Goal: Information Seeking & Learning: Compare options

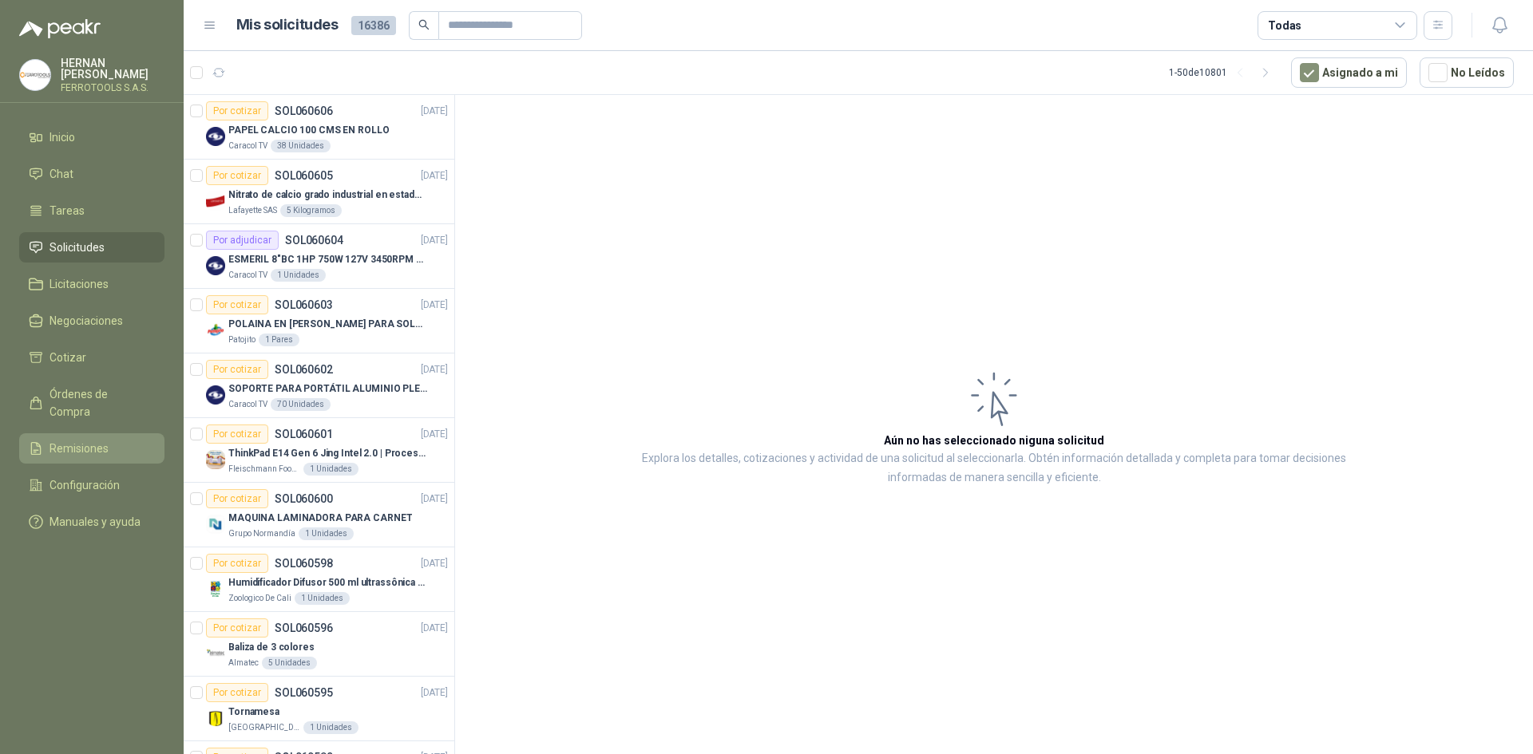
click at [110, 440] on li "Remisiones" at bounding box center [92, 449] width 126 height 18
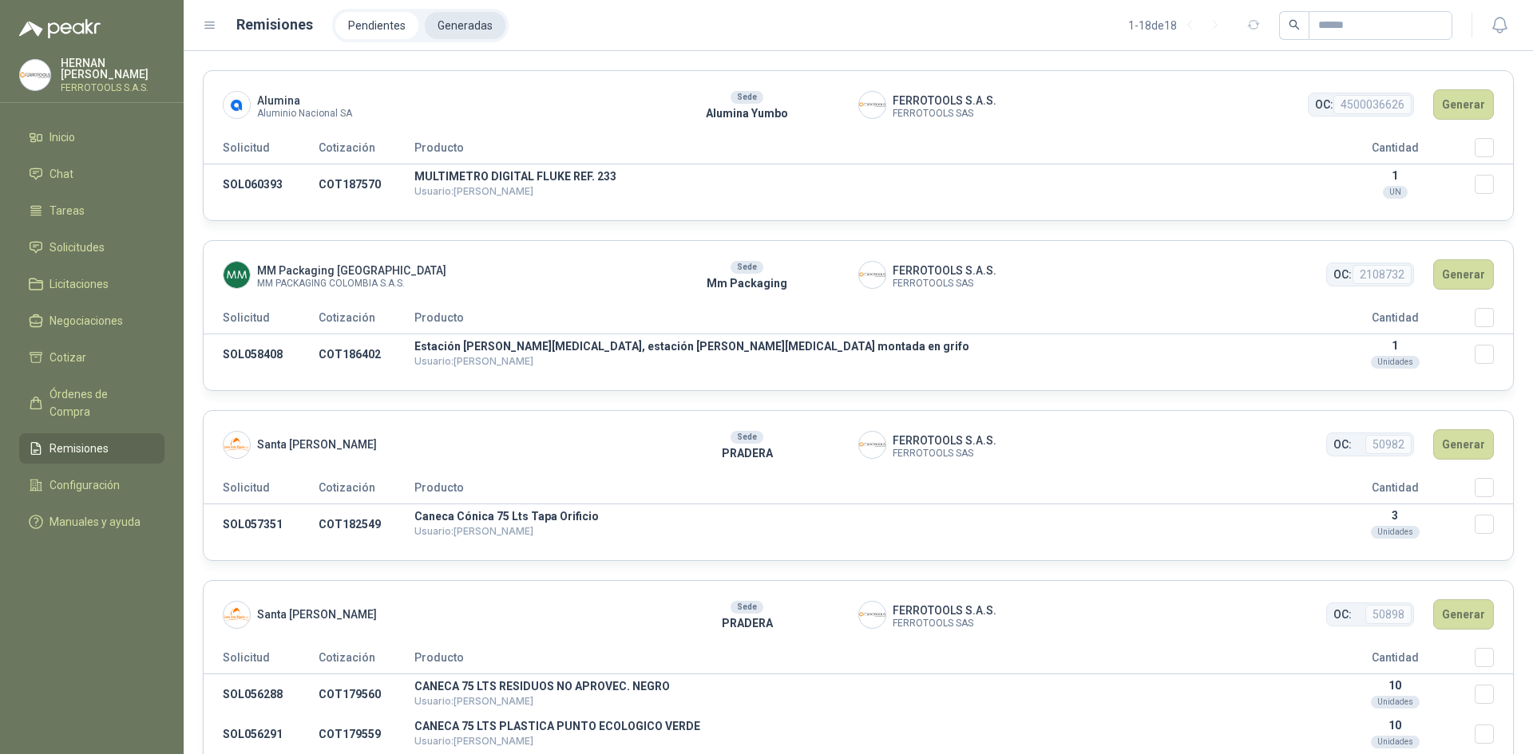
click at [457, 21] on li "Generadas" at bounding box center [465, 25] width 81 height 27
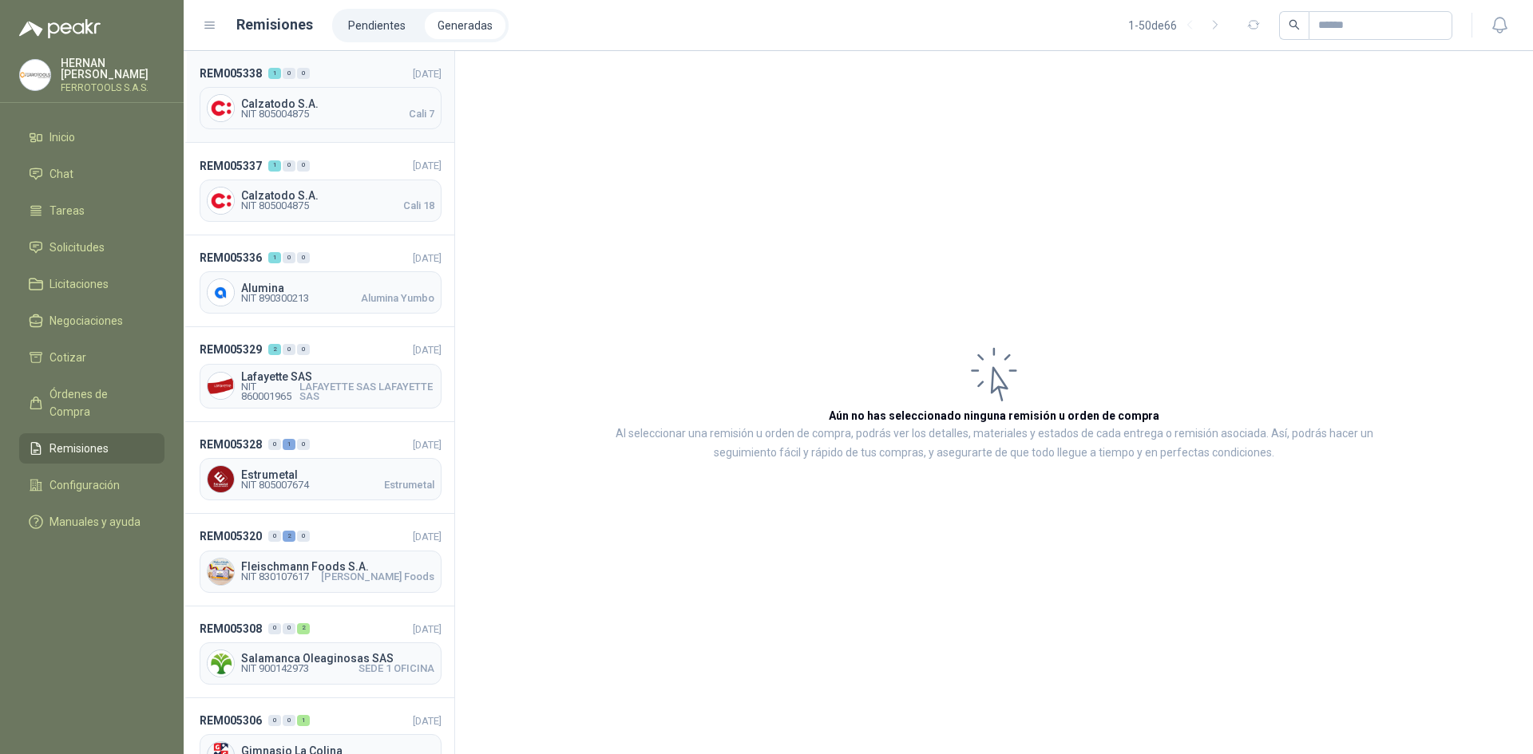
click at [388, 116] on span "NIT 805004875 Cali 7" at bounding box center [337, 114] width 193 height 10
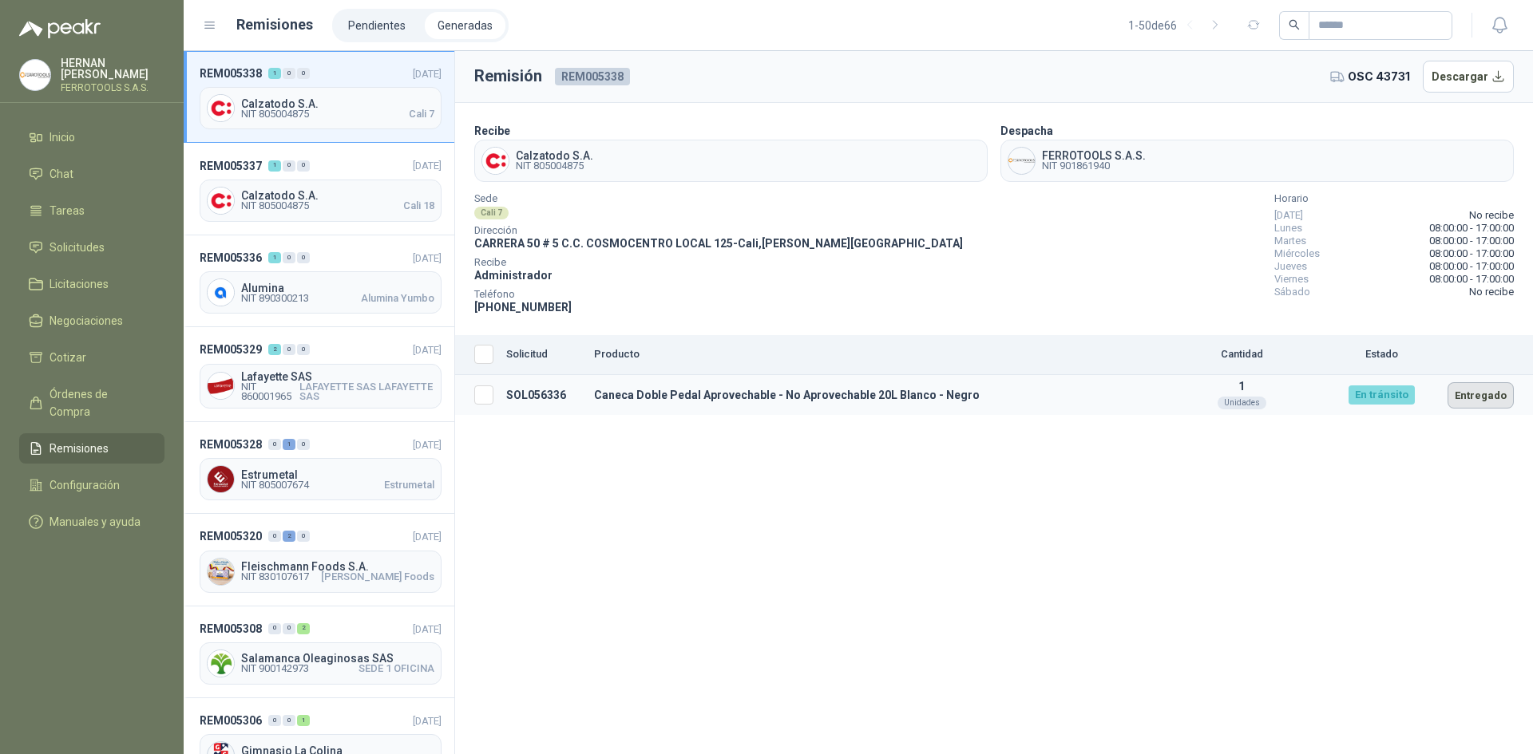
click at [1467, 398] on button "Entregado" at bounding box center [1480, 395] width 66 height 26
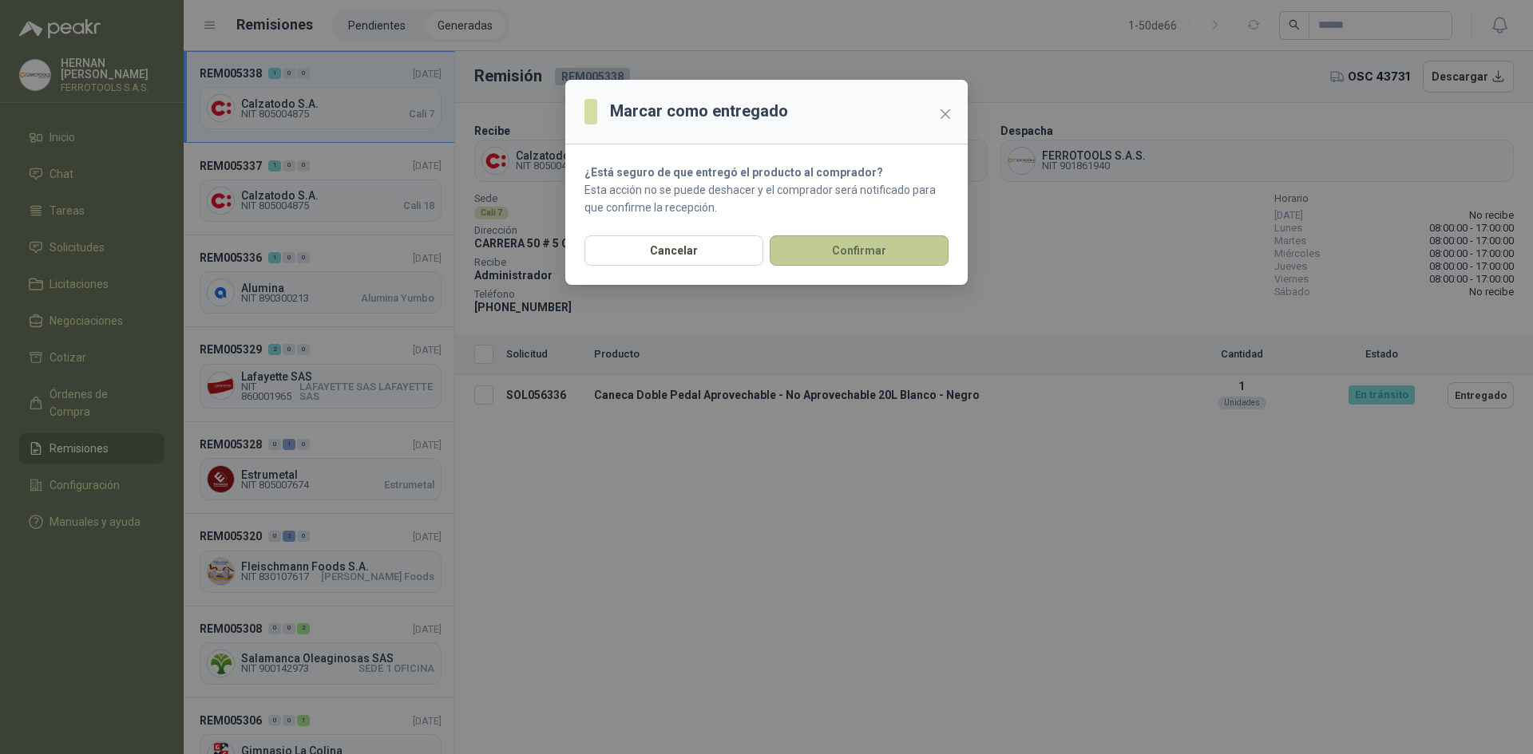
click at [836, 250] on button "Confirmar" at bounding box center [859, 250] width 179 height 30
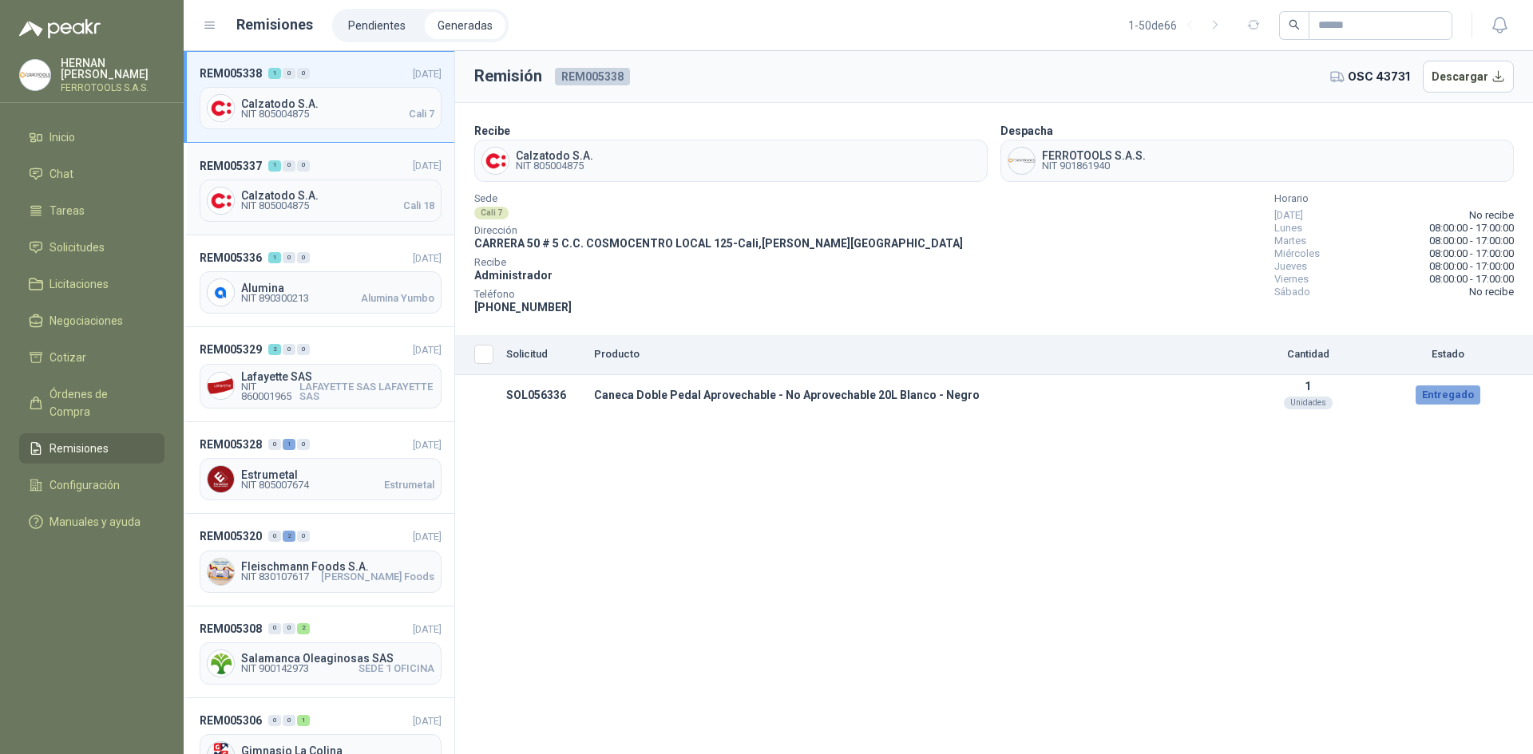
click at [323, 184] on div "Calzatodo S.A. NIT 805004875 Cali 18" at bounding box center [321, 201] width 242 height 42
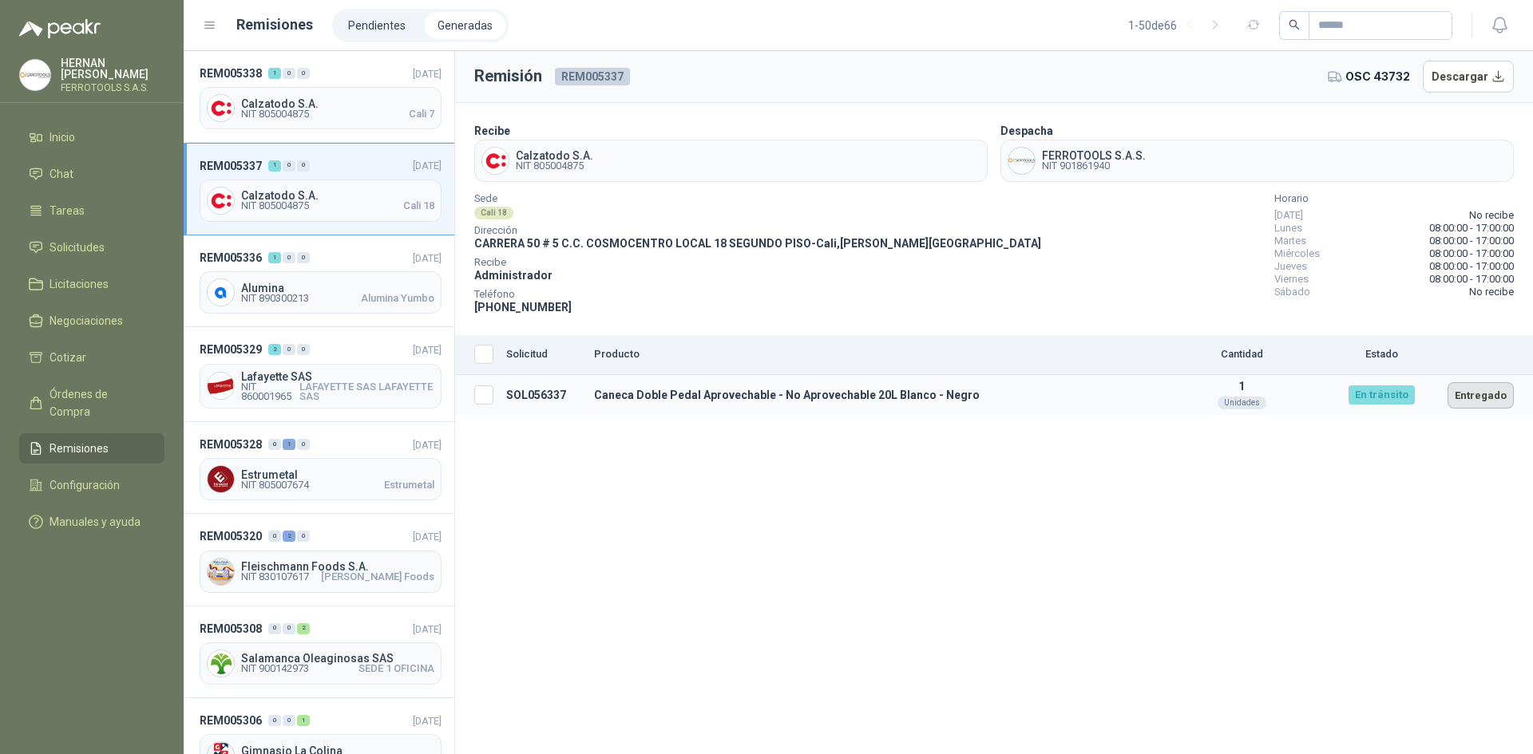
click at [1486, 393] on button "Entregado" at bounding box center [1480, 395] width 66 height 26
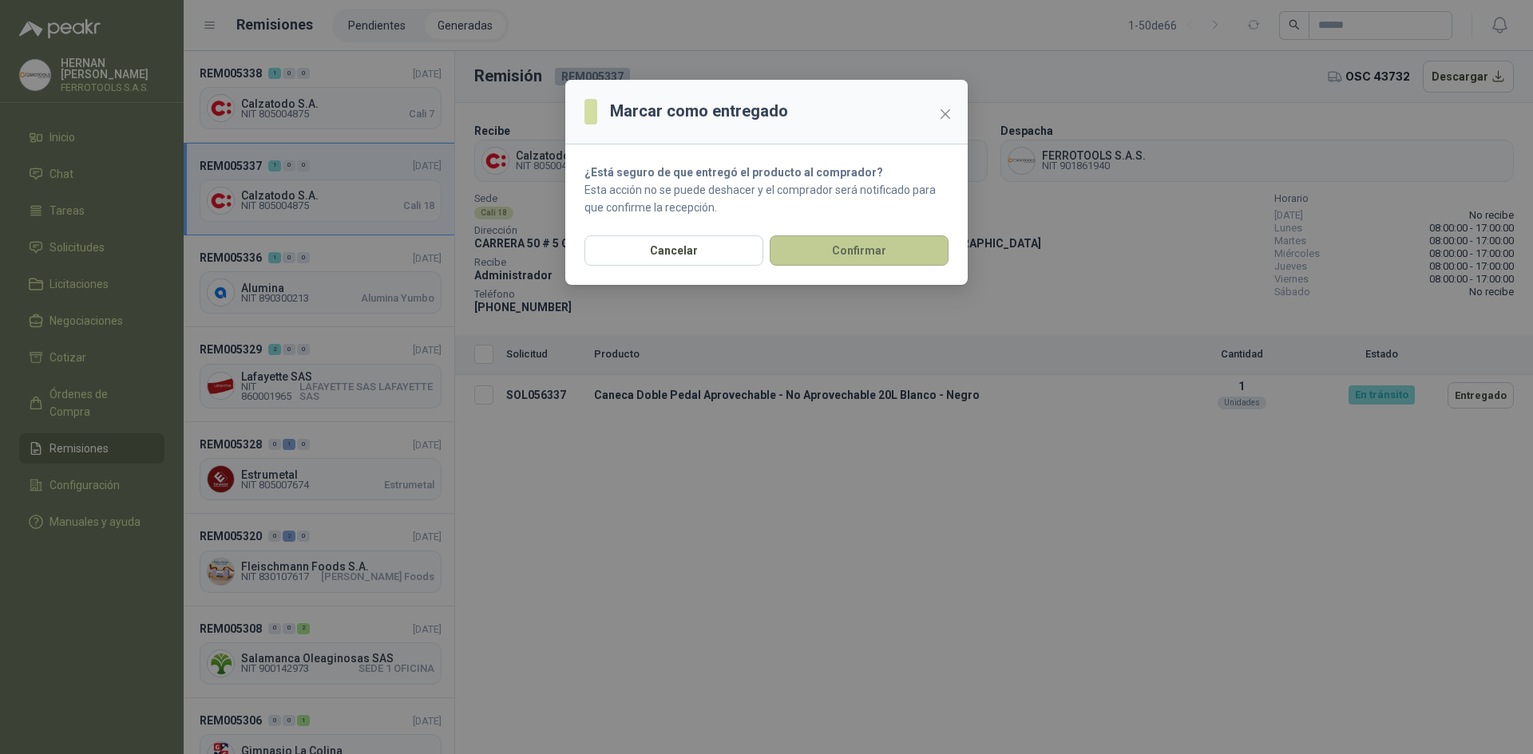
click at [882, 261] on button "Confirmar" at bounding box center [859, 250] width 179 height 30
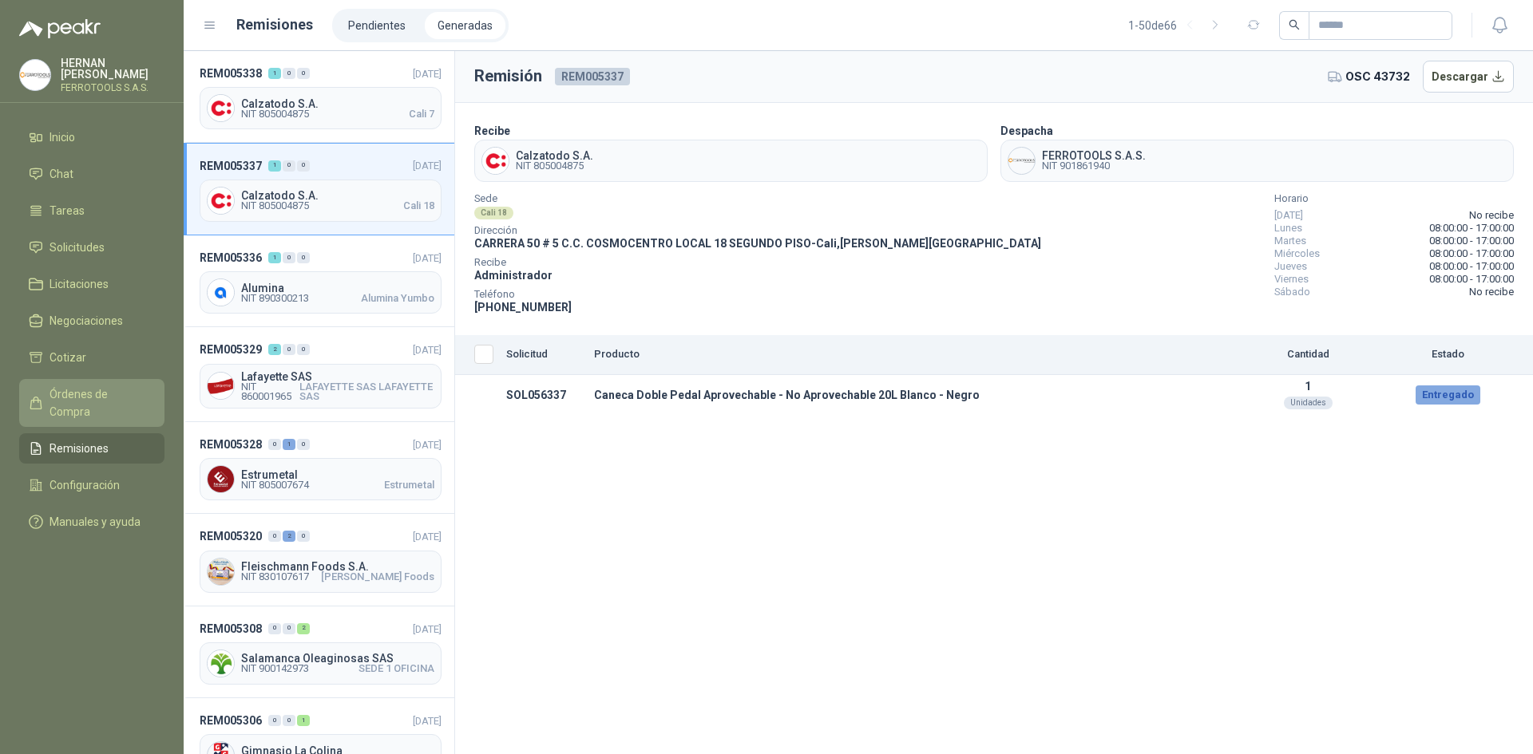
click at [146, 386] on span "Órdenes de Compra" at bounding box center [99, 403] width 100 height 35
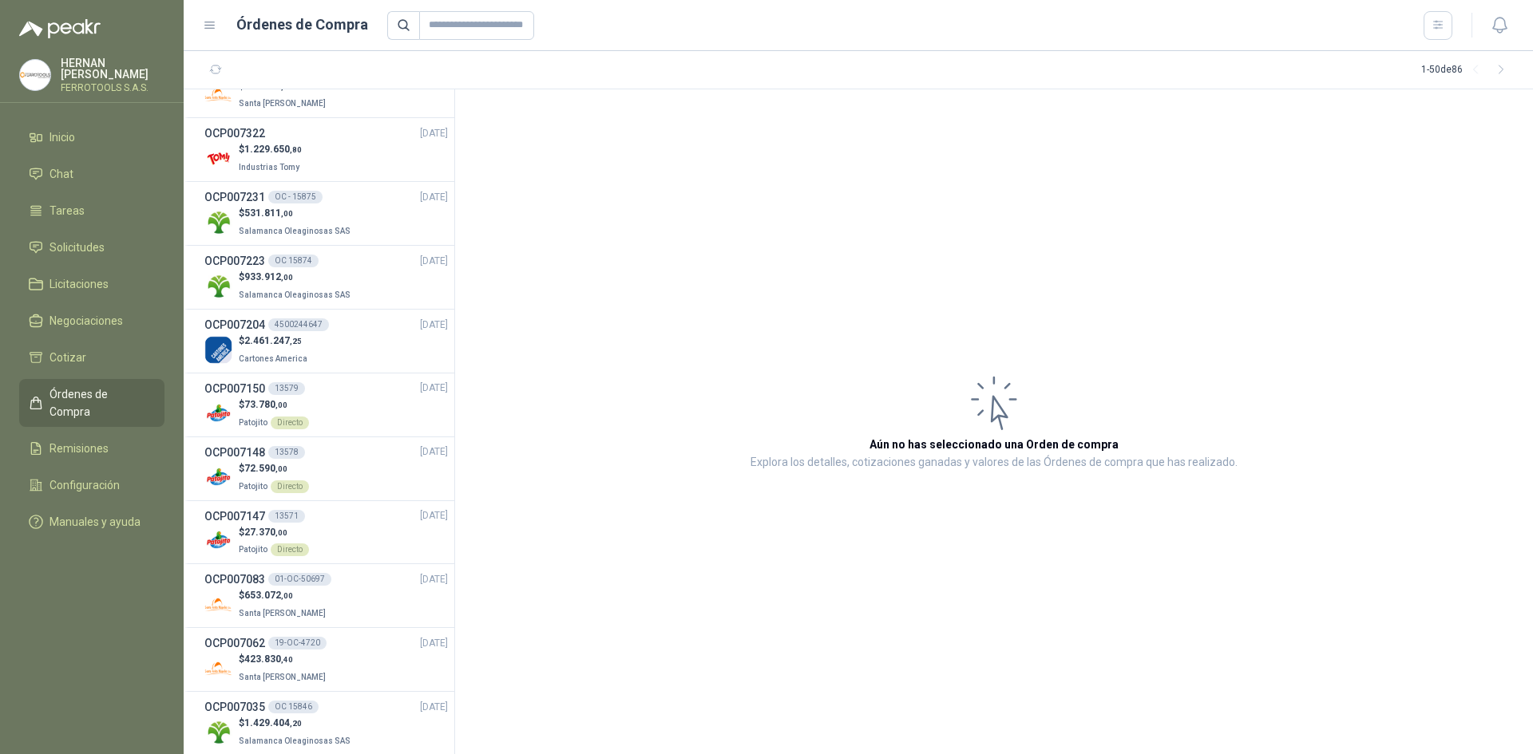
scroll to position [1996, 0]
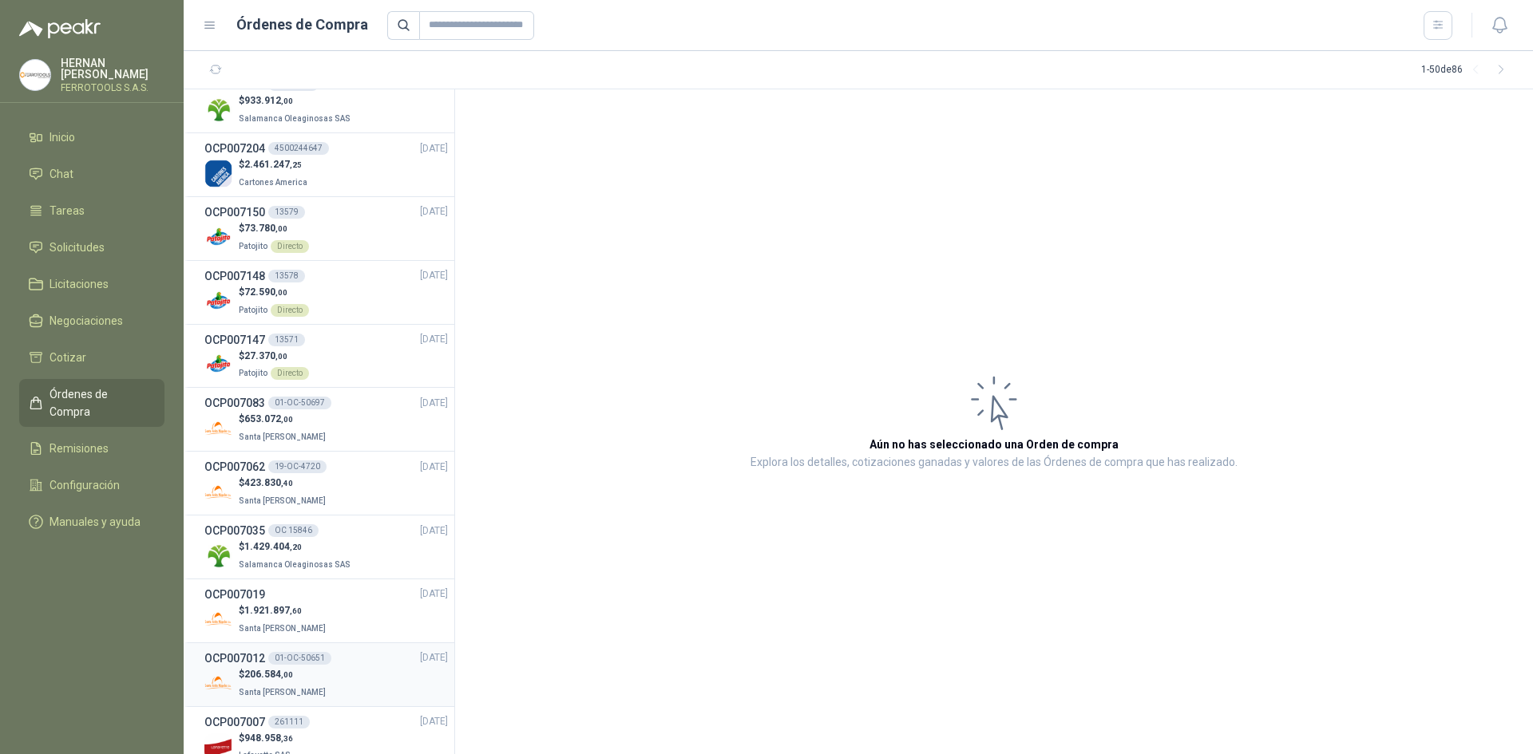
click at [358, 669] on div "$ 206.584 ,00 Santa [PERSON_NAME]" at bounding box center [325, 683] width 243 height 33
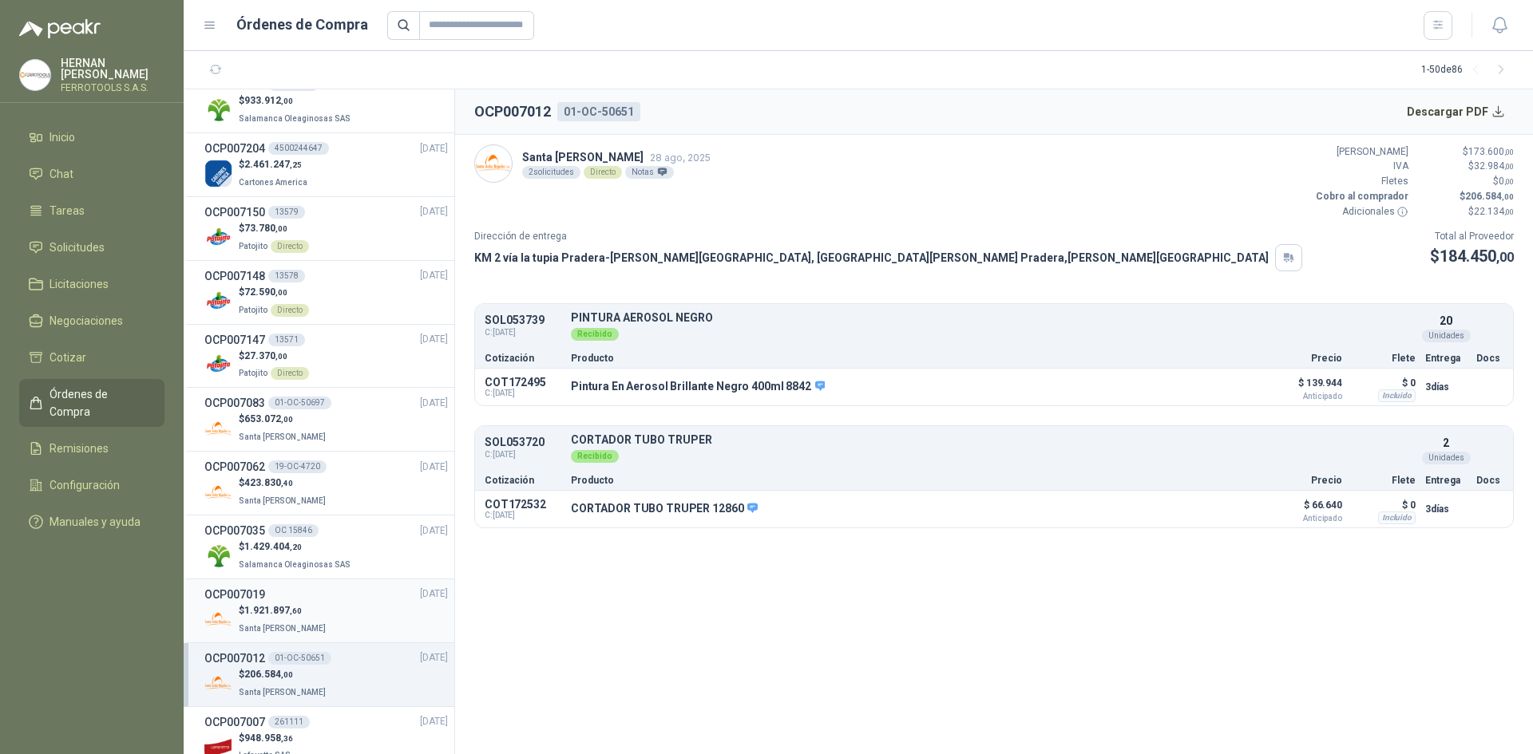
click at [345, 626] on div "$ 1.921.897 ,60 Santa [PERSON_NAME]" at bounding box center [325, 619] width 243 height 33
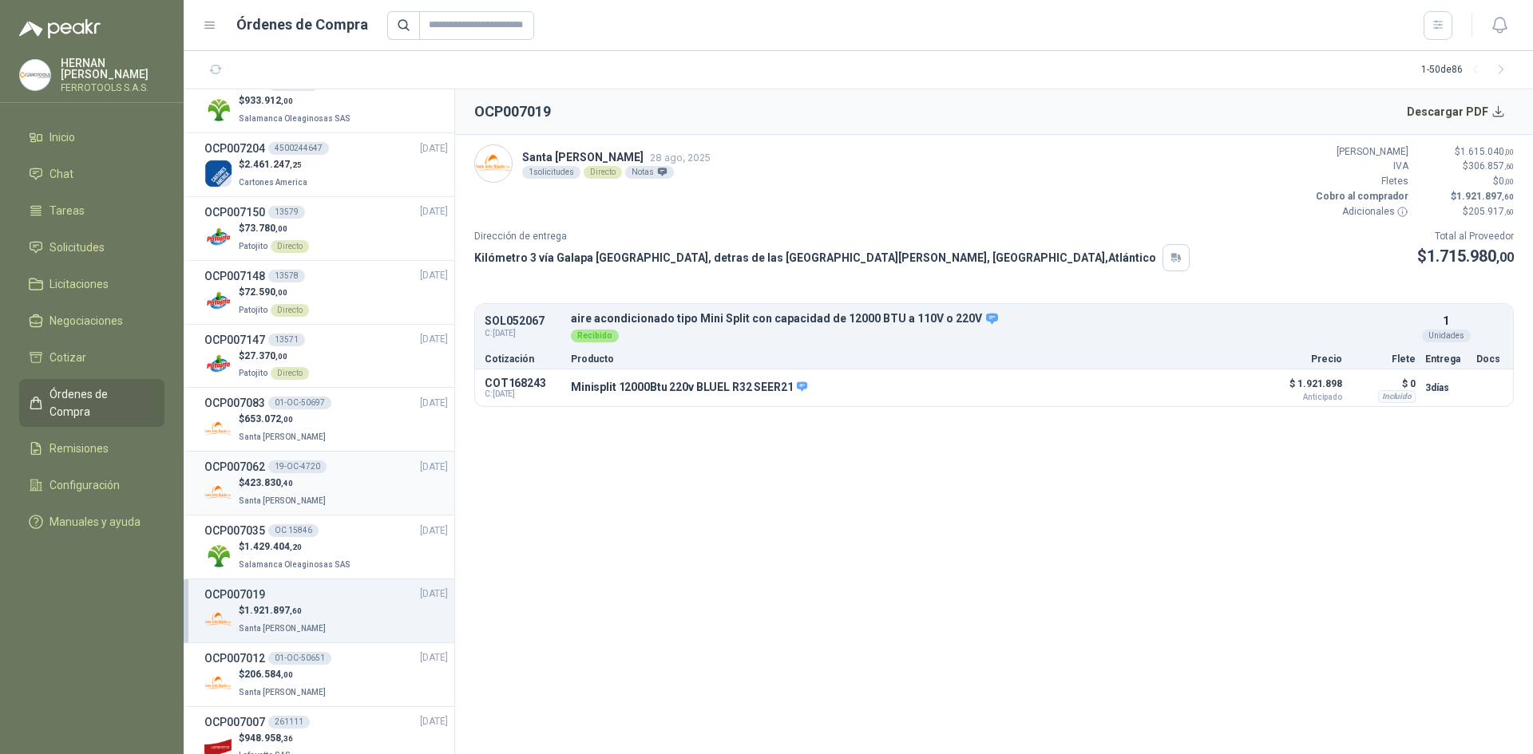
click at [350, 487] on div "$ 423.830 ,40 Santa [PERSON_NAME]" at bounding box center [325, 492] width 243 height 33
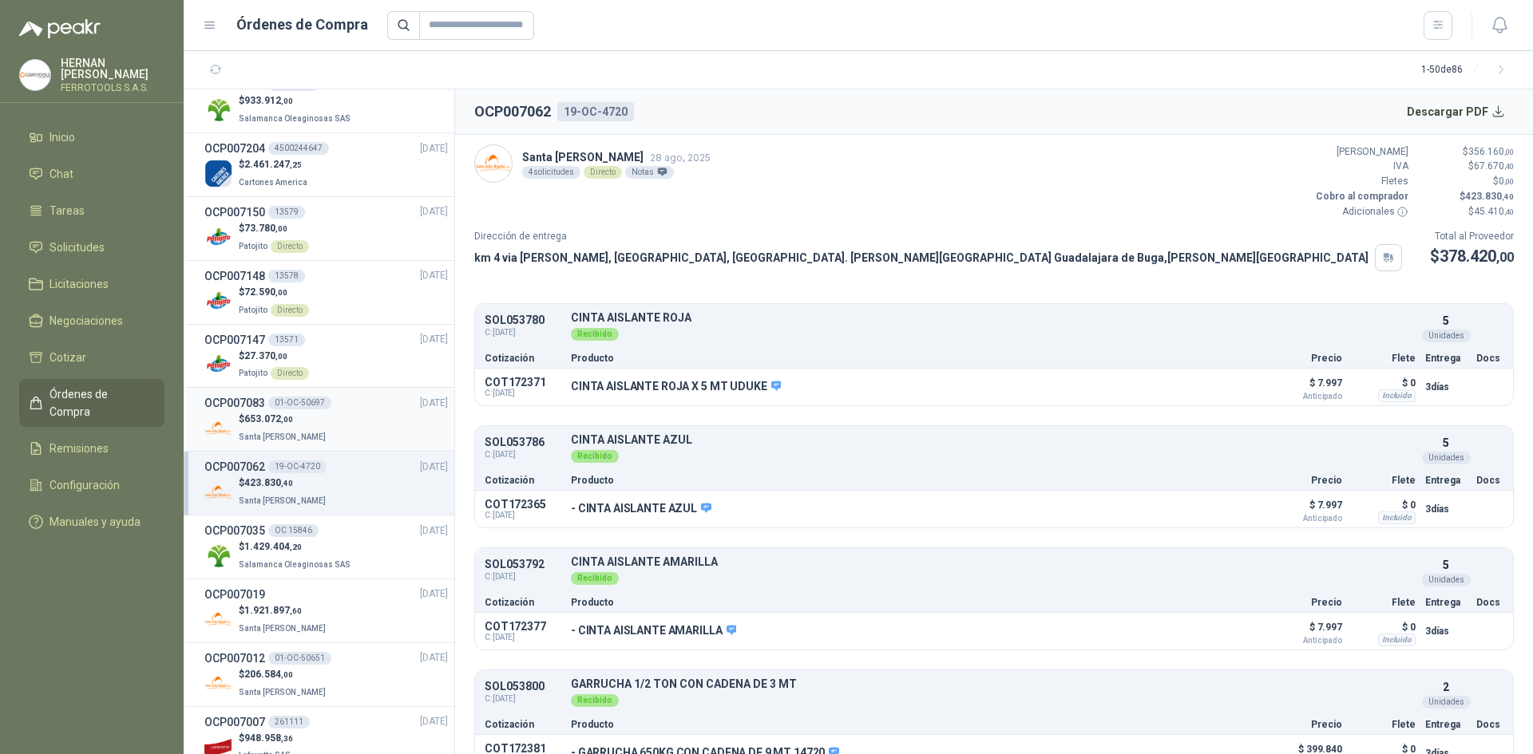
click at [356, 418] on div "$ 653.072 ,00 Santa [PERSON_NAME]" at bounding box center [325, 428] width 243 height 33
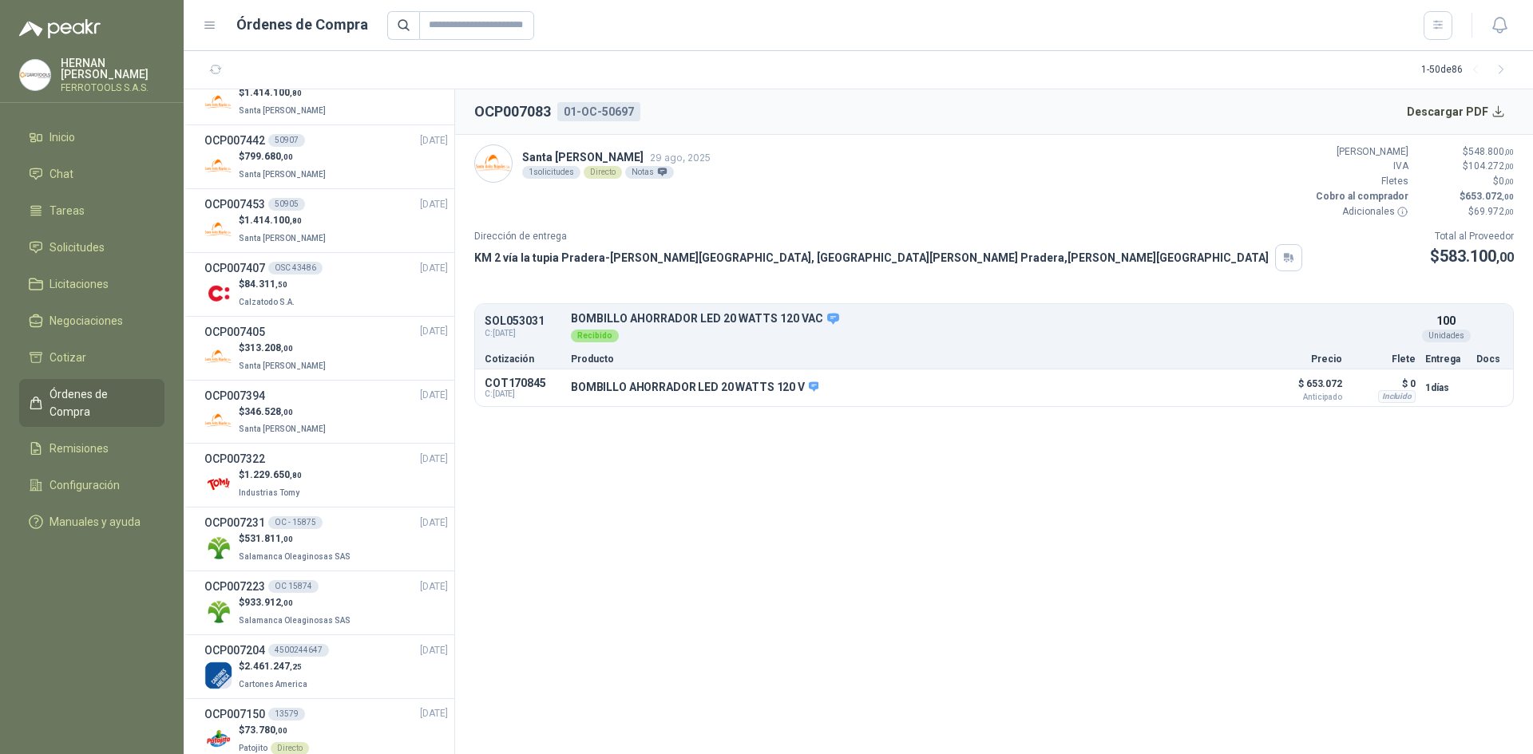
scroll to position [1437, 0]
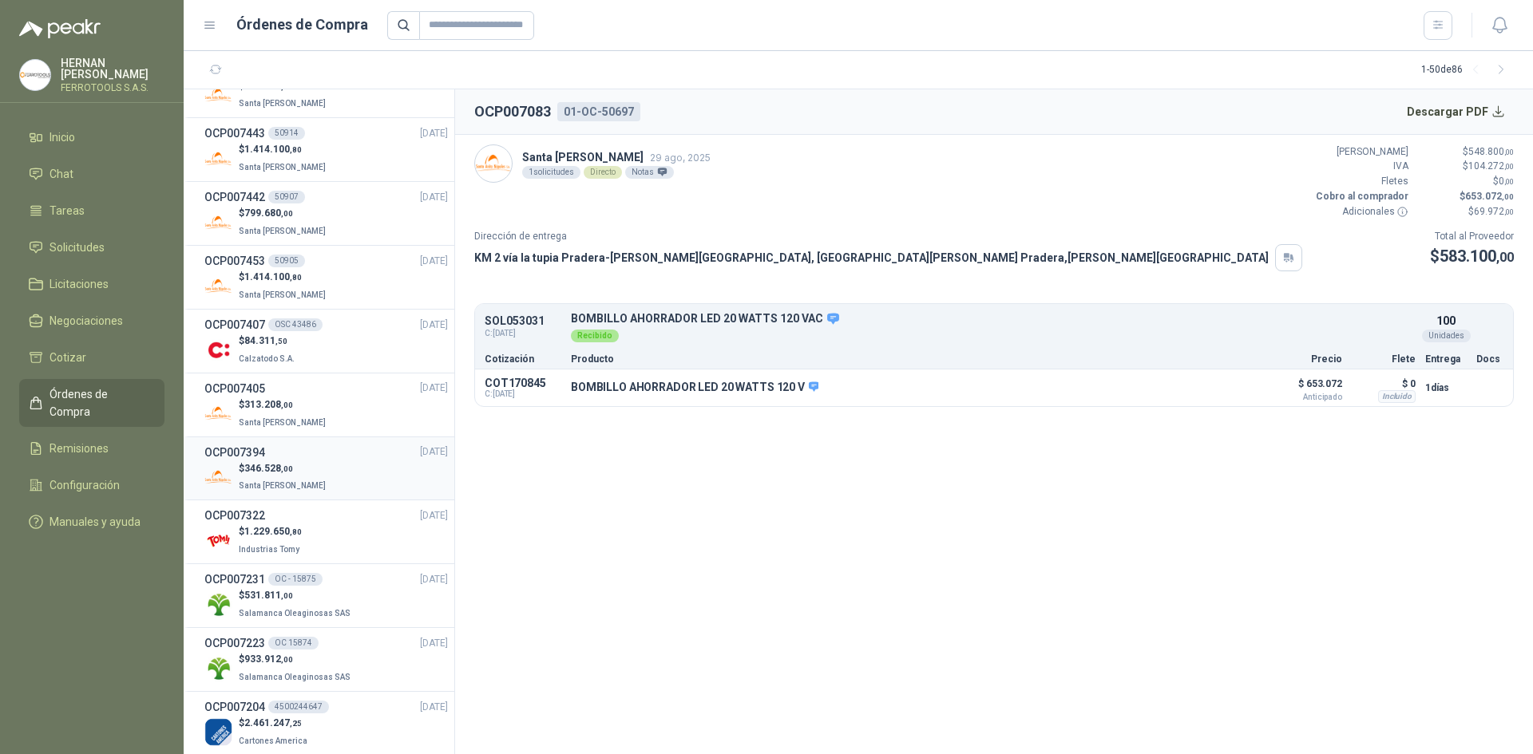
click at [347, 460] on div "OCP007394 [DATE]" at bounding box center [325, 453] width 243 height 18
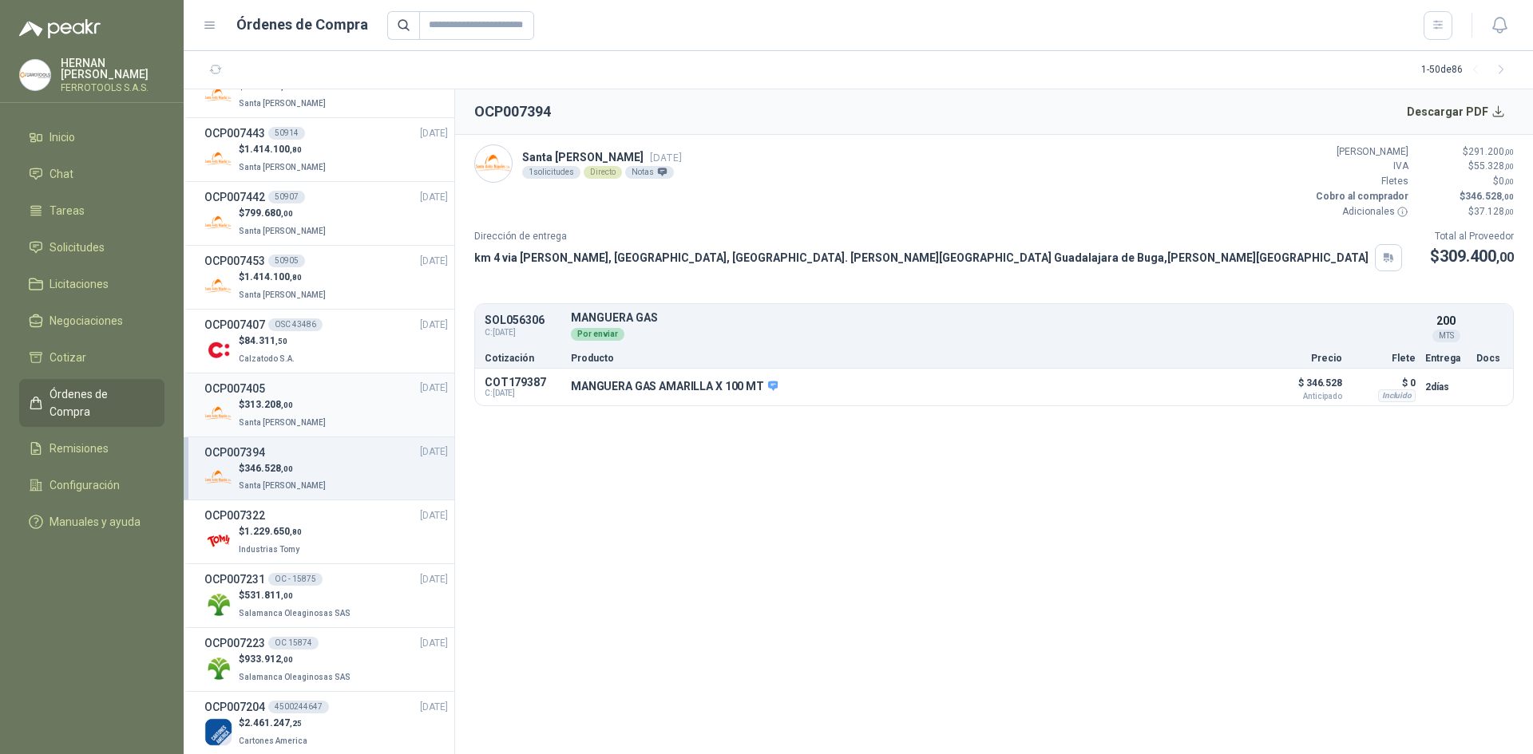
click at [356, 417] on div "$ 313.208 ,00 Santa [PERSON_NAME]" at bounding box center [325, 414] width 243 height 33
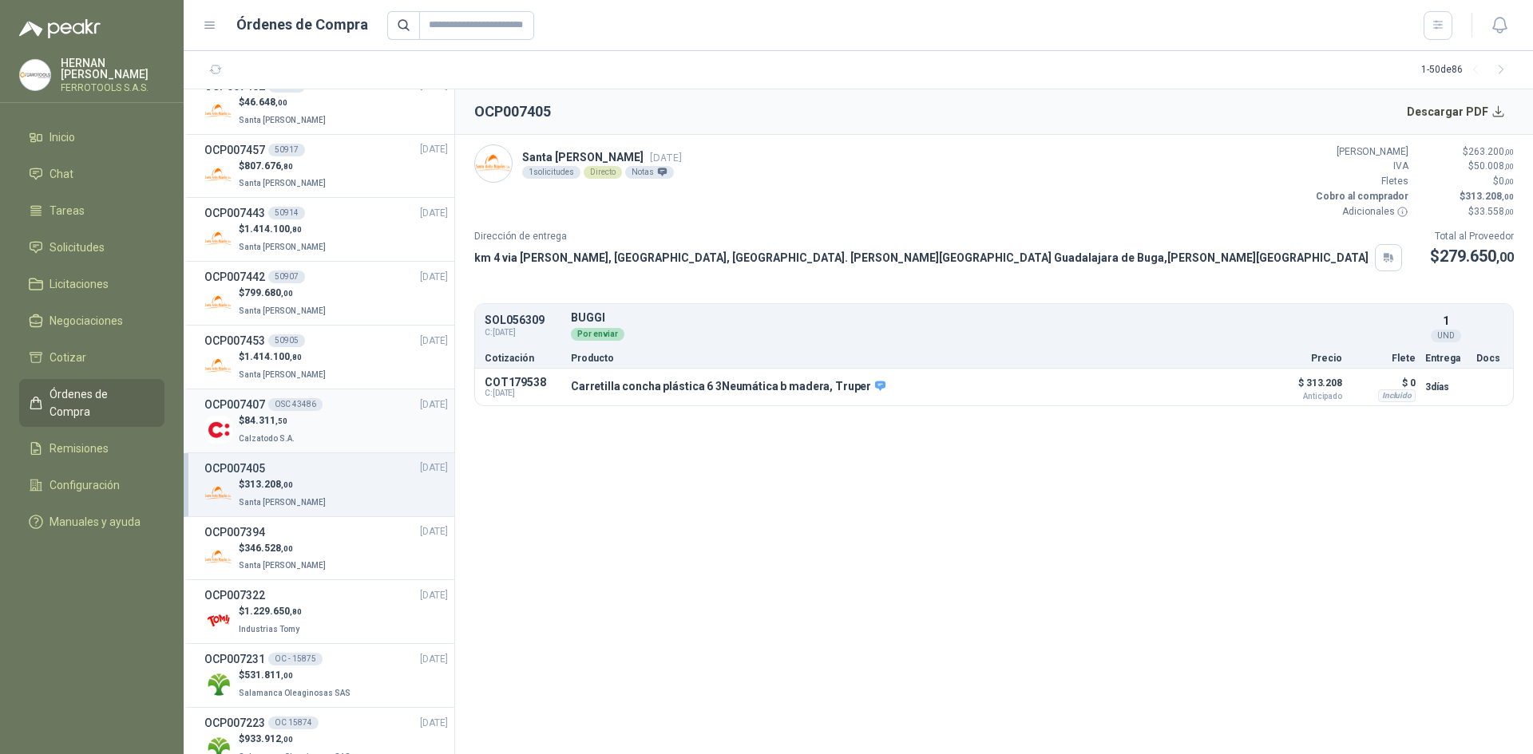
click at [370, 414] on div "$ 84.311 ,50 Calzatodo S.A." at bounding box center [325, 430] width 243 height 33
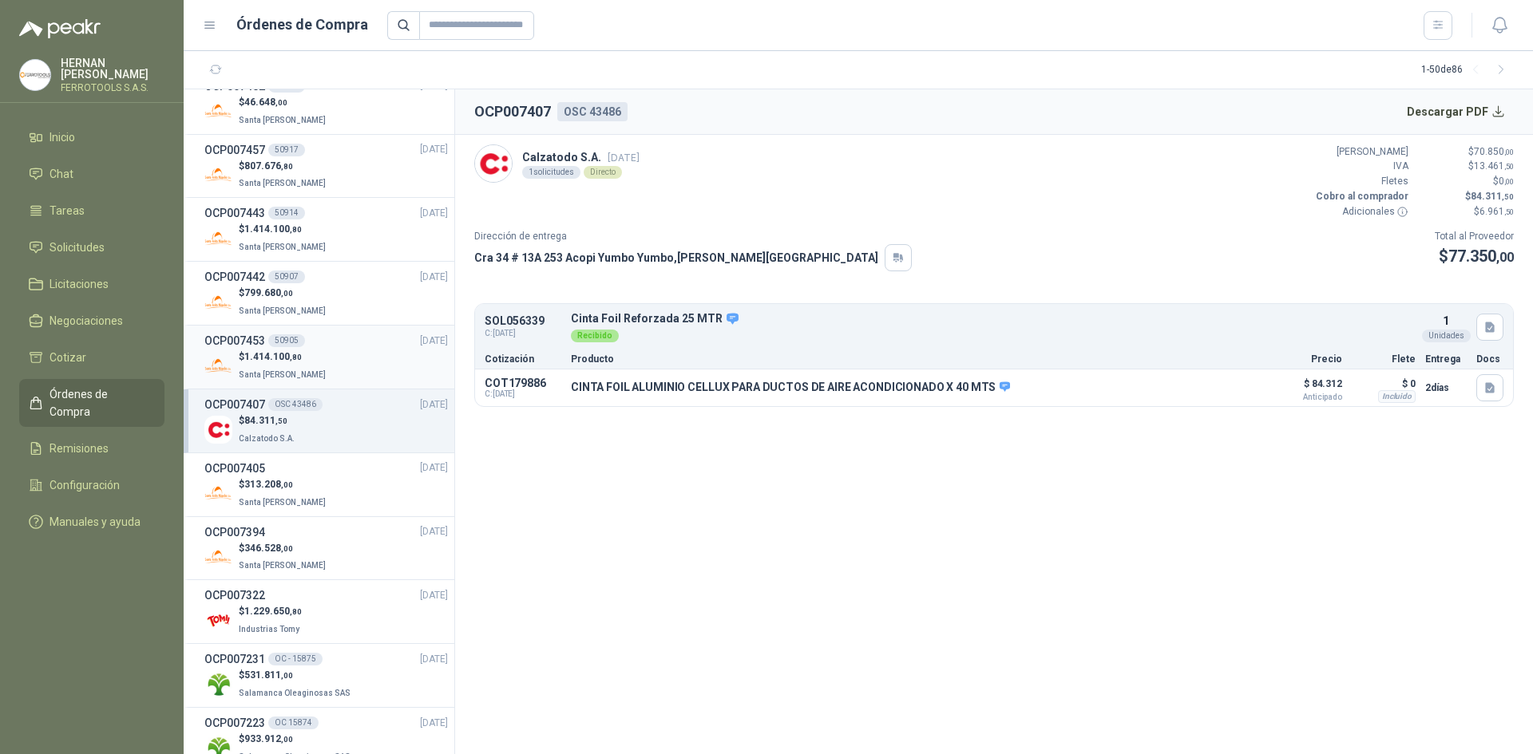
click at [378, 370] on div "$ 1.414.100 ,80 Santa [PERSON_NAME]" at bounding box center [325, 366] width 243 height 33
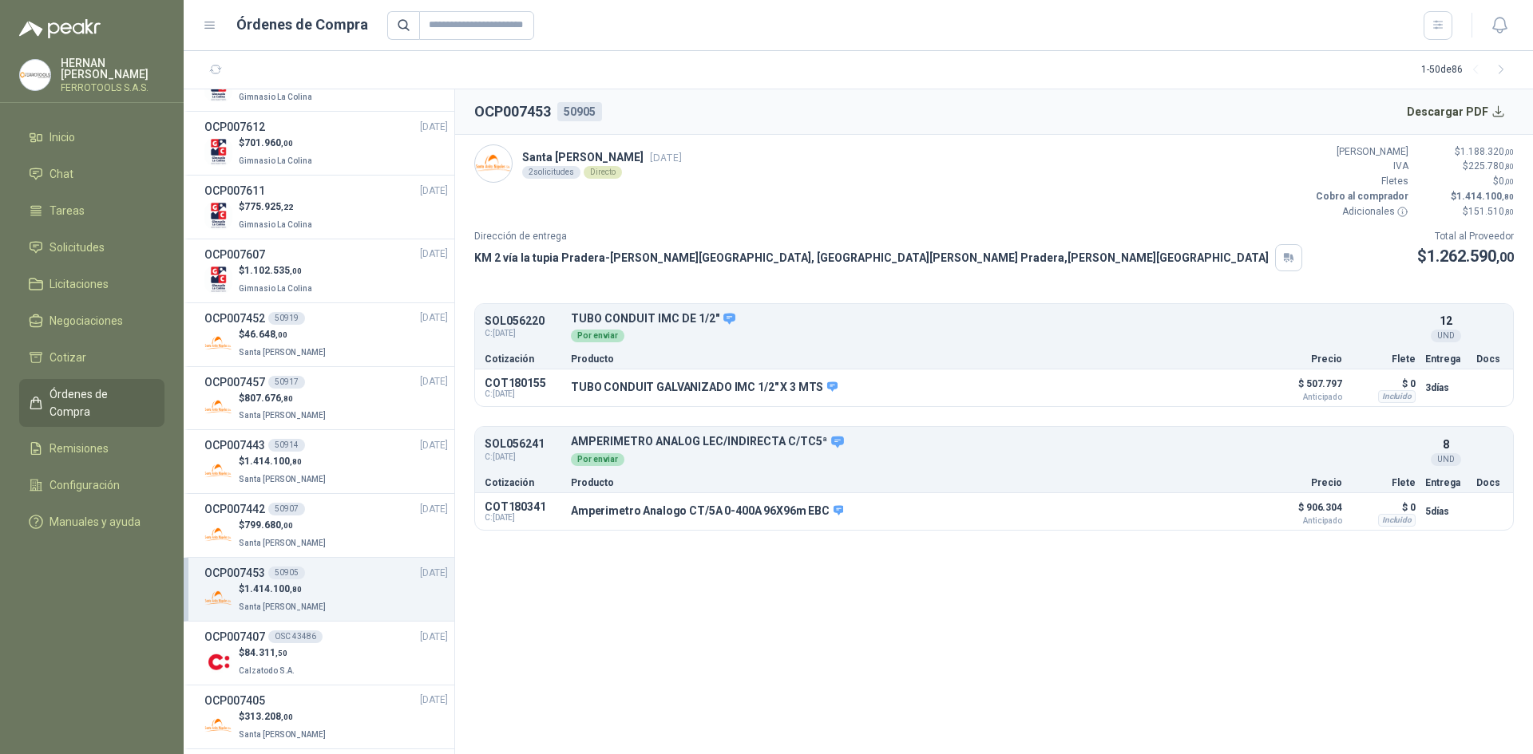
scroll to position [1118, 0]
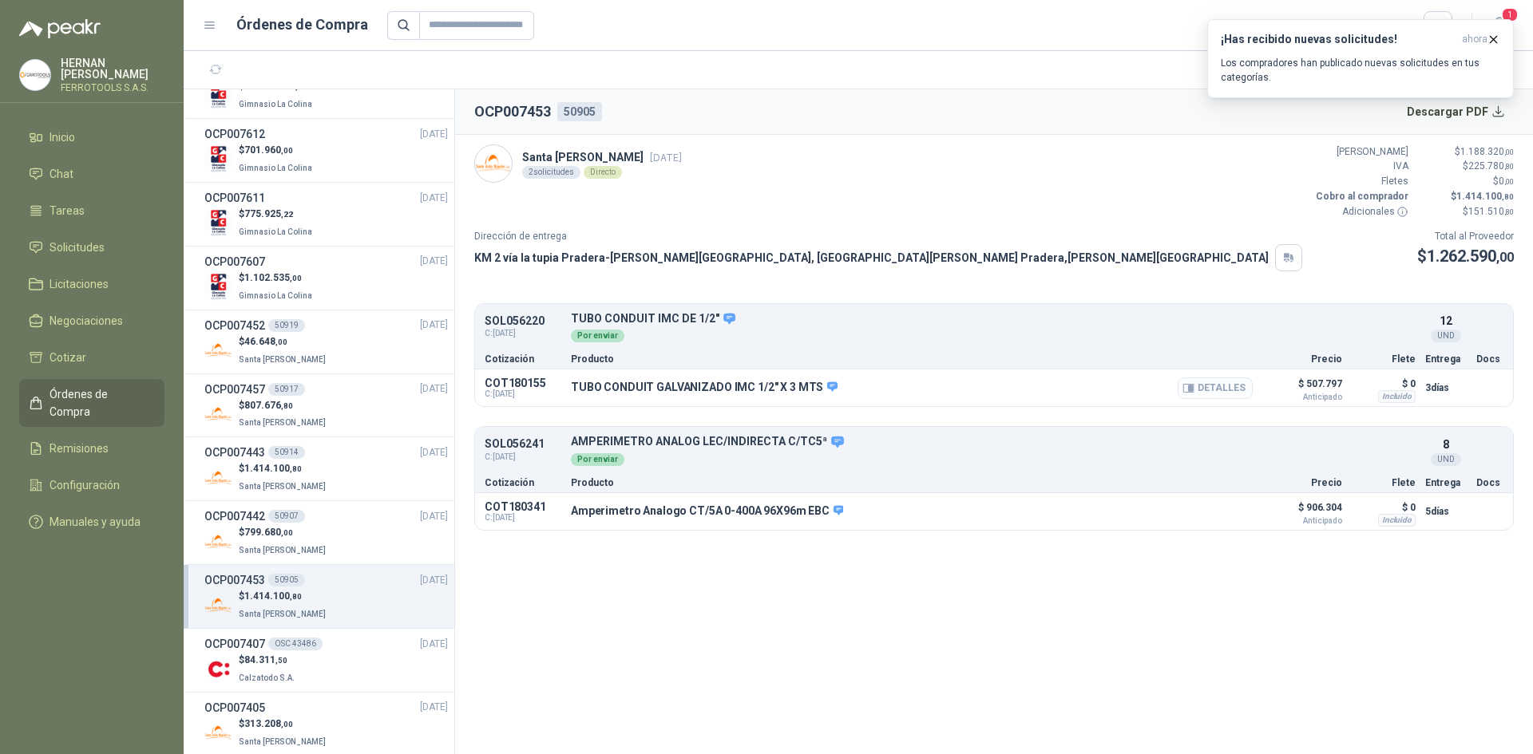
click at [1225, 390] on button "Detalles" at bounding box center [1214, 389] width 75 height 22
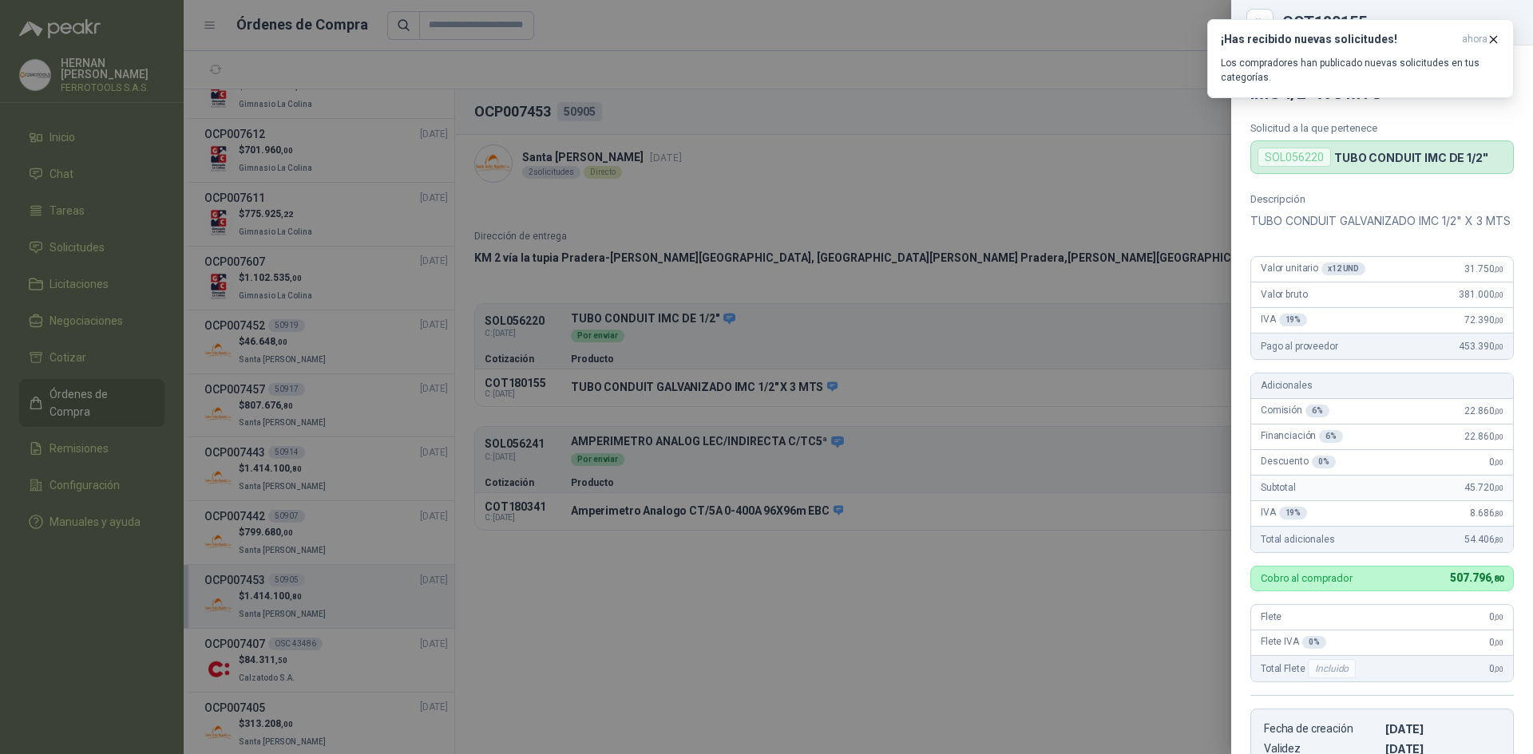
scroll to position [331, 0]
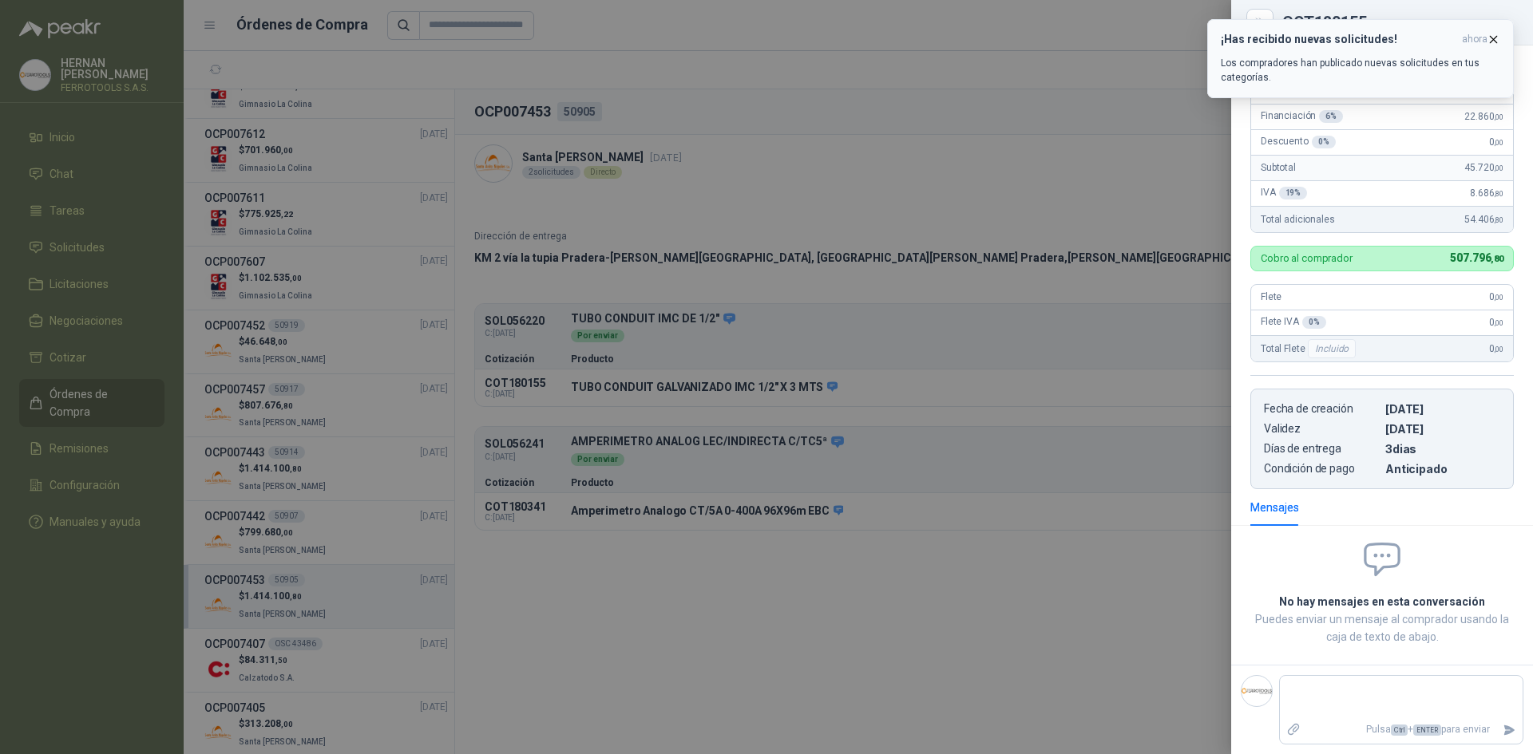
click at [1491, 38] on icon "button" at bounding box center [1493, 40] width 14 height 14
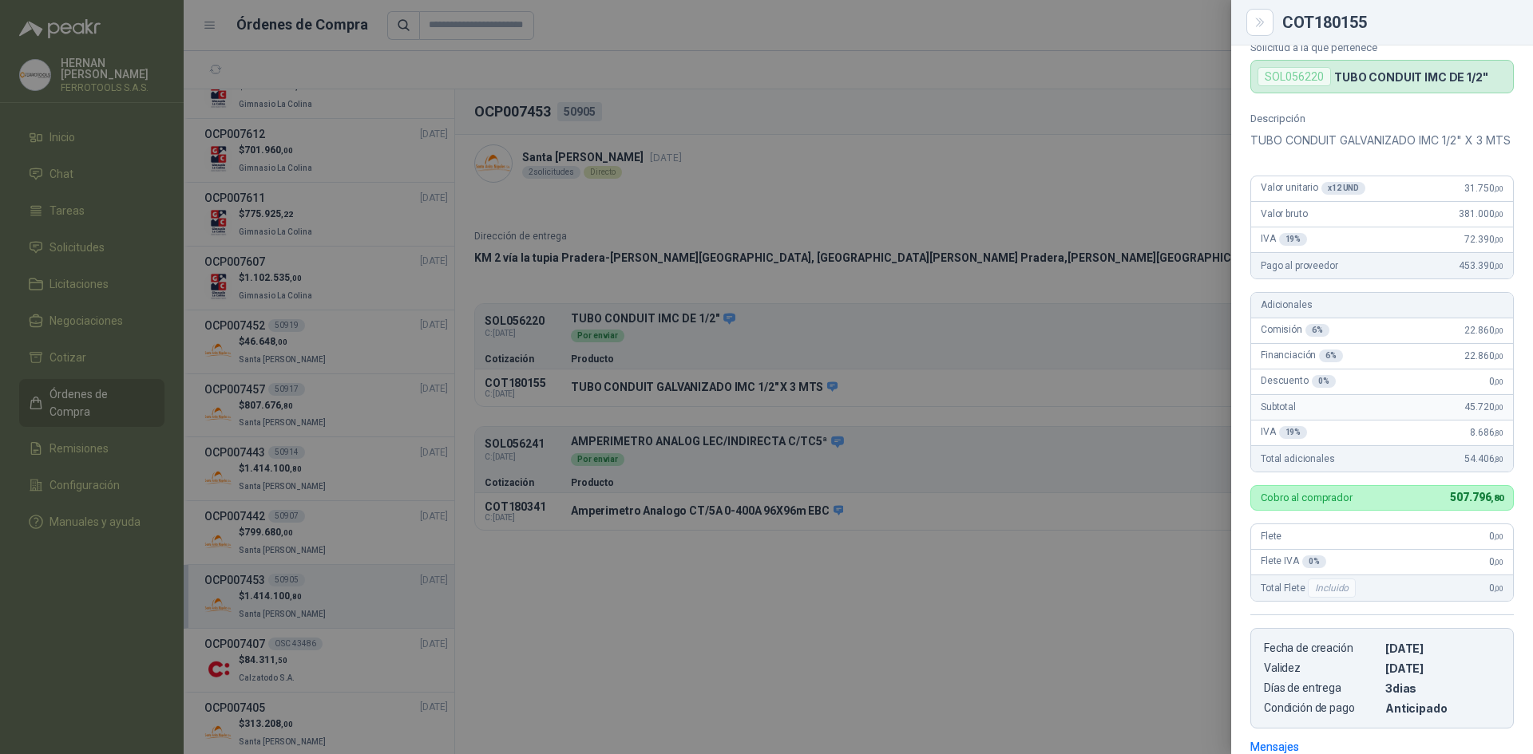
scroll to position [12, 0]
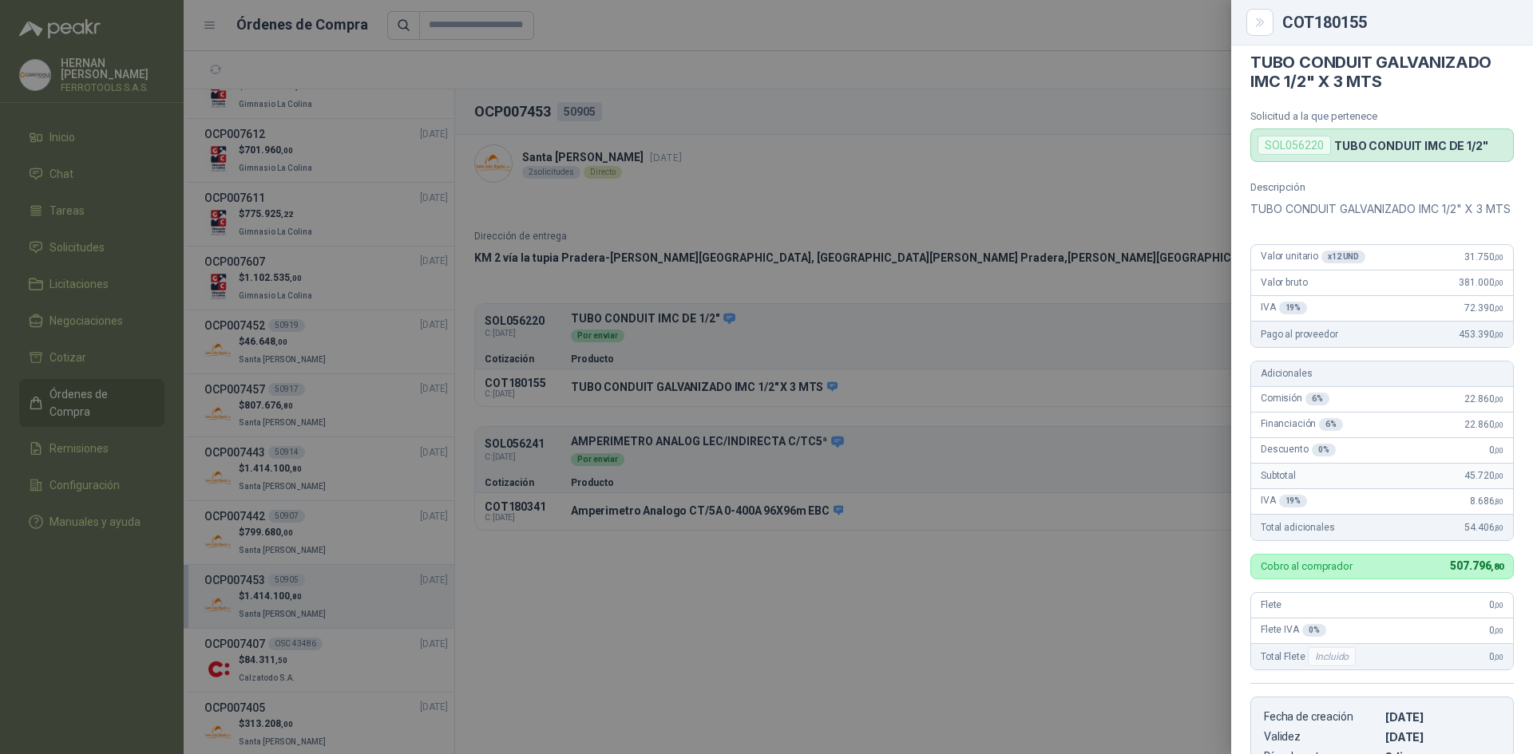
click at [837, 570] on div at bounding box center [766, 377] width 1533 height 754
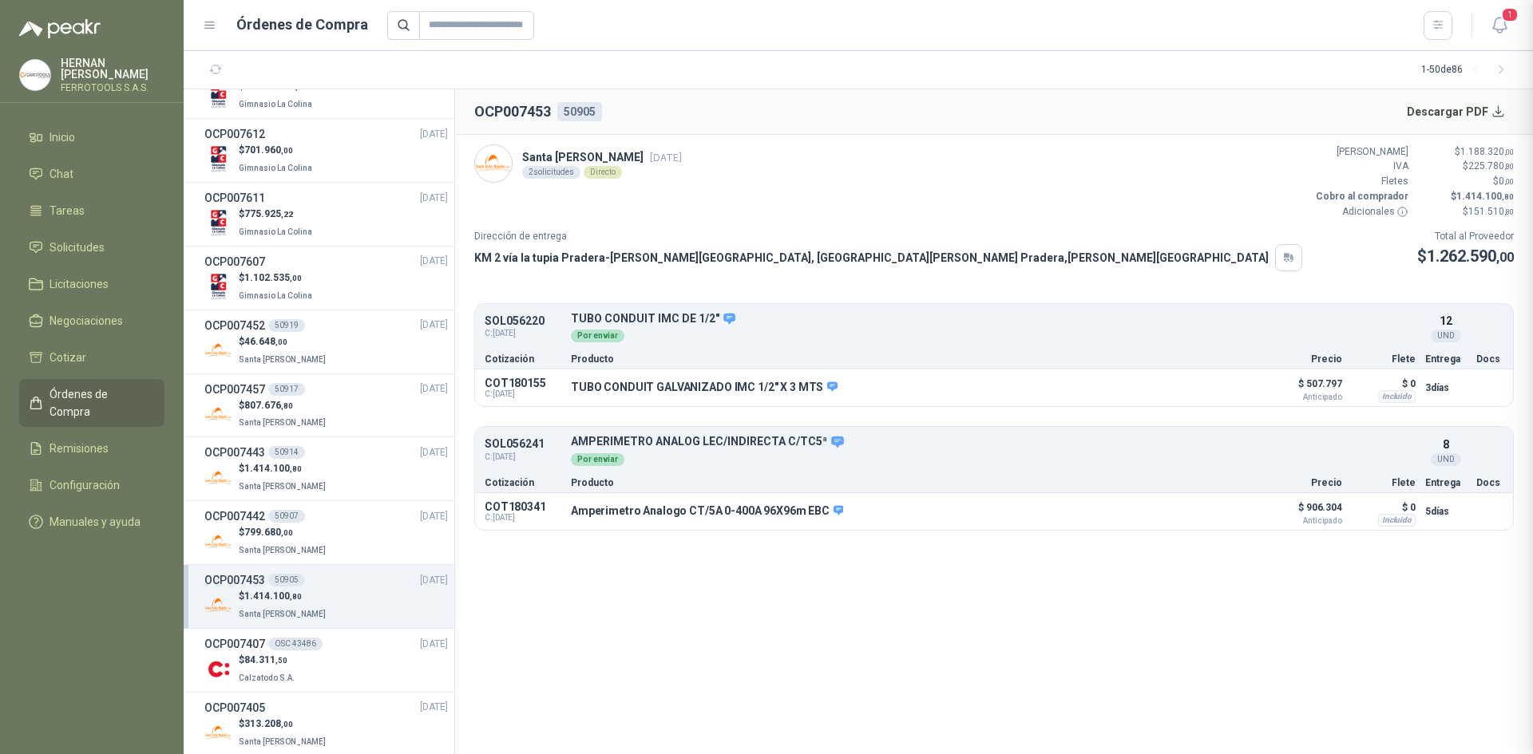
scroll to position [339, 0]
click at [1214, 516] on button "Detalles" at bounding box center [1214, 512] width 75 height 22
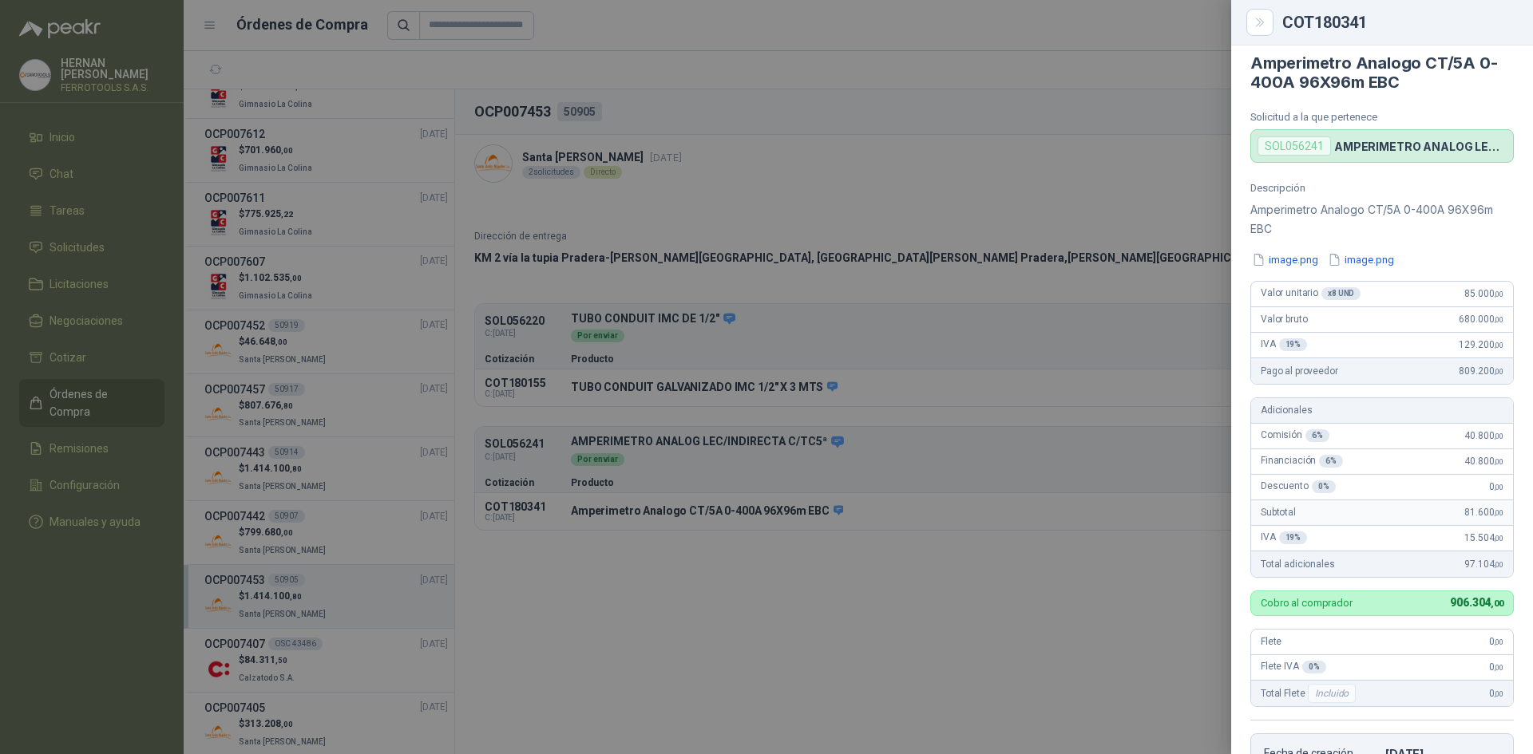
scroll to position [0, 0]
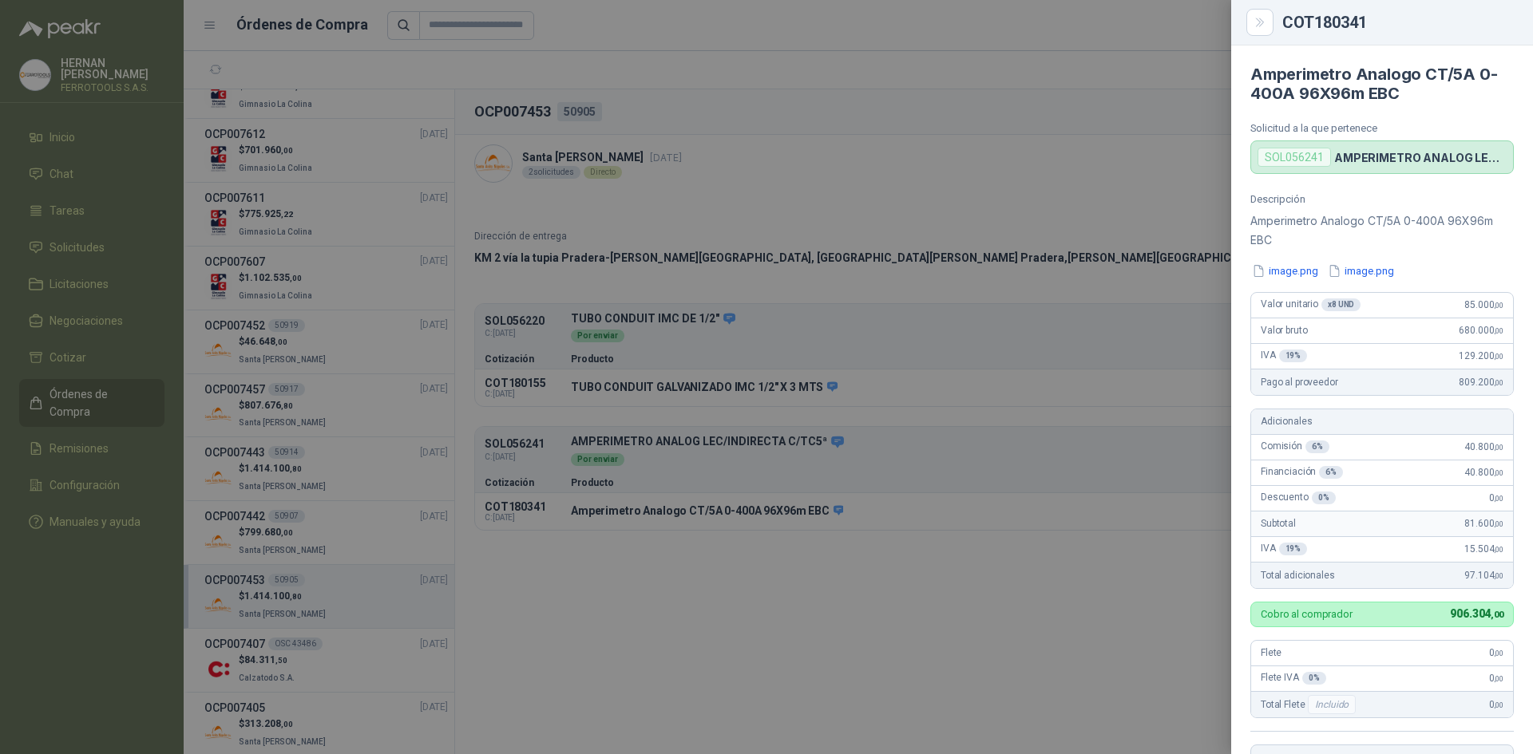
click at [1201, 218] on div at bounding box center [766, 377] width 1533 height 754
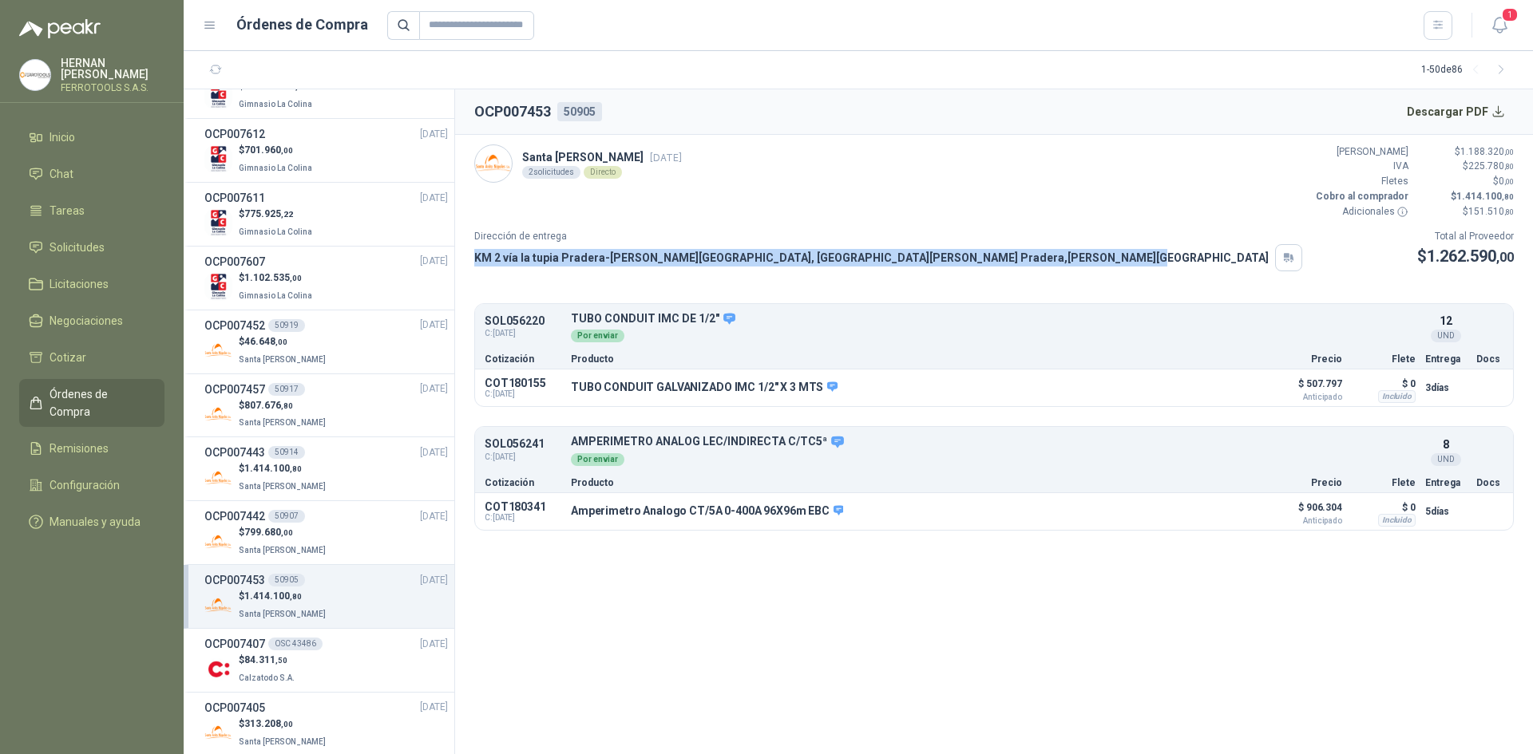
drag, startPoint x: 475, startPoint y: 253, endPoint x: 909, endPoint y: 256, distance: 434.3
click at [909, 256] on div "KM 2 vía la tupia Pradera-[PERSON_NAME][GEOGRAPHIC_DATA], [GEOGRAPHIC_DATA][PER…" at bounding box center [888, 257] width 828 height 27
copy p "KM 2 vía la tupia Pradera-[PERSON_NAME][GEOGRAPHIC_DATA], [GEOGRAPHIC_DATA][PER…"
click at [332, 551] on div "$ 799.680 ,00 Santa [PERSON_NAME]" at bounding box center [325, 541] width 243 height 33
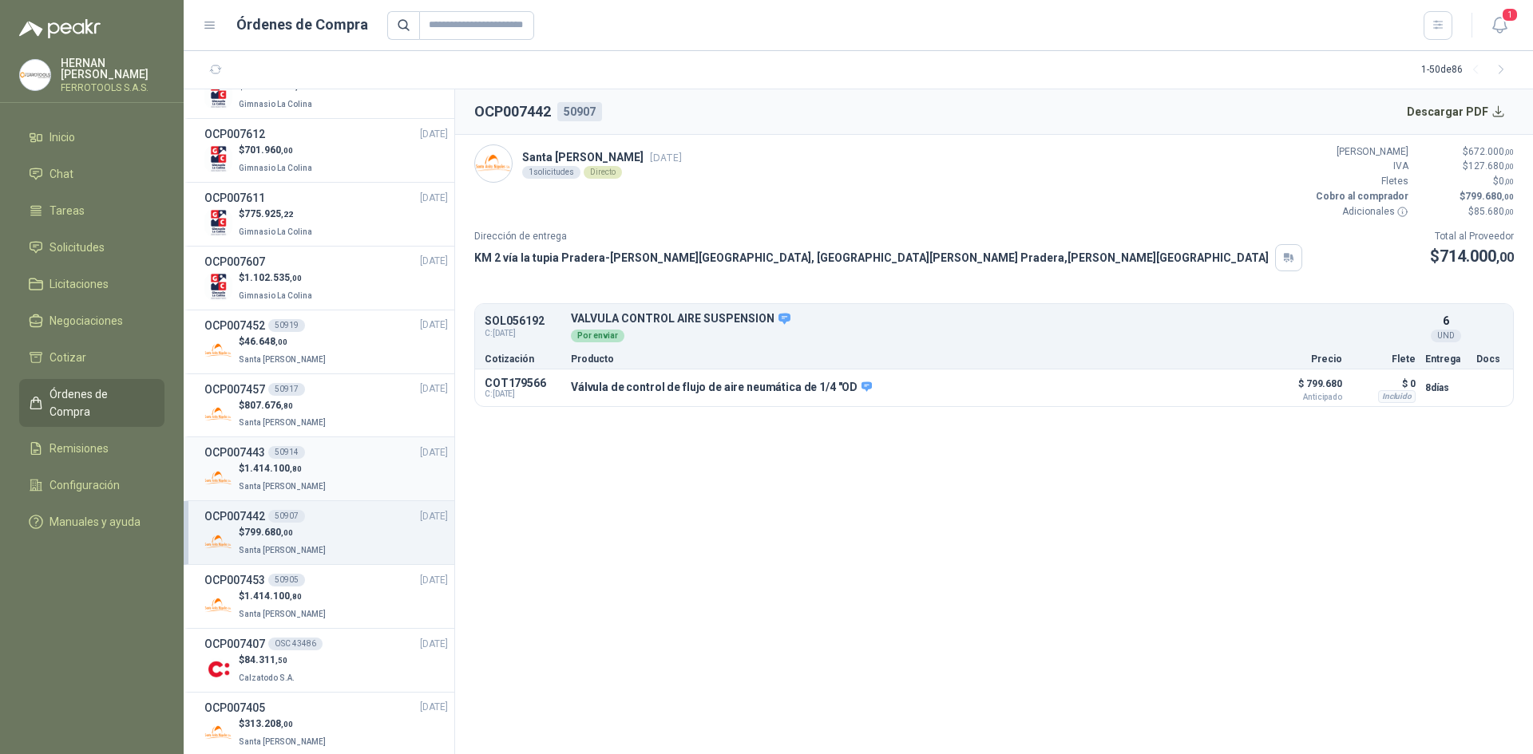
click at [354, 462] on div "$ 1.414.100 ,80 Santa [PERSON_NAME]" at bounding box center [325, 477] width 243 height 33
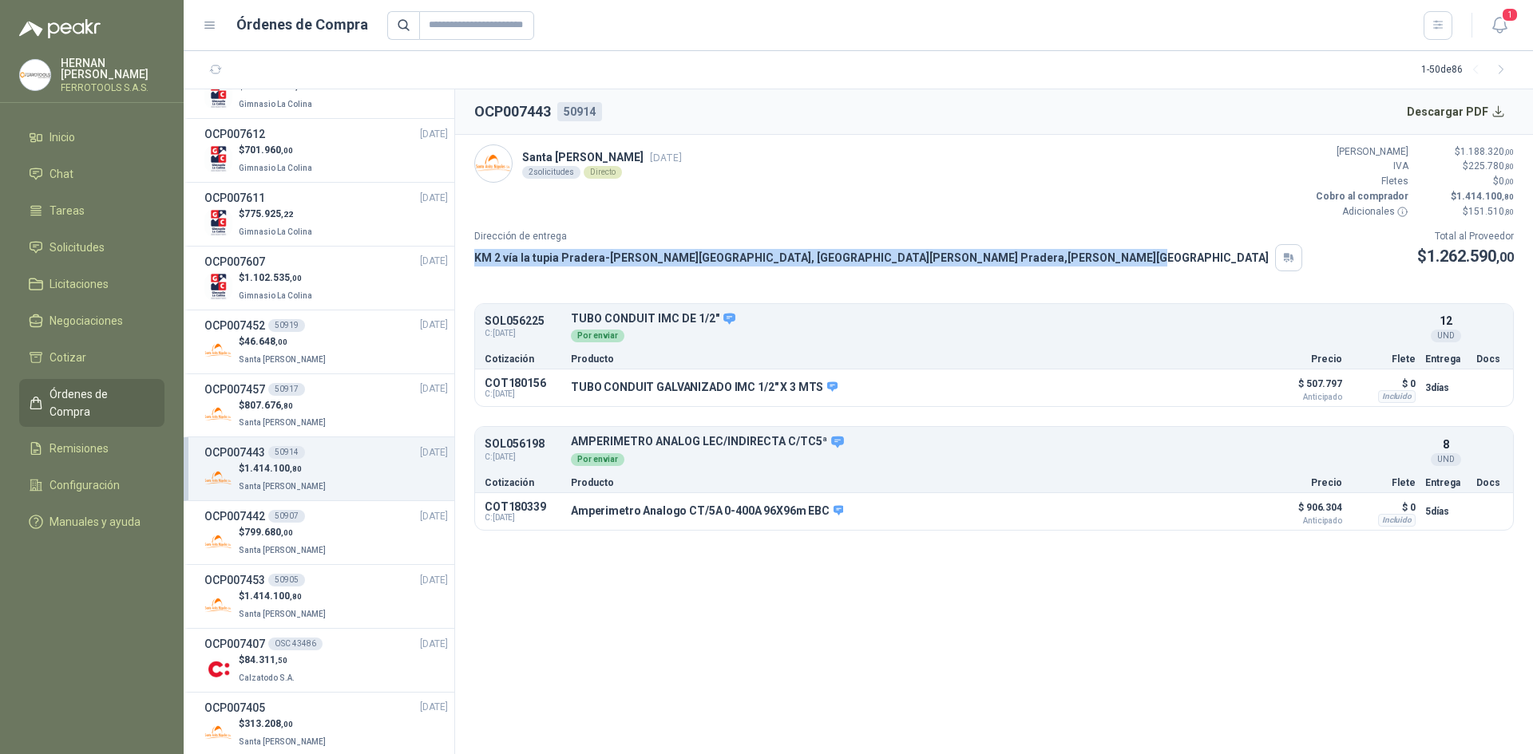
drag, startPoint x: 474, startPoint y: 255, endPoint x: 905, endPoint y: 254, distance: 431.1
click at [905, 254] on p "KM 2 vía la tupia Pradera-[PERSON_NAME][GEOGRAPHIC_DATA], [GEOGRAPHIC_DATA][PER…" at bounding box center [871, 258] width 794 height 18
copy p "KM 2 vía la tupia Pradera-[PERSON_NAME][GEOGRAPHIC_DATA], [GEOGRAPHIC_DATA][PER…"
click at [1222, 398] on button "Detalles" at bounding box center [1214, 389] width 75 height 22
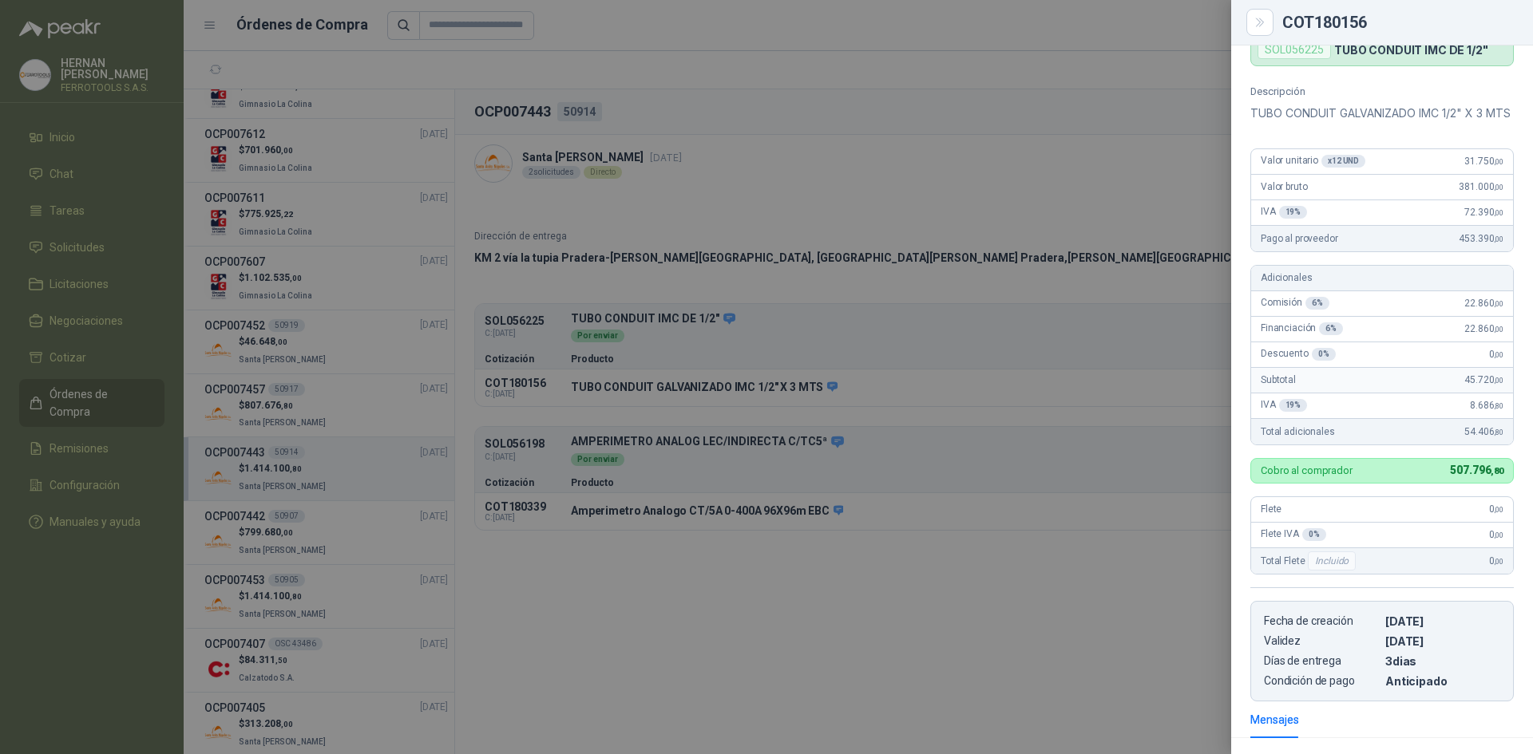
scroll to position [100, 0]
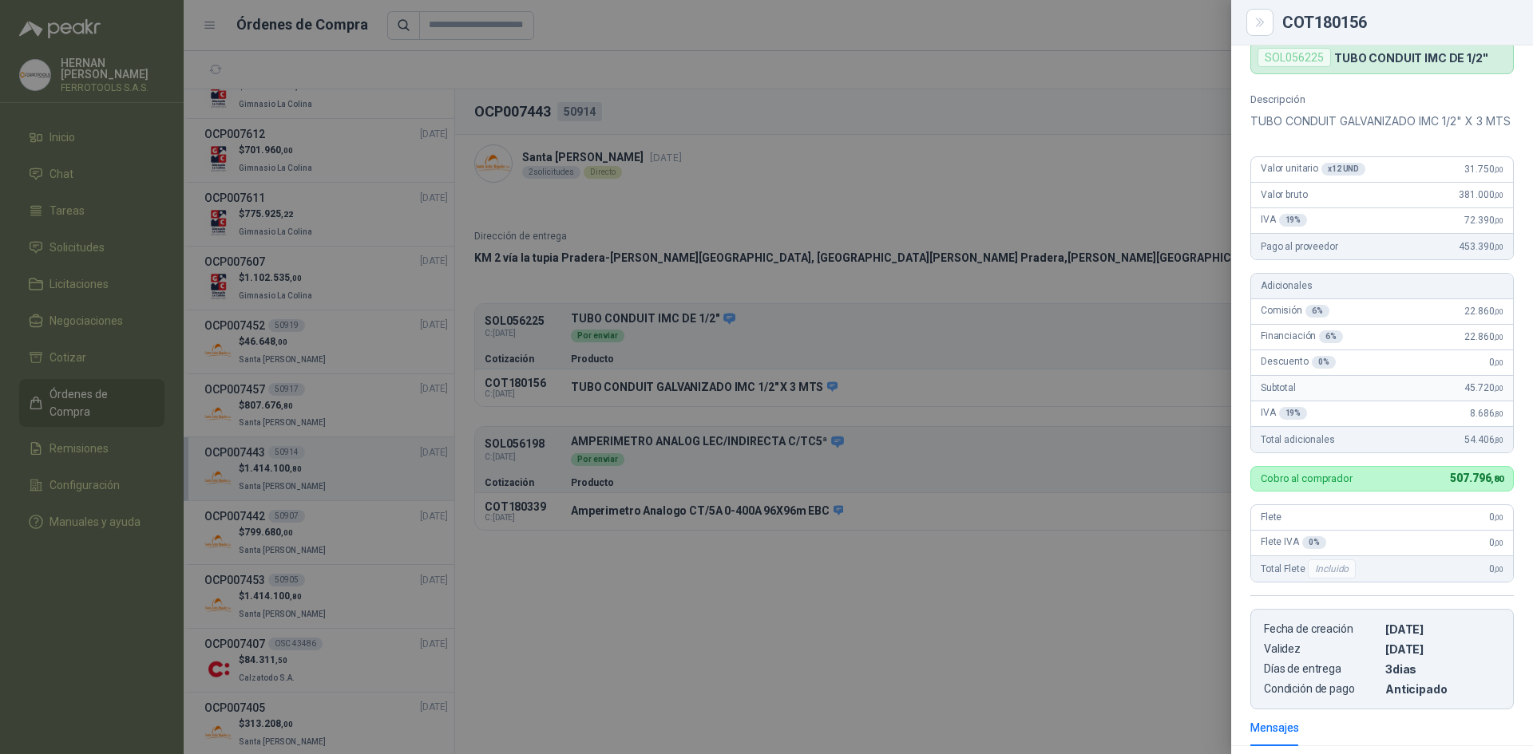
click at [833, 598] on div at bounding box center [766, 377] width 1533 height 754
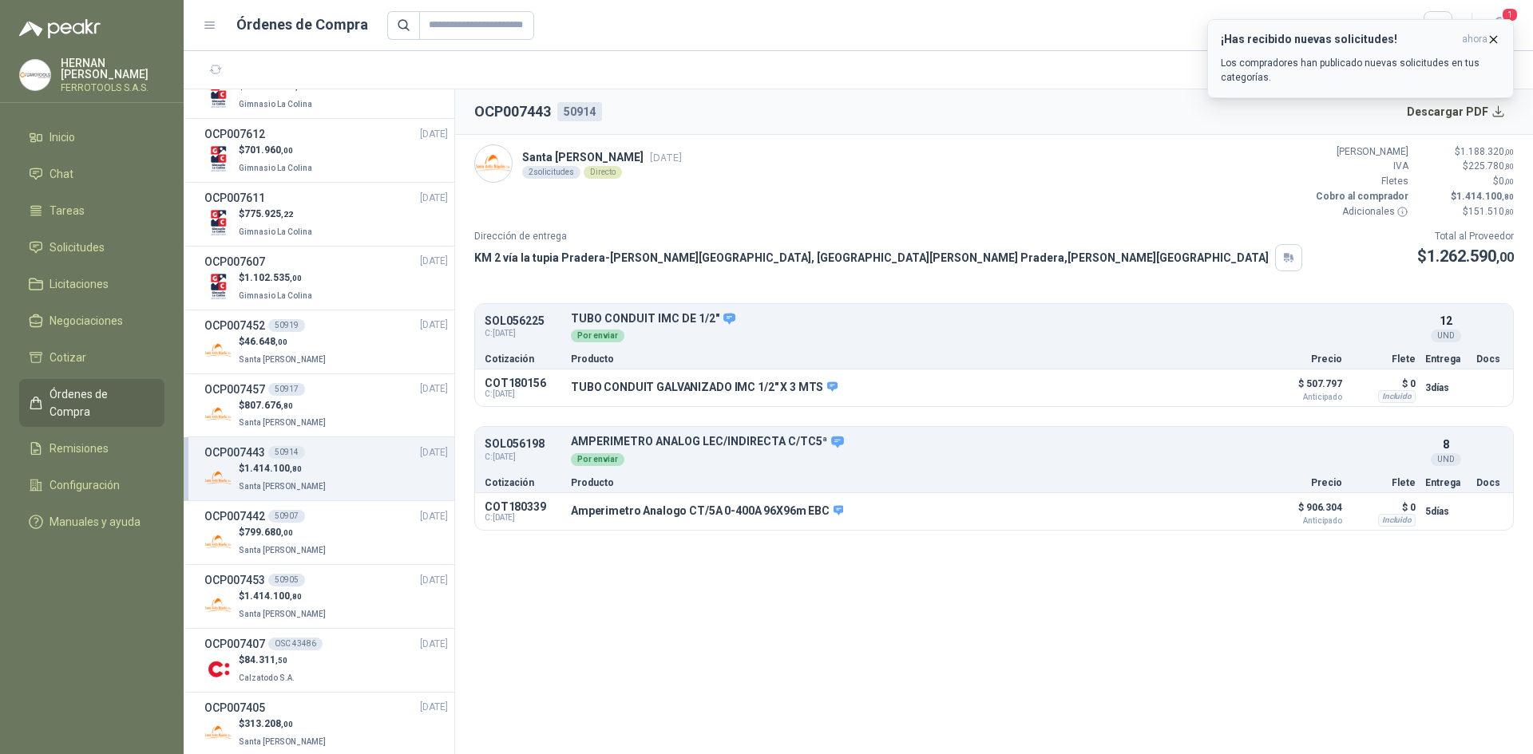
click at [1491, 36] on icon "button" at bounding box center [1493, 40] width 14 height 14
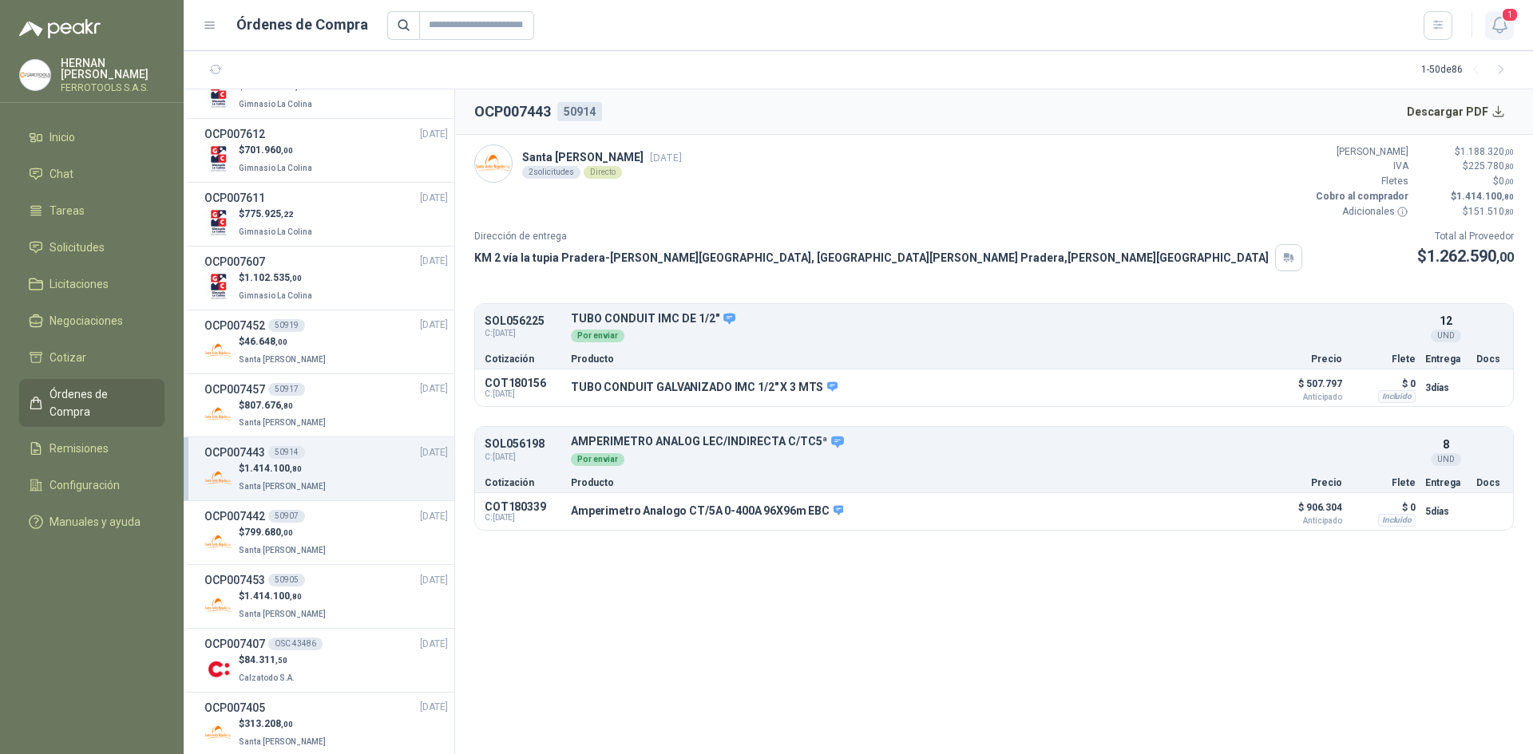
click at [1497, 28] on icon "button" at bounding box center [1500, 25] width 20 height 20
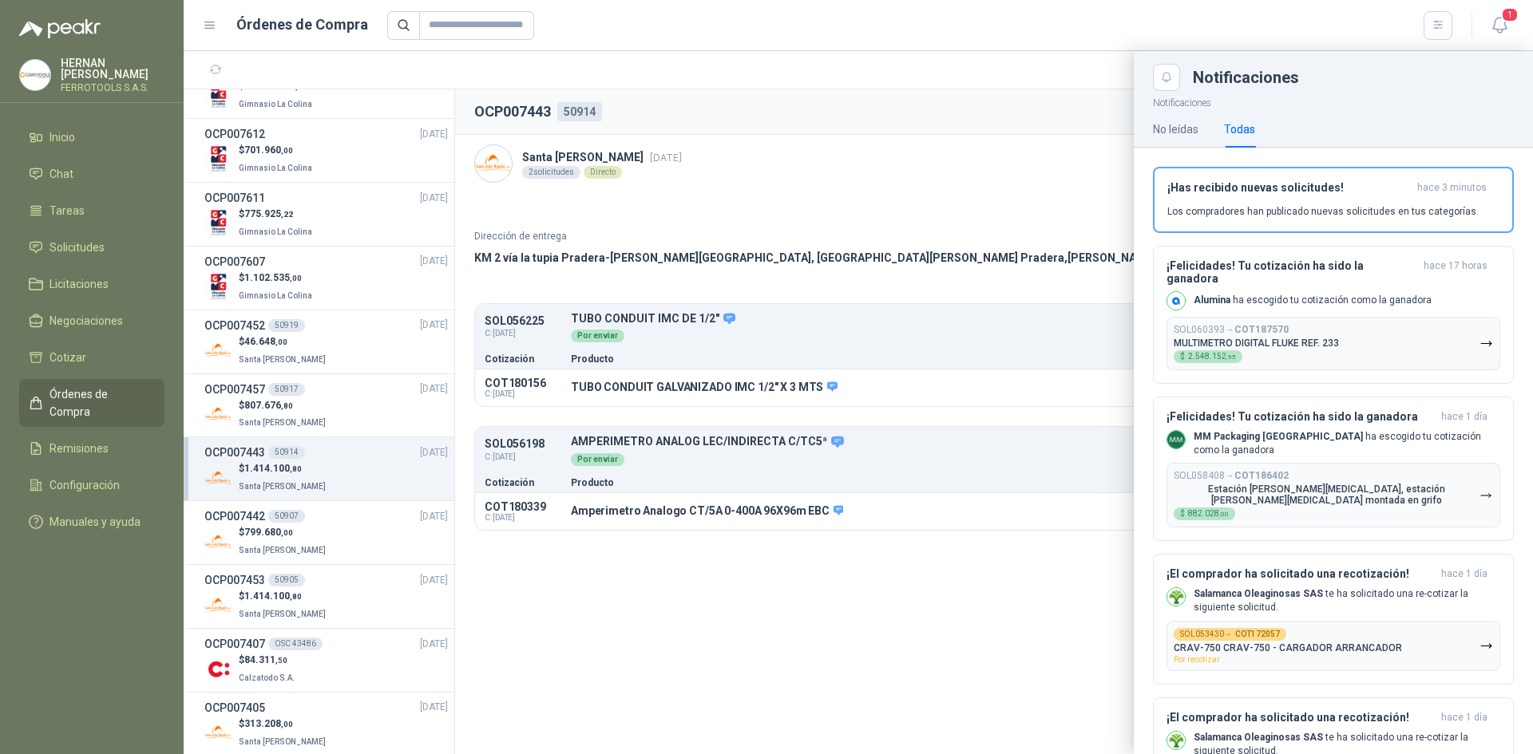
click at [365, 409] on div at bounding box center [858, 402] width 1349 height 703
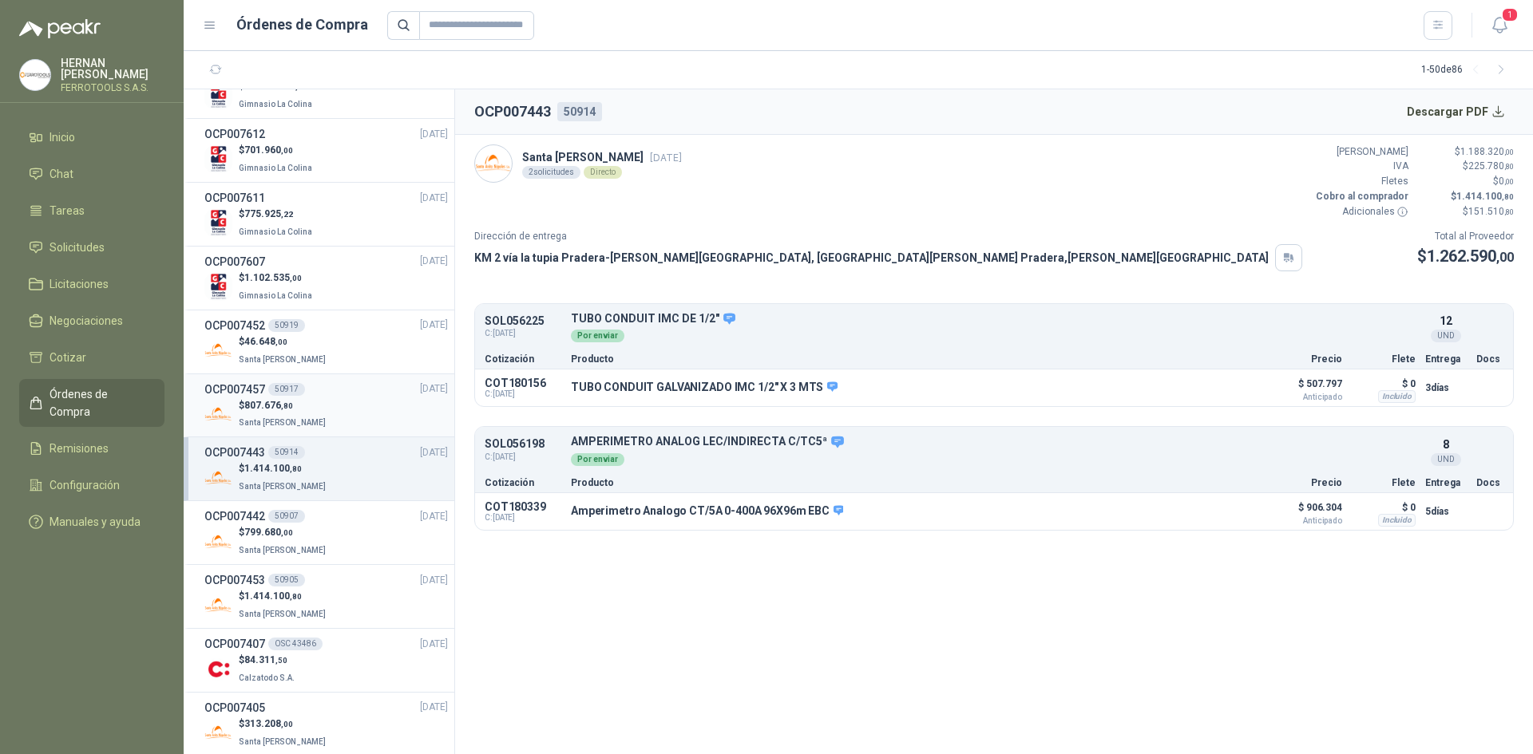
click at [341, 408] on div "$ 807.676 ,80 [GEOGRAPHIC_DATA][PERSON_NAME]" at bounding box center [325, 414] width 243 height 33
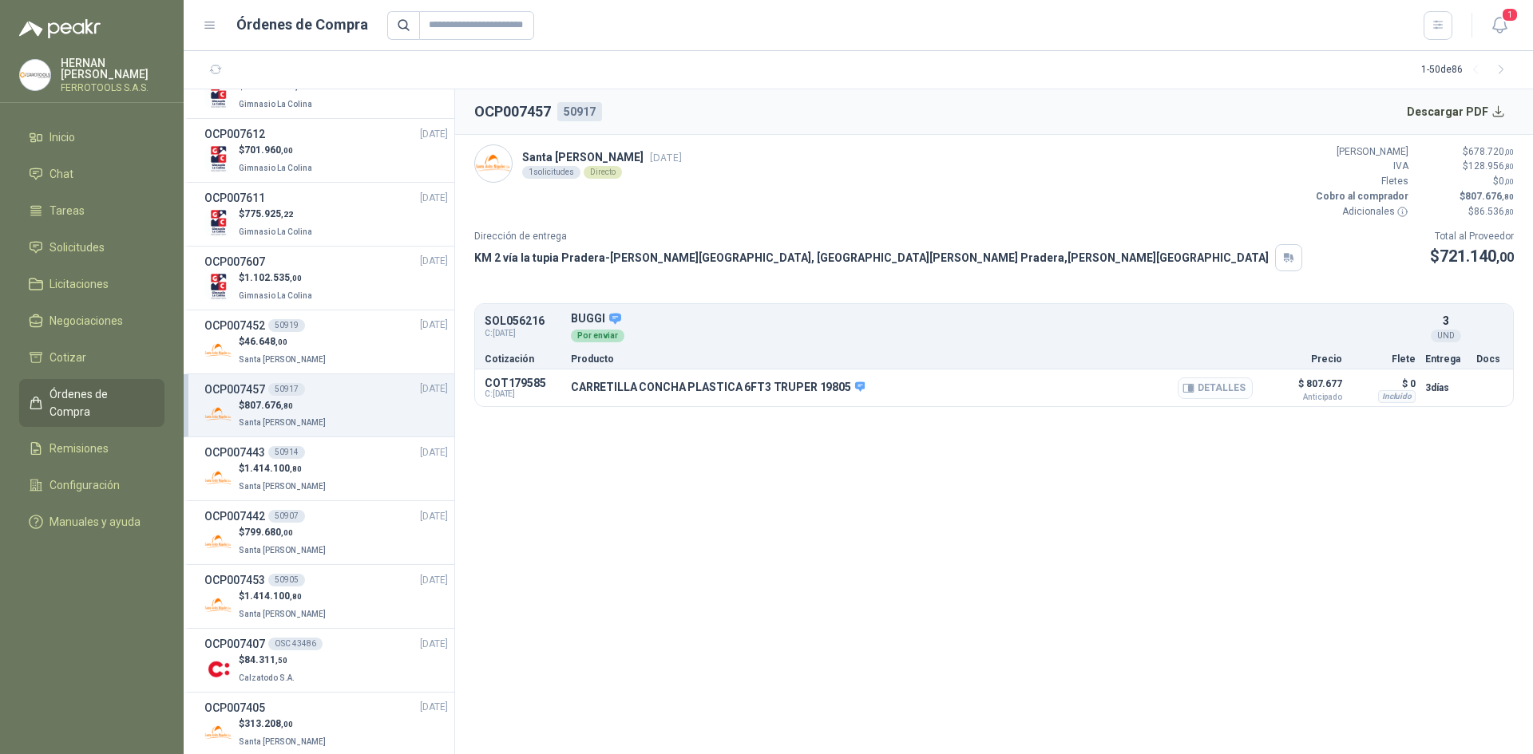
click at [1217, 386] on button "Detalles" at bounding box center [1214, 389] width 75 height 22
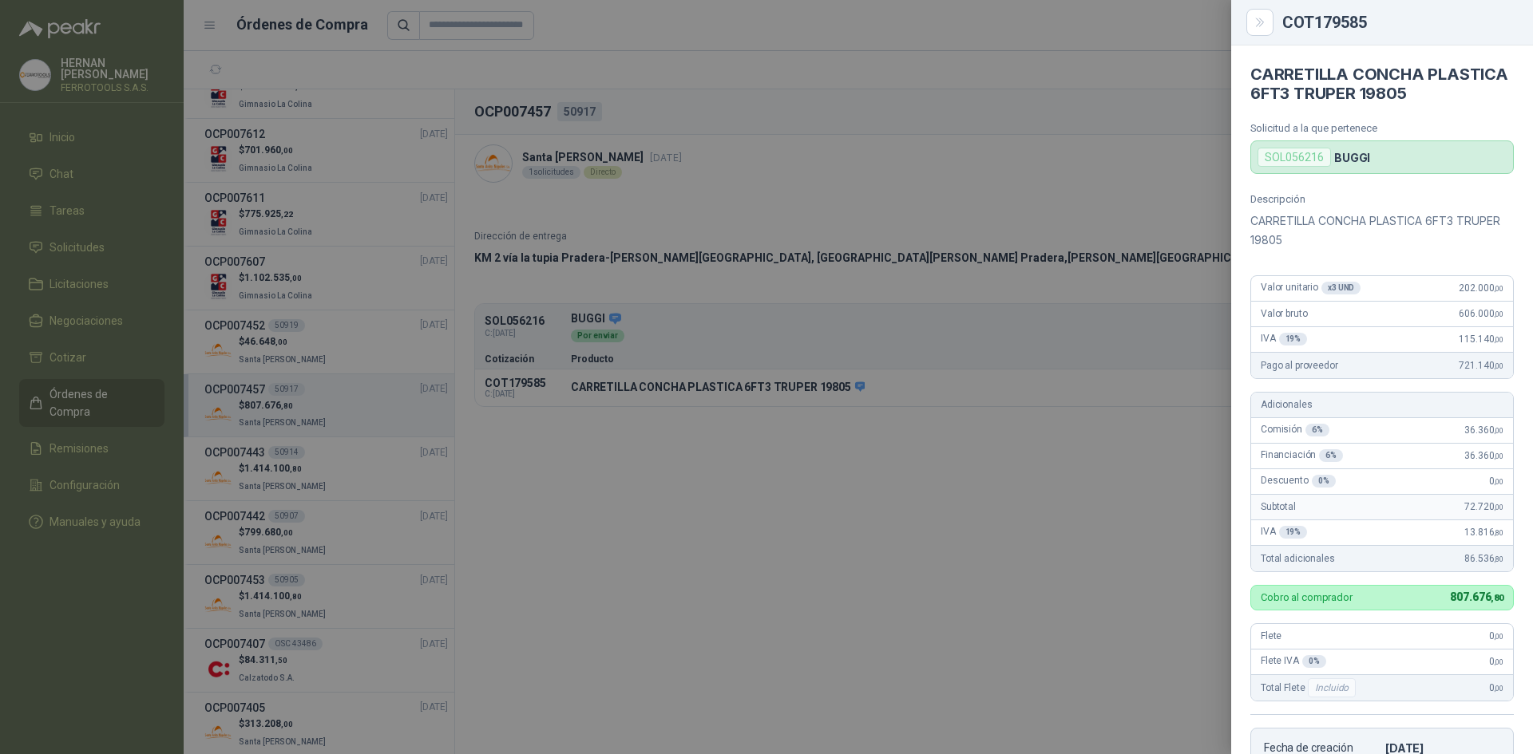
scroll to position [331, 0]
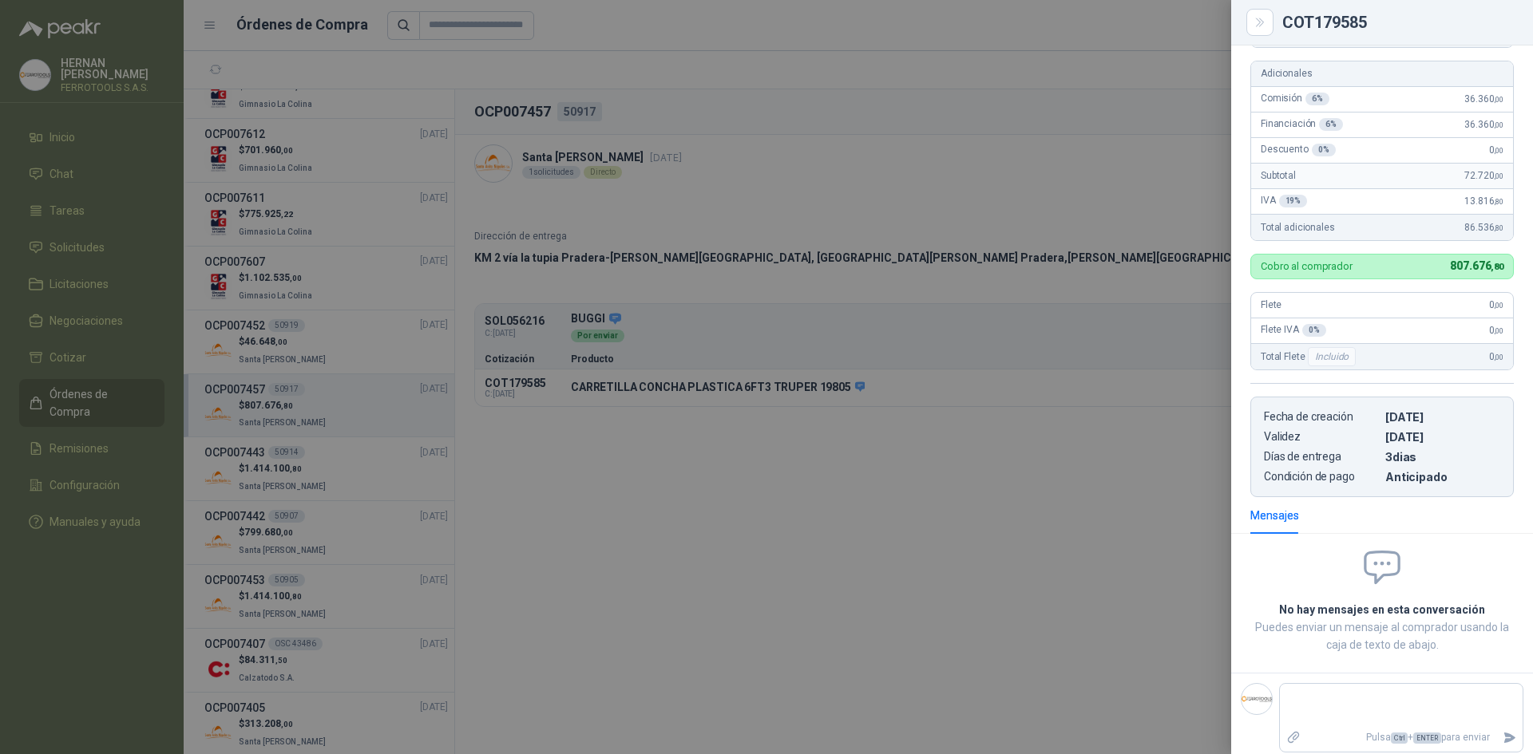
click at [639, 522] on div at bounding box center [766, 377] width 1533 height 754
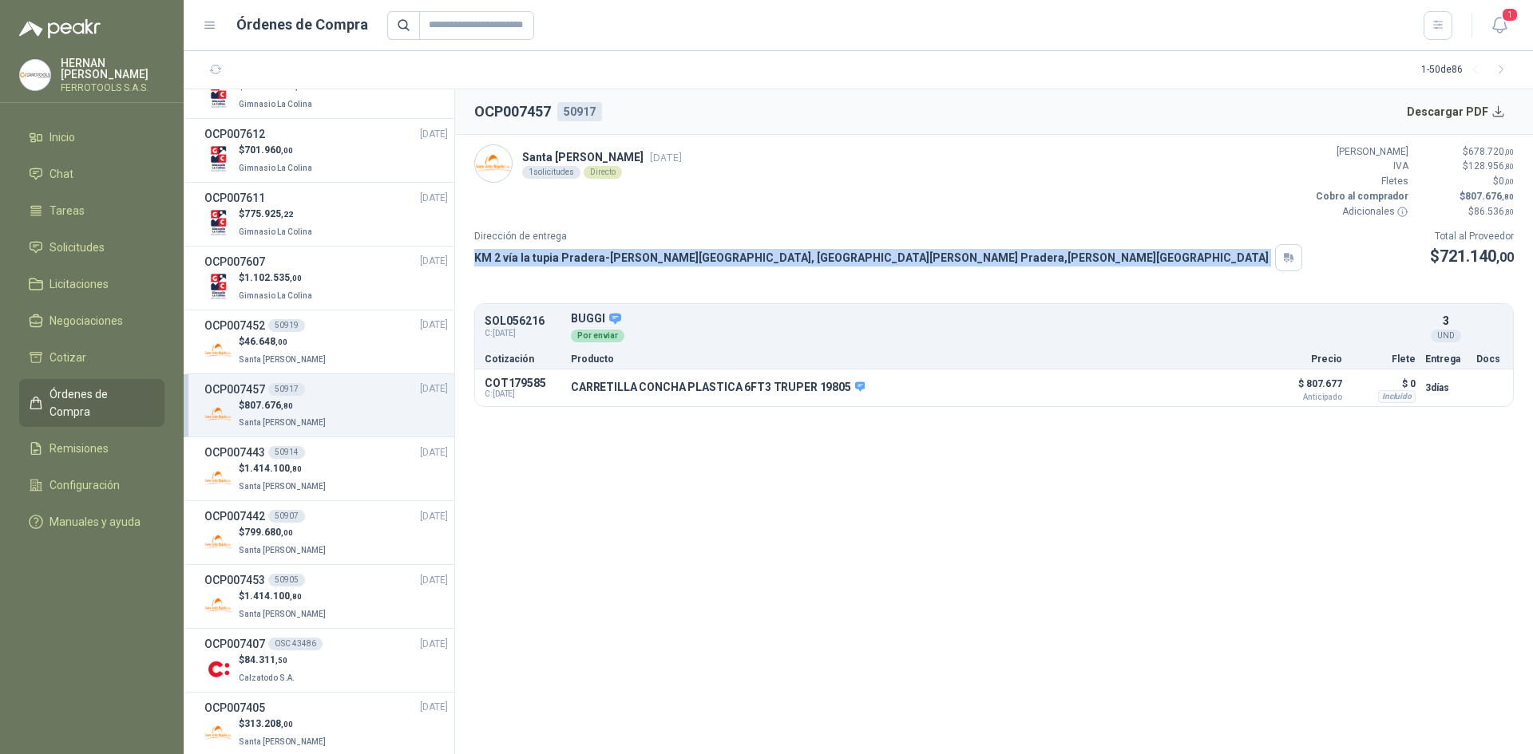
drag, startPoint x: 474, startPoint y: 256, endPoint x: 911, endPoint y: 262, distance: 436.7
click at [911, 262] on div "KM 2 vía la tupia Pradera-[PERSON_NAME][GEOGRAPHIC_DATA], [GEOGRAPHIC_DATA][PER…" at bounding box center [888, 257] width 828 height 27
copy div "KM 2 vía la tupia Pradera-[PERSON_NAME][GEOGRAPHIC_DATA], [GEOGRAPHIC_DATA][PER…"
click at [1202, 391] on button "Detalles" at bounding box center [1214, 389] width 75 height 22
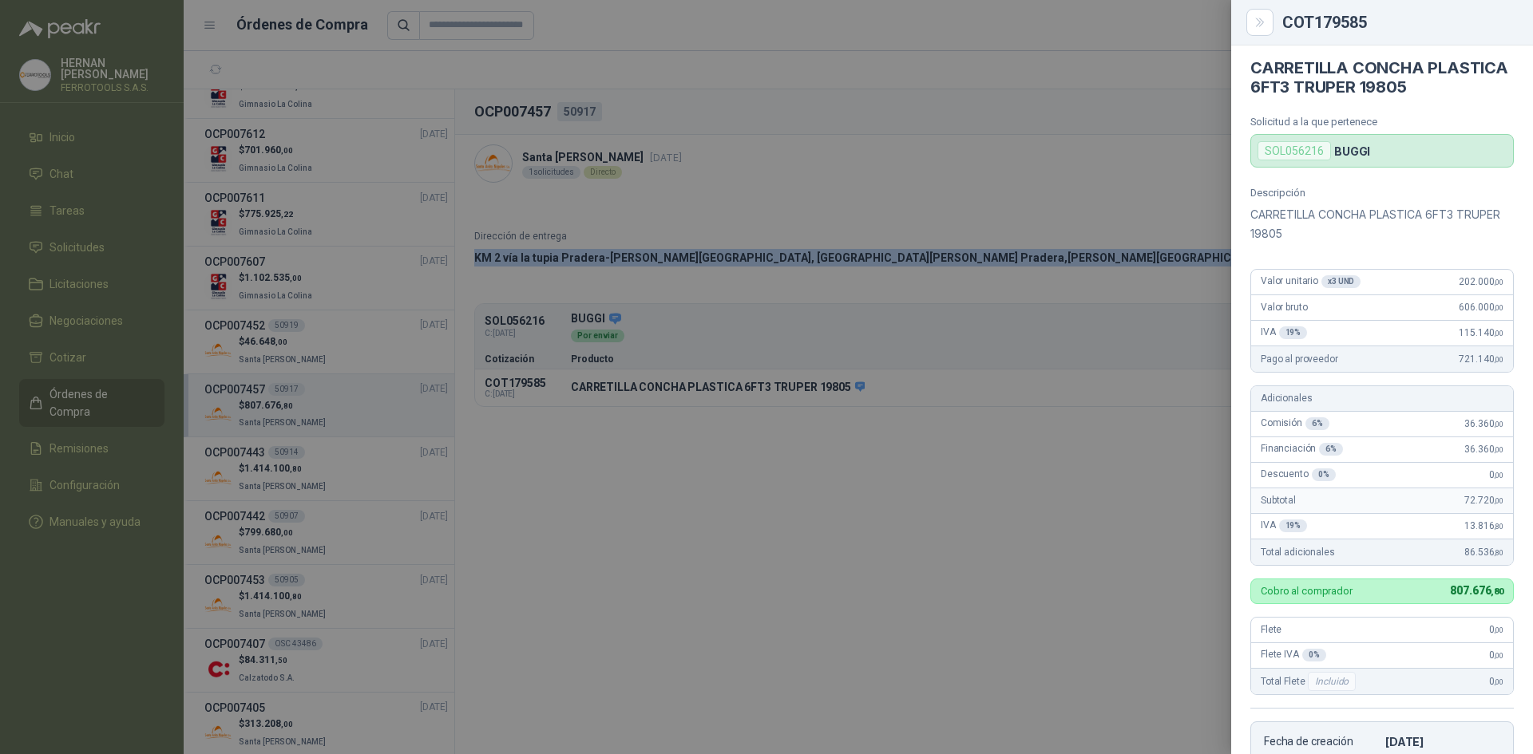
scroll to position [0, 0]
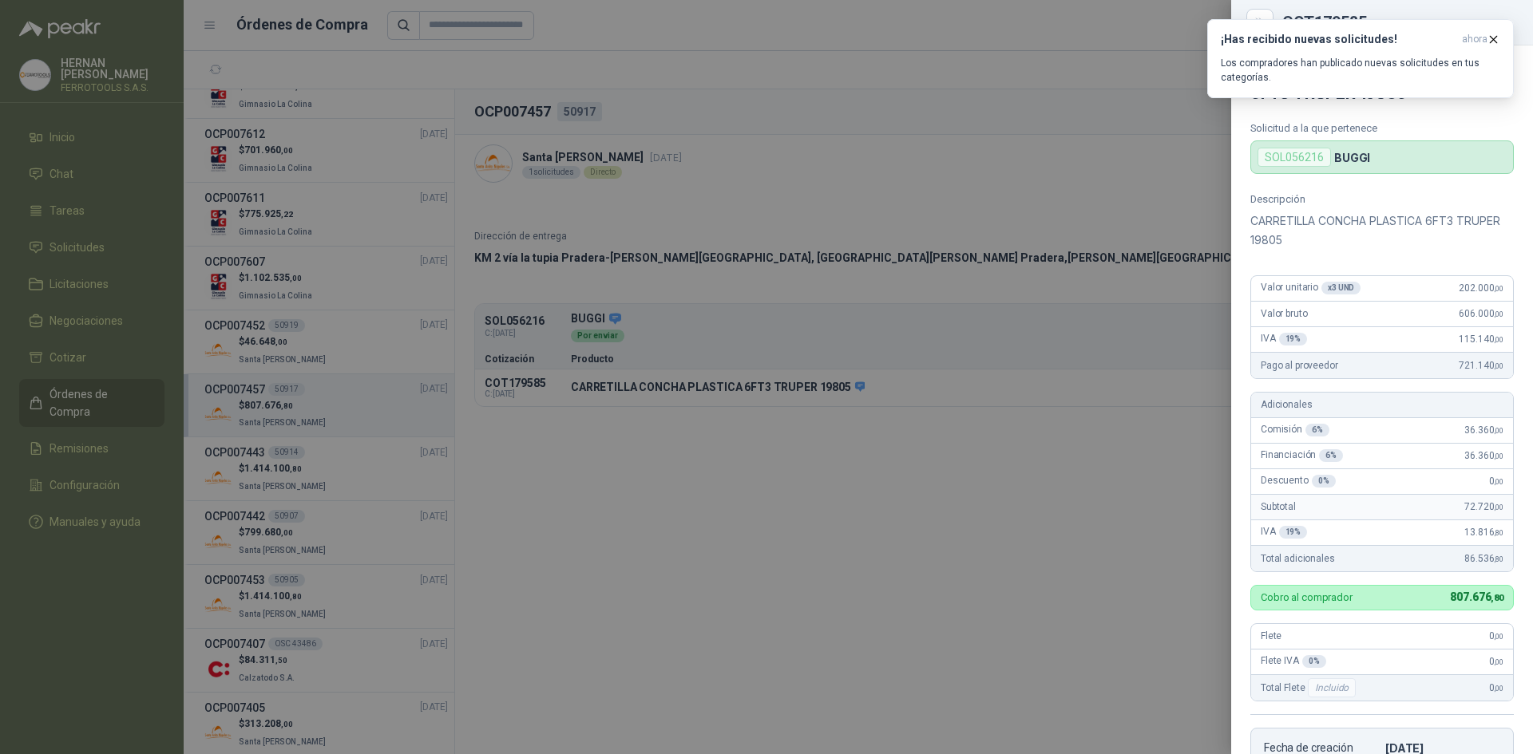
click at [972, 514] on div at bounding box center [766, 377] width 1533 height 754
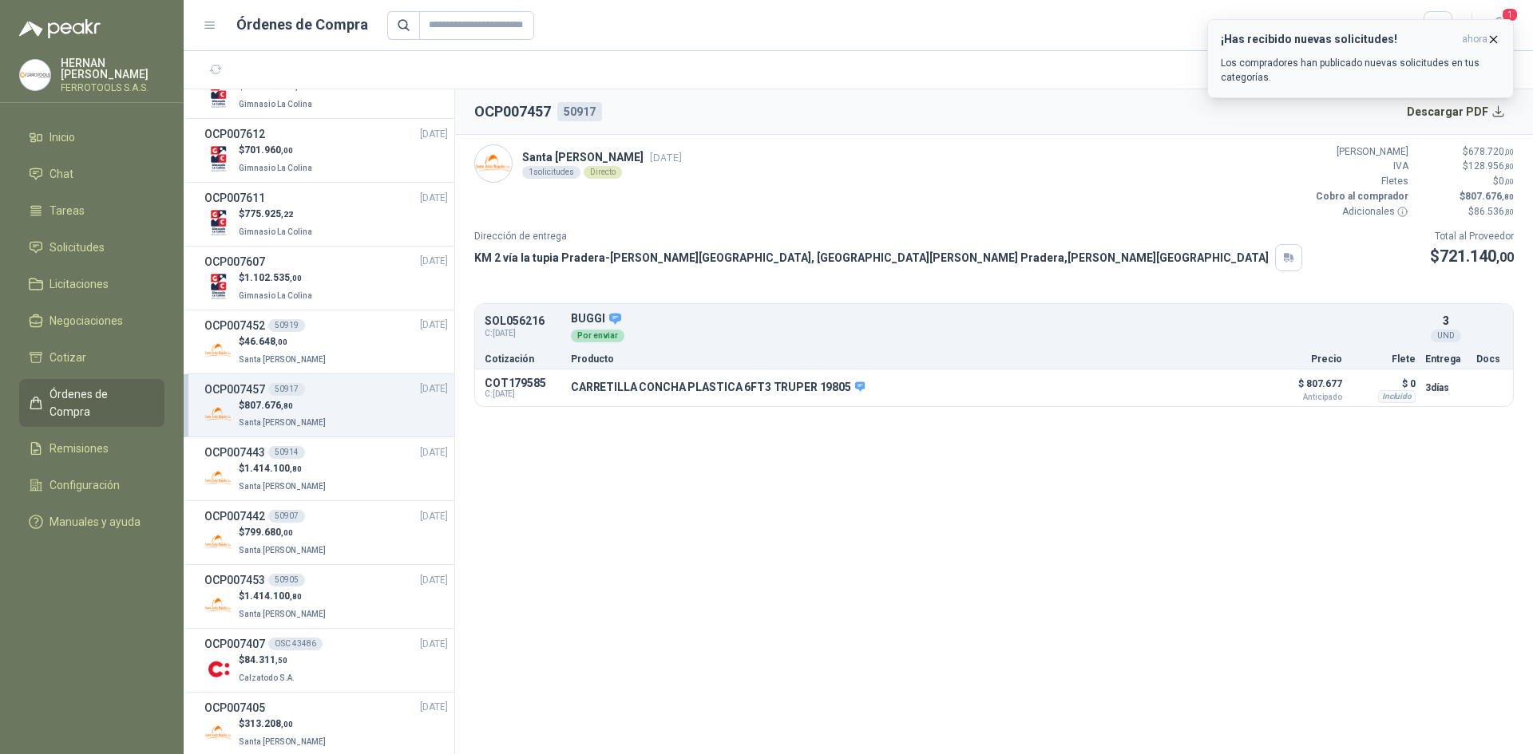
click at [1495, 38] on icon "button" at bounding box center [1493, 39] width 6 height 6
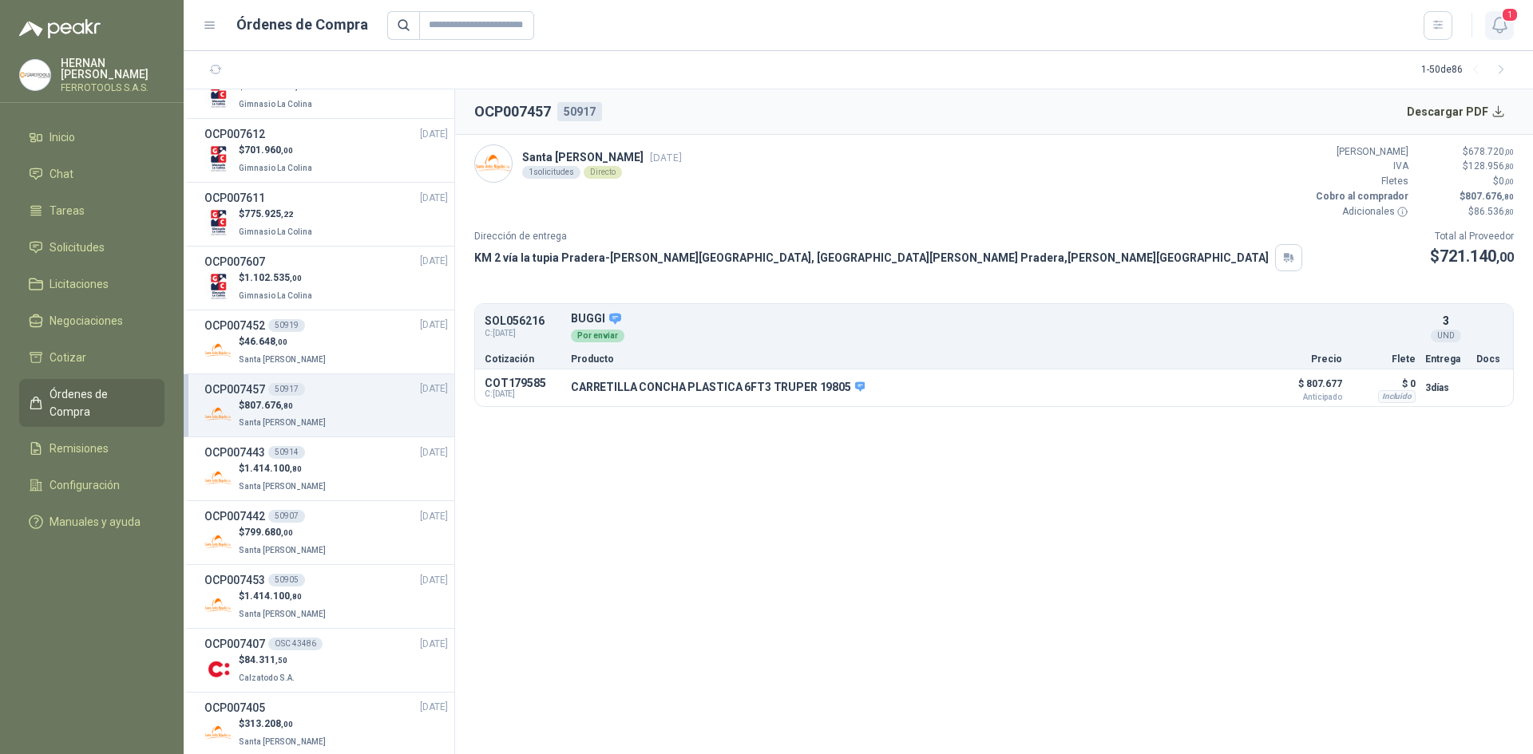
click at [1498, 14] on button "1" at bounding box center [1499, 25] width 29 height 29
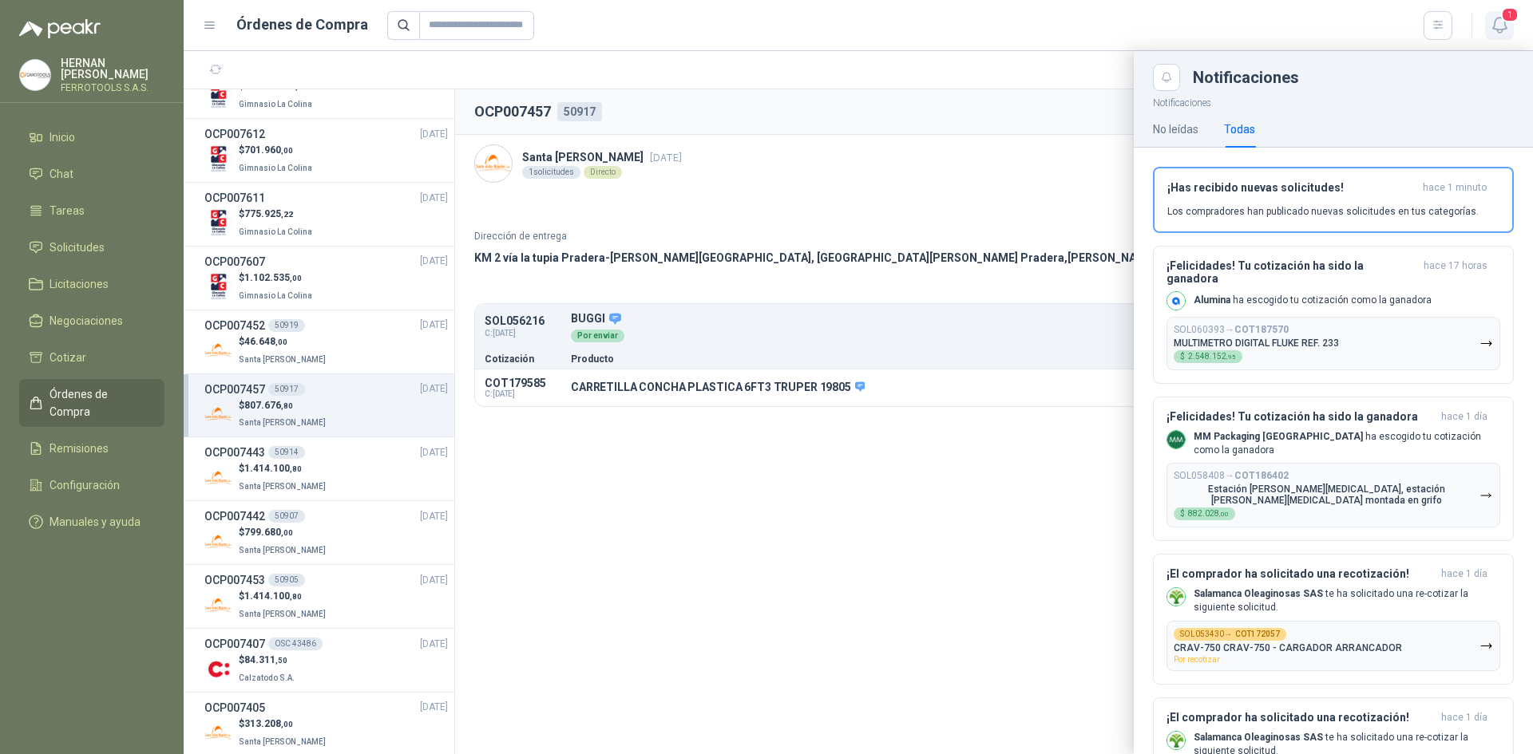
click at [1498, 14] on button "1" at bounding box center [1499, 25] width 29 height 29
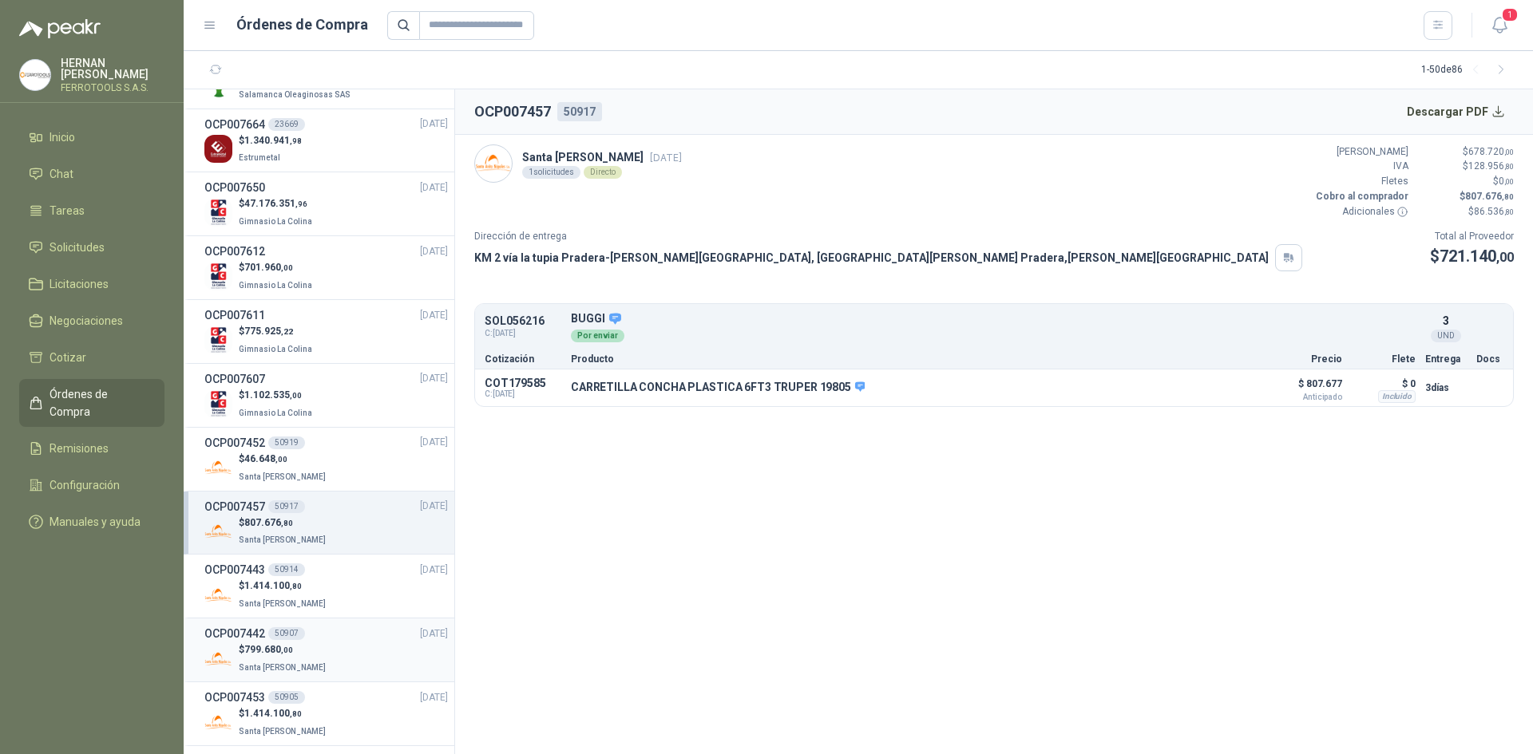
scroll to position [958, 0]
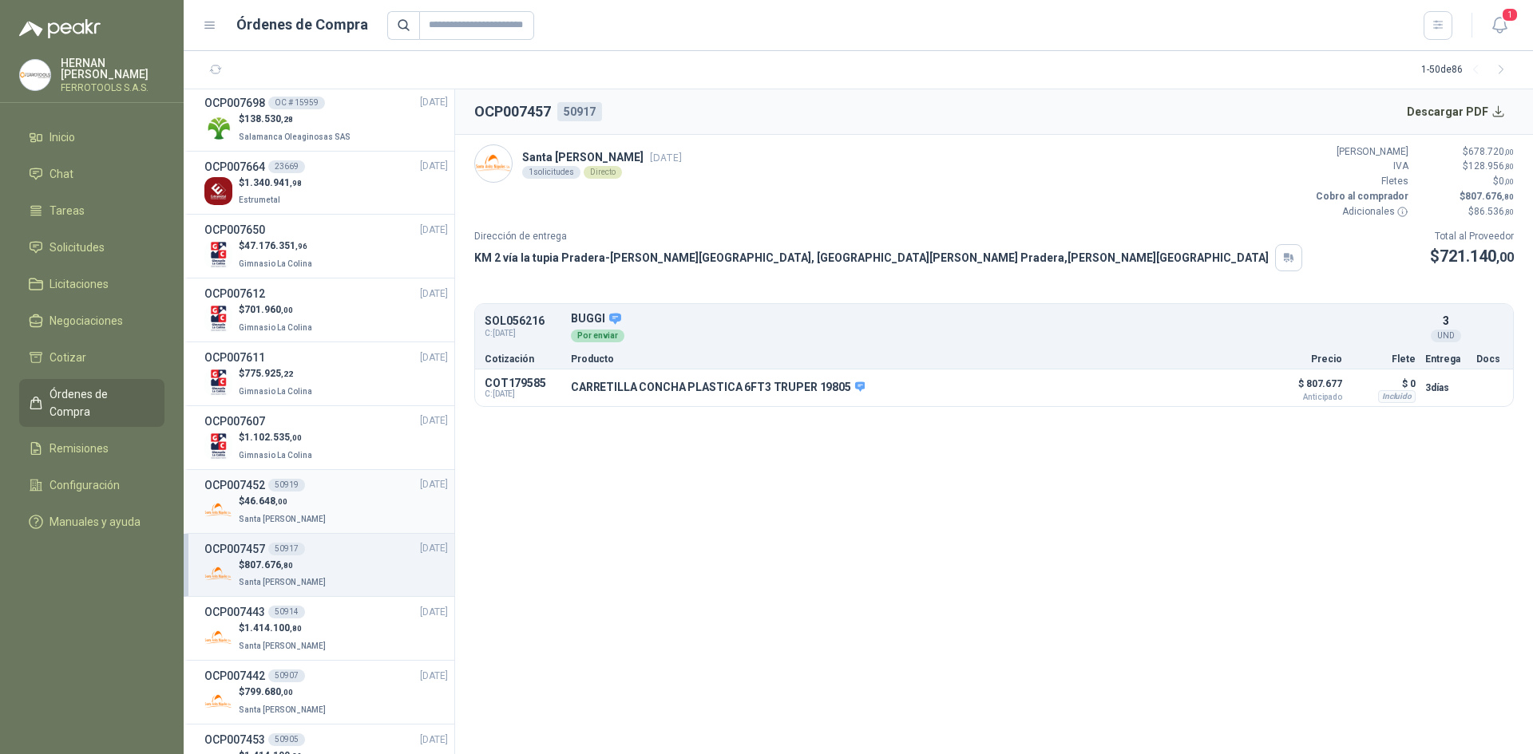
click at [357, 502] on div "$ 46.648 ,00 Santa [PERSON_NAME]" at bounding box center [325, 510] width 243 height 33
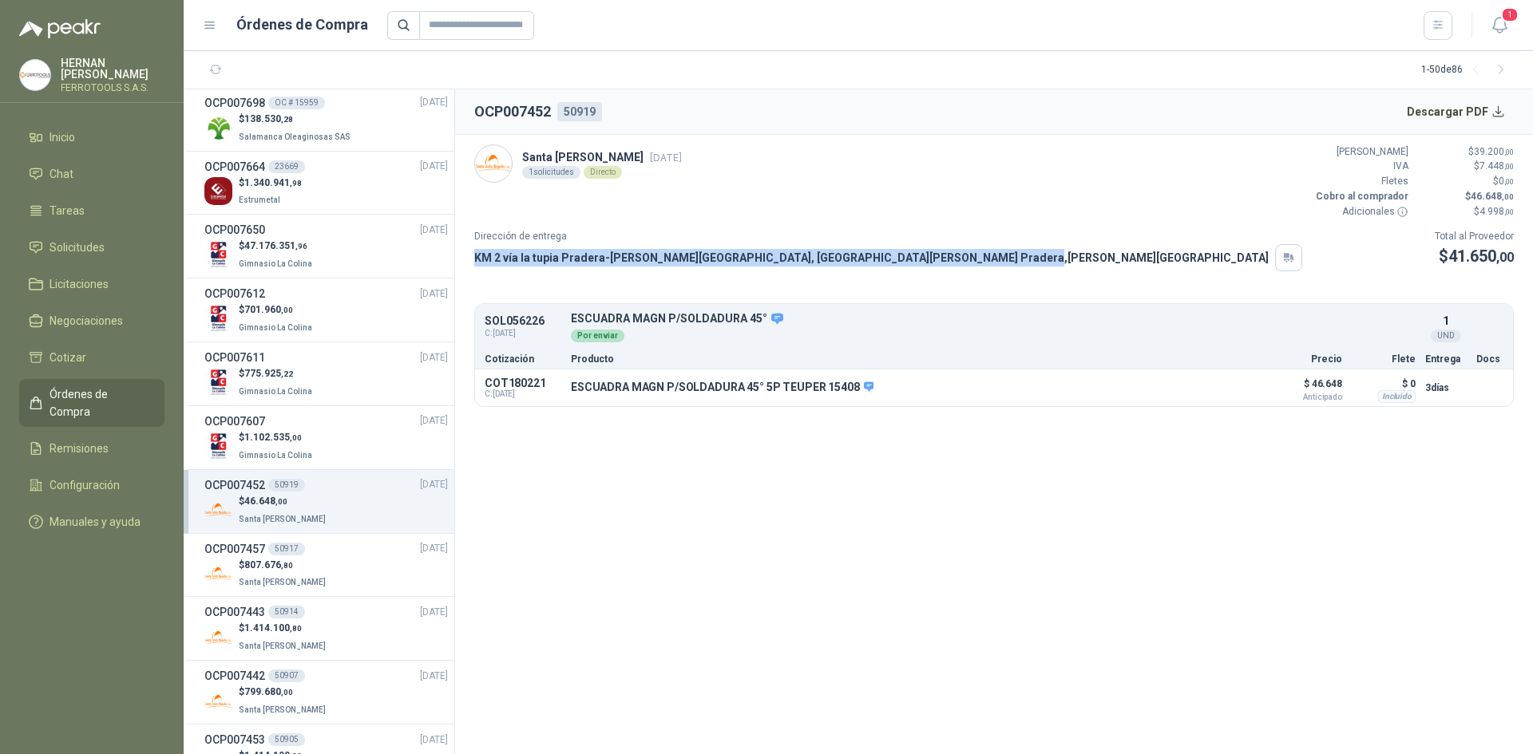
drag, startPoint x: 473, startPoint y: 255, endPoint x: 825, endPoint y: 259, distance: 352.9
click at [825, 259] on article "Santa [PERSON_NAME] [DATE] 1 solicitudes Directo Valor Bruto $ 39.200 ,00 IVA $…" at bounding box center [994, 276] width 1078 height 283
copy p "KM 2 vía la tupia Pradera-[PERSON_NAME][GEOGRAPHIC_DATA], [GEOGRAPHIC_DATA][PER…"
click at [1194, 394] on icon "button" at bounding box center [1188, 388] width 12 height 12
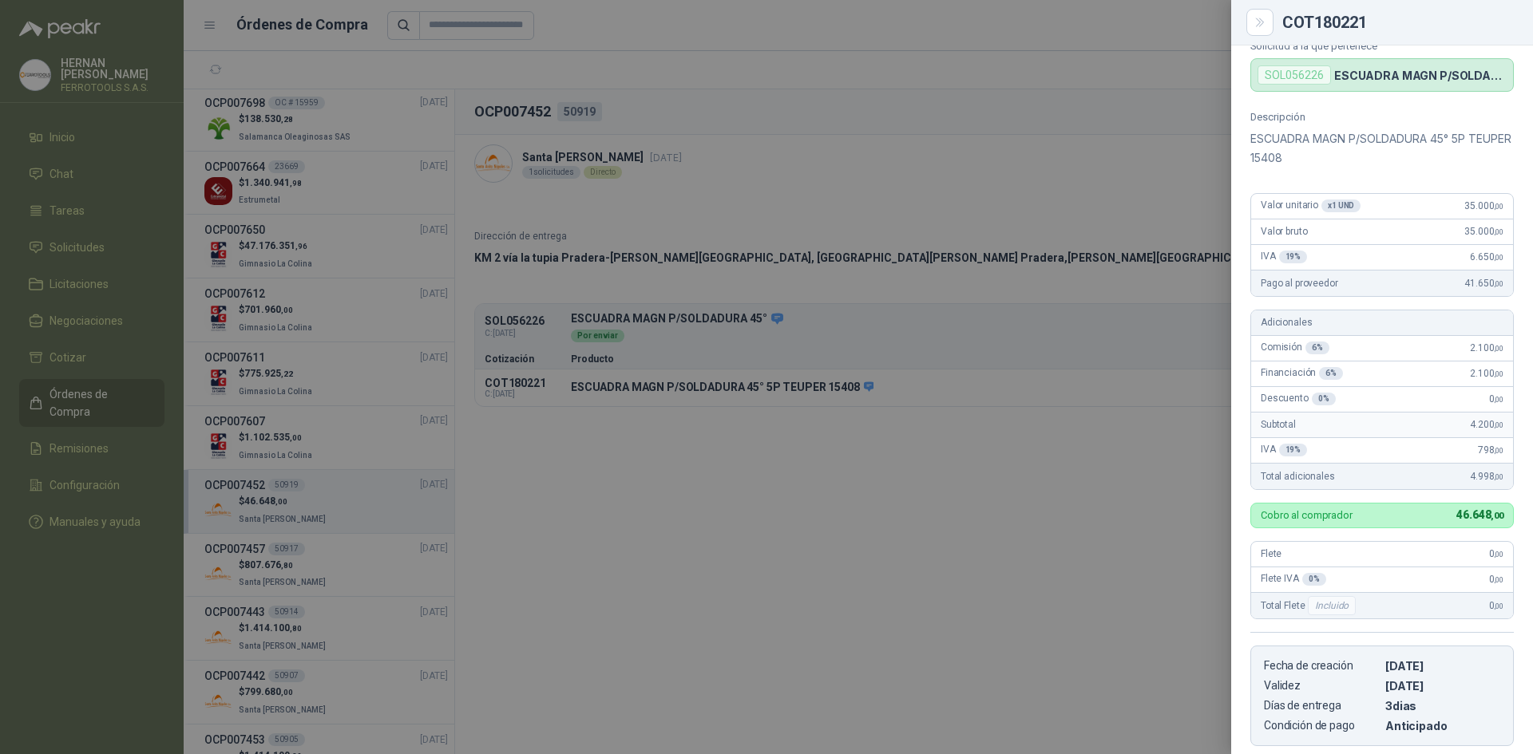
scroll to position [31, 0]
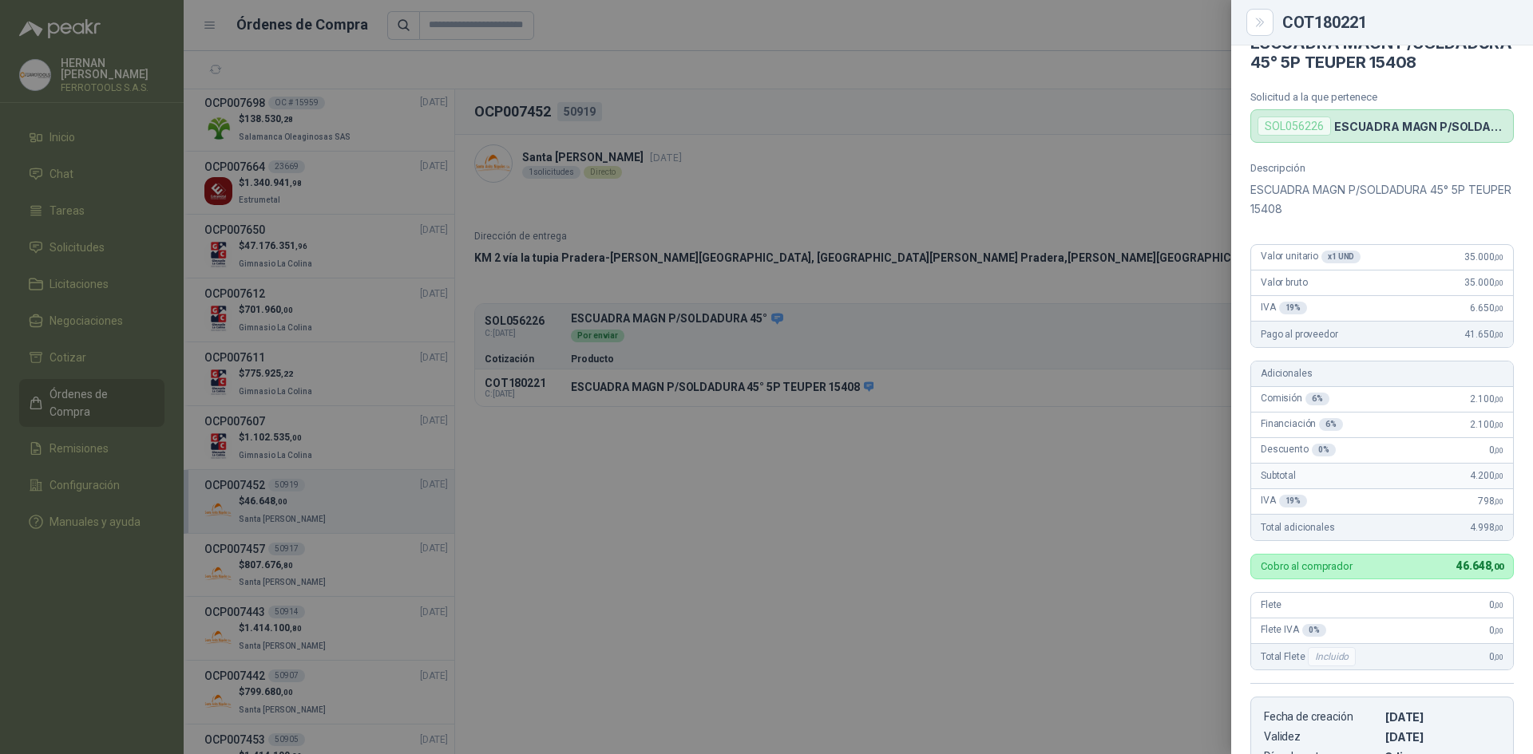
click at [1164, 224] on div at bounding box center [766, 377] width 1533 height 754
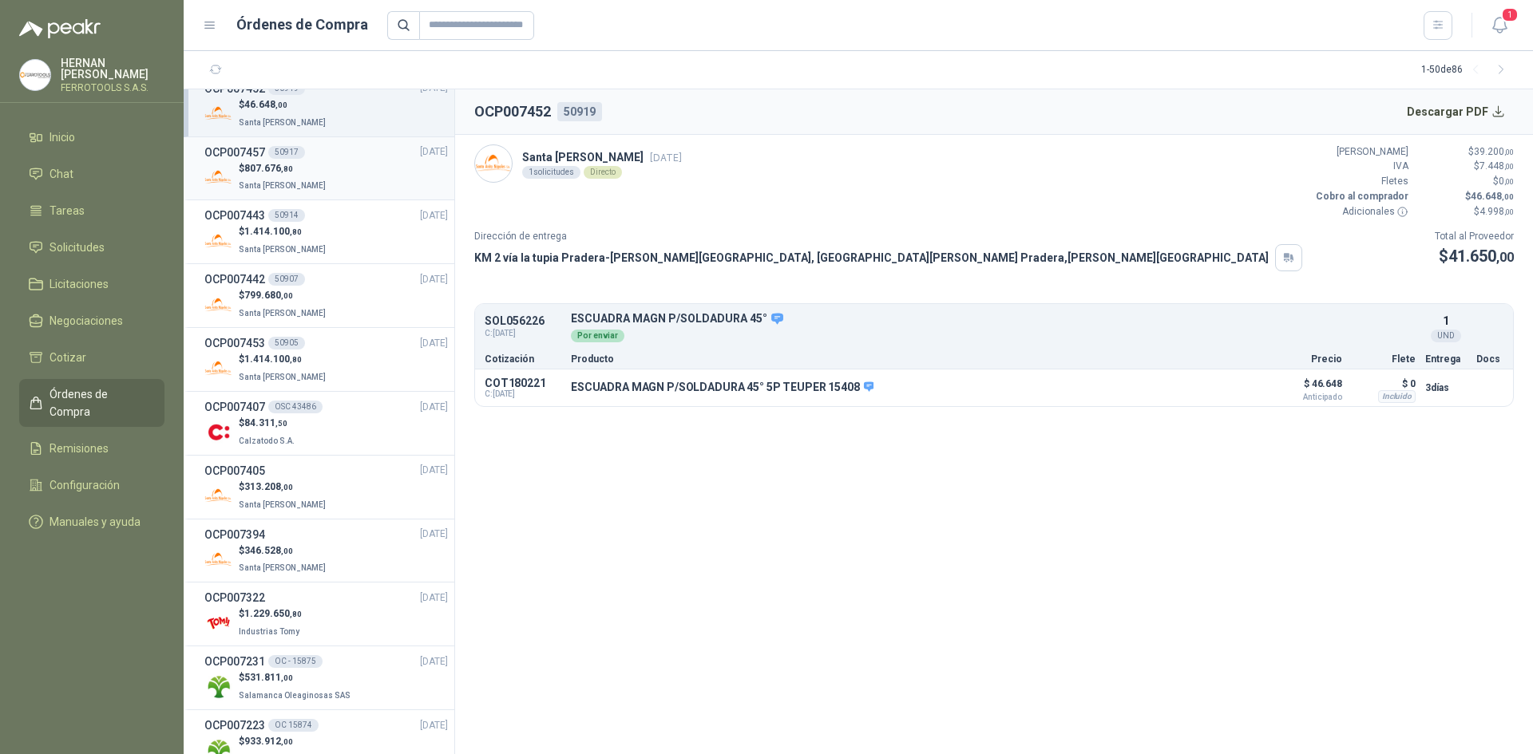
scroll to position [1597, 0]
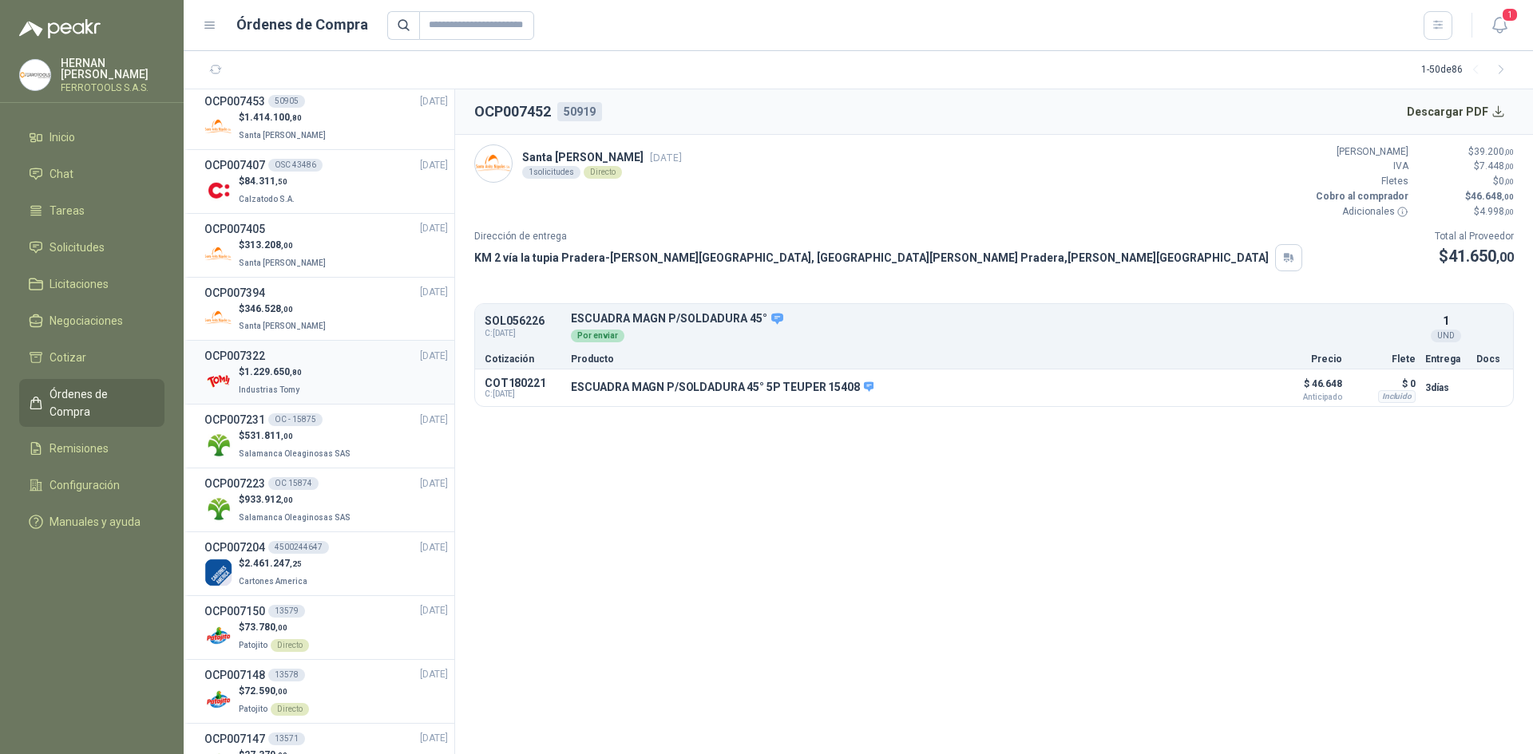
click at [305, 382] on div "$ 1.229.650 ,80 Industrias Tomy" at bounding box center [325, 381] width 243 height 33
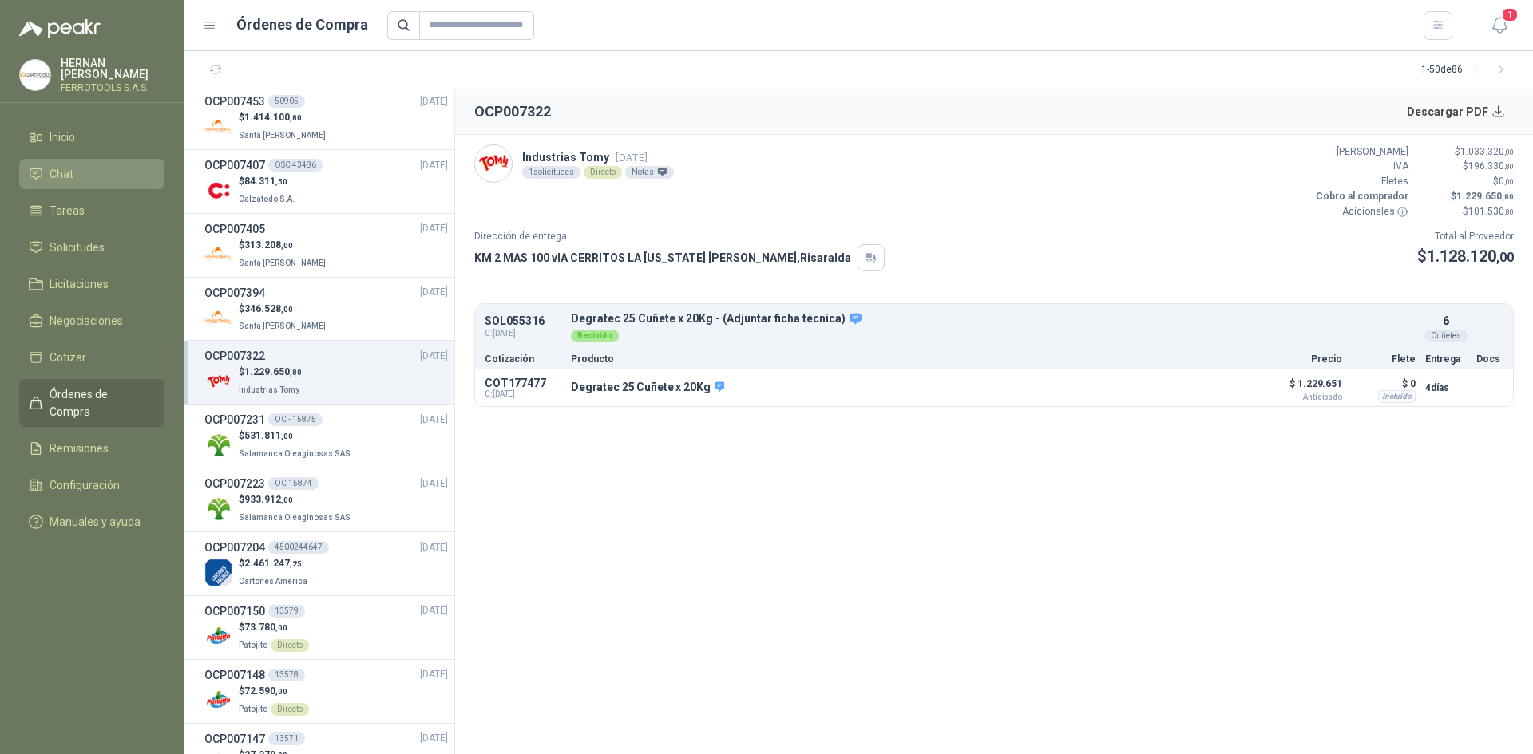
click at [86, 173] on li "Chat" at bounding box center [92, 174] width 126 height 18
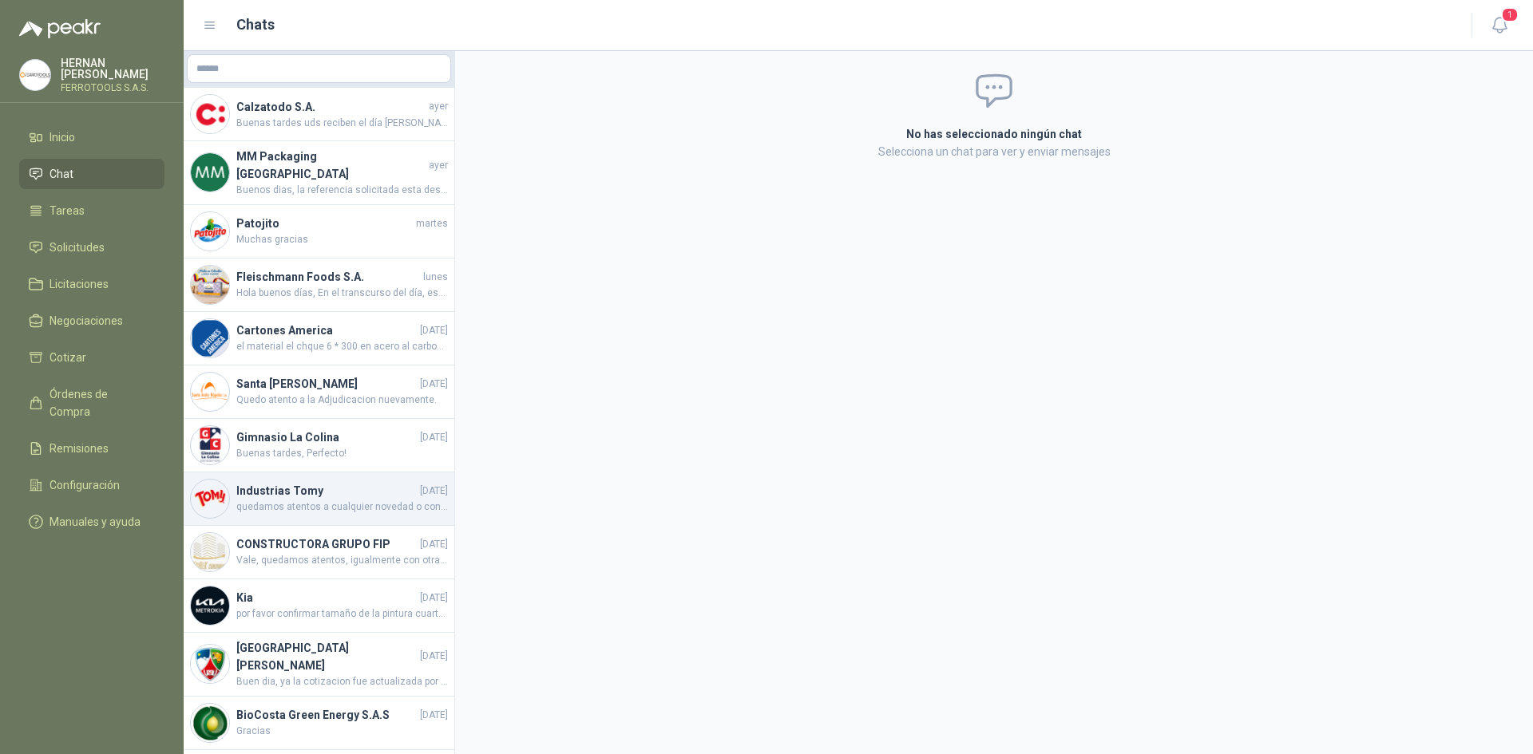
click at [338, 482] on h4 "Industrias Tomy" at bounding box center [326, 491] width 180 height 18
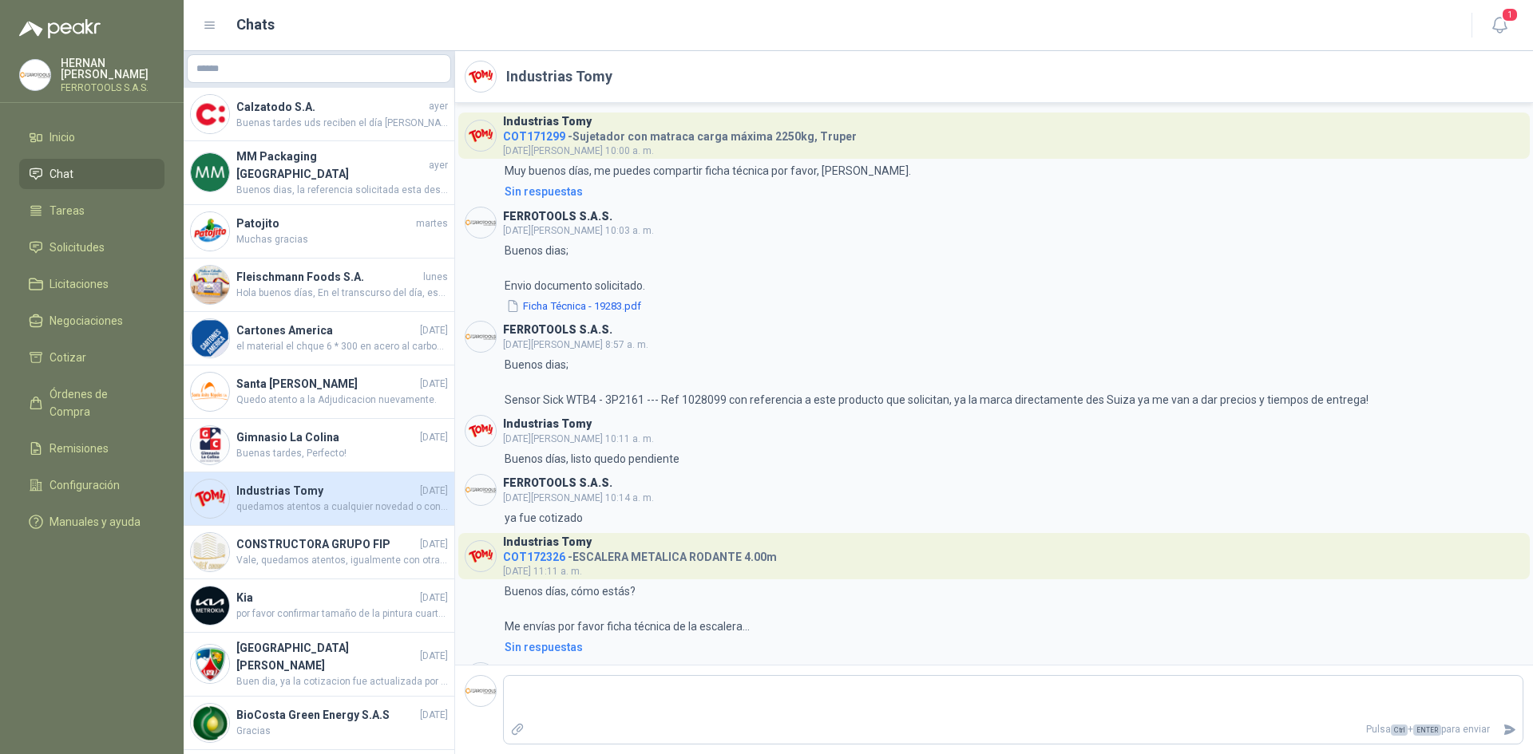
scroll to position [2135, 0]
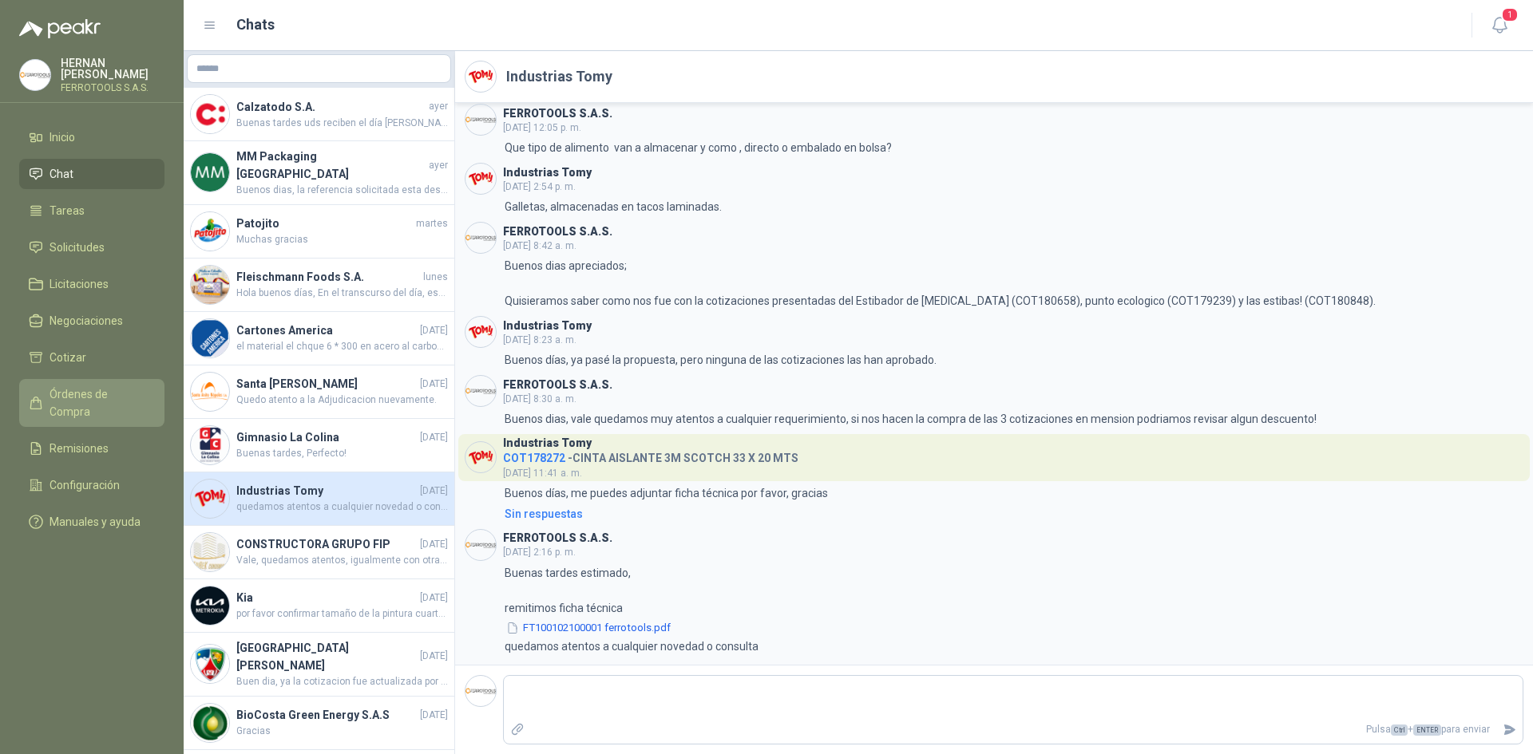
click at [98, 379] on link "Órdenes de Compra" at bounding box center [91, 403] width 145 height 48
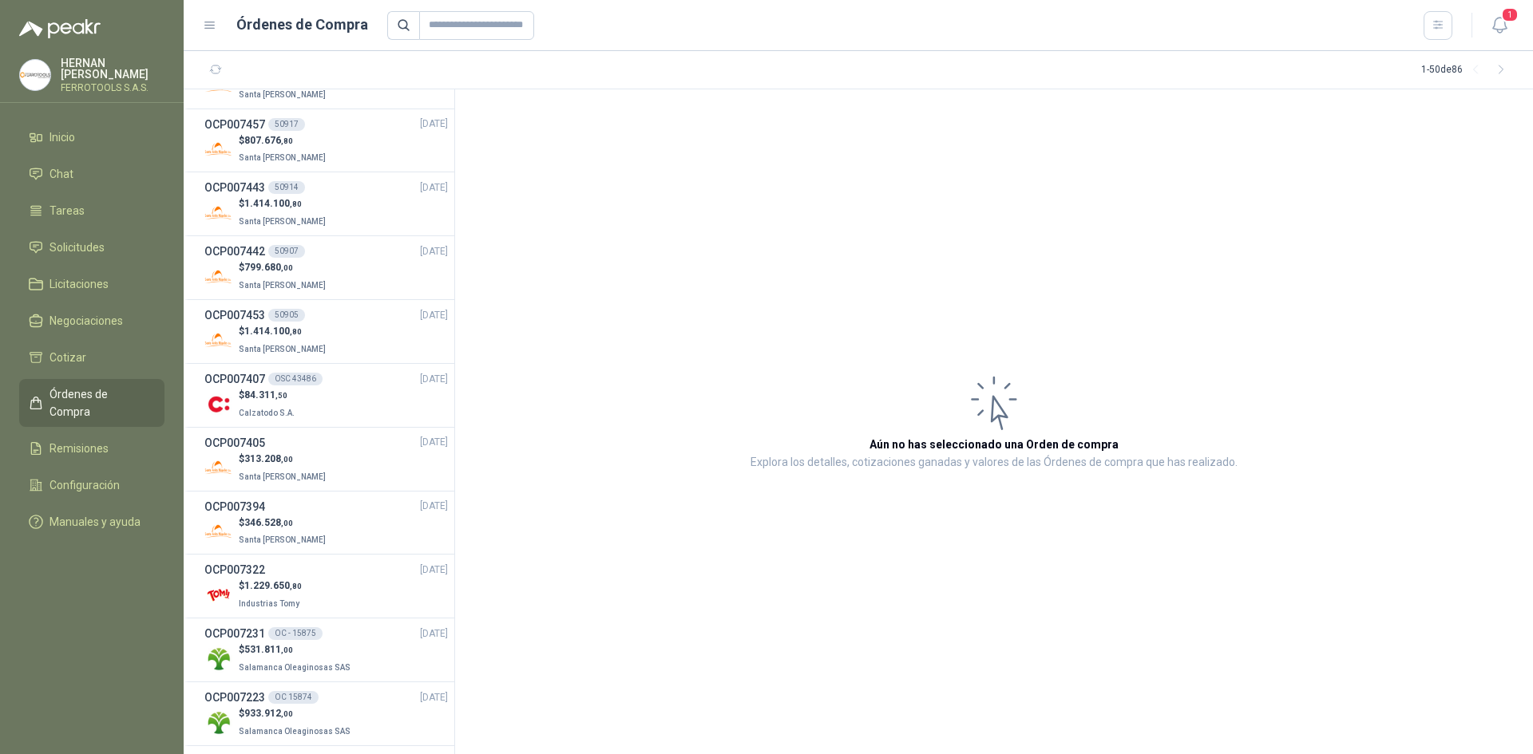
scroll to position [1517, 0]
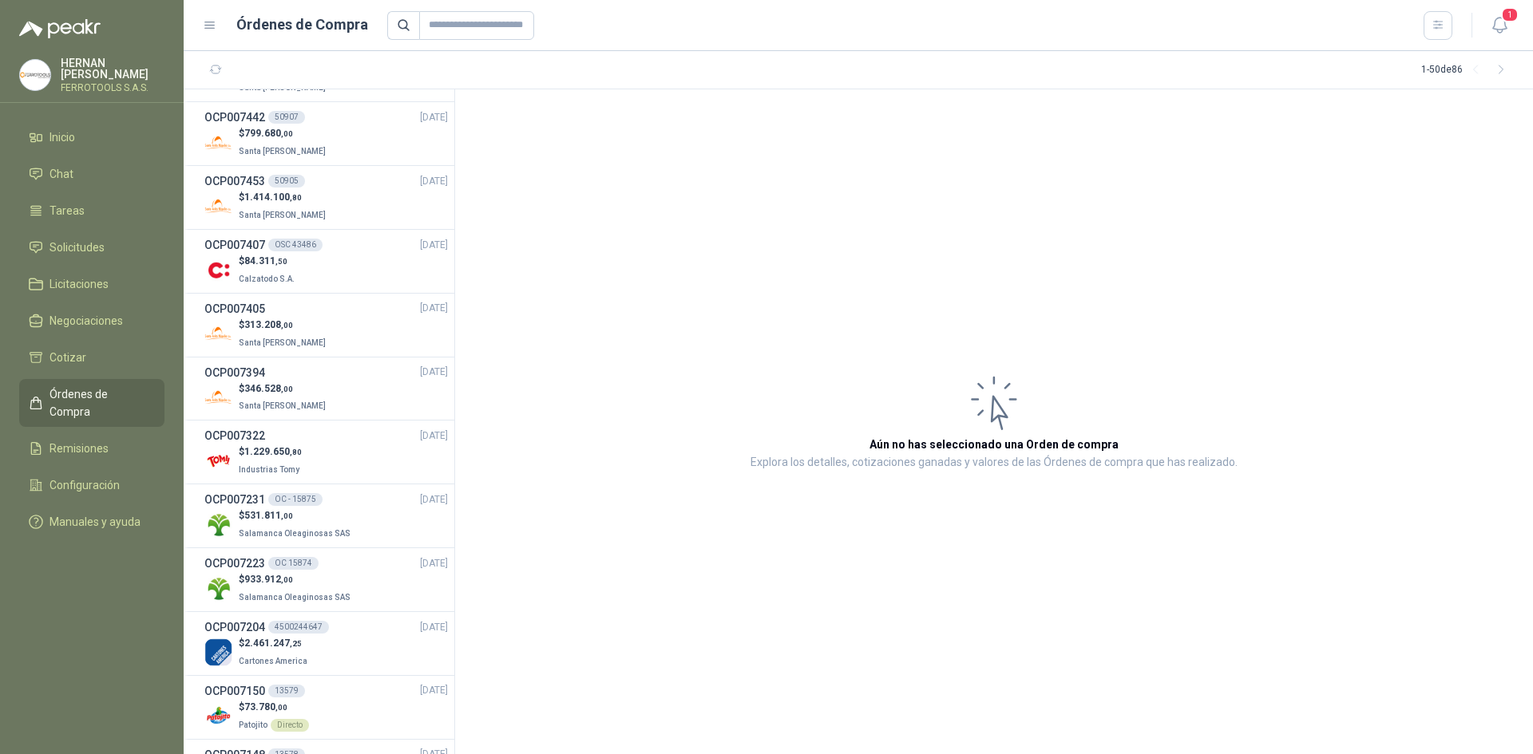
click at [301, 461] on p "Industrias Tomy" at bounding box center [271, 469] width 64 height 18
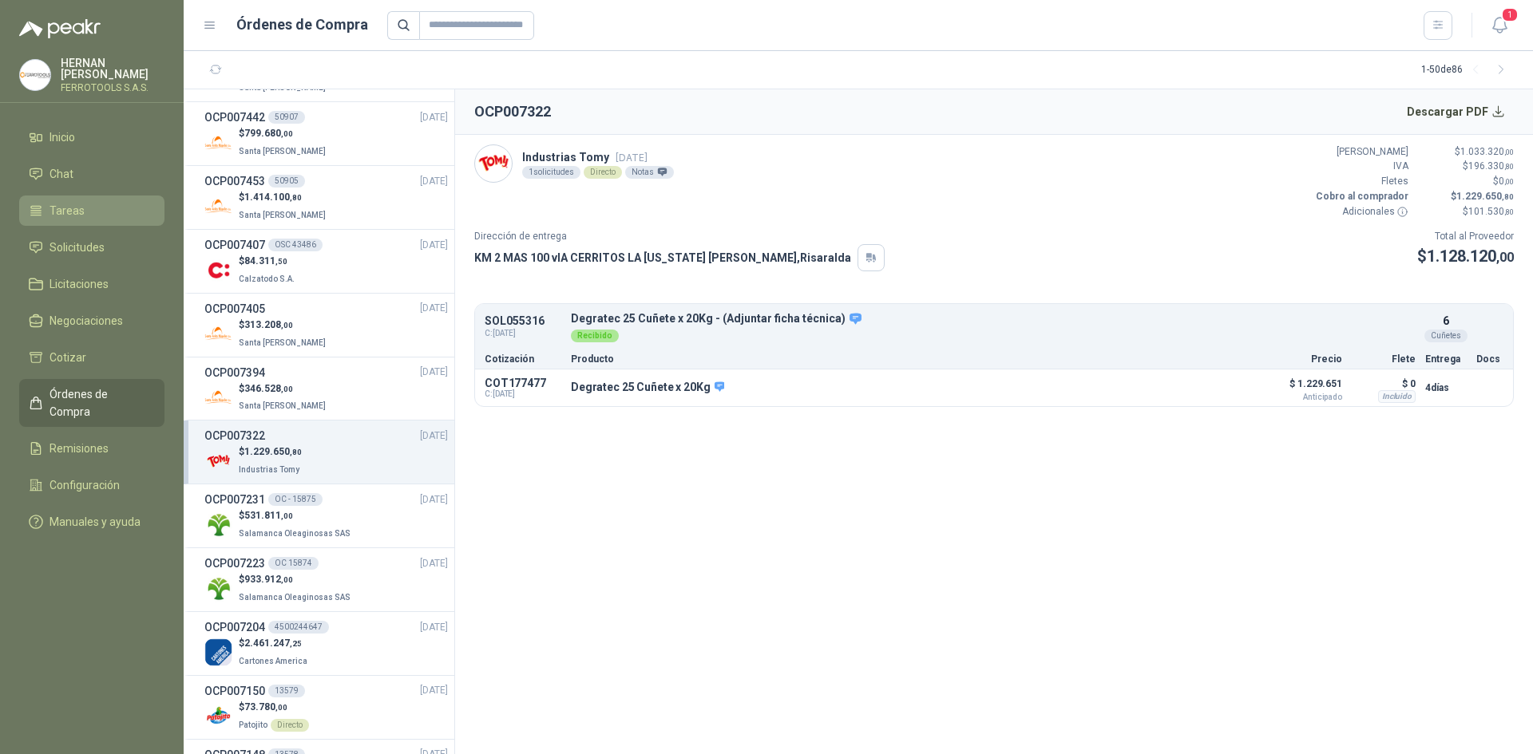
click at [63, 212] on span "Tareas" at bounding box center [66, 211] width 35 height 18
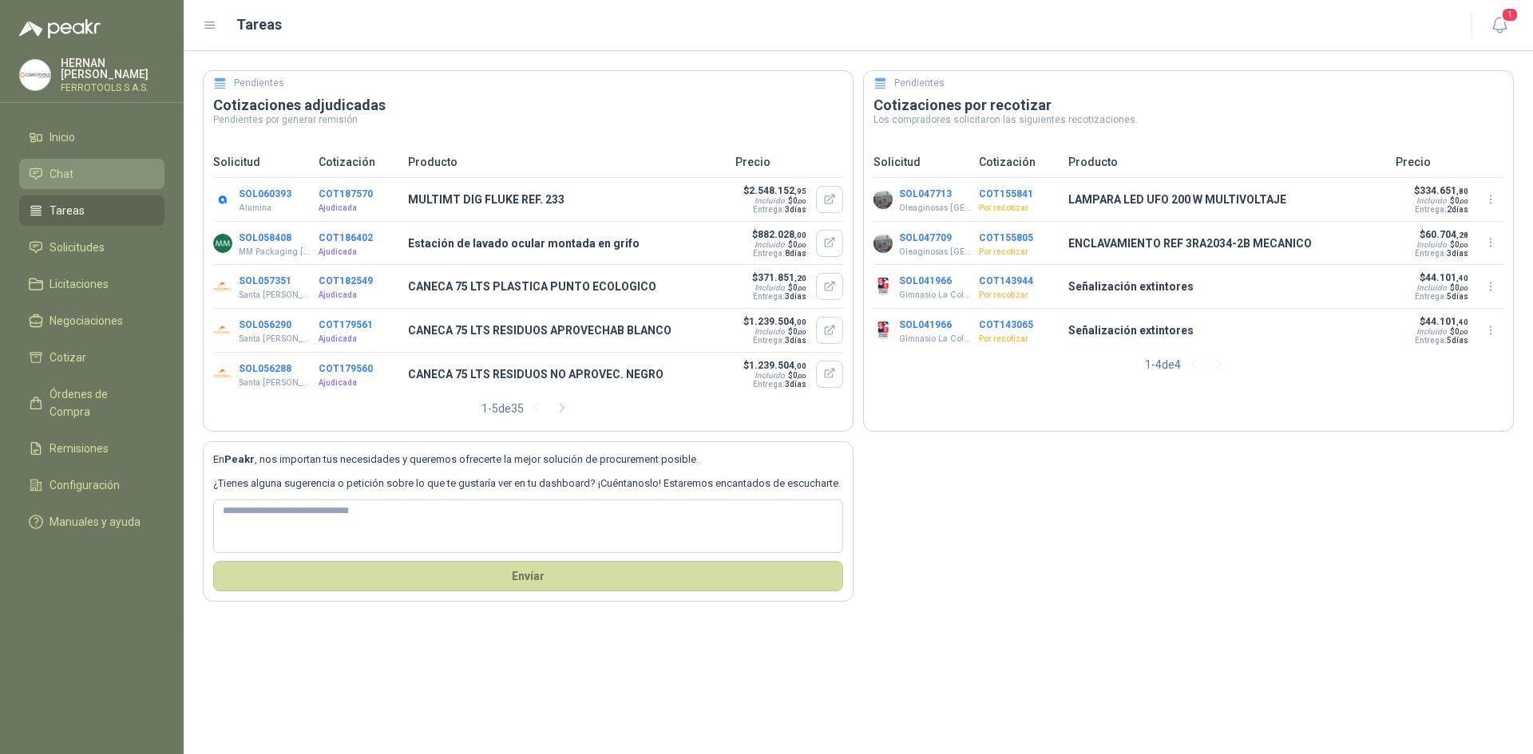
click at [131, 172] on li "Chat" at bounding box center [92, 174] width 126 height 18
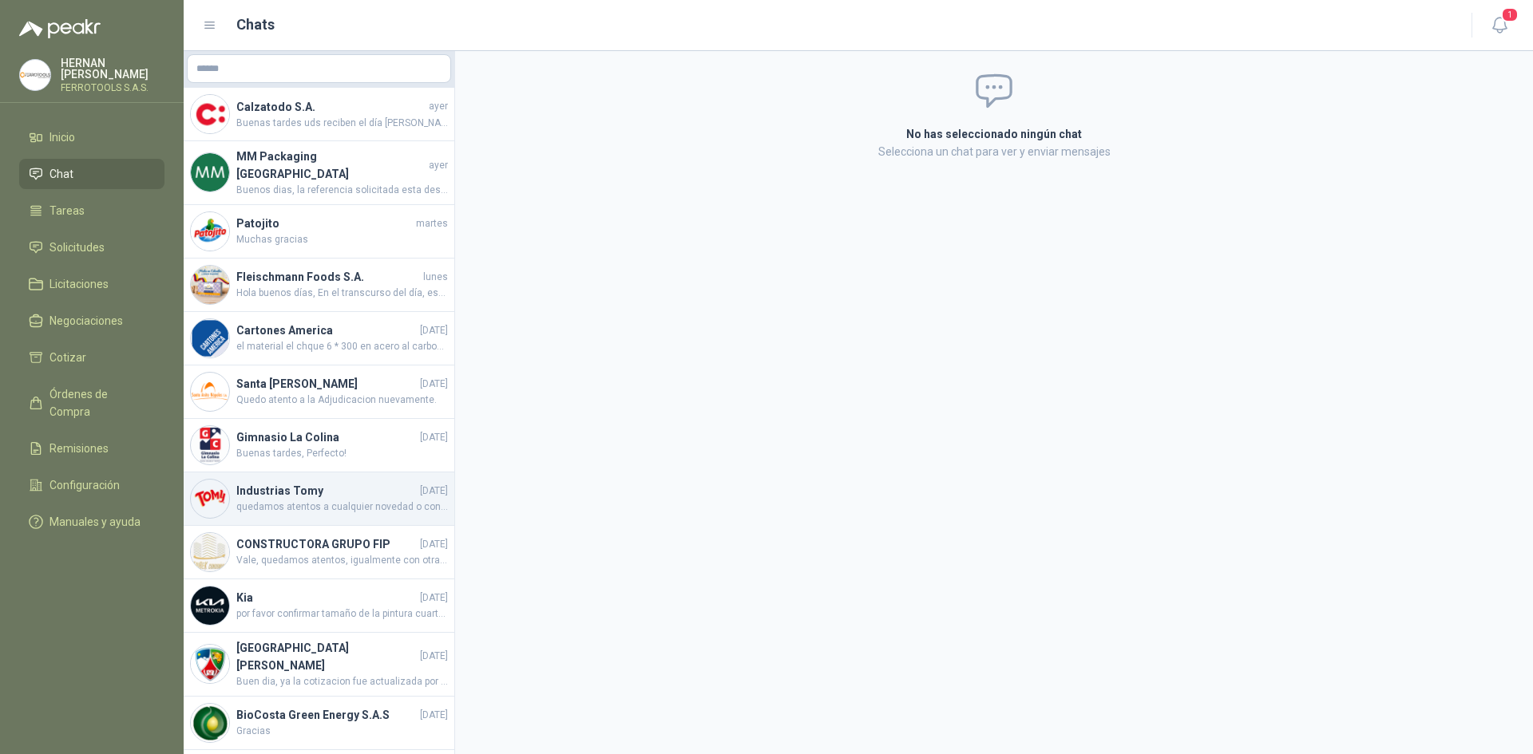
click at [350, 500] on span "quedamos atentos a cualquier novedad o consulta" at bounding box center [342, 507] width 212 height 15
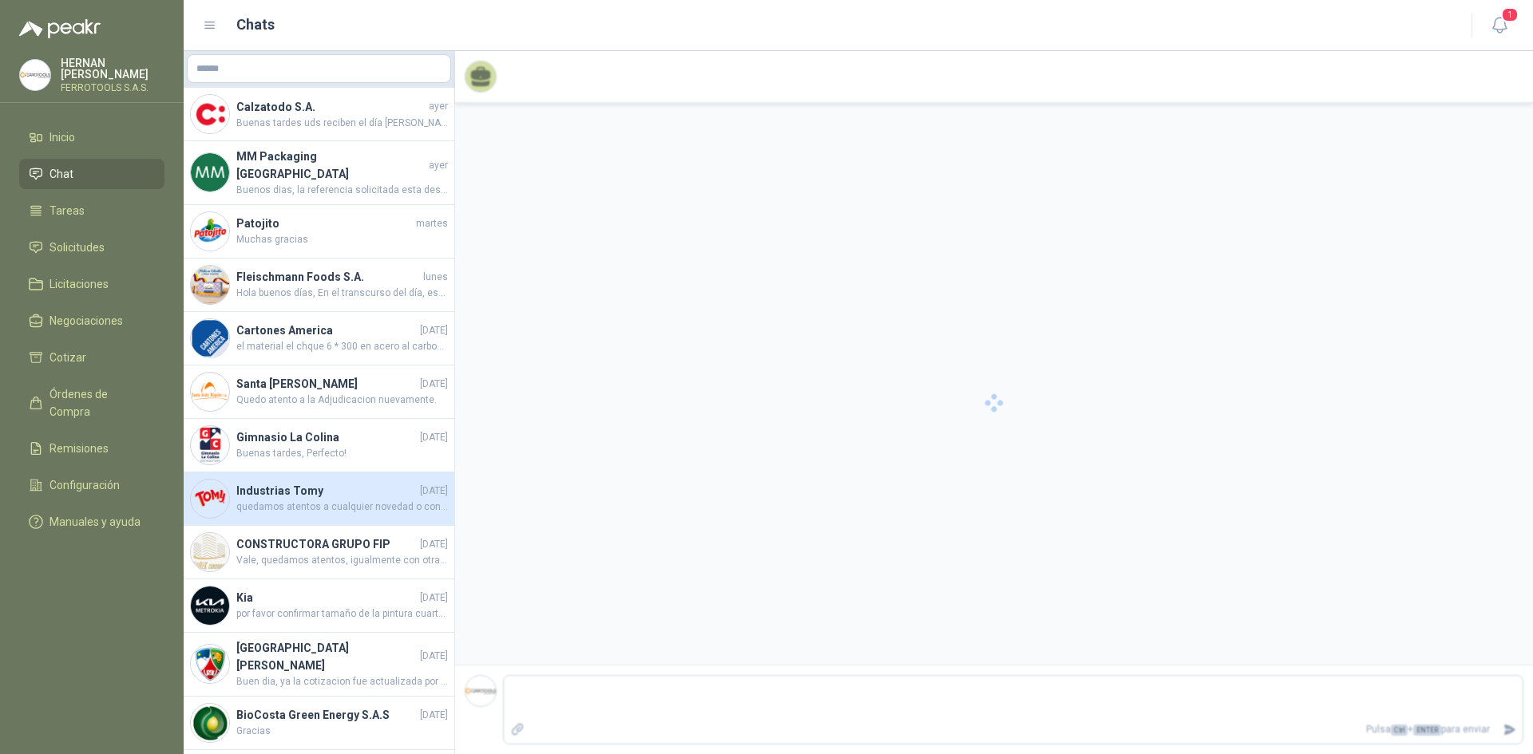
scroll to position [2135, 0]
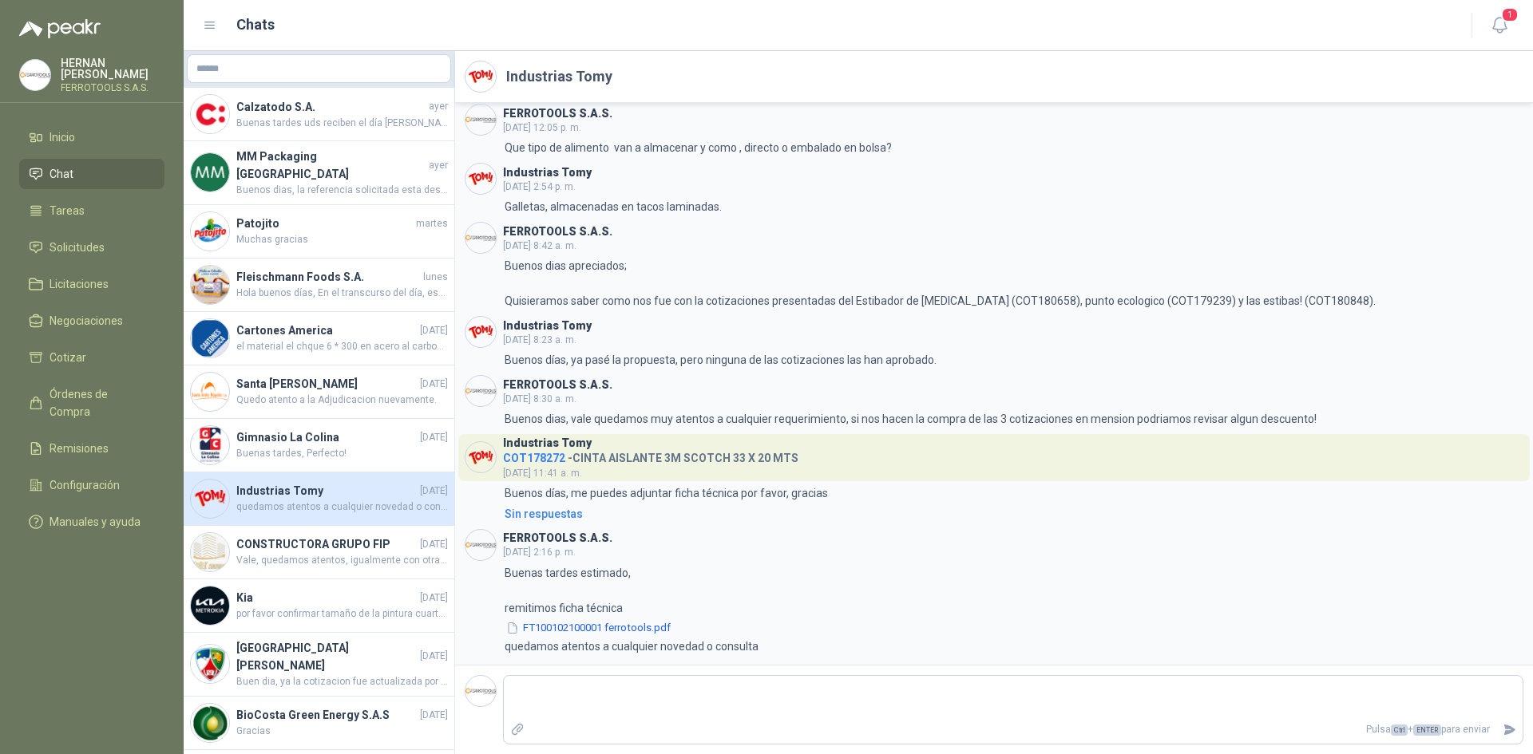
type textarea "*"
type textarea "**"
type textarea "***"
type textarea "****"
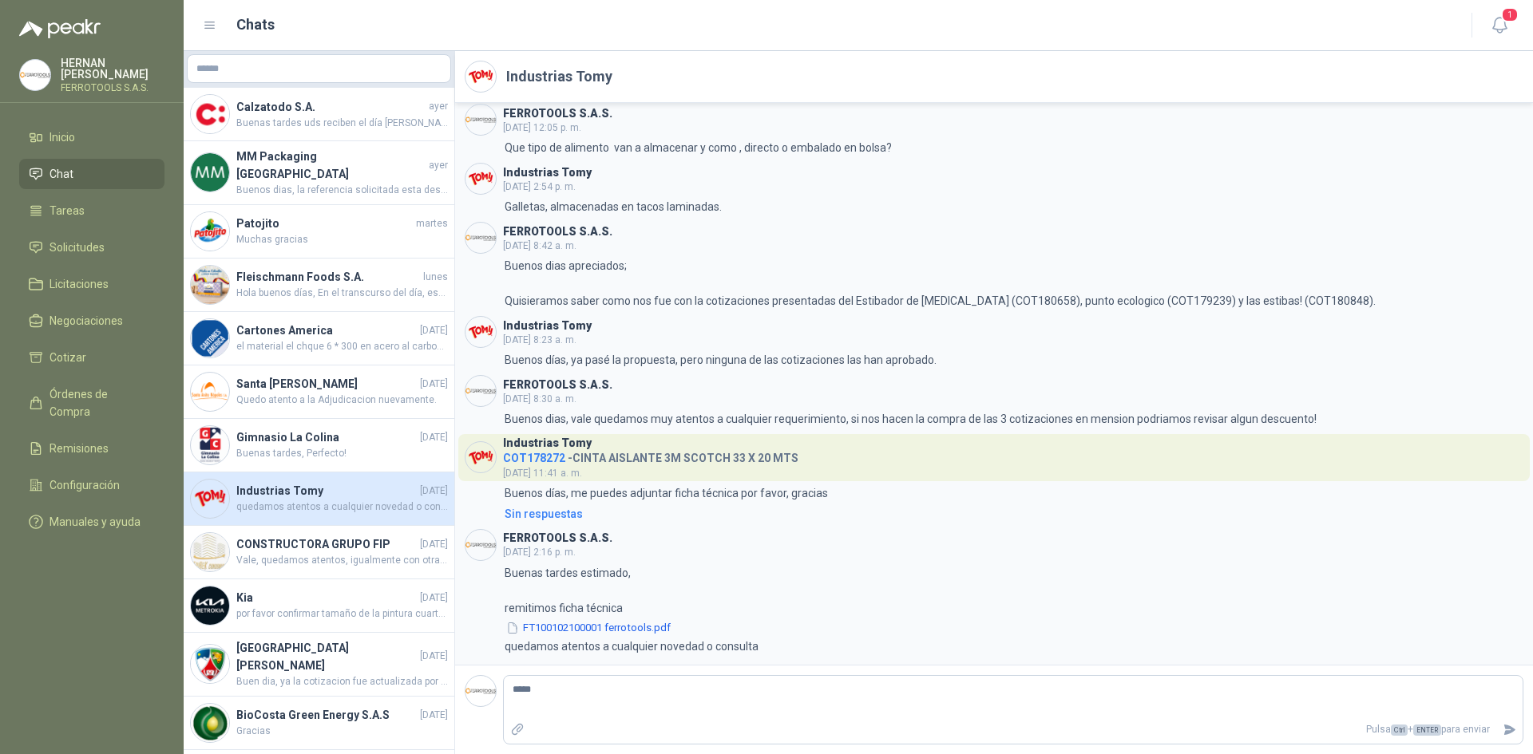
type textarea "******"
type textarea "*******"
type textarea "********"
type textarea "**********"
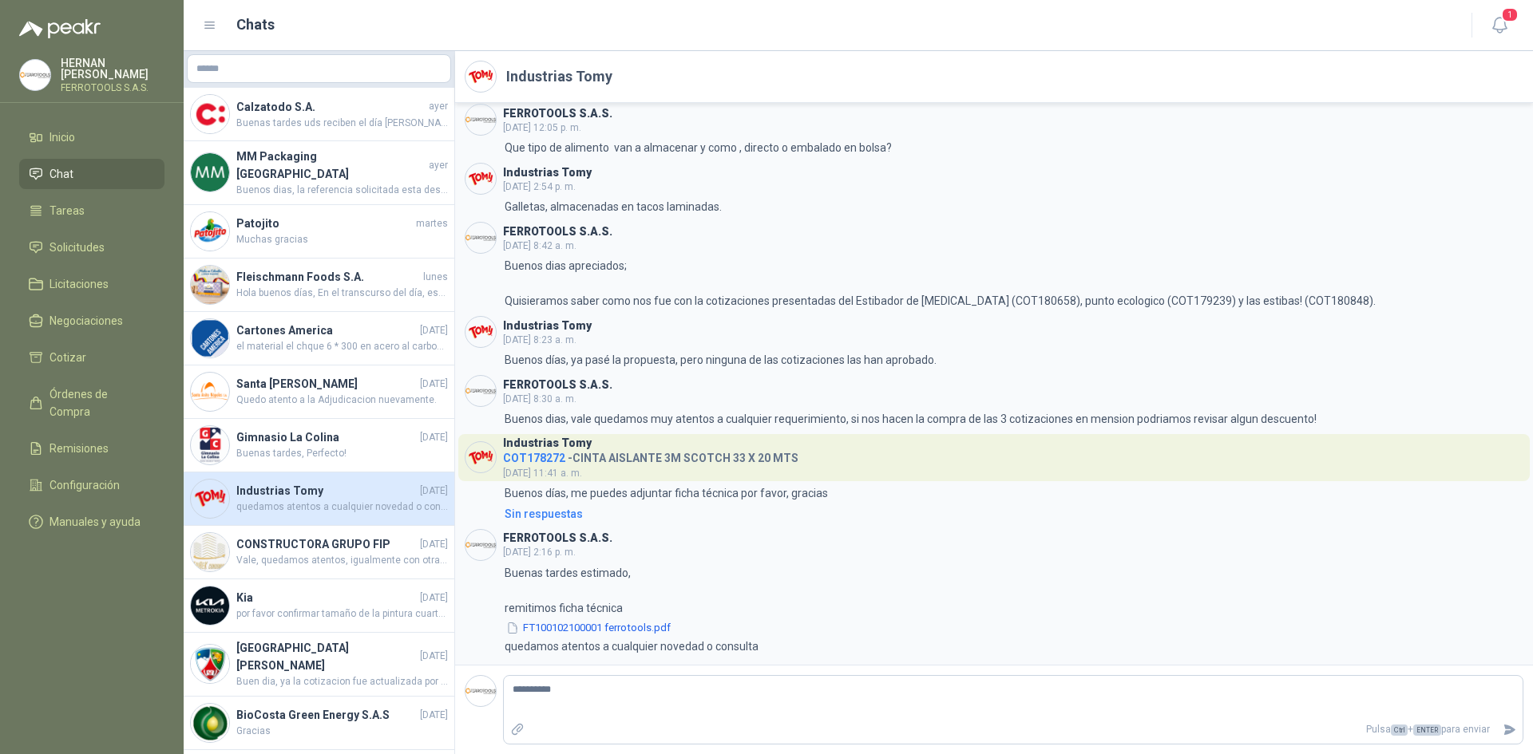
type textarea "**********"
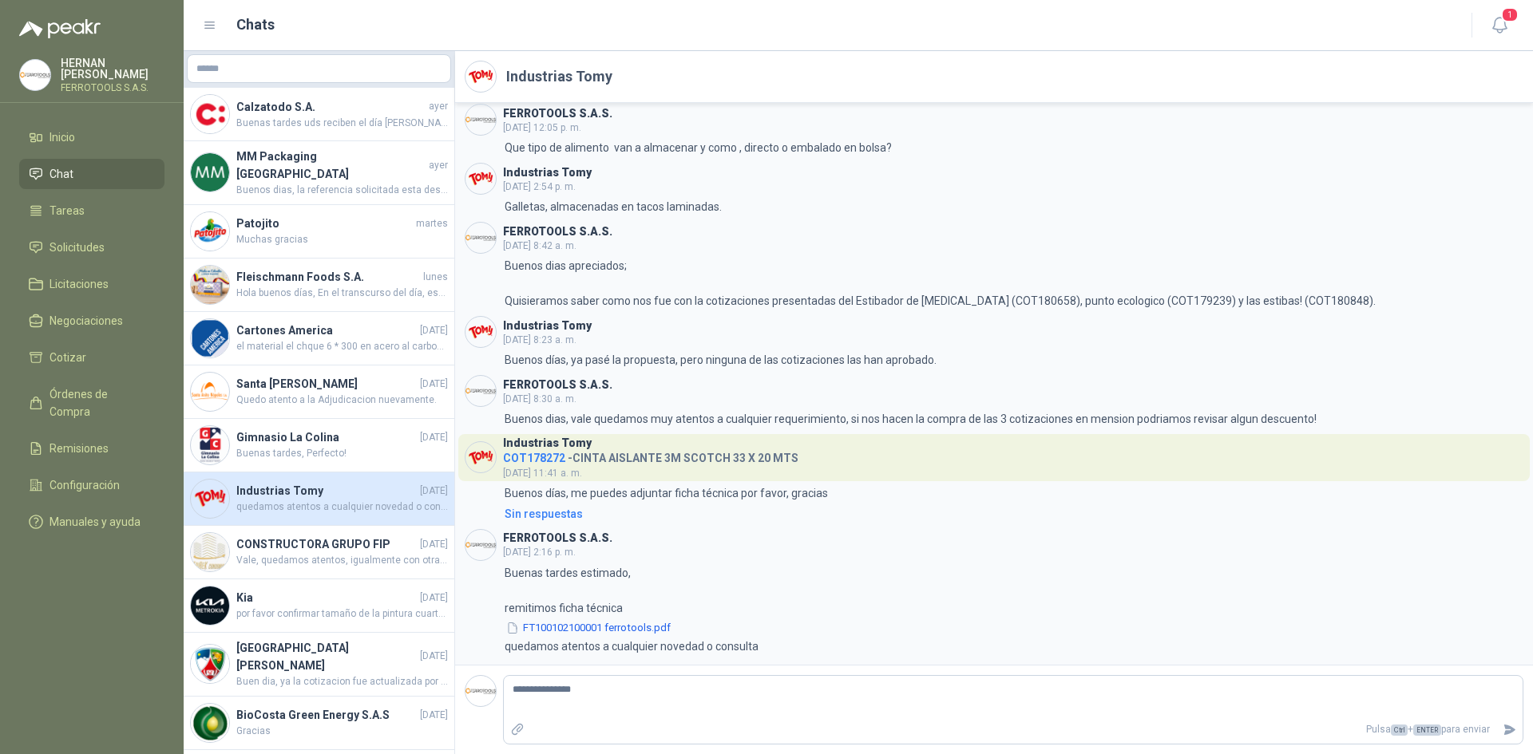
type textarea "**********"
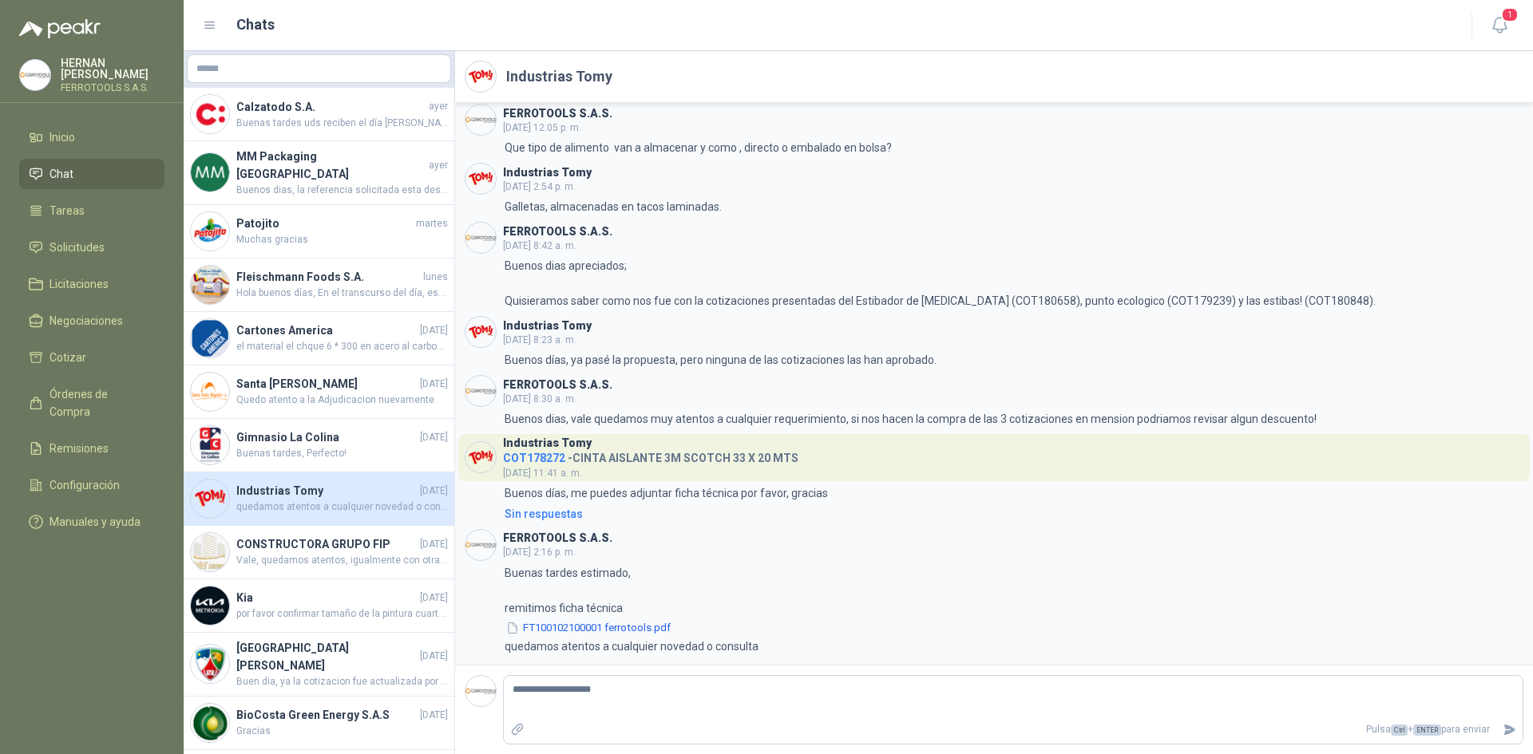
type textarea "**********"
click at [1506, 730] on icon "Enviar" at bounding box center [1509, 730] width 14 height 14
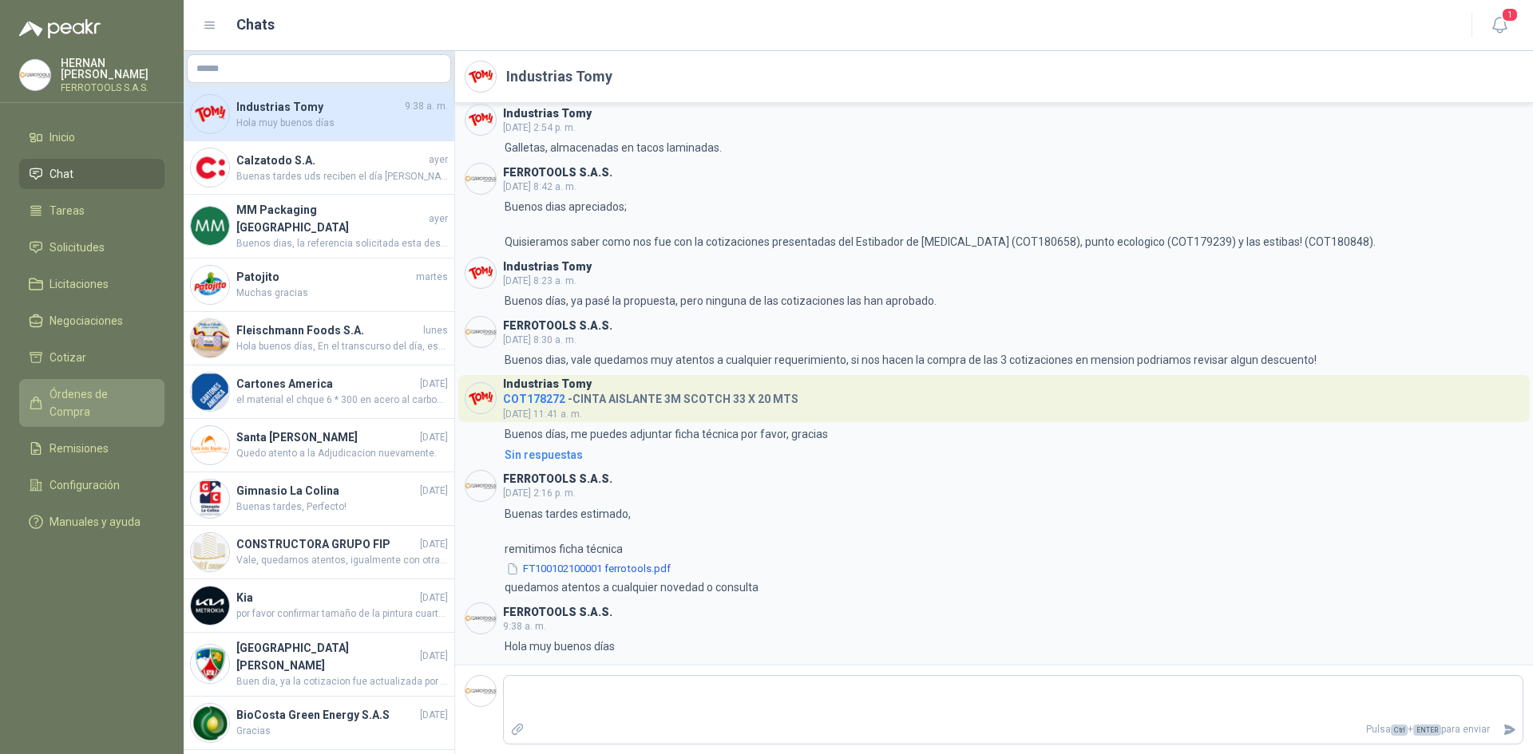
click at [108, 390] on span "Órdenes de Compra" at bounding box center [99, 403] width 100 height 35
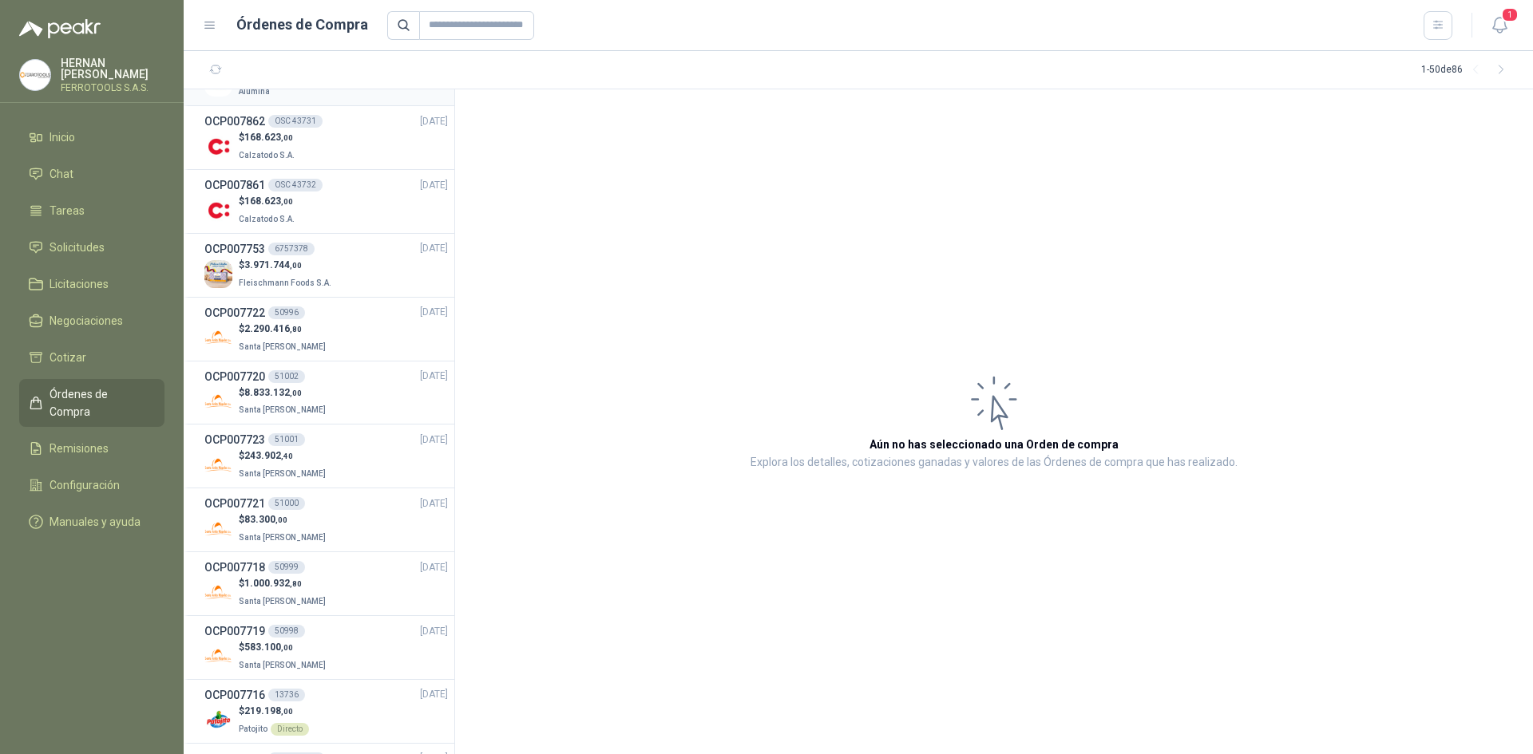
scroll to position [399, 0]
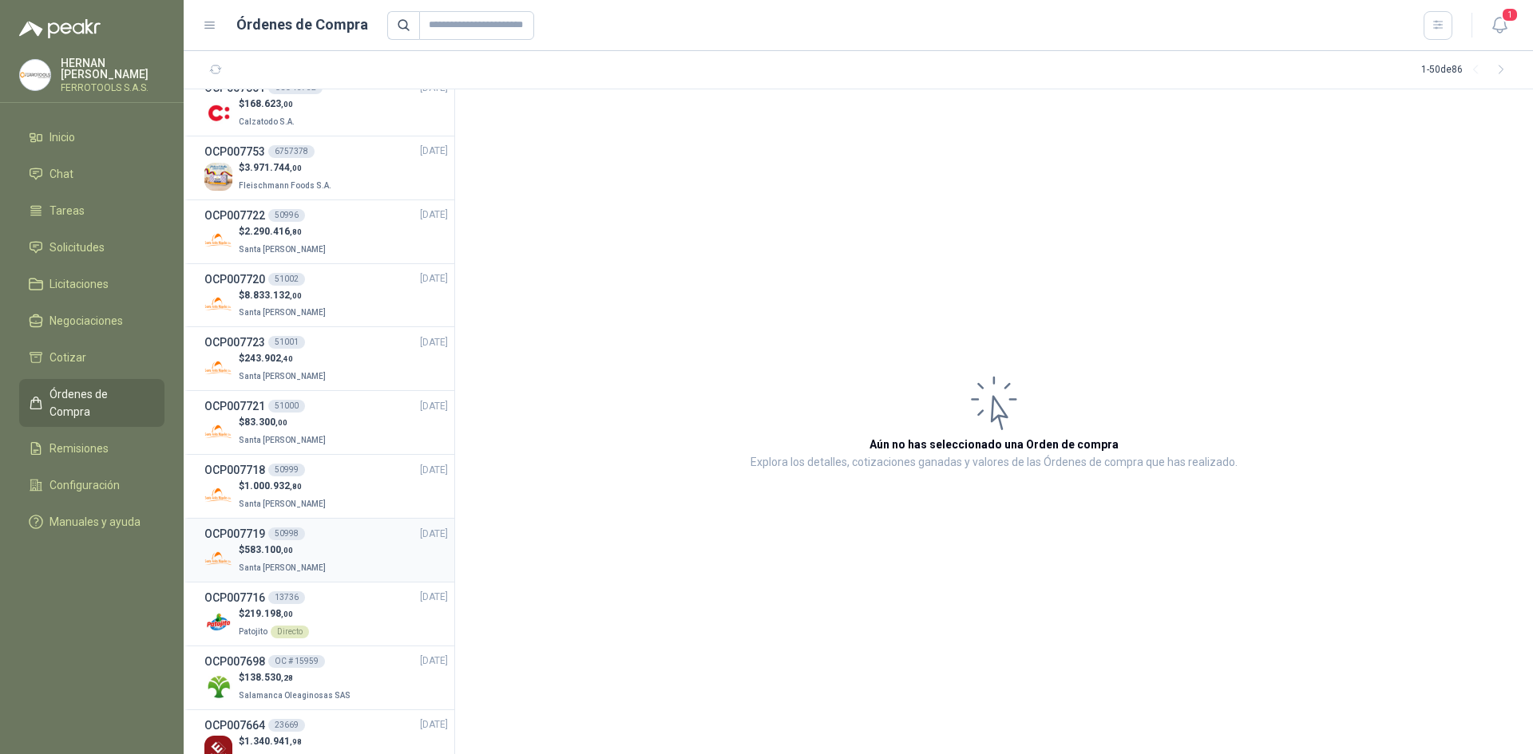
click at [351, 540] on div "OCP007719 50998 [DATE]" at bounding box center [325, 534] width 243 height 18
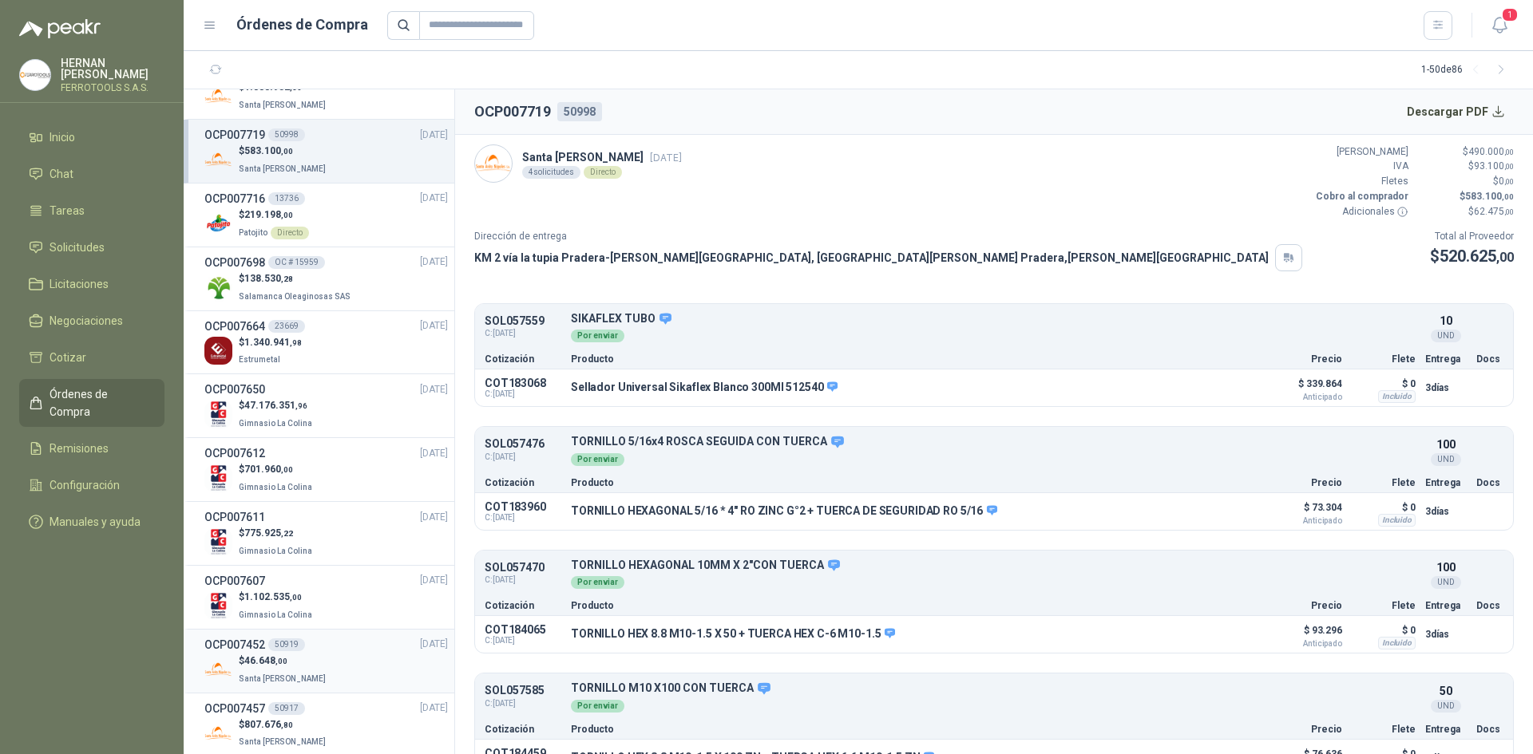
scroll to position [878, 0]
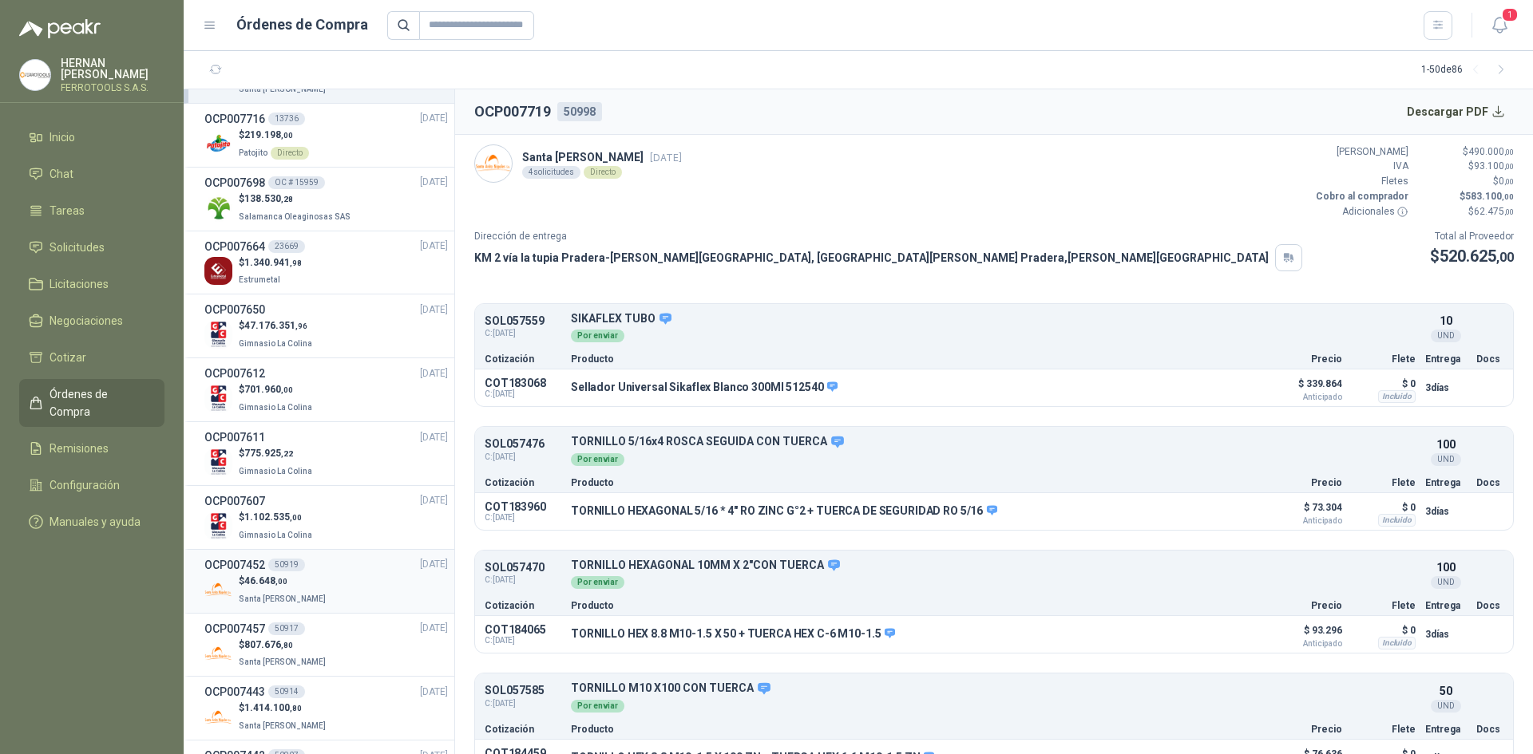
click at [344, 572] on div "OCP007452 50919 [DATE]" at bounding box center [325, 565] width 243 height 18
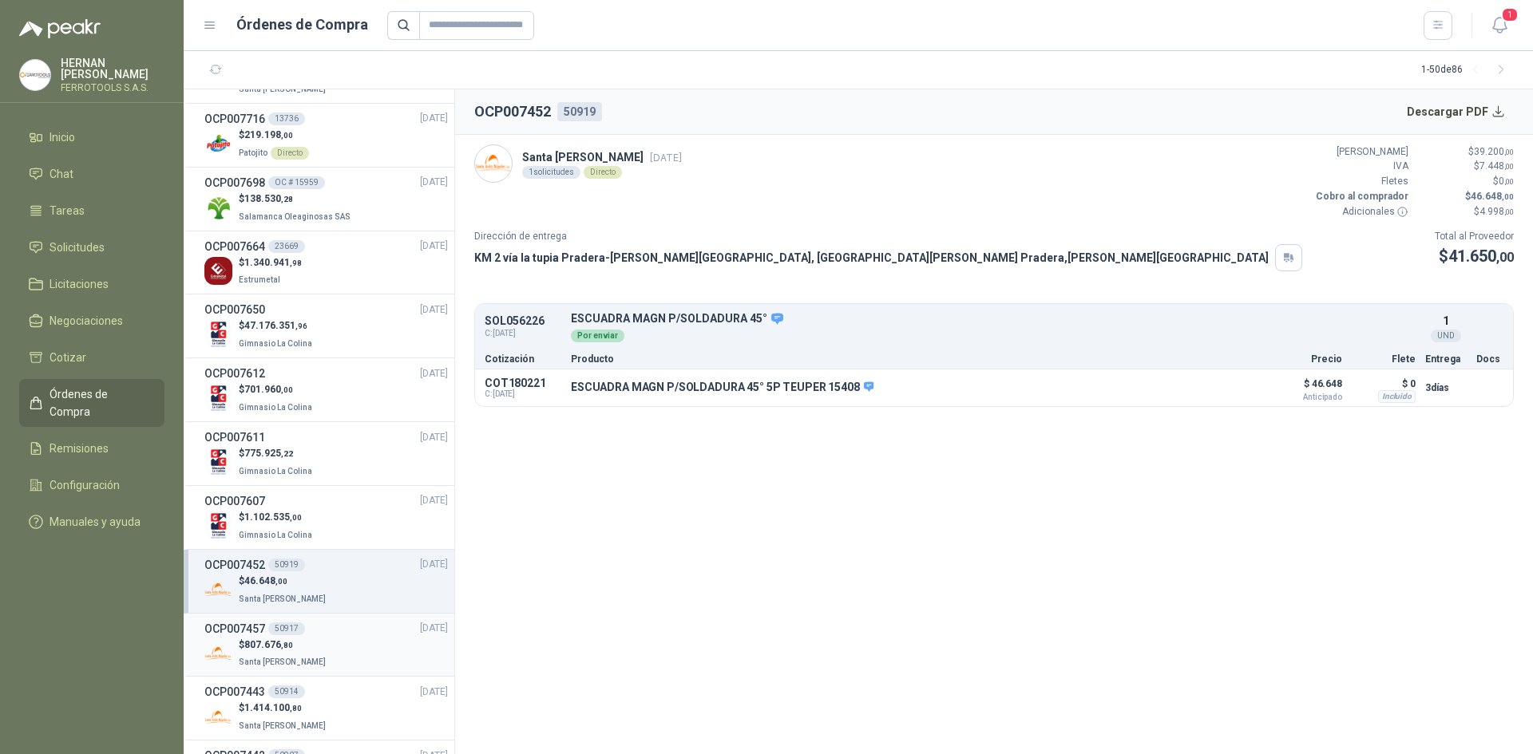
click at [341, 648] on div "$ 807.676 ,80 [GEOGRAPHIC_DATA][PERSON_NAME]" at bounding box center [325, 654] width 243 height 33
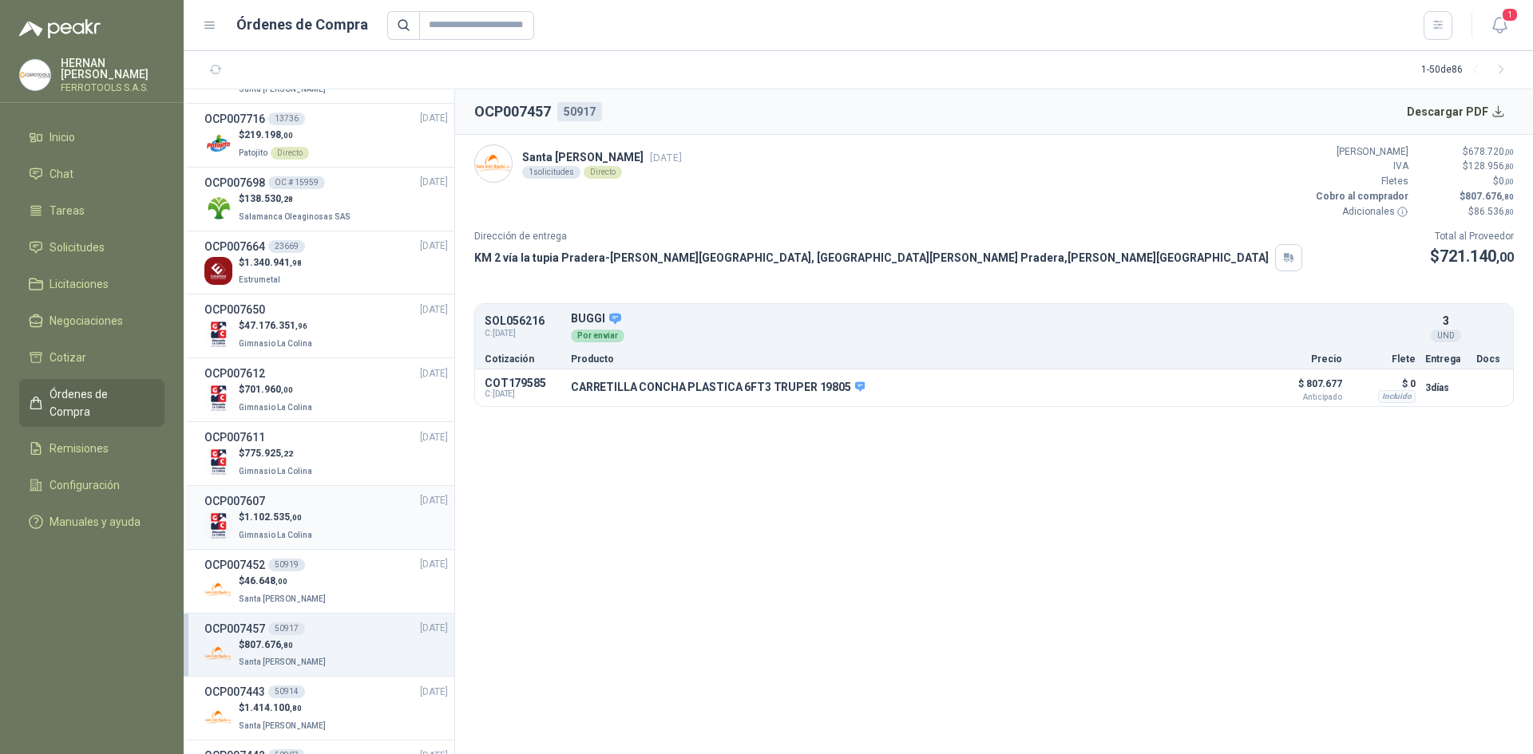
click at [351, 524] on div "$ 1.102.535 ,00 Gimnasio La Colina" at bounding box center [325, 526] width 243 height 33
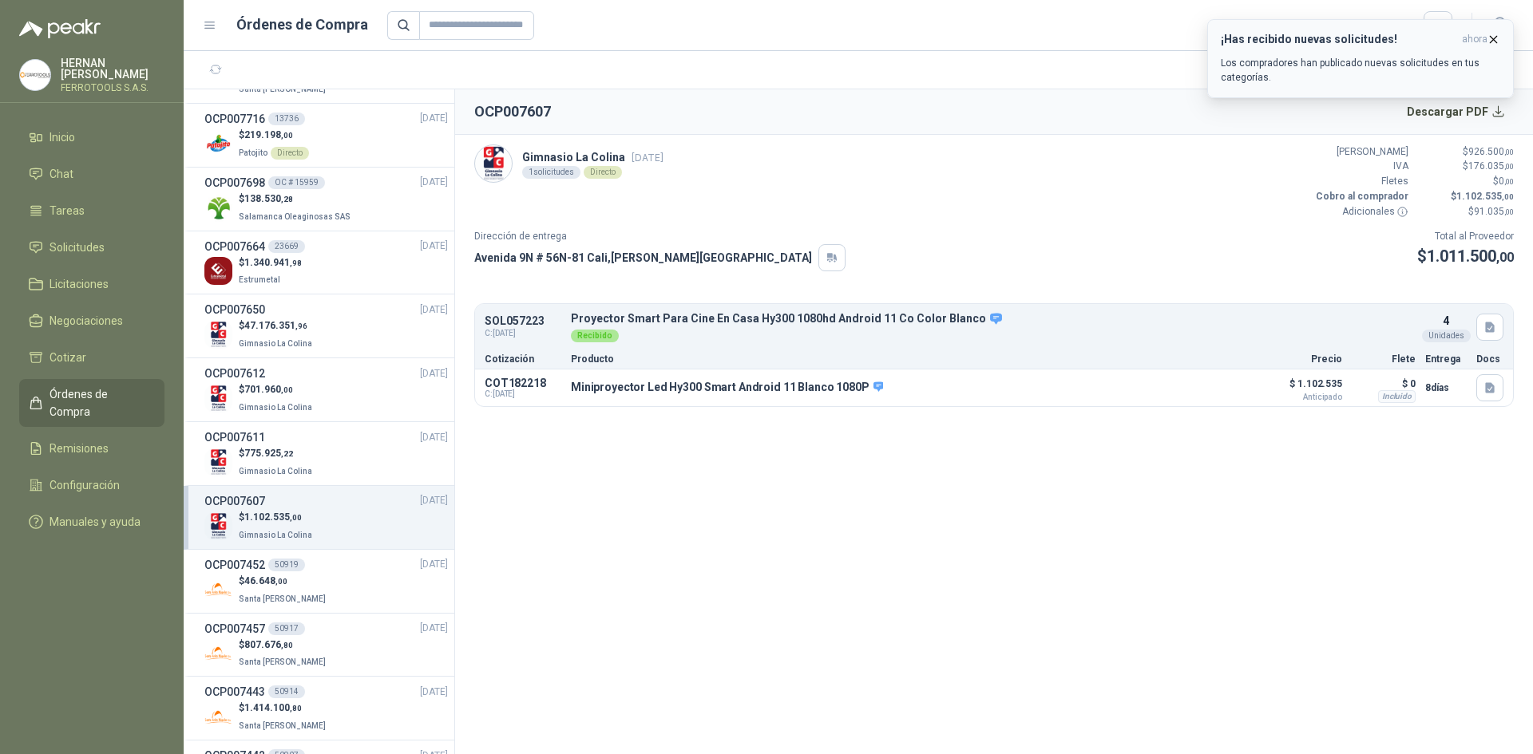
click at [1491, 41] on icon "button" at bounding box center [1493, 40] width 14 height 14
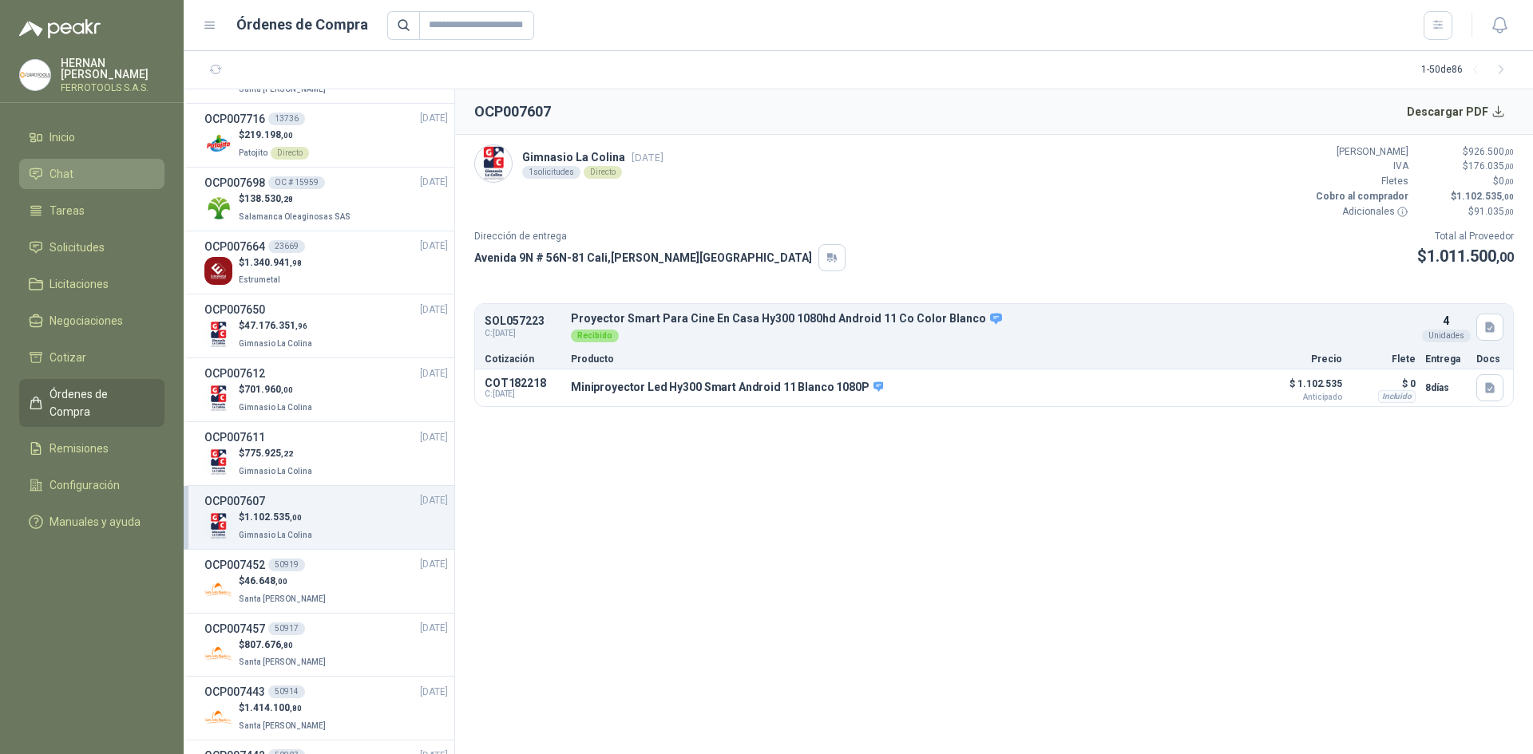
click at [129, 170] on li "Chat" at bounding box center [92, 174] width 126 height 18
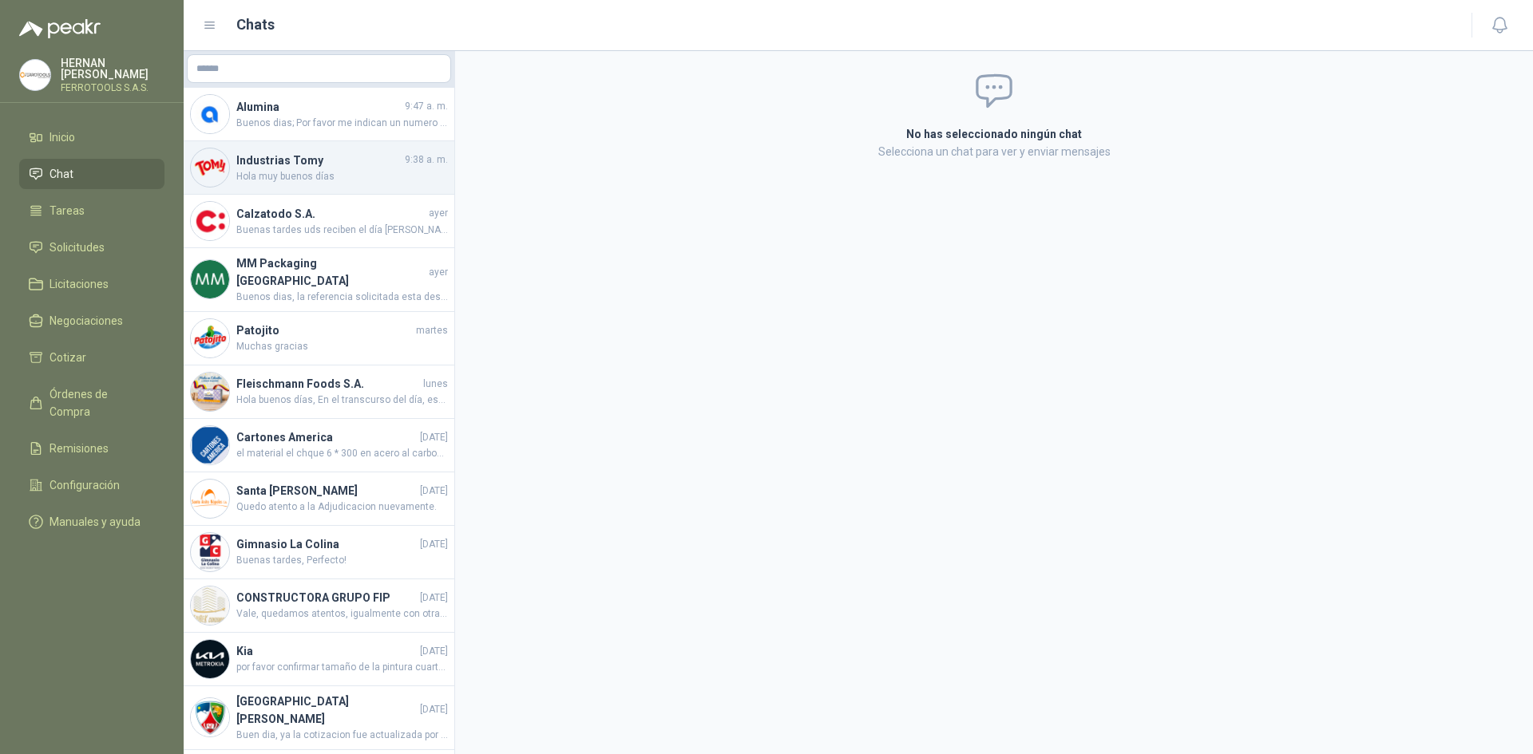
click at [283, 181] on span "Hola muy buenos días" at bounding box center [342, 176] width 212 height 15
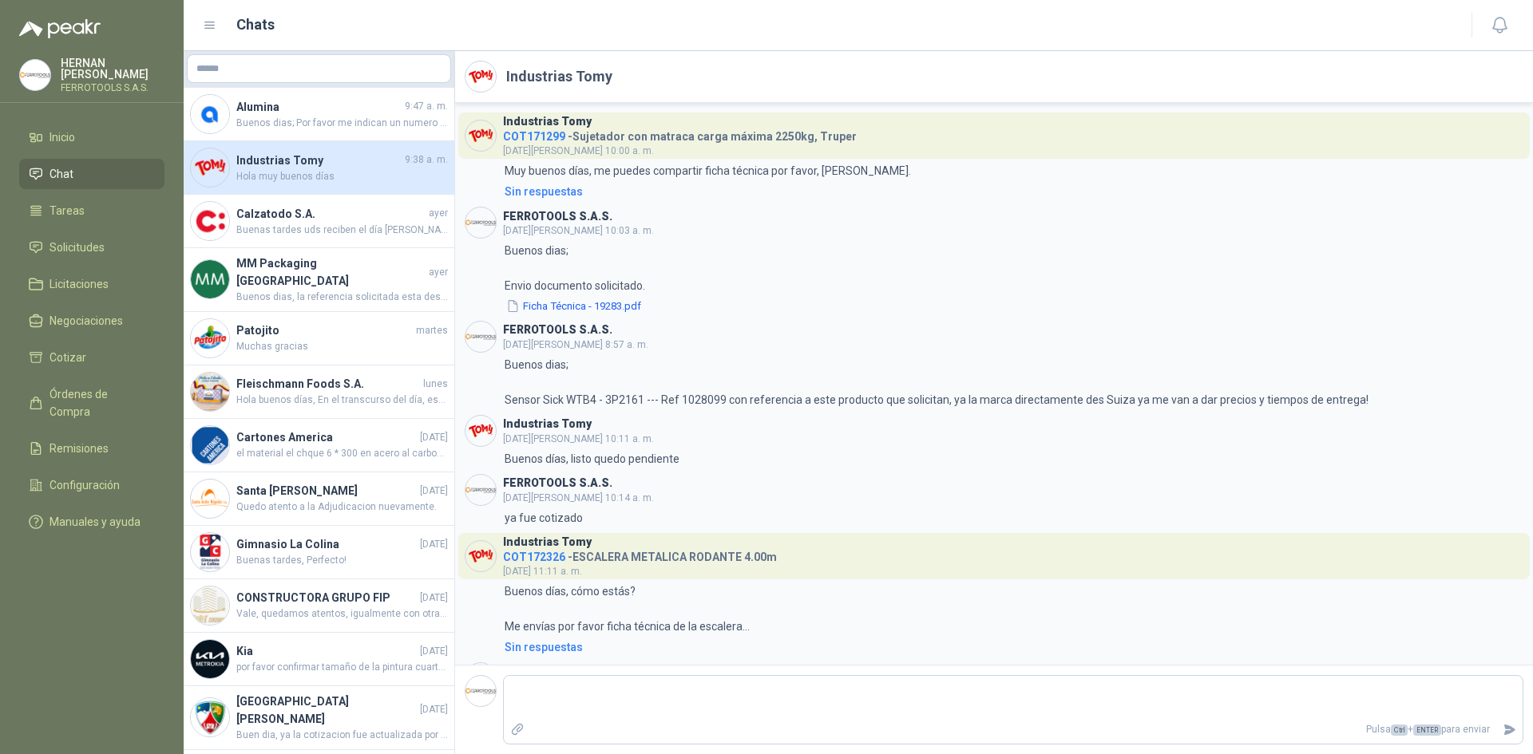
scroll to position [2194, 0]
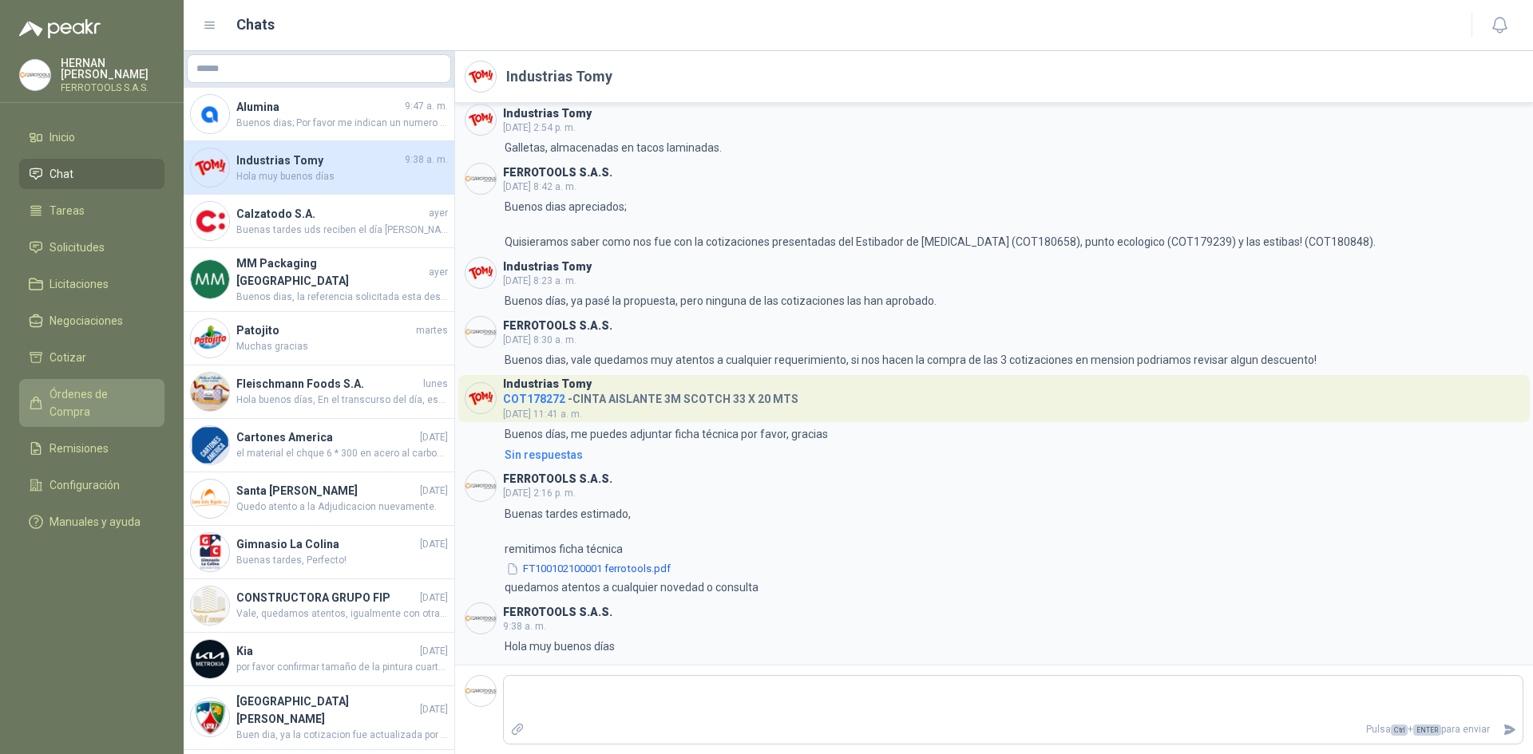
click at [89, 396] on span "Órdenes de Compra" at bounding box center [99, 403] width 100 height 35
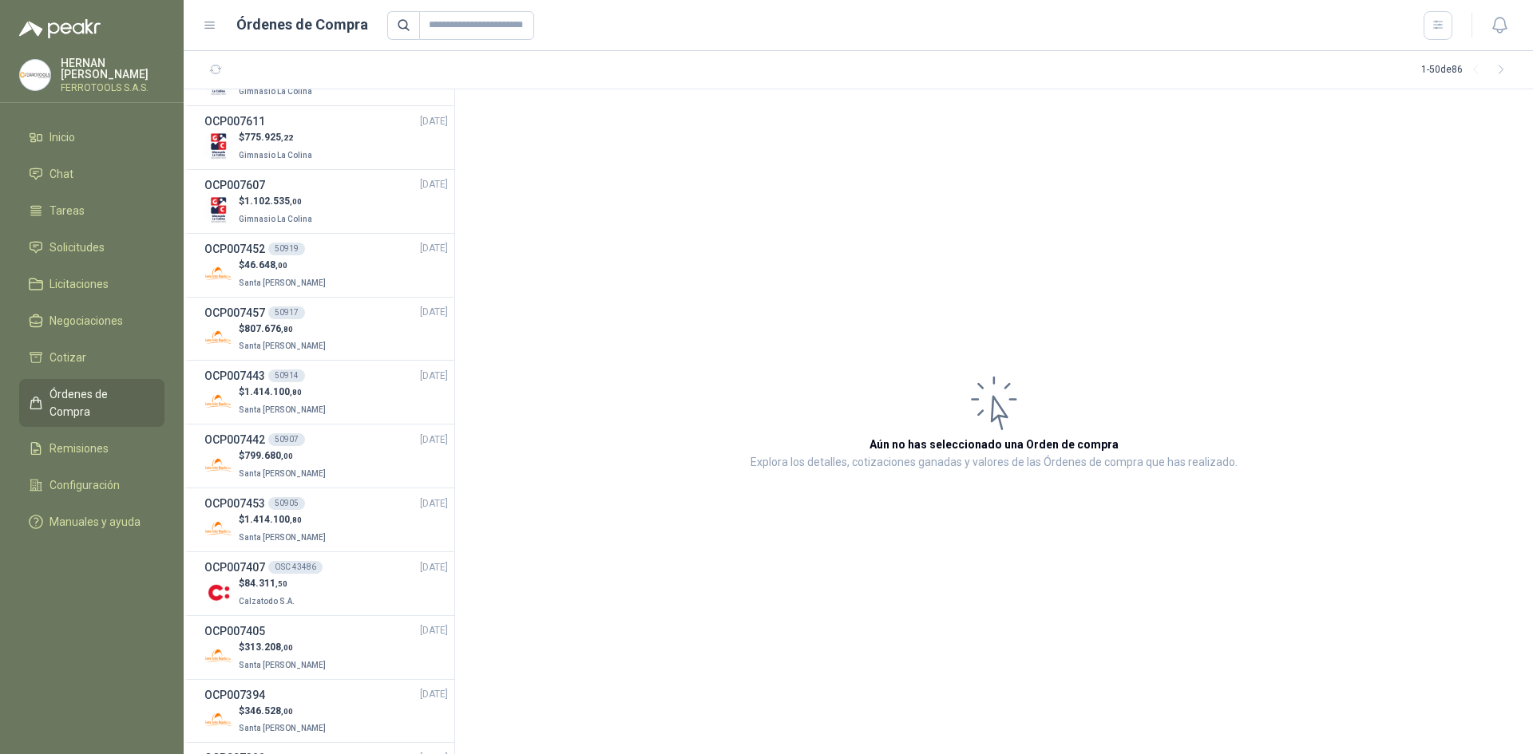
scroll to position [1197, 0]
click at [326, 283] on div "$ 46.648 ,00 Santa [PERSON_NAME]" at bounding box center [325, 271] width 243 height 33
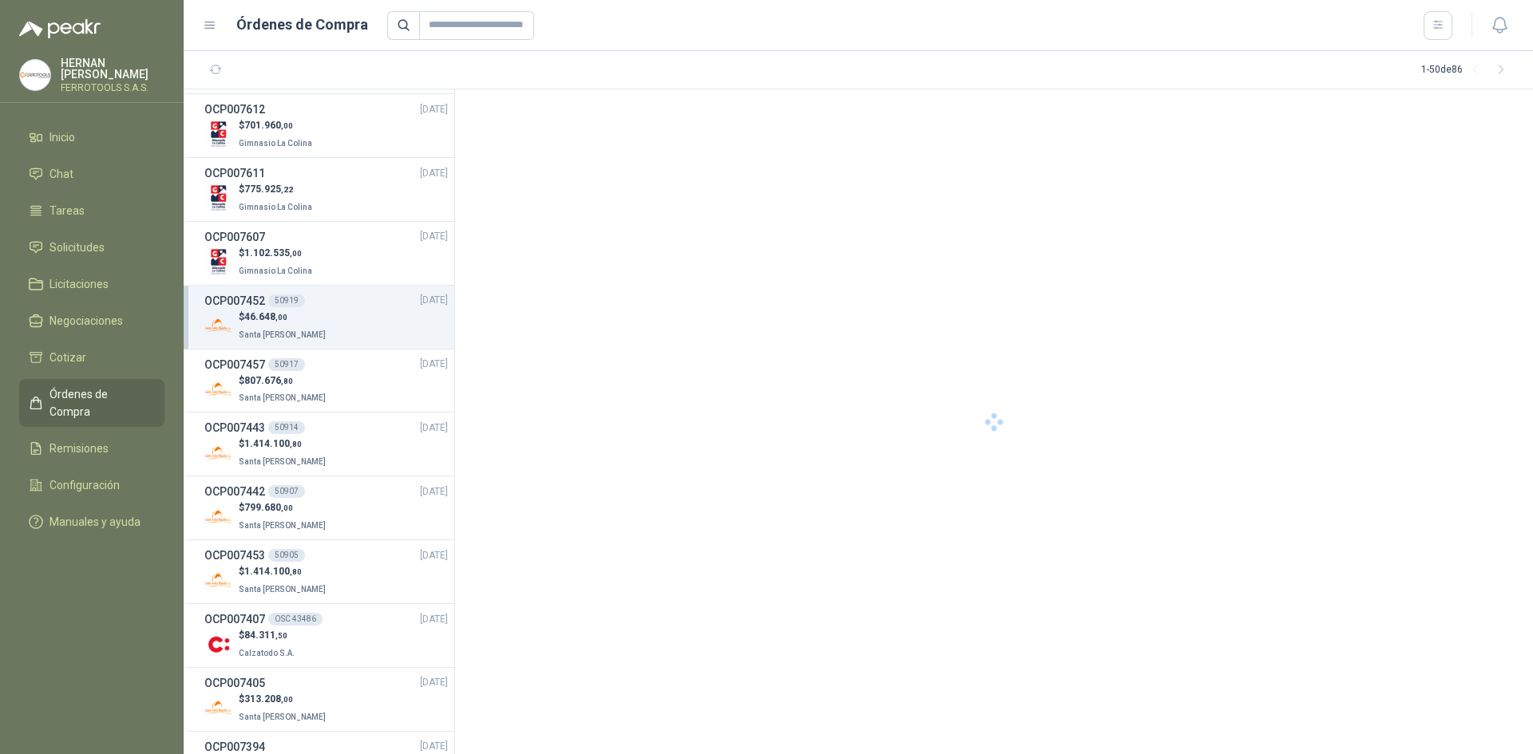
scroll to position [1118, 0]
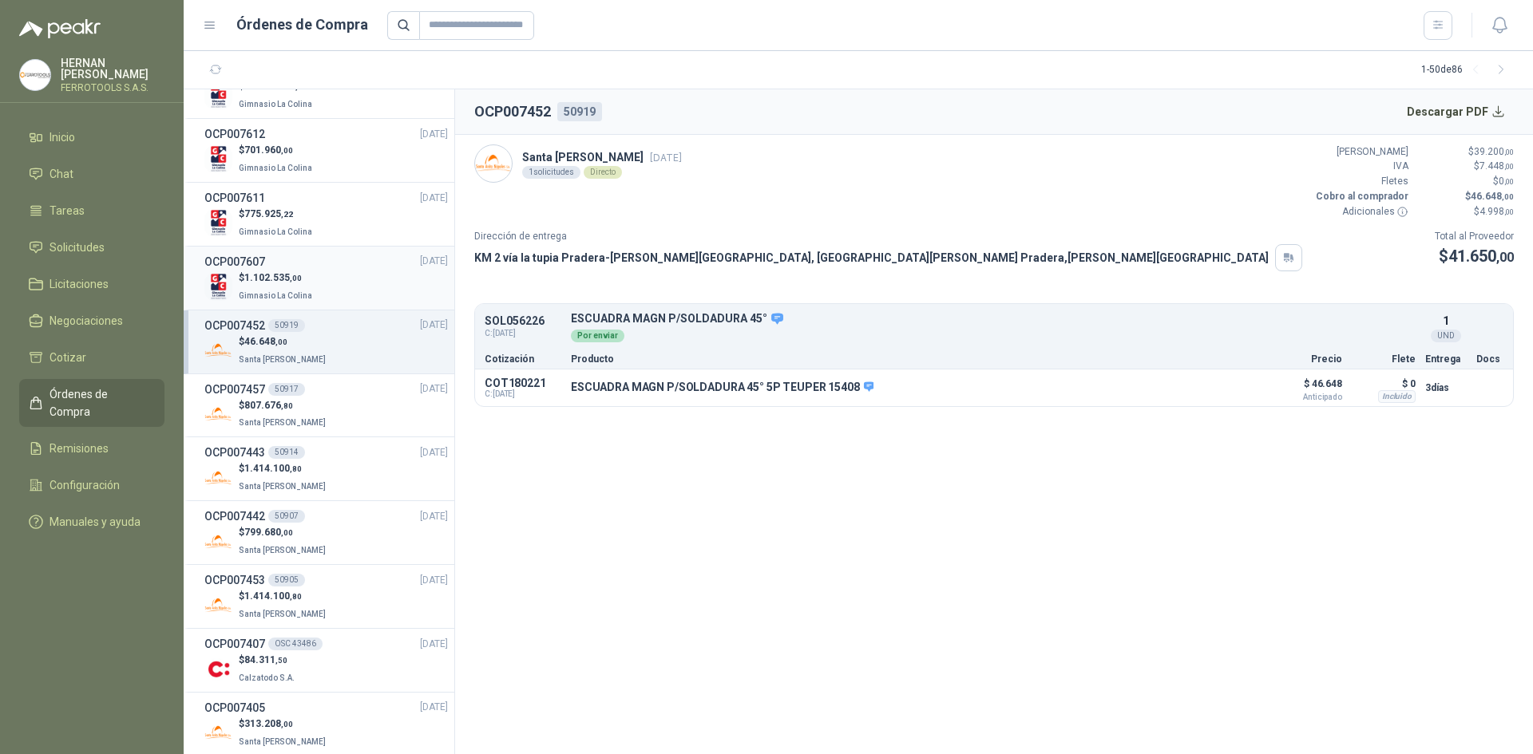
click at [326, 287] on div "$ 1.102.535 ,00 Gimnasio La Colina" at bounding box center [325, 287] width 243 height 33
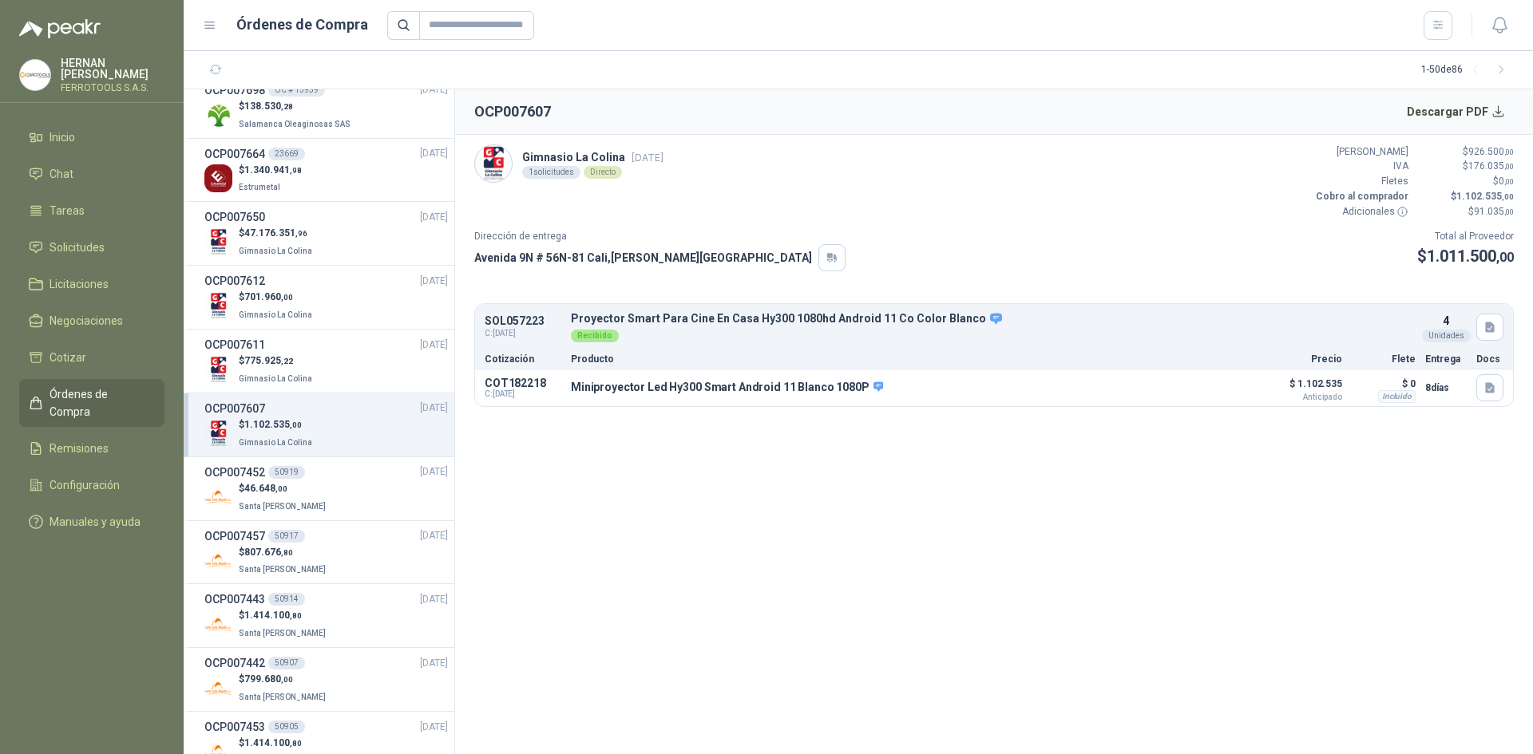
scroll to position [958, 0]
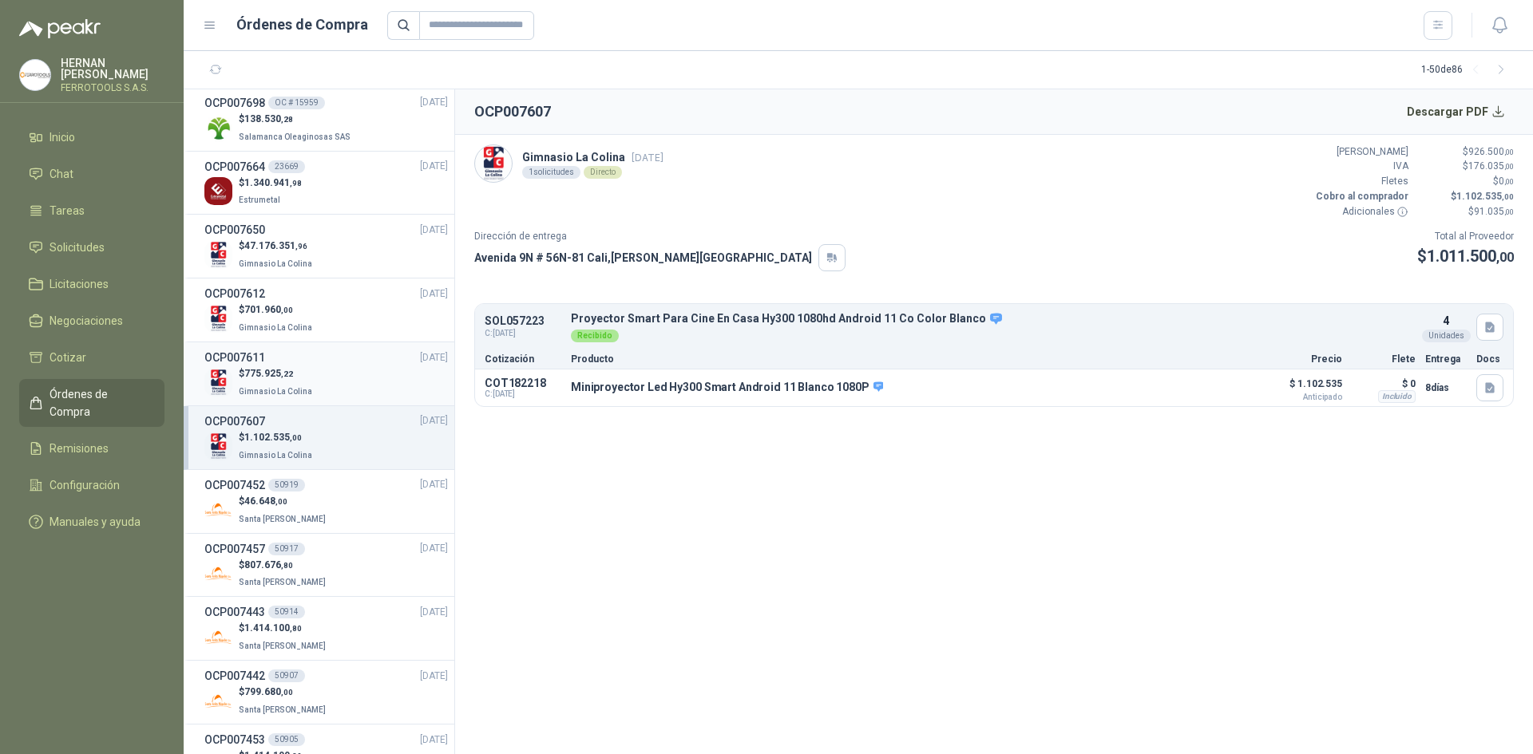
click at [330, 358] on div "OCP007611 [DATE]" at bounding box center [325, 358] width 243 height 18
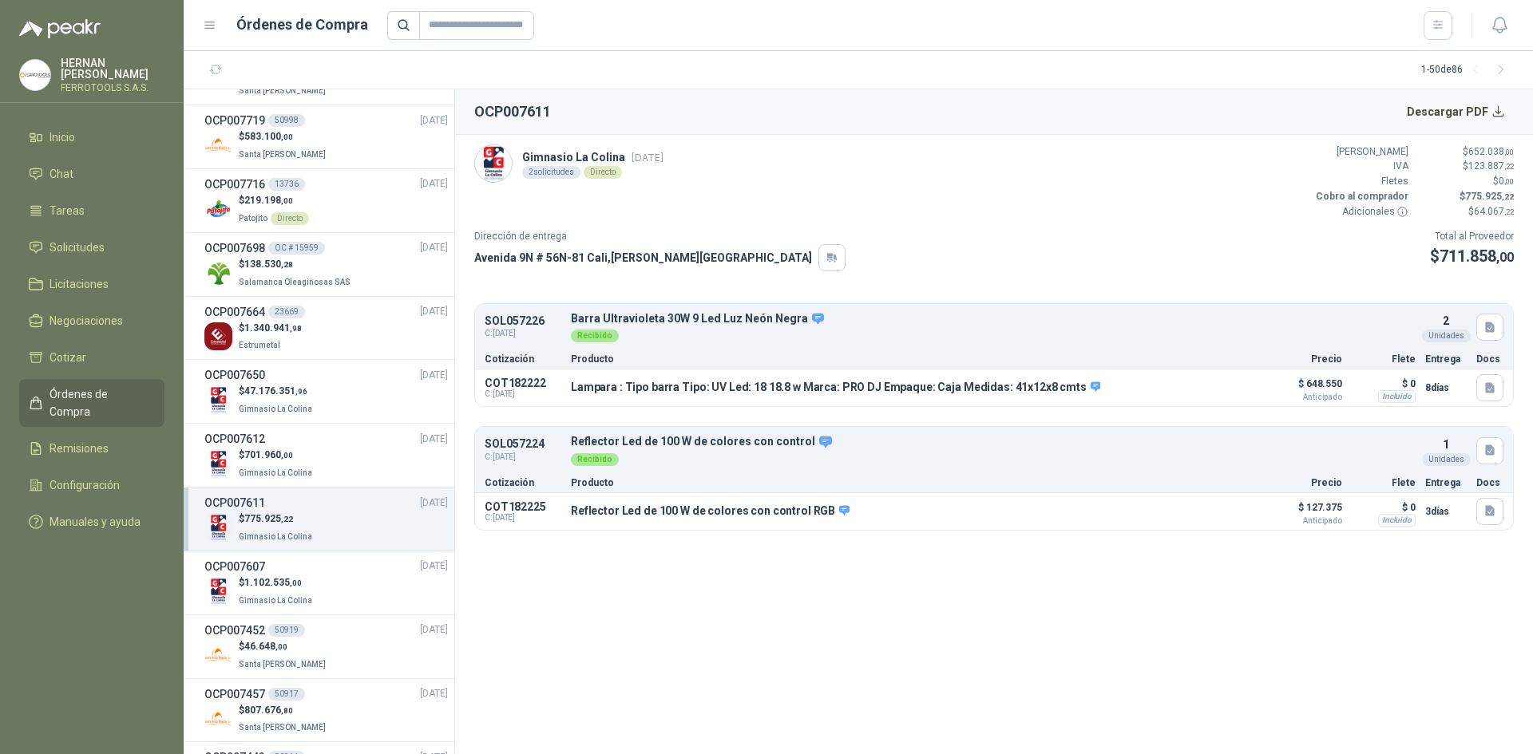
scroll to position [798, 0]
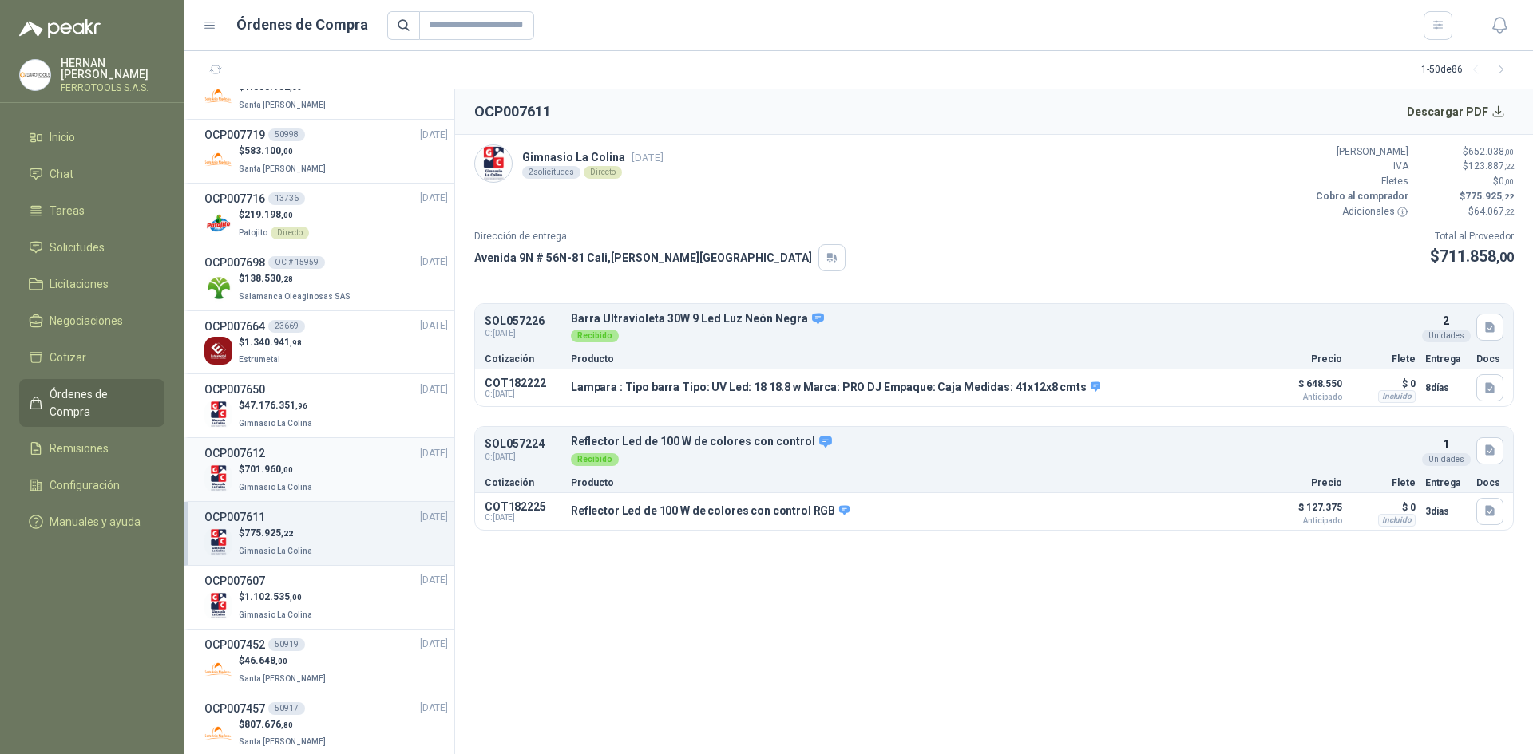
click at [323, 481] on div "$ 701.960 ,00 Gimnasio La Colina" at bounding box center [325, 478] width 243 height 33
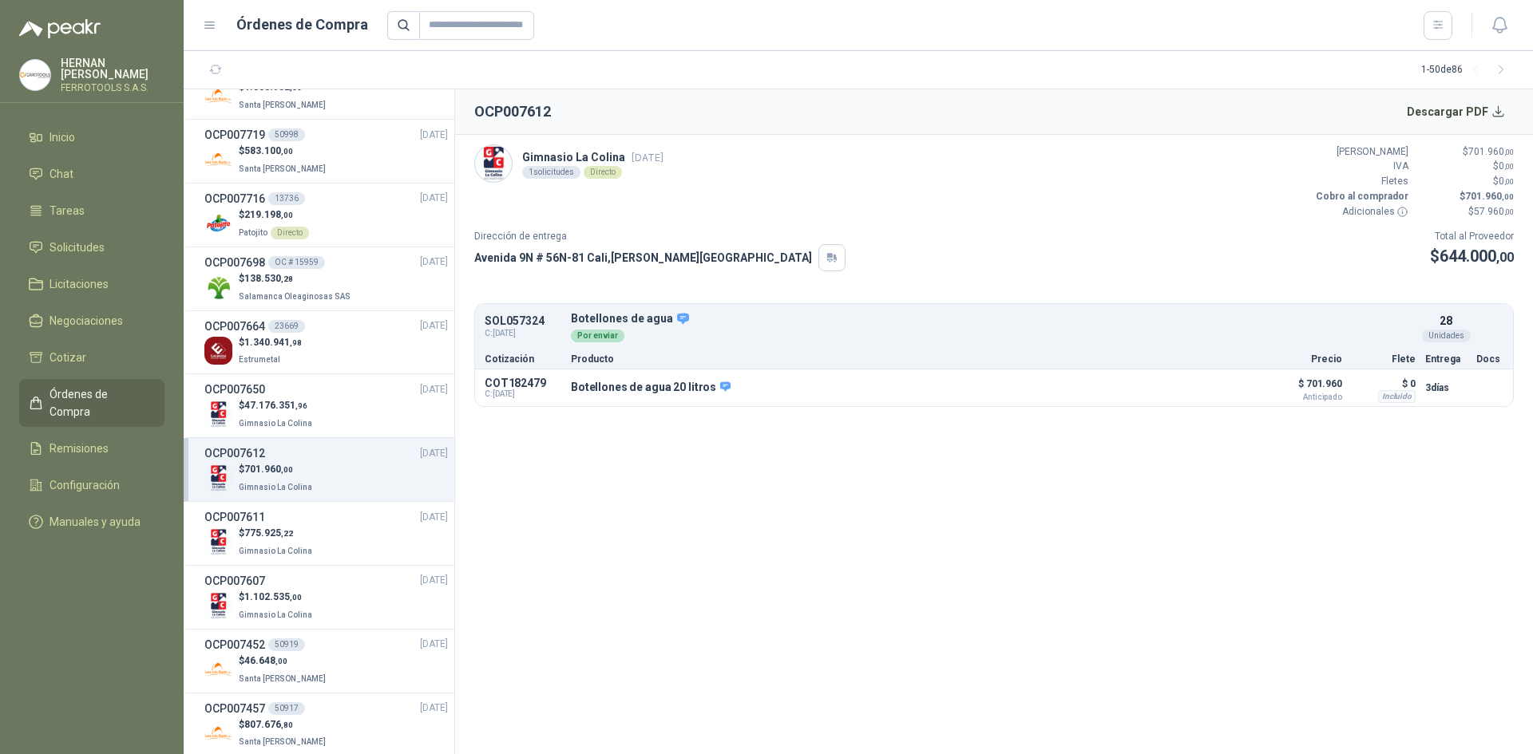
scroll to position [718, 0]
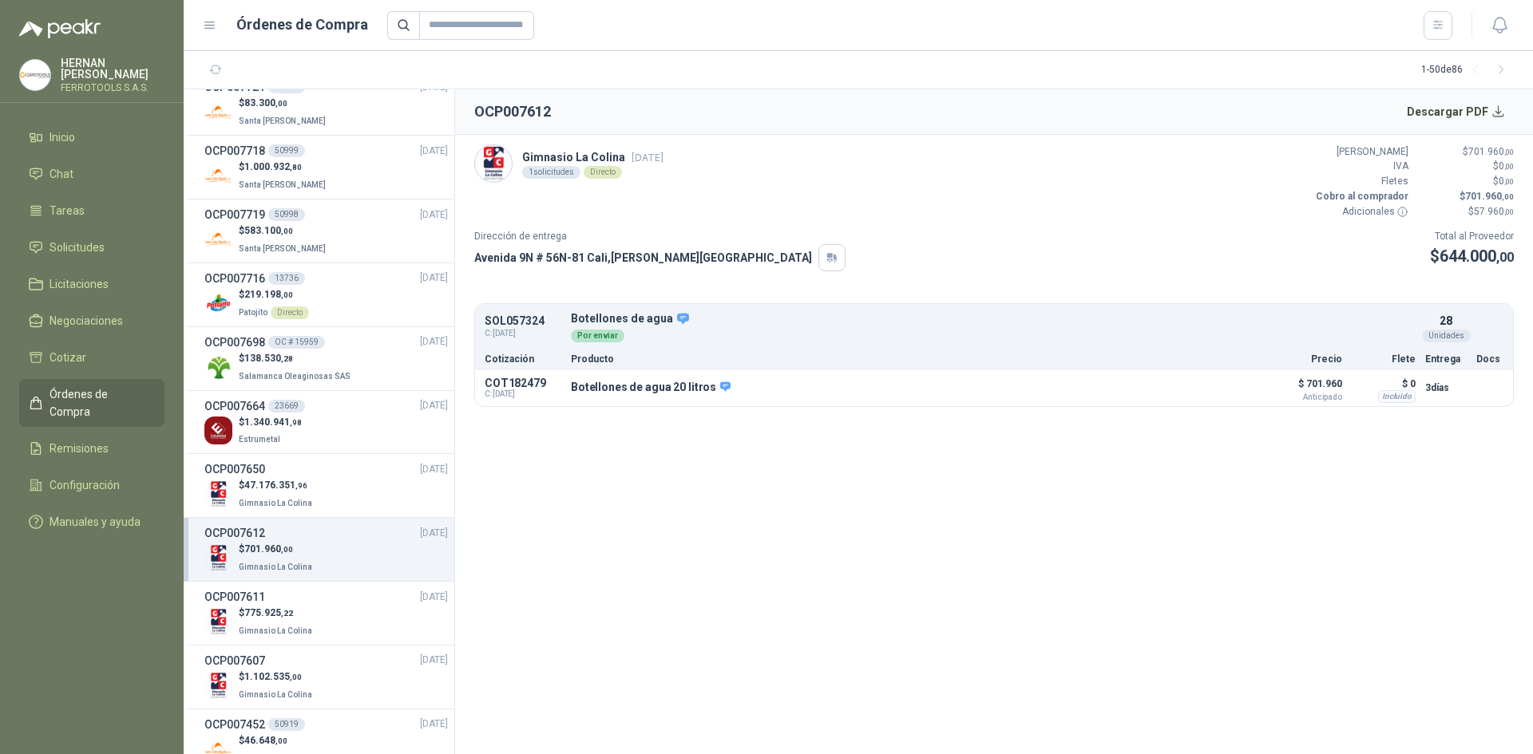
click at [323, 481] on div "$ 47.176.351 ,96 Gimnasio La Colina" at bounding box center [325, 494] width 243 height 33
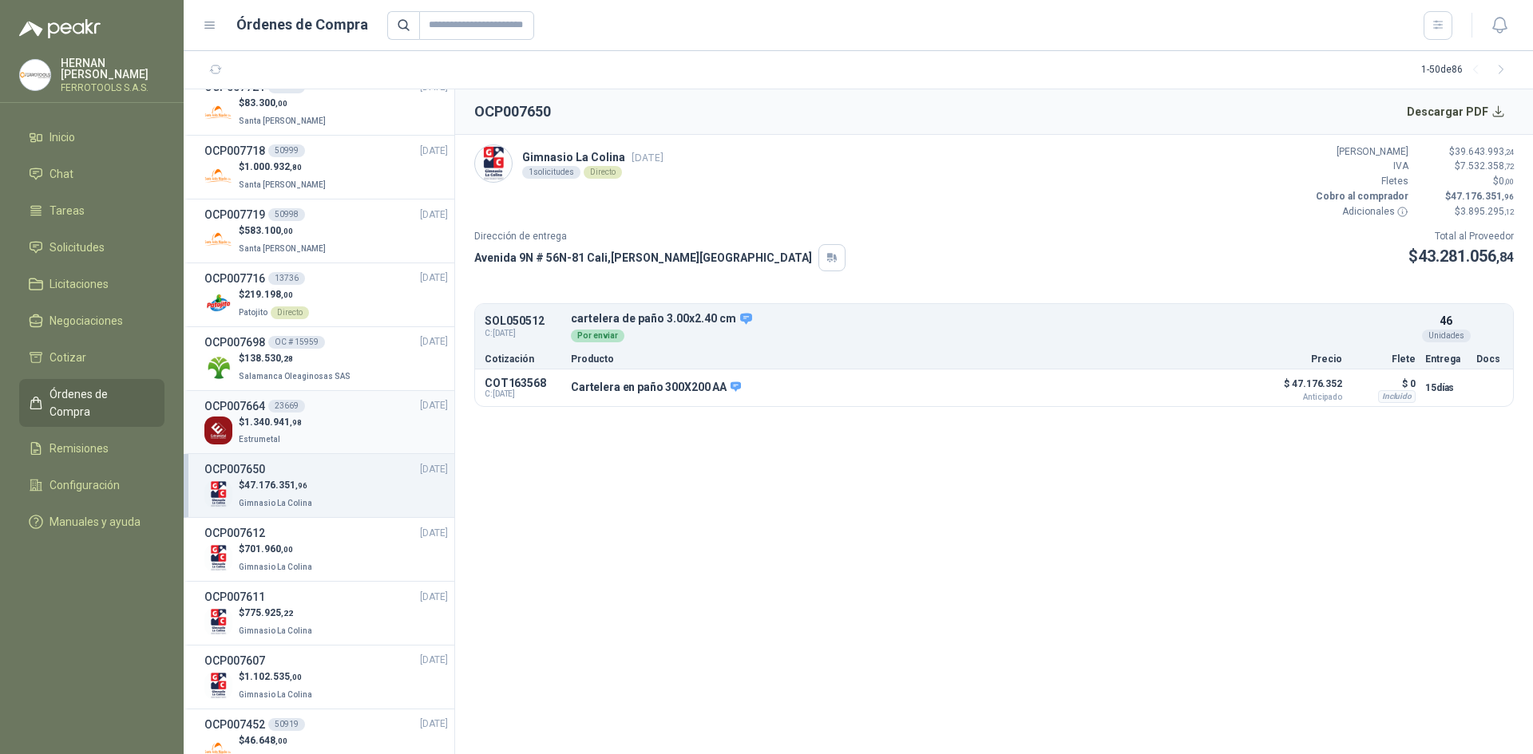
click at [348, 428] on div "$ 1.340.941 ,98 Estrumetal" at bounding box center [325, 431] width 243 height 33
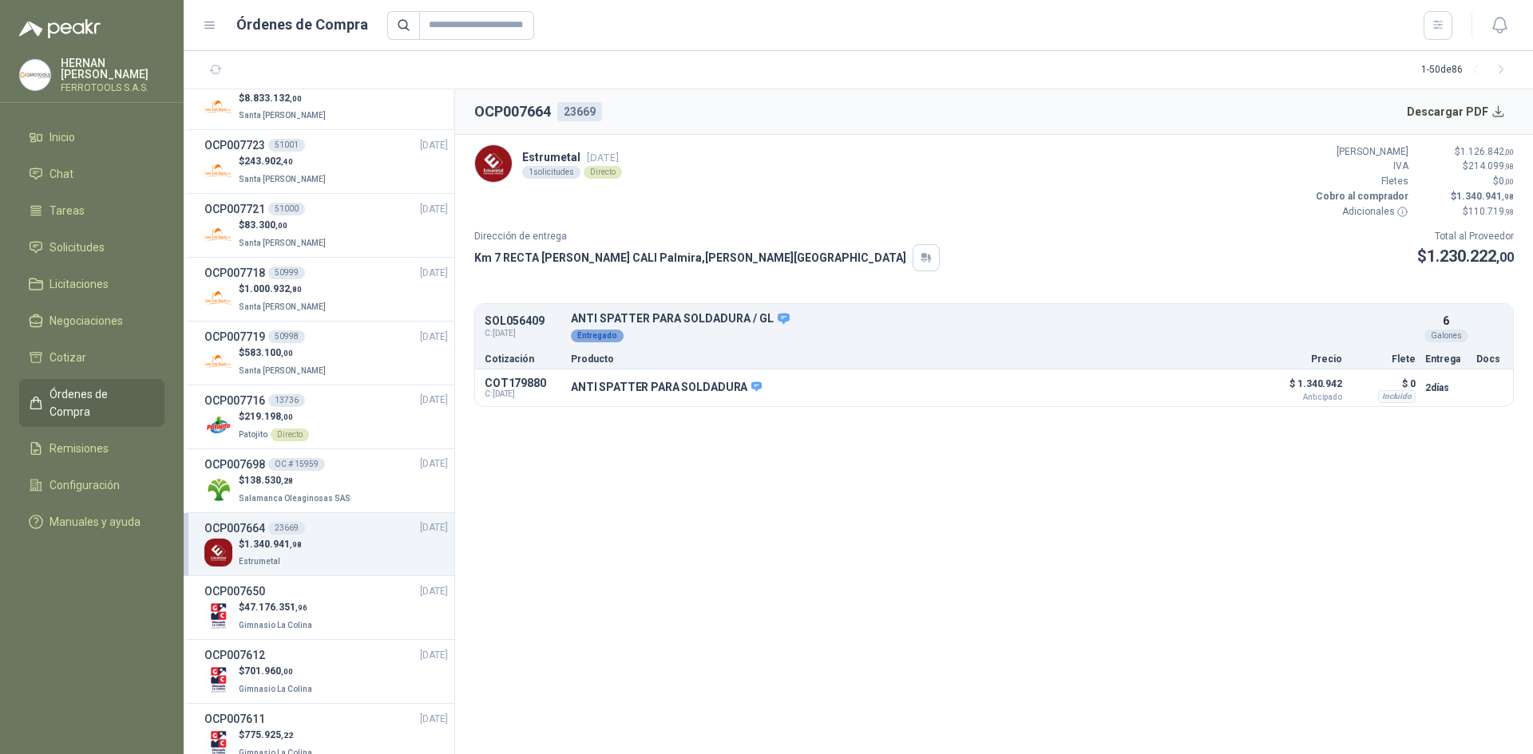
scroll to position [559, 0]
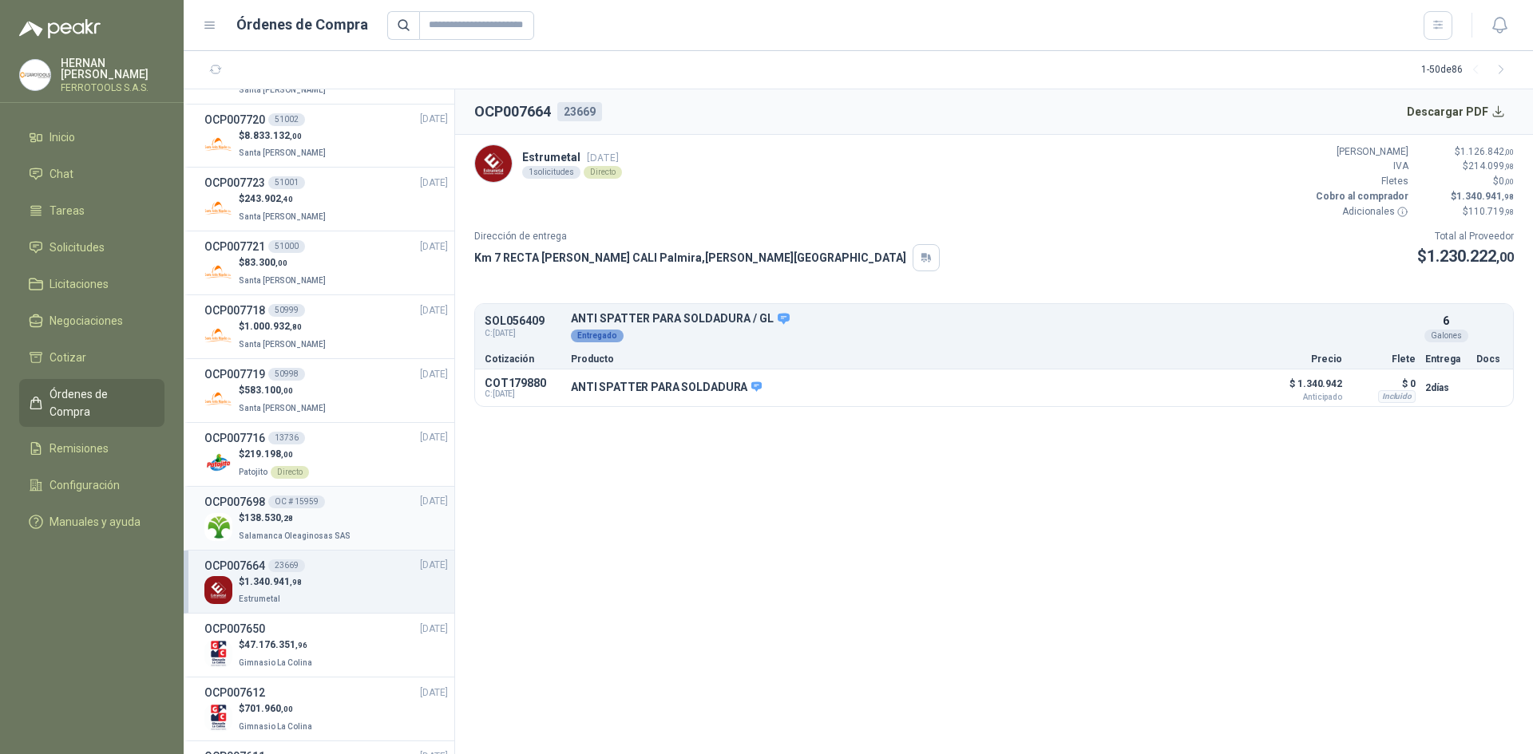
click at [349, 523] on div "$ 138.530 ,28 Salamanca Oleaginosas SAS" at bounding box center [325, 527] width 243 height 33
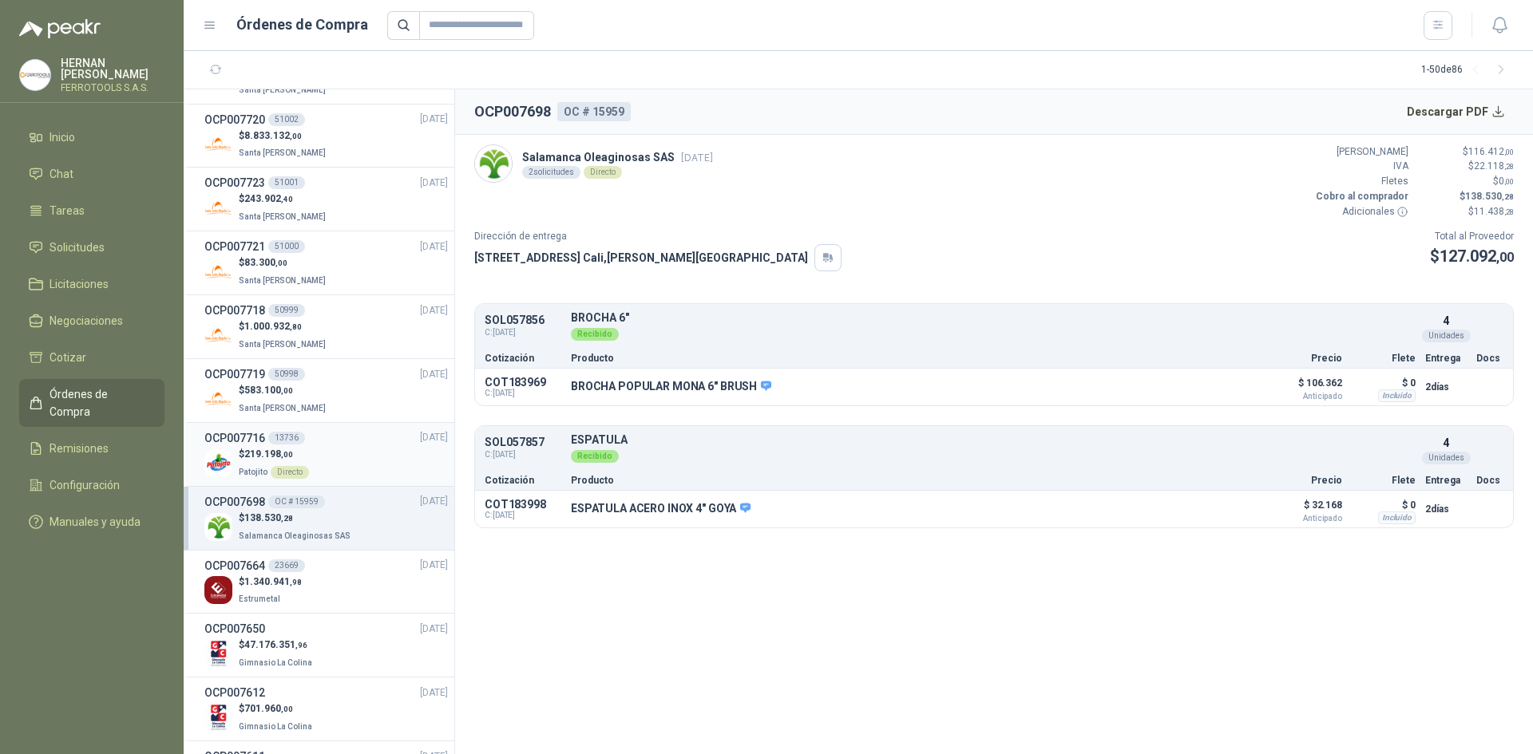
click at [373, 456] on div "$ 219.198 ,00 Patojito Directo" at bounding box center [325, 463] width 243 height 33
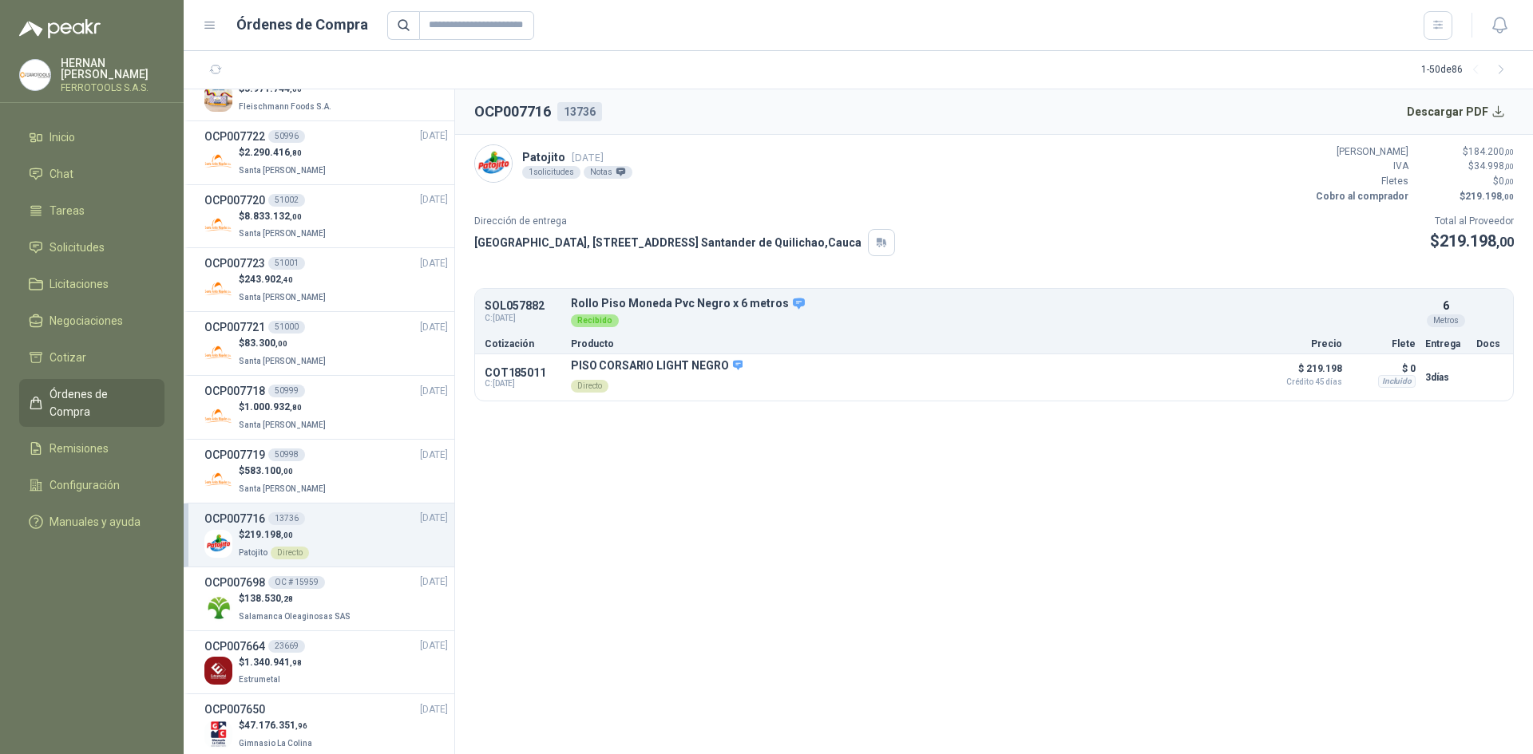
scroll to position [399, 0]
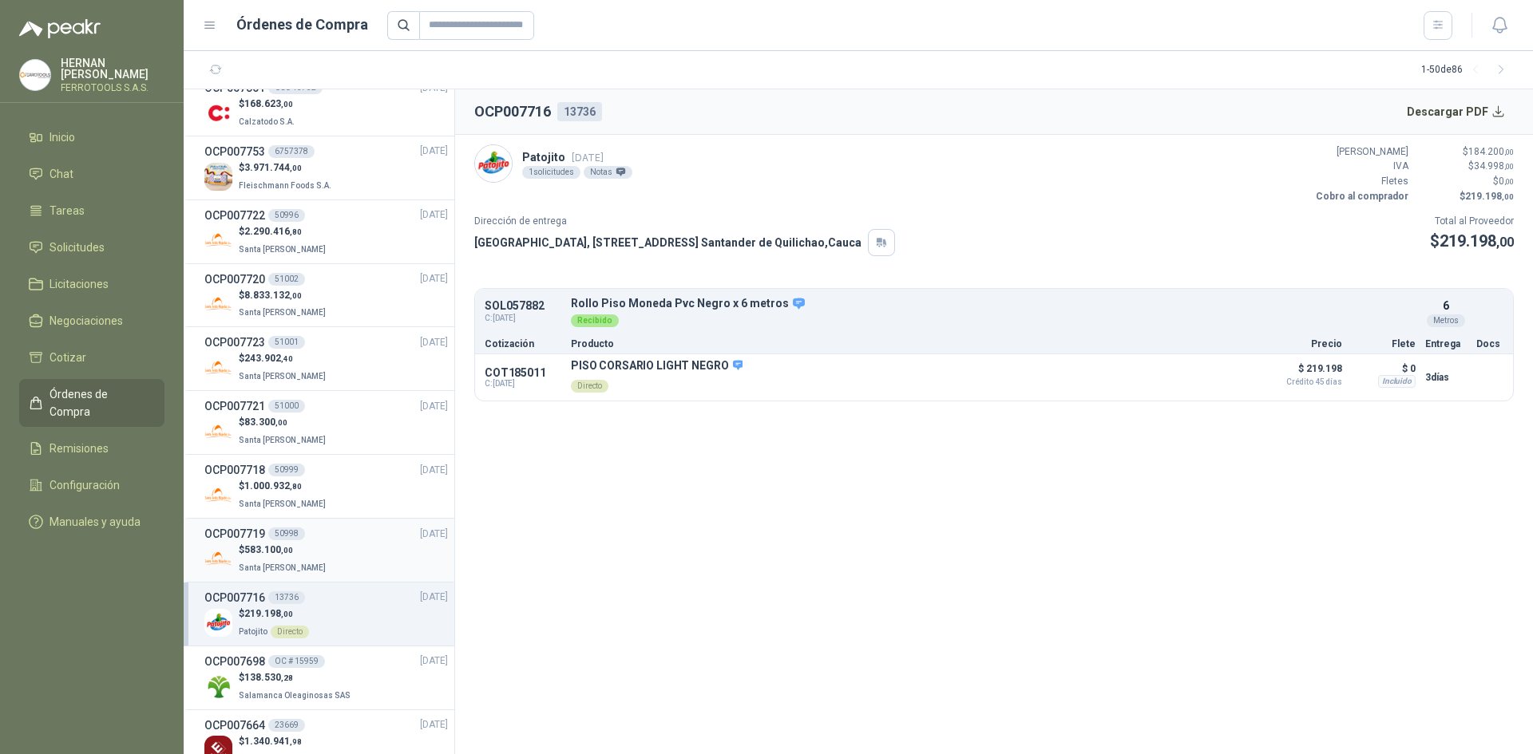
click at [337, 543] on div "$ 583.100 ,00 Santa [PERSON_NAME]" at bounding box center [325, 559] width 243 height 33
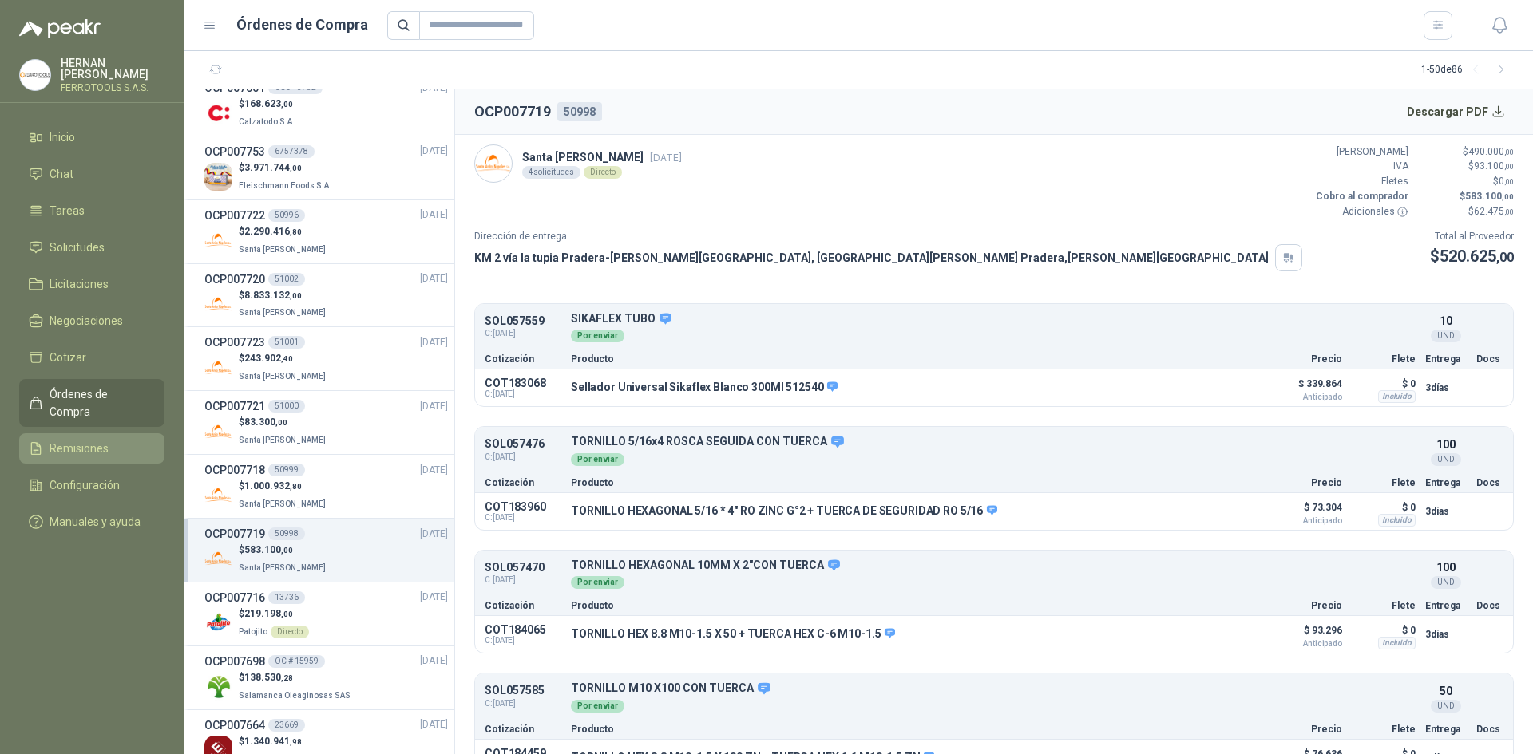
click at [154, 440] on li "Remisiones" at bounding box center [92, 449] width 126 height 18
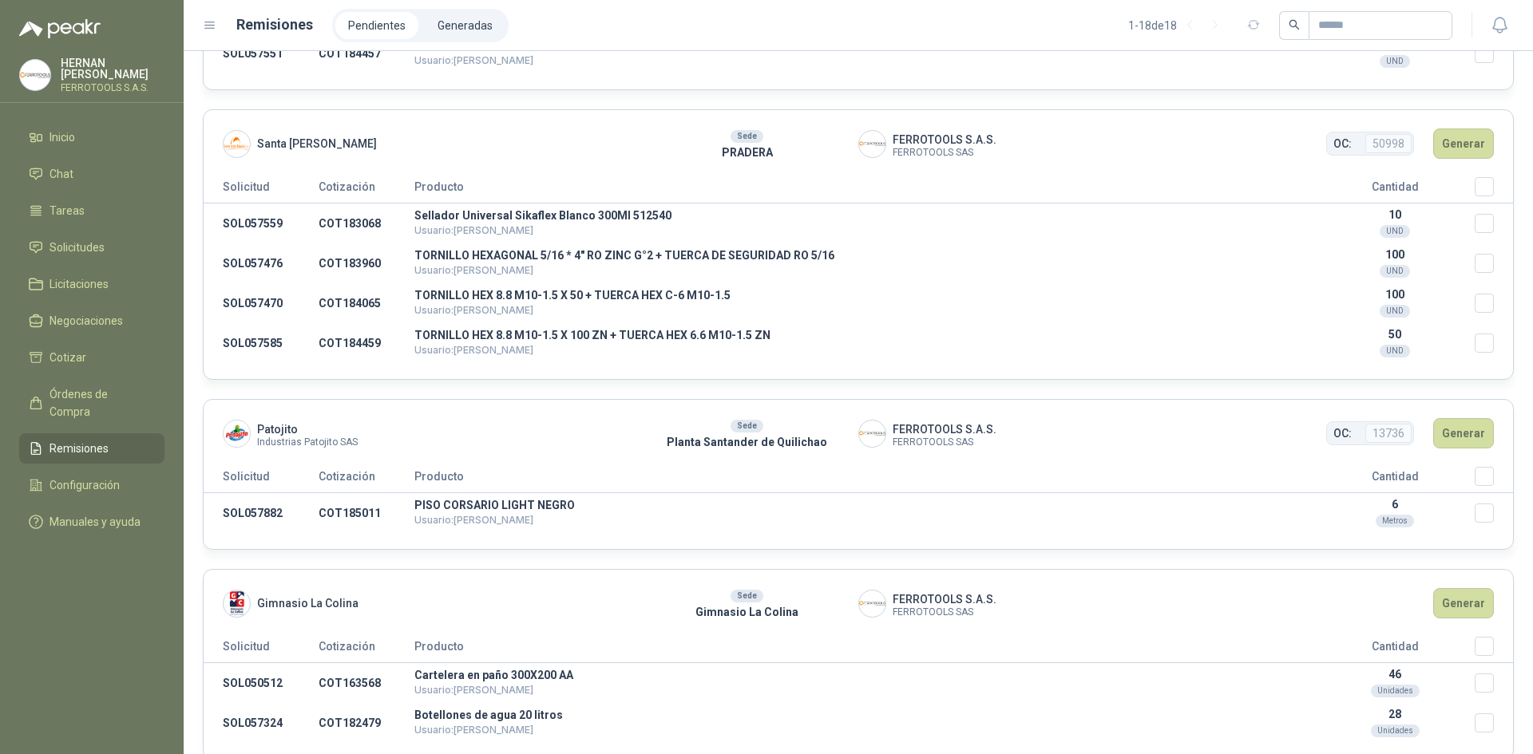
scroll to position [2076, 0]
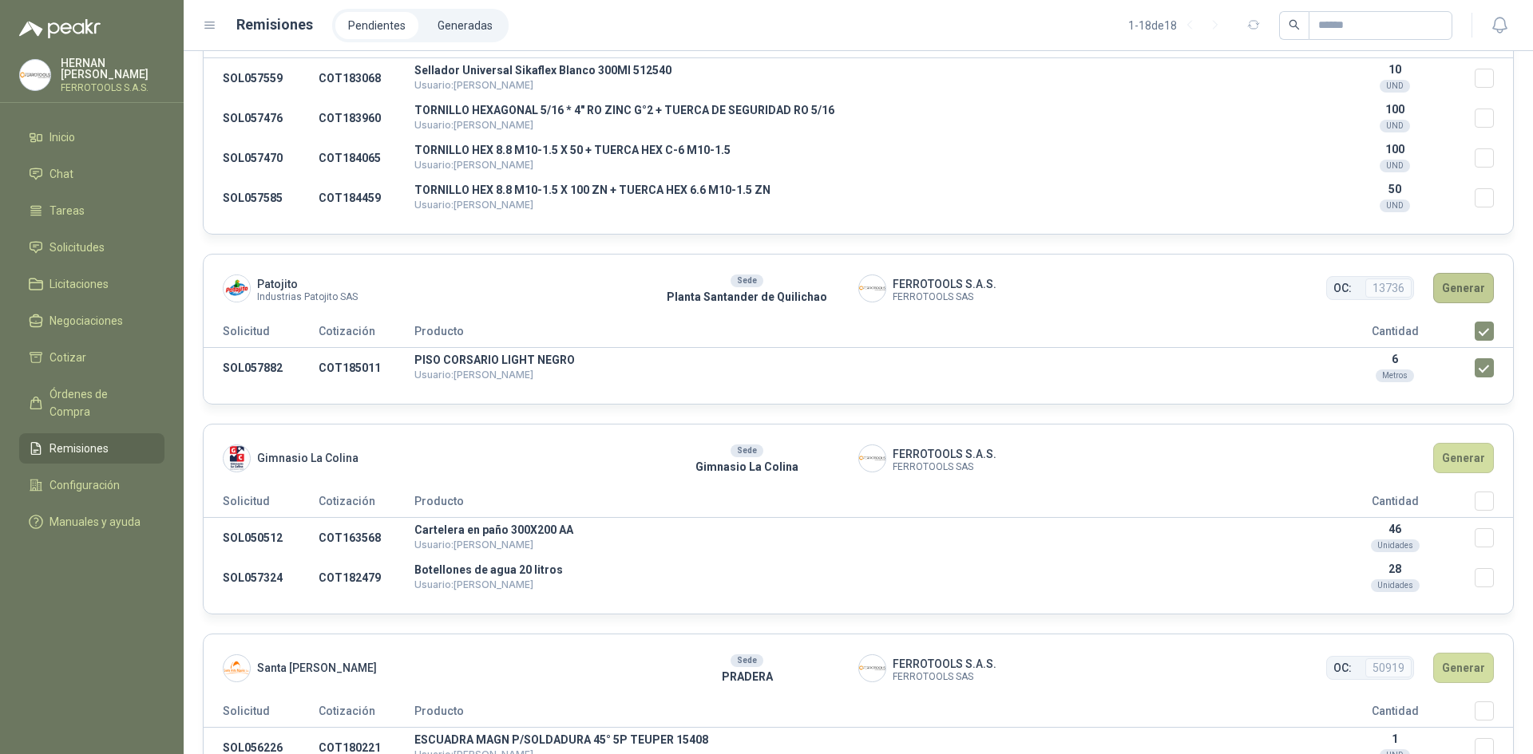
click at [1467, 287] on button "Generar" at bounding box center [1463, 288] width 61 height 30
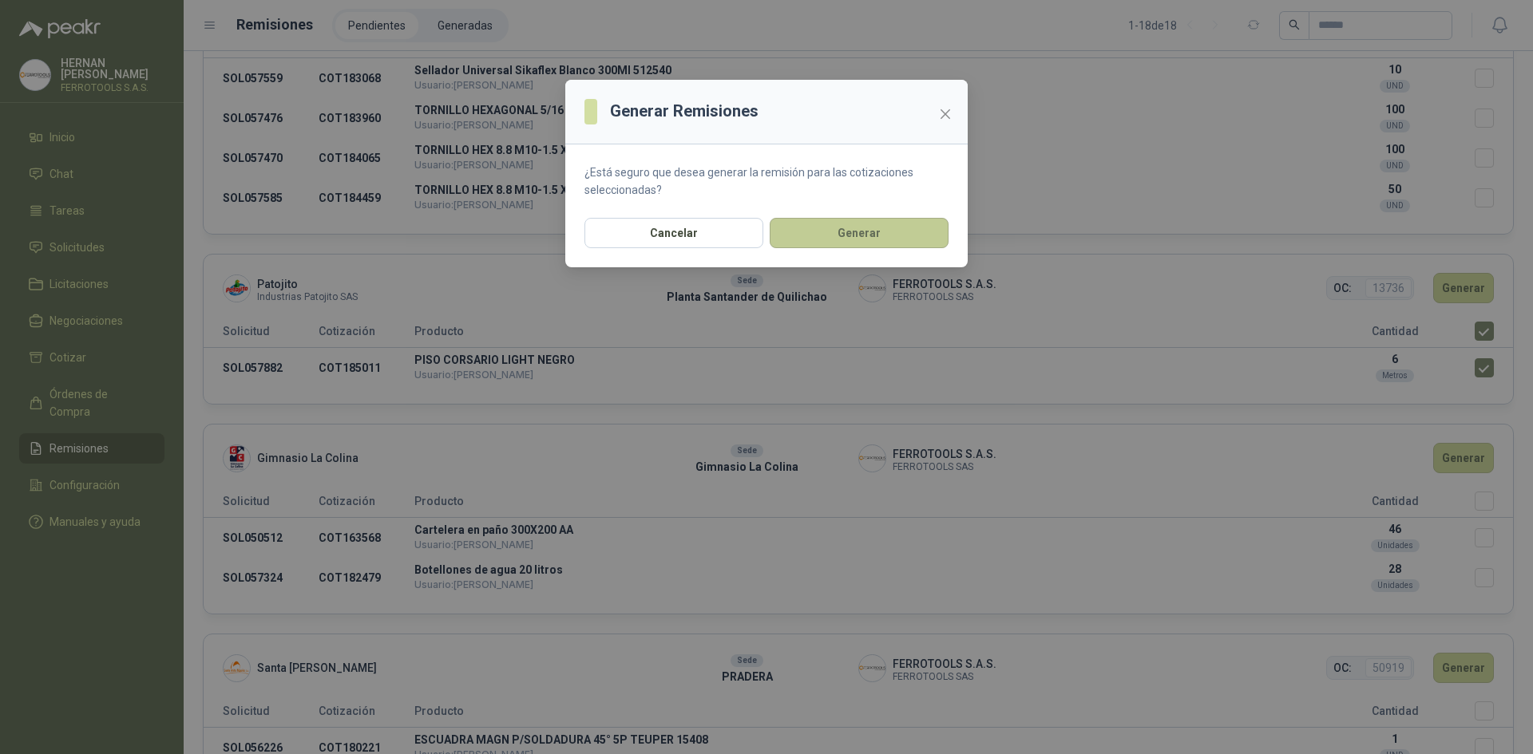
click at [842, 227] on button "Generar" at bounding box center [859, 233] width 179 height 30
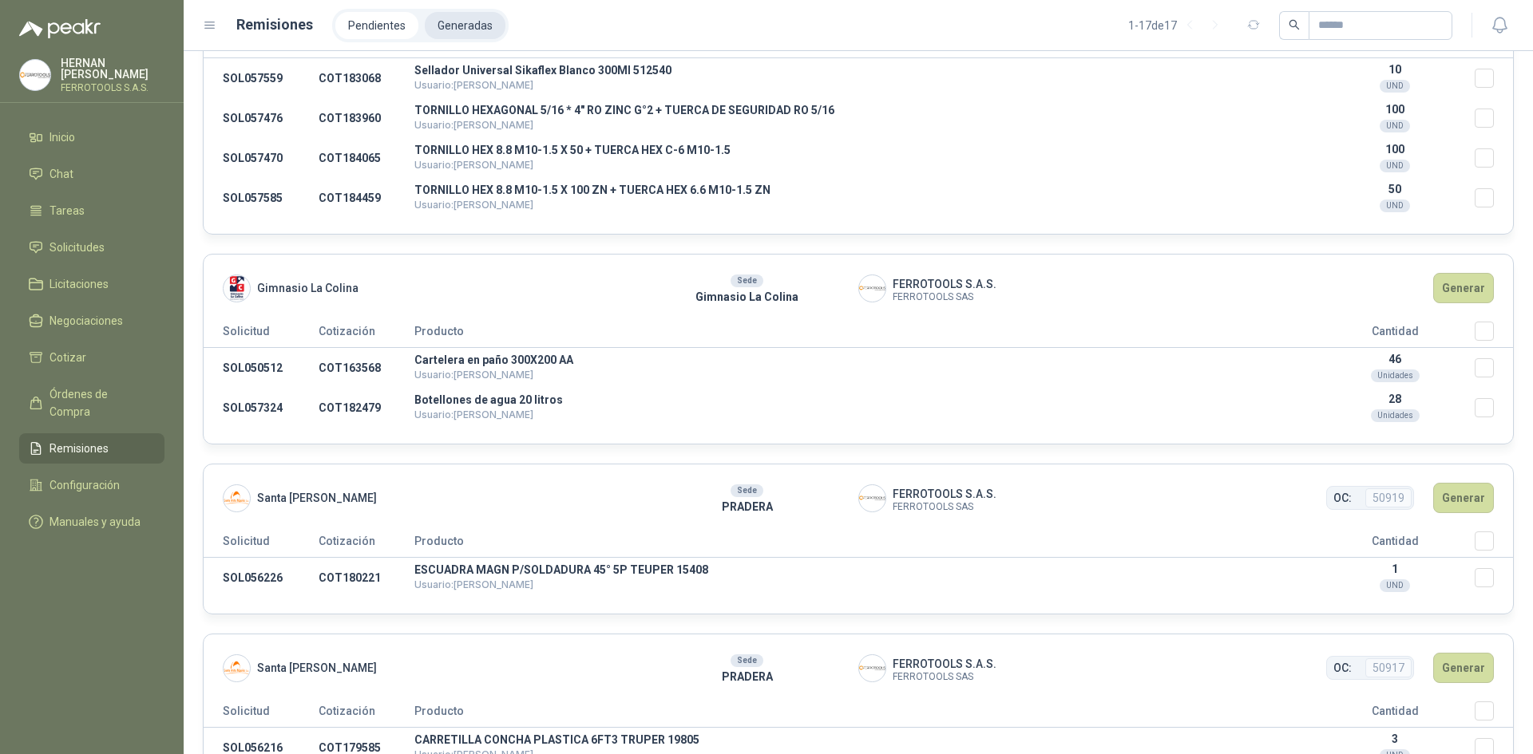
click at [458, 27] on li "Generadas" at bounding box center [465, 25] width 81 height 27
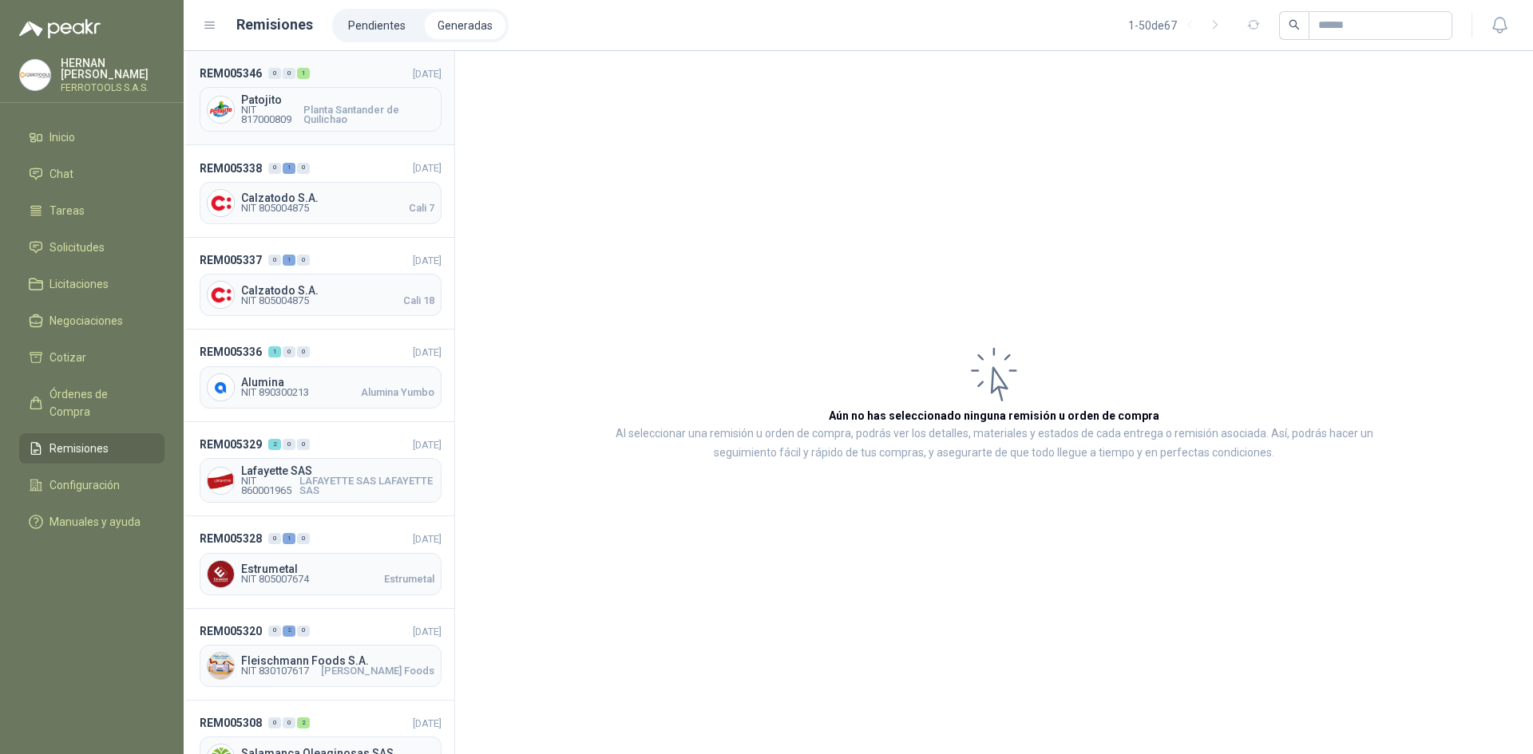
click at [336, 81] on header "REM005346 0 0 1 [DATE]" at bounding box center [321, 74] width 242 height 18
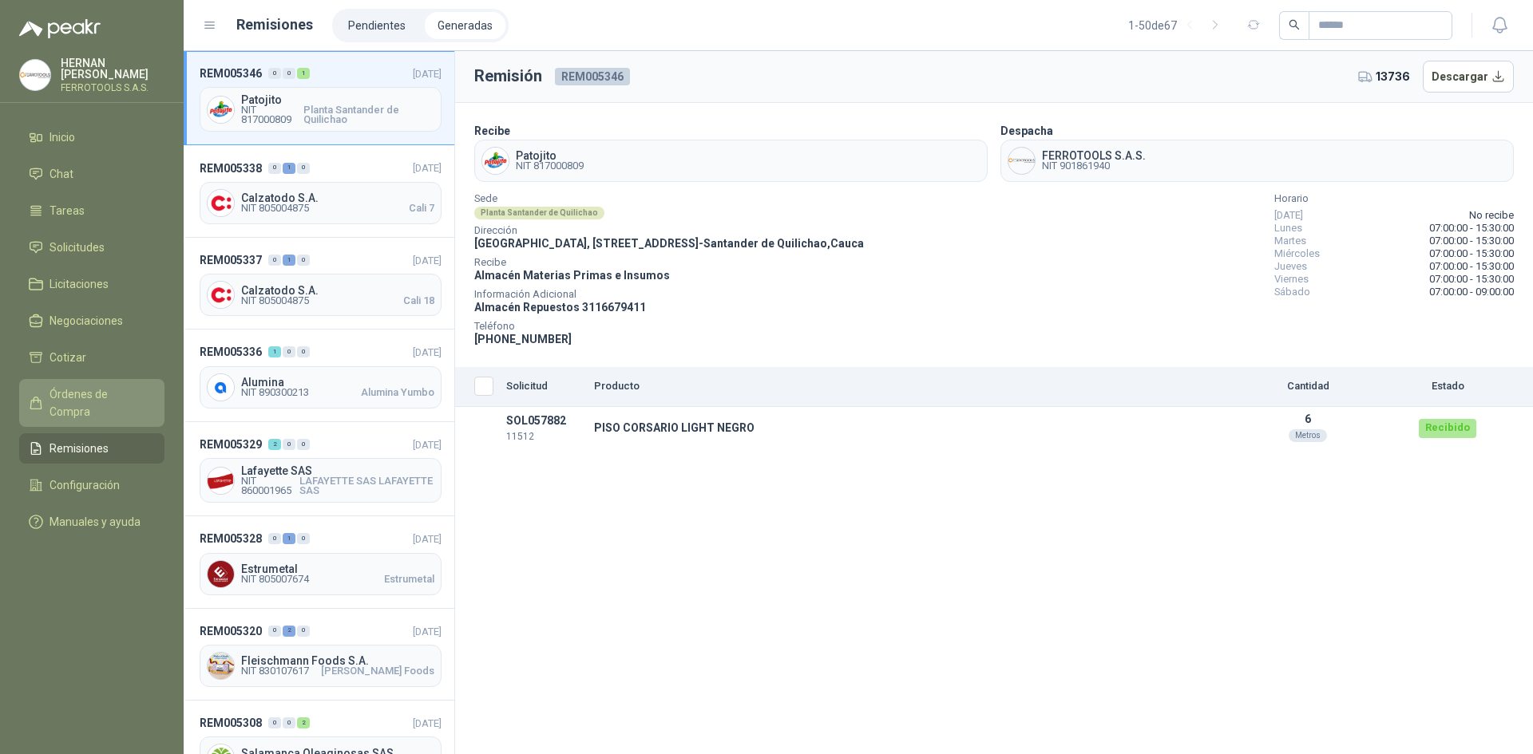
click at [132, 388] on span "Órdenes de Compra" at bounding box center [99, 403] width 100 height 35
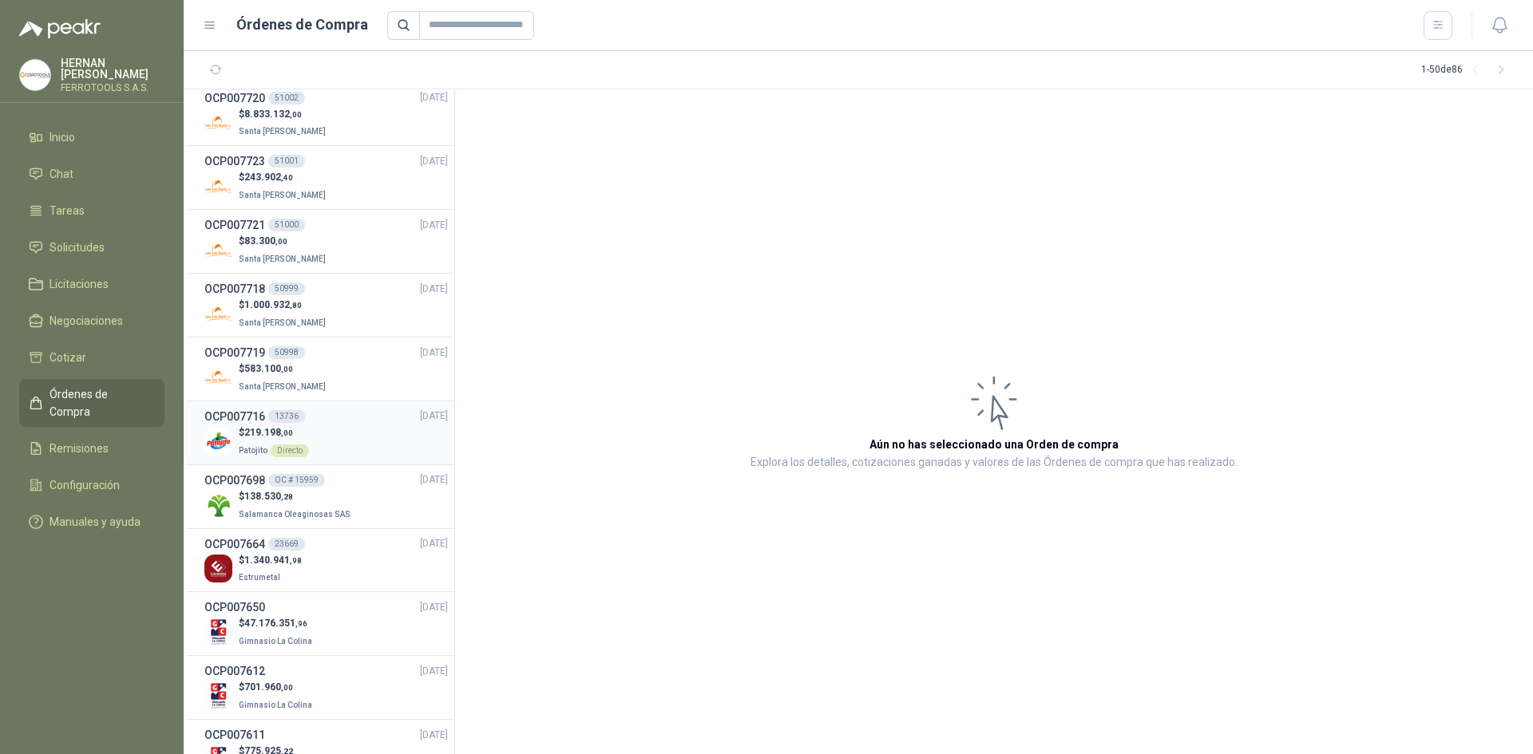
scroll to position [559, 0]
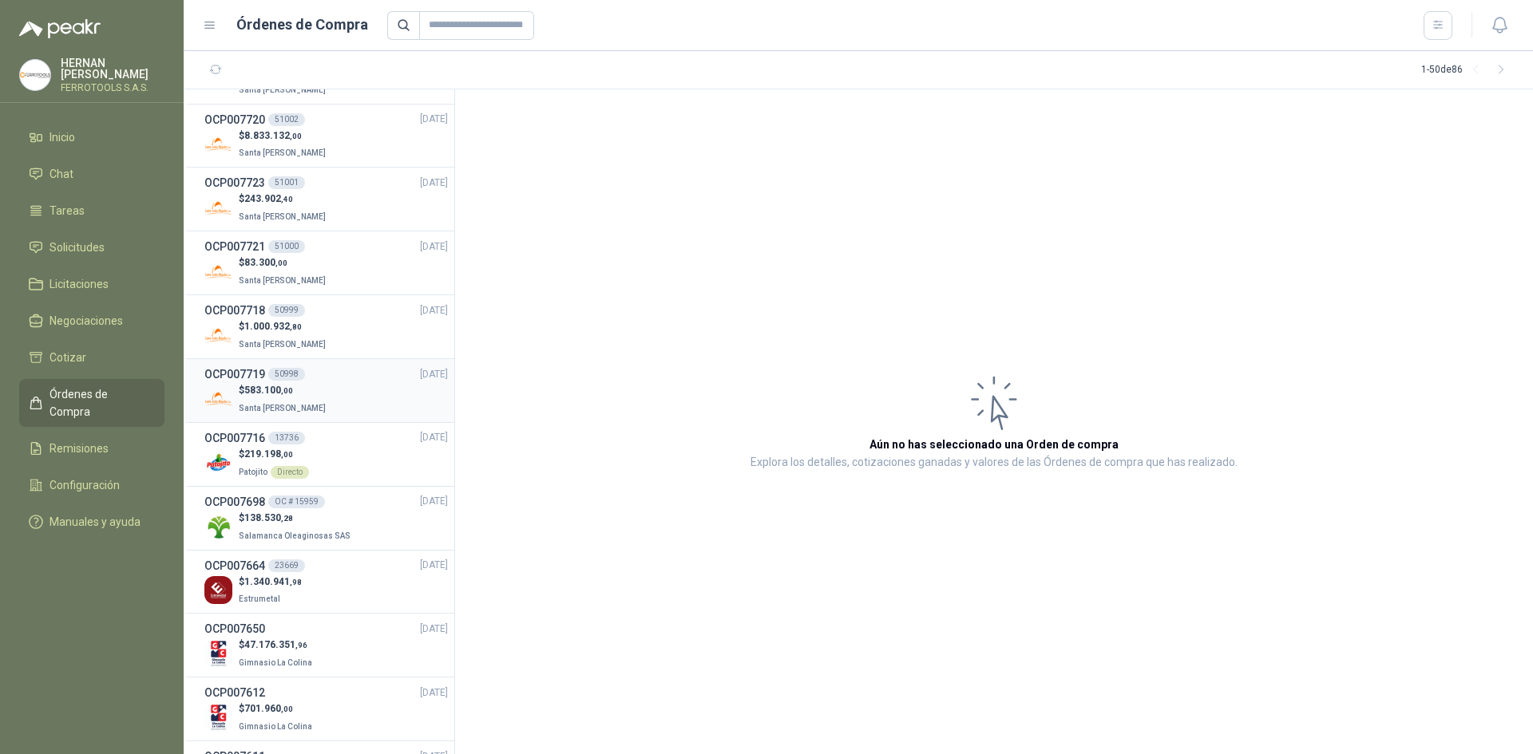
click at [371, 401] on div "$ 583.100 ,00 Santa [PERSON_NAME]" at bounding box center [325, 399] width 243 height 33
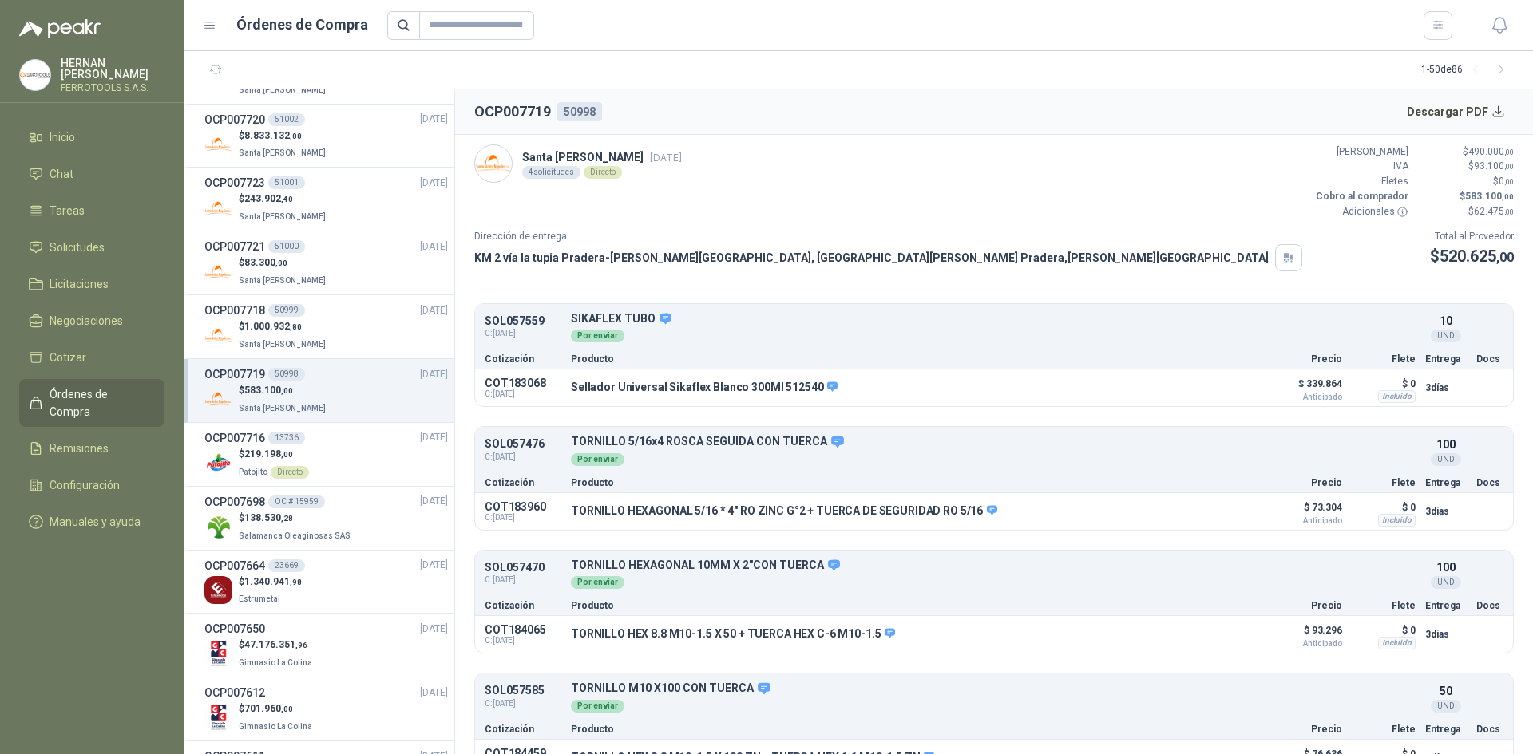
scroll to position [32, 0]
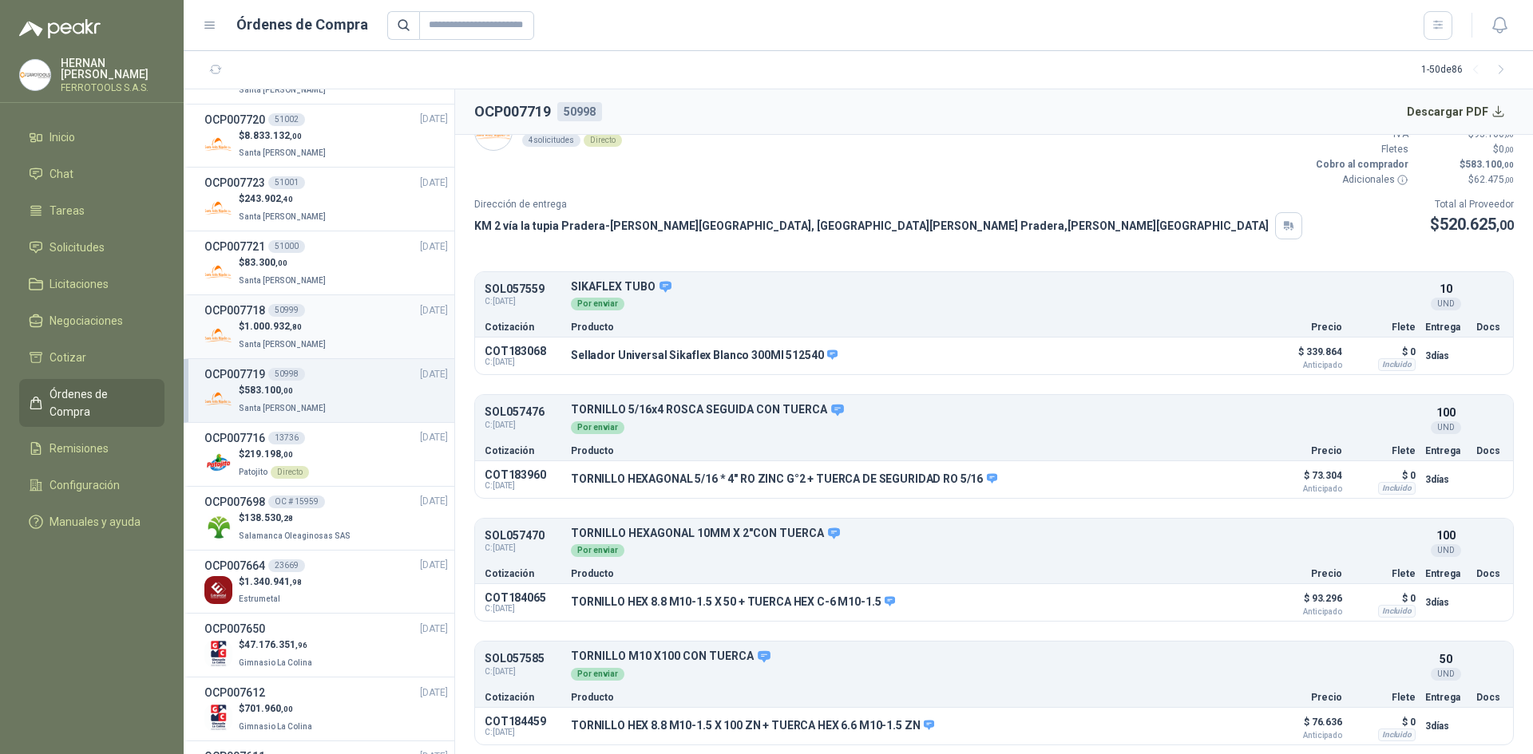
click at [335, 330] on div "$ 1.000.932 ,80 Santa [PERSON_NAME]" at bounding box center [325, 335] width 243 height 33
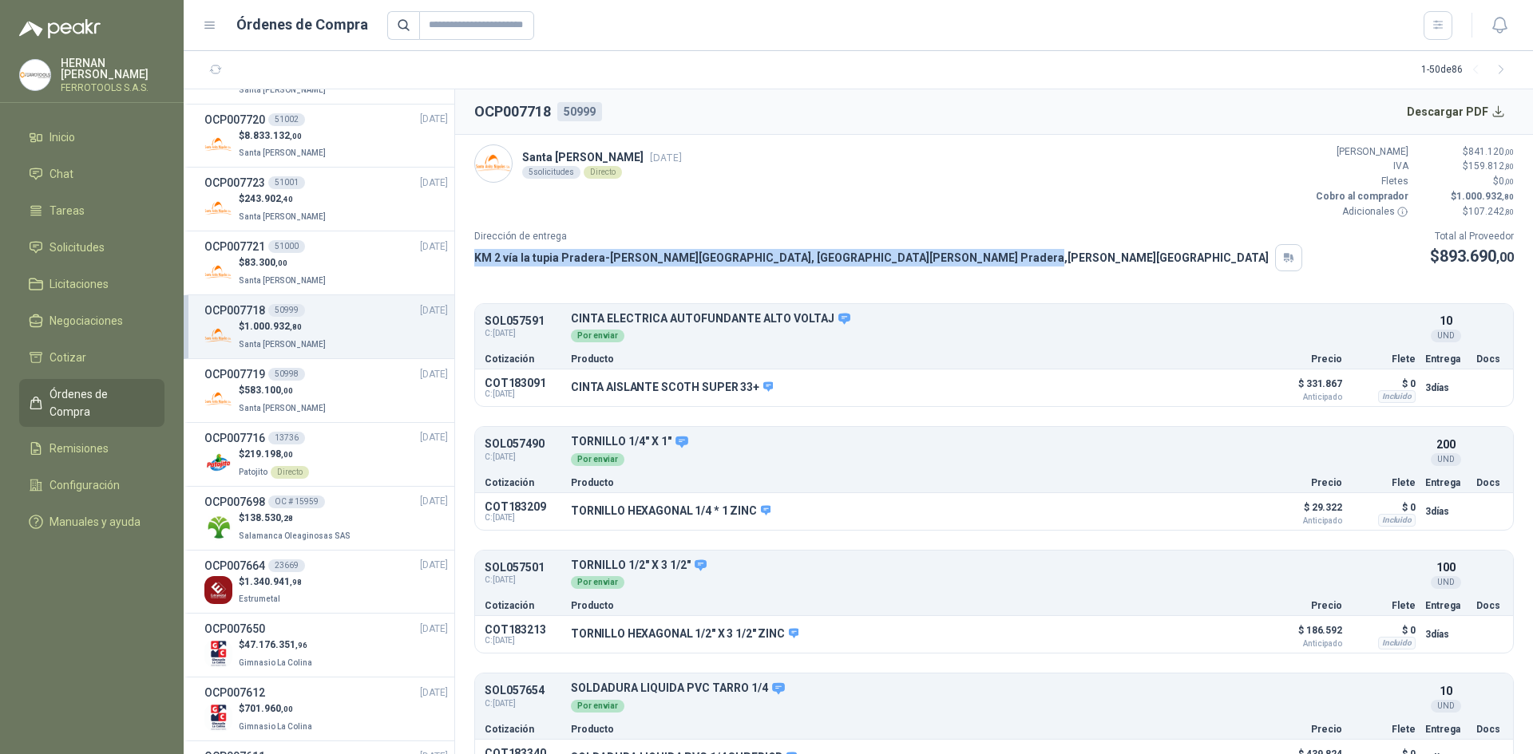
drag, startPoint x: 476, startPoint y: 256, endPoint x: 824, endPoint y: 252, distance: 348.1
click at [824, 252] on p "KM 2 vía la tupia Pradera-[PERSON_NAME][GEOGRAPHIC_DATA], [GEOGRAPHIC_DATA][PER…" at bounding box center [871, 258] width 794 height 18
copy p "KM 2 vía la tupia Pradera-[PERSON_NAME][GEOGRAPHIC_DATA], [GEOGRAPHIC_DATA][PER…"
click at [1198, 396] on button "Detalles" at bounding box center [1214, 389] width 75 height 22
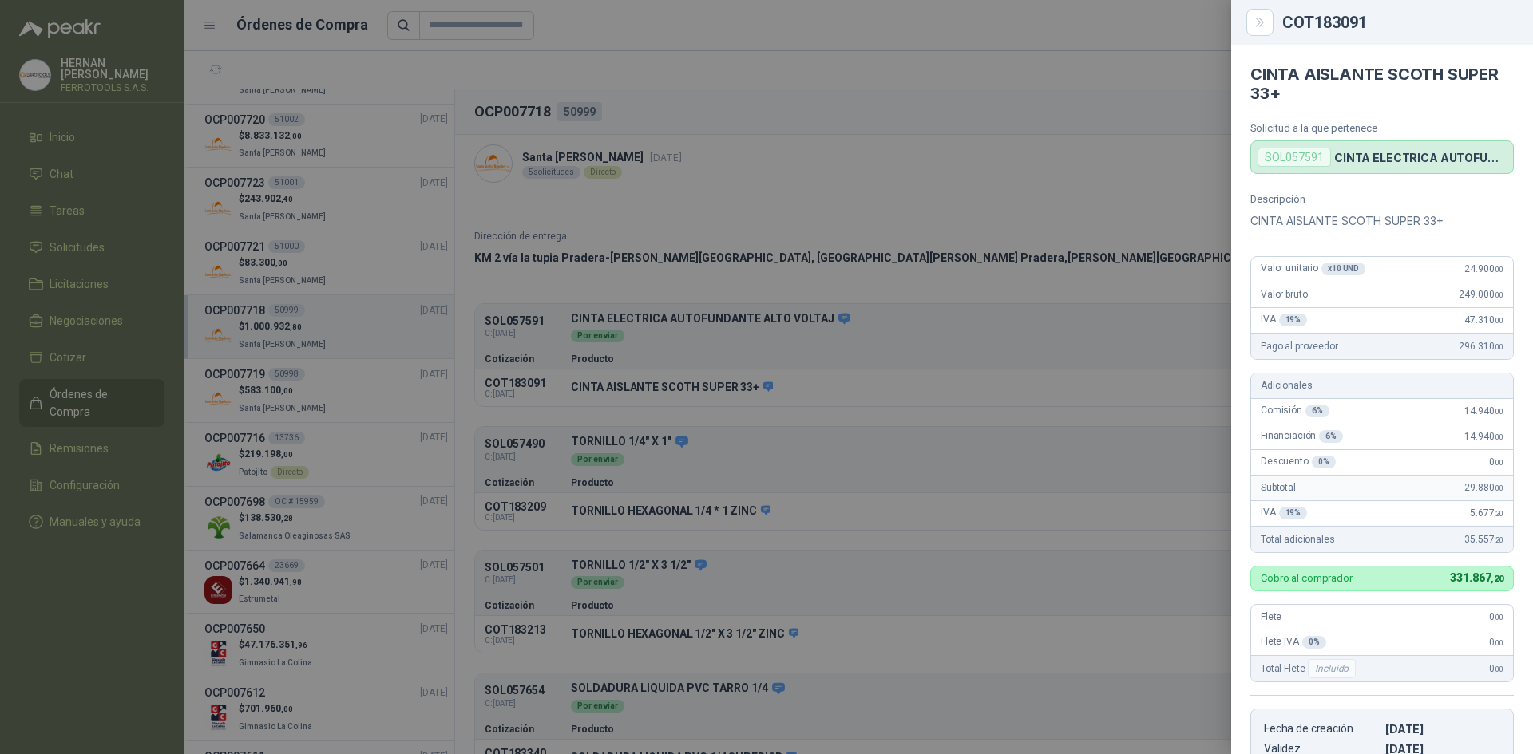
click at [785, 386] on div at bounding box center [766, 377] width 1533 height 754
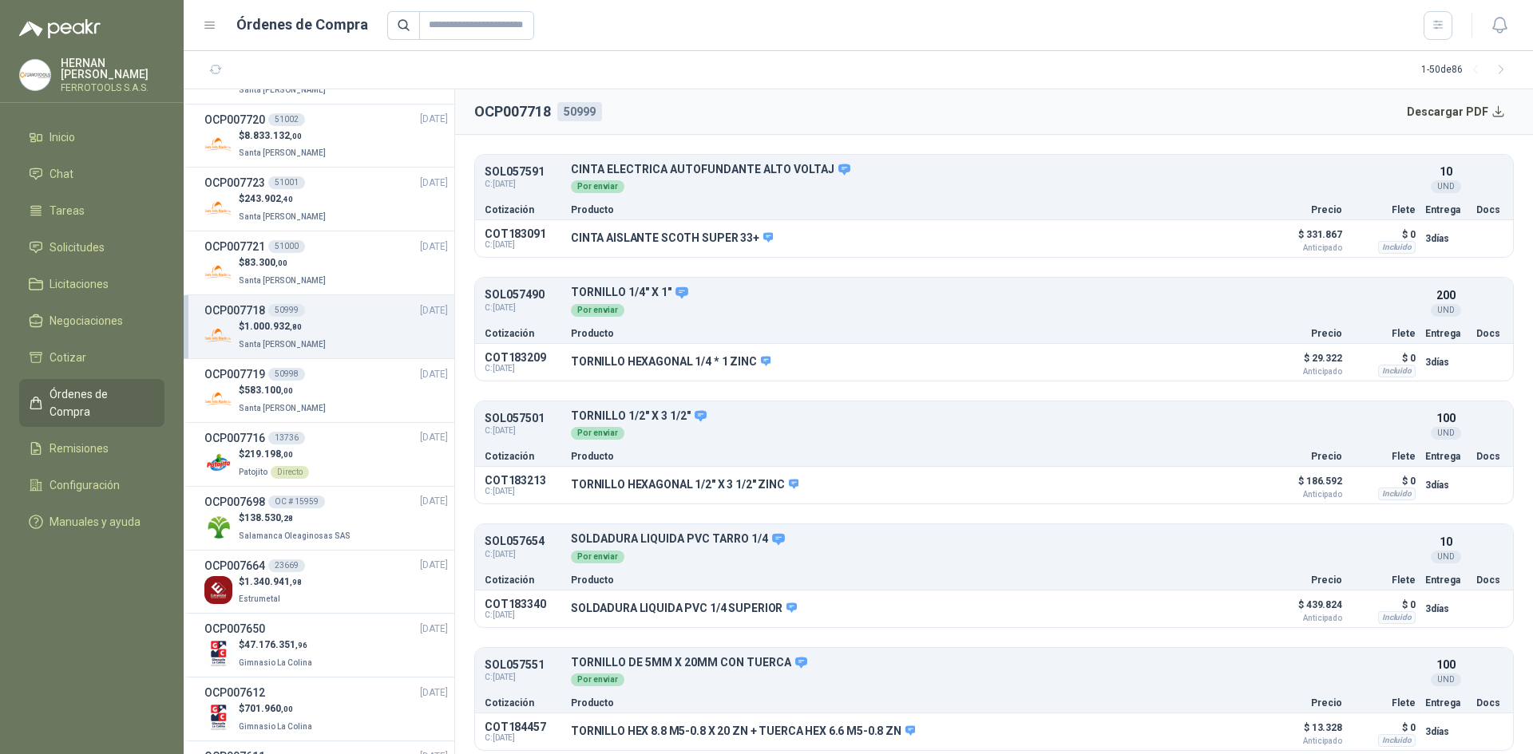
scroll to position [156, 0]
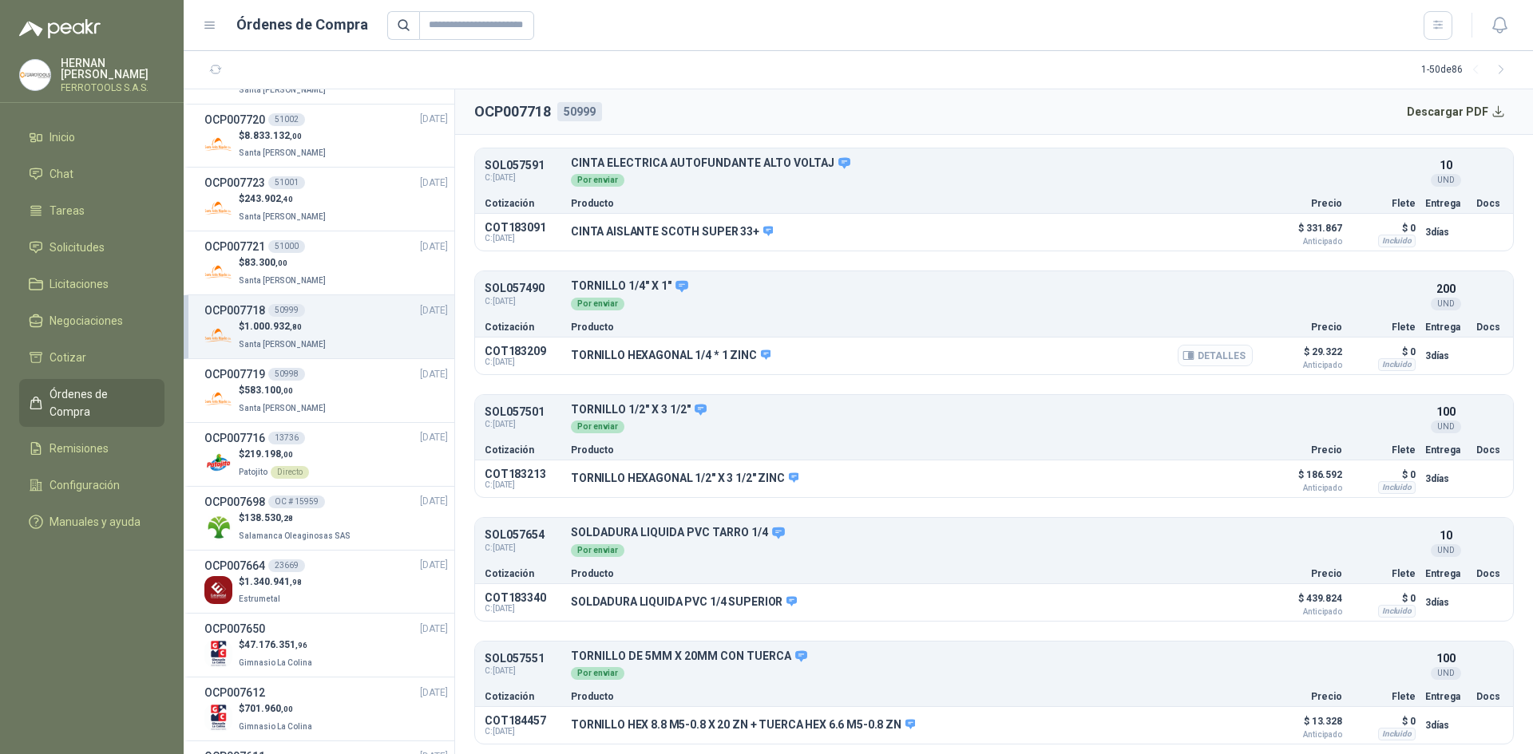
click at [1201, 351] on button "Detalles" at bounding box center [1214, 356] width 75 height 22
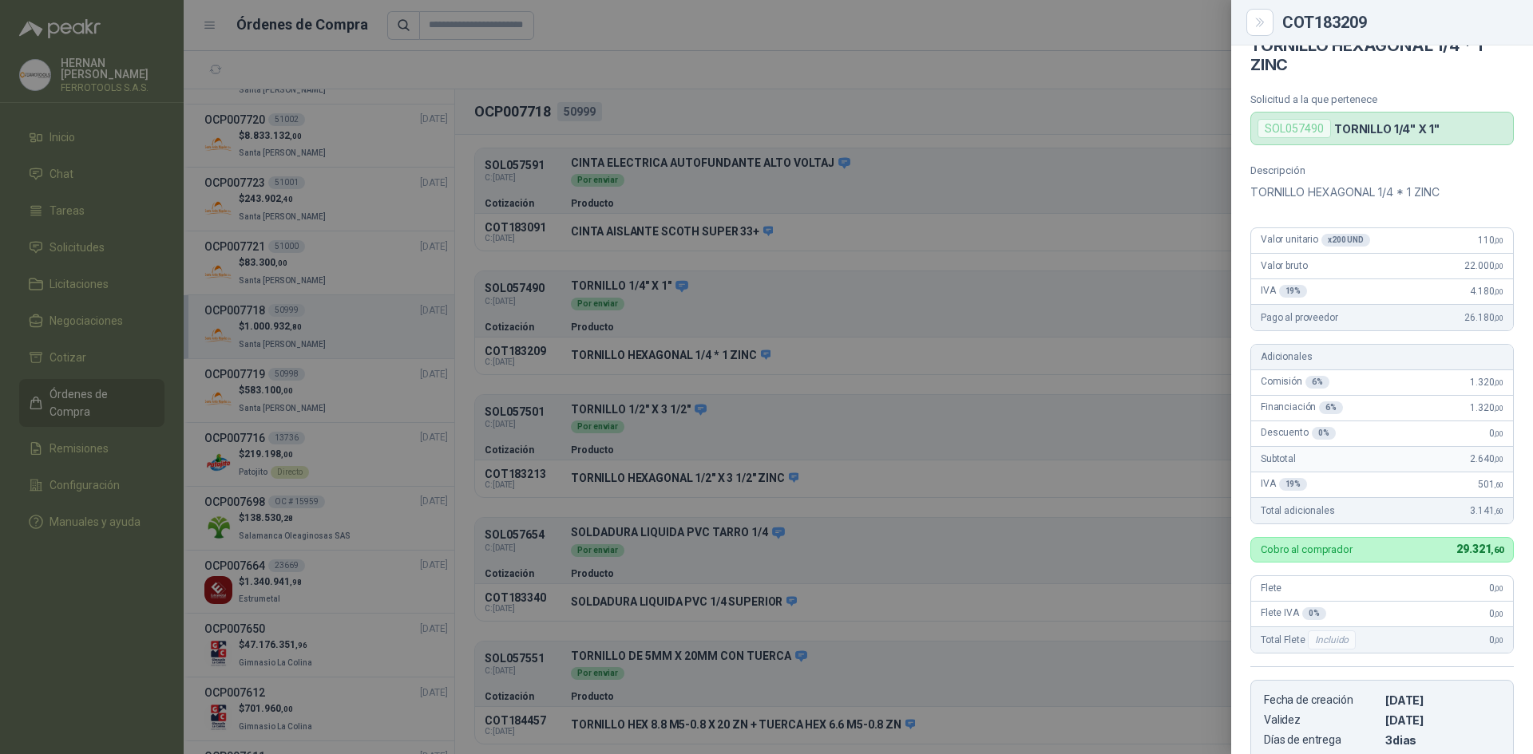
scroll to position [1, 0]
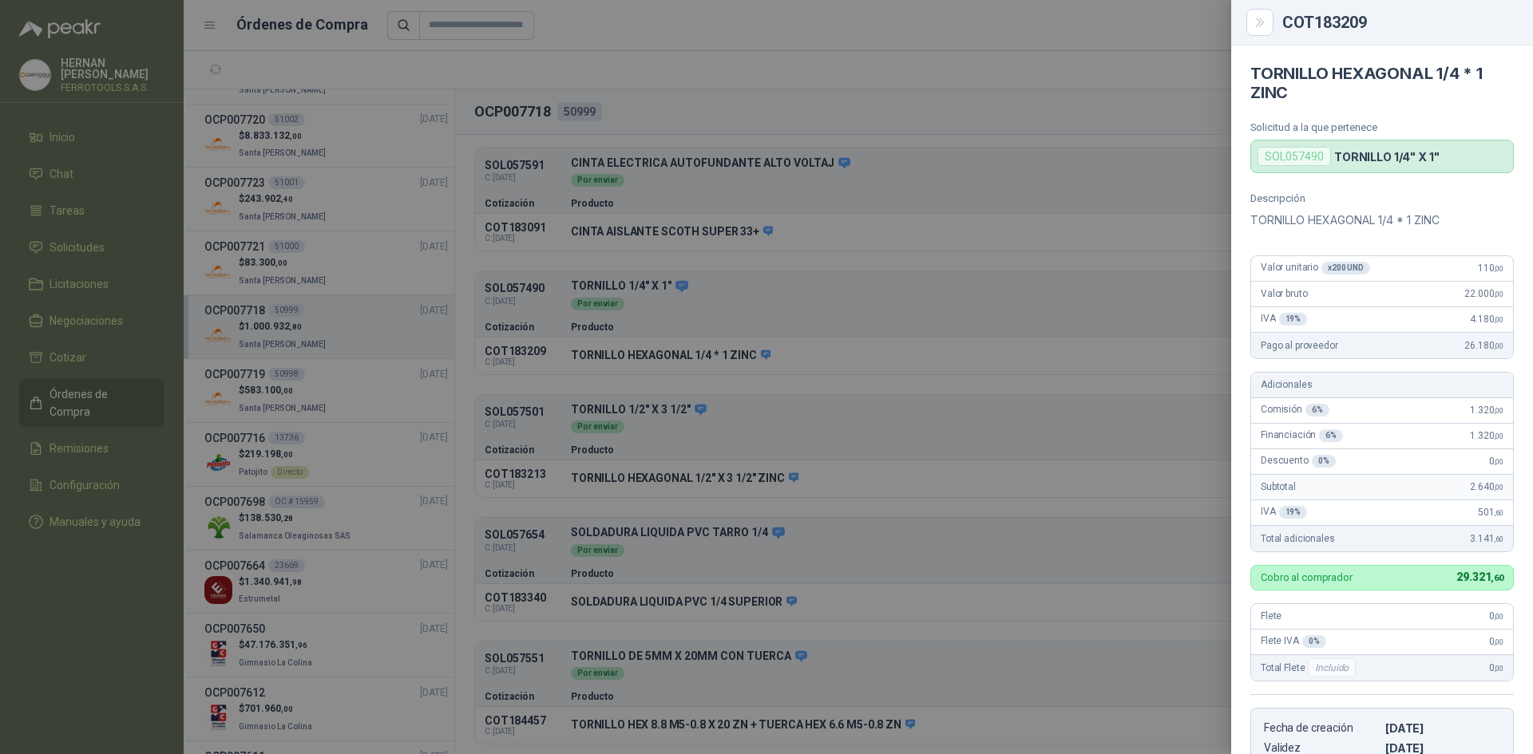
click at [956, 158] on div at bounding box center [766, 377] width 1533 height 754
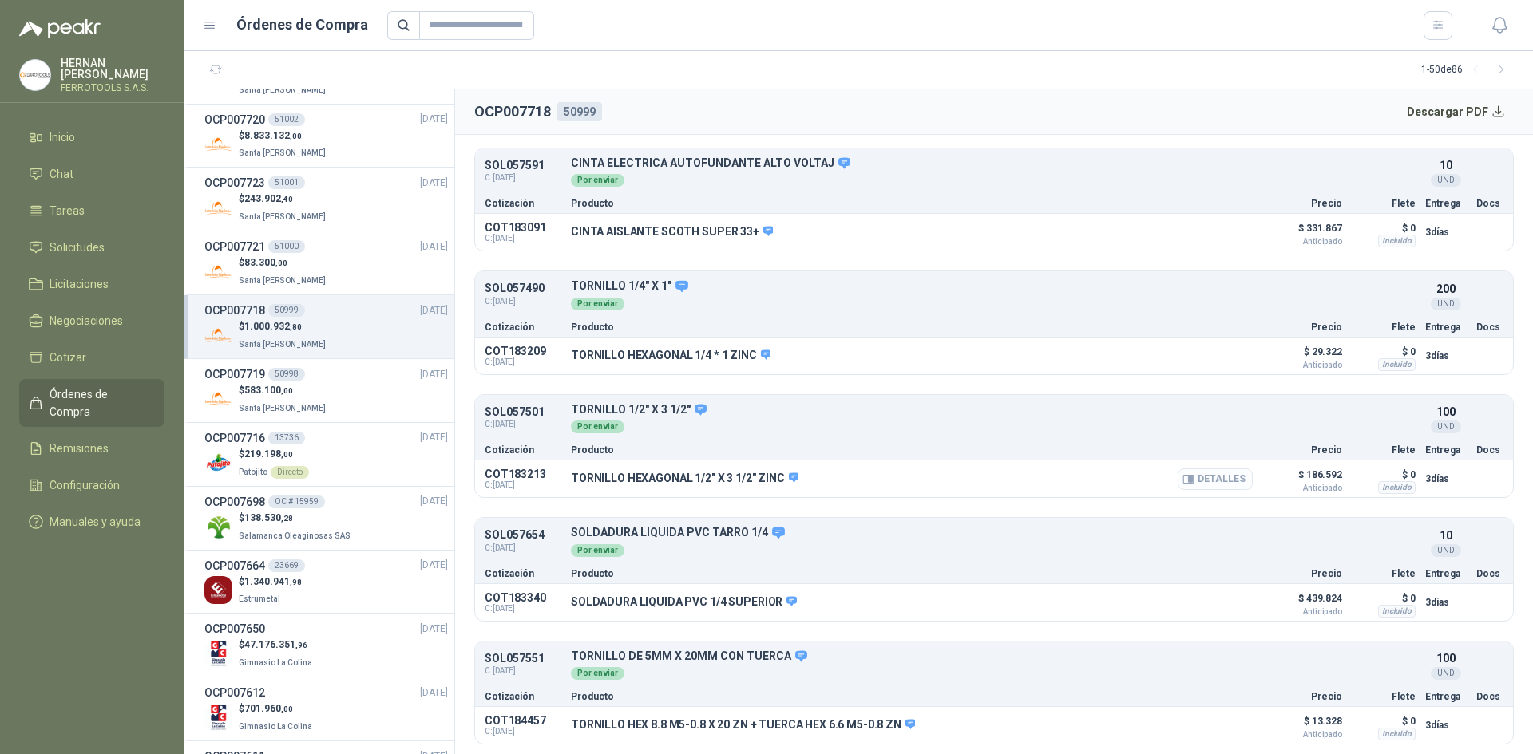
click at [1205, 484] on button "Detalles" at bounding box center [1214, 480] width 75 height 22
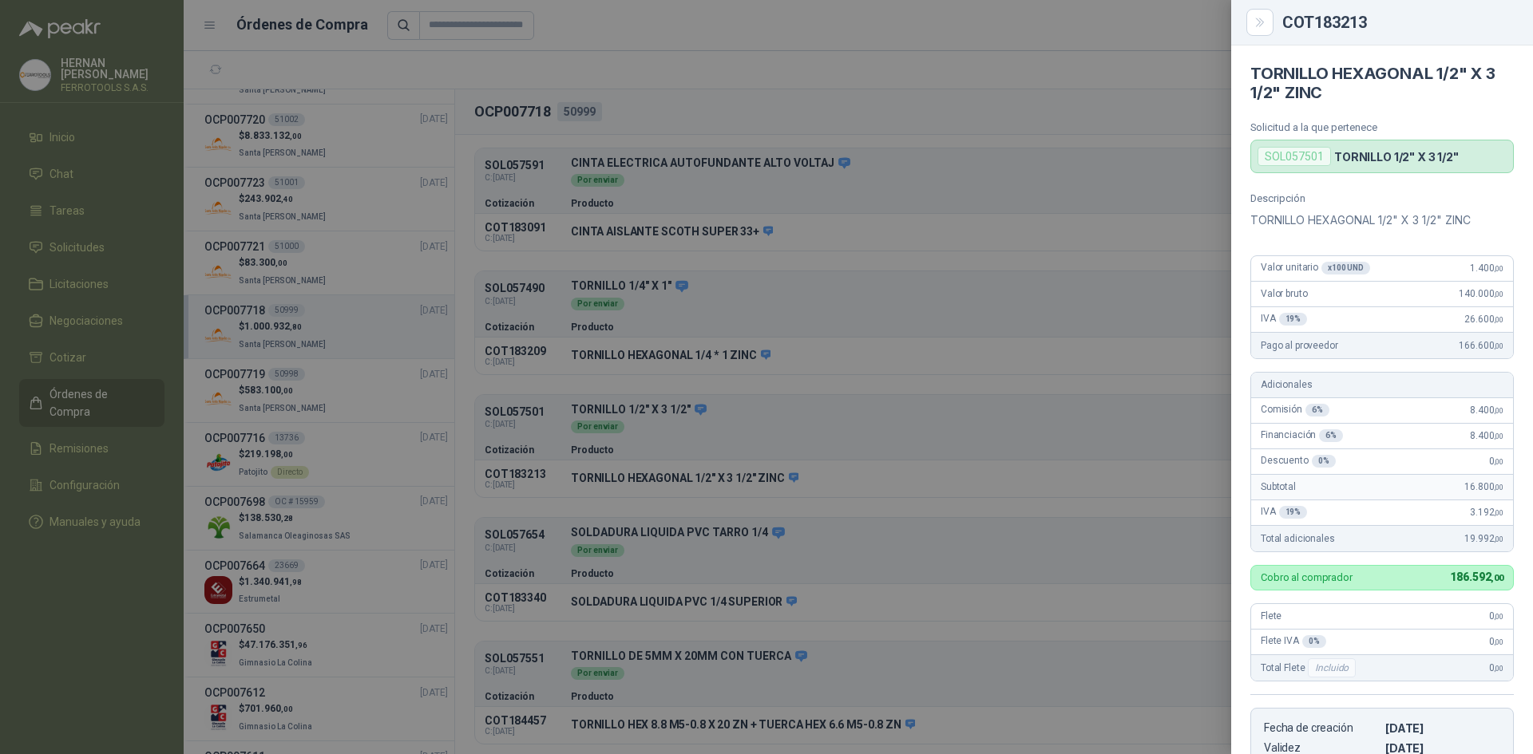
scroll to position [0, 0]
click at [1081, 100] on div at bounding box center [766, 377] width 1533 height 754
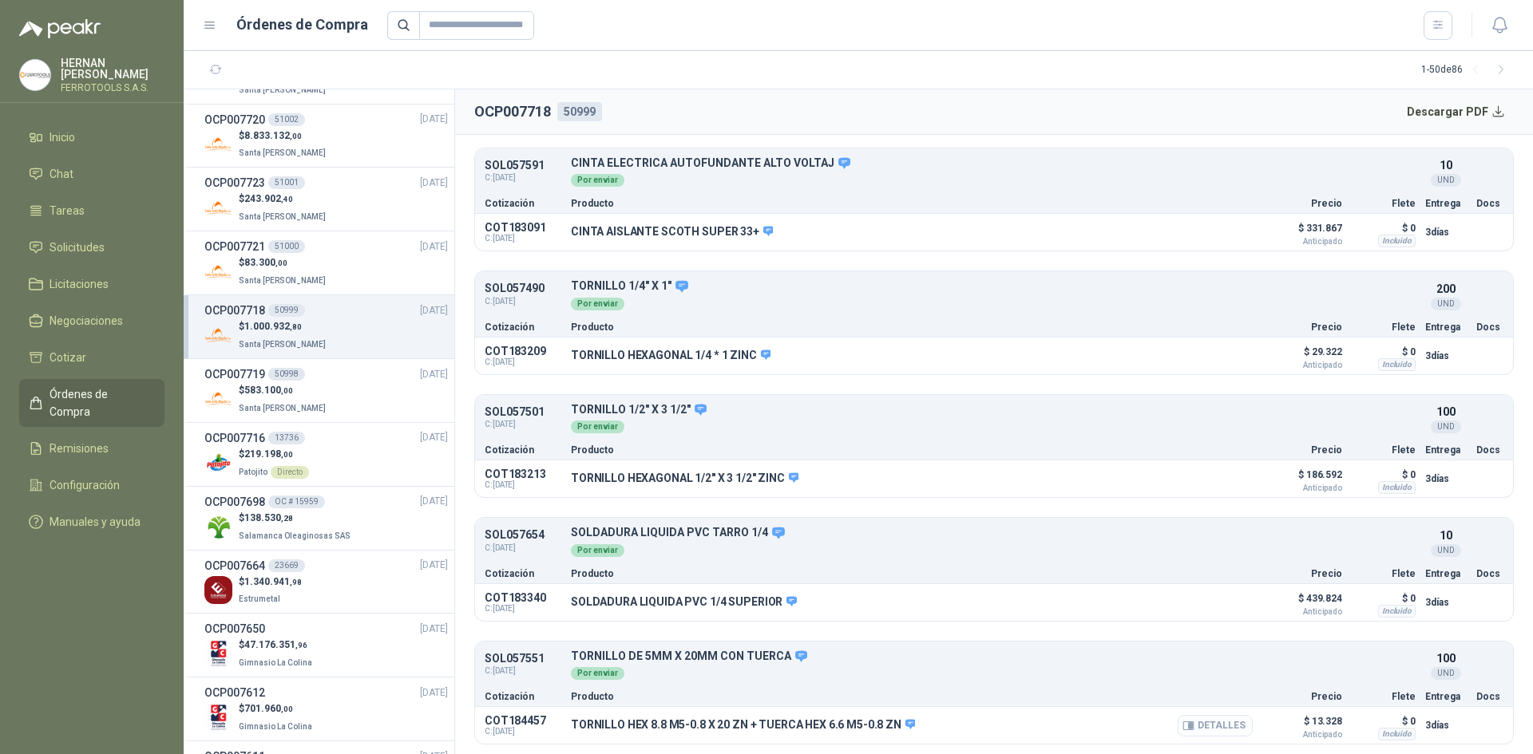
click at [1185, 722] on button "Detalles" at bounding box center [1214, 726] width 75 height 22
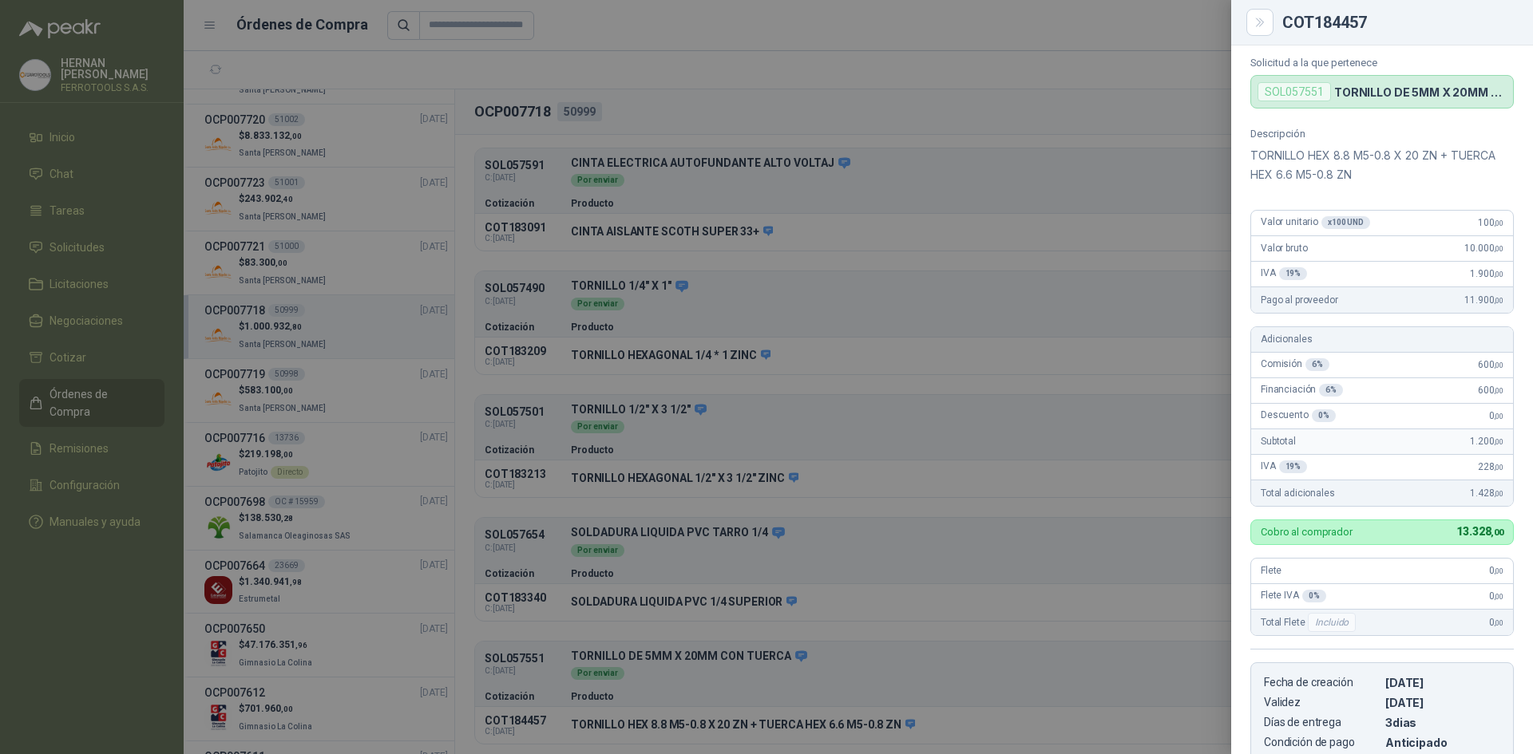
scroll to position [39, 0]
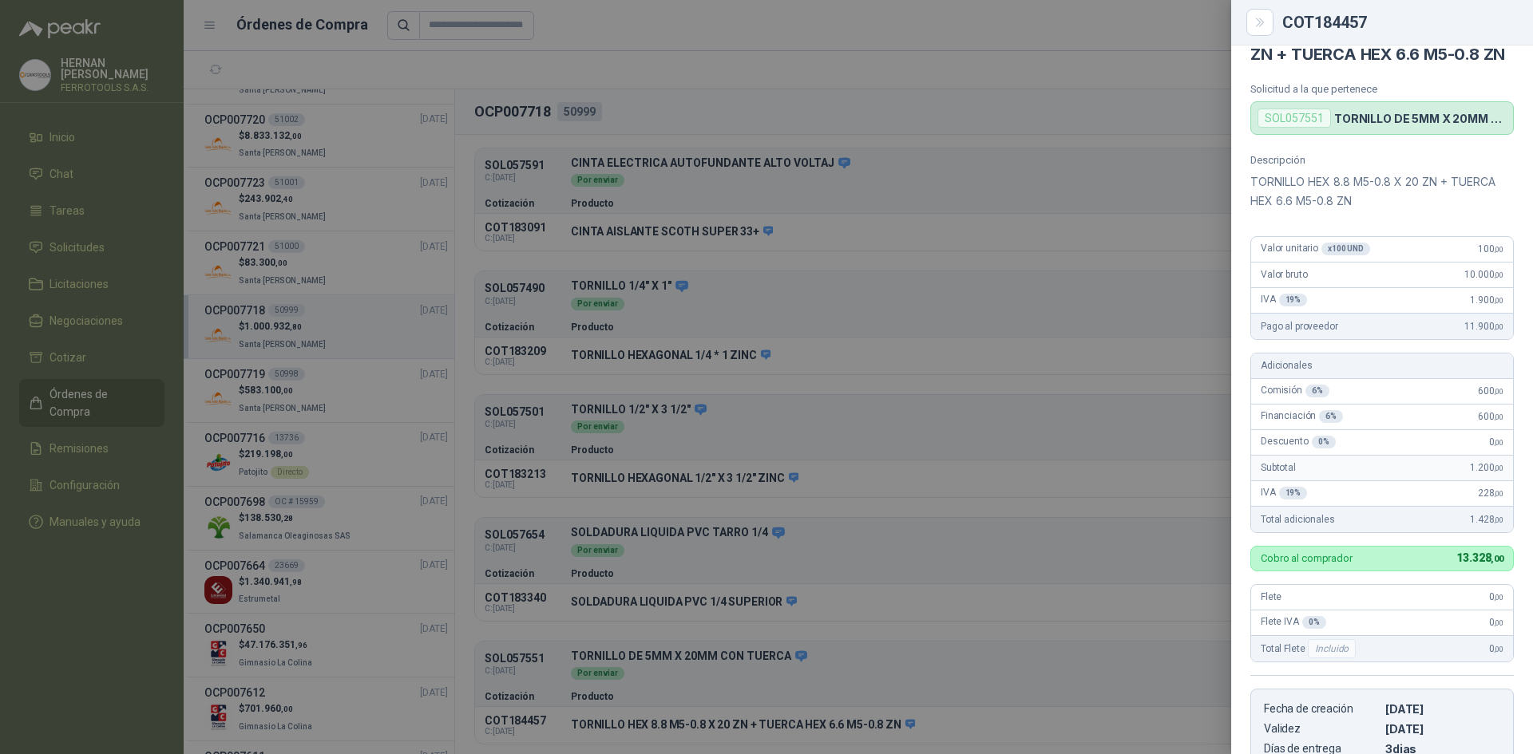
click at [855, 307] on div at bounding box center [766, 377] width 1533 height 754
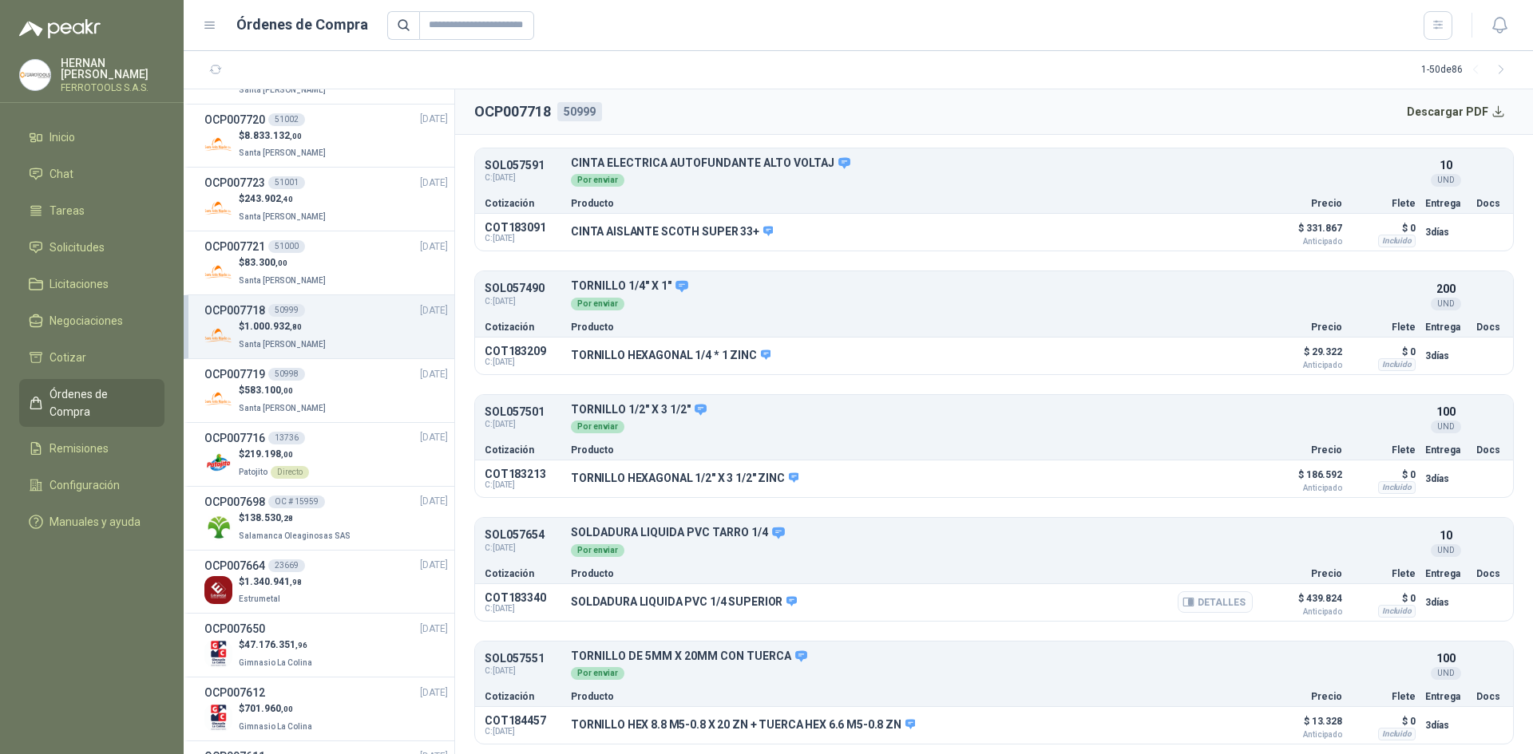
click at [1195, 607] on button "Detalles" at bounding box center [1214, 603] width 75 height 22
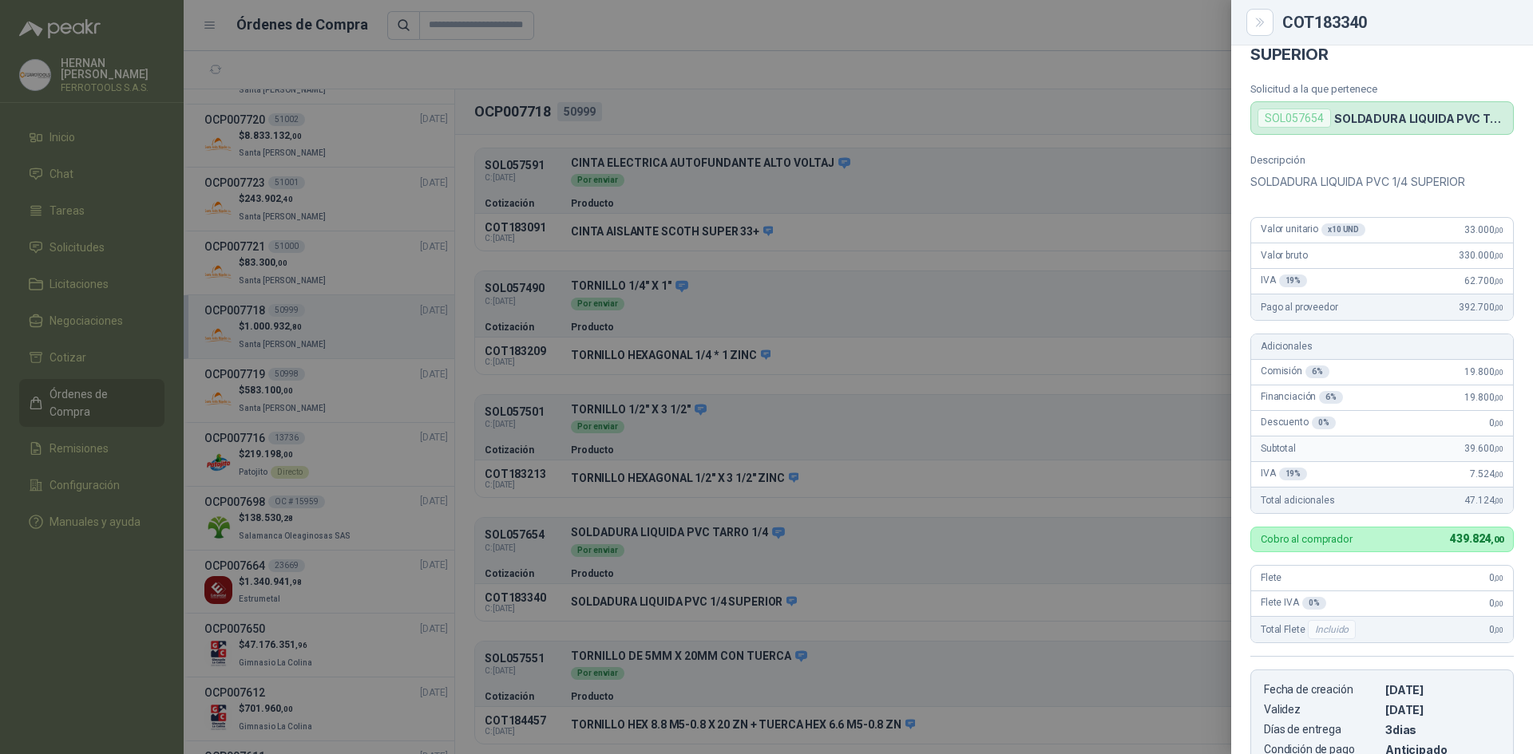
scroll to position [0, 0]
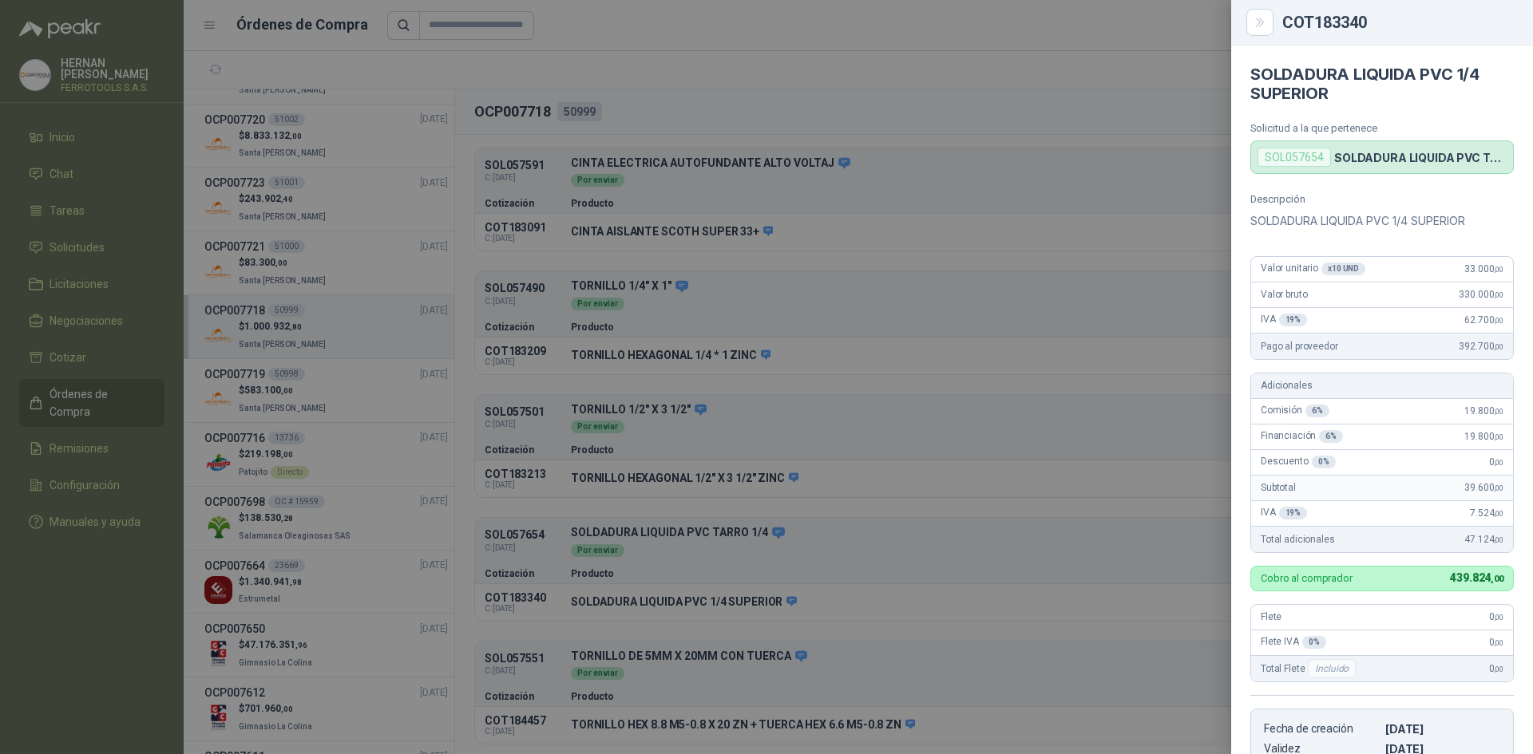
click at [1003, 160] on div at bounding box center [766, 377] width 1533 height 754
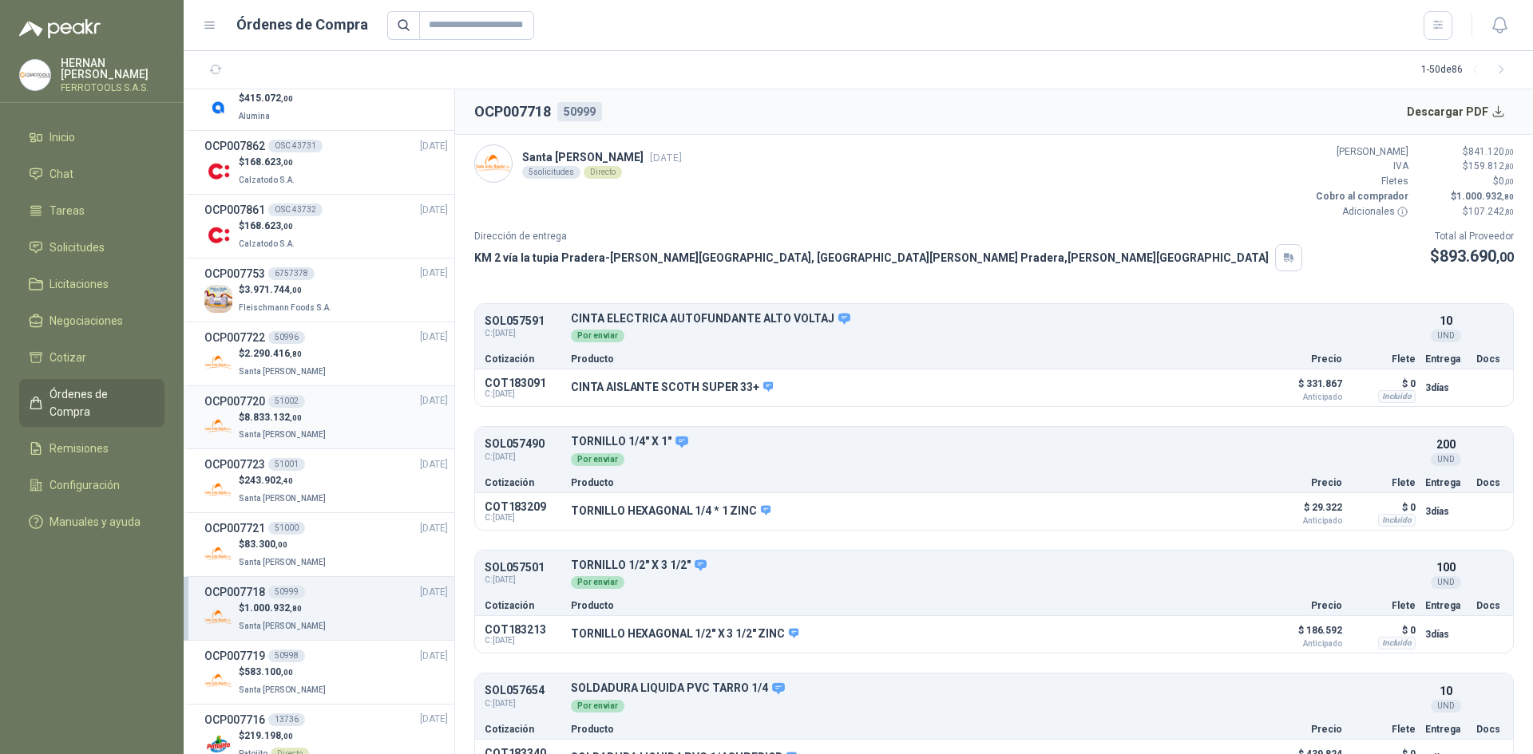
scroll to position [319, 0]
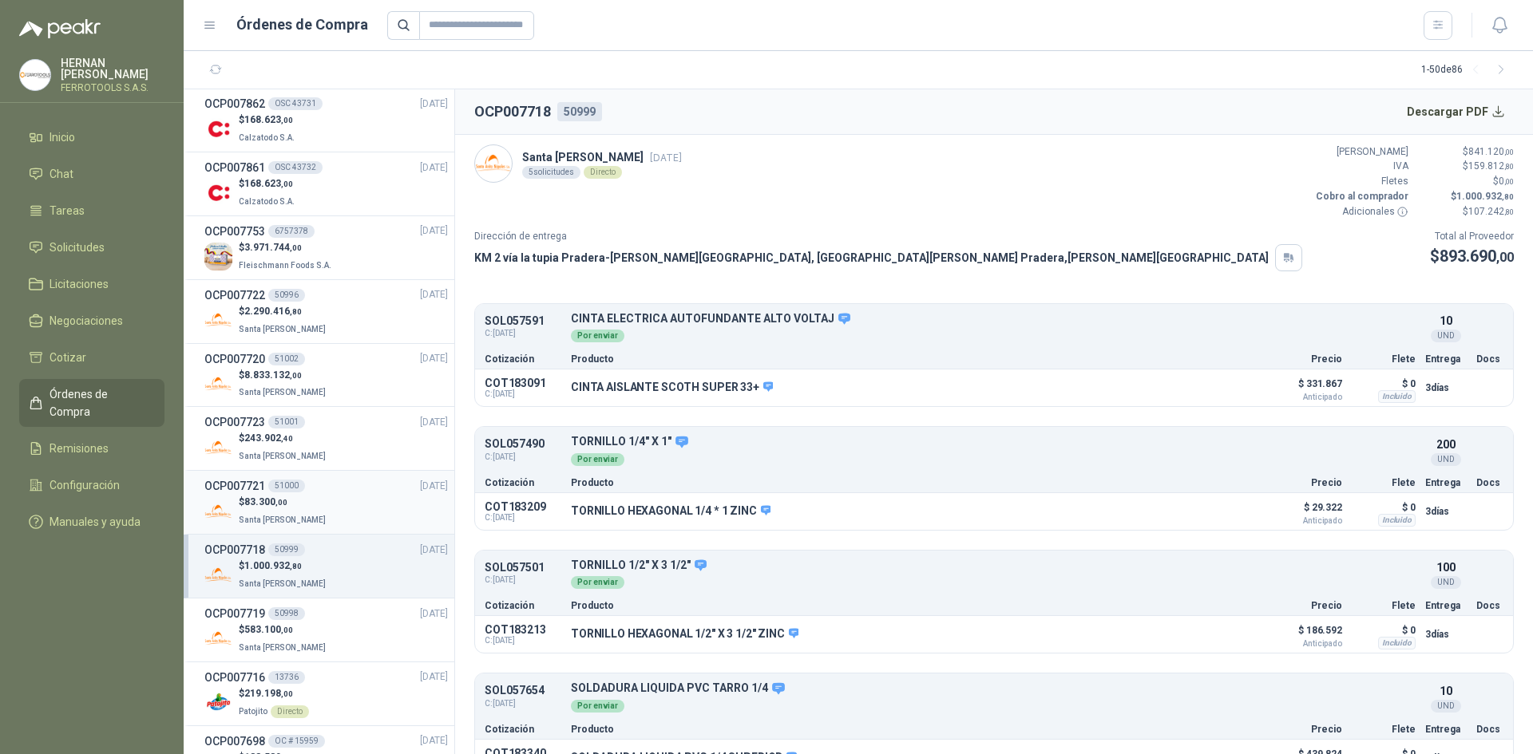
click at [348, 509] on div "$ 83.300 ,00 Santa [PERSON_NAME]" at bounding box center [325, 511] width 243 height 33
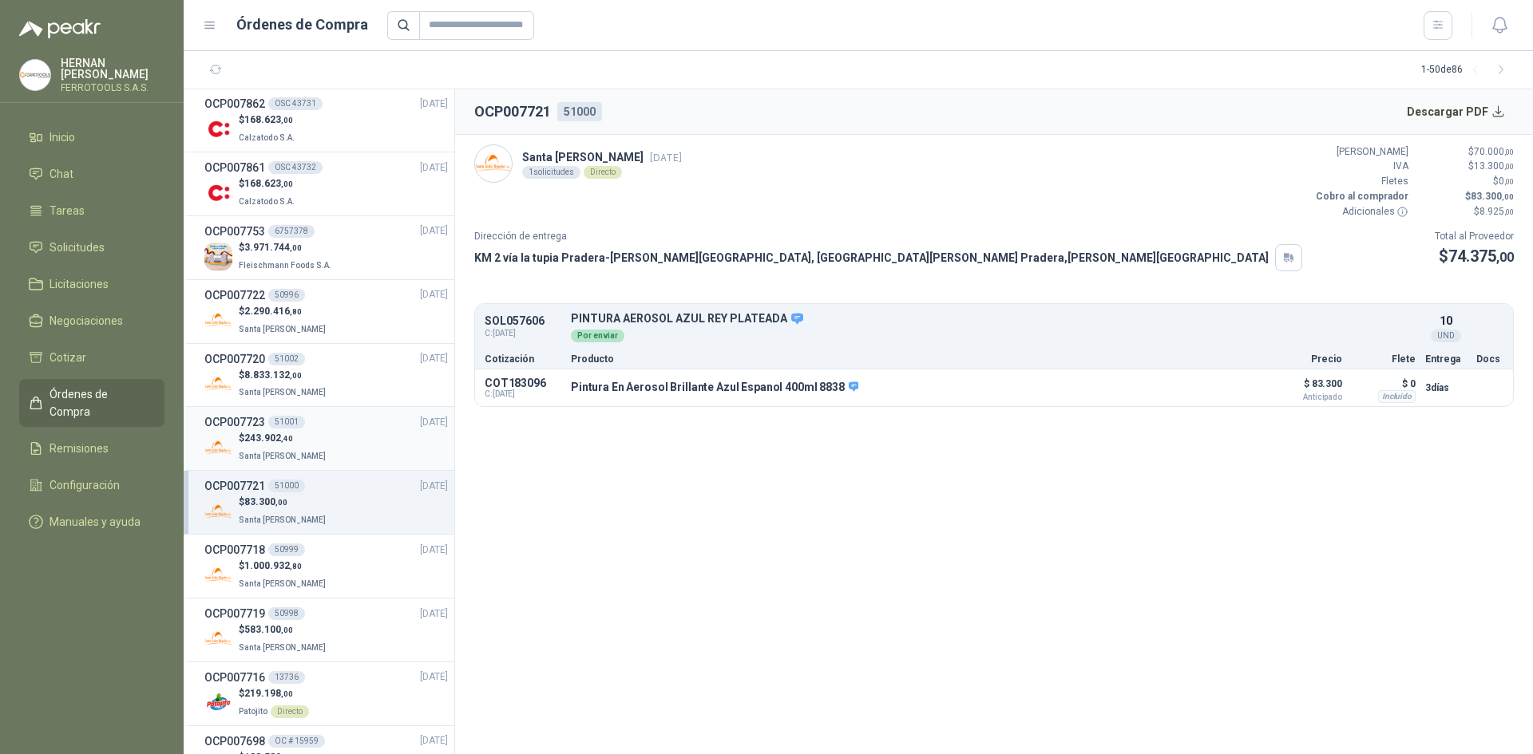
click at [361, 437] on div "$ 243.902 ,40 Santa [PERSON_NAME]" at bounding box center [325, 447] width 243 height 33
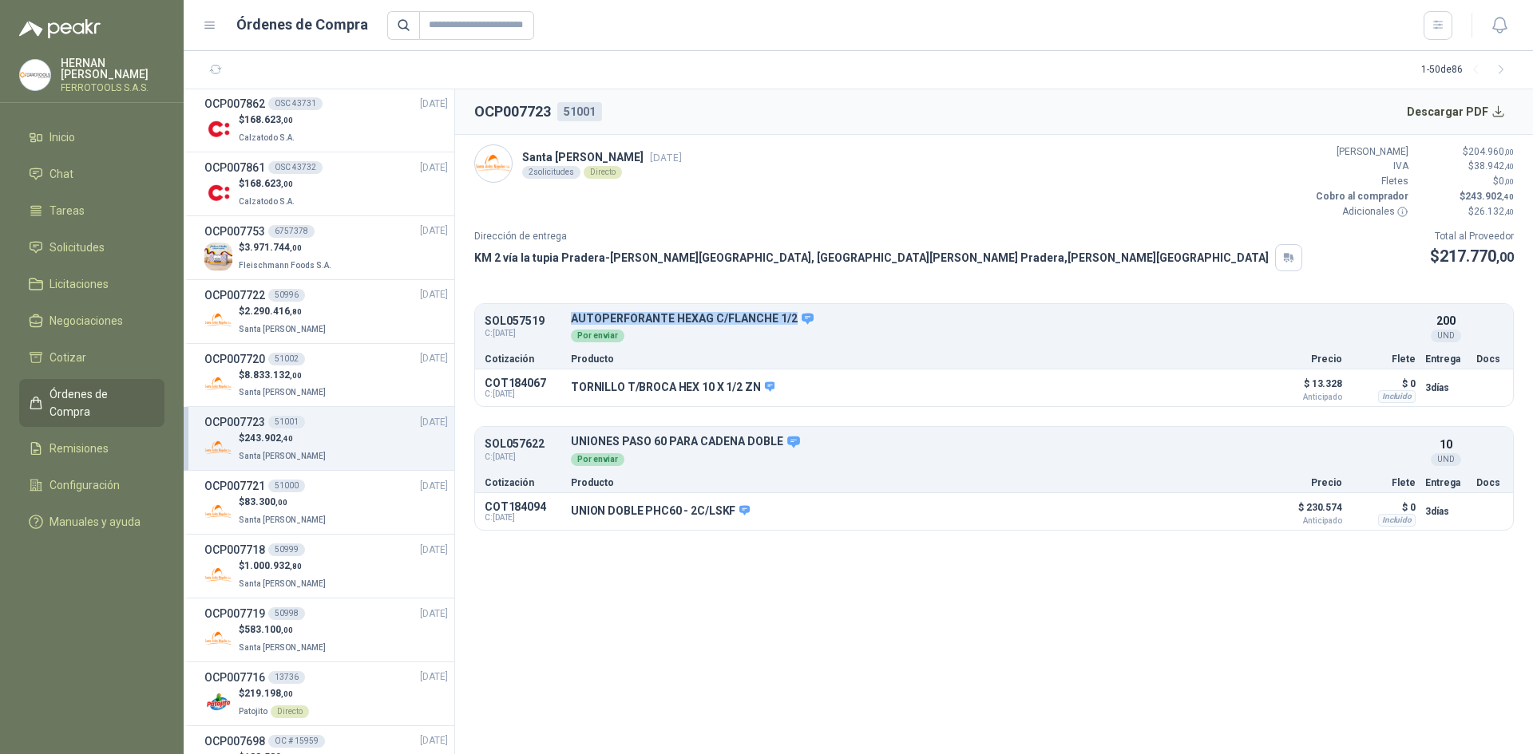
drag, startPoint x: 791, startPoint y: 319, endPoint x: 568, endPoint y: 315, distance: 222.8
click at [568, 315] on div "SOL057519 C: [DATE] AUTOPERFORANTE HEXAG C/FLANCHE 1/2 Detalles Por enviar 200 …" at bounding box center [994, 328] width 1038 height 42
copy p "AUTOPERFORANTE HEXAG C/FLANCHE 1/2"
click at [1228, 393] on button "Detalles" at bounding box center [1214, 389] width 75 height 22
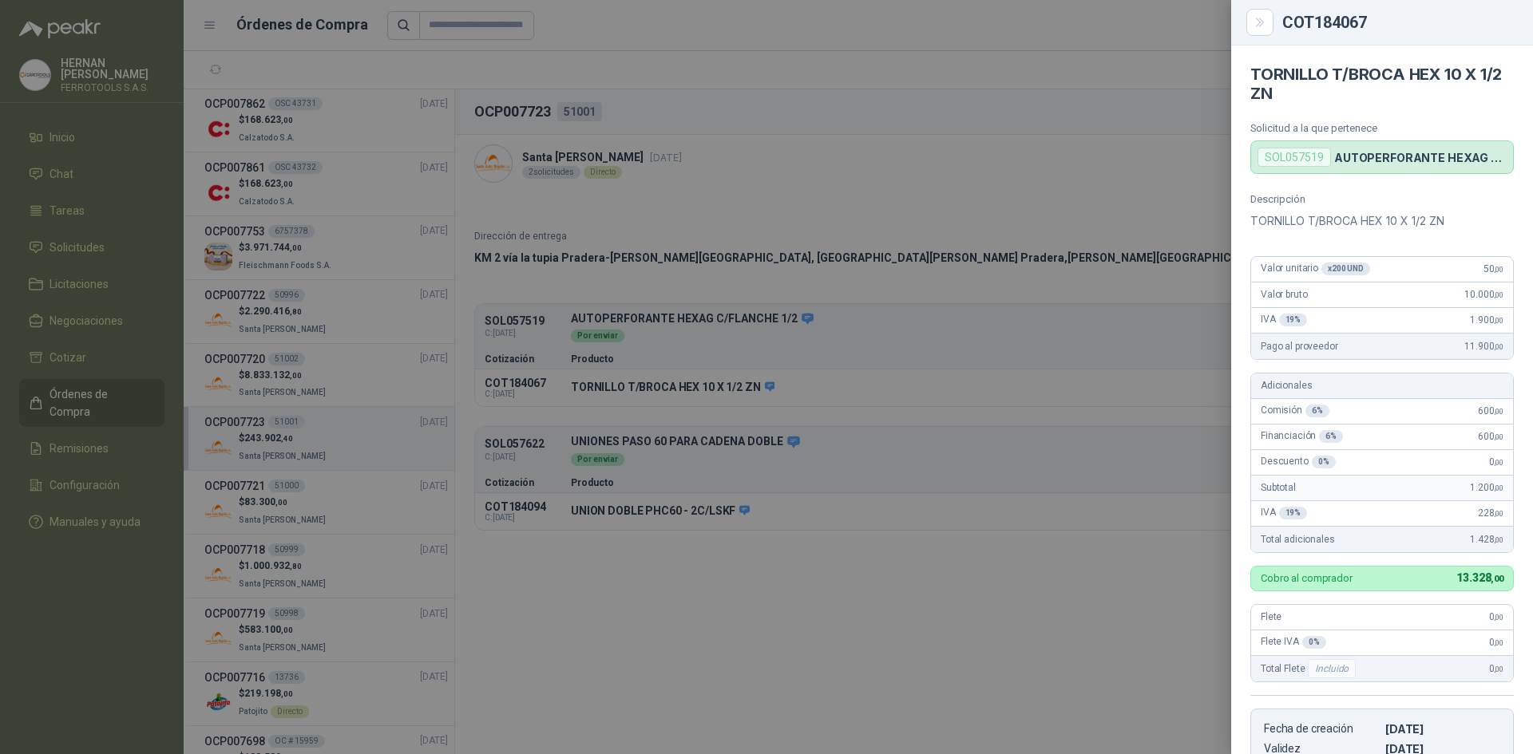
click at [711, 501] on div at bounding box center [766, 377] width 1533 height 754
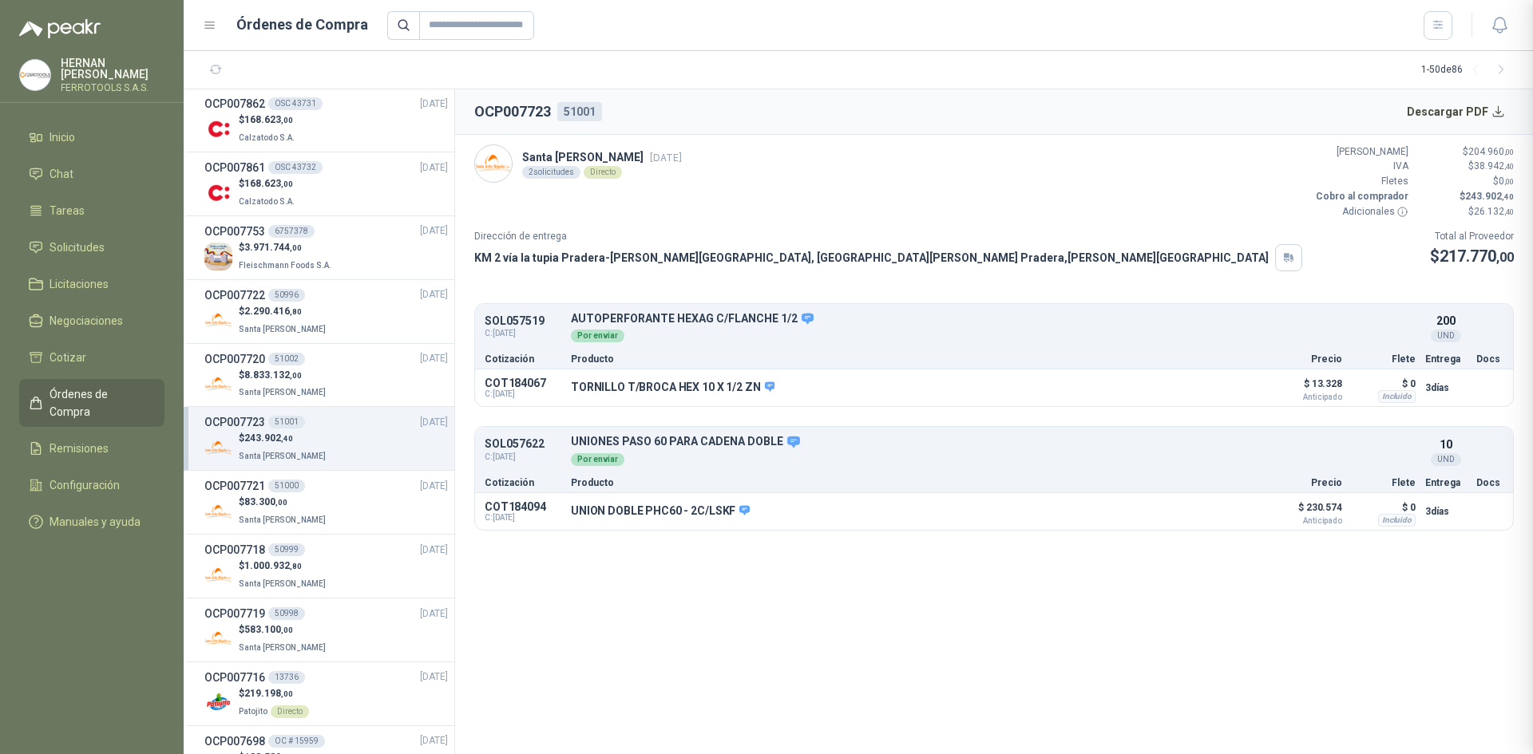
scroll to position [320, 0]
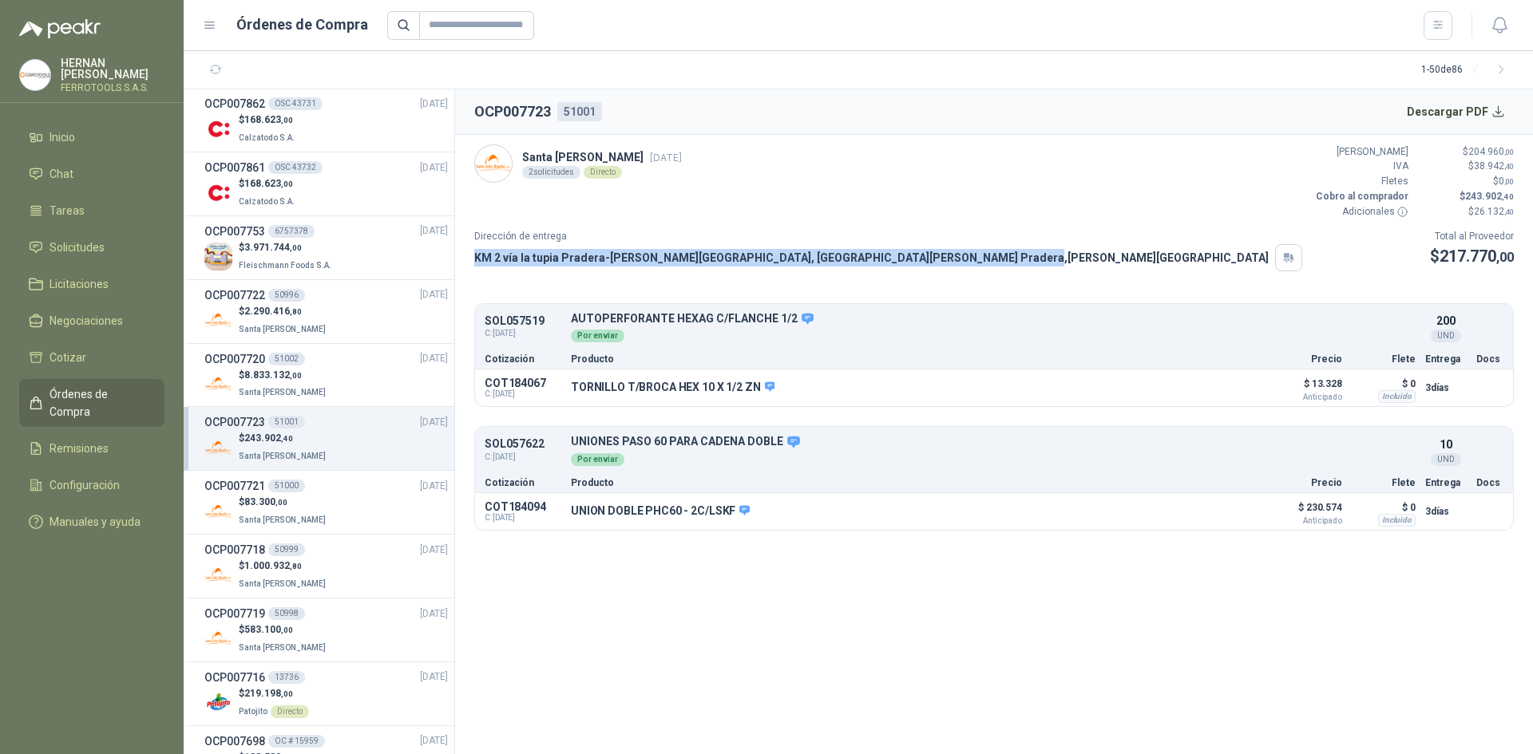
drag, startPoint x: 476, startPoint y: 258, endPoint x: 825, endPoint y: 250, distance: 348.9
click at [825, 250] on p "KM 2 vía la tupia Pradera-[PERSON_NAME][GEOGRAPHIC_DATA], [GEOGRAPHIC_DATA][PER…" at bounding box center [871, 258] width 794 height 18
copy p "KM 2 vía la tupia Pradera-[PERSON_NAME][GEOGRAPHIC_DATA], [GEOGRAPHIC_DATA][PER…"
click at [1211, 511] on button "Detalles" at bounding box center [1214, 512] width 75 height 22
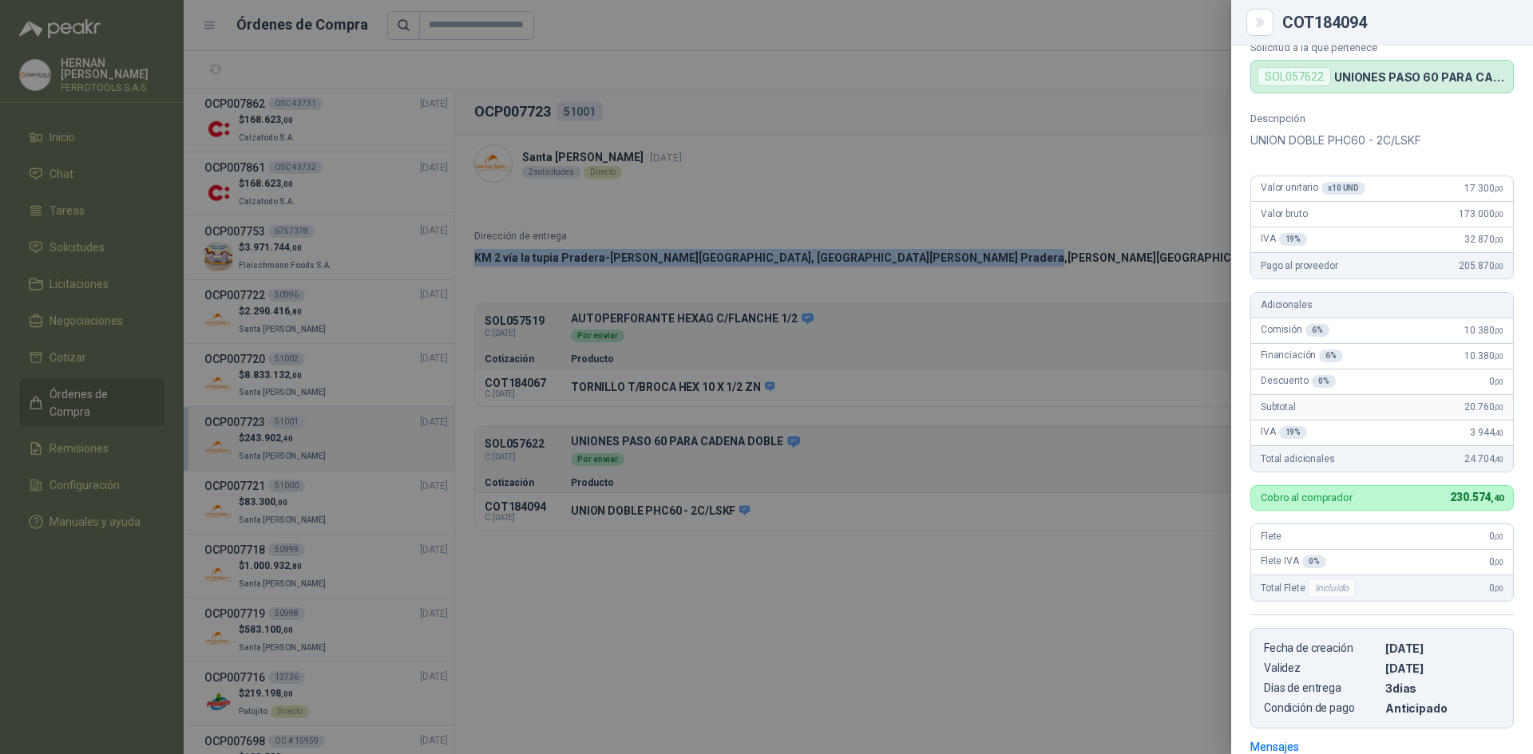
scroll to position [0, 0]
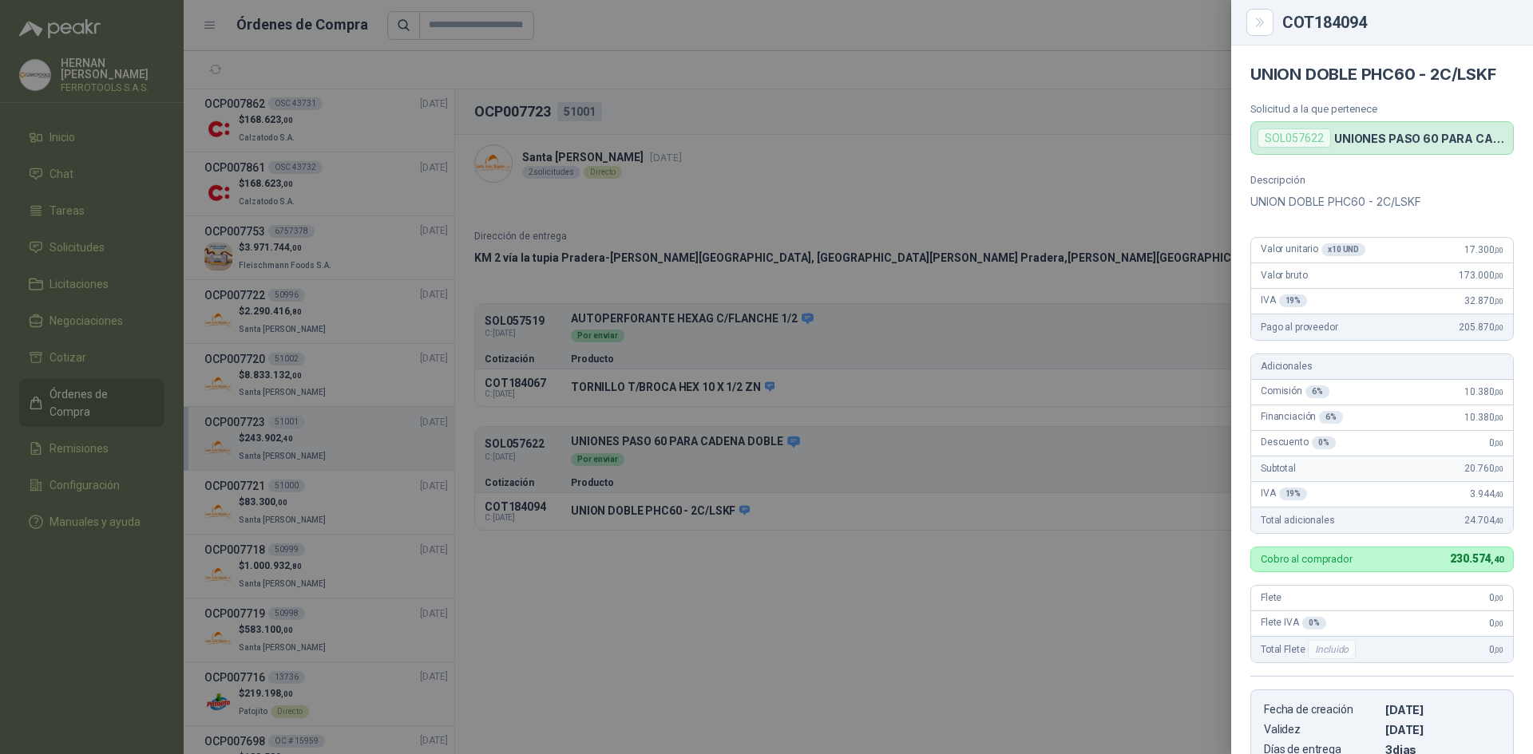
click at [1085, 252] on div at bounding box center [766, 377] width 1533 height 754
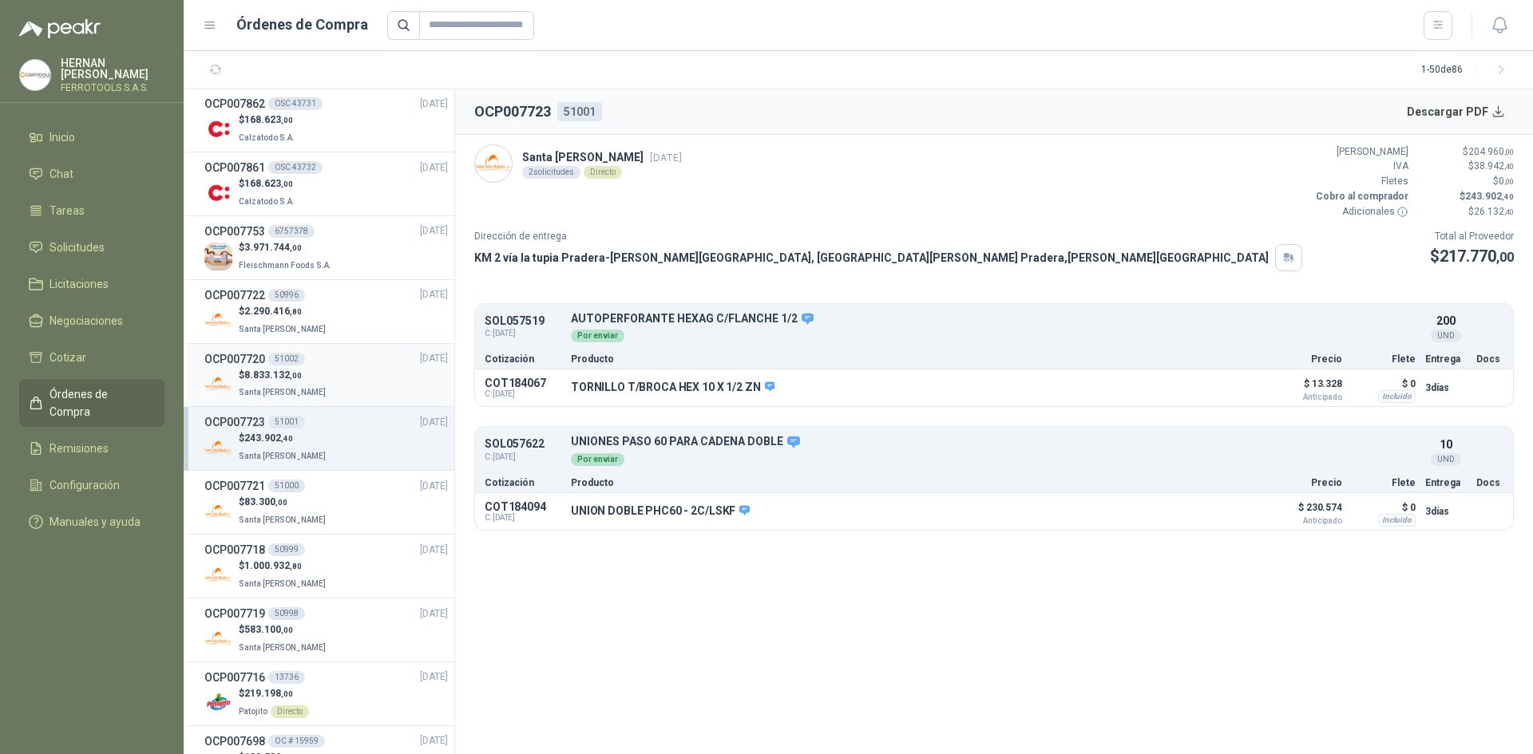
click at [340, 388] on div "$ 8.833.132 ,00 Santa [PERSON_NAME]" at bounding box center [325, 384] width 243 height 33
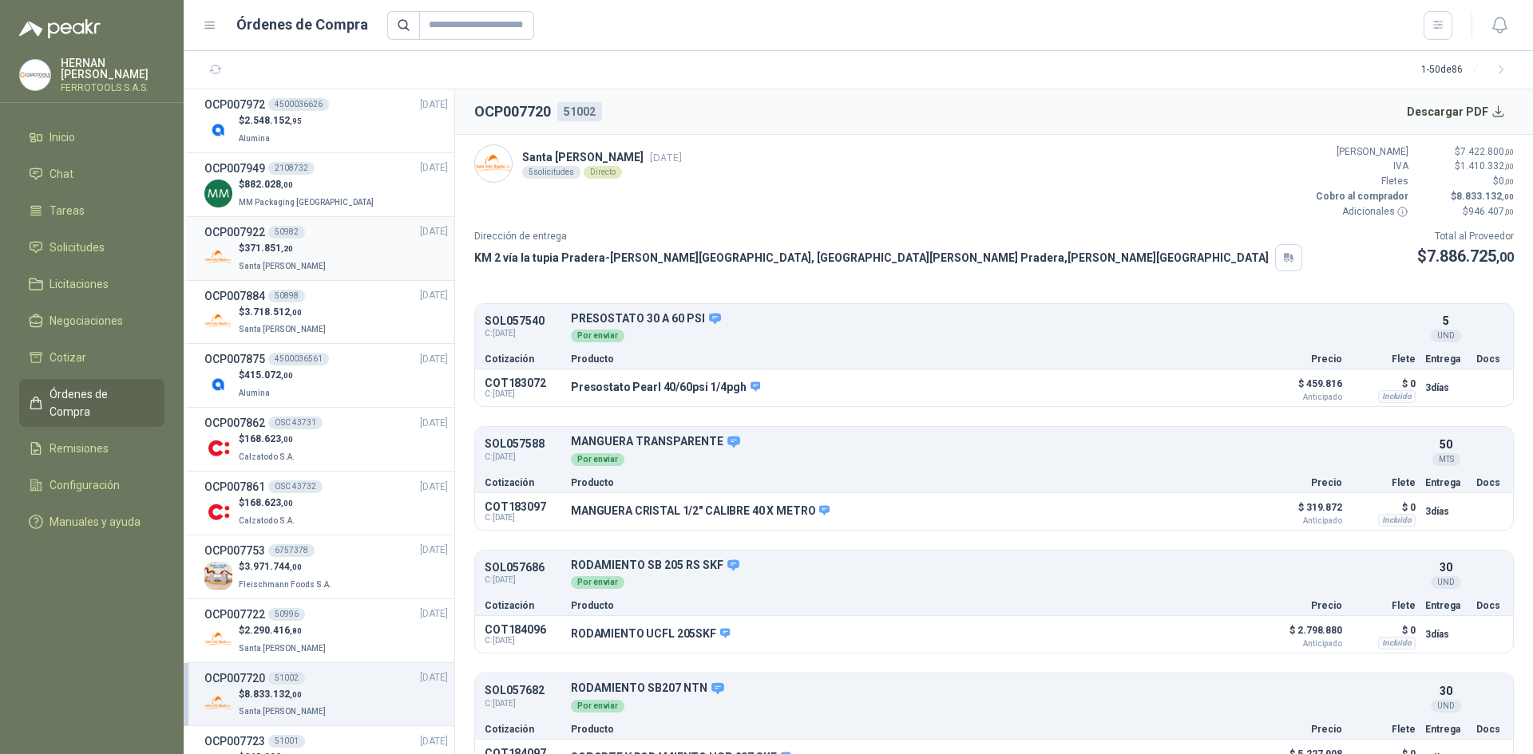
click at [354, 242] on div "$ 371.851 ,20 Santa [PERSON_NAME]" at bounding box center [325, 257] width 243 height 33
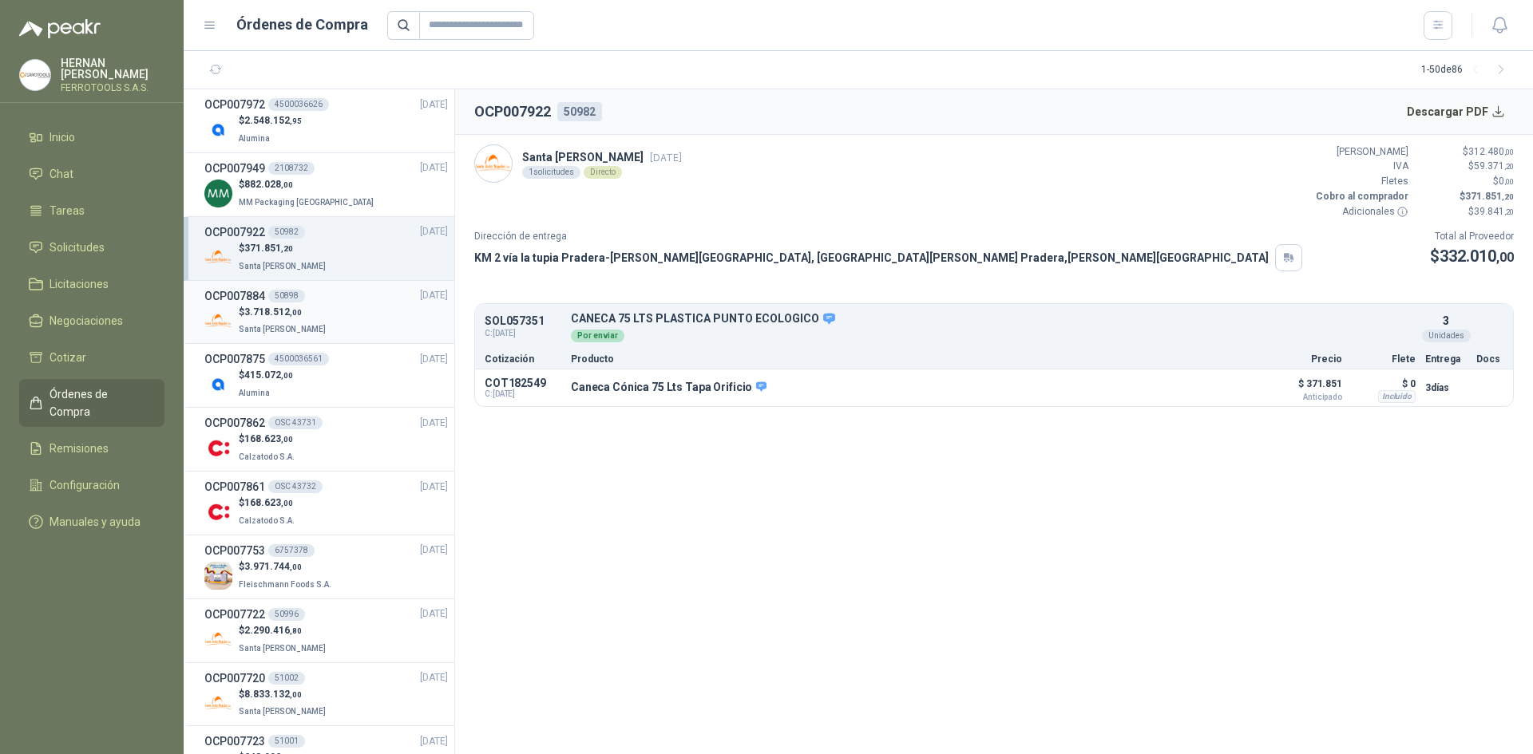
click at [348, 309] on div "$ 3.718.512 ,00 Santa [PERSON_NAME]" at bounding box center [325, 321] width 243 height 33
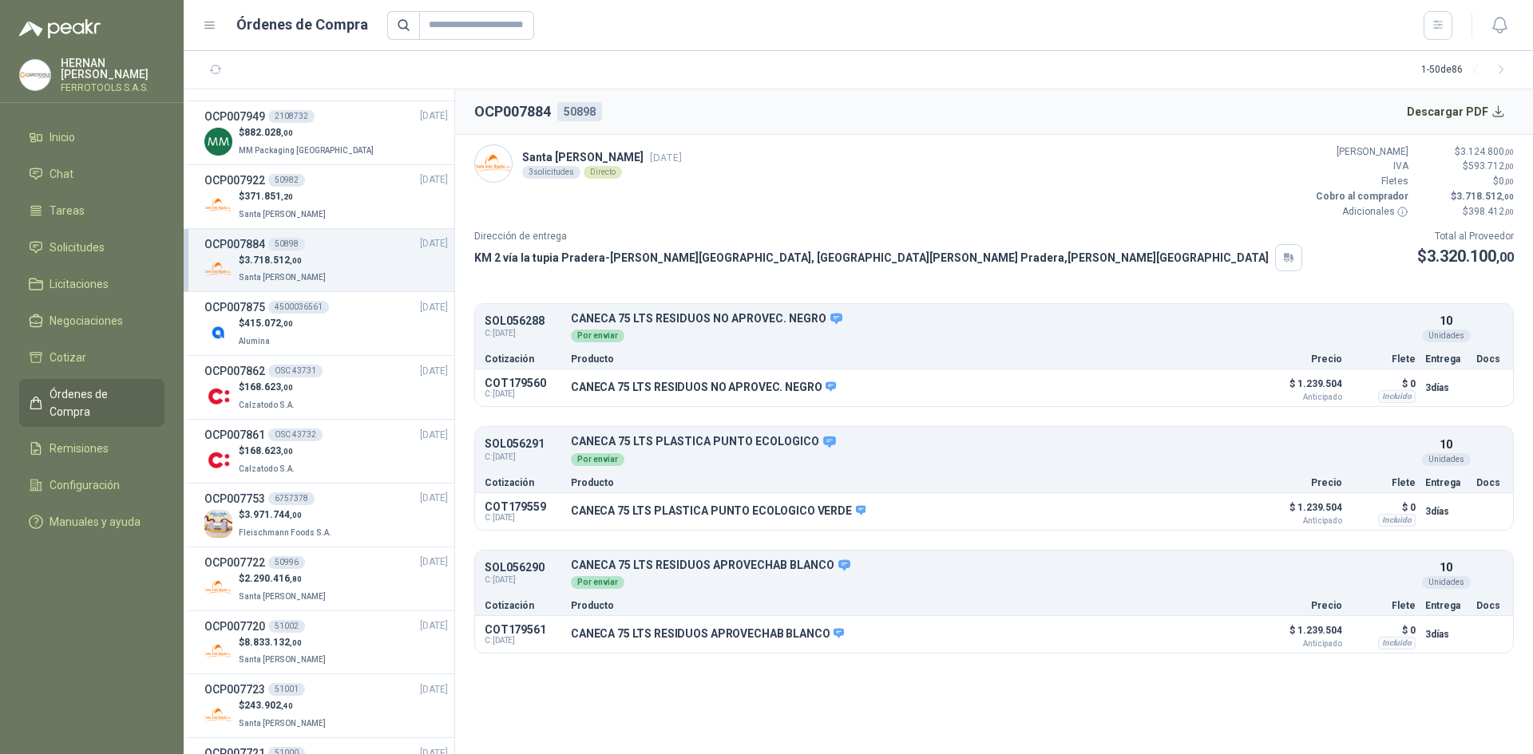
scroll to position [80, 0]
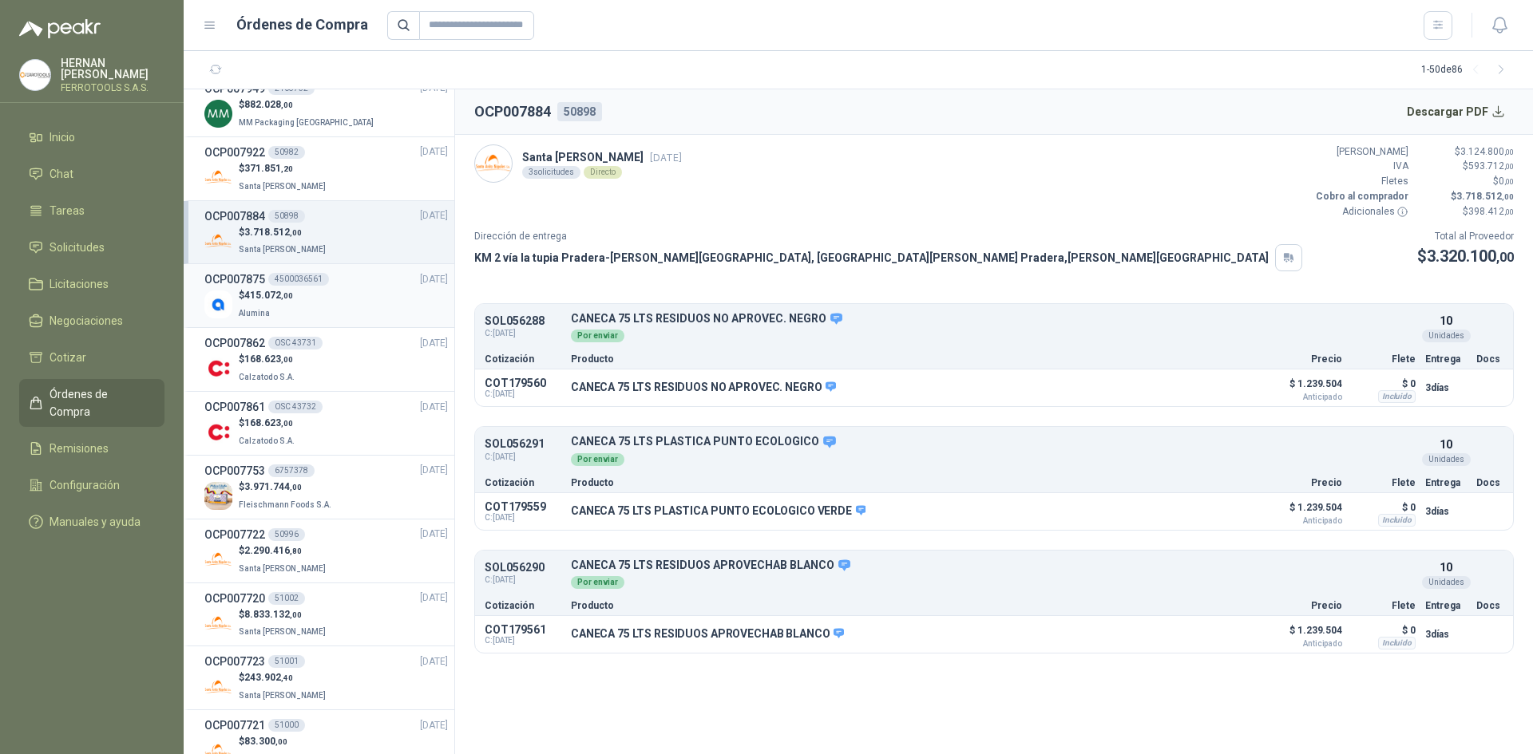
click at [339, 307] on div "$ 415.072 ,00 Alumina" at bounding box center [325, 304] width 243 height 33
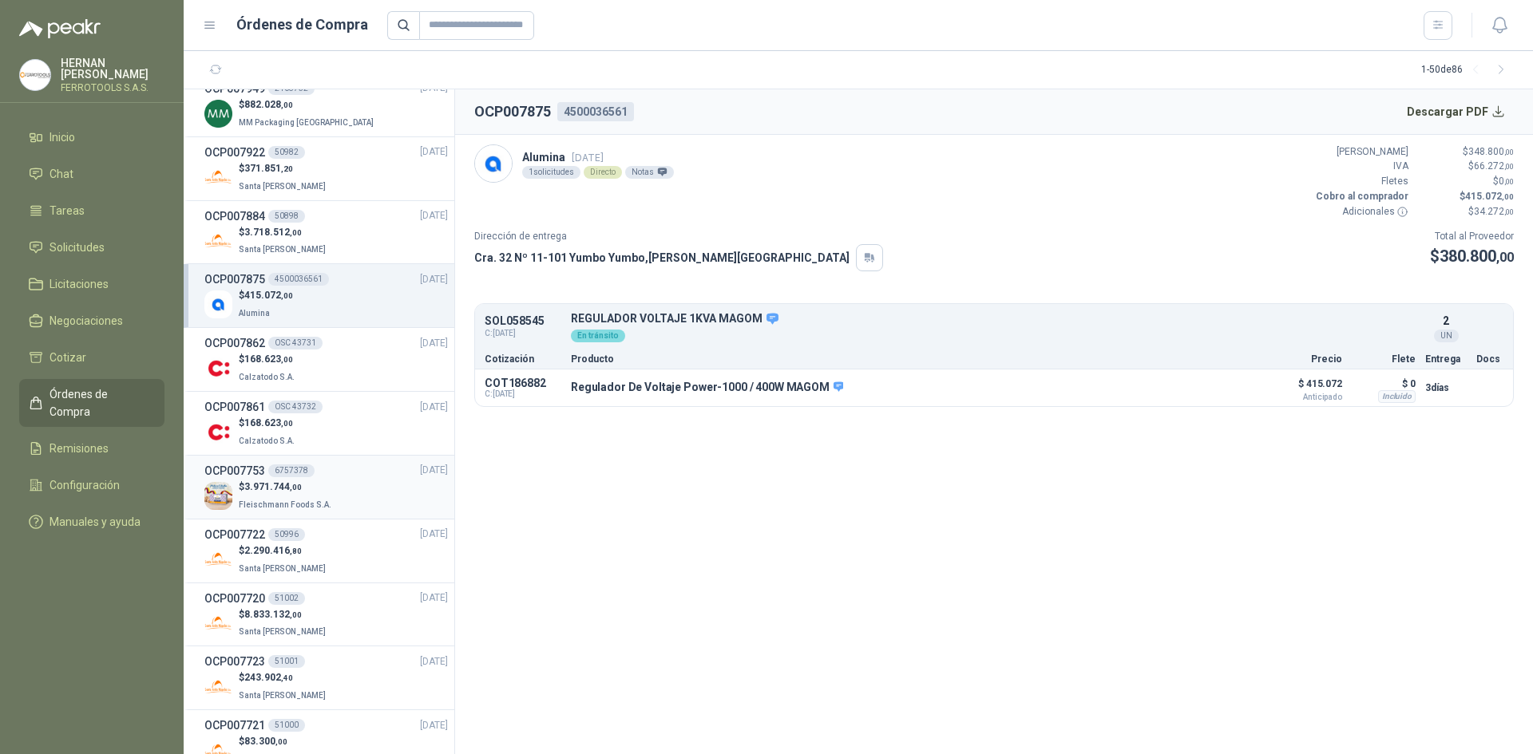
click at [352, 498] on div "$ 3.971.744 ,00 [PERSON_NAME] Foods S.A." at bounding box center [325, 496] width 243 height 33
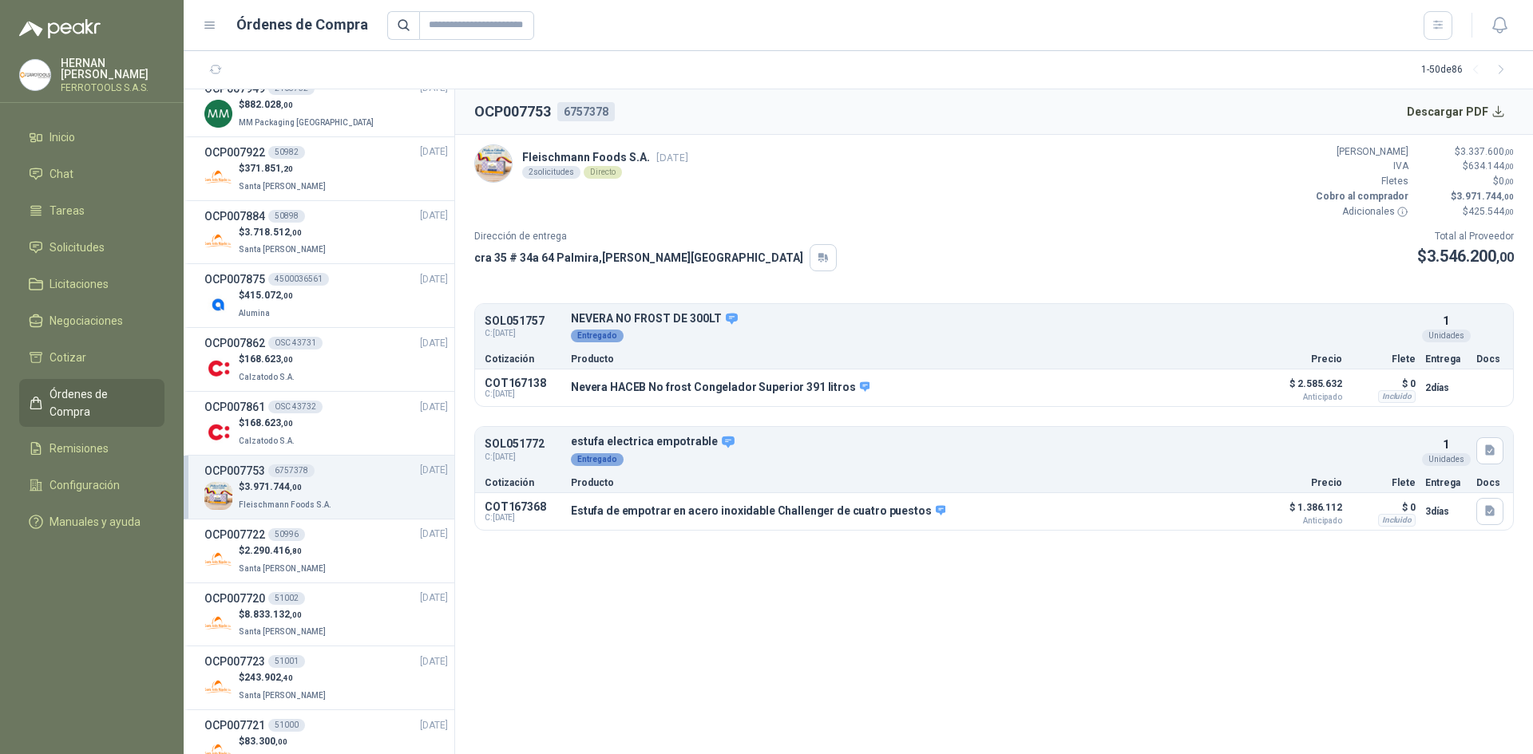
scroll to position [160, 0]
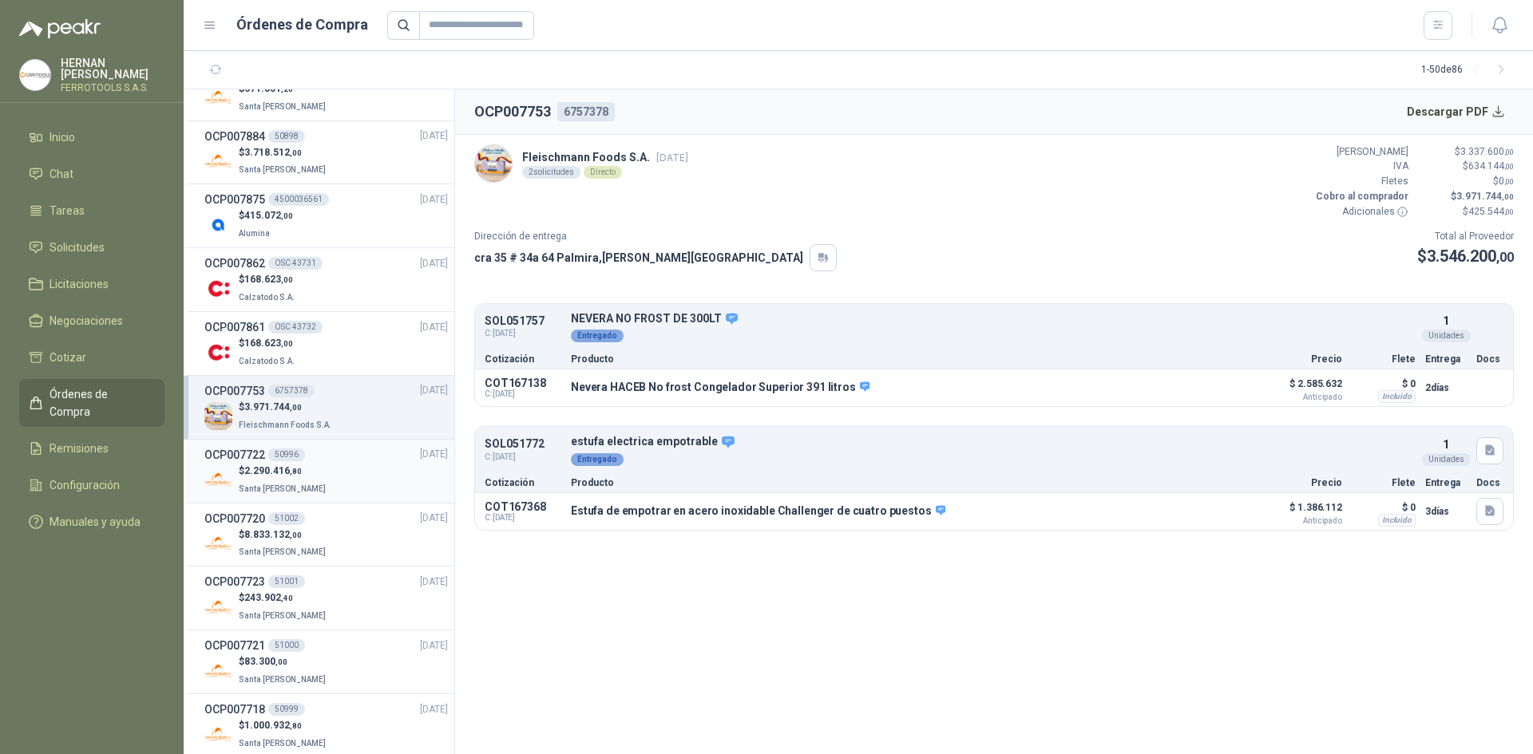
click at [352, 485] on div "$ 2.290.416 ,80 Santa [PERSON_NAME]" at bounding box center [325, 480] width 243 height 33
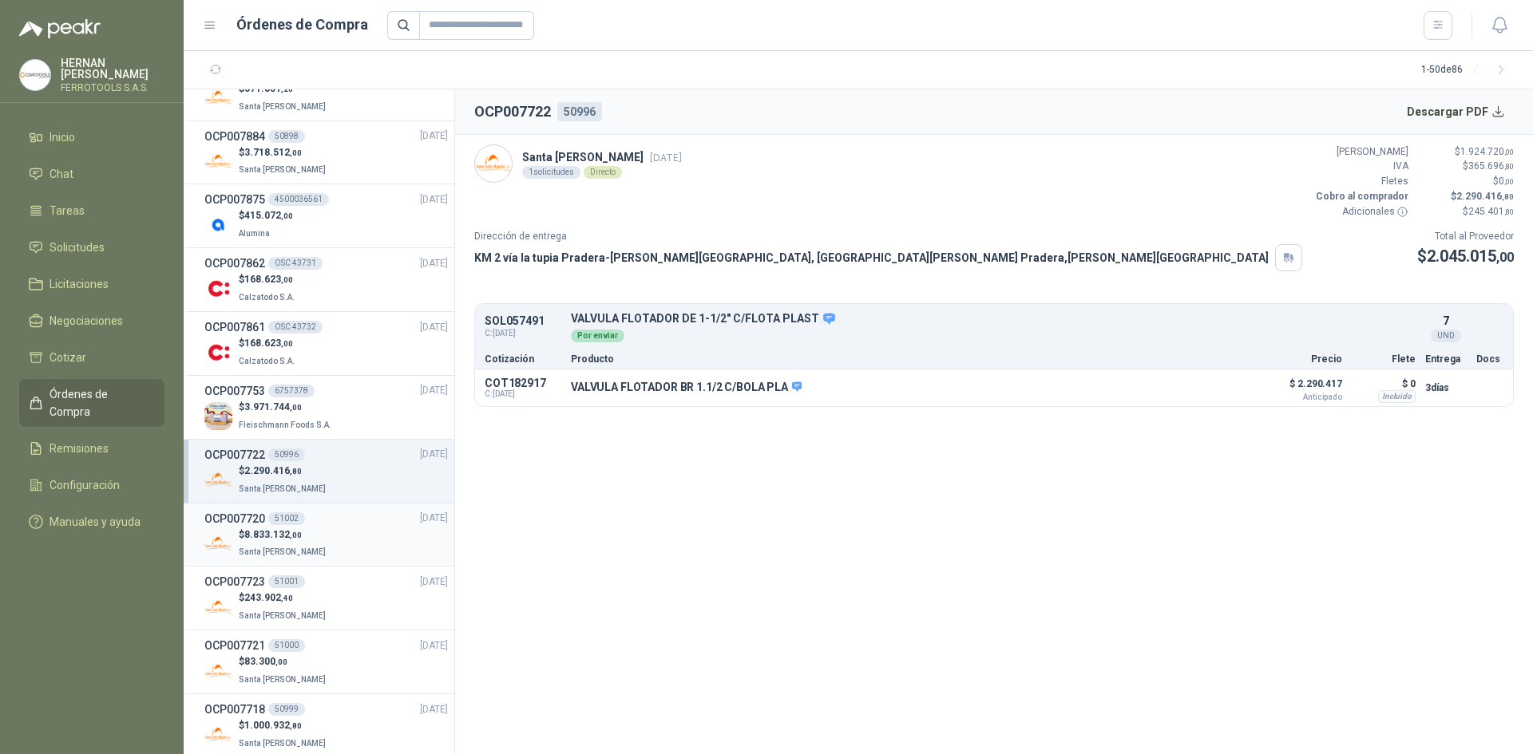
click at [350, 536] on div "$ 8.833.132 ,00 Santa [PERSON_NAME]" at bounding box center [325, 544] width 243 height 33
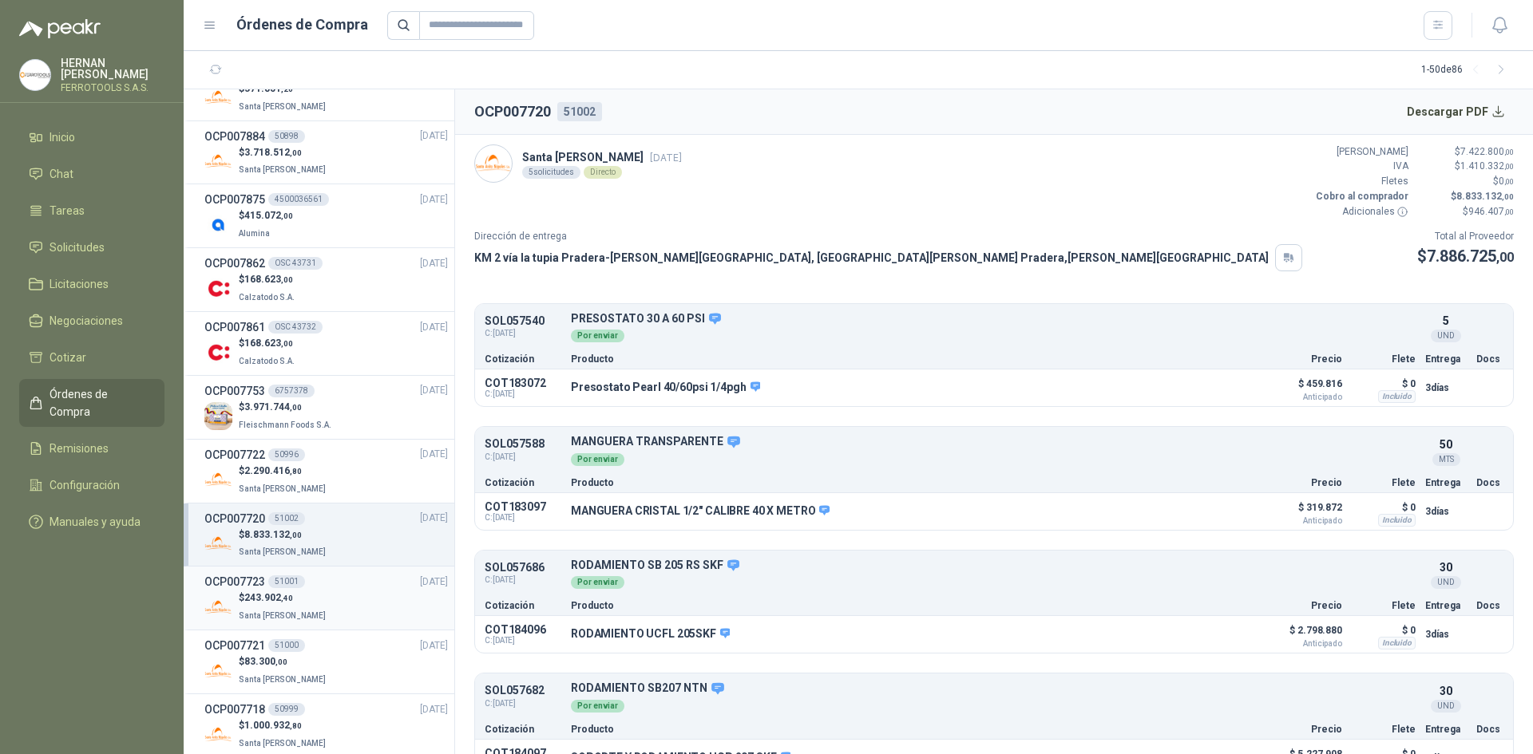
click at [336, 585] on div "OCP007723 51001 [DATE]" at bounding box center [325, 582] width 243 height 18
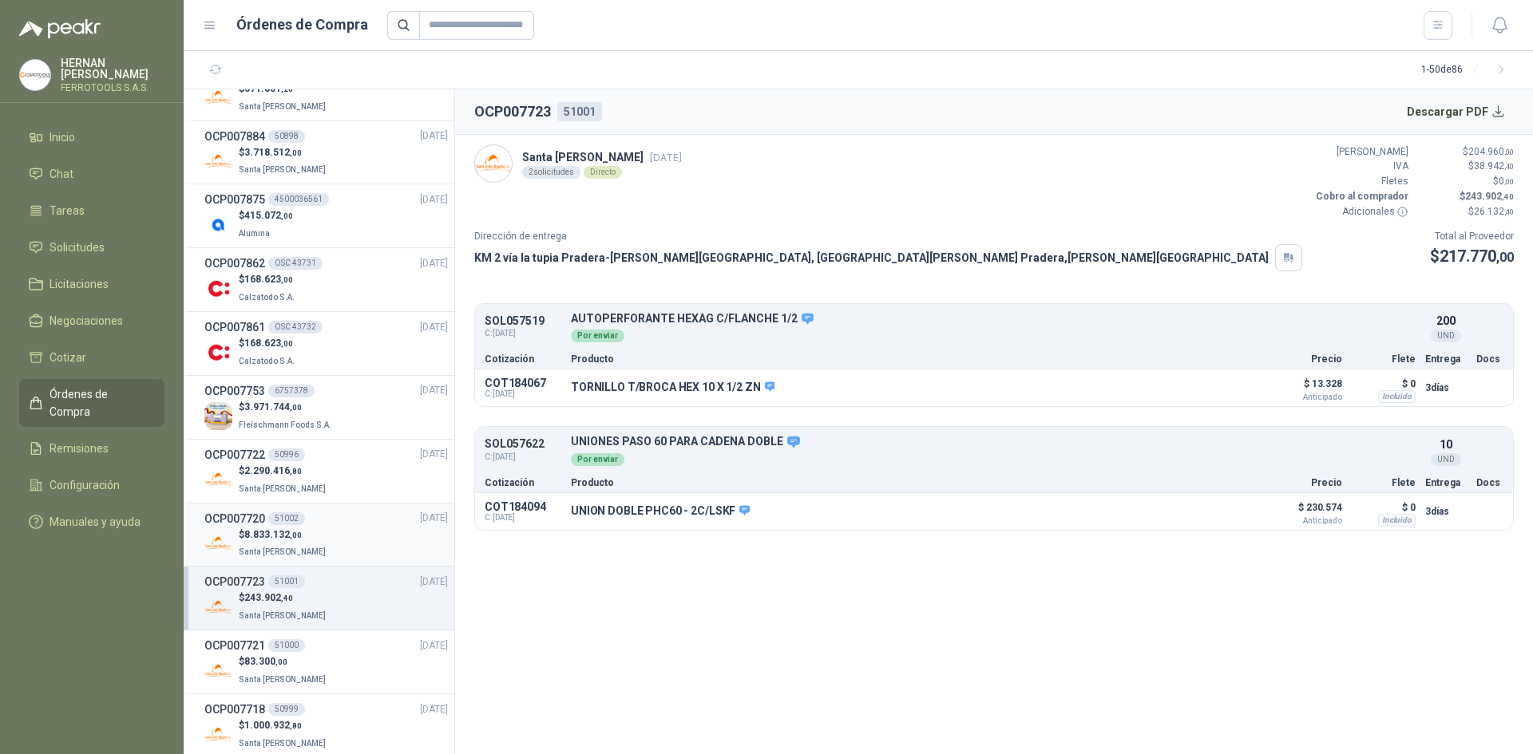
click at [342, 528] on div "$ 8.833.132 ,00 Santa [PERSON_NAME]" at bounding box center [325, 544] width 243 height 33
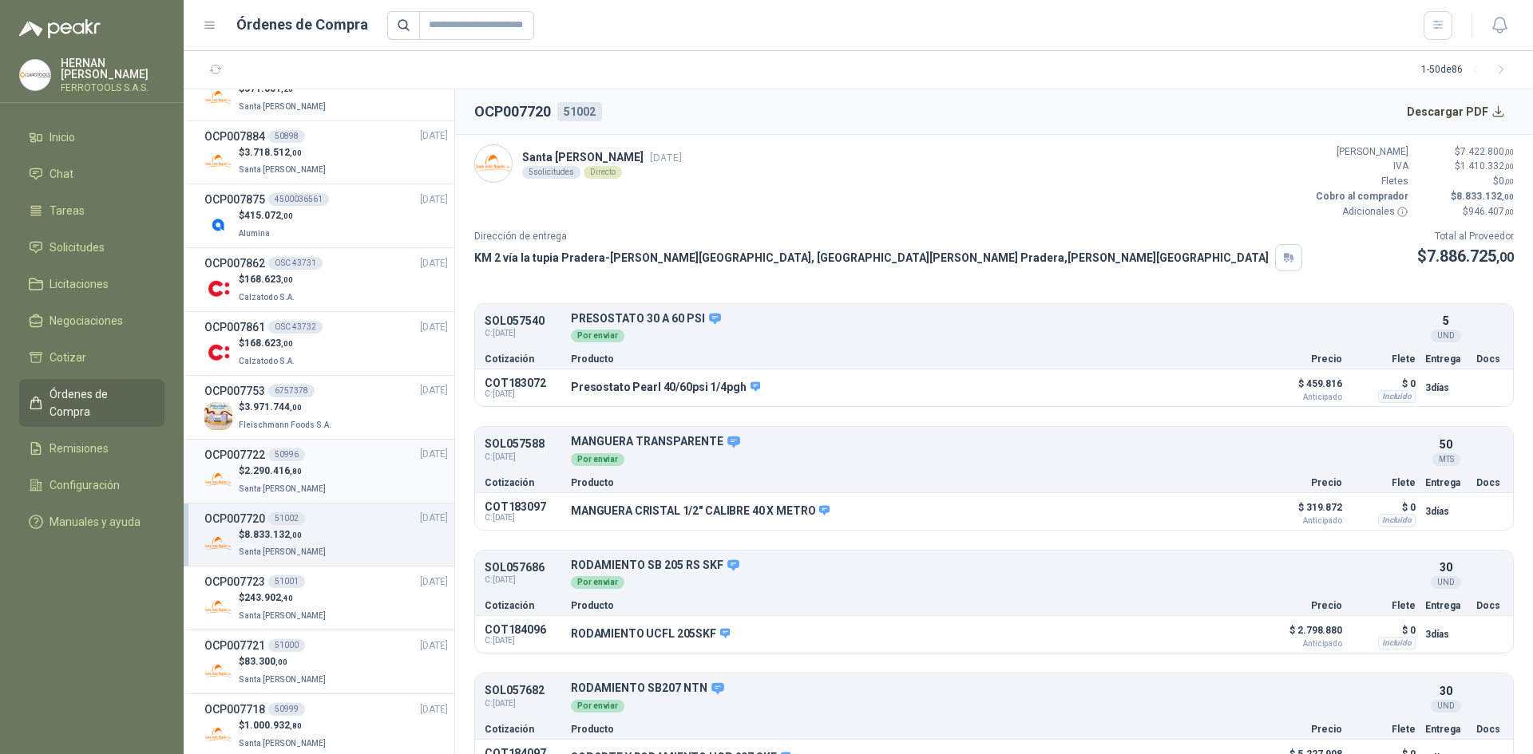
click at [348, 483] on div "$ 2.290.416 ,80 Santa [PERSON_NAME]" at bounding box center [325, 480] width 243 height 33
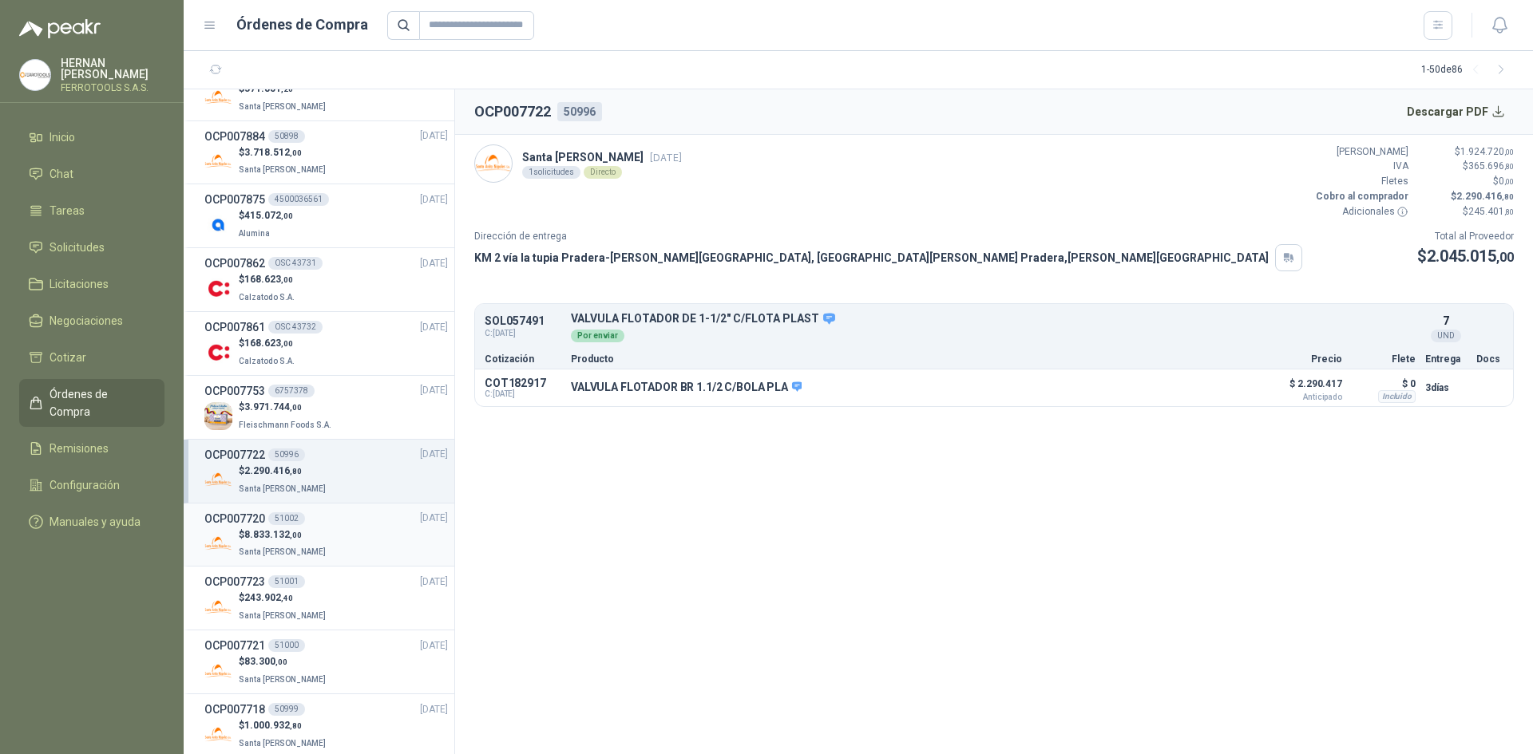
click at [330, 536] on div "$ 8.833.132 ,00 Santa [PERSON_NAME]" at bounding box center [325, 544] width 243 height 33
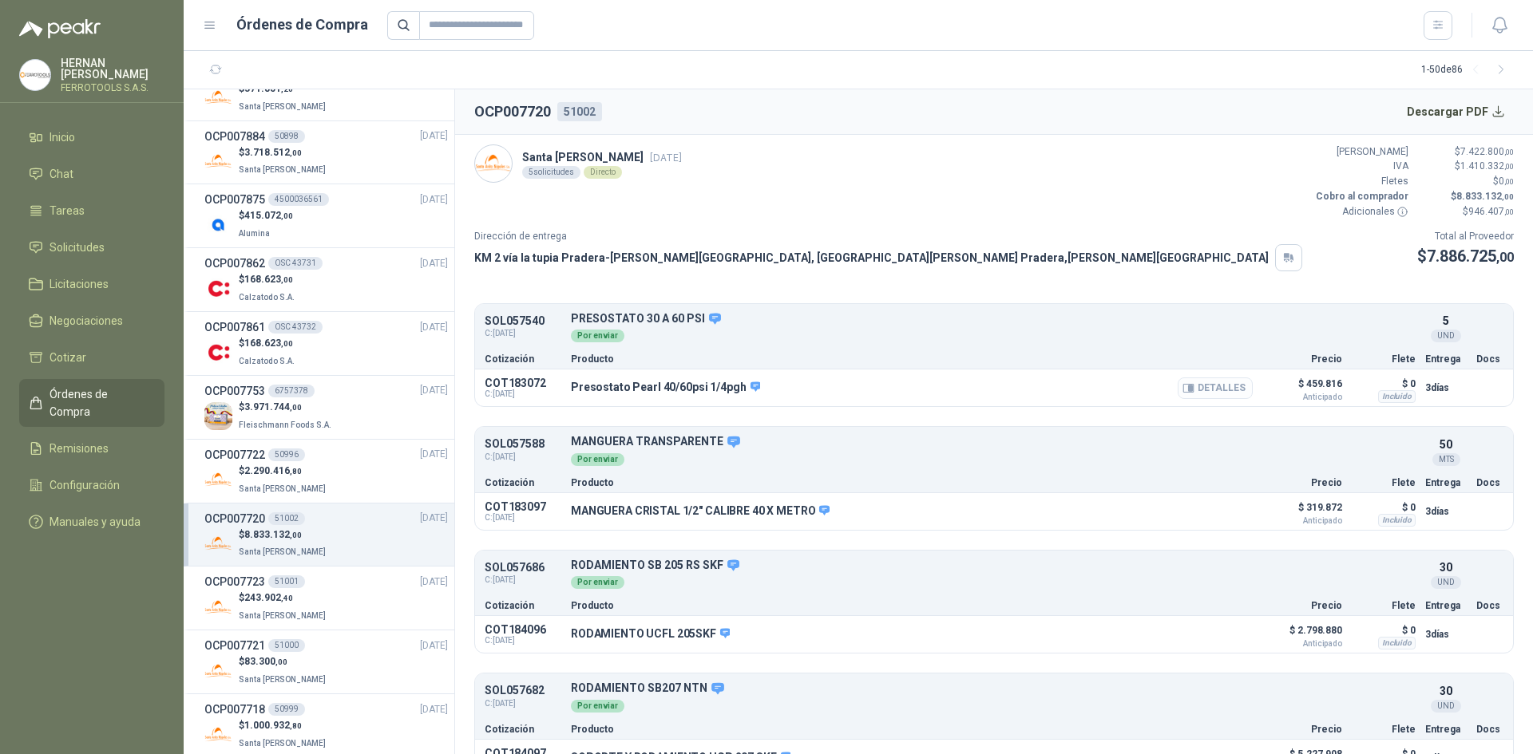
click at [1208, 394] on button "Detalles" at bounding box center [1214, 389] width 75 height 22
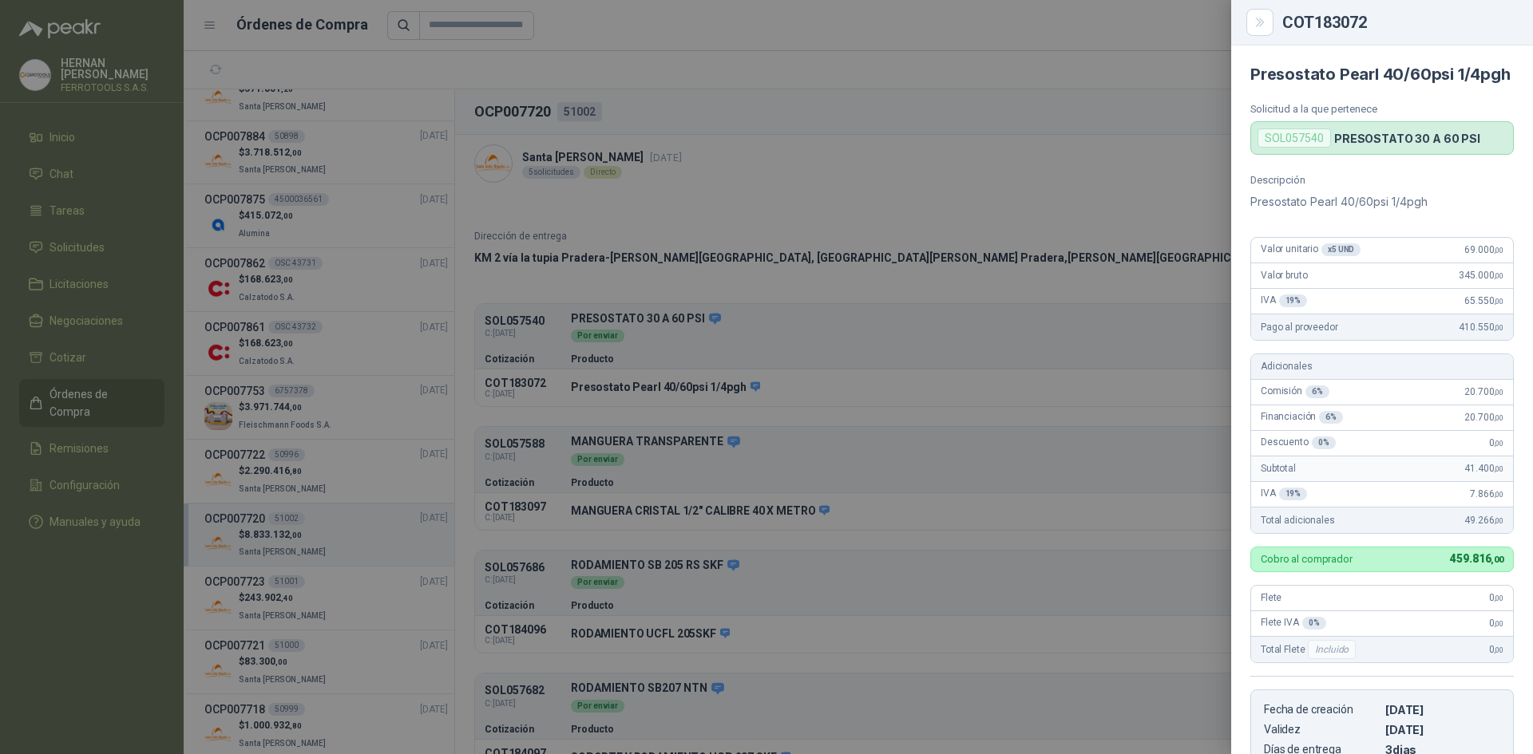
click at [715, 209] on div at bounding box center [766, 377] width 1533 height 754
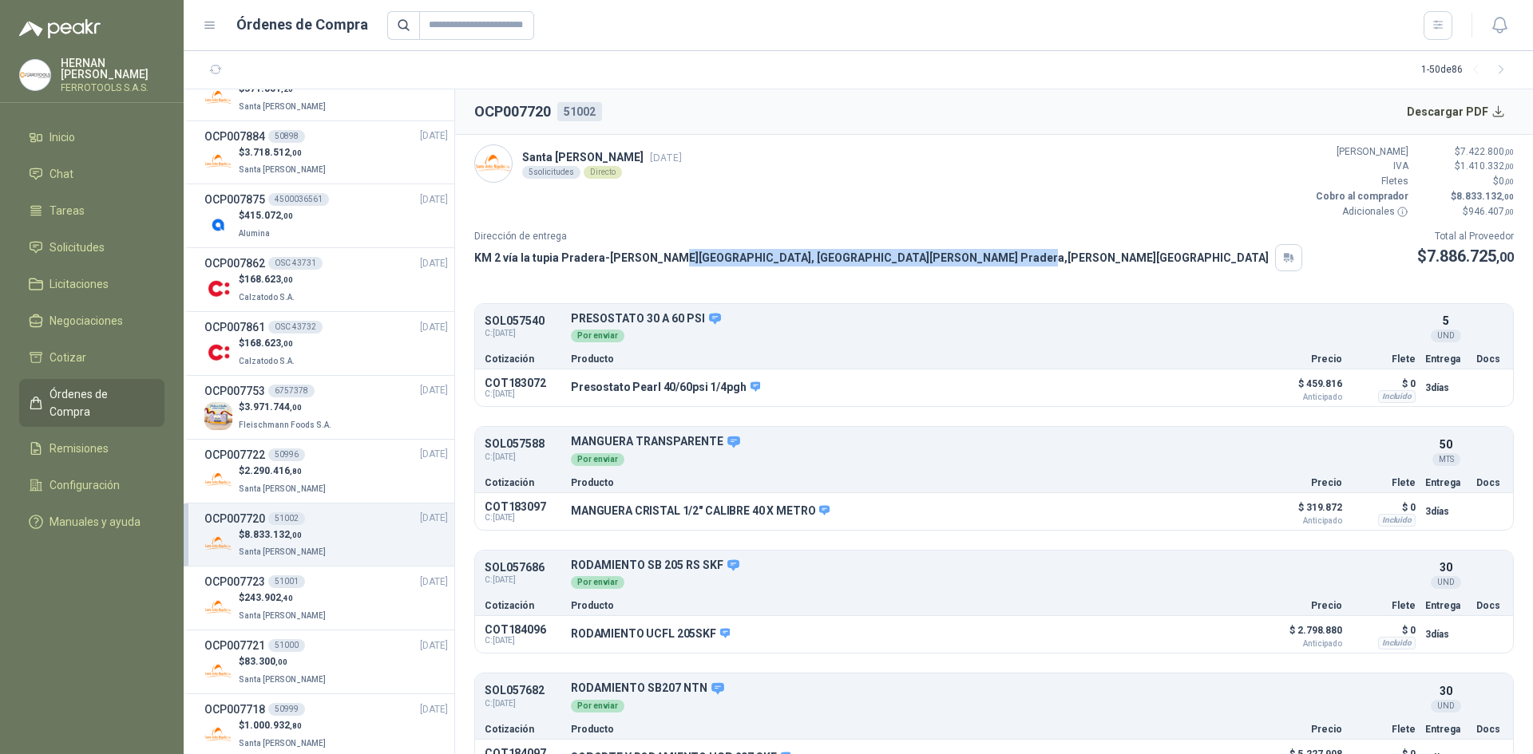
drag, startPoint x: 821, startPoint y: 256, endPoint x: 655, endPoint y: 262, distance: 166.9
click at [655, 262] on p "KM 2 vía la tupia Pradera-[PERSON_NAME][GEOGRAPHIC_DATA], [GEOGRAPHIC_DATA][PER…" at bounding box center [871, 258] width 794 height 18
drag, startPoint x: 477, startPoint y: 258, endPoint x: 825, endPoint y: 259, distance: 348.1
click at [825, 259] on p "KM 2 vía la tupia Pradera-[PERSON_NAME][GEOGRAPHIC_DATA], [GEOGRAPHIC_DATA][PER…" at bounding box center [871, 258] width 794 height 18
copy p "KM 2 vía la tupia Pradera-[PERSON_NAME][GEOGRAPHIC_DATA], [GEOGRAPHIC_DATA][PER…"
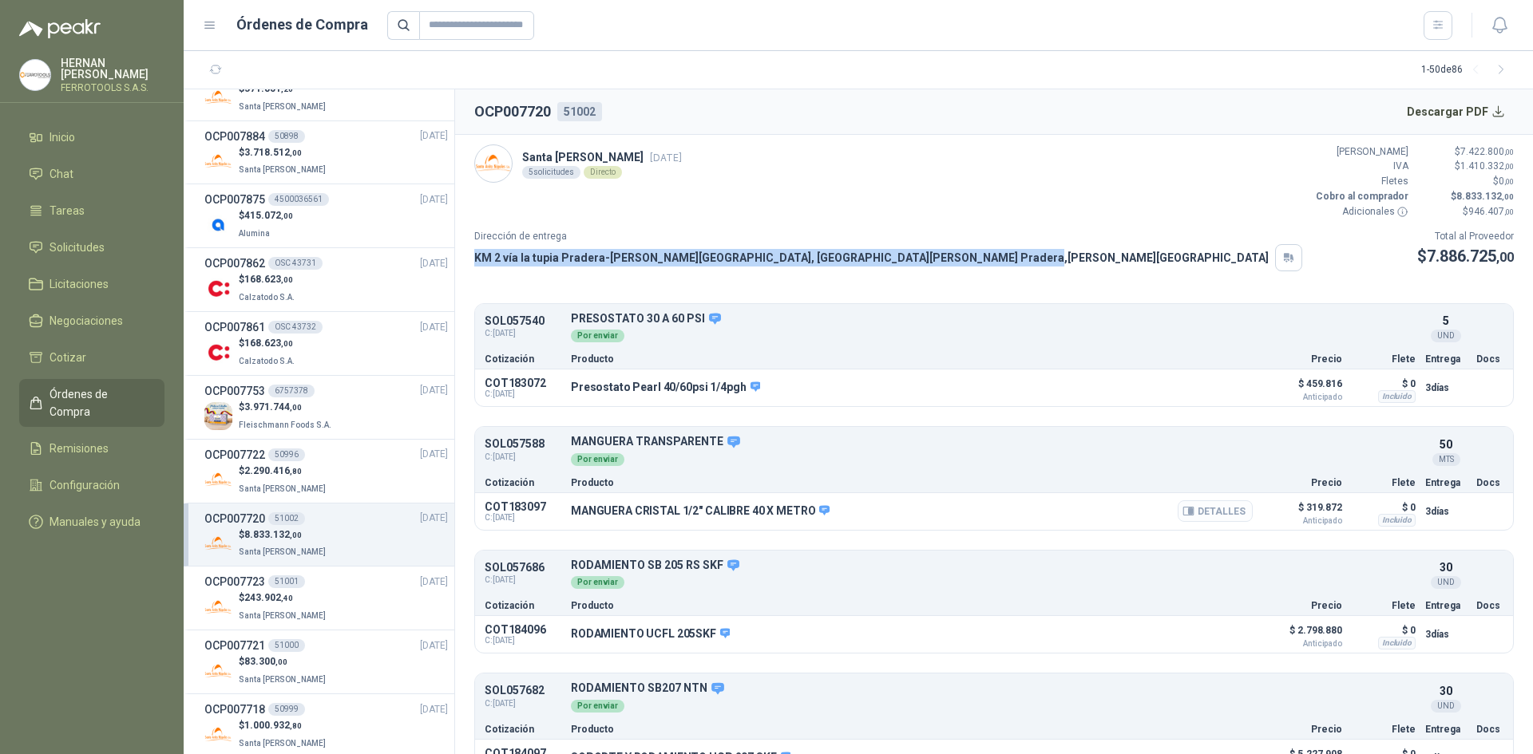
click at [1199, 505] on button "Detalles" at bounding box center [1214, 512] width 75 height 22
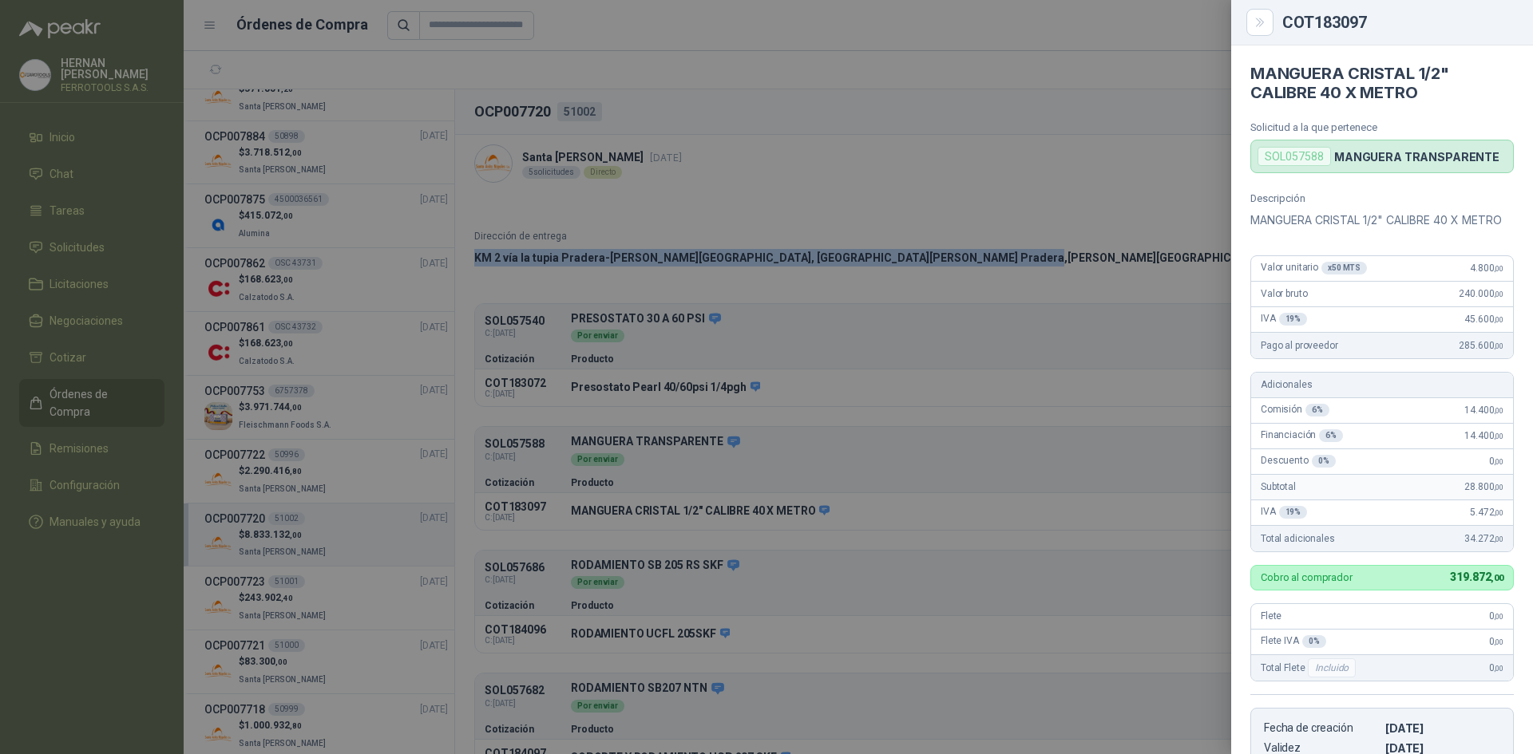
scroll to position [0, 0]
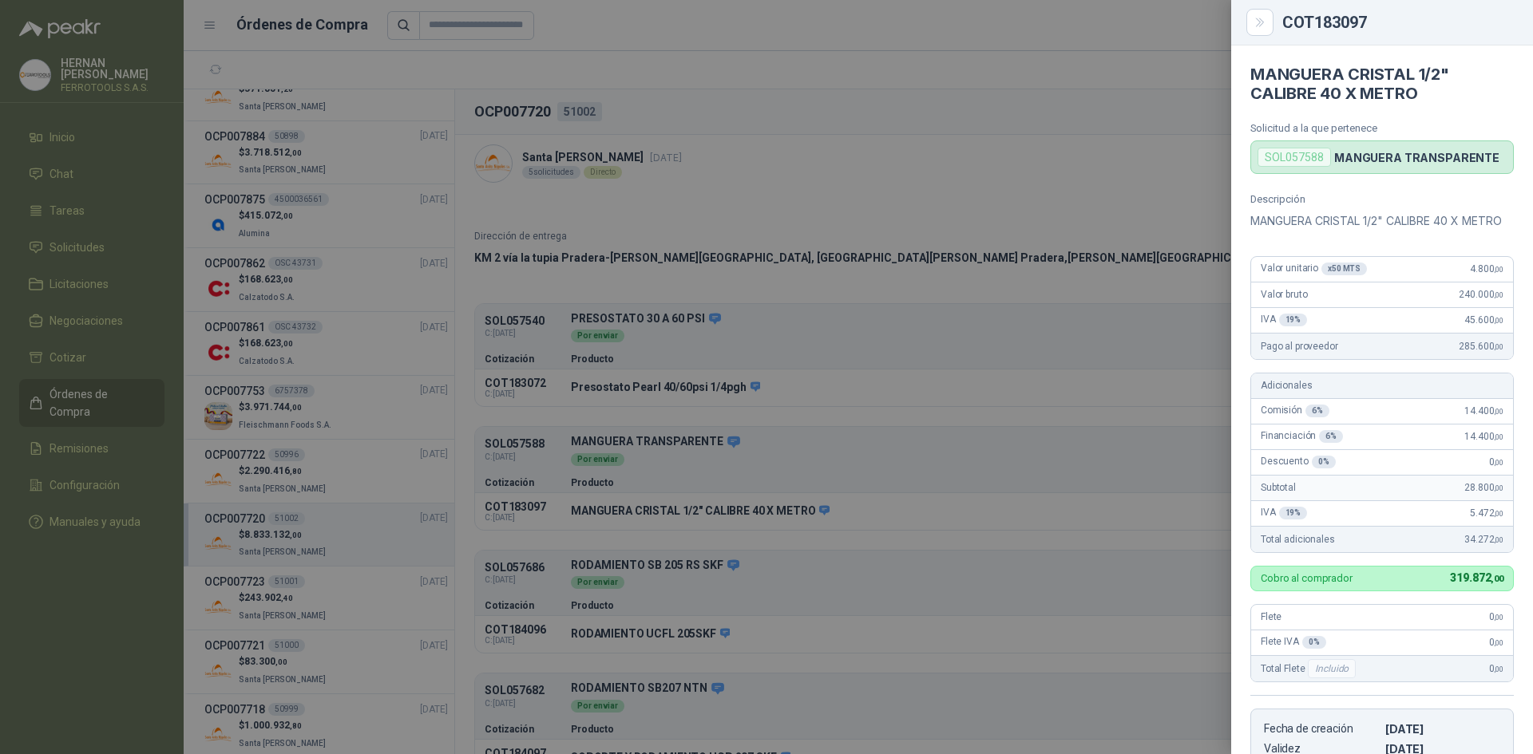
click at [1085, 283] on div at bounding box center [766, 377] width 1533 height 754
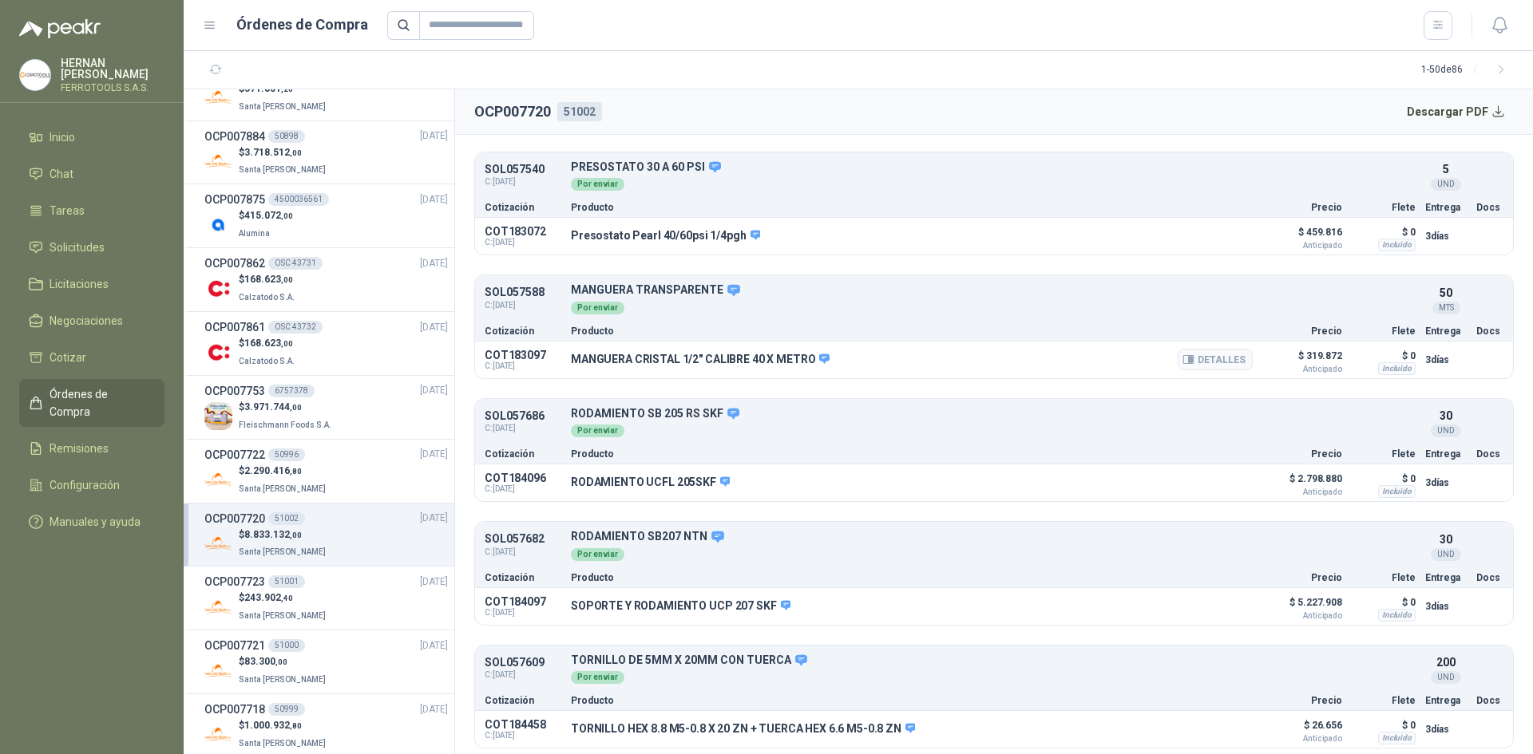
scroll to position [156, 0]
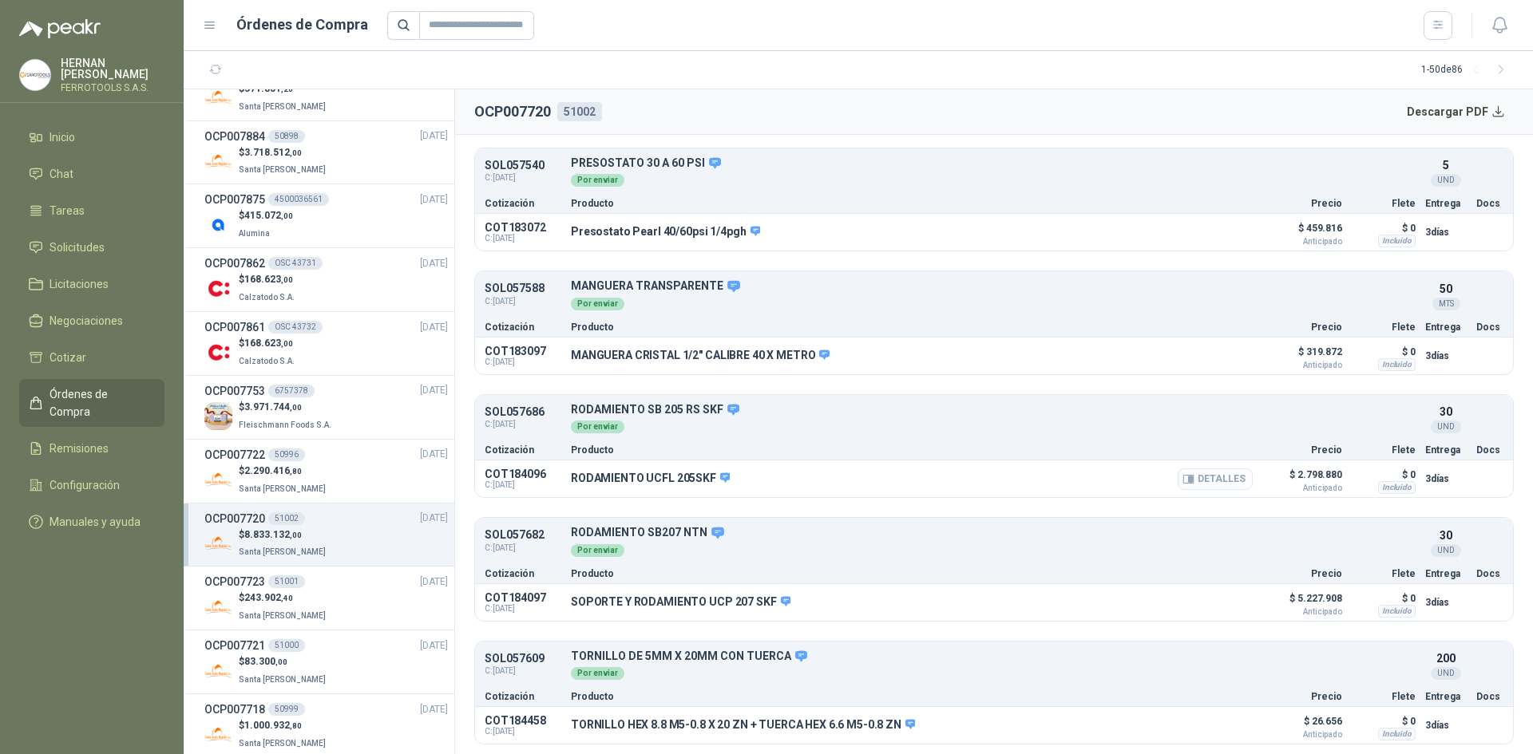
click at [1188, 479] on button "Detalles" at bounding box center [1214, 480] width 75 height 22
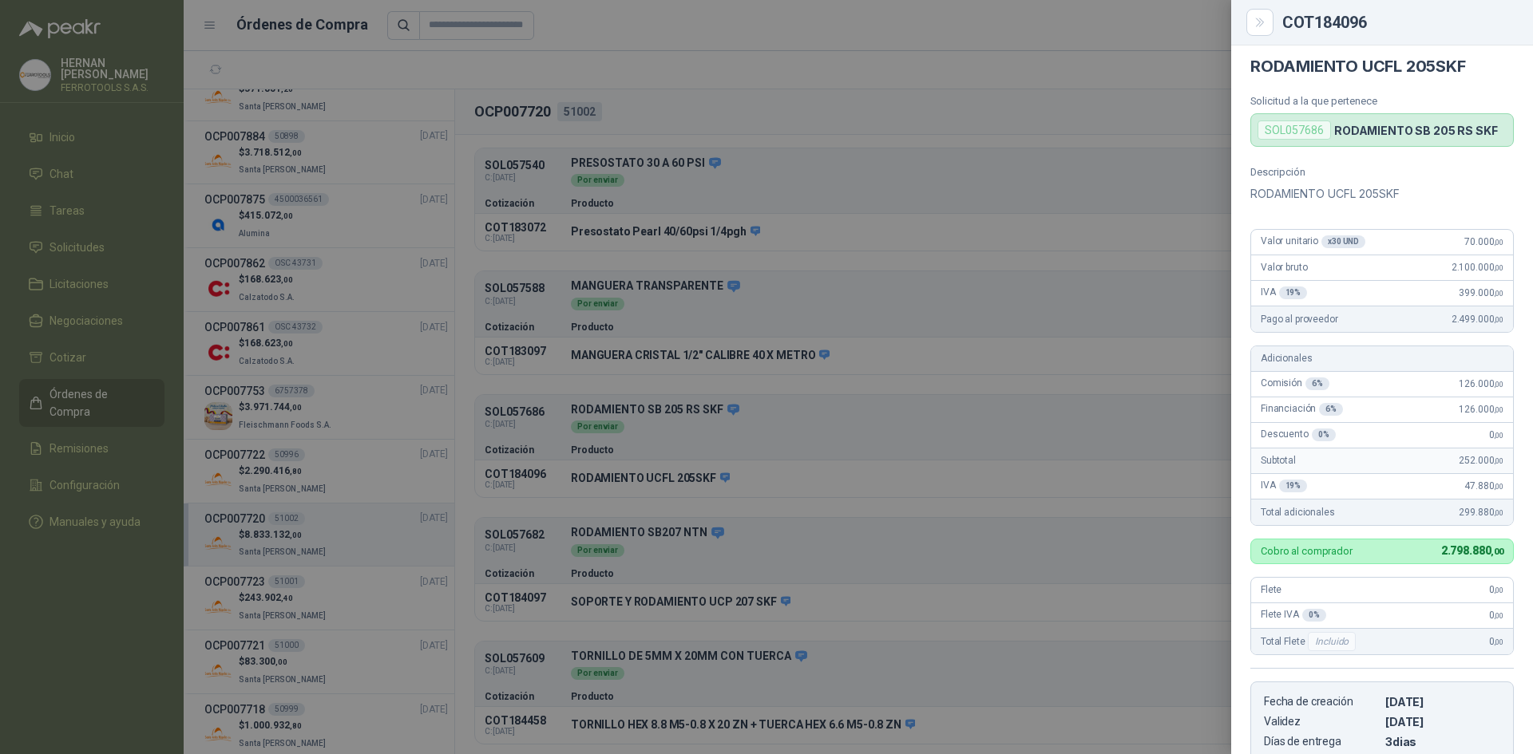
scroll to position [0, 0]
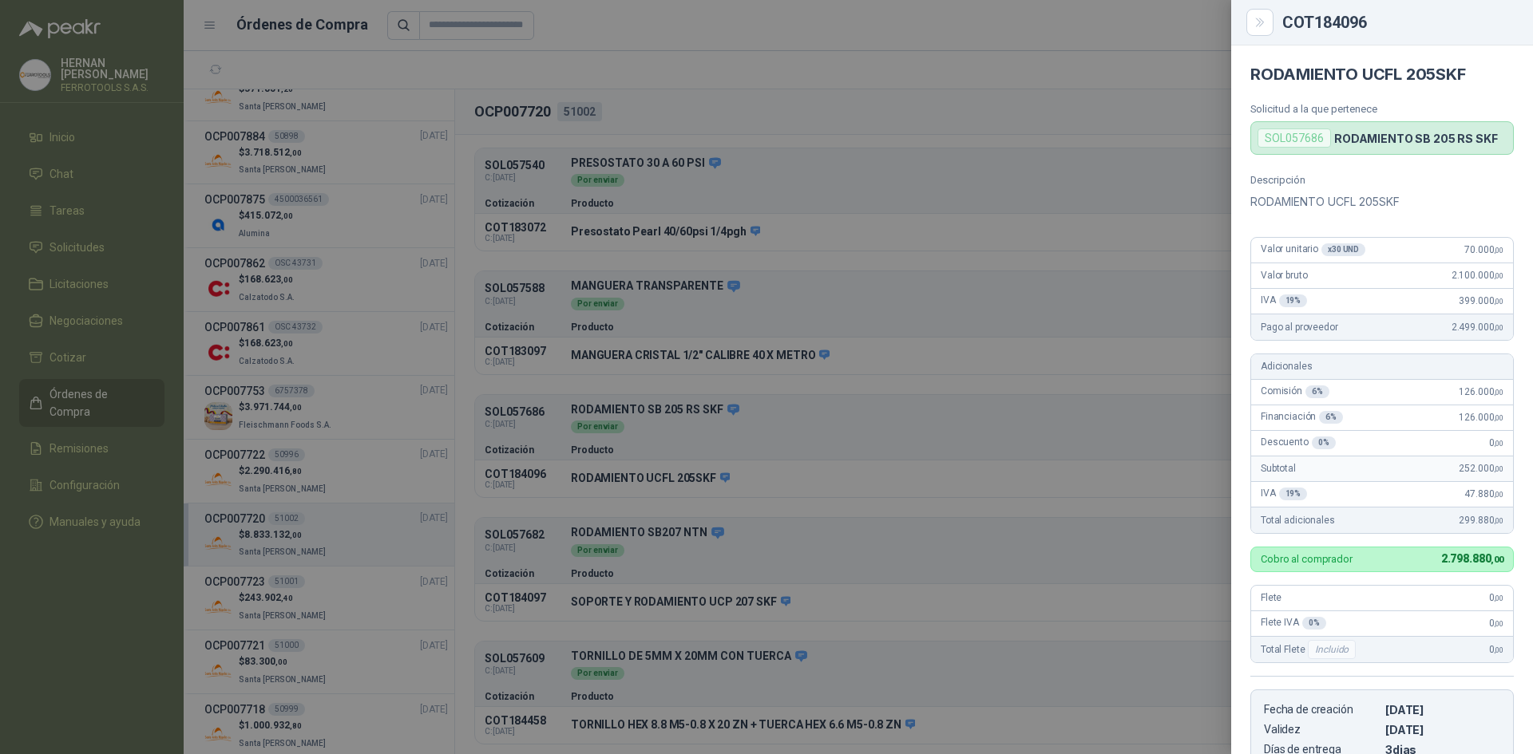
click at [1059, 167] on div at bounding box center [766, 377] width 1533 height 754
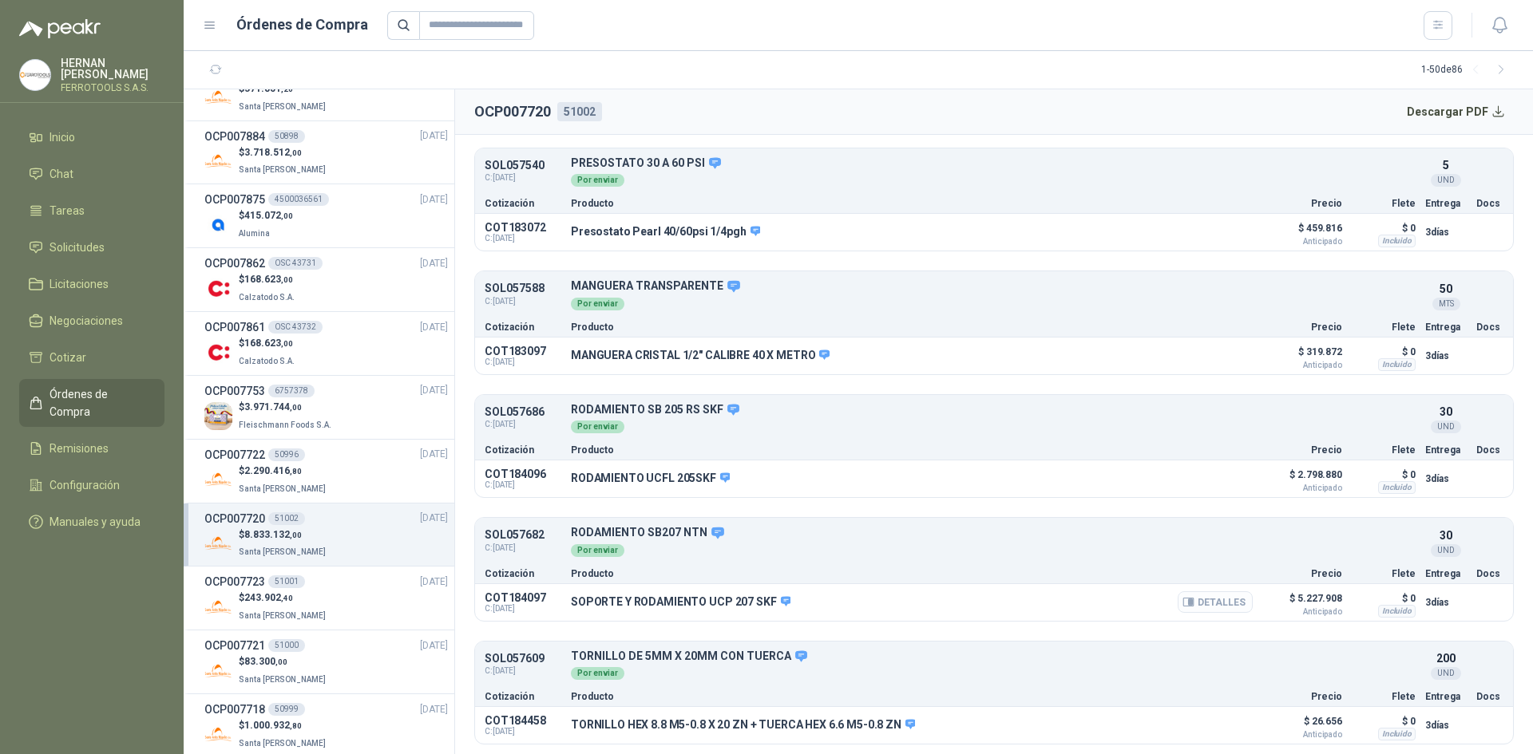
click at [1213, 607] on button "Detalles" at bounding box center [1214, 603] width 75 height 22
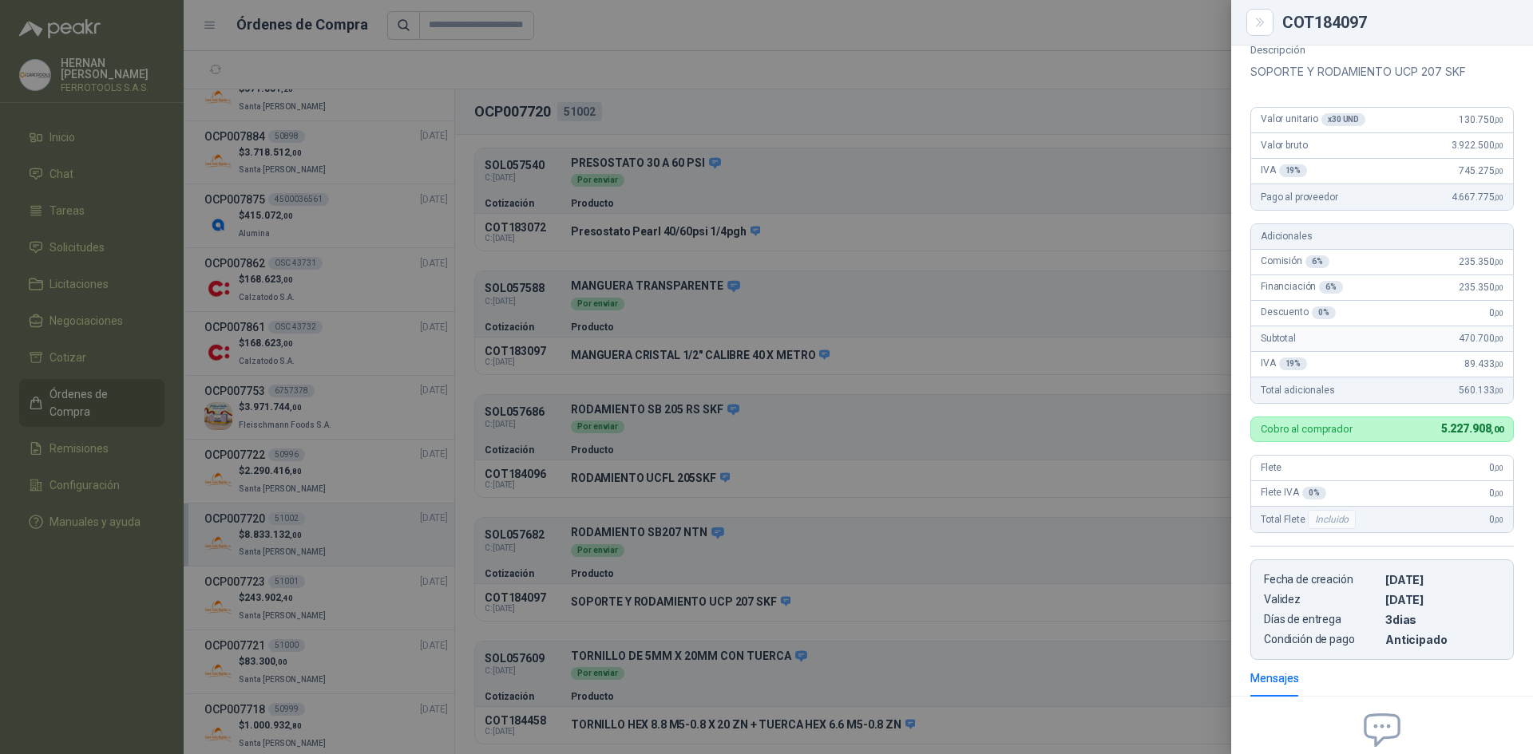
scroll to position [0, 0]
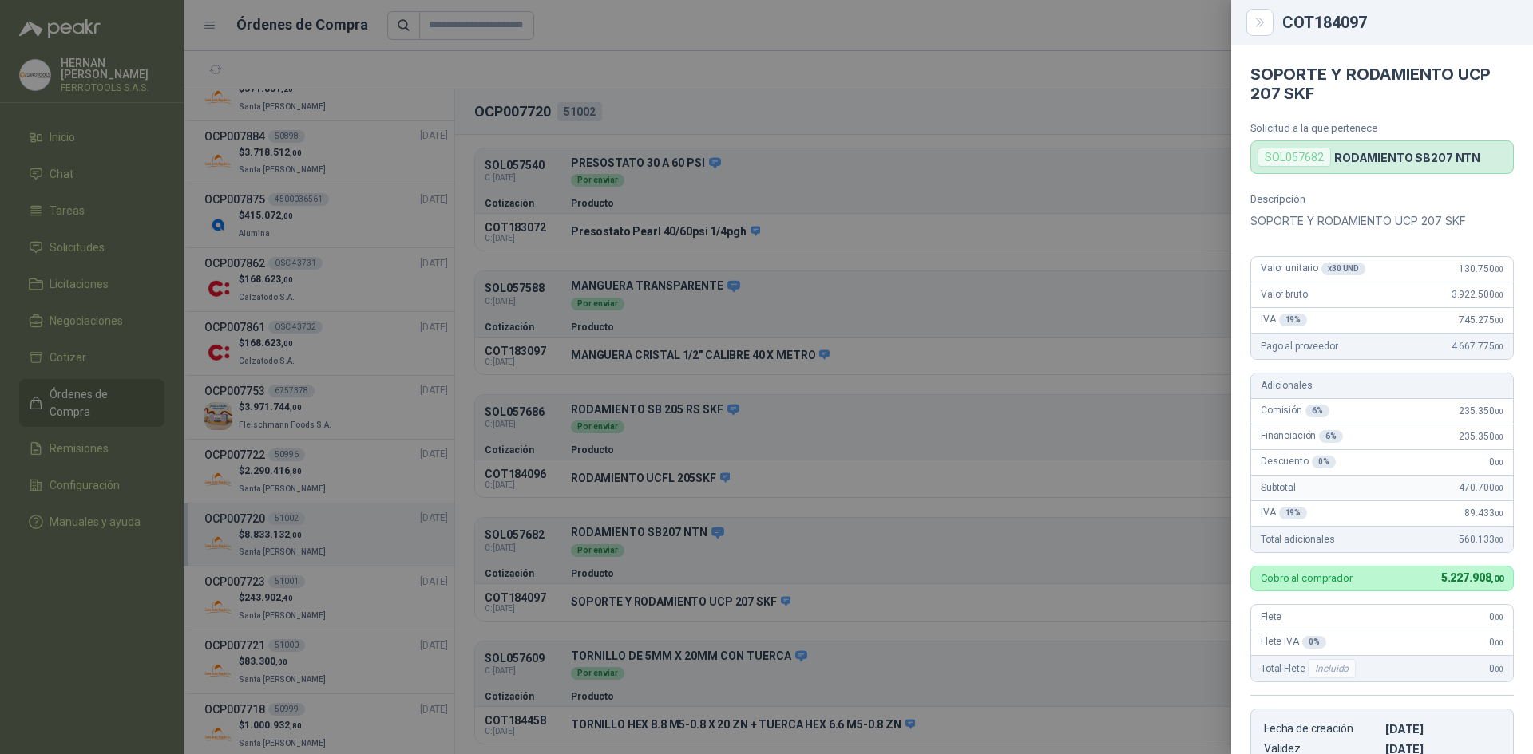
click at [928, 670] on div at bounding box center [766, 377] width 1533 height 754
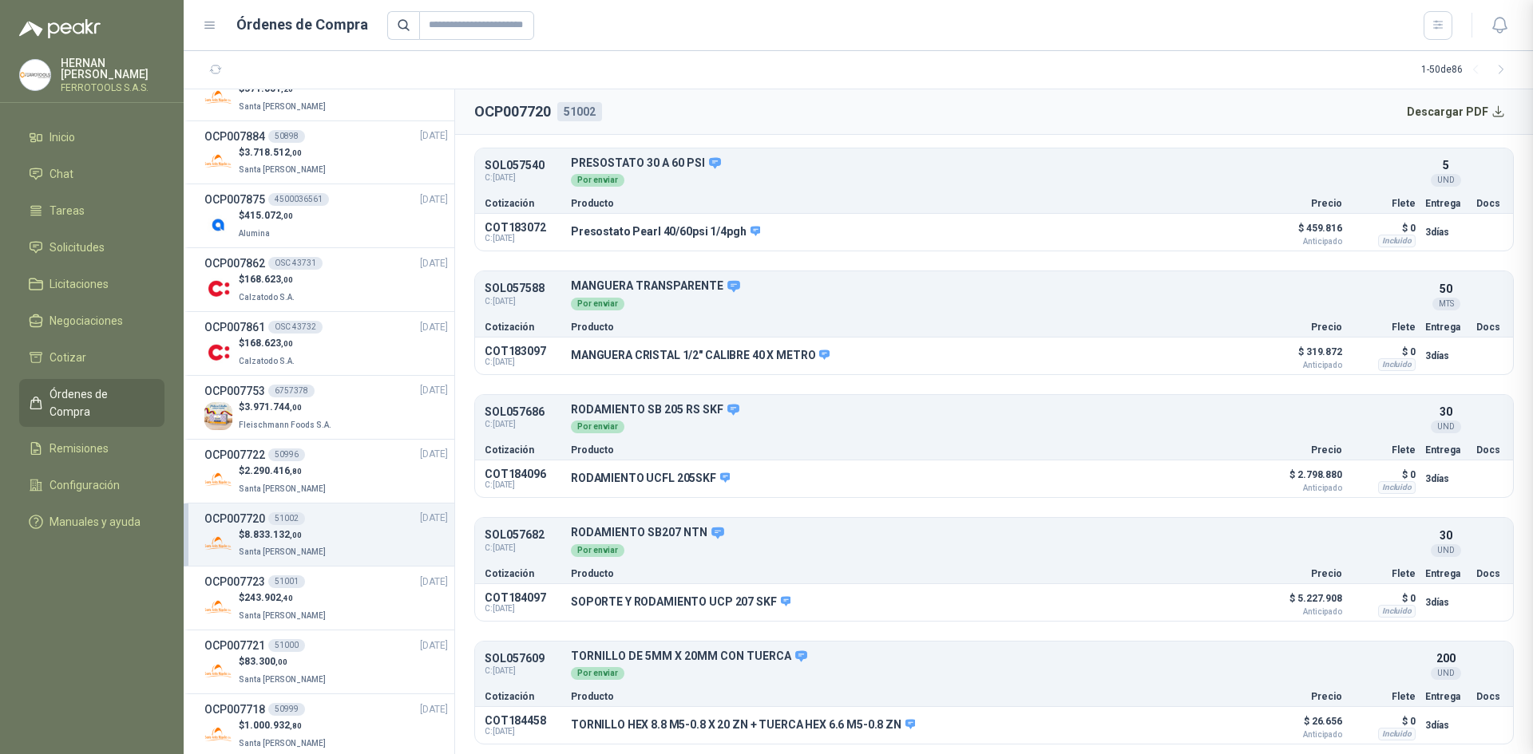
scroll to position [320, 0]
click at [1215, 722] on button "Detalles" at bounding box center [1214, 726] width 75 height 22
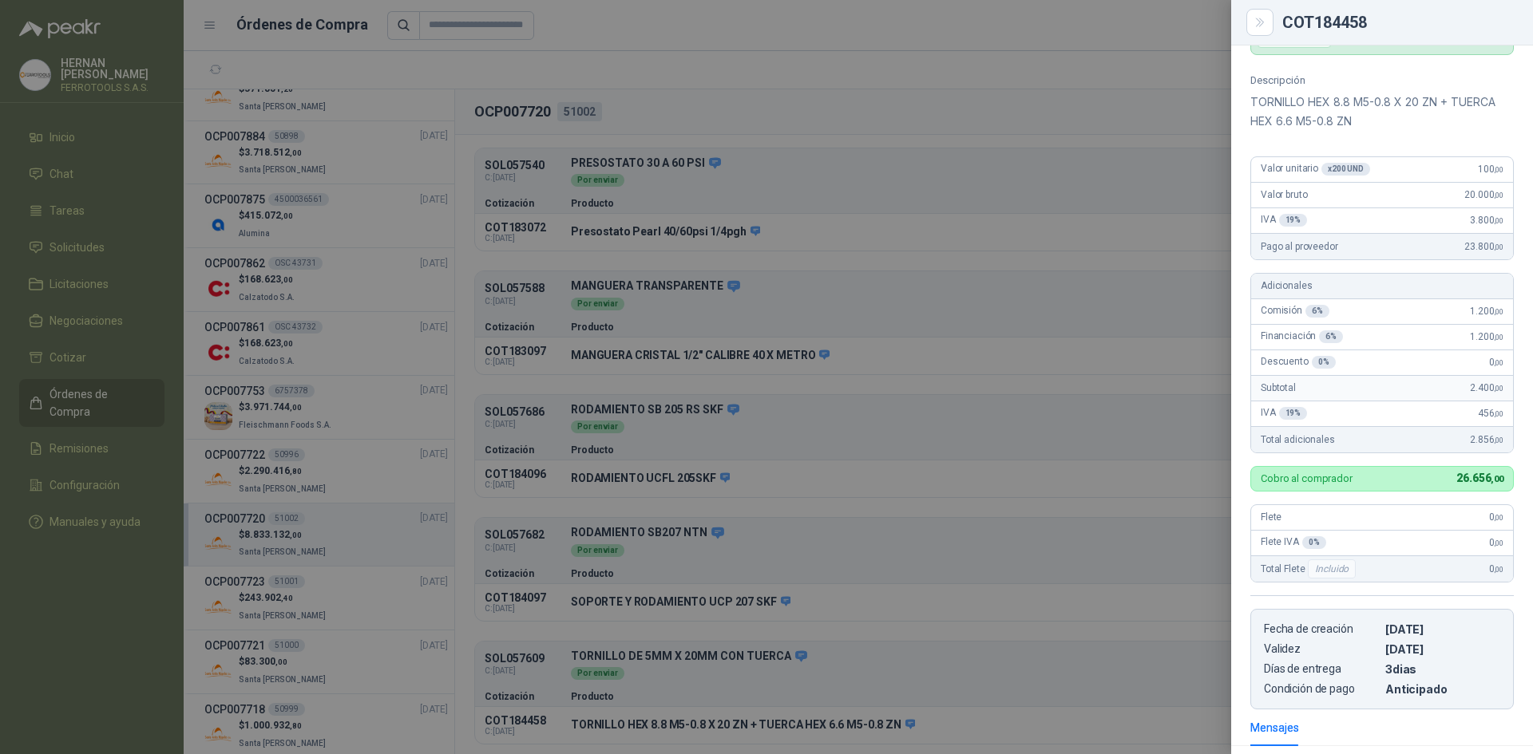
scroll to position [0, 0]
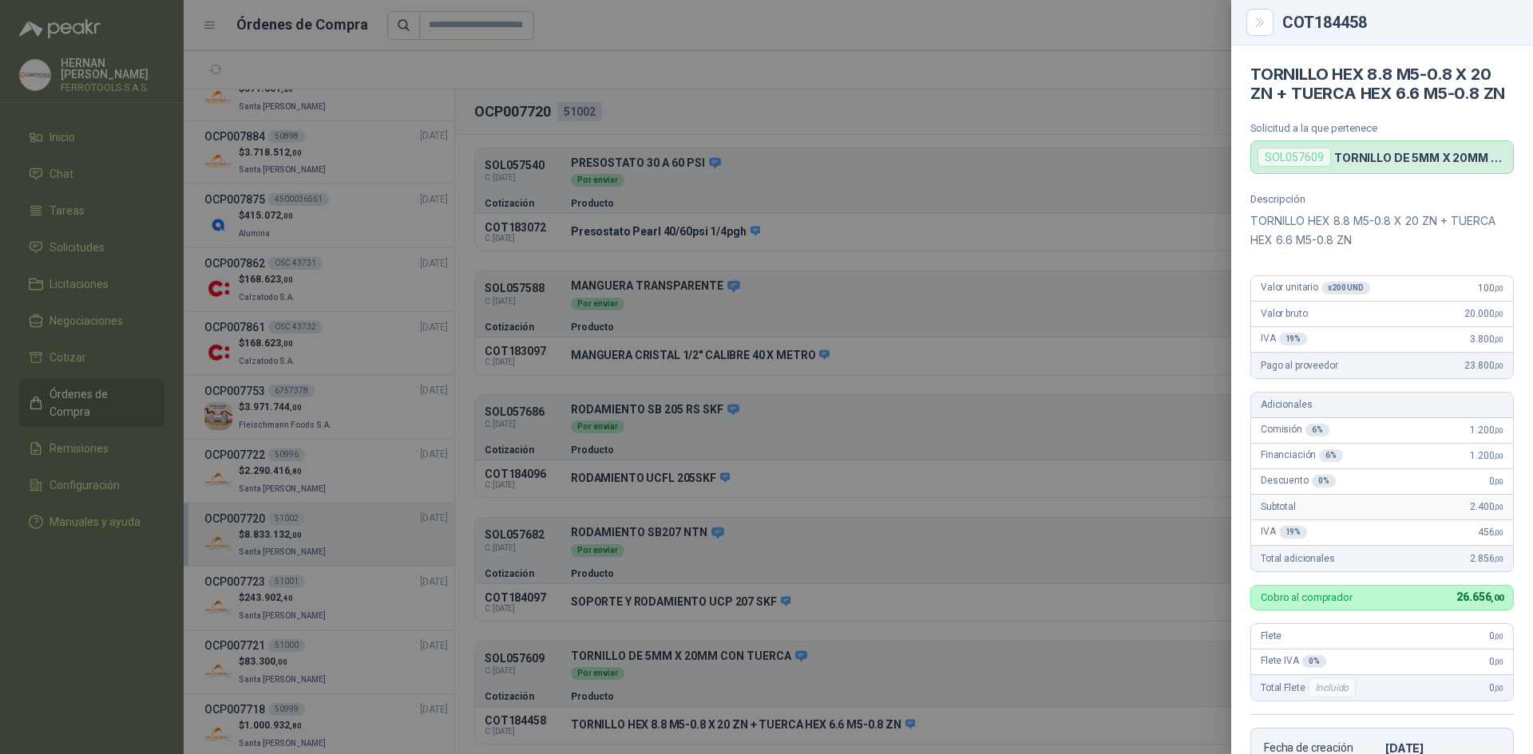
click at [1036, 212] on div at bounding box center [766, 377] width 1533 height 754
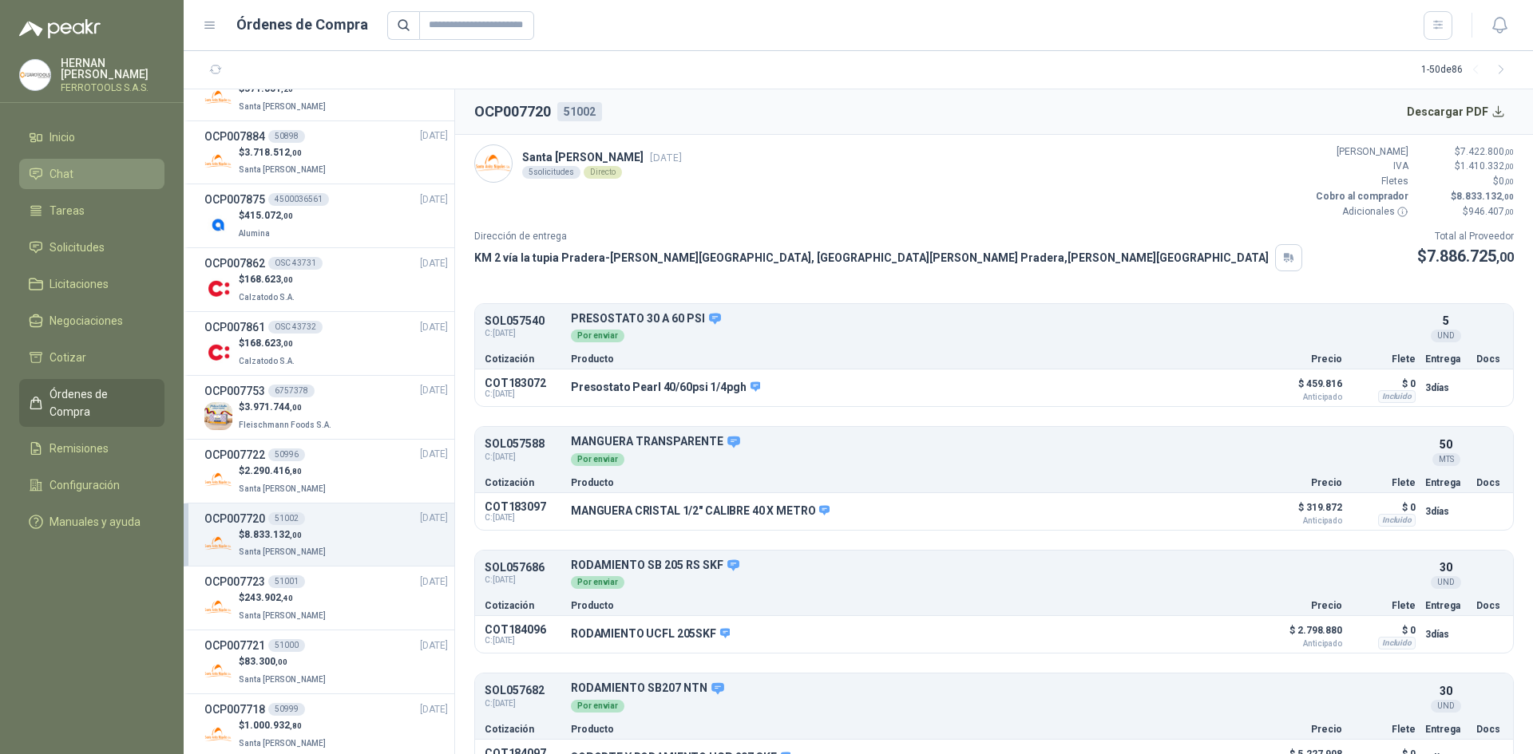
click at [85, 183] on link "Chat" at bounding box center [91, 174] width 145 height 30
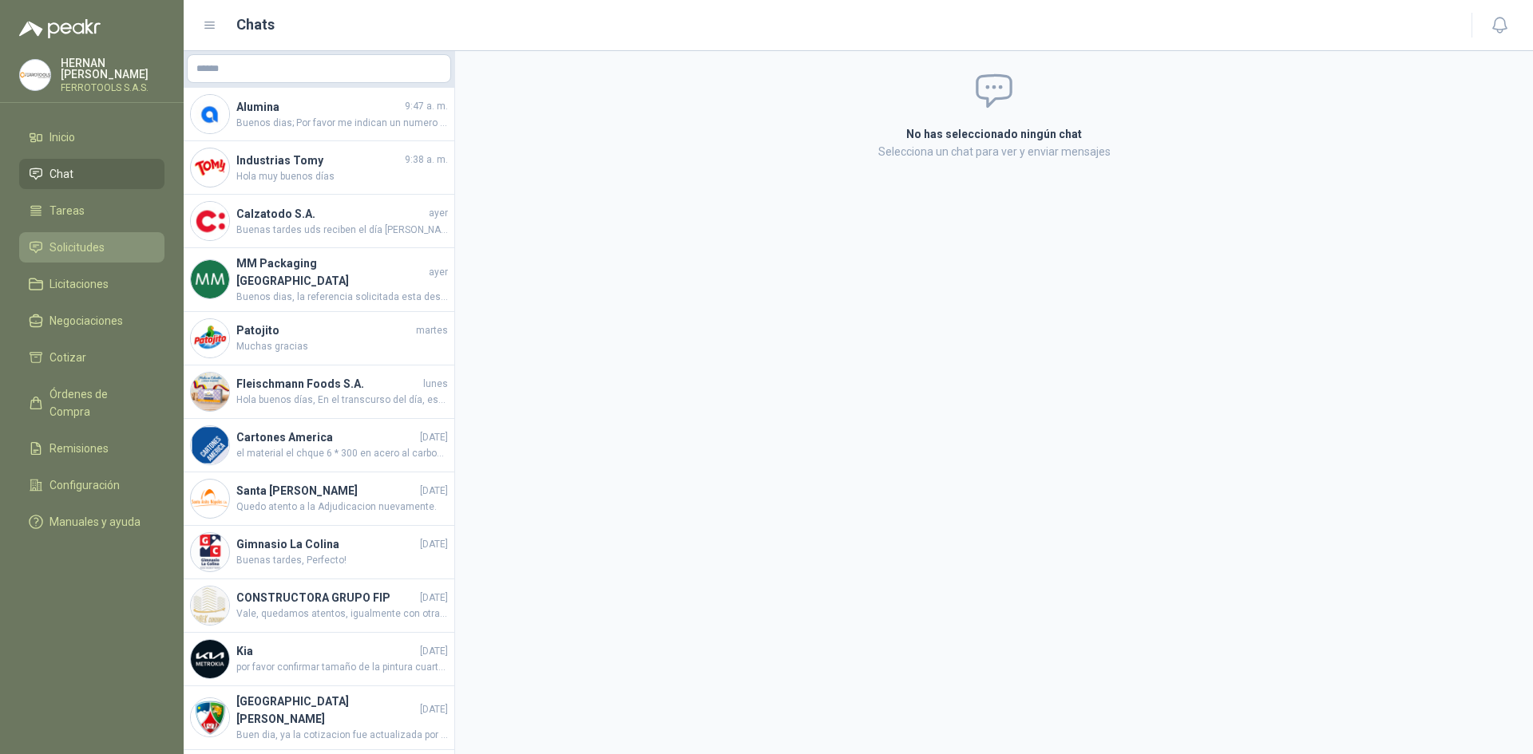
click at [118, 241] on li "Solicitudes" at bounding box center [92, 248] width 126 height 18
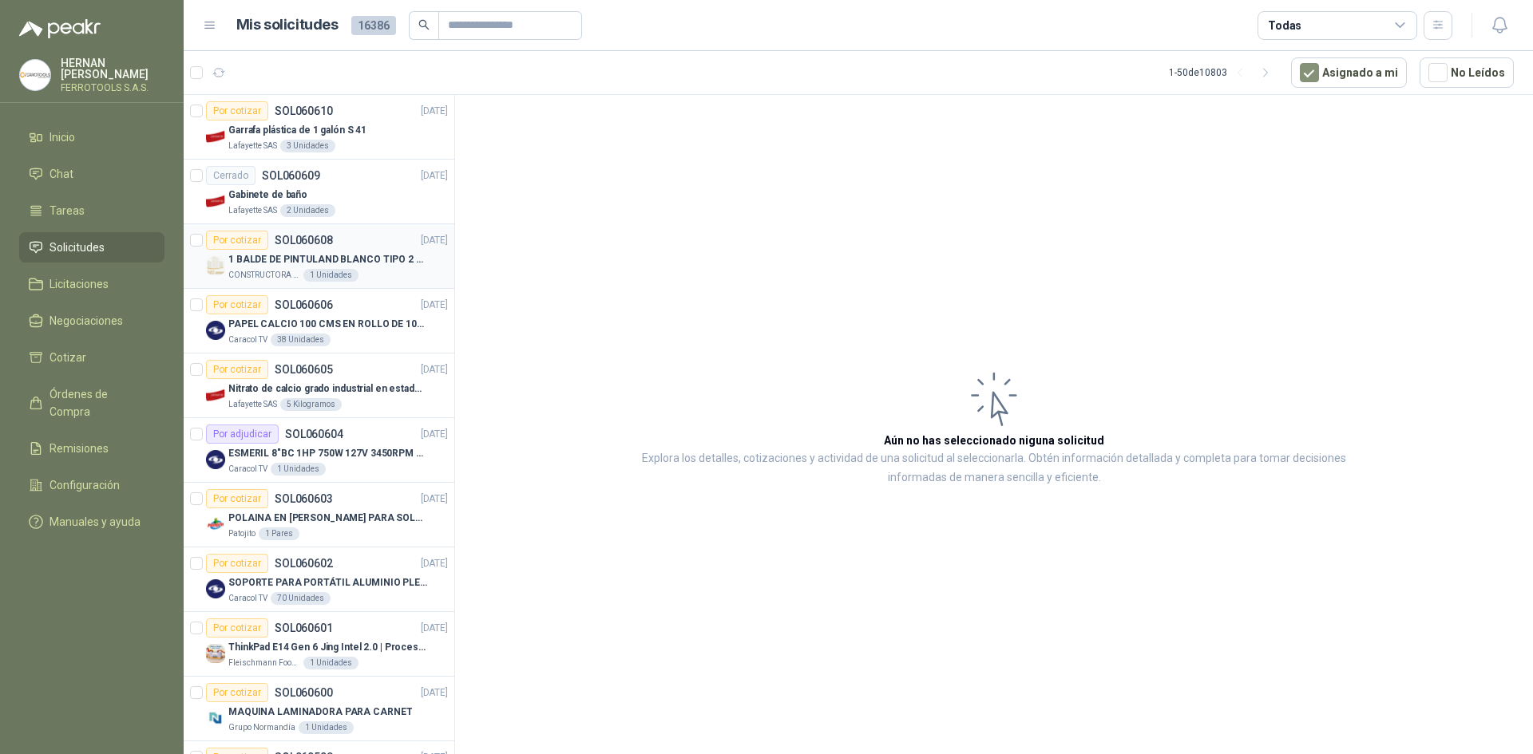
click at [267, 279] on p "CONSTRUCTORA GRUPO FIP" at bounding box center [264, 275] width 72 height 13
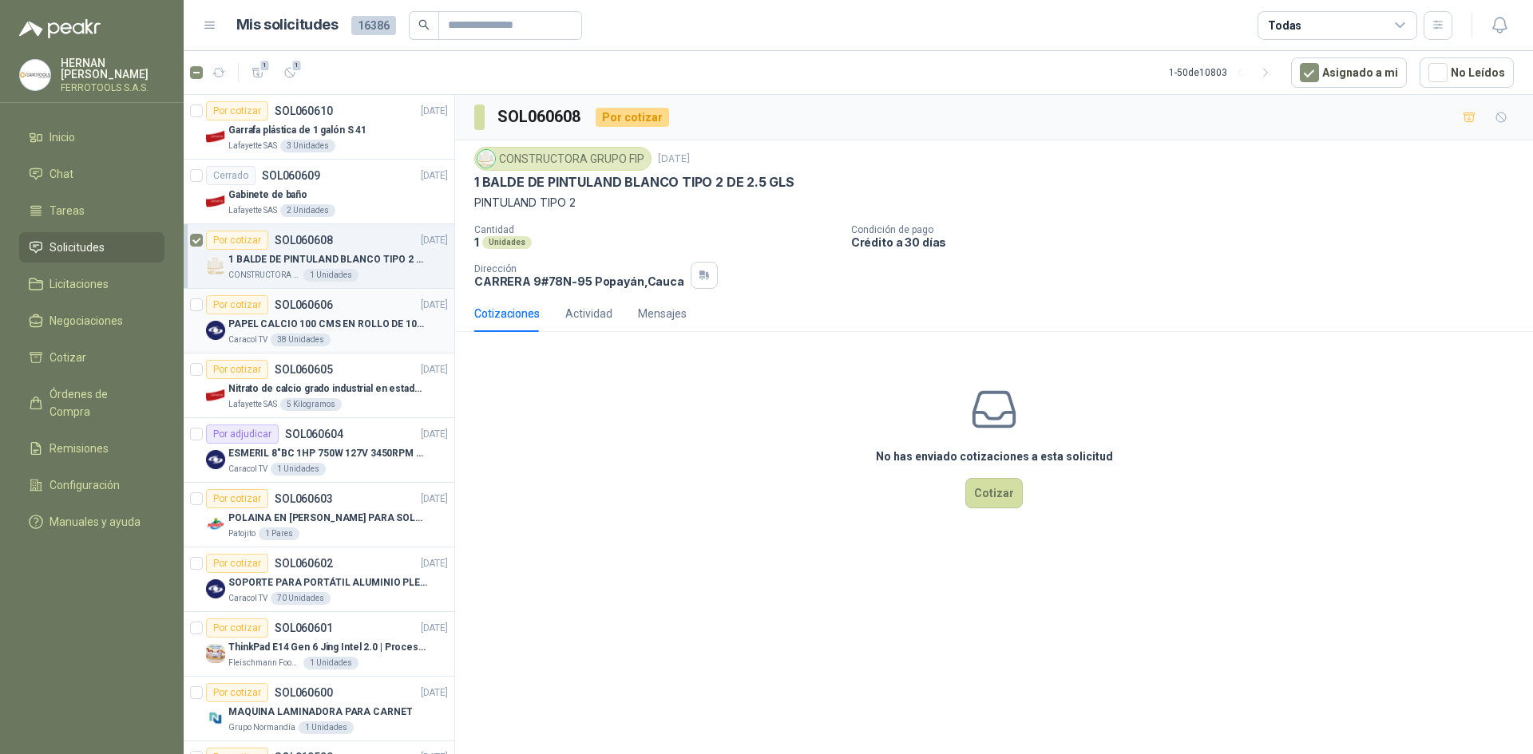
click at [196, 297] on div at bounding box center [196, 320] width 13 height 51
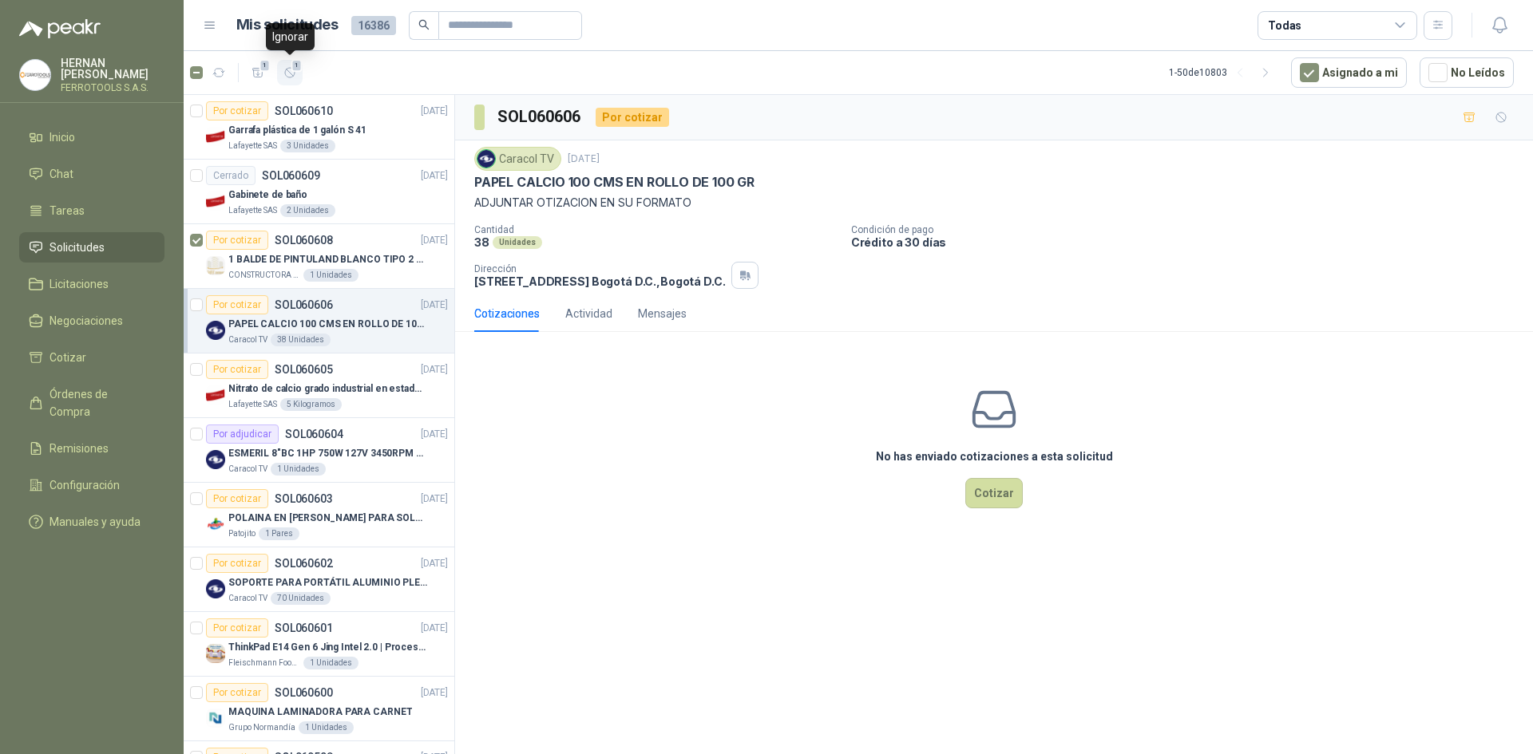
click at [298, 63] on span "1" at bounding box center [296, 65] width 11 height 13
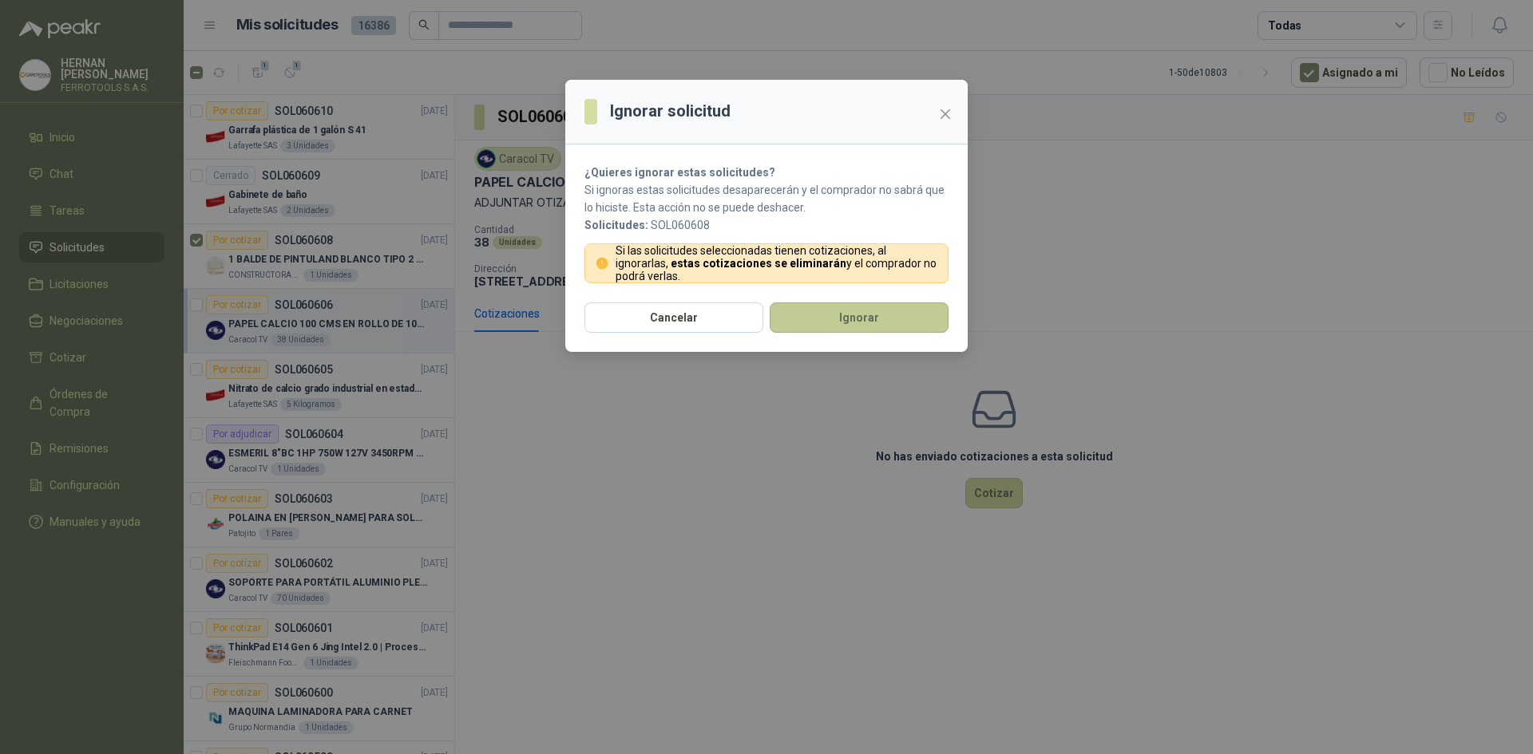
click at [829, 323] on button "Ignorar" at bounding box center [859, 318] width 179 height 30
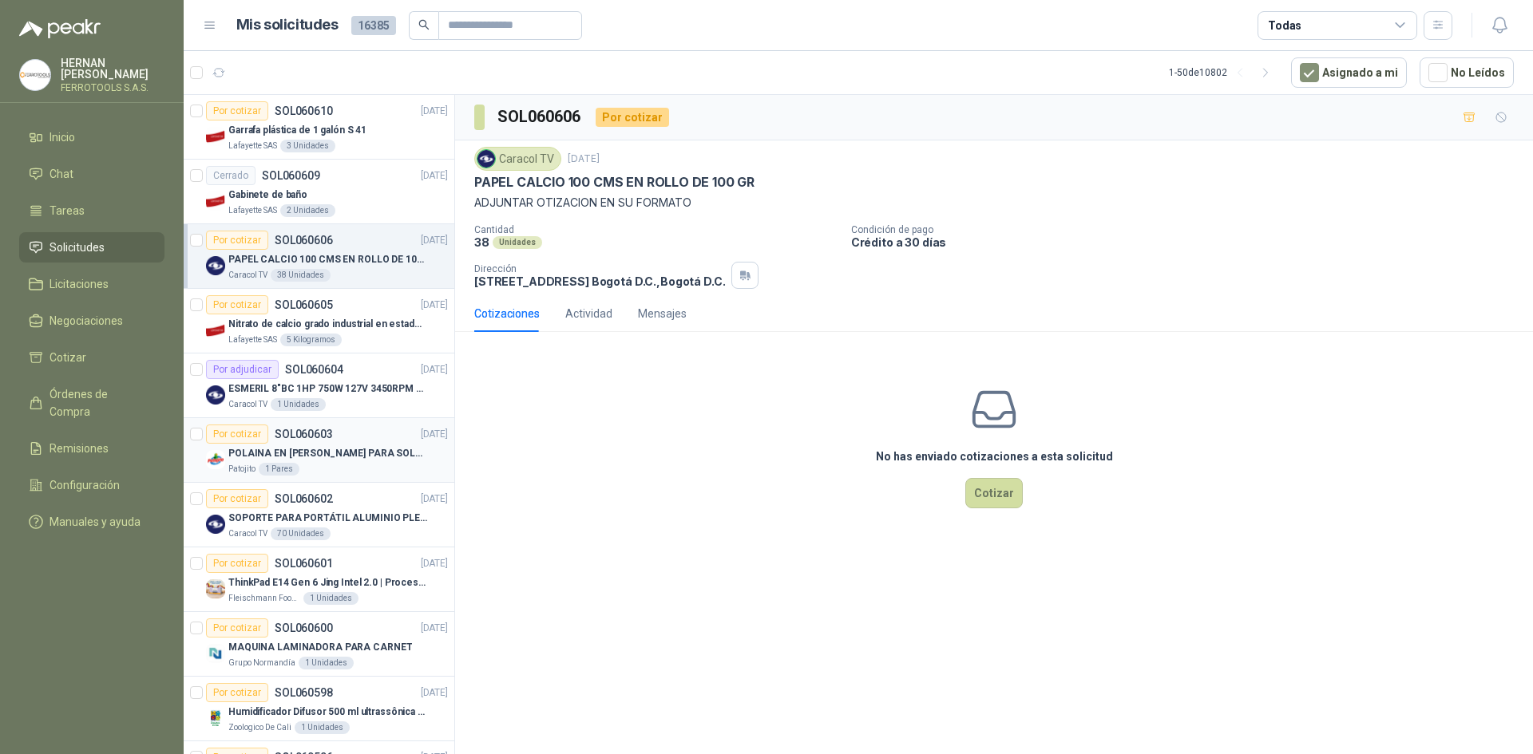
click at [347, 474] on div "Patojito 1 Pares" at bounding box center [338, 469] width 220 height 13
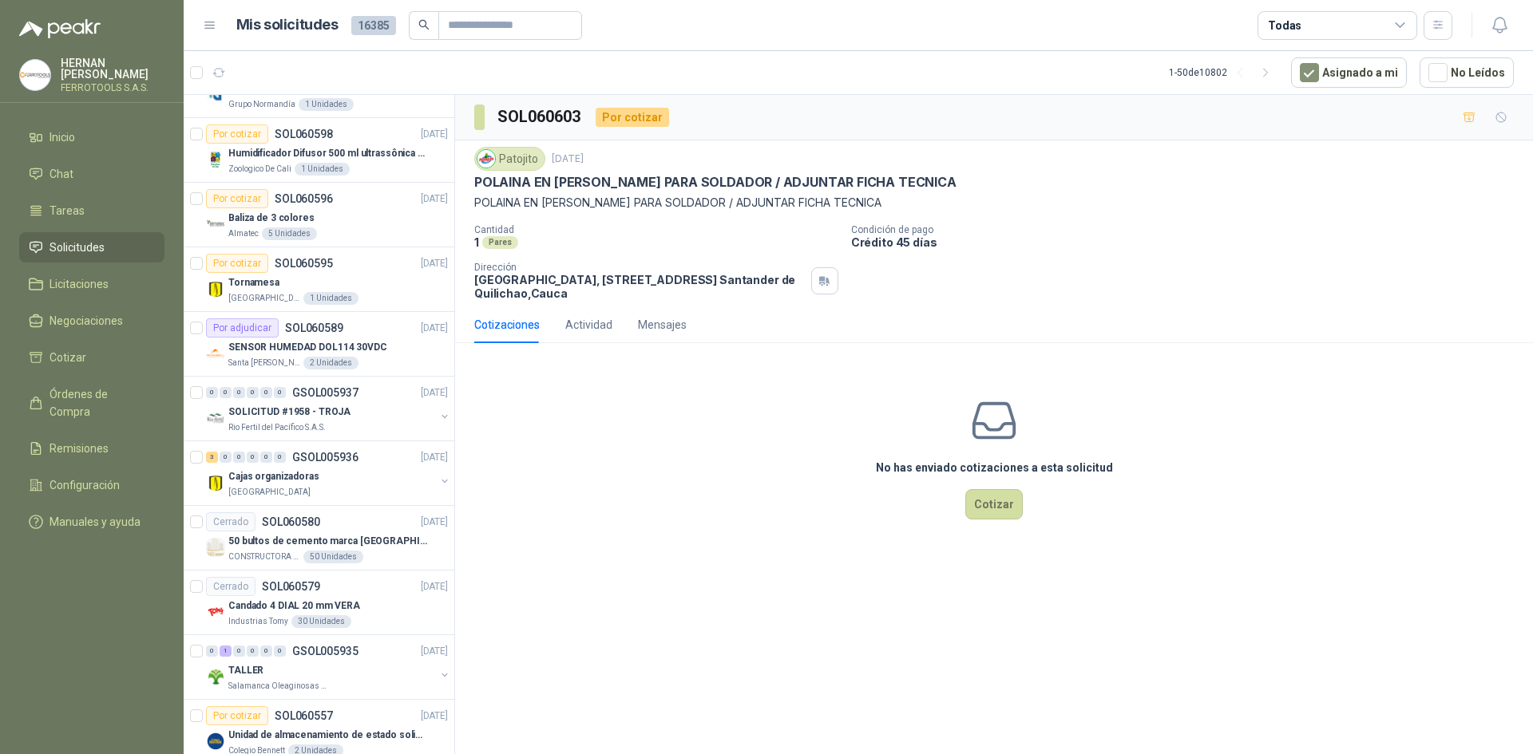
scroll to position [639, 0]
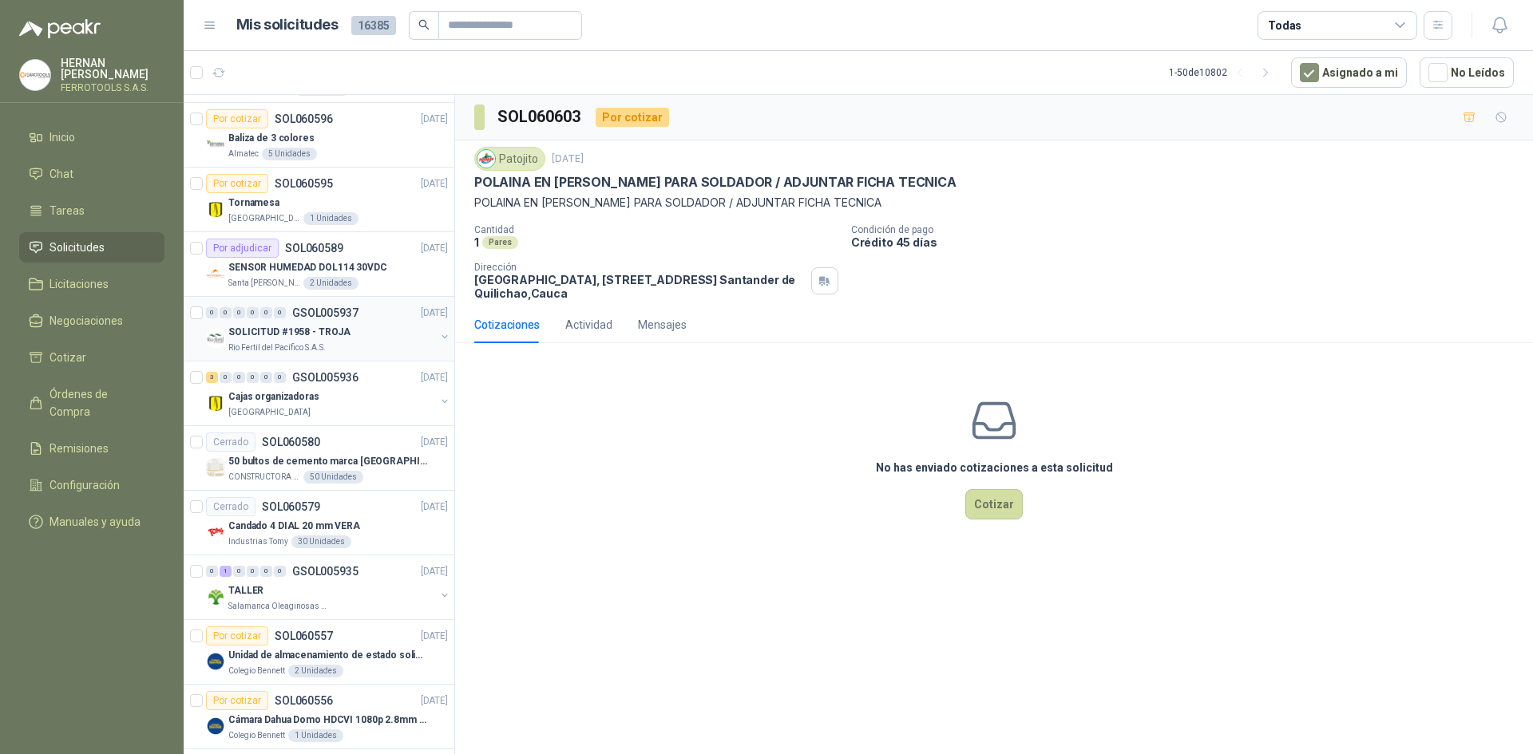
click at [362, 324] on div "SOLICITUD #1958 - TROJA" at bounding box center [331, 332] width 207 height 19
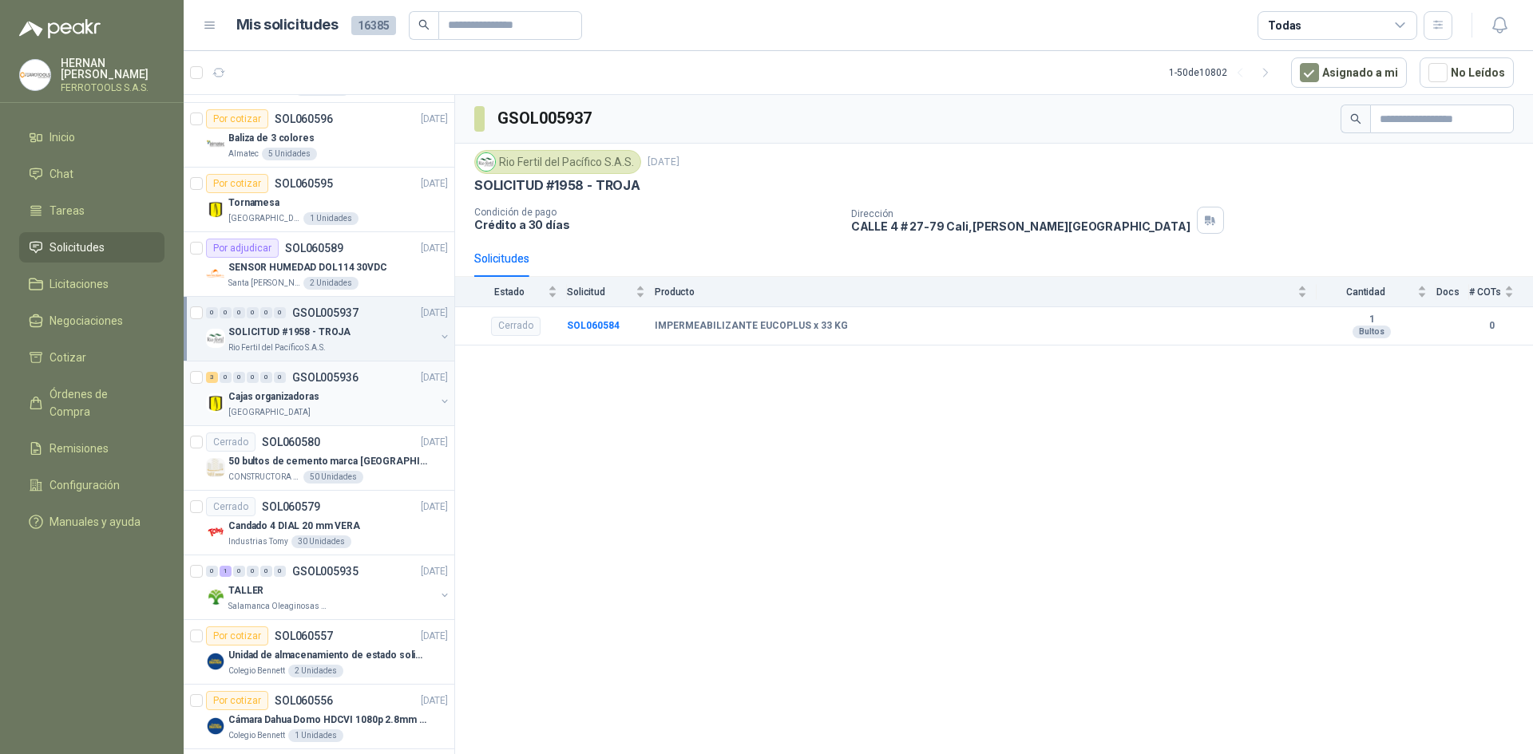
click at [314, 402] on p "Cajas organizadoras" at bounding box center [273, 397] width 91 height 15
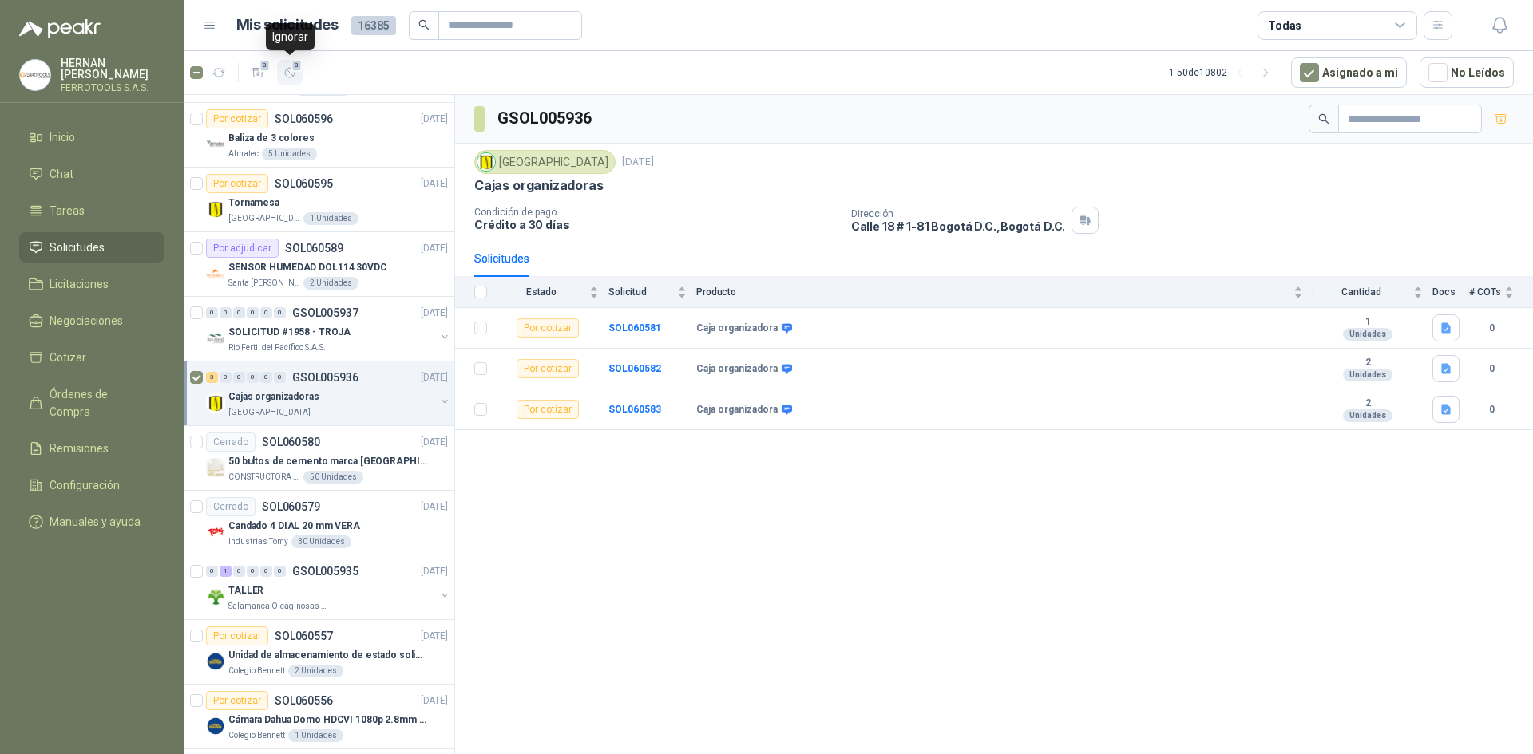
click at [294, 67] on span "3" at bounding box center [296, 65] width 11 height 13
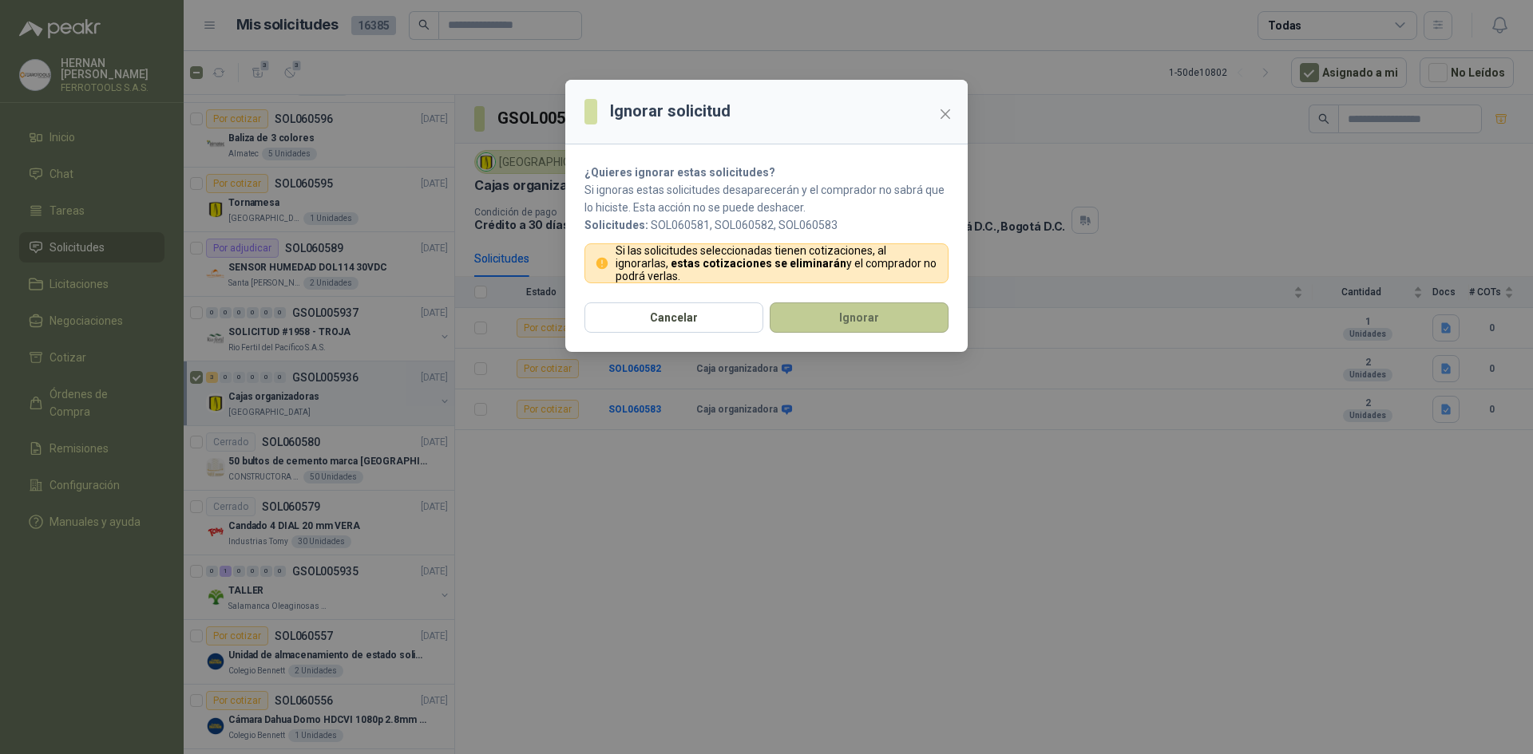
click at [857, 319] on button "Ignorar" at bounding box center [859, 318] width 179 height 30
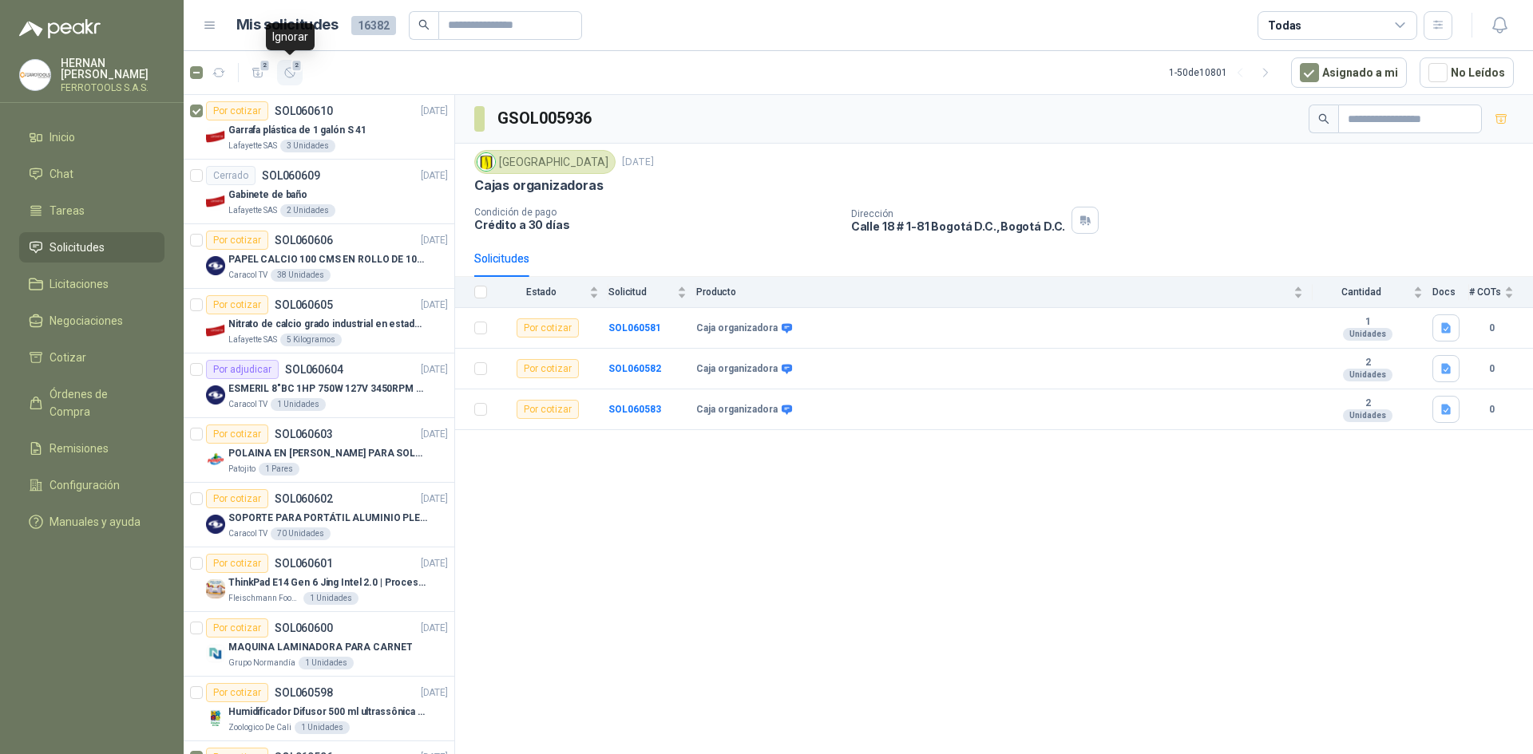
click at [285, 73] on icon "button" at bounding box center [290, 73] width 10 height 10
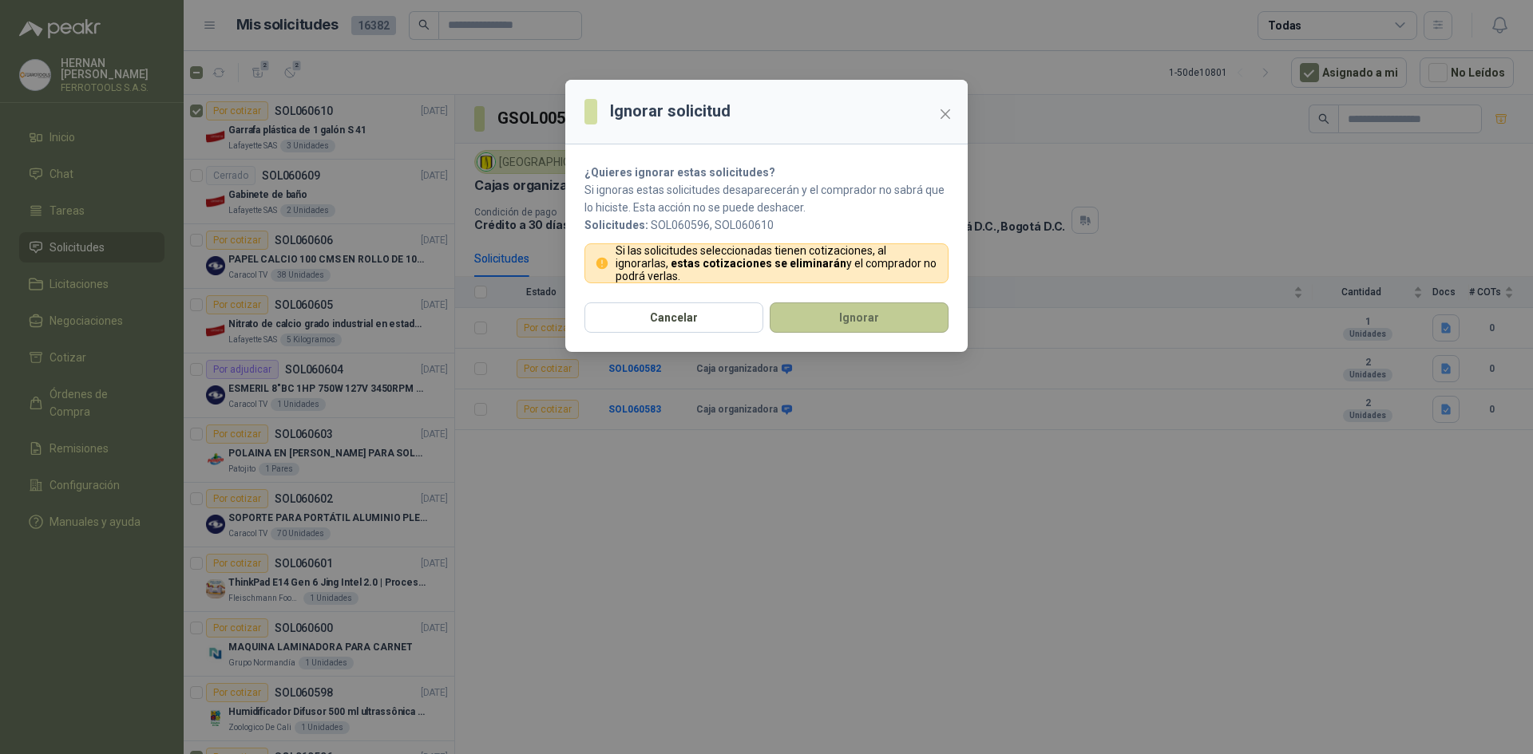
click at [848, 312] on button "Ignorar" at bounding box center [859, 318] width 179 height 30
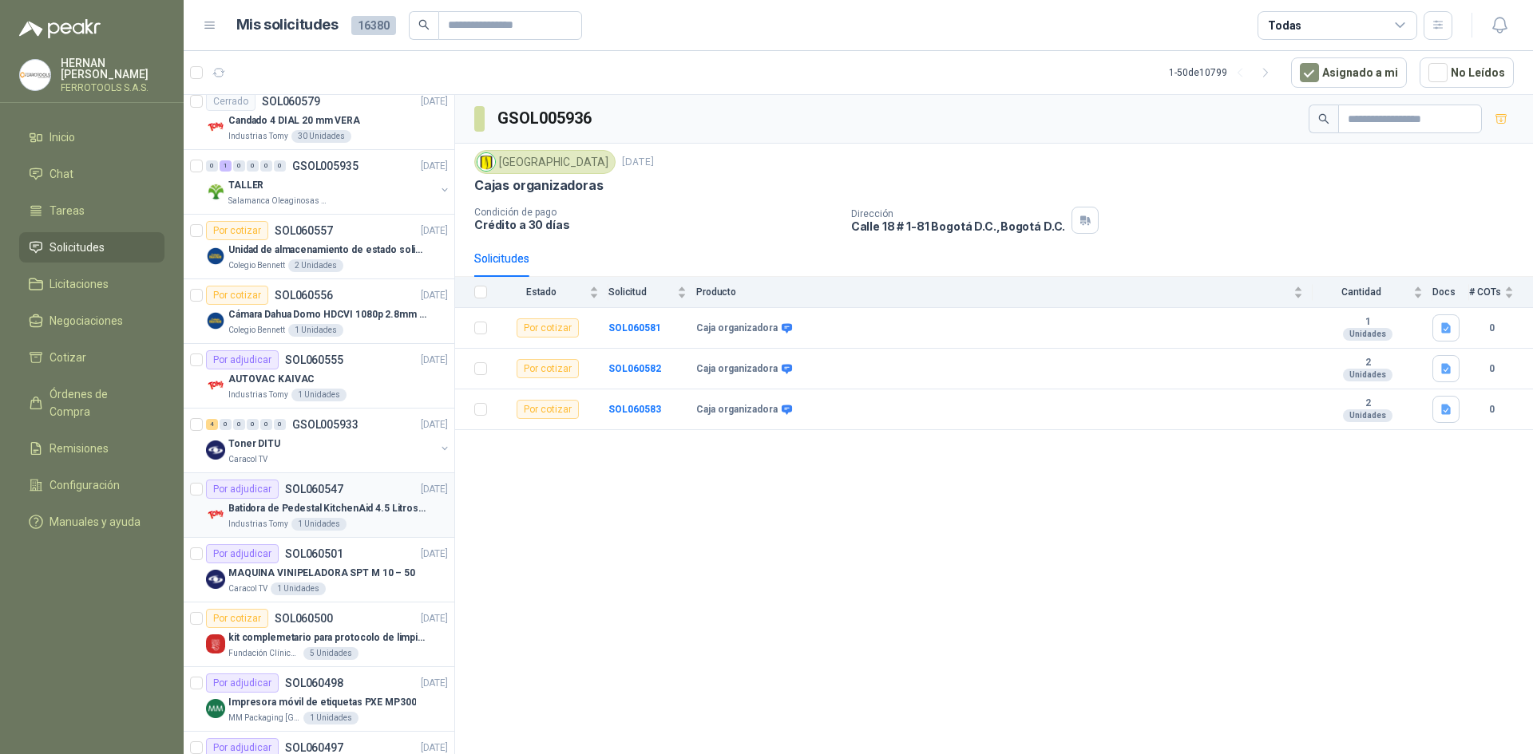
scroll to position [878, 0]
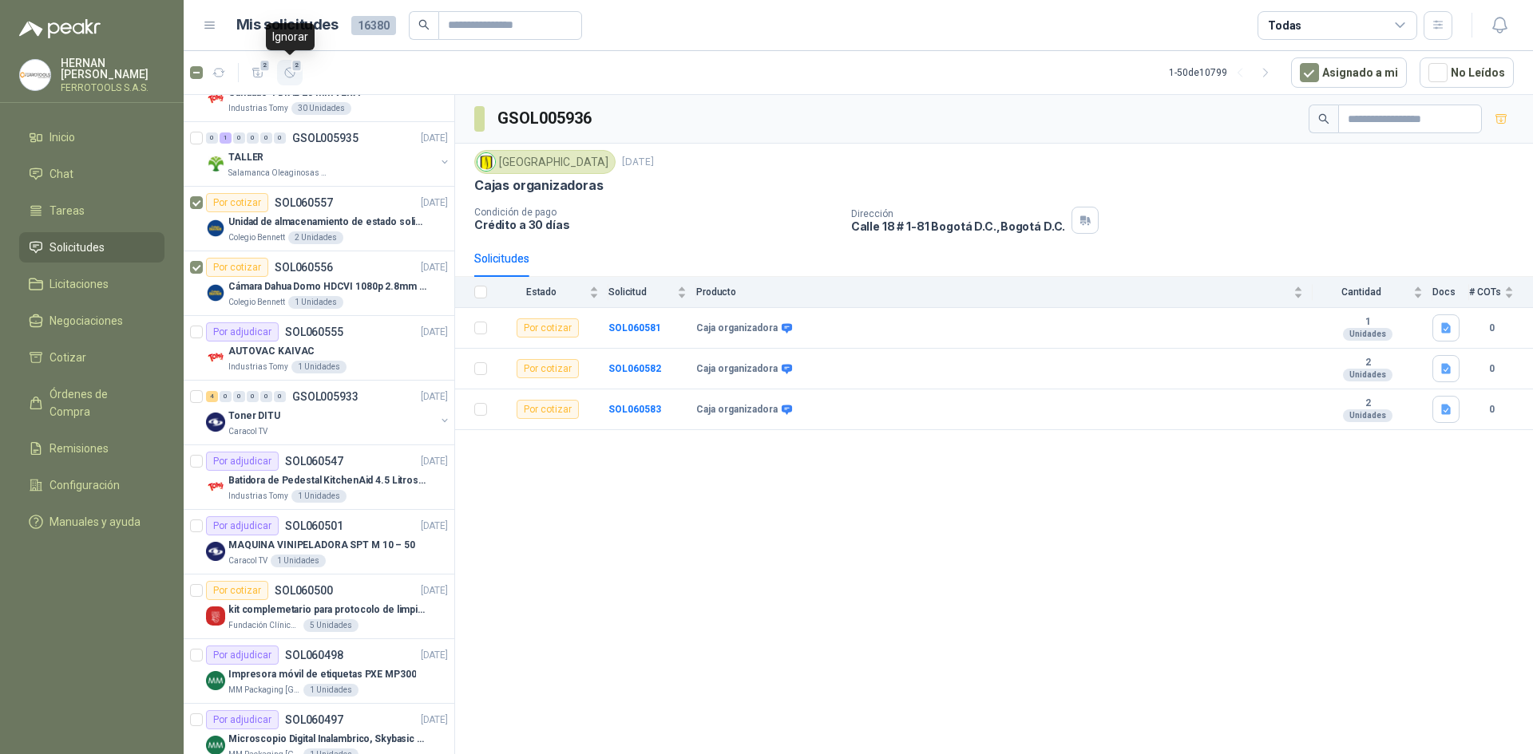
click at [292, 81] on button "2" at bounding box center [290, 73] width 26 height 26
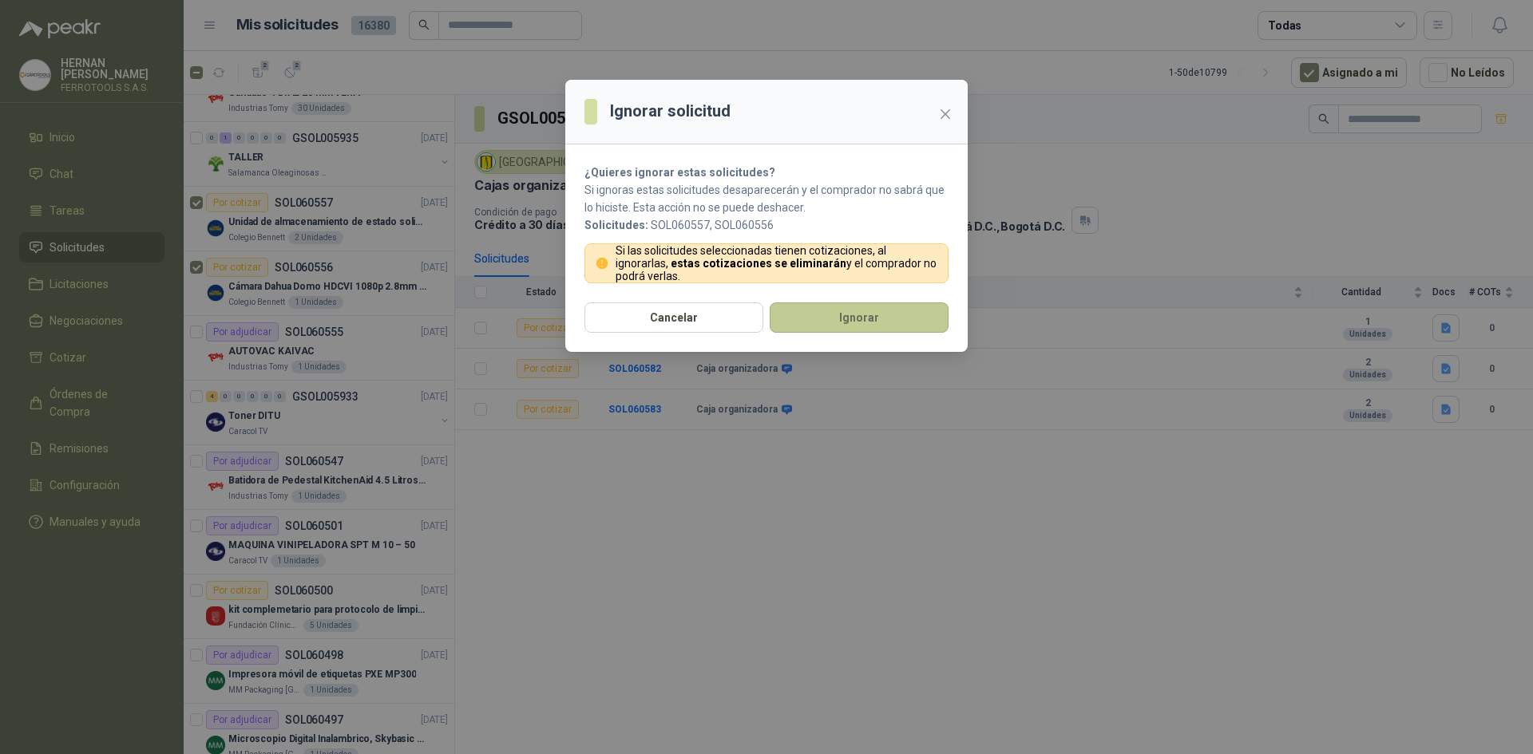
click at [864, 316] on button "Ignorar" at bounding box center [859, 318] width 179 height 30
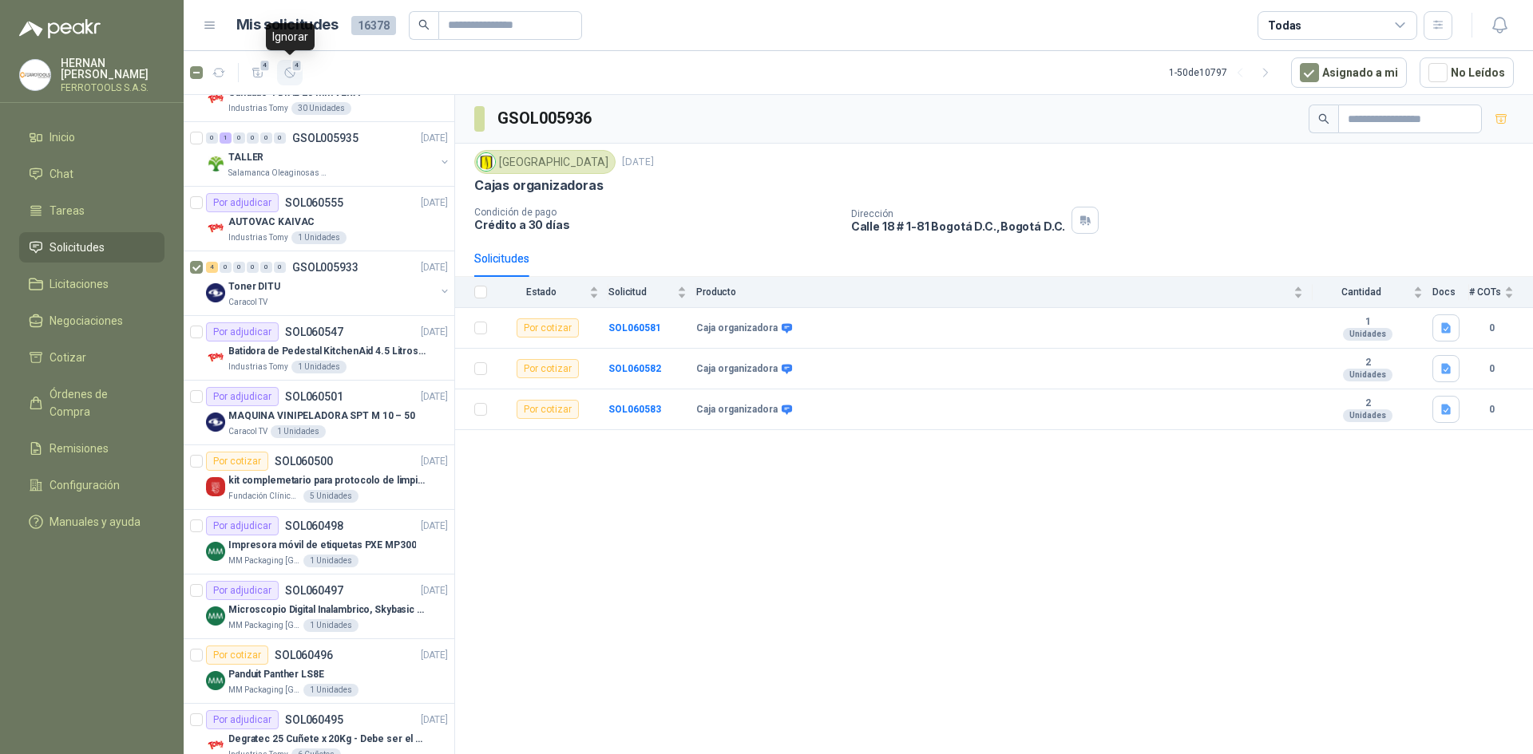
click at [290, 72] on icon "button" at bounding box center [290, 73] width 14 height 14
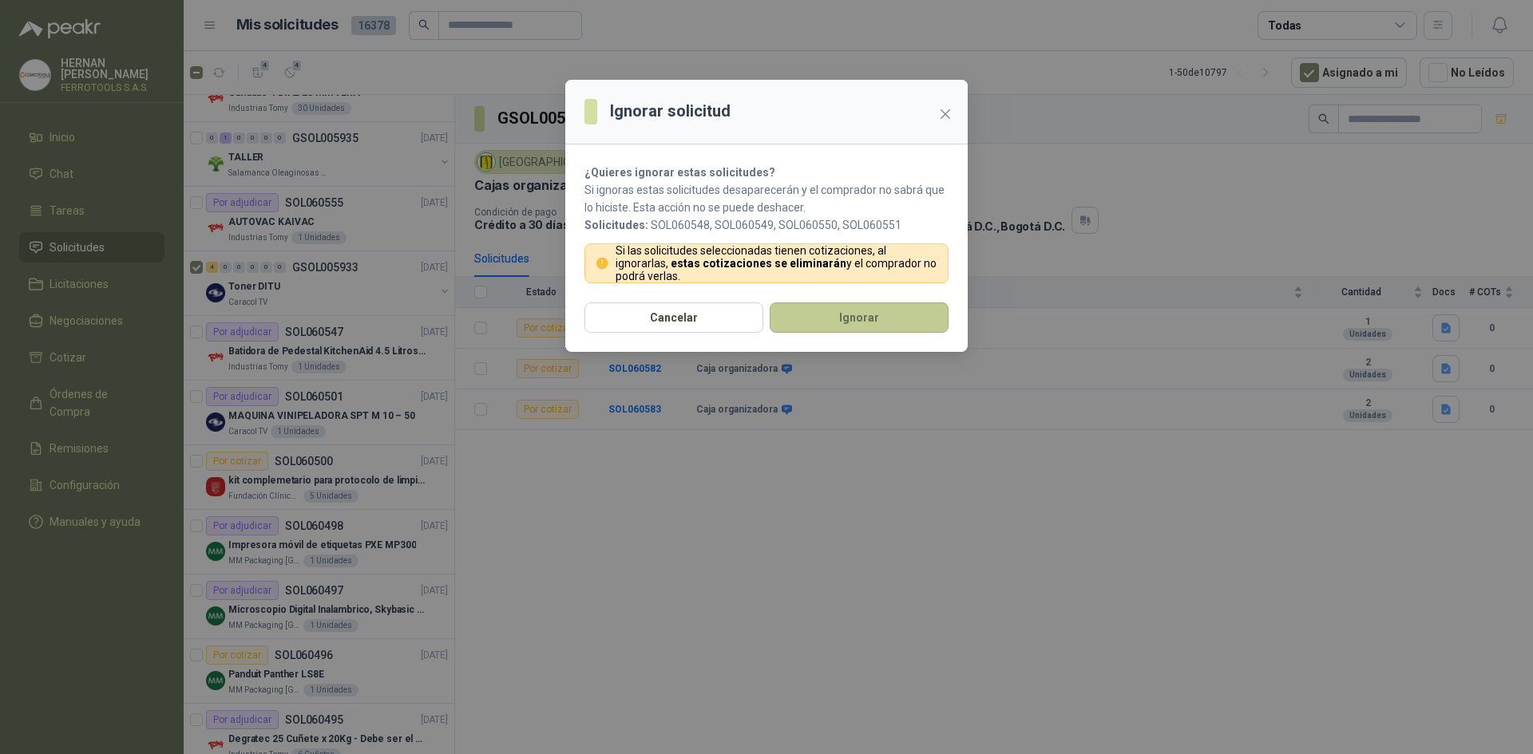
click at [854, 308] on button "Ignorar" at bounding box center [859, 318] width 179 height 30
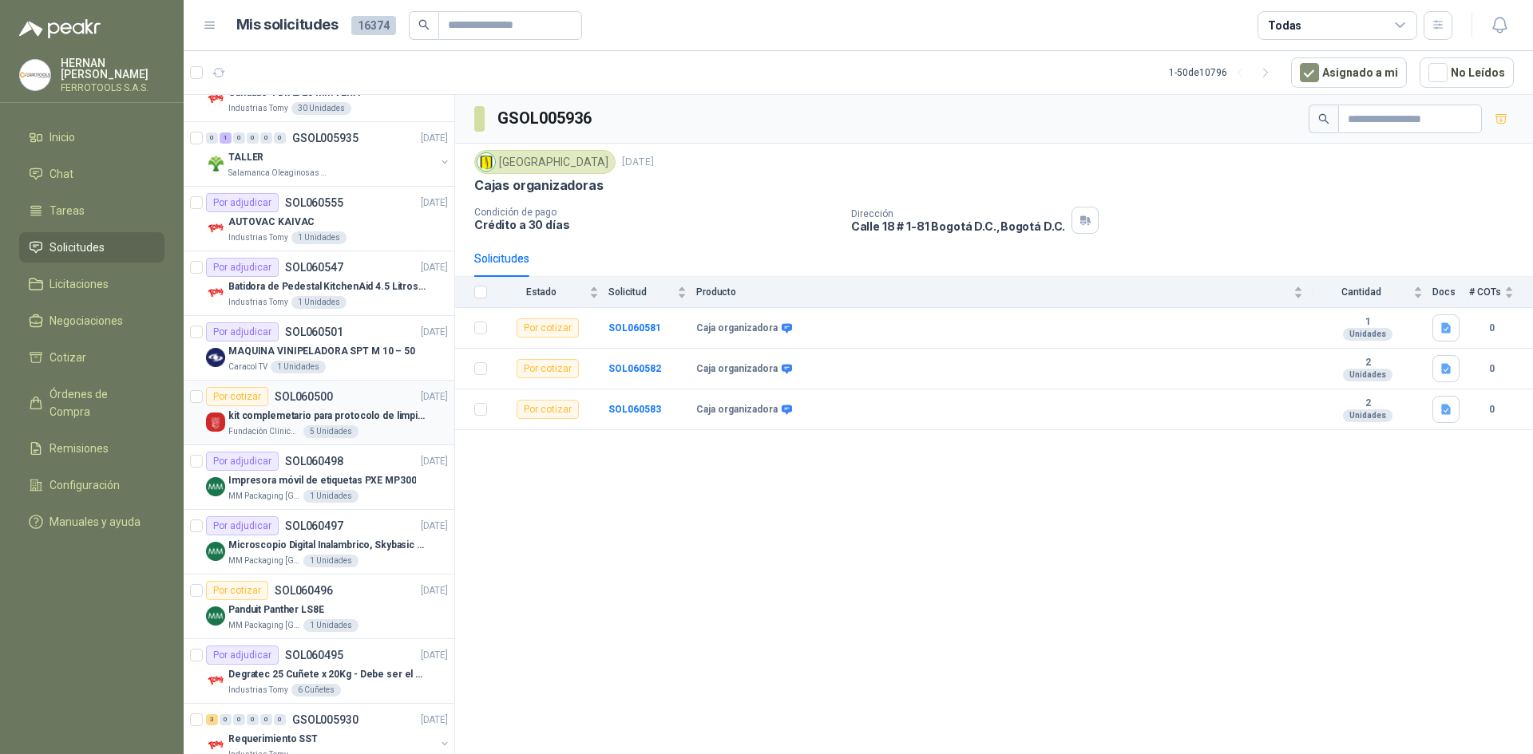
scroll to position [958, 0]
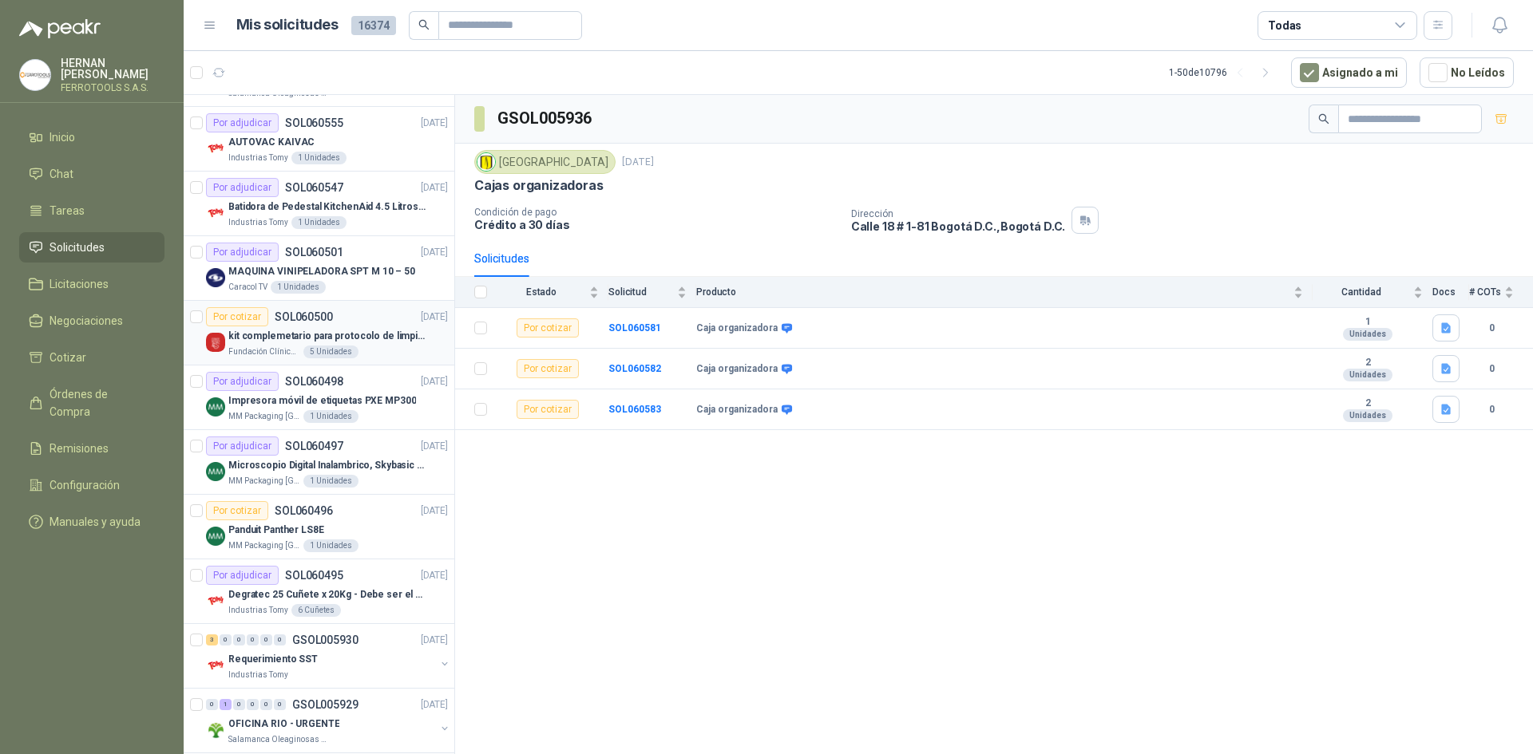
click at [389, 338] on p "kit complemetario para protocolo de limpieza" at bounding box center [327, 336] width 199 height 15
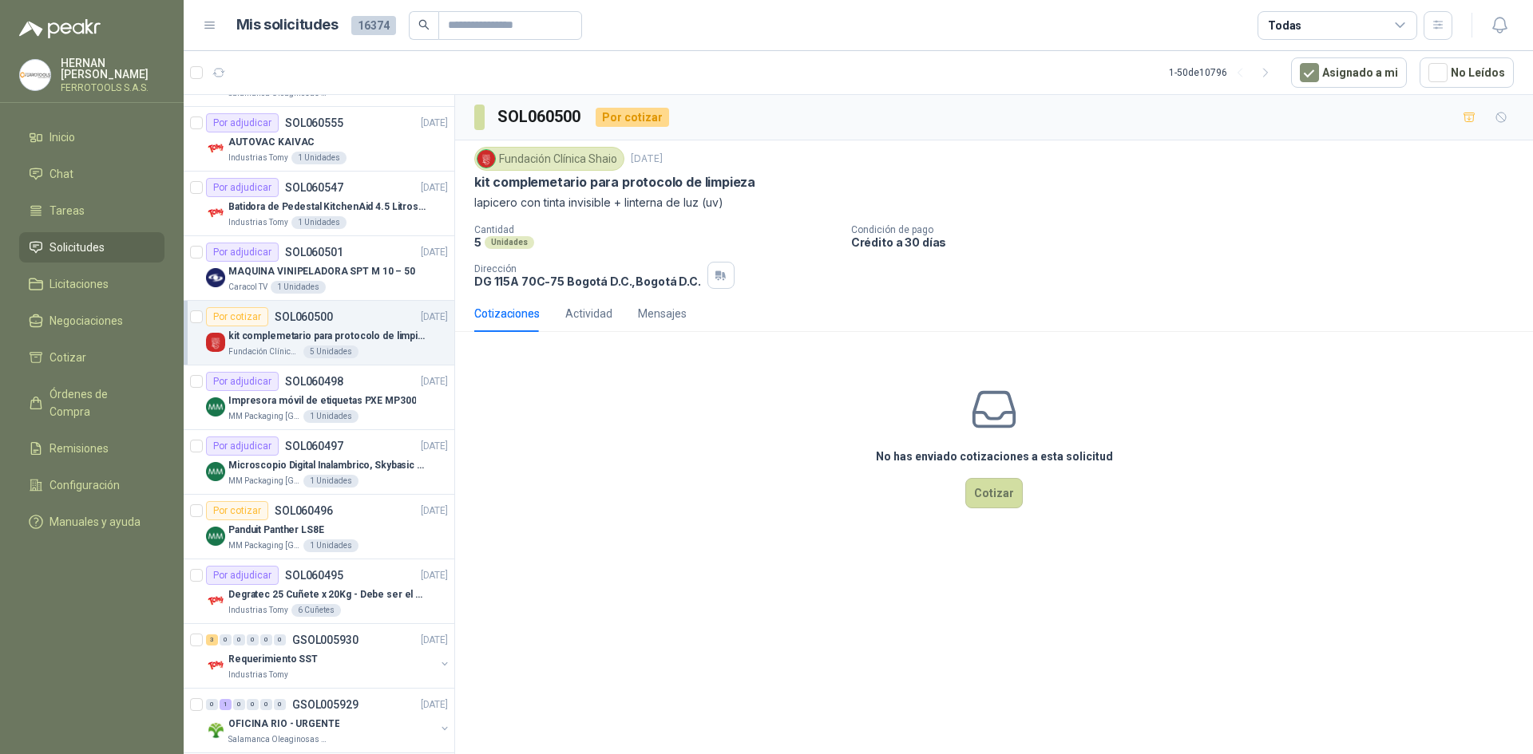
click at [205, 312] on article "Por cotizar SOL060500 [DATE] kit complemetario para protocolo de limpieza Funda…" at bounding box center [319, 333] width 271 height 65
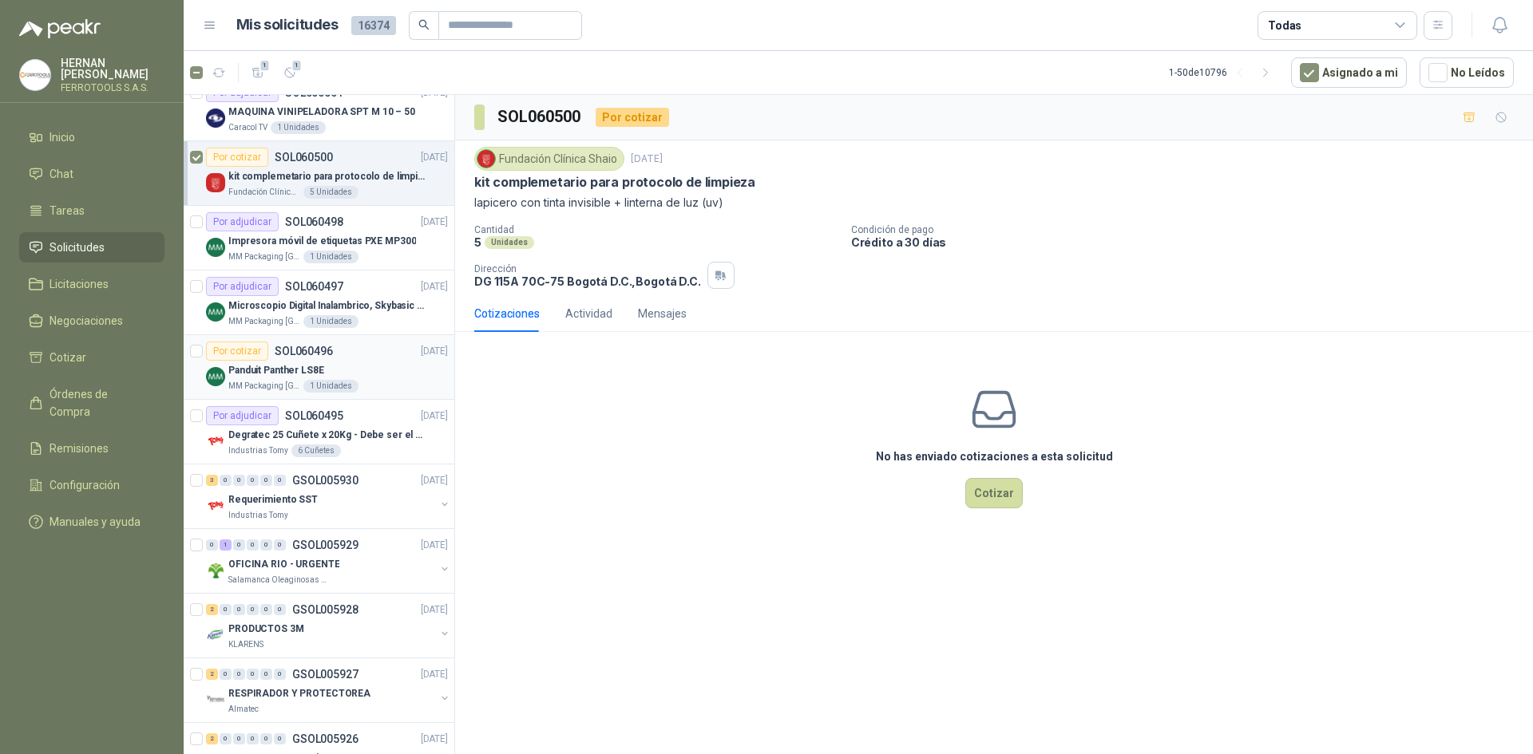
scroll to position [1197, 0]
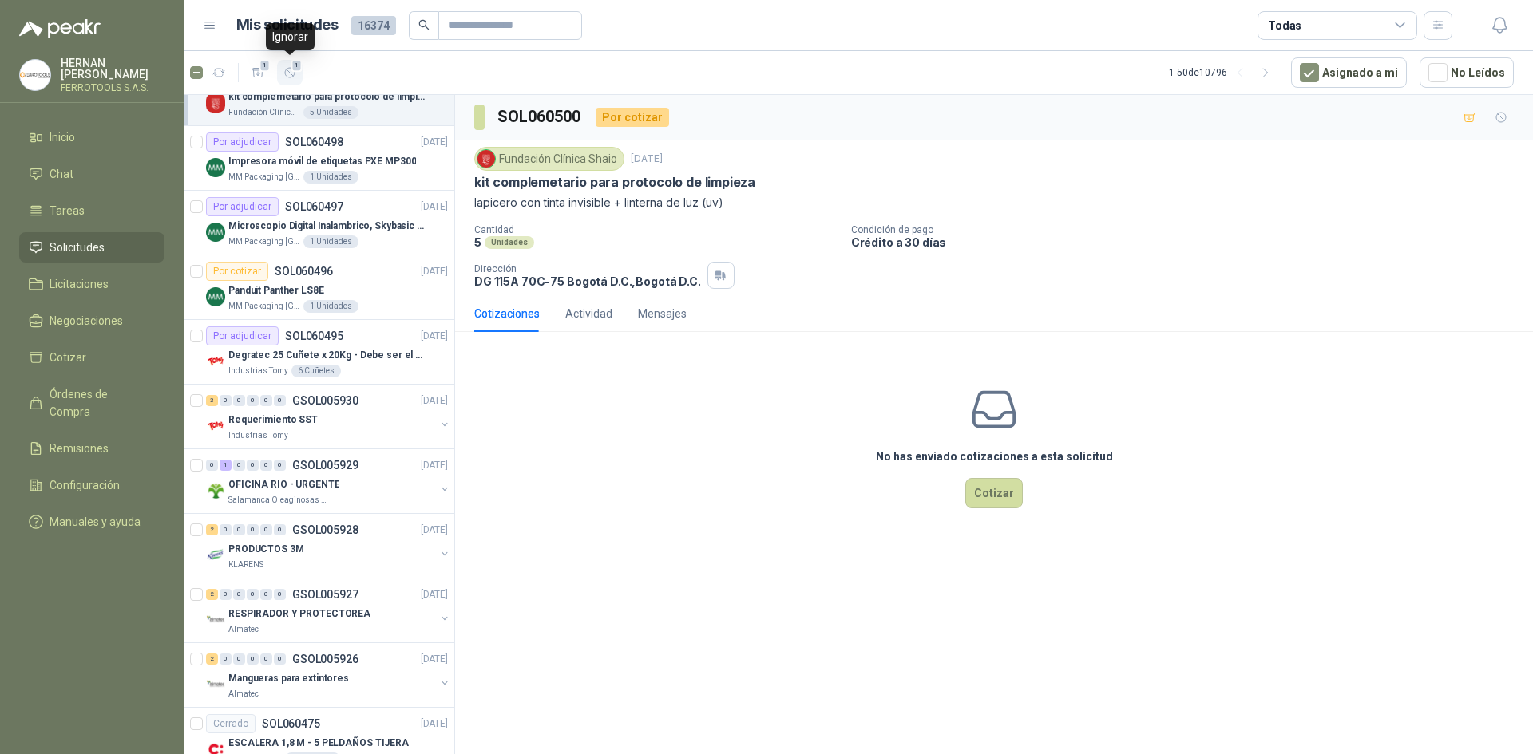
click at [282, 78] on button "1" at bounding box center [290, 73] width 26 height 26
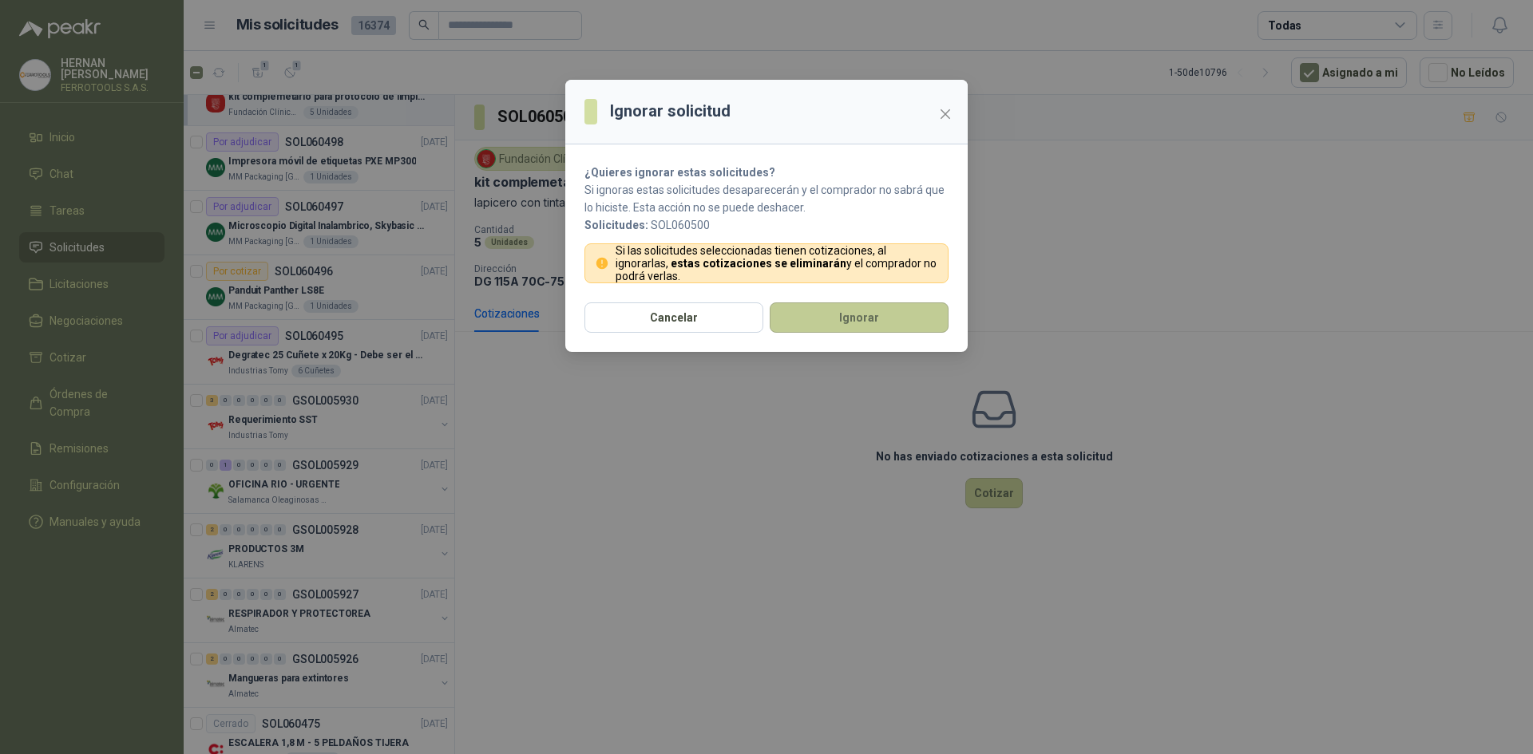
click at [816, 305] on button "Ignorar" at bounding box center [859, 318] width 179 height 30
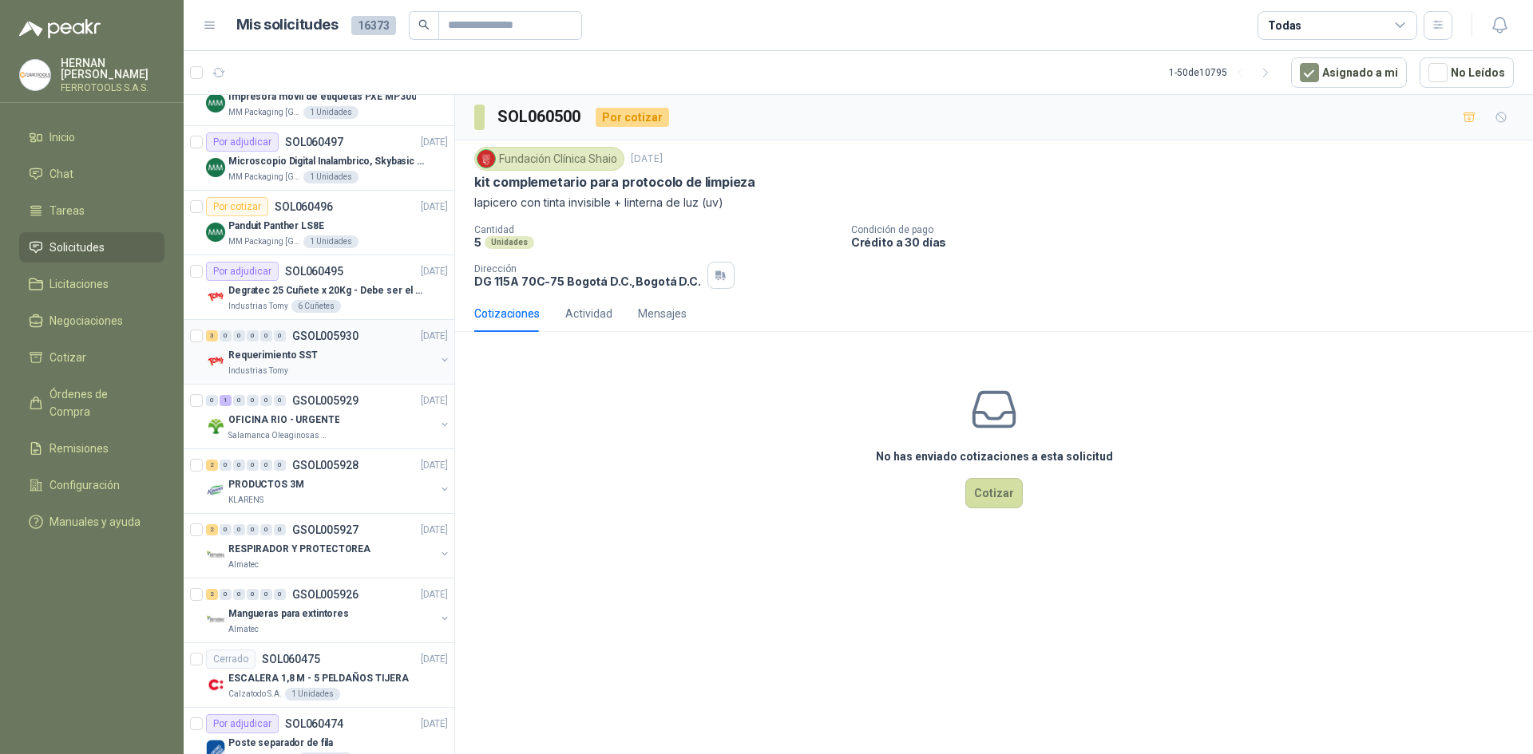
scroll to position [1133, 0]
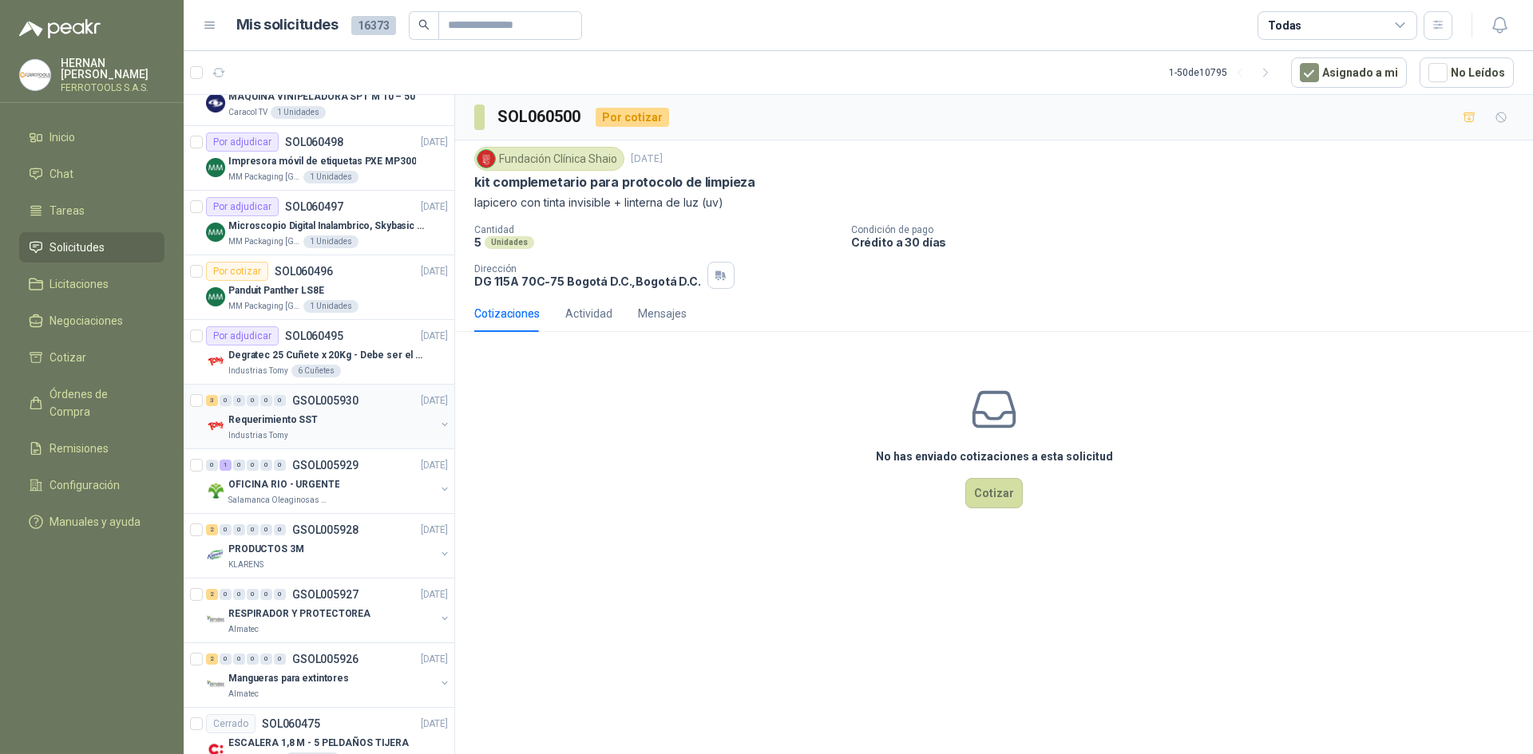
click at [339, 423] on div "Requerimiento SST" at bounding box center [331, 419] width 207 height 19
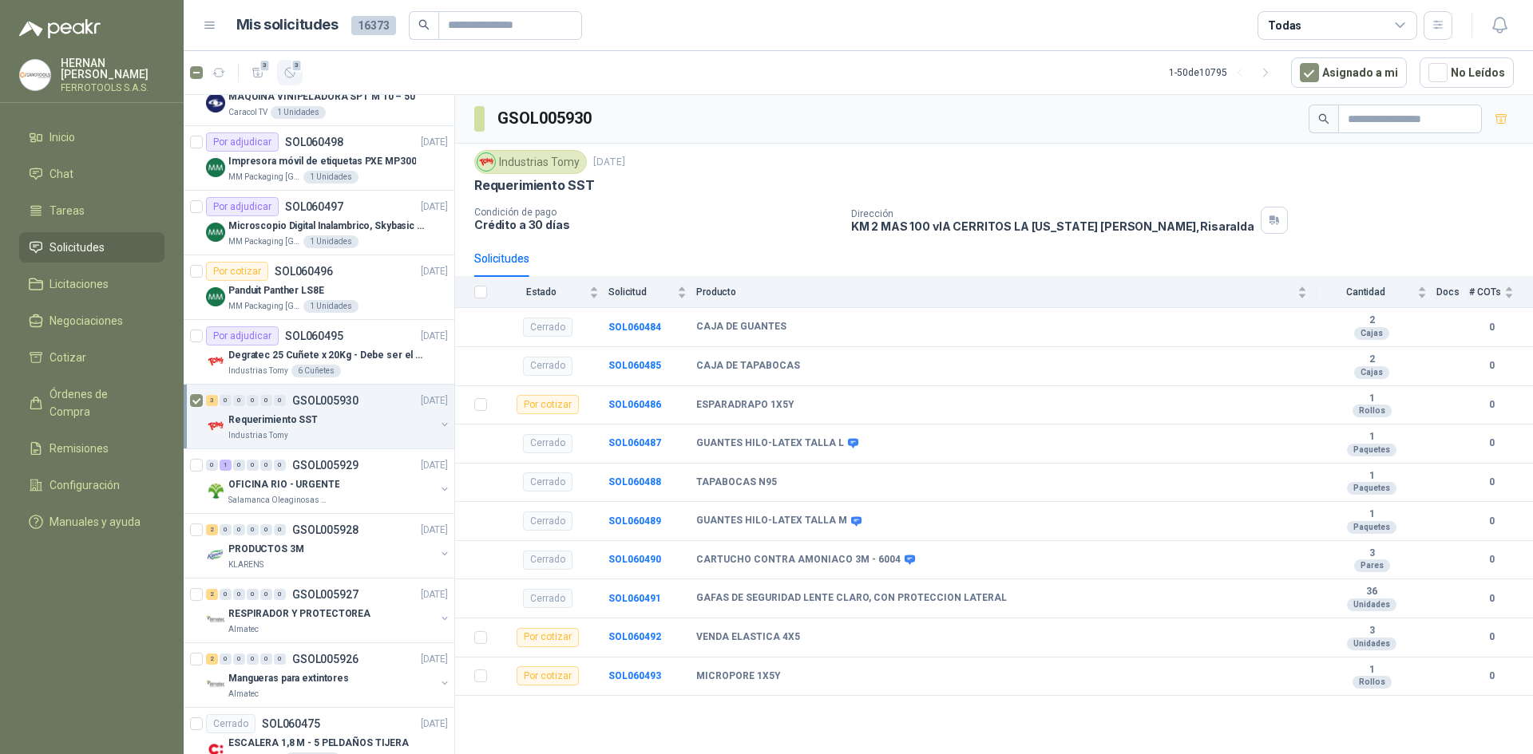
click at [293, 73] on icon "button" at bounding box center [290, 73] width 14 height 14
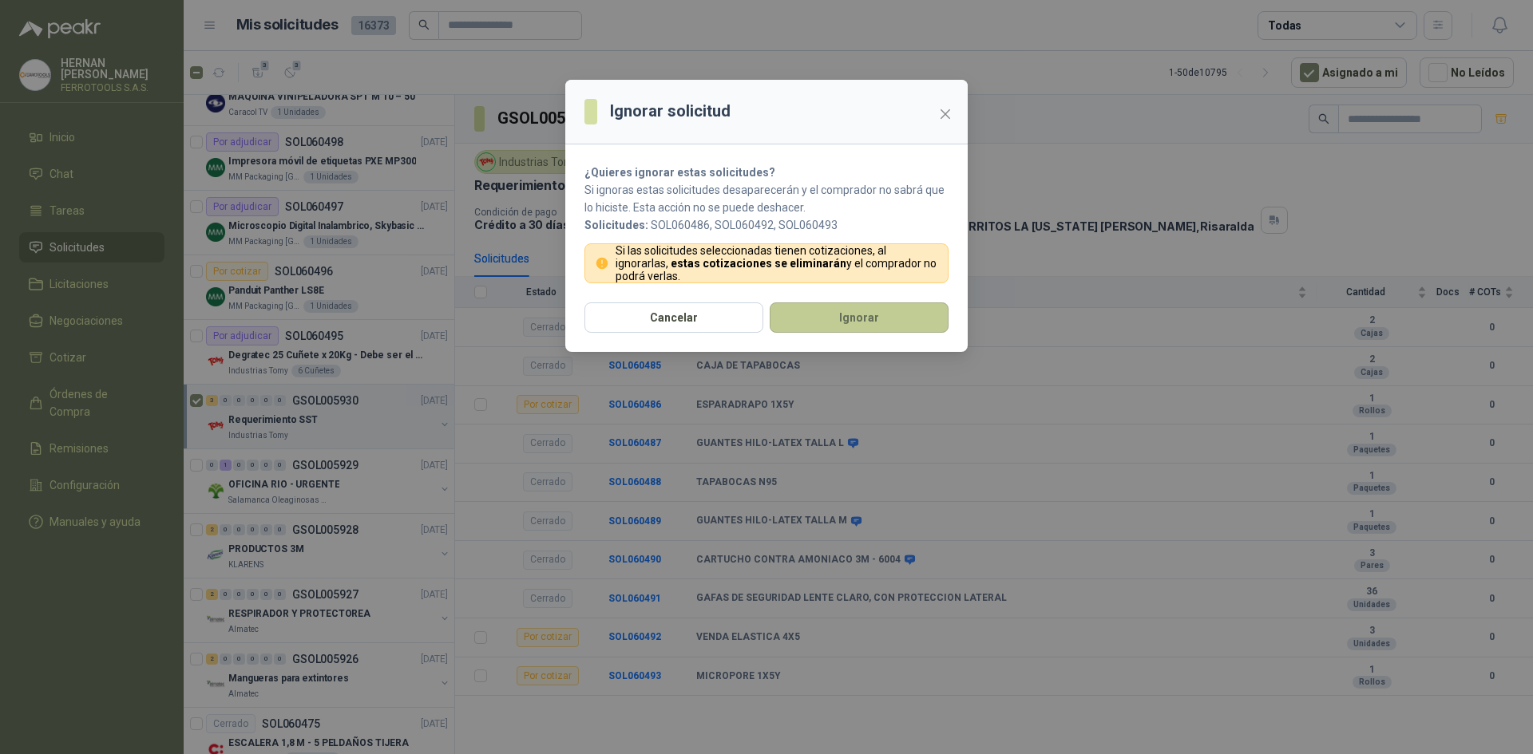
click at [858, 318] on button "Ignorar" at bounding box center [859, 318] width 179 height 30
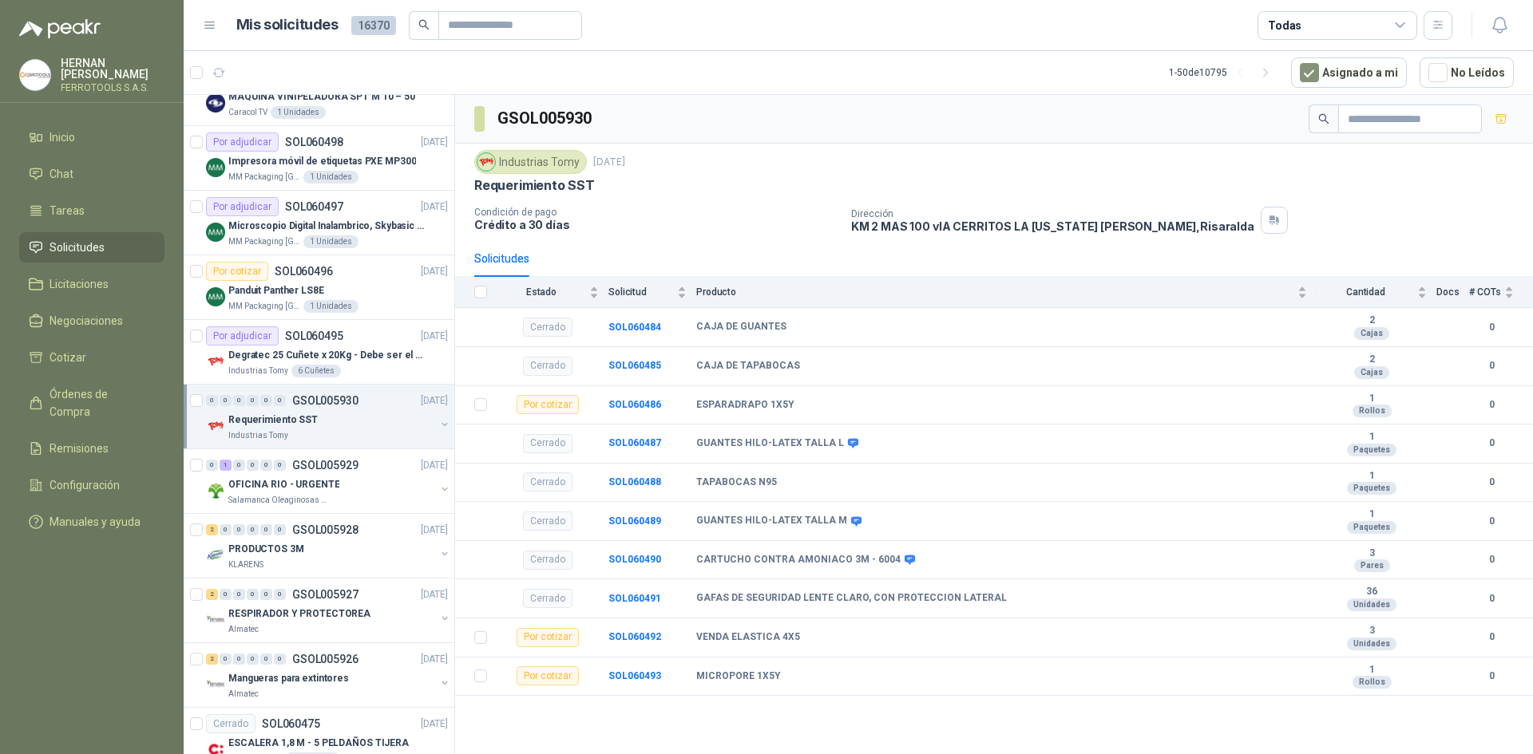
click at [325, 429] on div "Requerimiento SST" at bounding box center [331, 419] width 207 height 19
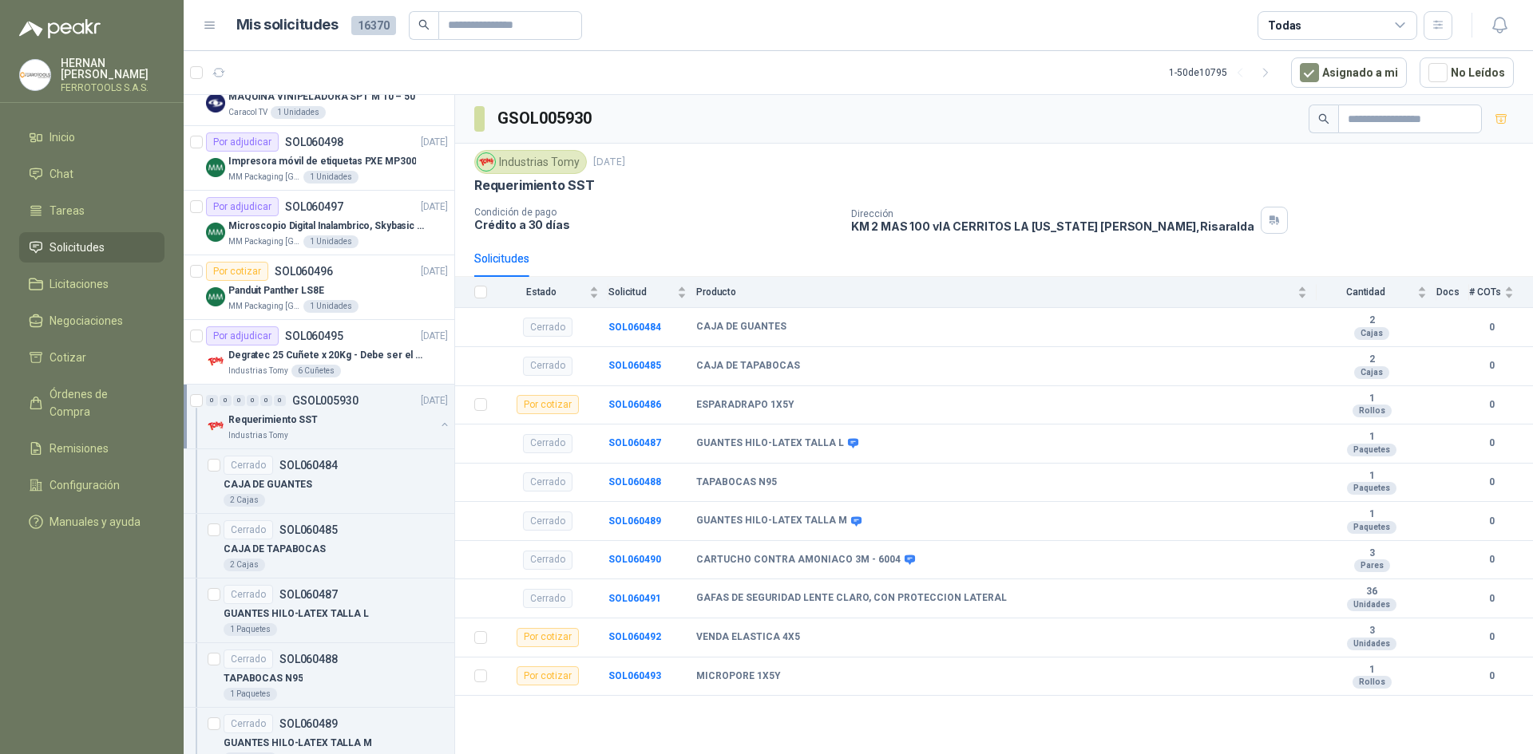
click at [325, 429] on div "Requerimiento SST" at bounding box center [331, 419] width 207 height 19
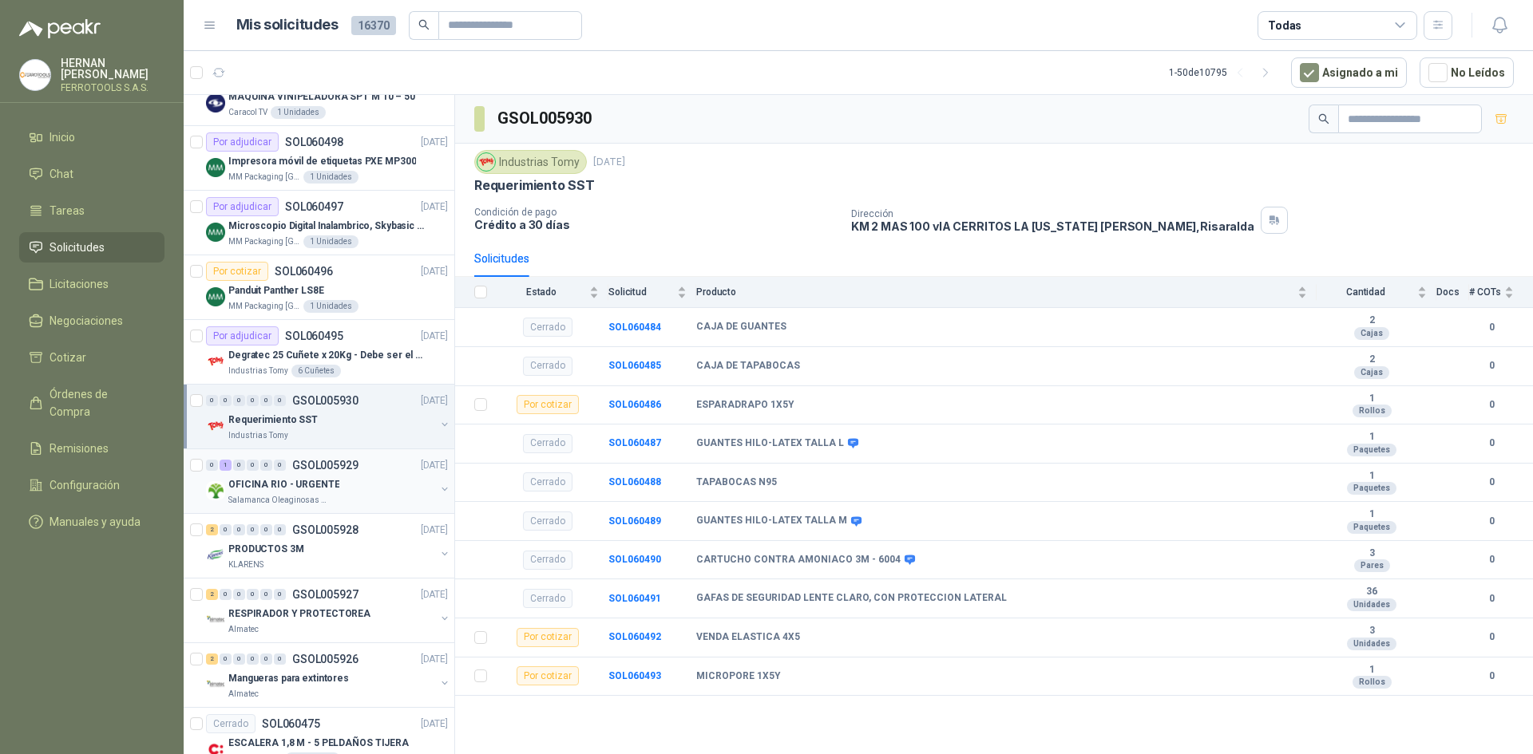
click at [354, 481] on div "OFICINA RIO - URGENTE" at bounding box center [331, 484] width 207 height 19
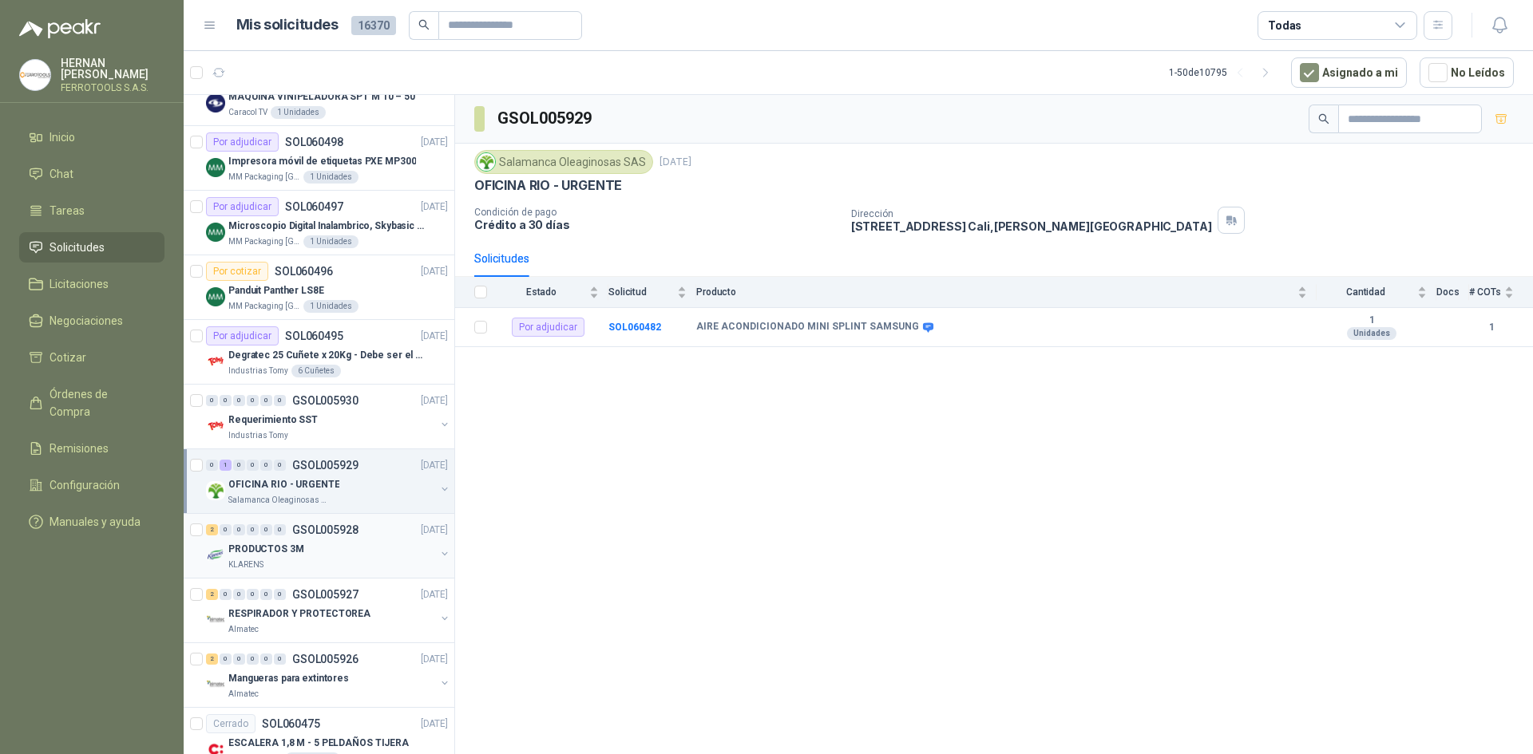
click at [345, 543] on div "PRODUCTOS 3M" at bounding box center [331, 549] width 207 height 19
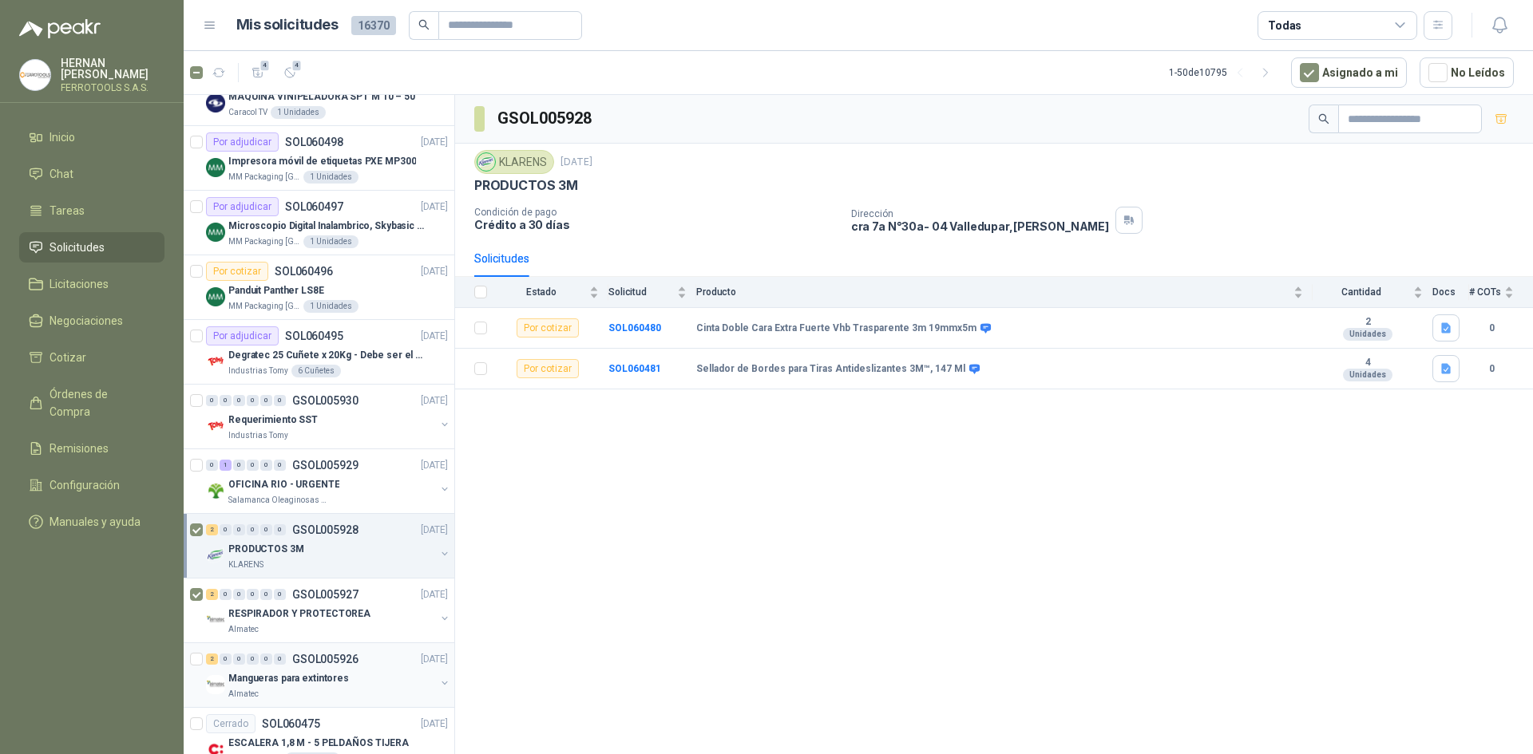
click at [205, 659] on div at bounding box center [198, 675] width 16 height 51
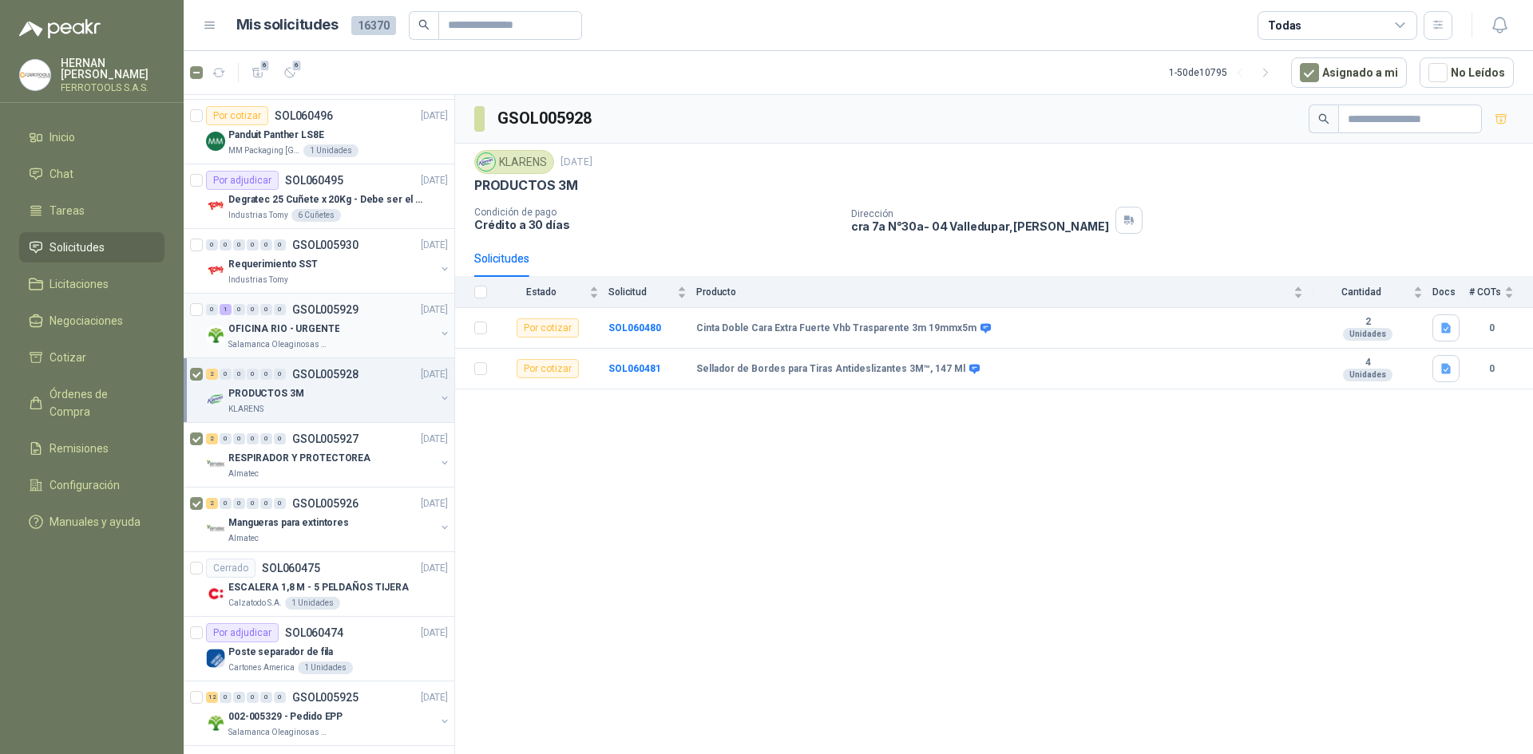
scroll to position [1292, 0]
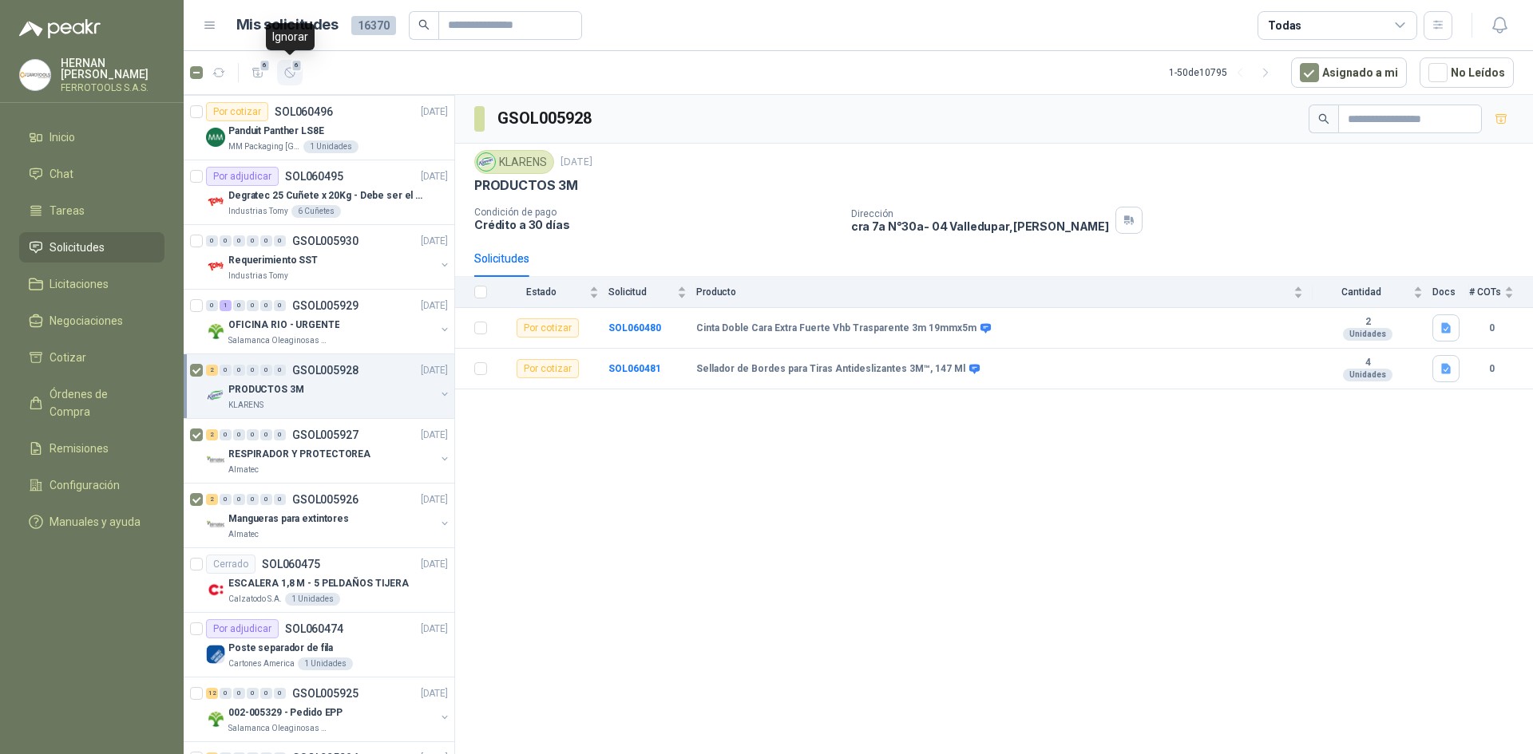
click at [298, 72] on span "6" at bounding box center [296, 65] width 11 height 13
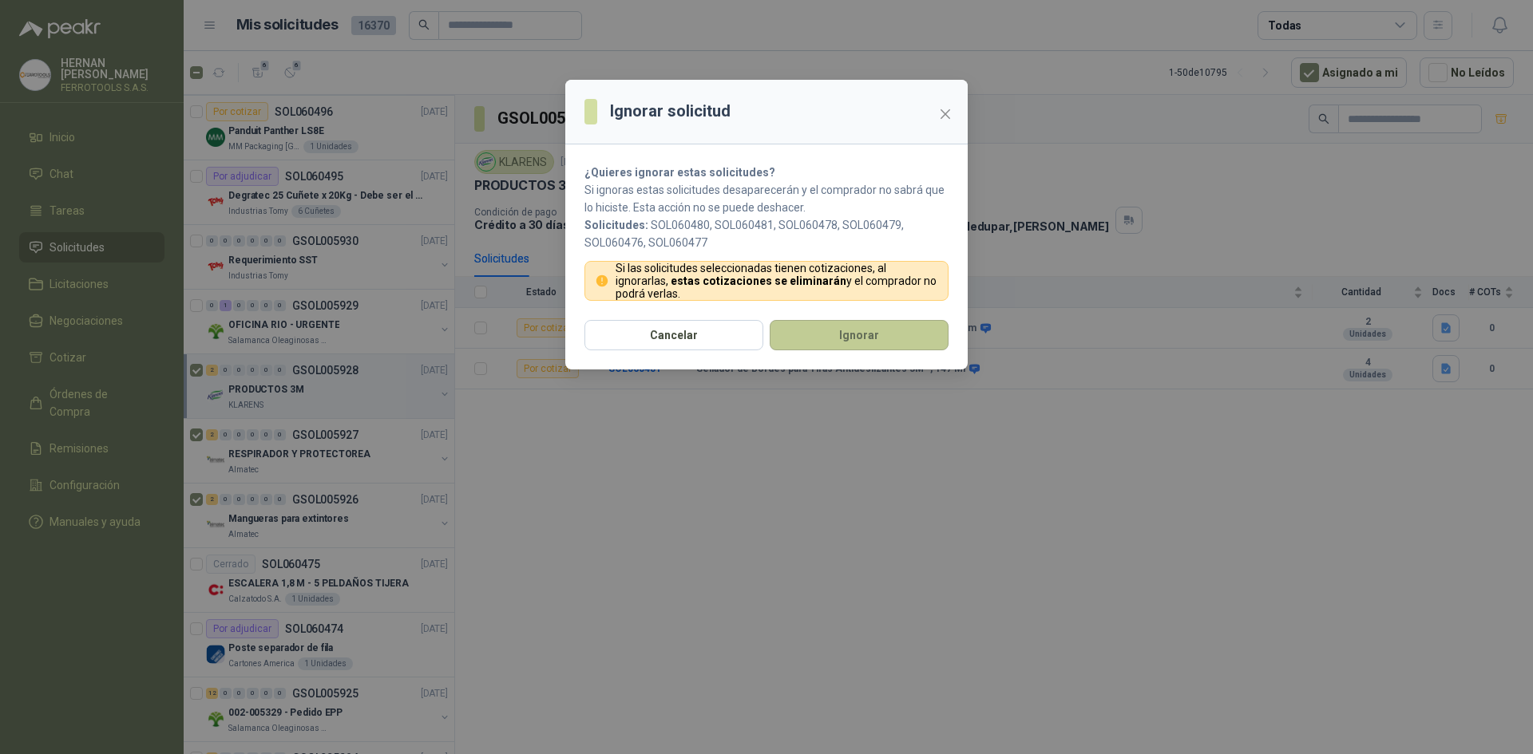
click at [856, 349] on button "Ignorar" at bounding box center [859, 335] width 179 height 30
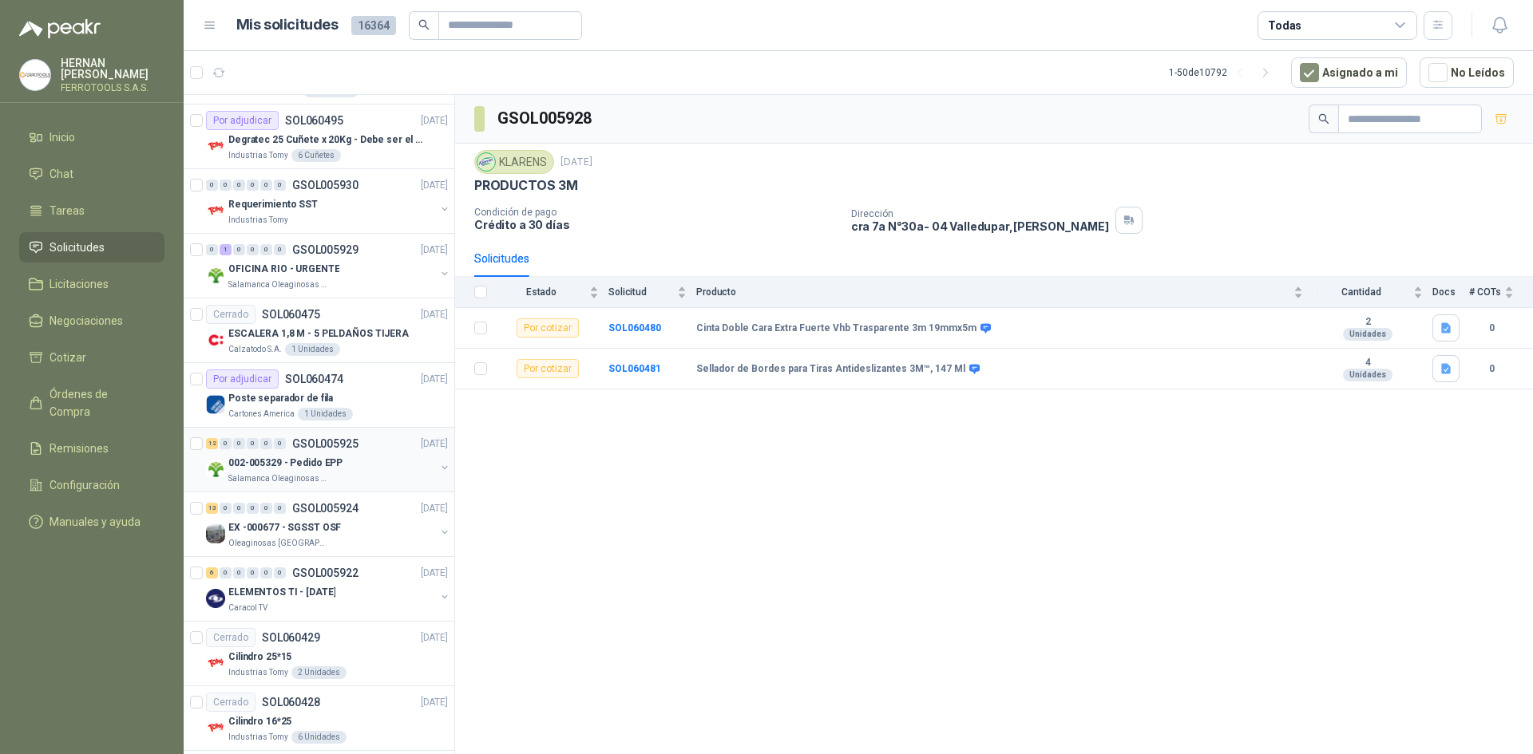
scroll to position [1372, 0]
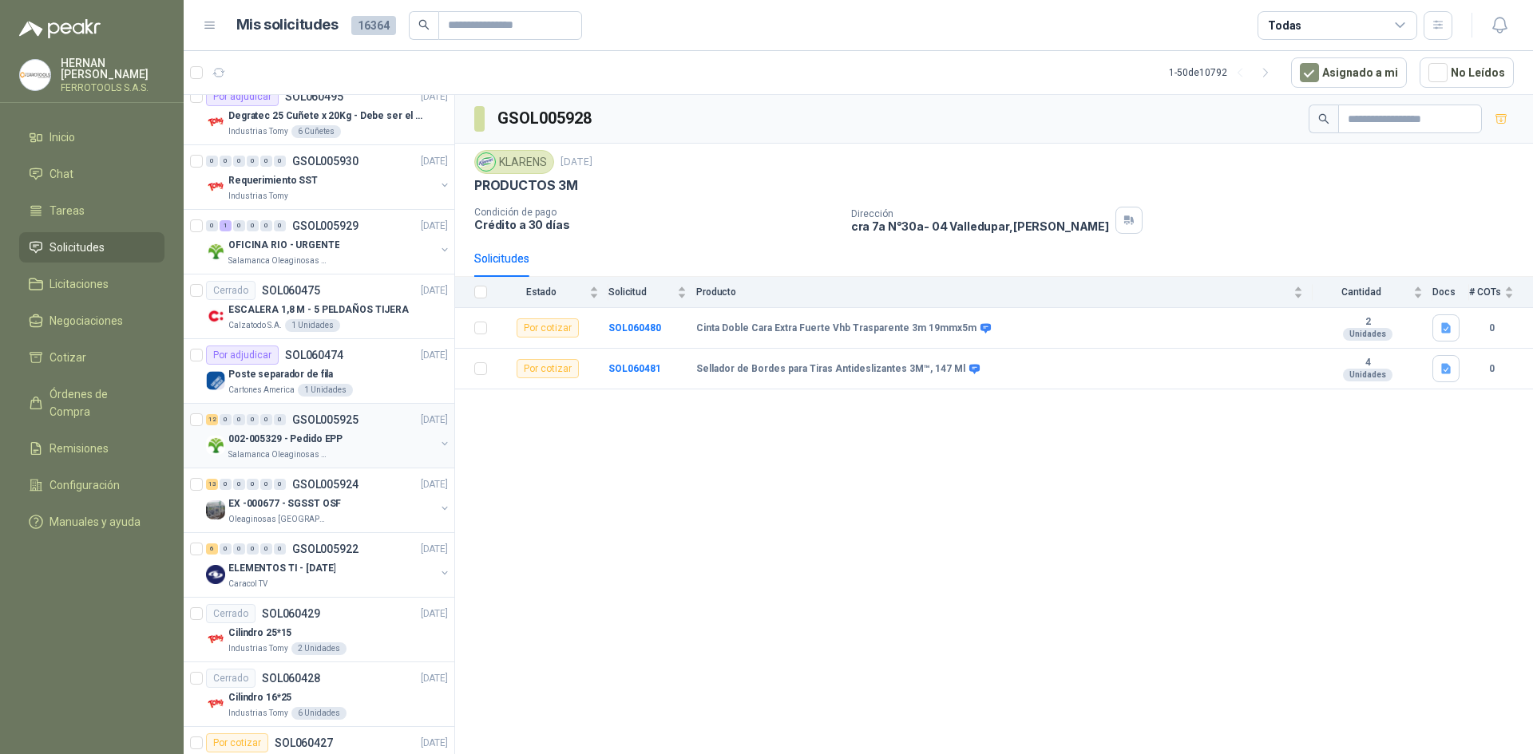
click at [374, 454] on div "Salamanca Oleaginosas SAS" at bounding box center [331, 455] width 207 height 13
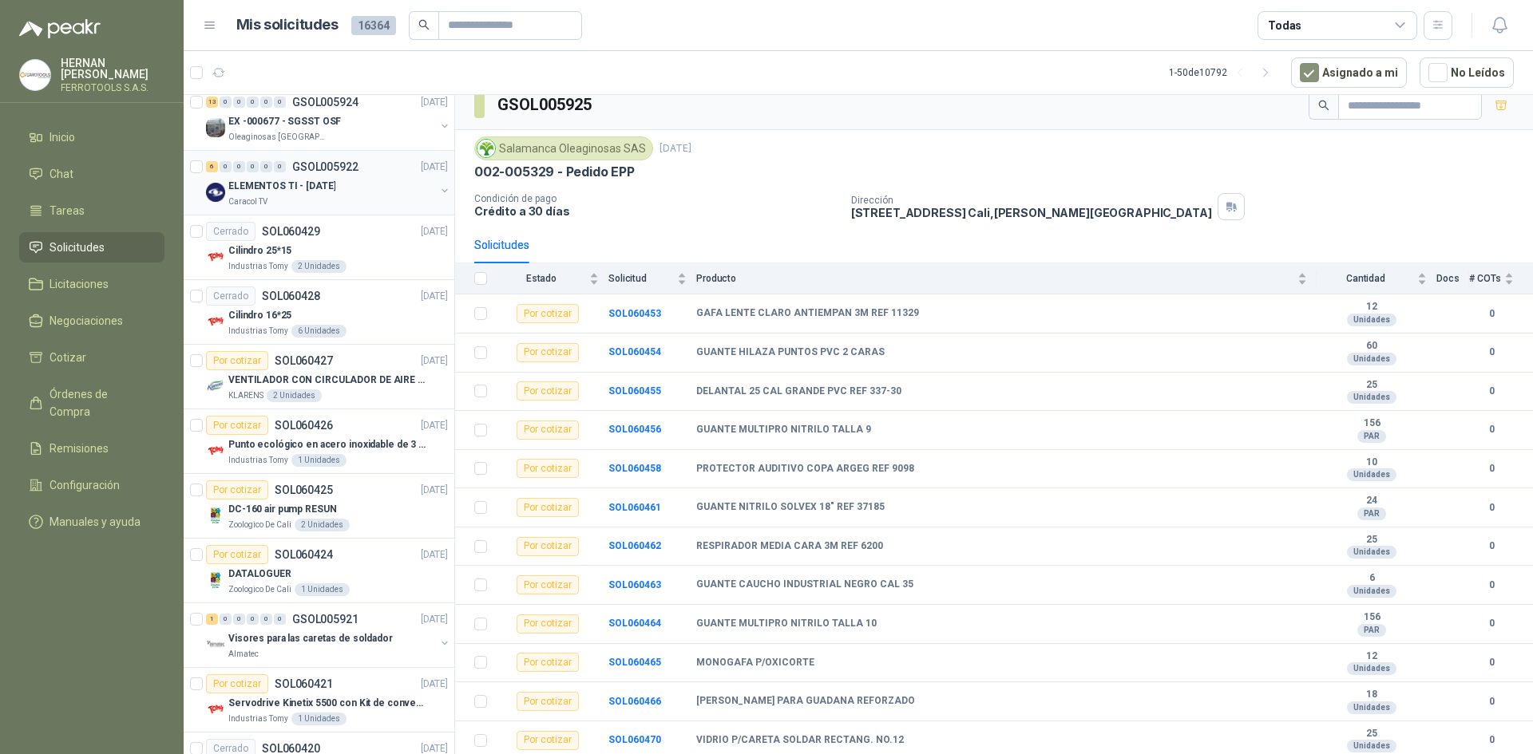
scroll to position [1771, 0]
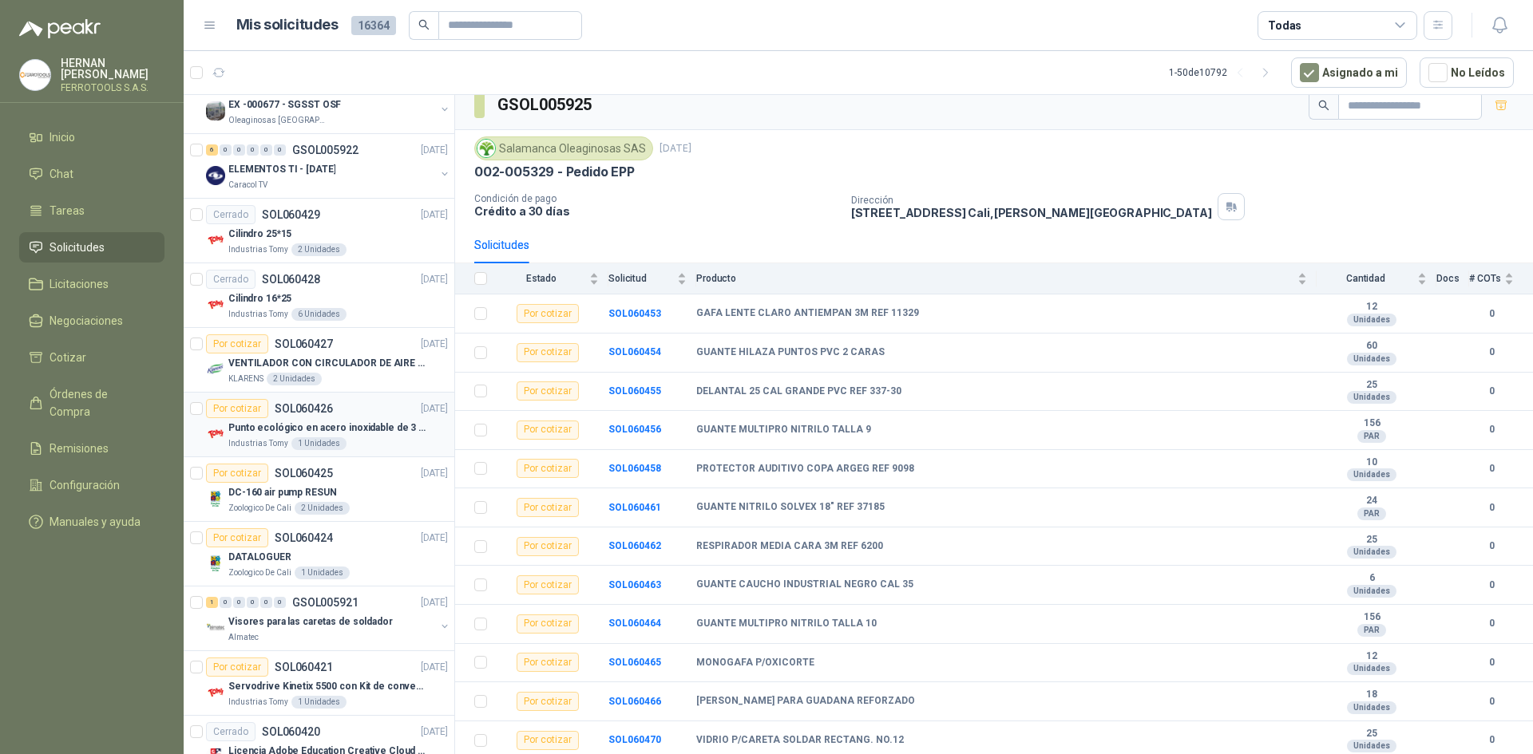
click at [371, 434] on p "Punto ecológico en acero inoxidable de 3 puestos, con capacidad para 53 Litros …" at bounding box center [327, 428] width 199 height 15
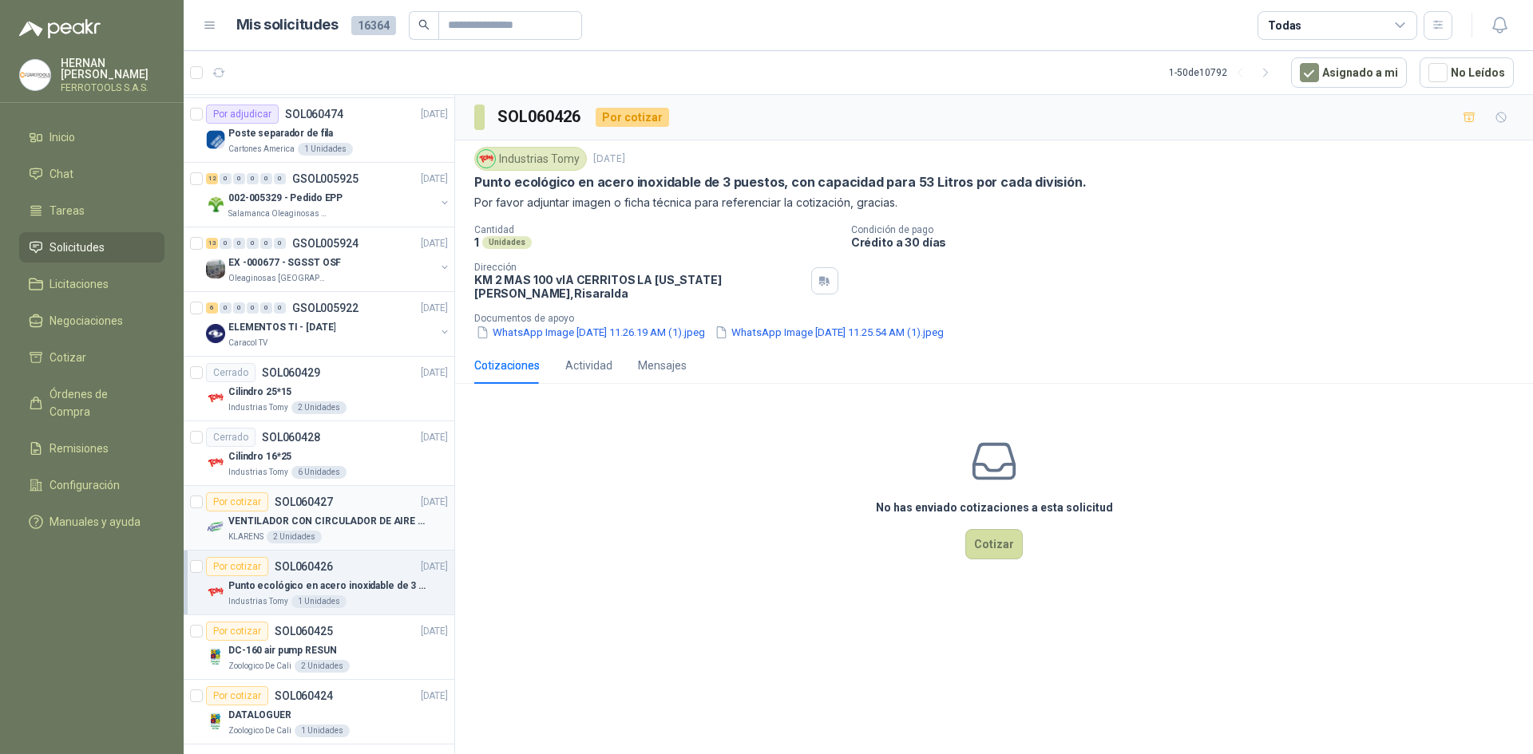
scroll to position [1612, 0]
click at [359, 209] on div "Salamanca Oleaginosas SAS" at bounding box center [331, 215] width 207 height 13
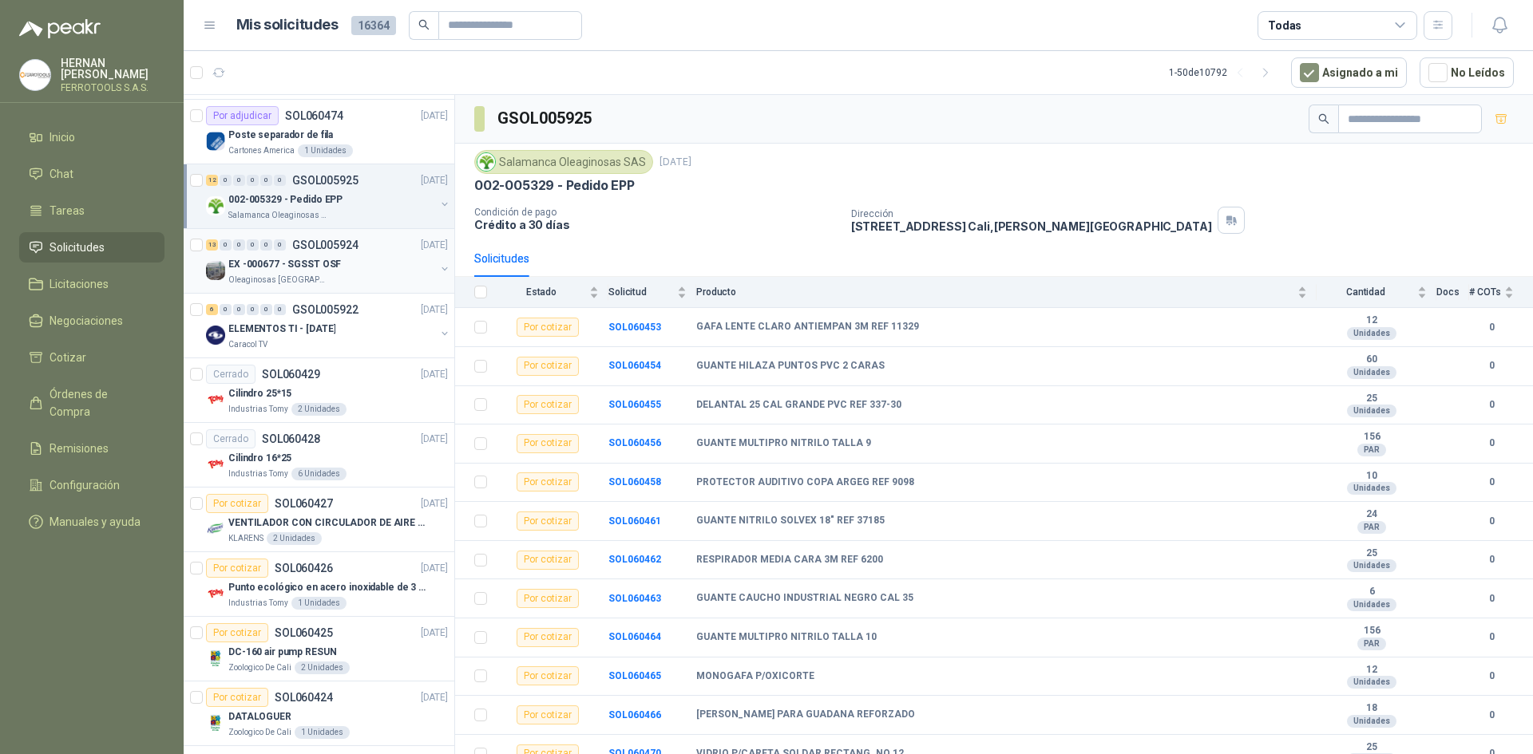
click at [358, 276] on div "Oleaginosas [GEOGRAPHIC_DATA][PERSON_NAME]" at bounding box center [331, 280] width 207 height 13
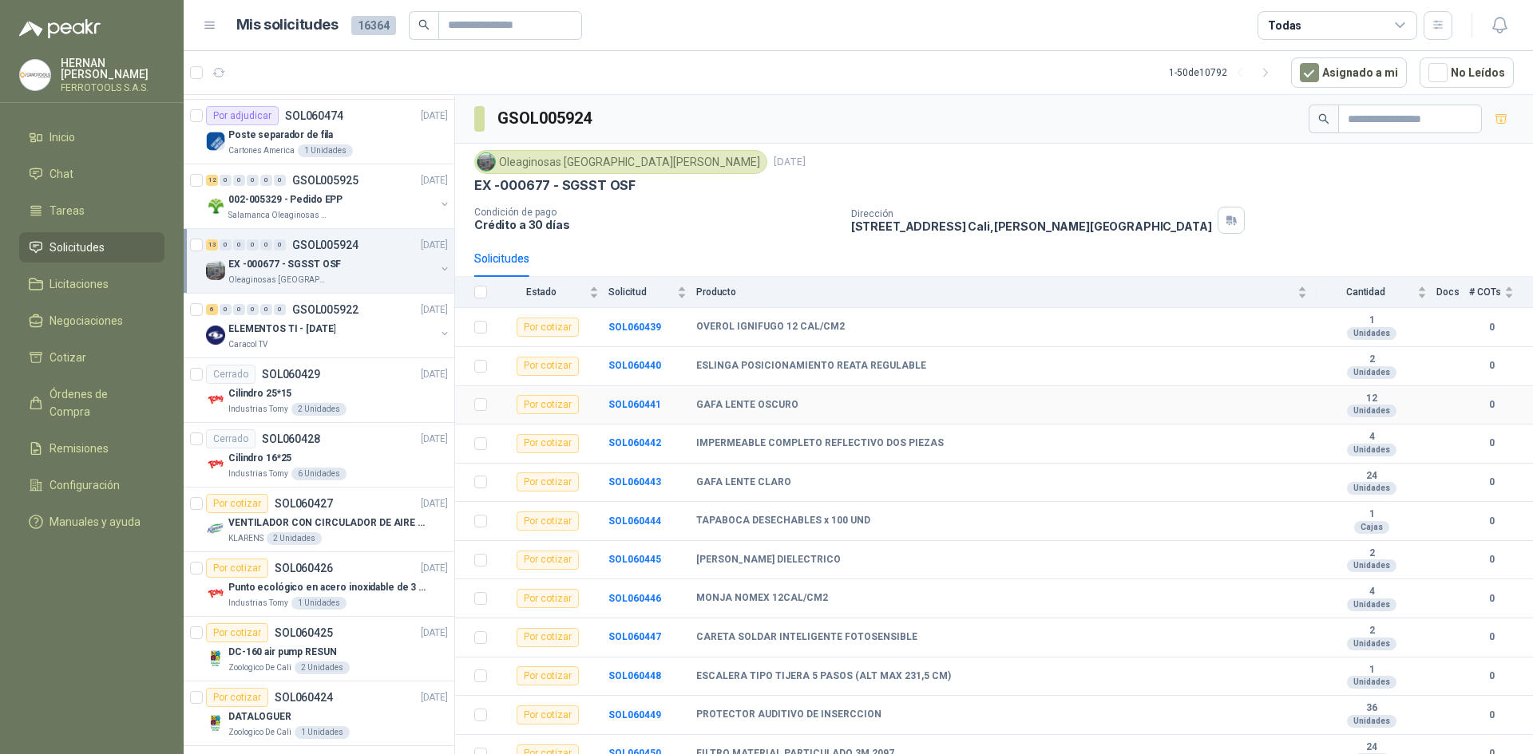
scroll to position [53, 0]
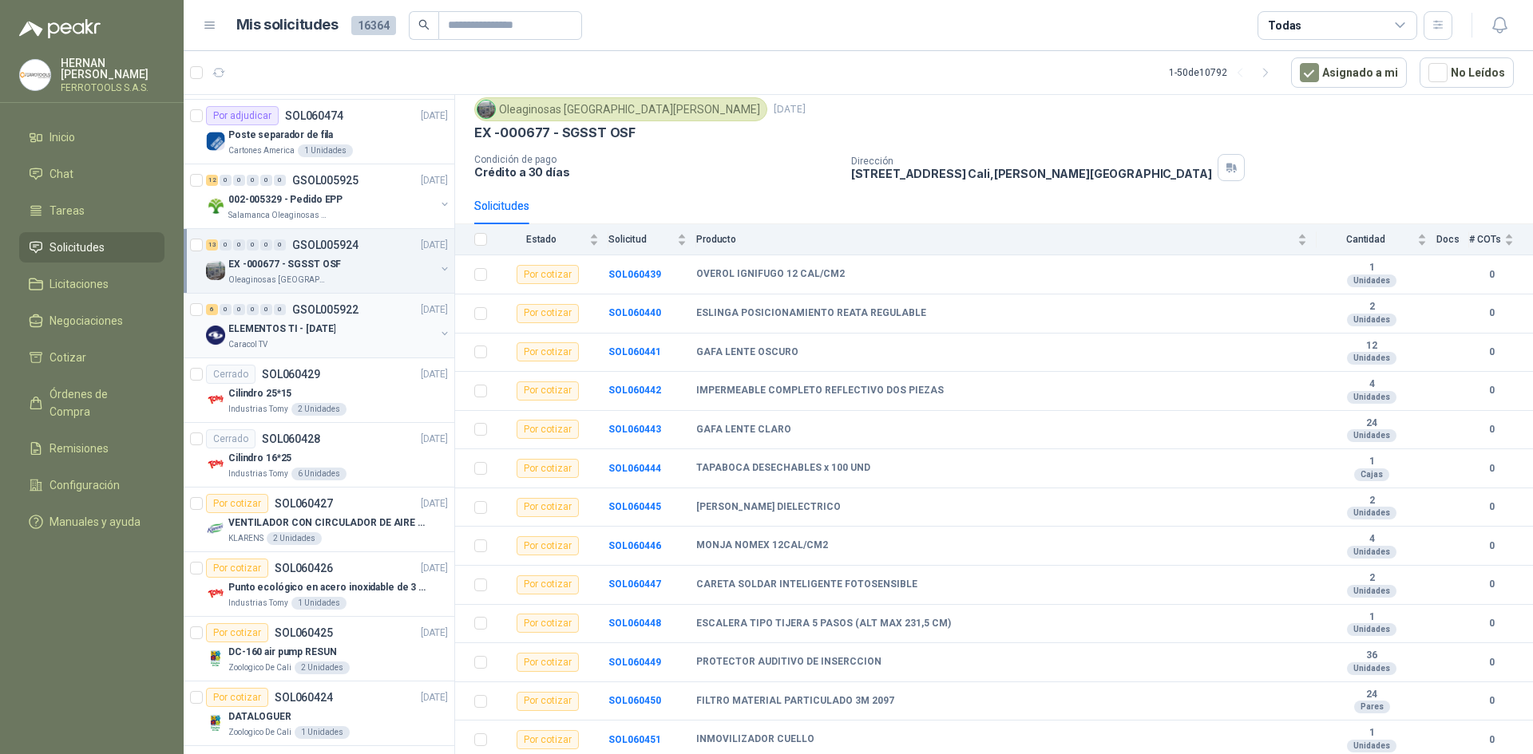
click at [391, 337] on div "ELEMENTOS TI - [DATE]" at bounding box center [331, 328] width 207 height 19
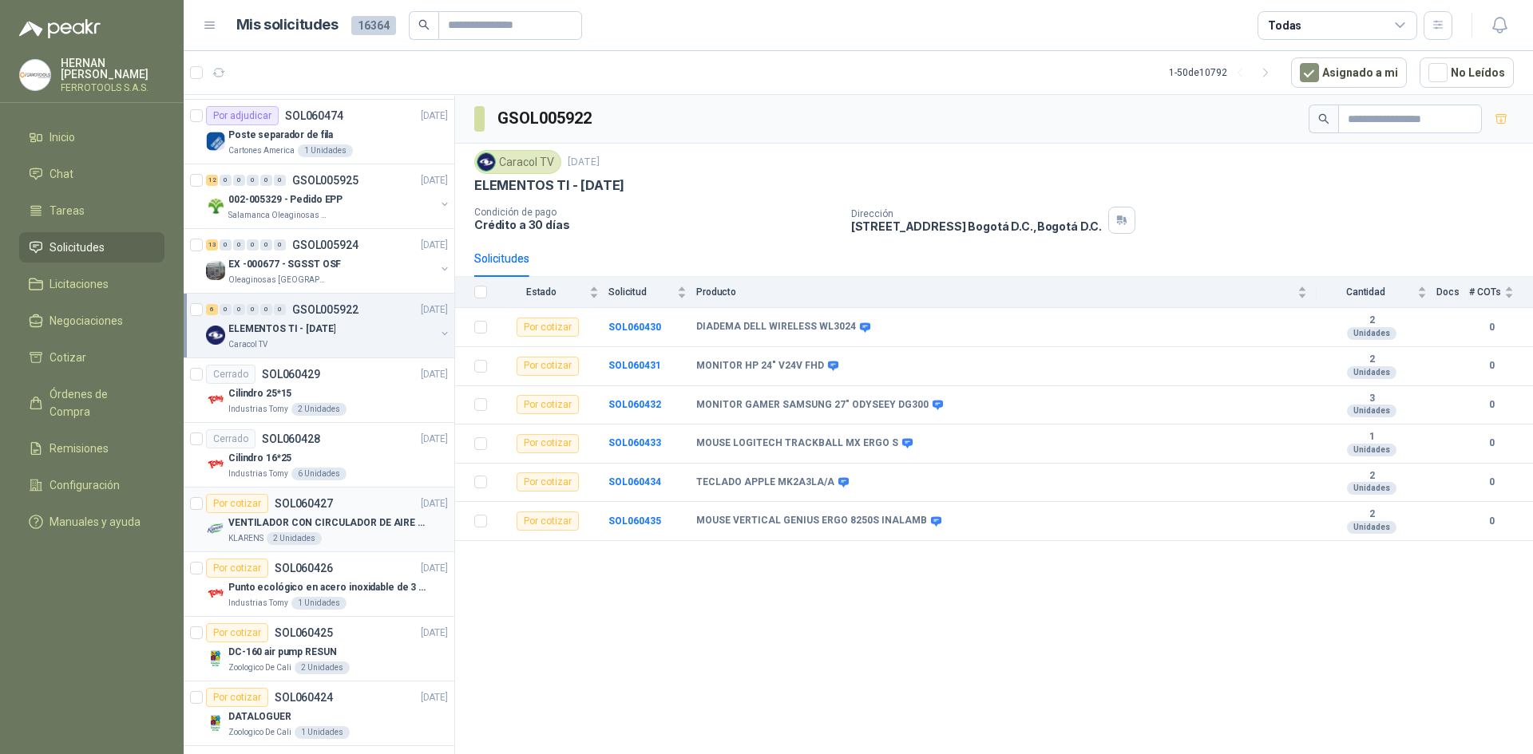
click at [337, 519] on p "VENTILADOR CON CIRCULADOR DE AIRE MULTIPROPOSITO XPOWER DE 14"" at bounding box center [327, 523] width 199 height 15
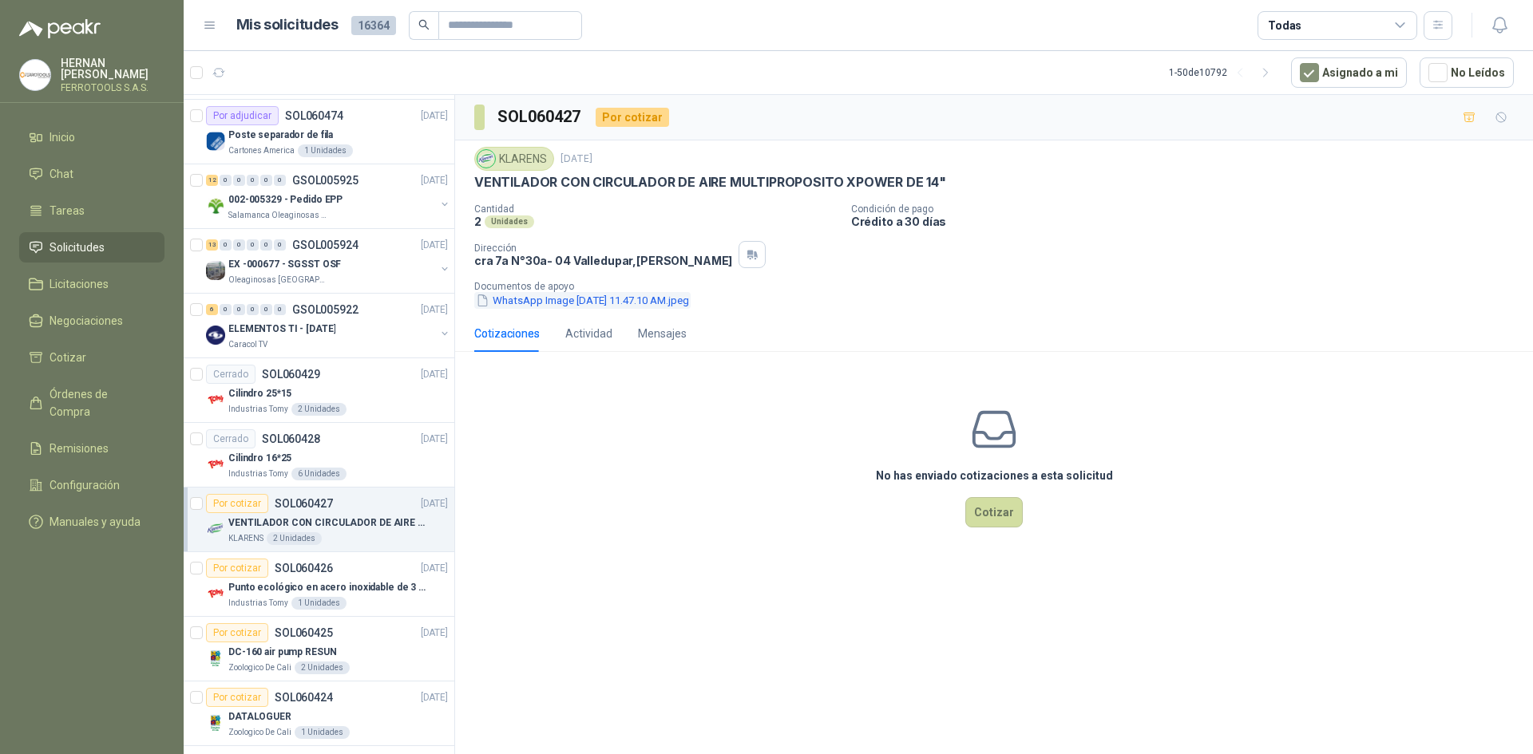
click at [512, 307] on button "WhatsApp Image [DATE] 11.47.10 AM.jpeg" at bounding box center [582, 300] width 216 height 17
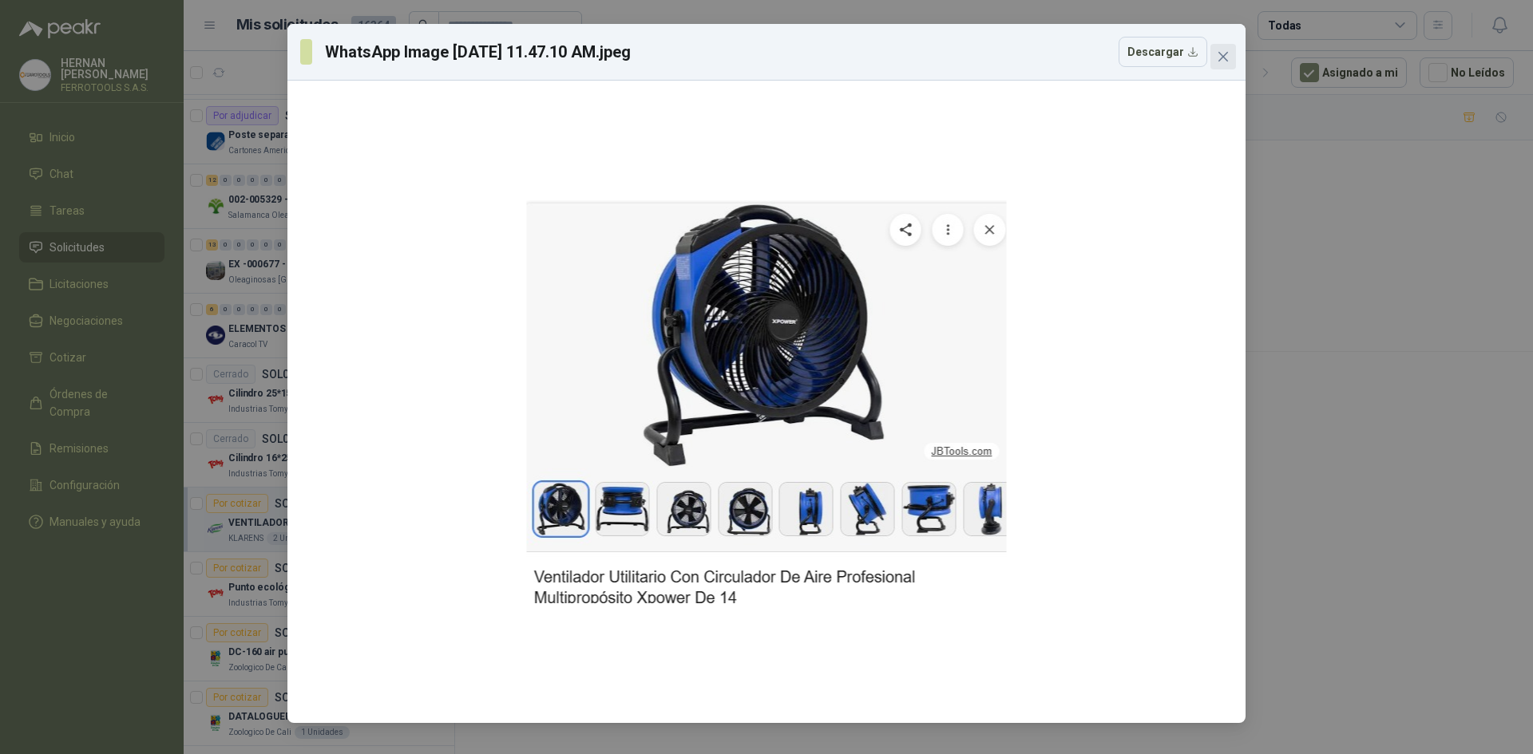
click at [1222, 60] on icon "close" at bounding box center [1223, 56] width 13 height 13
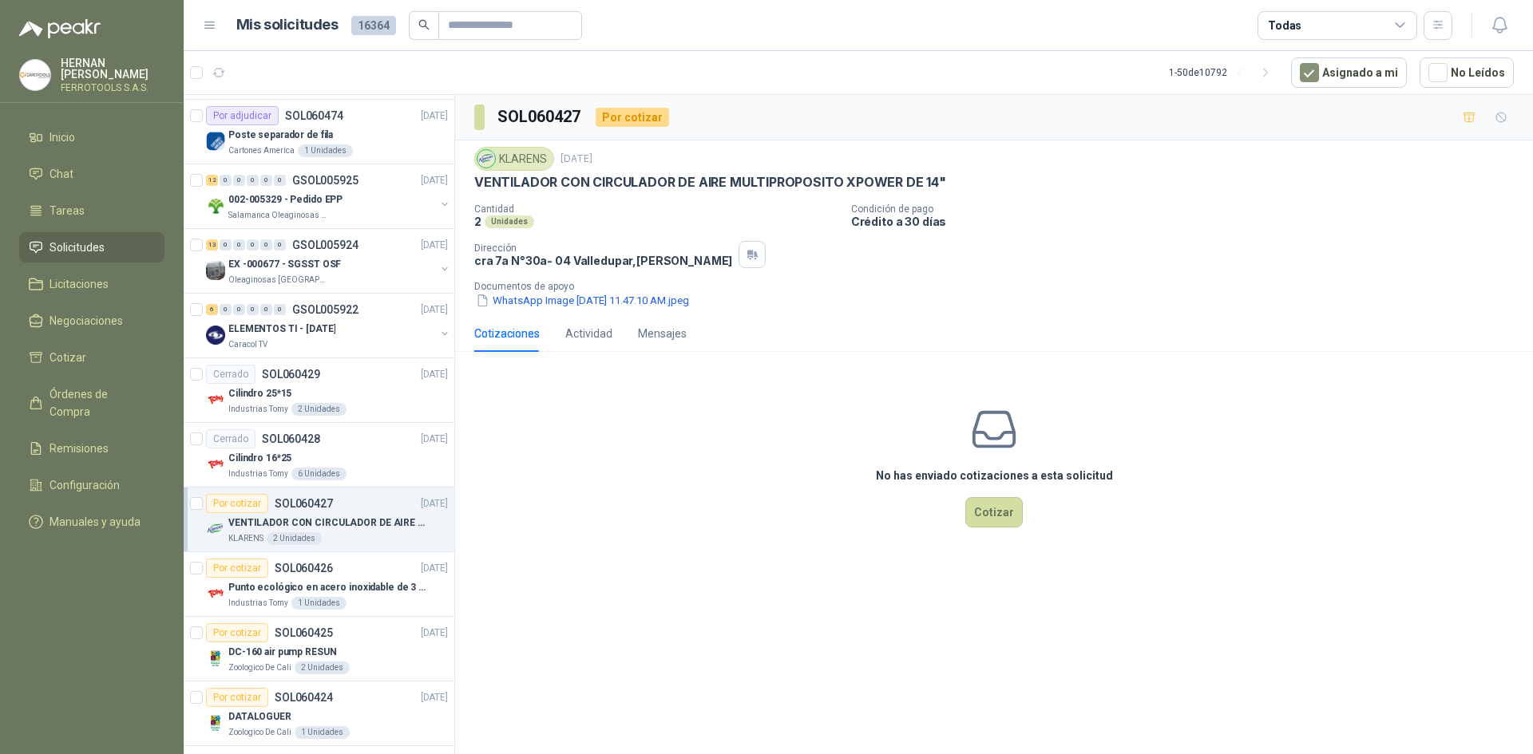
click at [195, 512] on div at bounding box center [196, 519] width 13 height 51
click at [281, 69] on button "1" at bounding box center [290, 73] width 26 height 26
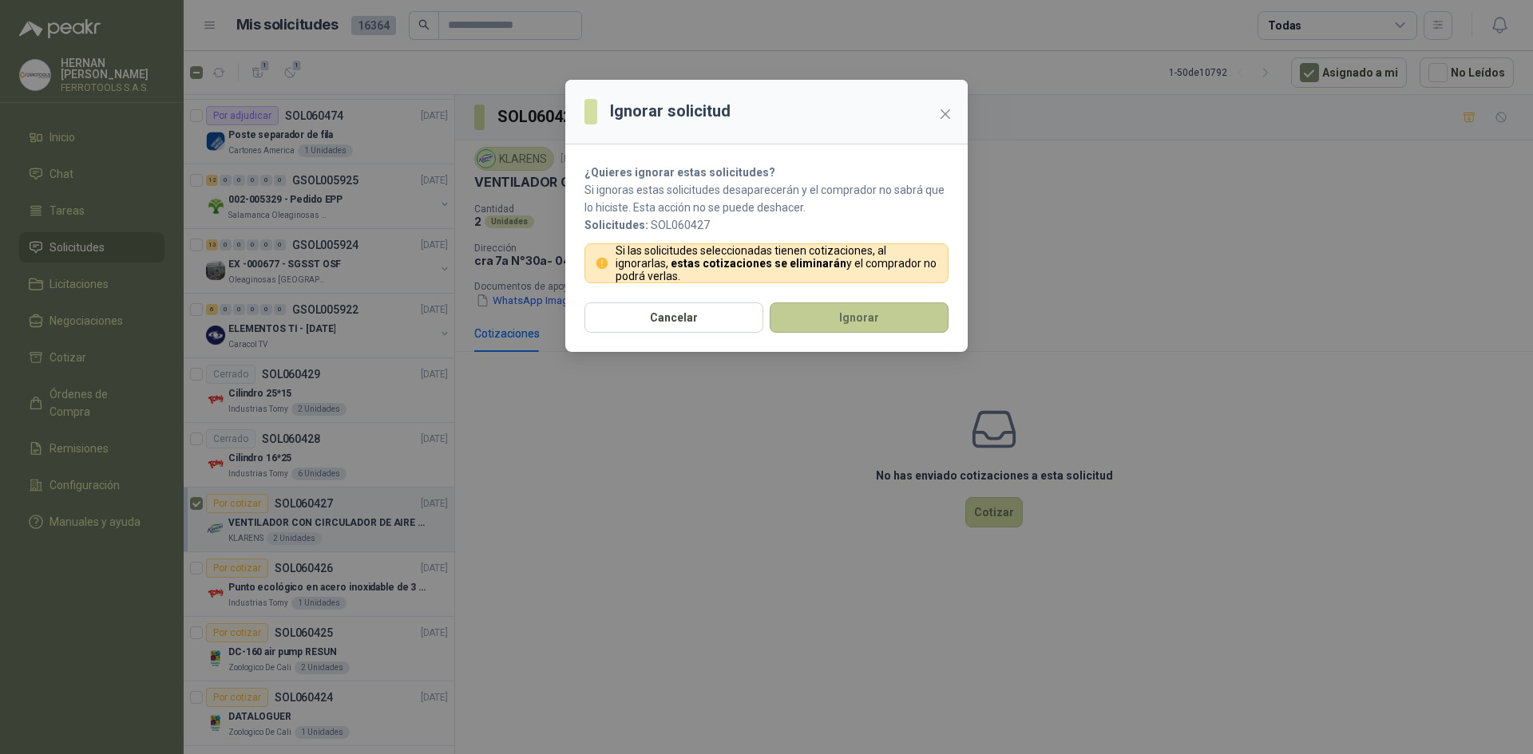
click at [865, 328] on button "Ignorar" at bounding box center [859, 318] width 179 height 30
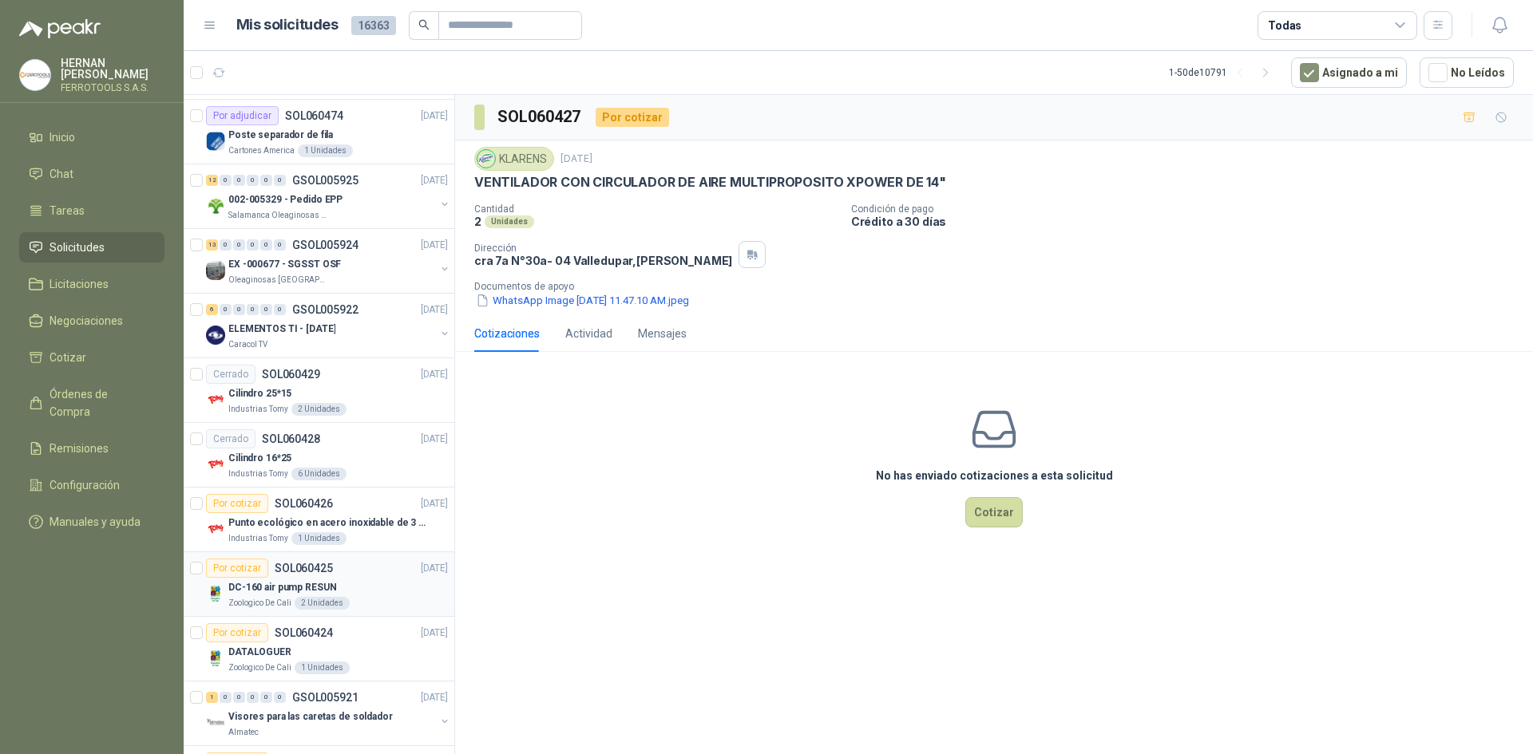
click at [369, 573] on div "Por cotizar SOL060425 [DATE]" at bounding box center [327, 568] width 242 height 19
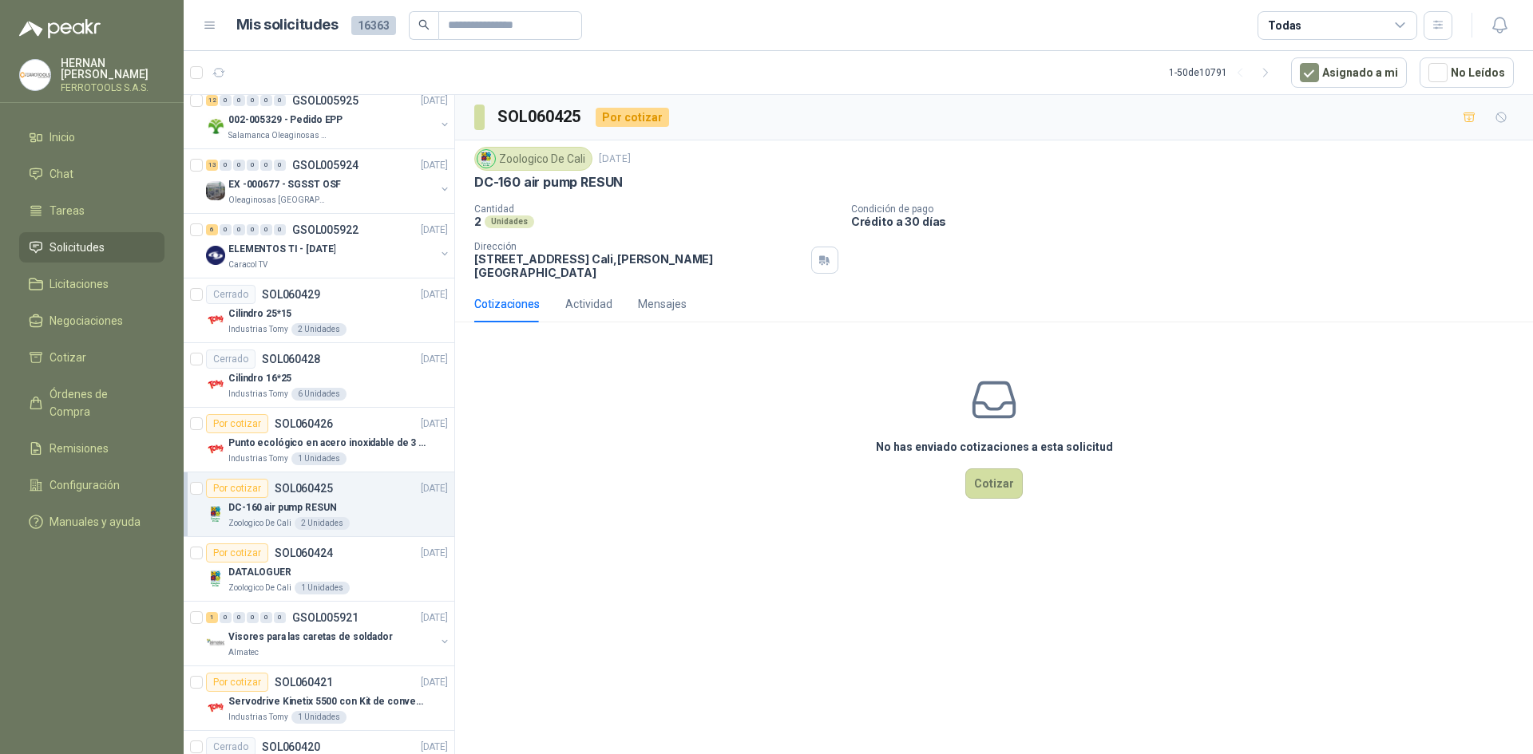
scroll to position [1771, 0]
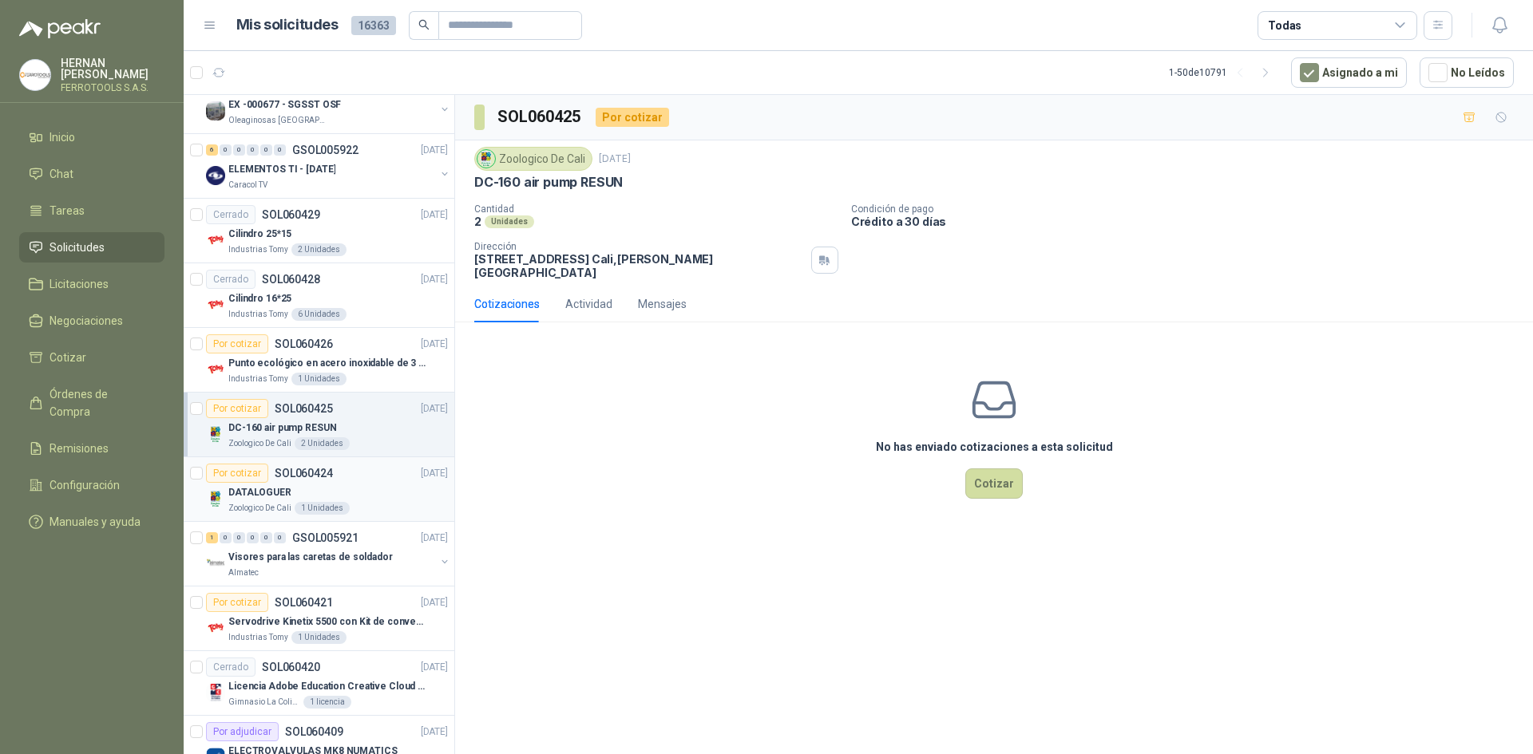
click at [220, 509] on div "DATALOGUER Zoologico De Cali 1 Unidades" at bounding box center [327, 499] width 242 height 32
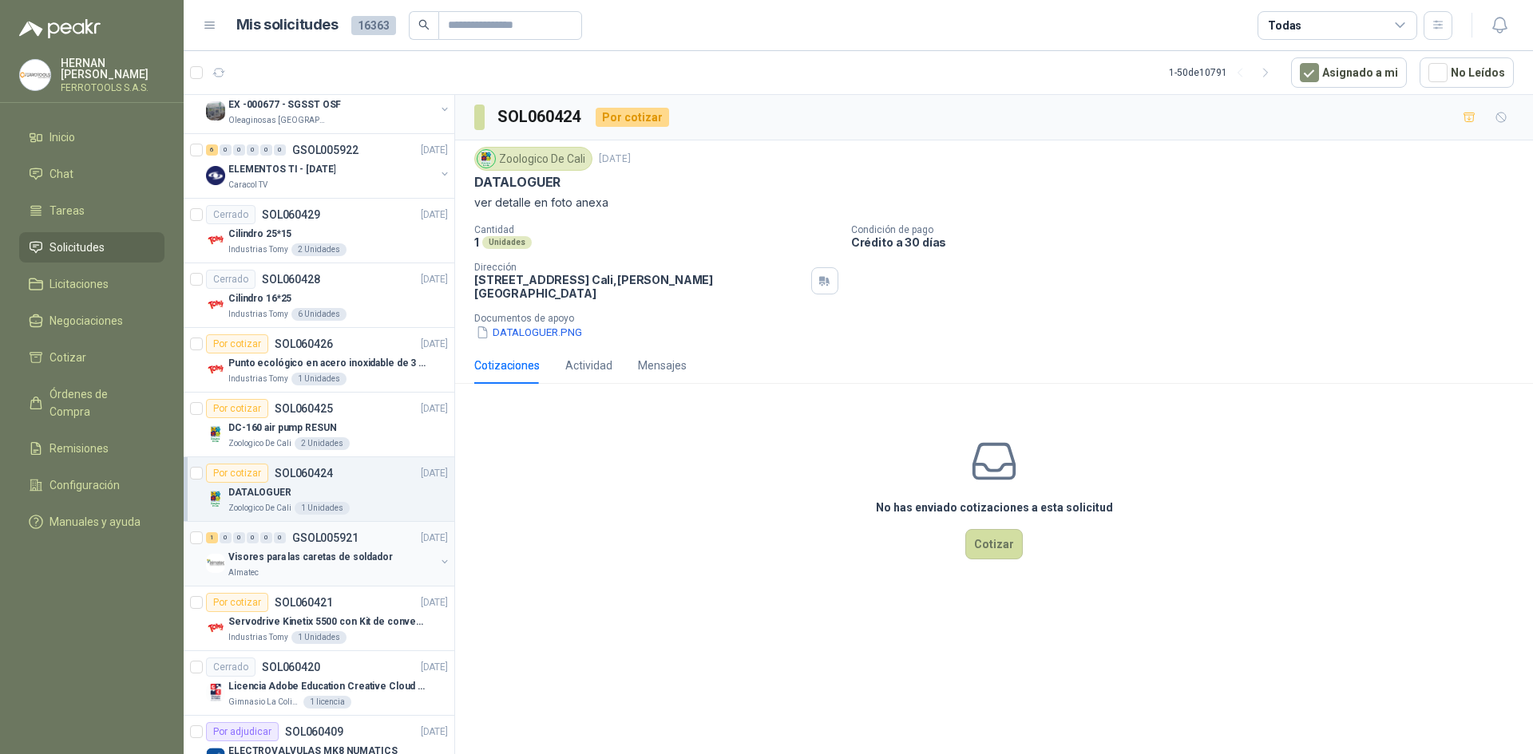
click at [355, 561] on p "Visores para las caretas de soldador" at bounding box center [310, 557] width 164 height 15
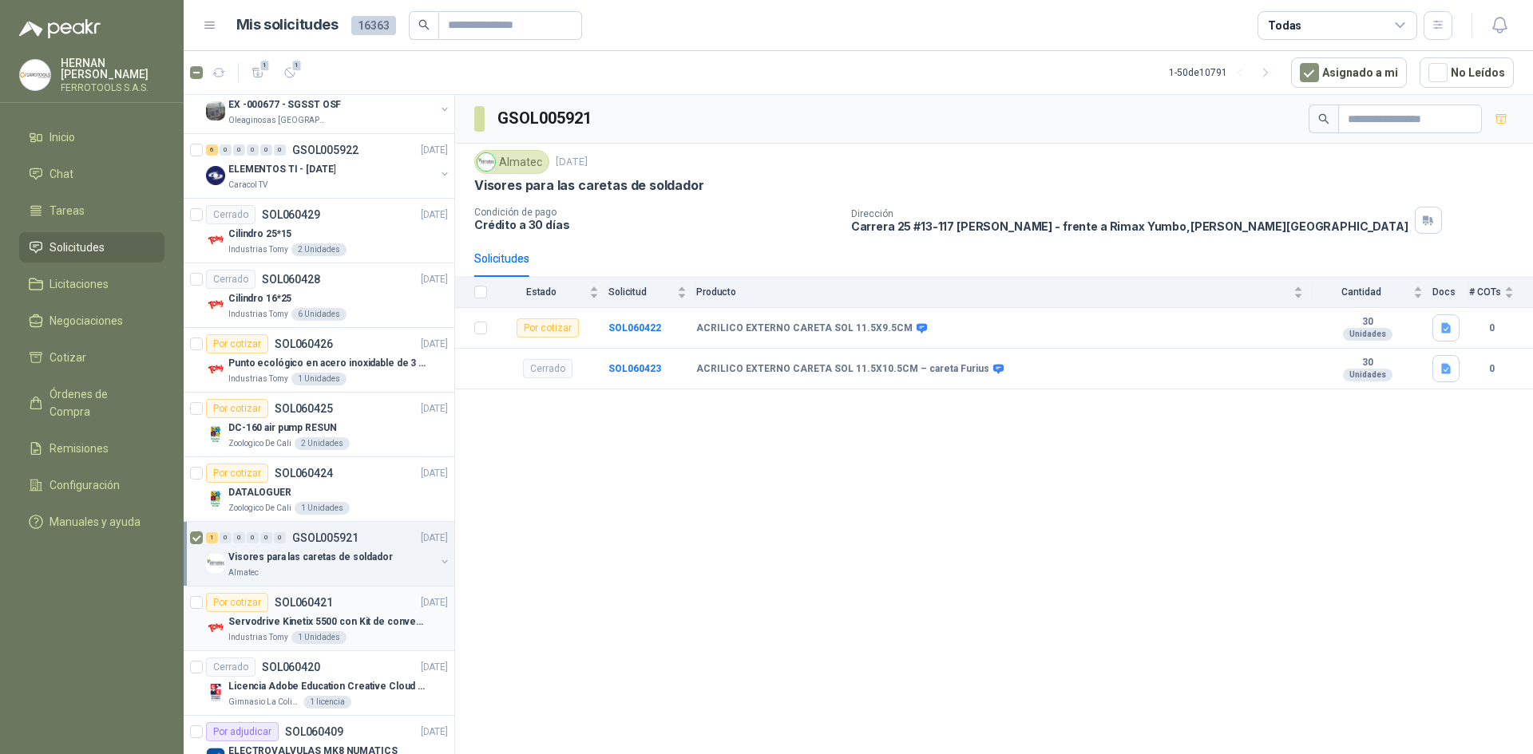
click at [372, 626] on p "Servodrive Kinetix 5500 con Kit de conversión y filtro (Ref 41350505)" at bounding box center [327, 622] width 199 height 15
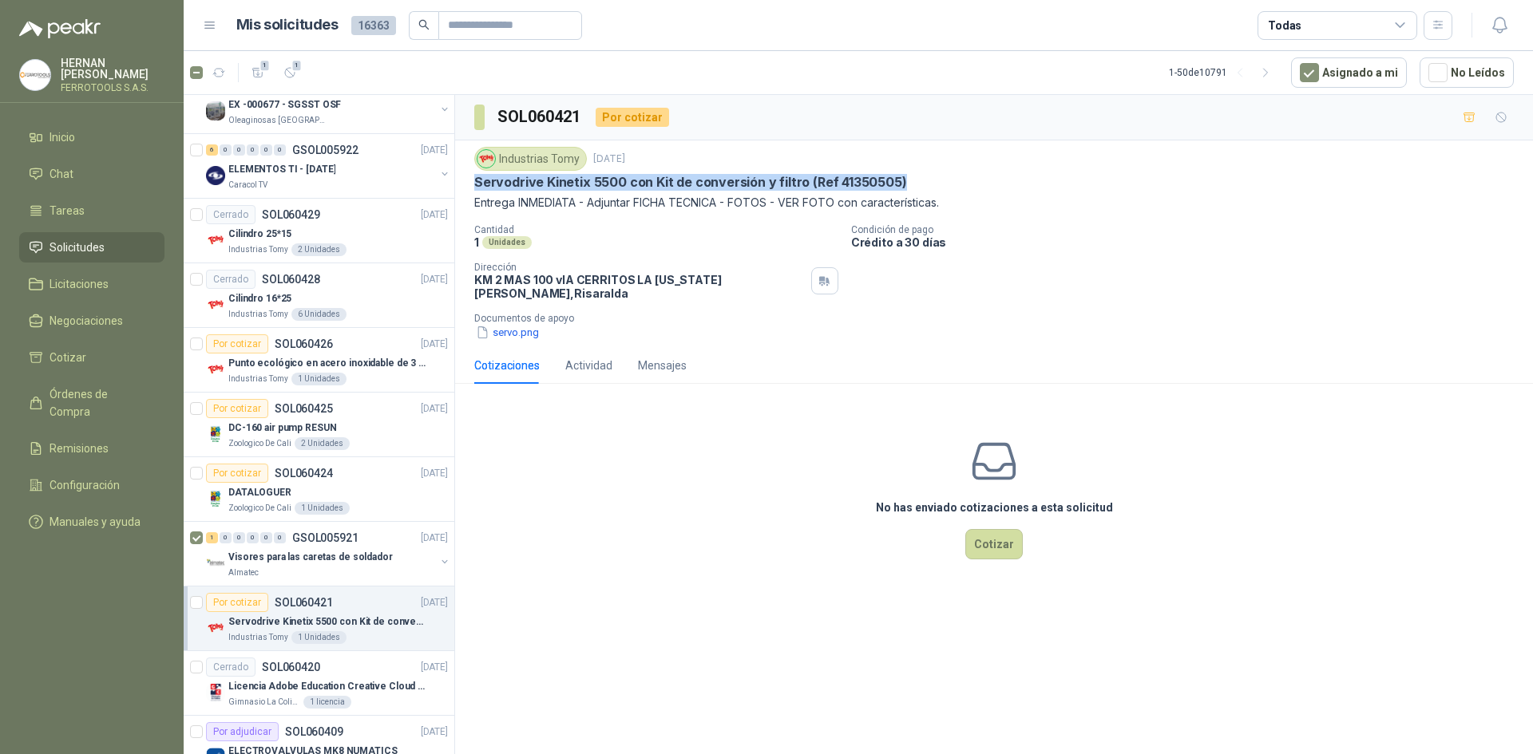
drag, startPoint x: 471, startPoint y: 182, endPoint x: 912, endPoint y: 173, distance: 440.7
click at [912, 173] on div "Industrias Tomy [DATE] Servodrive Kinetix 5500 con Kit de conversión y filtro (…" at bounding box center [994, 243] width 1078 height 207
copy p "Servodrive Kinetix 5500 con Kit de conversión y filtro (Ref 41350505)"
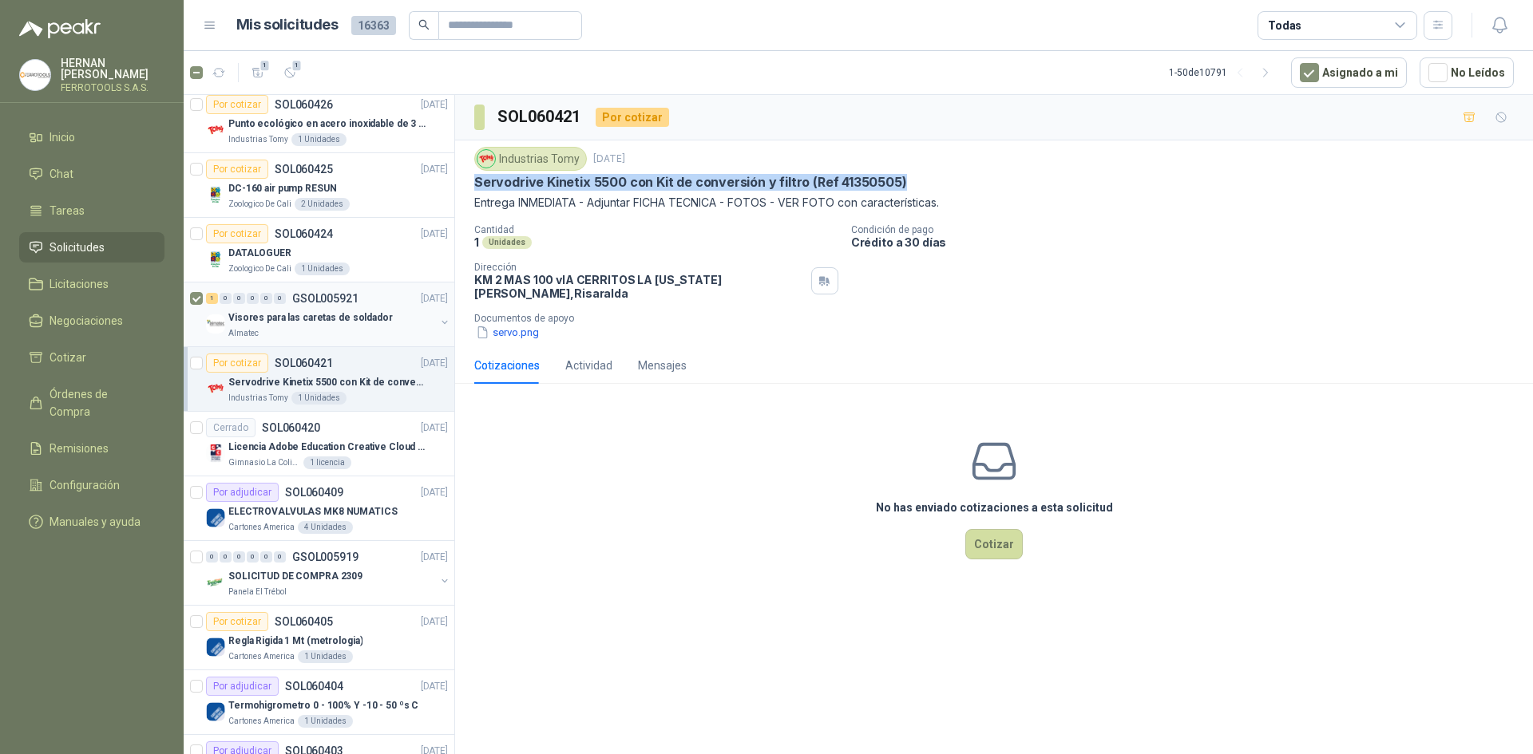
scroll to position [2171, 0]
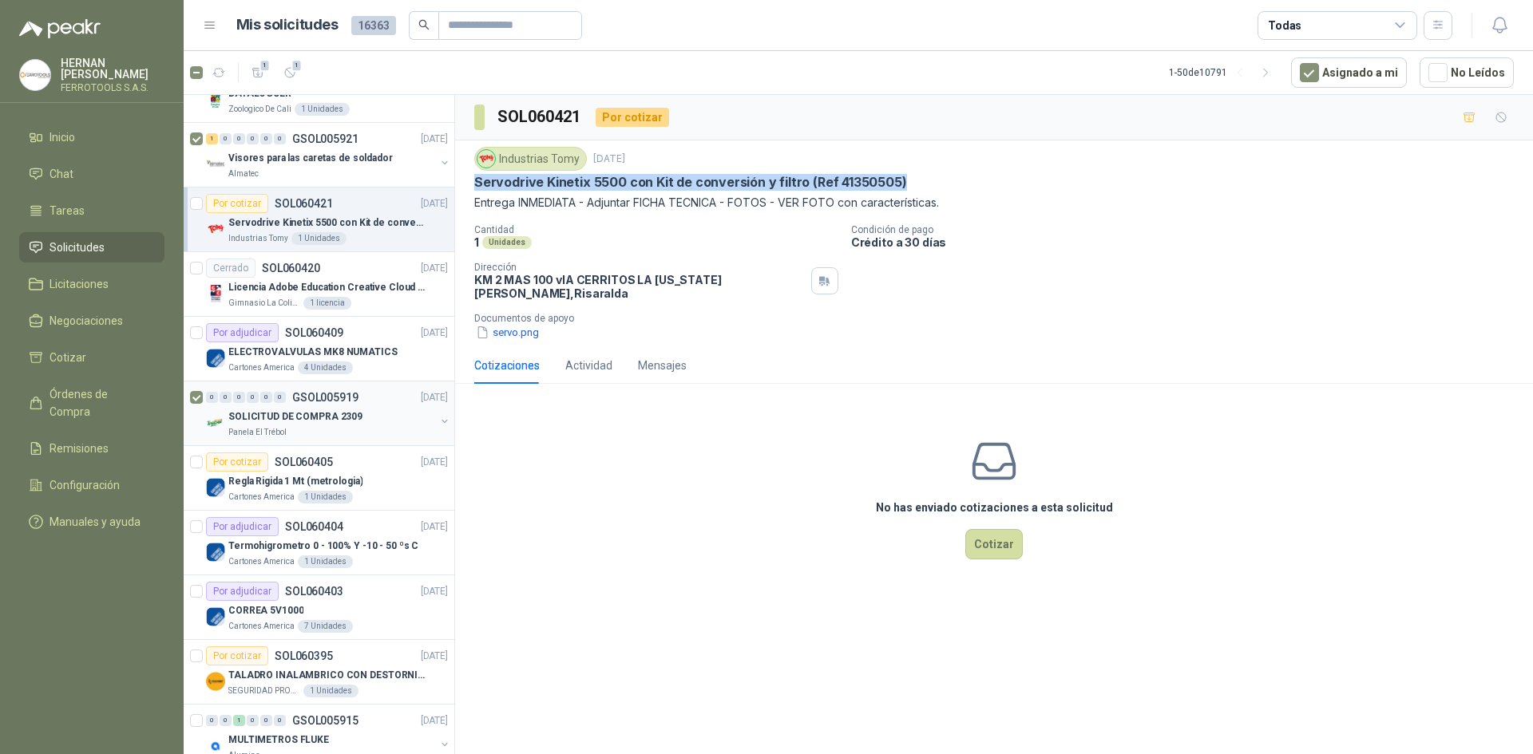
click at [255, 407] on div "SOLICITUD DE COMPRA 2309" at bounding box center [331, 416] width 207 height 19
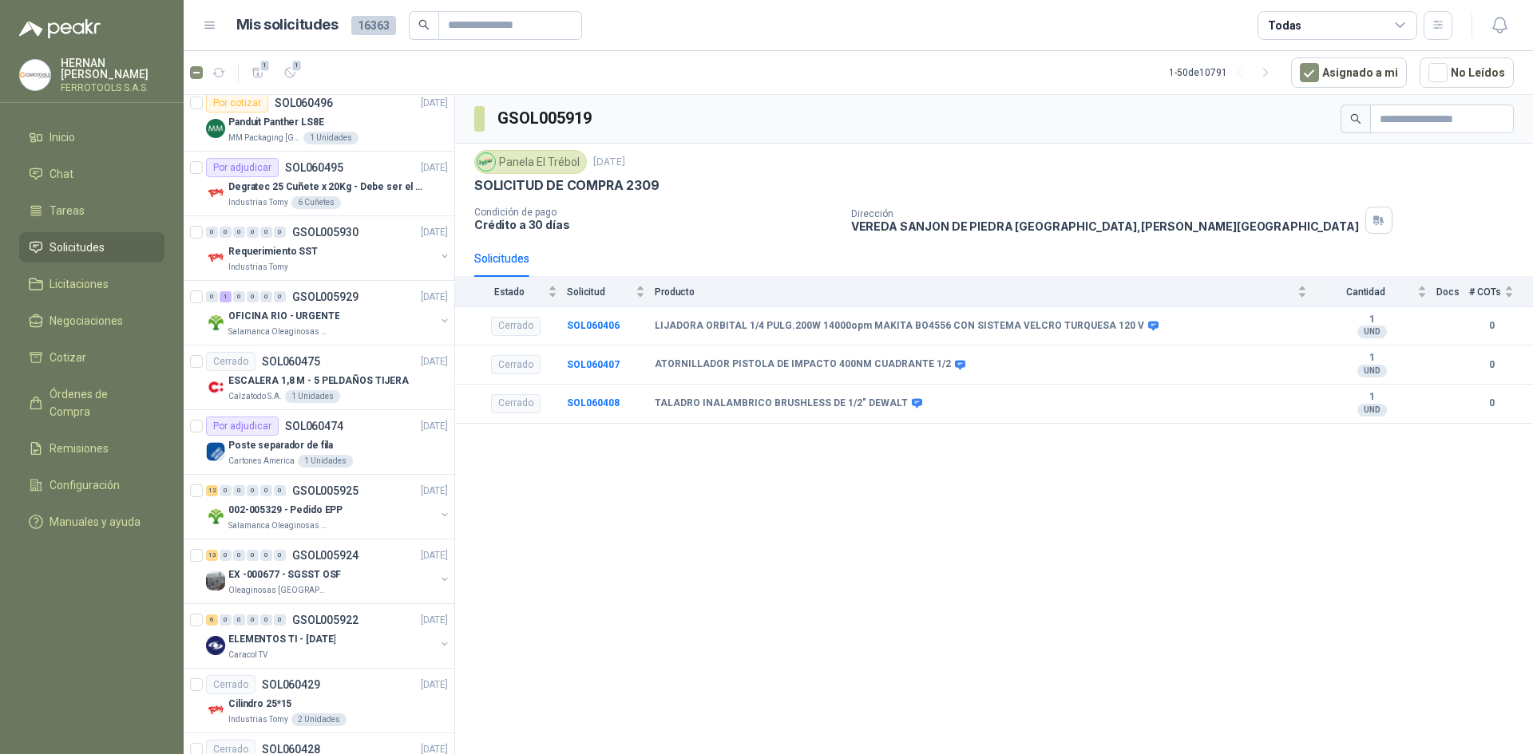
scroll to position [1292, 0]
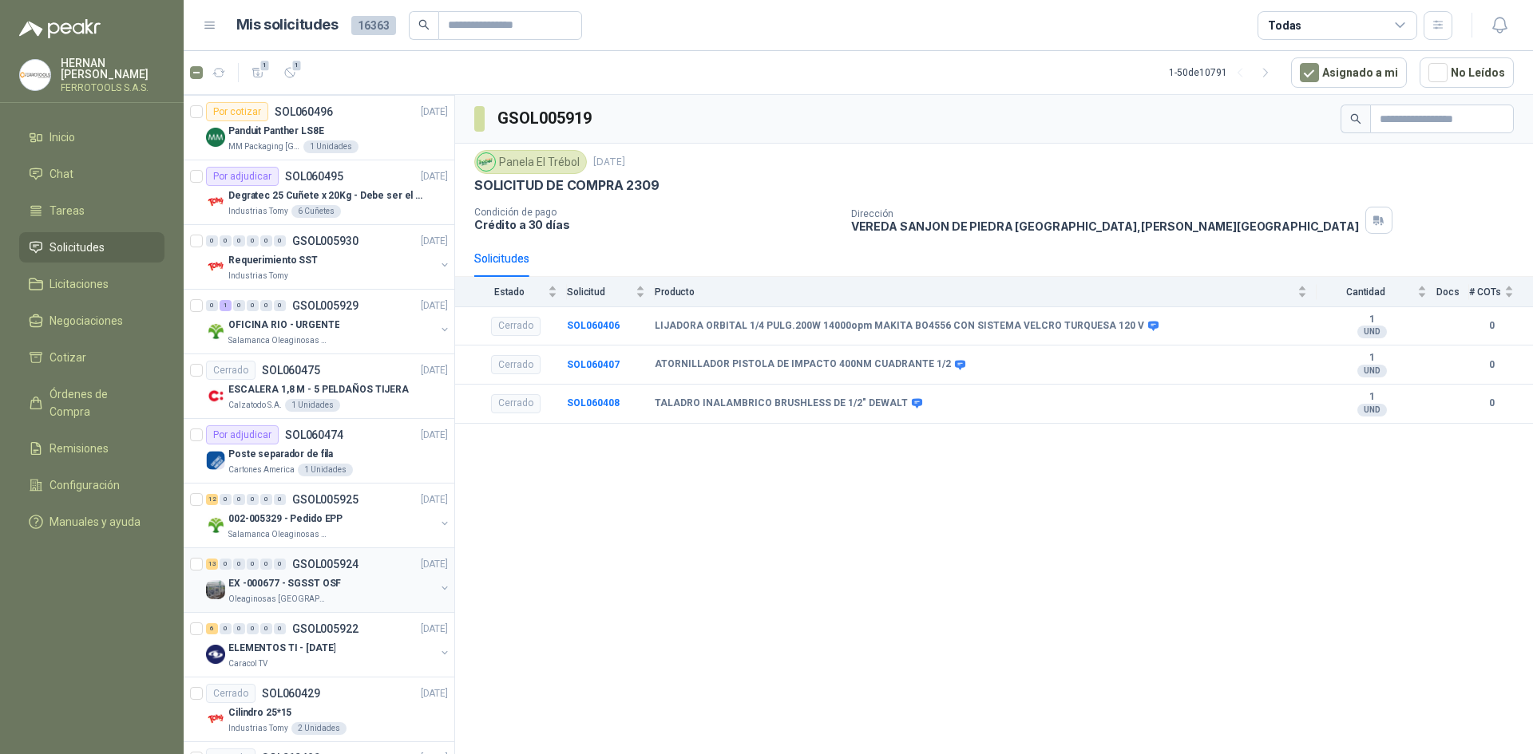
click at [354, 581] on div "EX -000677 - SGSST OSF" at bounding box center [331, 583] width 207 height 19
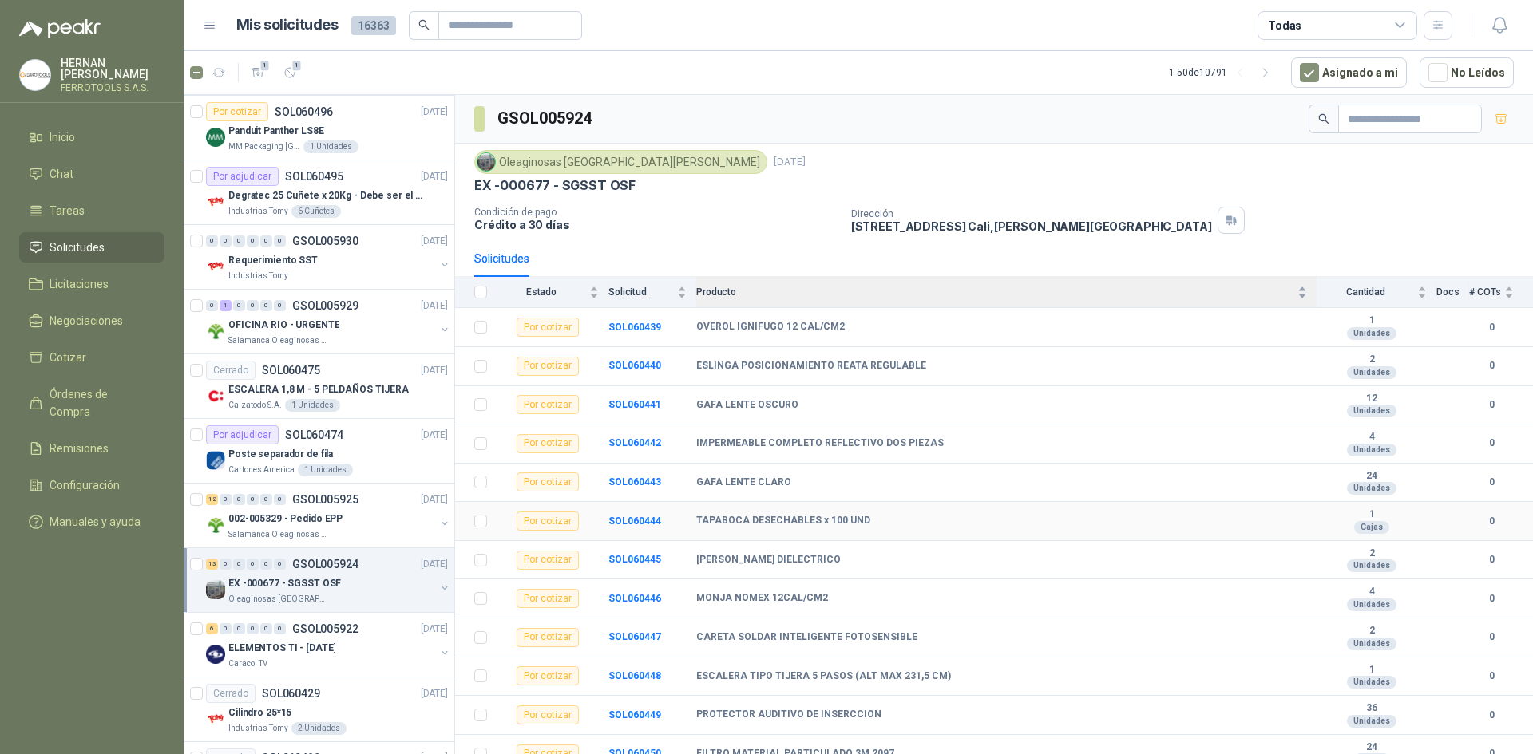
scroll to position [53, 0]
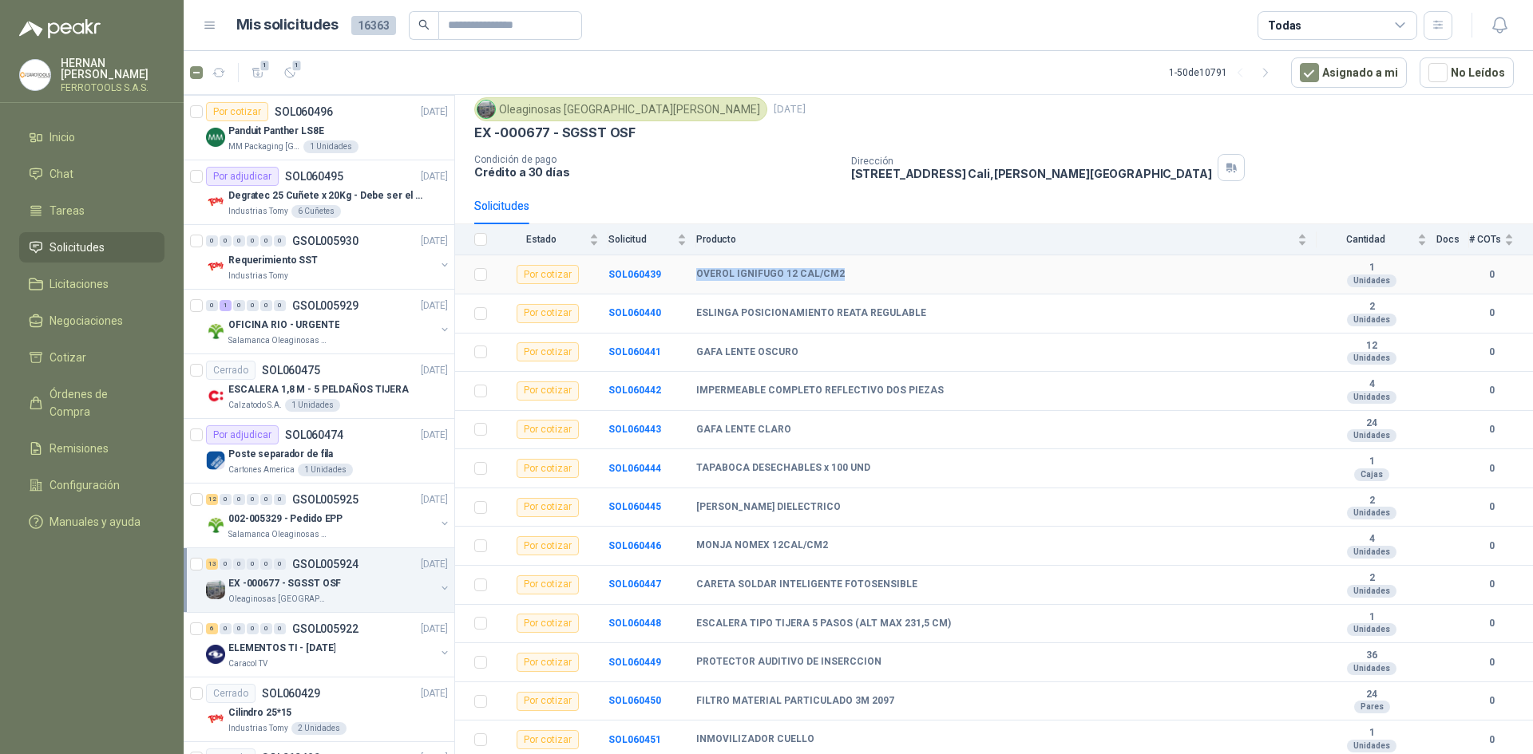
drag, startPoint x: 836, startPoint y: 275, endPoint x: 695, endPoint y: 271, distance: 141.4
click at [695, 271] on tr "Por cotizar SOL060439 OVEROL IGNIFUGO 12 CAL/CM2 1 Unidades 0" at bounding box center [994, 274] width 1078 height 39
copy tr "OVEROL IGNIFUGO 12 CAL/CM2"
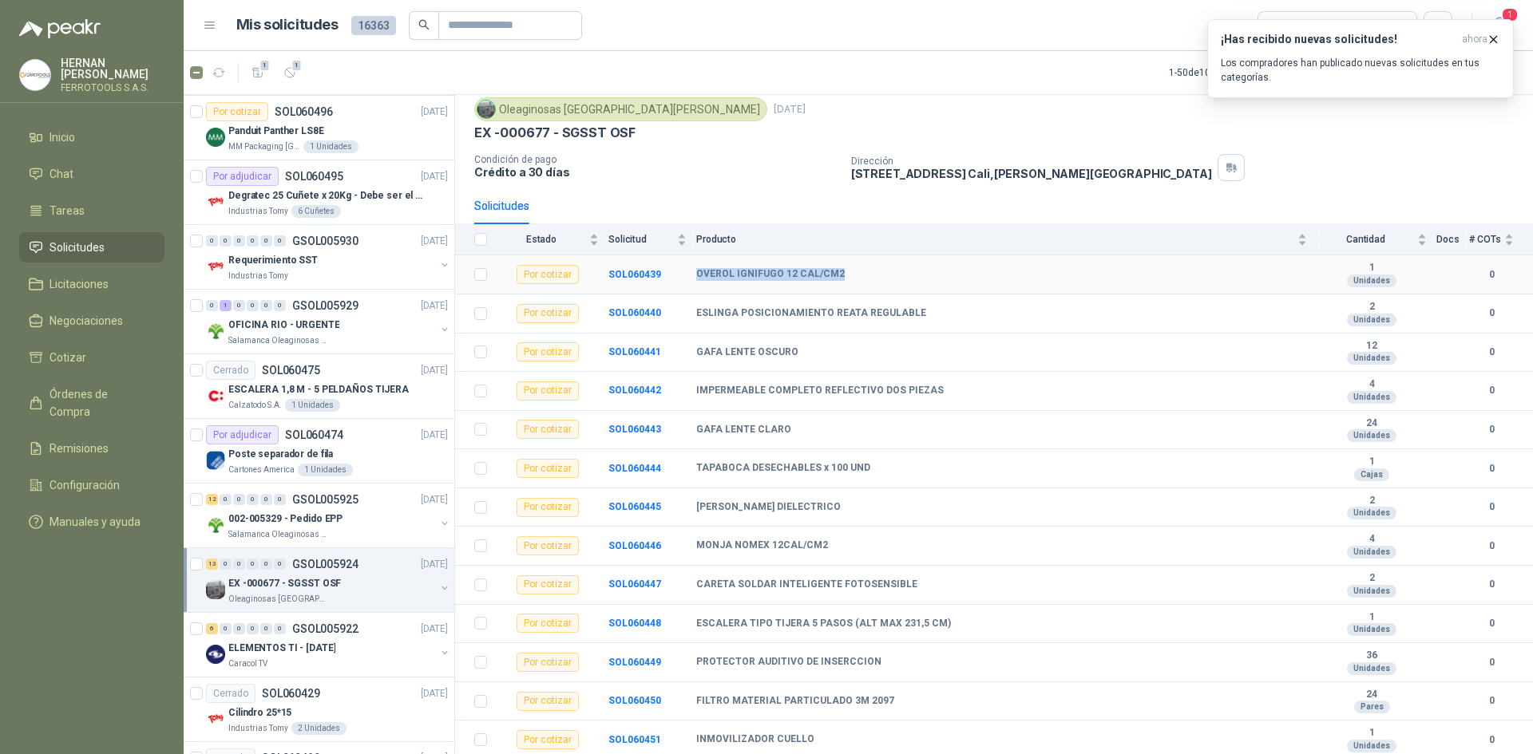
click at [838, 273] on div "OVEROL IGNIFUGO 12 CAL/CM2" at bounding box center [1001, 274] width 611 height 13
drag, startPoint x: 837, startPoint y: 273, endPoint x: 695, endPoint y: 276, distance: 142.1
click at [695, 276] on tr "Por cotizar SOL060439 OVEROL IGNIFUGO 12 CAL/CM2 1 Unidades 0" at bounding box center [994, 274] width 1078 height 39
drag, startPoint x: 697, startPoint y: 311, endPoint x: 924, endPoint y: 314, distance: 227.5
click at [924, 314] on div "ESLINGA POSICIONAMIENTO REATA REGULABLE" at bounding box center [1001, 313] width 611 height 13
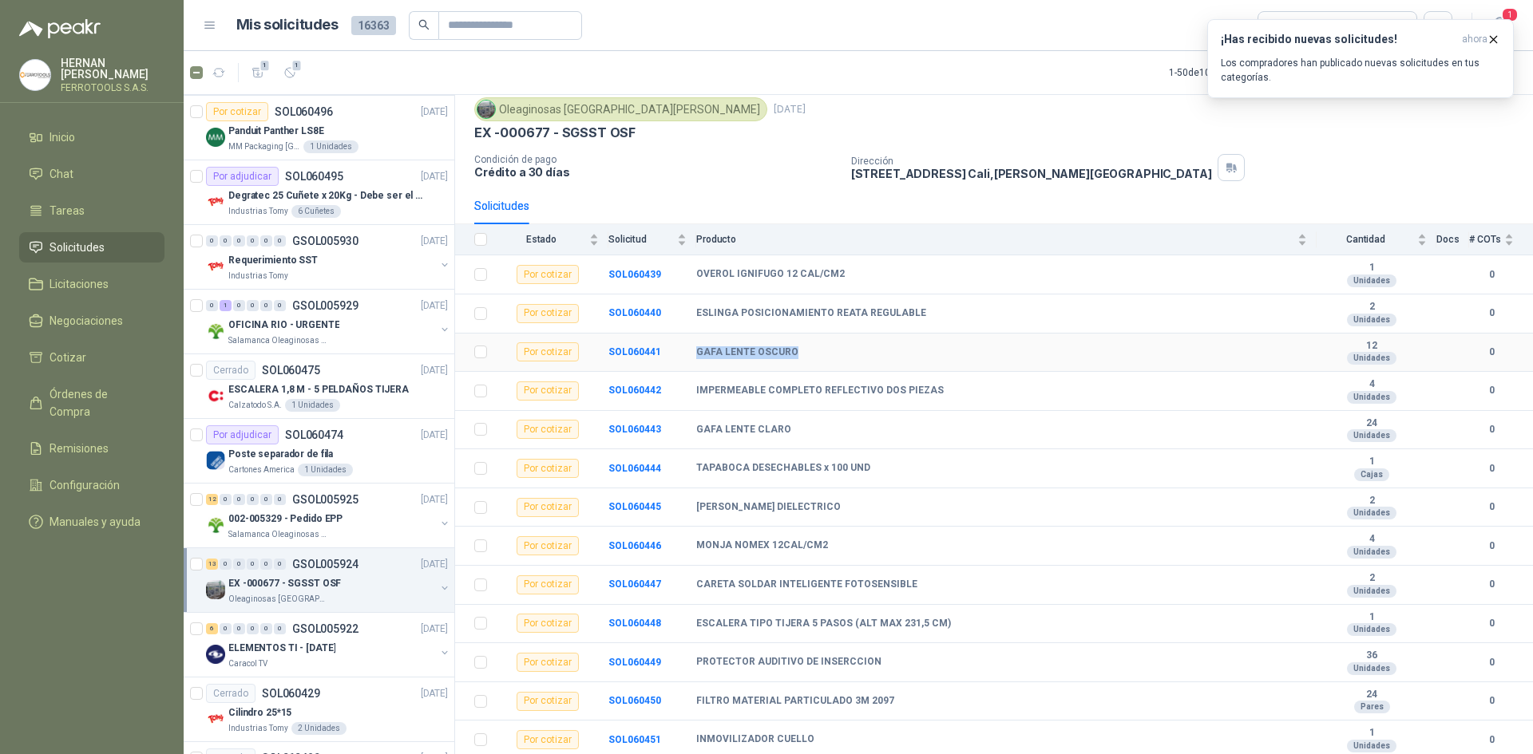
drag, startPoint x: 698, startPoint y: 348, endPoint x: 802, endPoint y: 347, distance: 103.8
click at [802, 347] on div "GAFA LENTE OSCURO" at bounding box center [1001, 352] width 611 height 13
drag, startPoint x: 696, startPoint y: 391, endPoint x: 933, endPoint y: 391, distance: 237.1
click at [933, 391] on div "IMPERMEABLE COMPLETO REFLECTIVO DOS PIEZAS" at bounding box center [1001, 391] width 611 height 13
drag, startPoint x: 785, startPoint y: 429, endPoint x: 698, endPoint y: 429, distance: 86.2
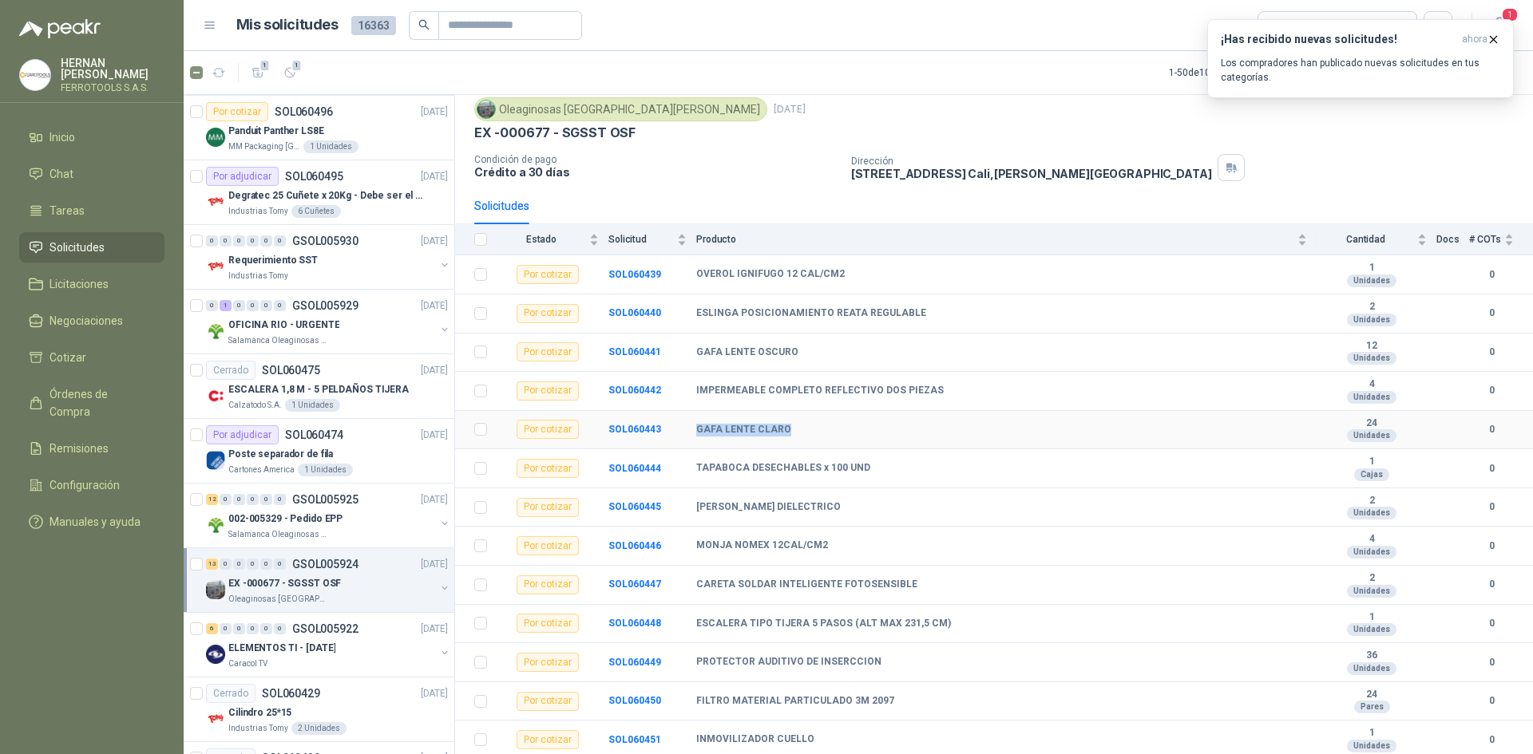
click at [698, 429] on div "GAFA LENTE CLARO" at bounding box center [1001, 430] width 611 height 13
drag, startPoint x: 698, startPoint y: 469, endPoint x: 867, endPoint y: 469, distance: 168.4
click at [867, 469] on div "TAPABOCA DESECHABLES x 100 UND" at bounding box center [1001, 468] width 611 height 13
drag, startPoint x: 697, startPoint y: 506, endPoint x: 802, endPoint y: 503, distance: 105.4
click at [802, 503] on div "[PERSON_NAME] DIELECTRICO" at bounding box center [1001, 507] width 611 height 13
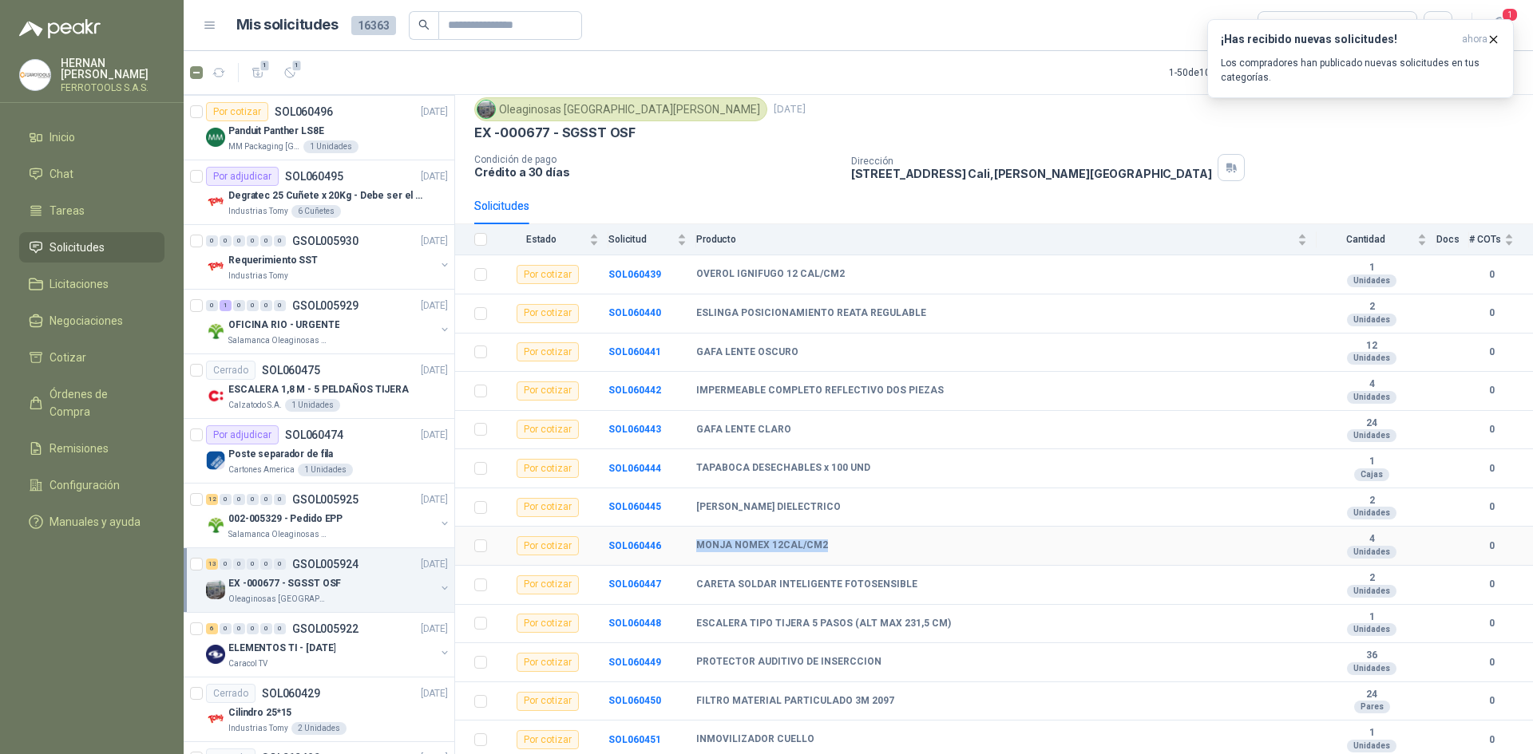
drag, startPoint x: 695, startPoint y: 547, endPoint x: 825, endPoint y: 542, distance: 129.4
click at [825, 542] on tr "Por cotizar SOL060446 MONJA NOMEX 12CAL/CM2 4 Unidades 0" at bounding box center [994, 546] width 1078 height 39
drag, startPoint x: 698, startPoint y: 582, endPoint x: 933, endPoint y: 581, distance: 234.7
click at [933, 581] on div "CARETA SOLDAR INTELIGENTE FOTOSENSIBLE" at bounding box center [1001, 585] width 611 height 13
drag, startPoint x: 698, startPoint y: 623, endPoint x: 954, endPoint y: 636, distance: 256.6
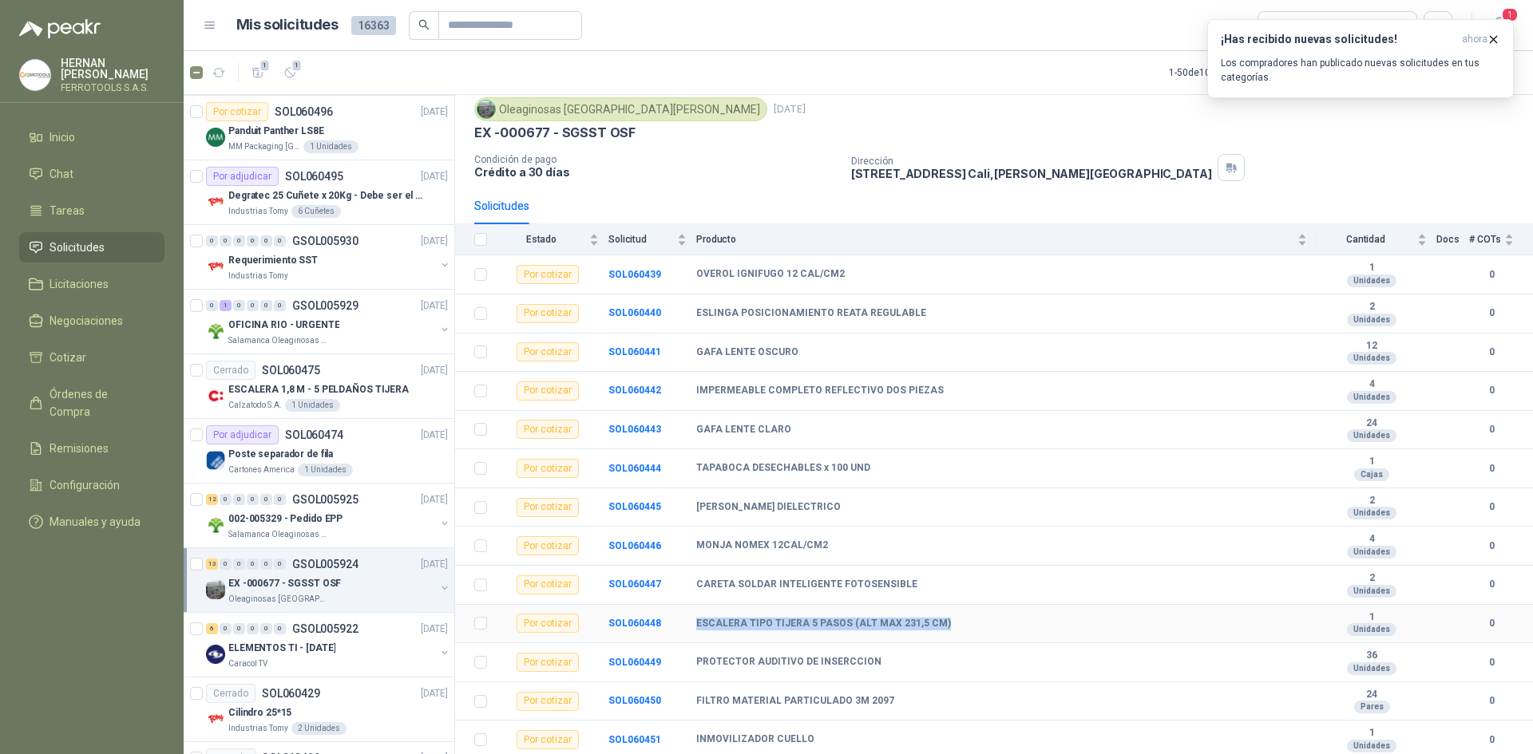
click at [954, 636] on td "ESCALERA TIPO TIJERA 5 PASOS (ALT MAX 231,5 CM)" at bounding box center [1006, 624] width 620 height 39
drag, startPoint x: 695, startPoint y: 662, endPoint x: 876, endPoint y: 662, distance: 180.4
click at [876, 662] on tr "Por cotizar SOL060449 PROTECTOR AUDITIVO DE INSERCCION 36 Unidades 0" at bounding box center [994, 662] width 1078 height 39
drag, startPoint x: 698, startPoint y: 698, endPoint x: 903, endPoint y: 699, distance: 205.2
click at [903, 699] on div "FILTRO MATERIAL PARTICULADO 3M 2097" at bounding box center [1001, 701] width 611 height 13
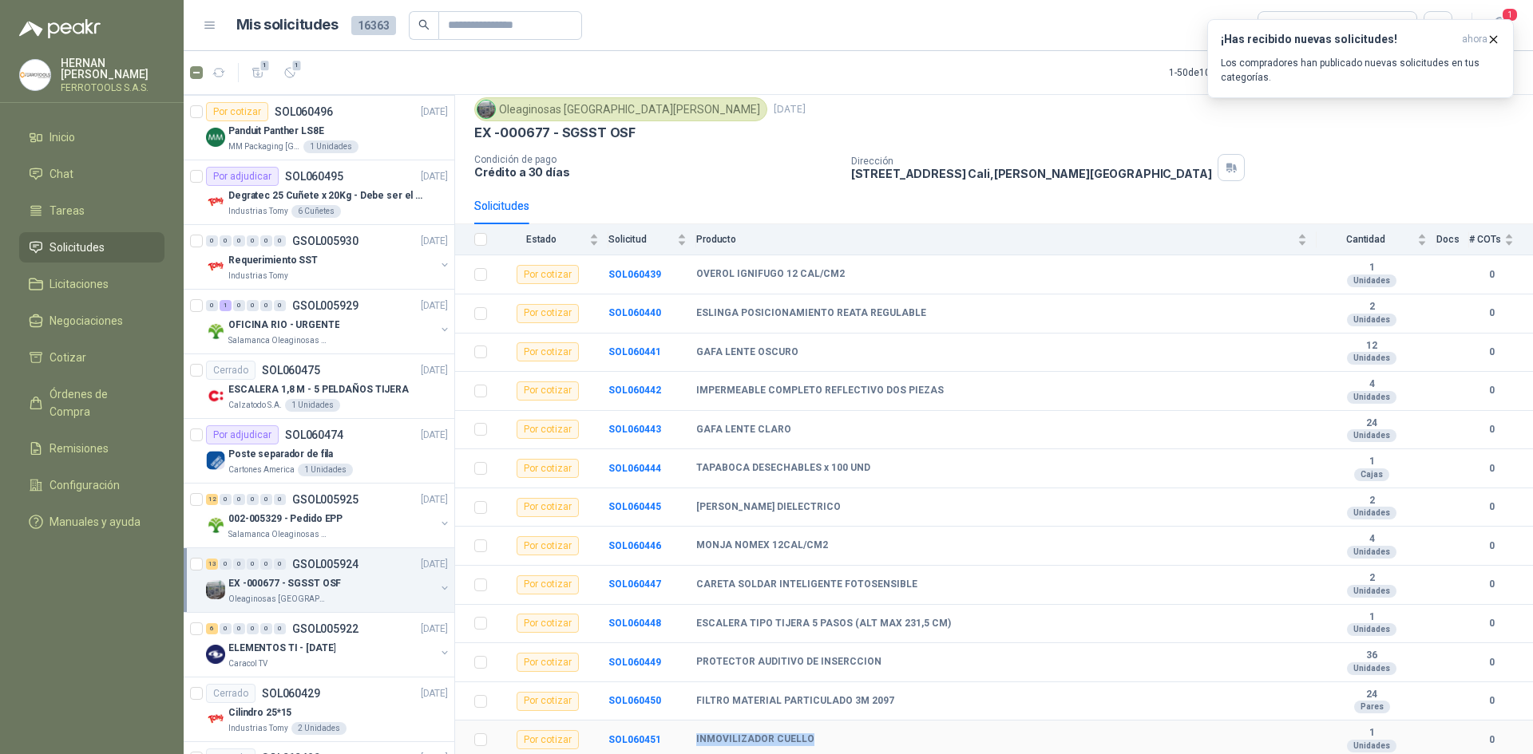
drag, startPoint x: 817, startPoint y: 740, endPoint x: 692, endPoint y: 742, distance: 124.6
click at [692, 742] on tr "Por cotizar SOL060451 INMOVILIZADOR CUELLO 1 Unidades 0" at bounding box center [994, 740] width 1078 height 39
click at [362, 528] on div "002-005329 - Pedido EPP" at bounding box center [331, 518] width 207 height 19
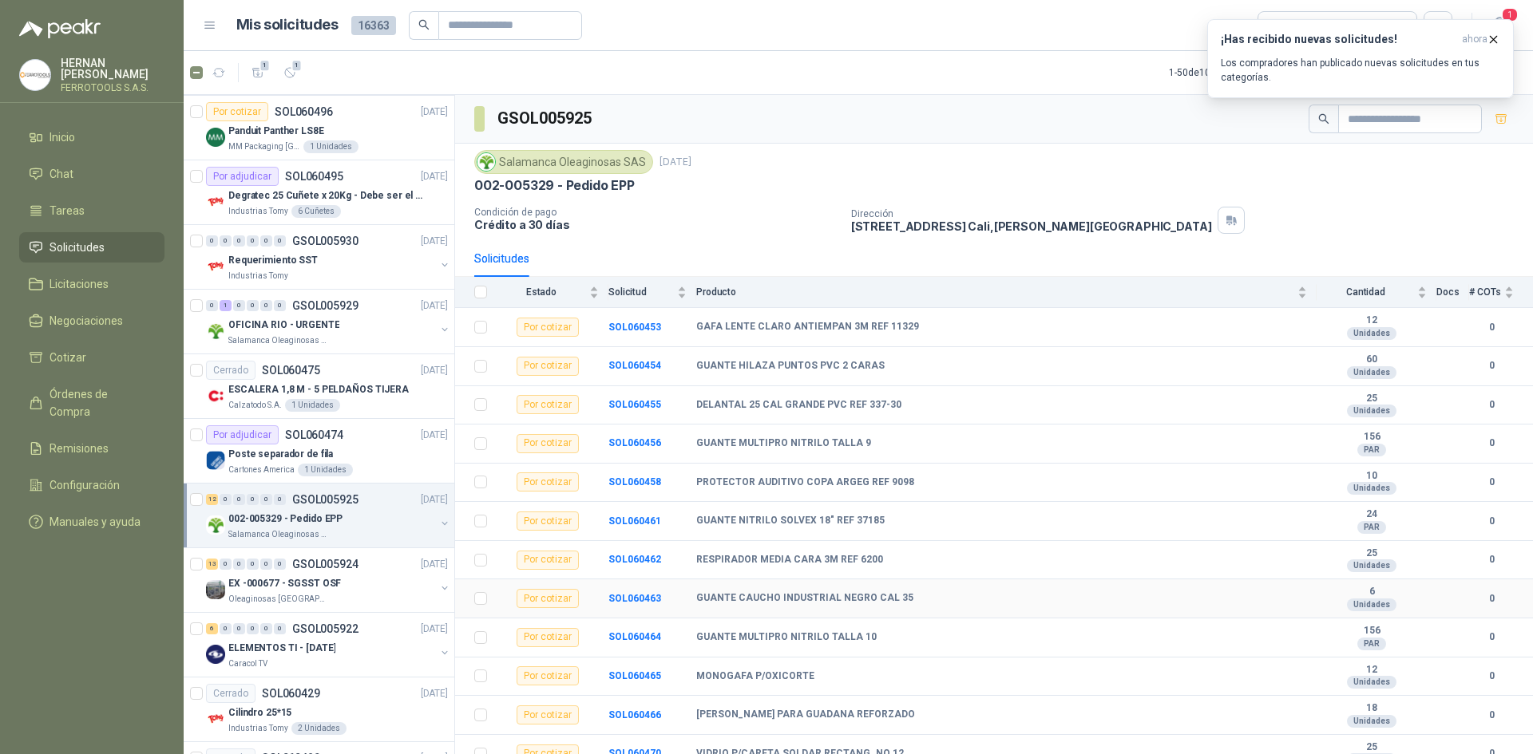
scroll to position [14, 0]
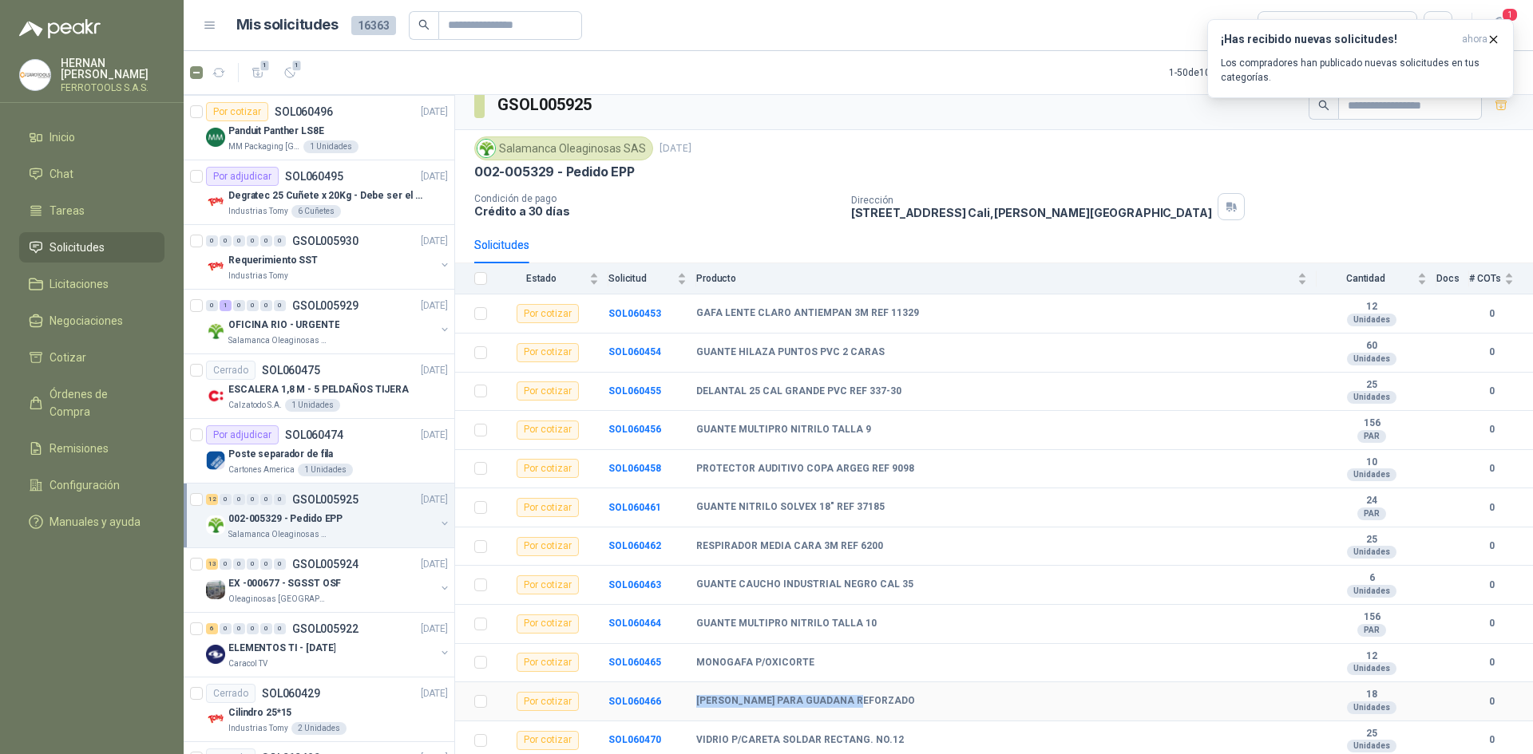
drag, startPoint x: 861, startPoint y: 700, endPoint x: 698, endPoint y: 698, distance: 162.9
click at [698, 698] on div "[PERSON_NAME] PARA GUADANA REFORZADO" at bounding box center [1001, 701] width 611 height 13
drag, startPoint x: 808, startPoint y: 665, endPoint x: 691, endPoint y: 665, distance: 117.3
click at [691, 665] on tr "Por cotizar SOL060465 MONOGAFA P/OXICORTE 12 Unidades 0" at bounding box center [994, 663] width 1078 height 39
drag, startPoint x: 698, startPoint y: 738, endPoint x: 908, endPoint y: 738, distance: 209.1
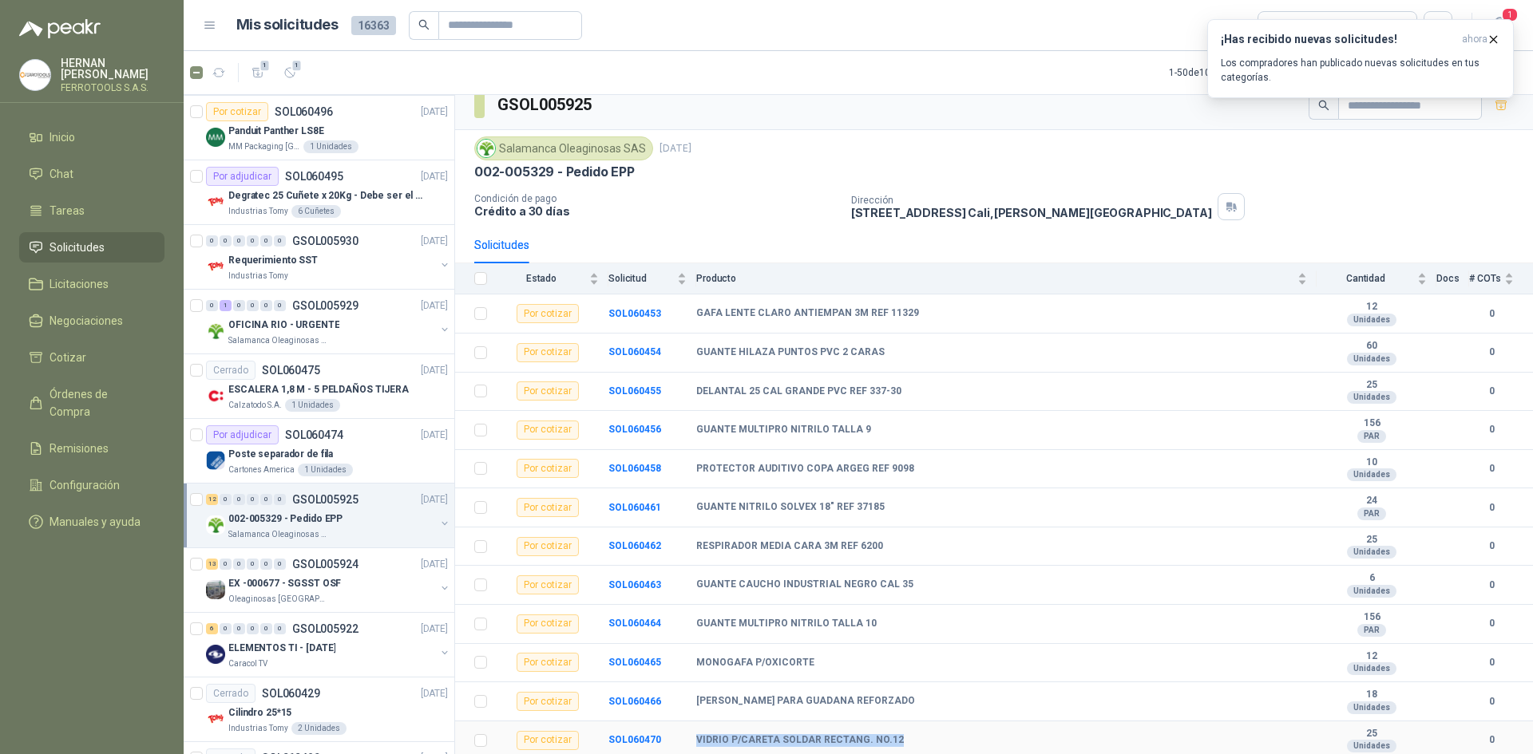
click at [908, 738] on div "VIDRIO P/CARETA SOLDAR RECTANG. NO.12" at bounding box center [1001, 740] width 611 height 13
drag, startPoint x: 696, startPoint y: 623, endPoint x: 901, endPoint y: 623, distance: 205.2
click at [901, 623] on div "GUANTE MULTIPRO NITRILO TALLA 10" at bounding box center [1001, 624] width 611 height 13
drag, startPoint x: 696, startPoint y: 583, endPoint x: 908, endPoint y: 586, distance: 212.4
click at [908, 586] on div "GUANTE CAUCHO INDUSTRIAL NEGRO CAL 35" at bounding box center [1001, 585] width 611 height 13
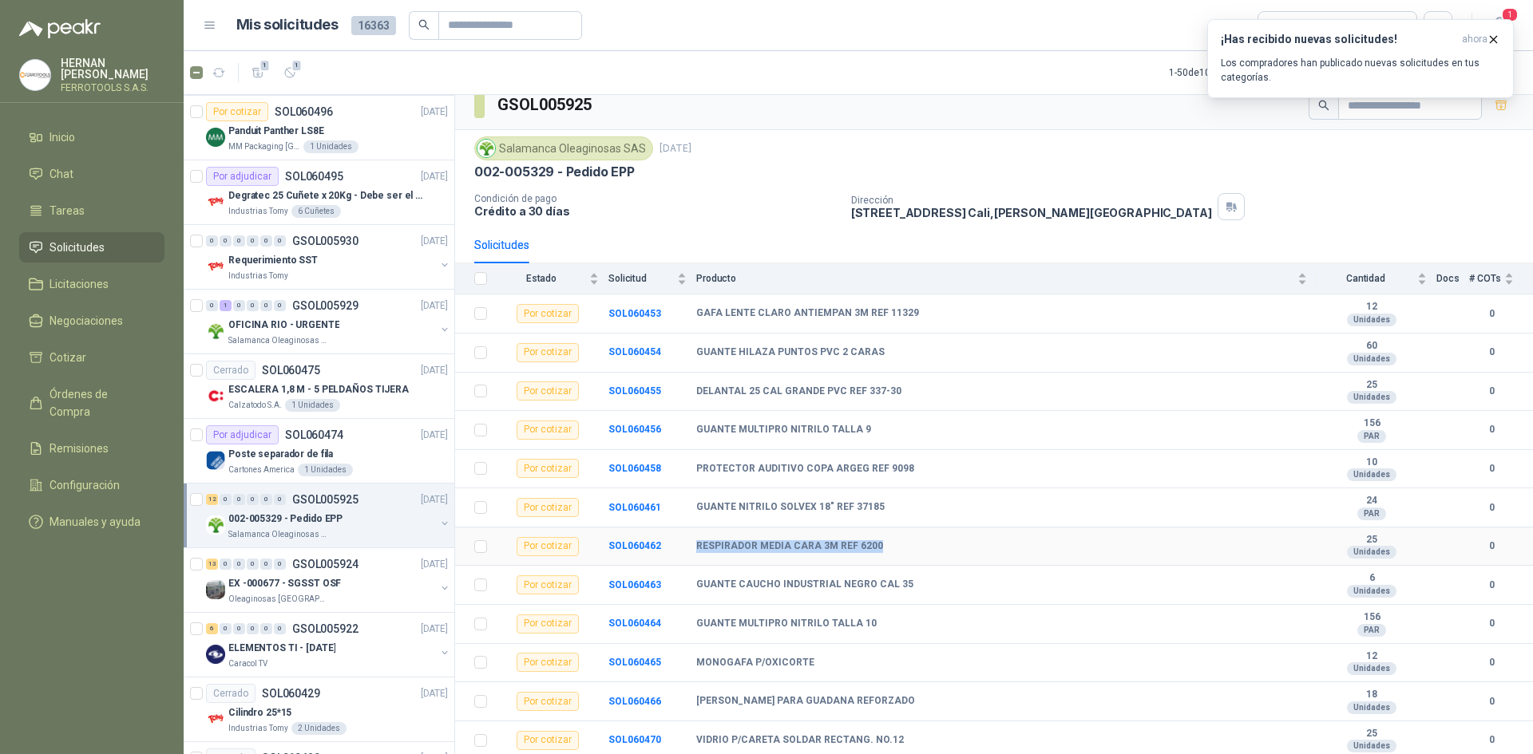
drag, startPoint x: 698, startPoint y: 545, endPoint x: 876, endPoint y: 544, distance: 177.2
click at [876, 544] on div "RESPIRADOR MEDIA CARA 3M REF 6200" at bounding box center [1001, 546] width 611 height 13
drag, startPoint x: 702, startPoint y: 505, endPoint x: 888, endPoint y: 503, distance: 186.0
click at [888, 503] on div "GUANTE NITRILO SOLVEX 18" REF 37185" at bounding box center [1001, 507] width 611 height 13
click at [890, 512] on div "GUANTE NITRILO SOLVEX 18" REF 37185" at bounding box center [1001, 507] width 611 height 13
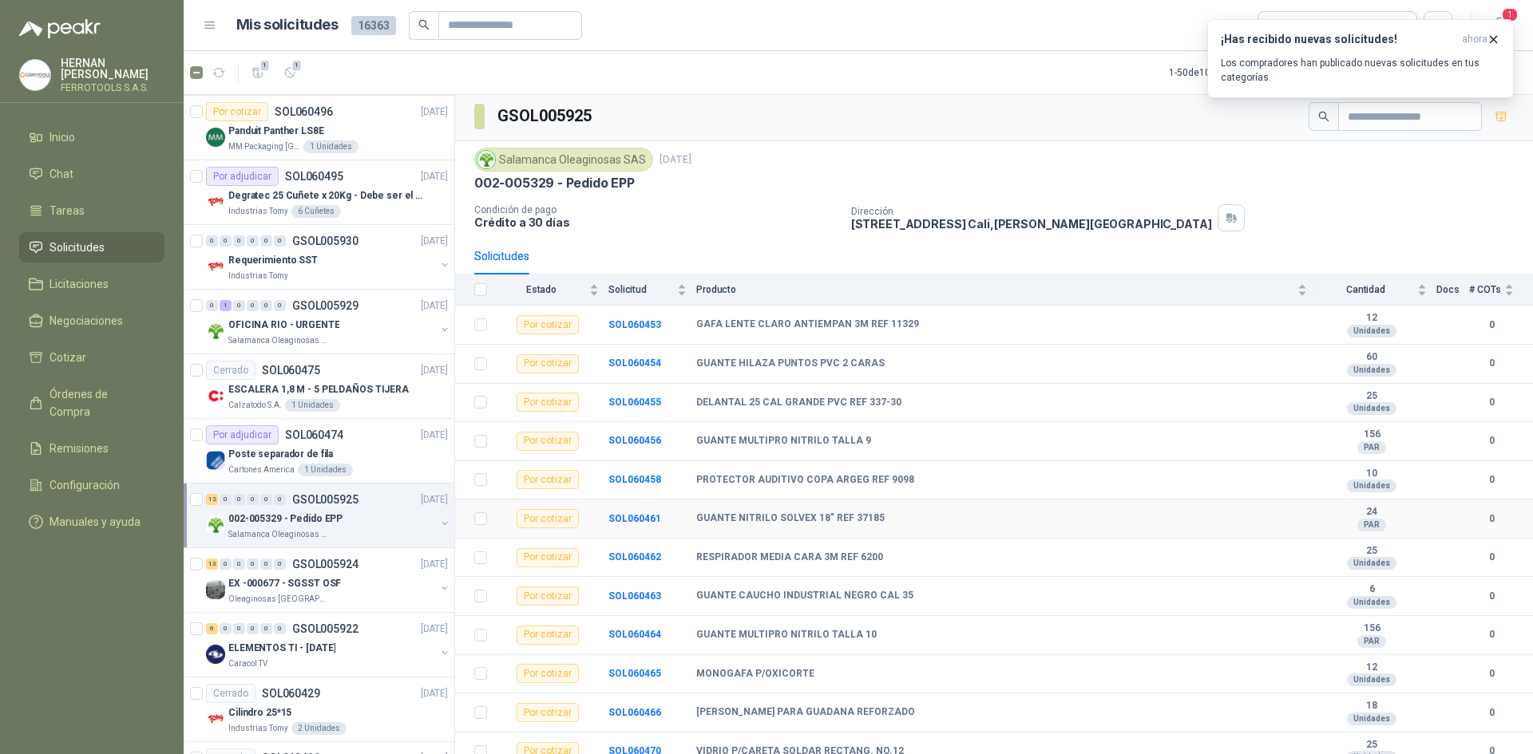
scroll to position [0, 0]
drag, startPoint x: 697, startPoint y: 519, endPoint x: 912, endPoint y: 509, distance: 215.8
click at [912, 509] on td "GUANTE NITRILO SOLVEX 18" REF 37185" at bounding box center [1006, 521] width 620 height 39
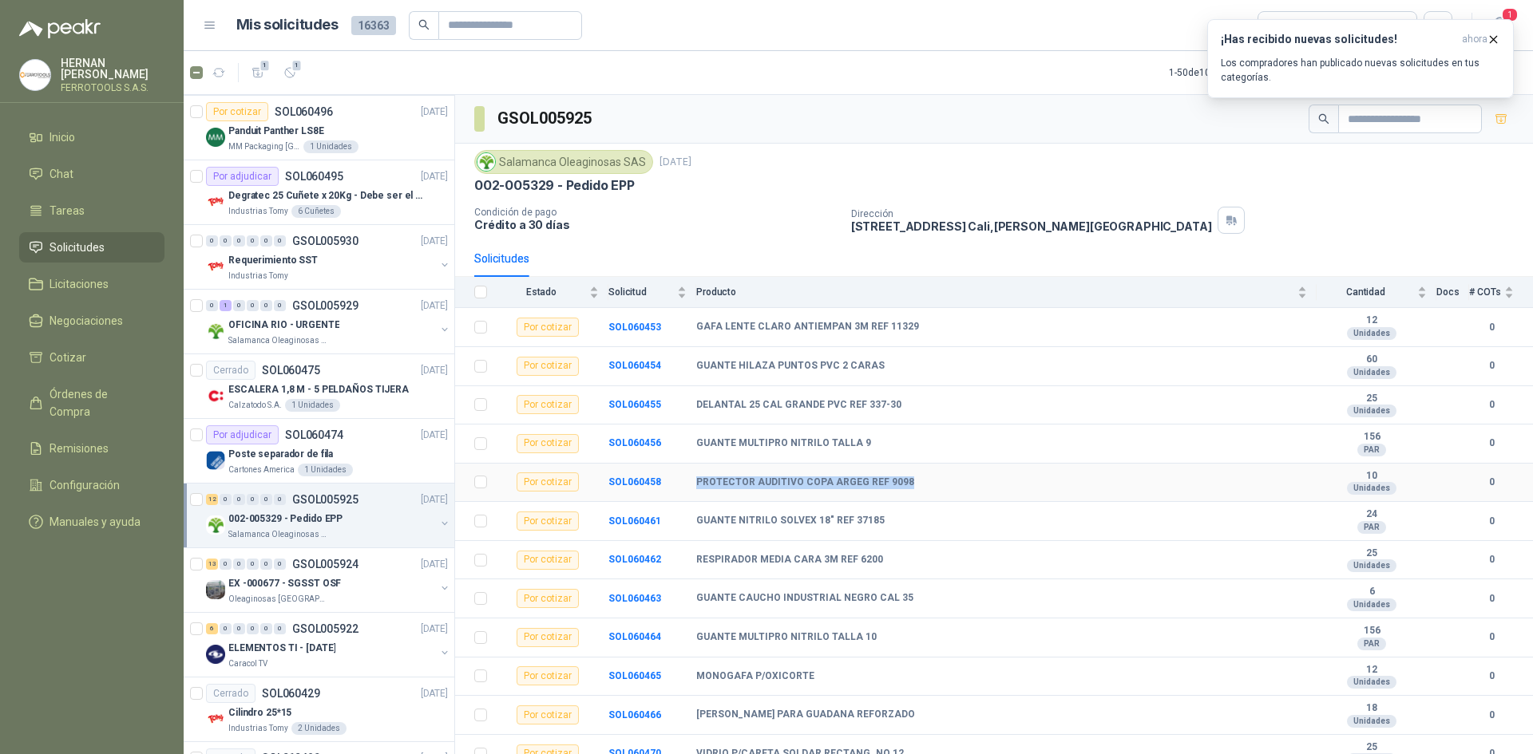
drag, startPoint x: 698, startPoint y: 477, endPoint x: 908, endPoint y: 479, distance: 210.0
click at [908, 479] on div "PROTECTOR AUDITIVO COPA ARGEG REF 9098" at bounding box center [1001, 483] width 611 height 13
drag, startPoint x: 697, startPoint y: 441, endPoint x: 860, endPoint y: 440, distance: 162.9
click at [860, 440] on div "GUANTE MULTIPRO NITRILO TALLA 9" at bounding box center [1001, 443] width 611 height 13
drag, startPoint x: 698, startPoint y: 402, endPoint x: 936, endPoint y: 402, distance: 237.9
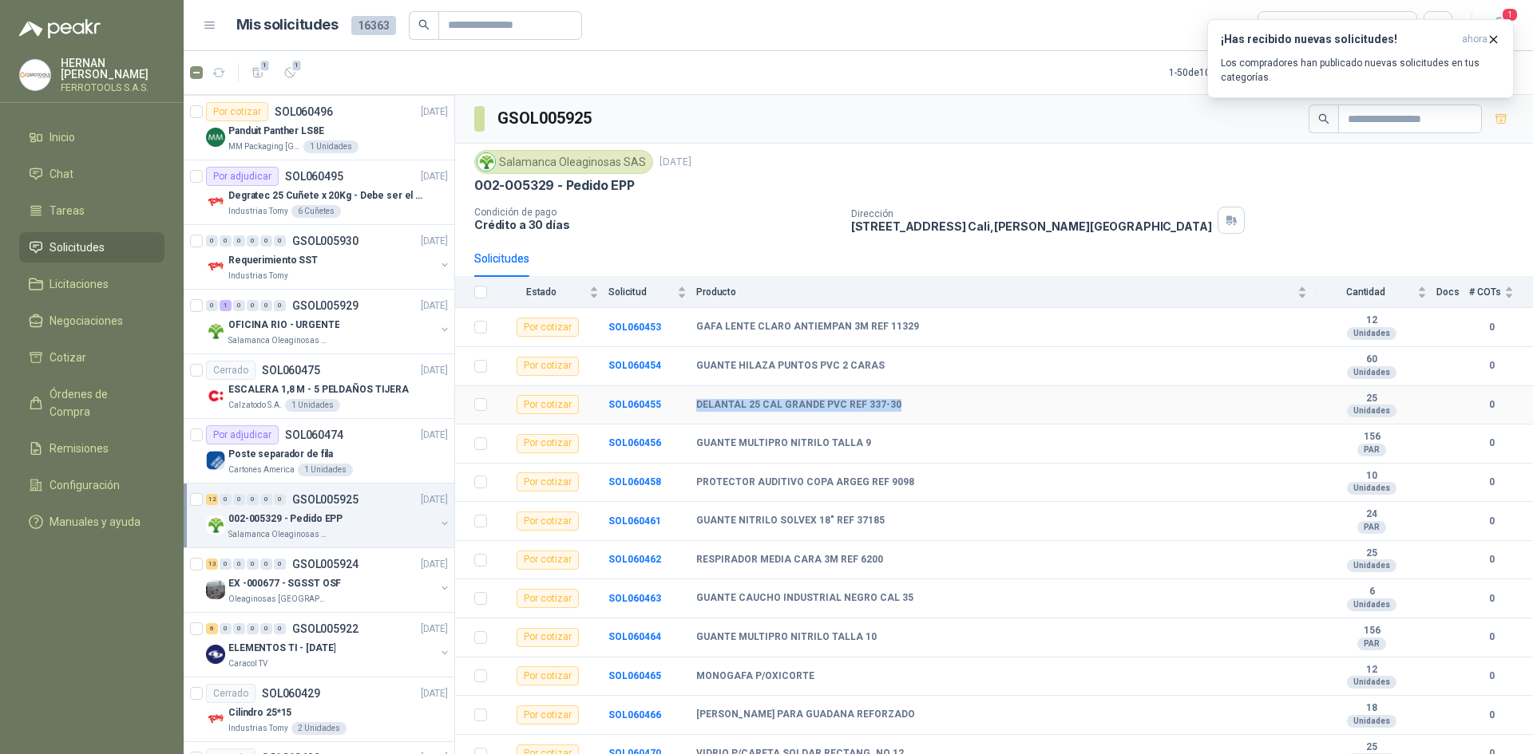
click at [936, 402] on div "DELANTAL 25 CAL GRANDE PVC REF 337-30" at bounding box center [1001, 405] width 611 height 13
drag, startPoint x: 695, startPoint y: 364, endPoint x: 888, endPoint y: 371, distance: 192.5
click at [888, 371] on tr "Por cotizar SOL060454 GUANTE HILAZA PUNTOS PVC 2 CARAS 60 Unidades 0" at bounding box center [994, 366] width 1078 height 39
click at [860, 327] on b "GAFA LENTE CLARO ANTIEMPAN 3M REF 11329" at bounding box center [807, 327] width 223 height 13
drag, startPoint x: 908, startPoint y: 325, endPoint x: 699, endPoint y: 330, distance: 209.2
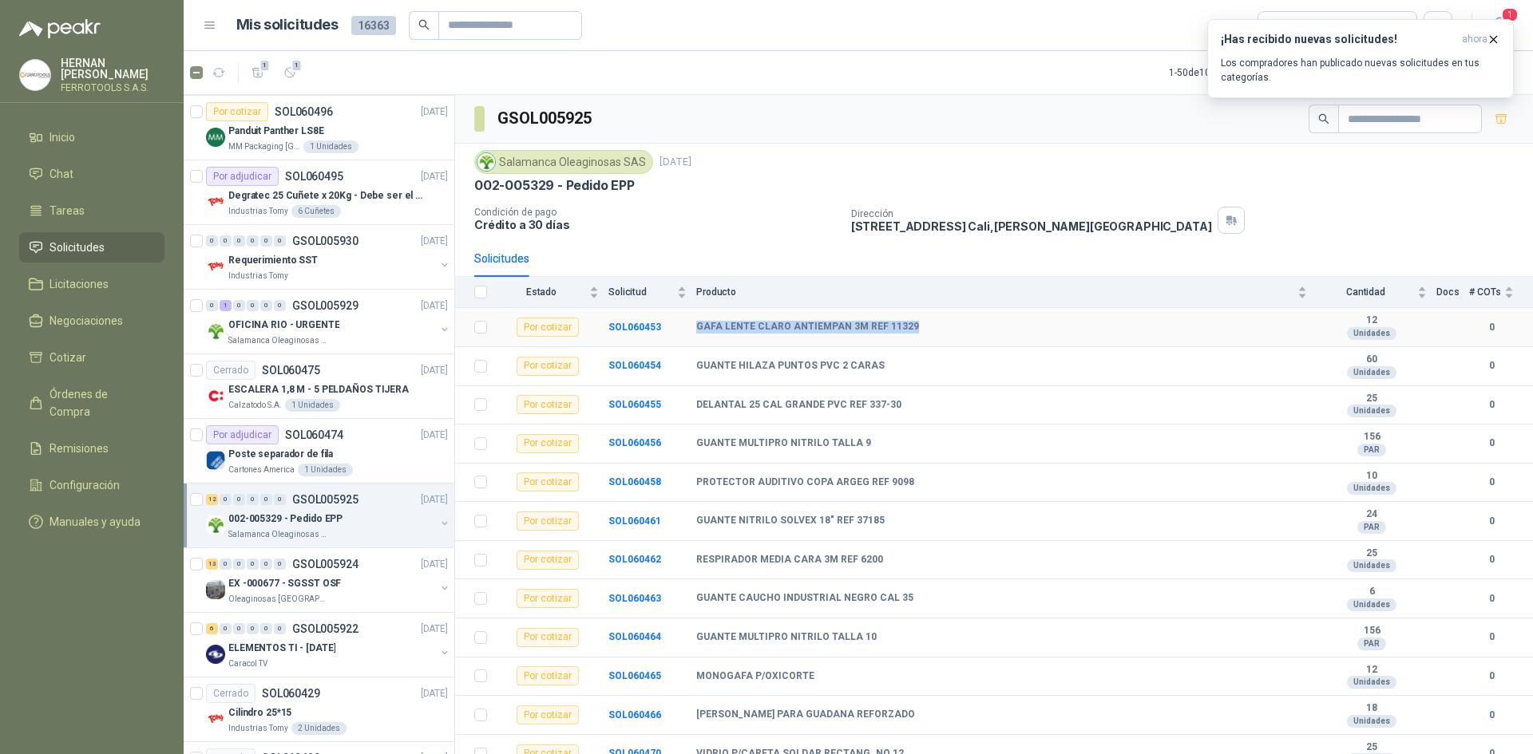
click at [699, 330] on div "GAFA LENTE CLARO ANTIEMPAN 3M REF 11329" at bounding box center [1001, 327] width 611 height 13
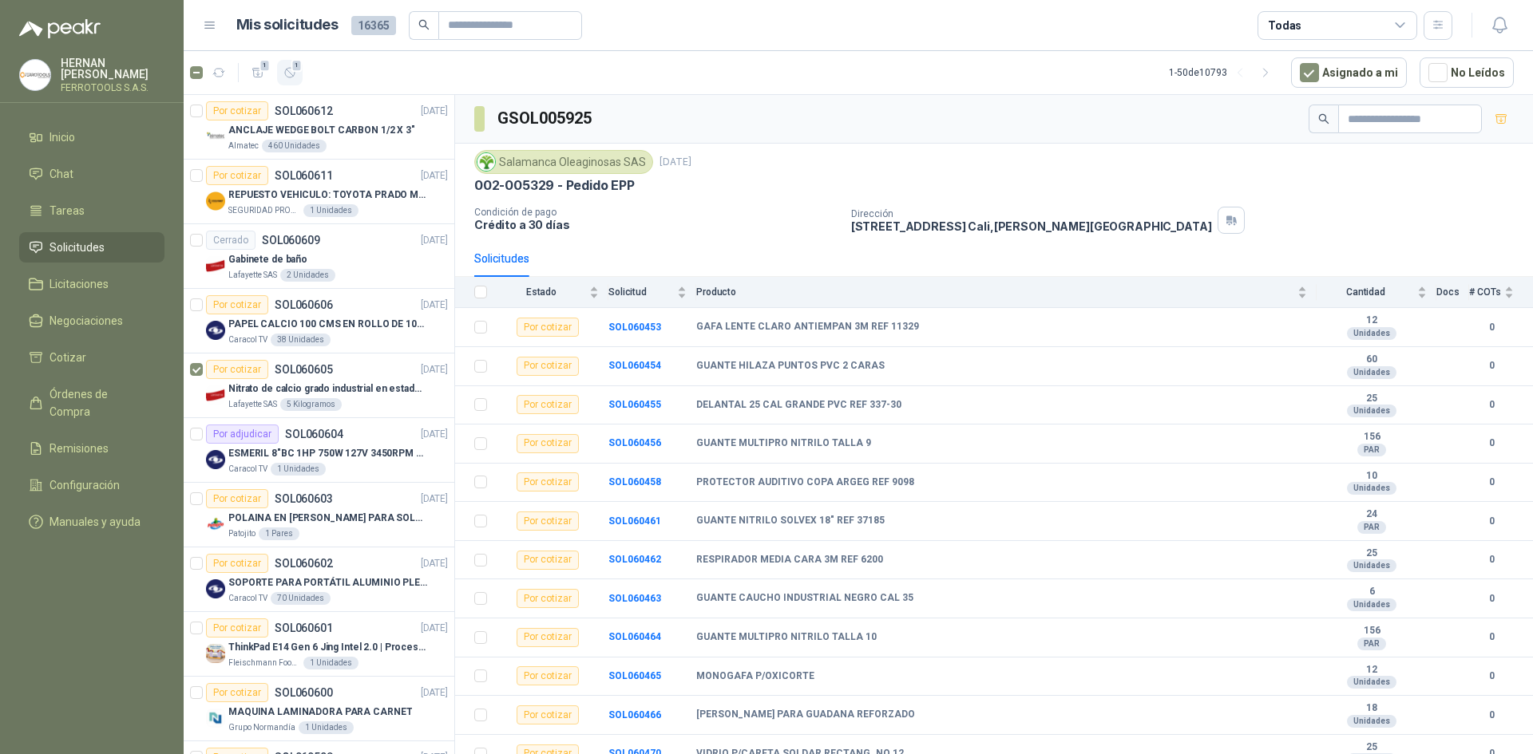
click at [295, 76] on icon "button" at bounding box center [290, 73] width 14 height 14
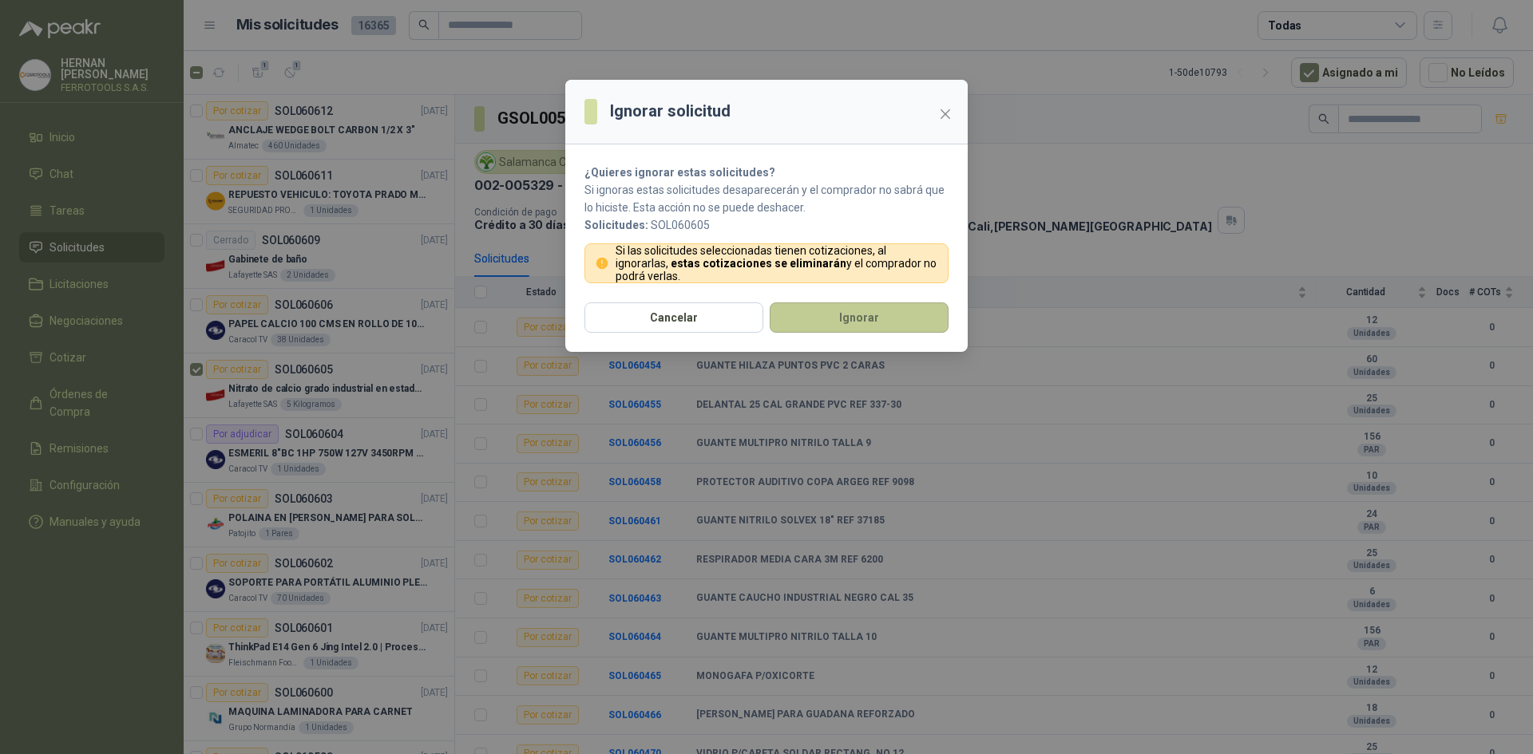
drag, startPoint x: 895, startPoint y: 327, endPoint x: 461, endPoint y: 302, distance: 434.2
click at [892, 327] on button "Ignorar" at bounding box center [859, 318] width 179 height 30
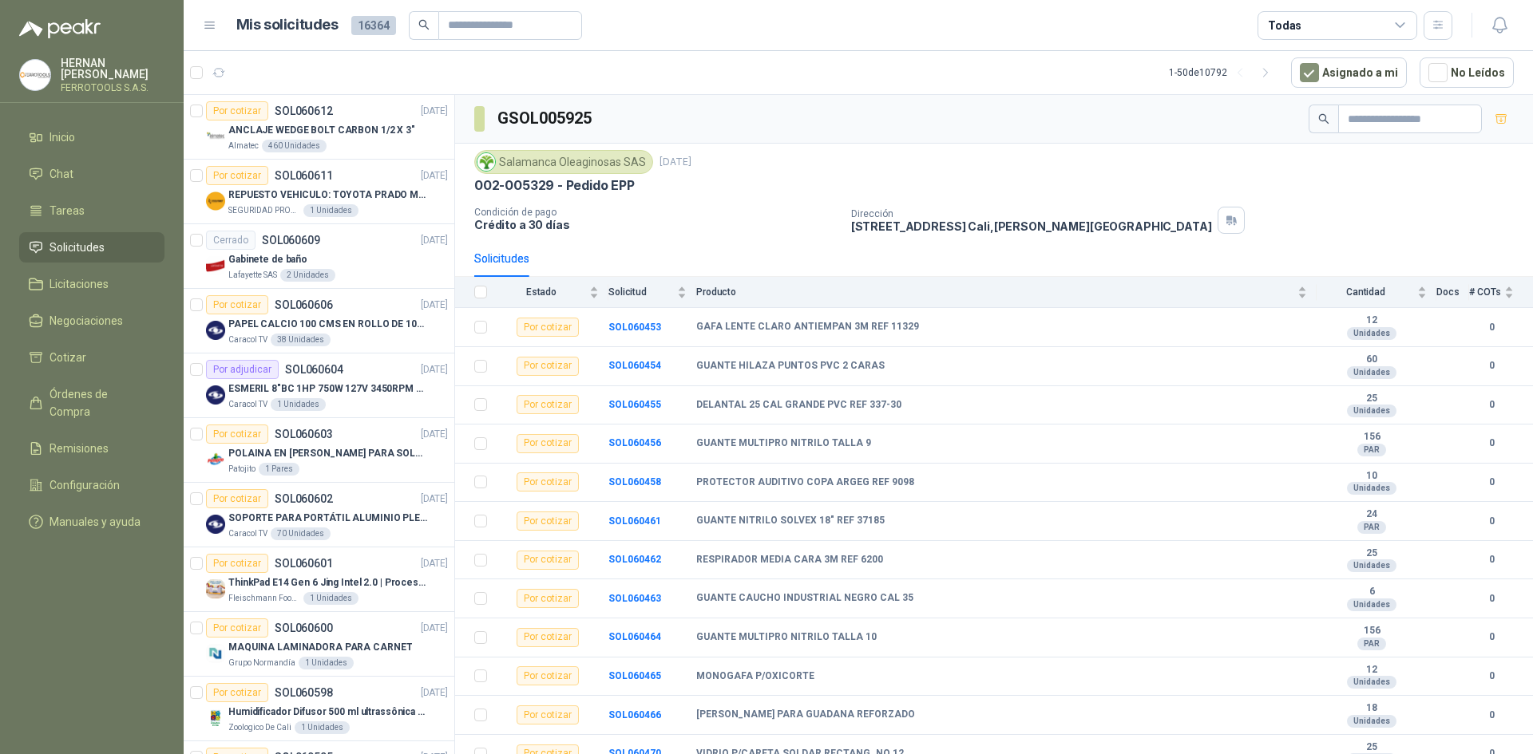
click at [358, 328] on p "PAPEL CALCIO 100 CMS EN ROLLO DE 100 GR" at bounding box center [327, 324] width 199 height 15
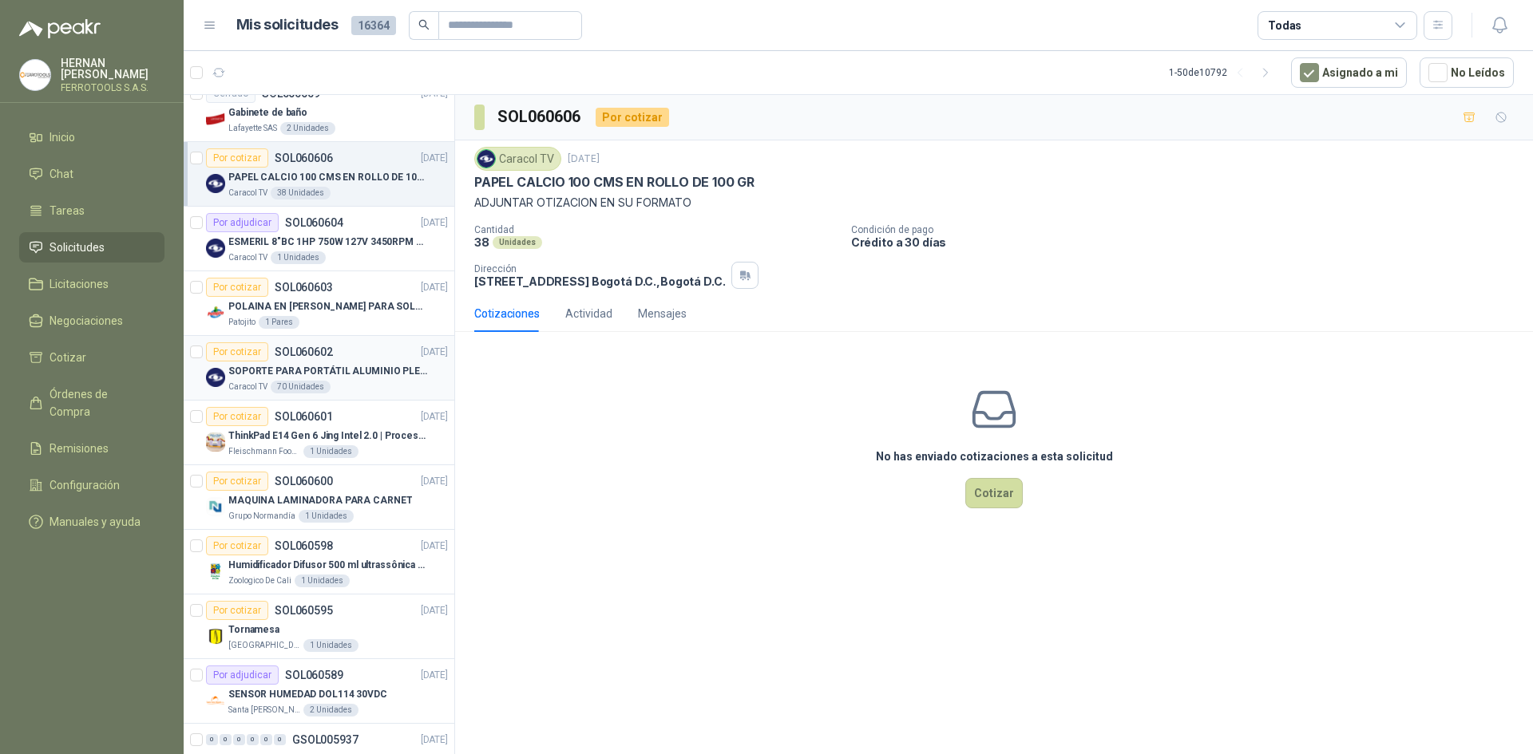
scroll to position [160, 0]
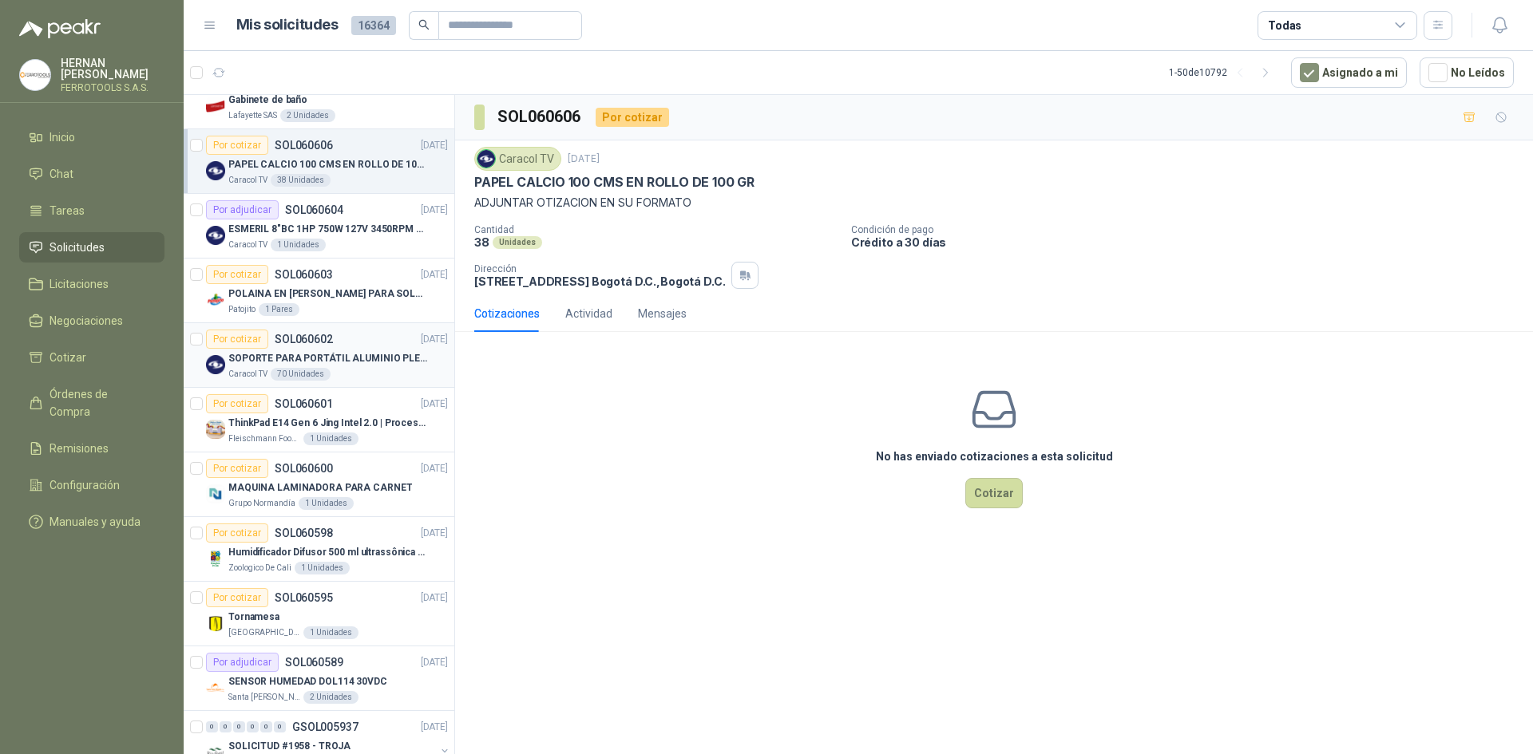
click at [393, 365] on p "SOPORTE PARA PORTÁTIL ALUMINIO PLEGABLE VTA" at bounding box center [327, 358] width 199 height 15
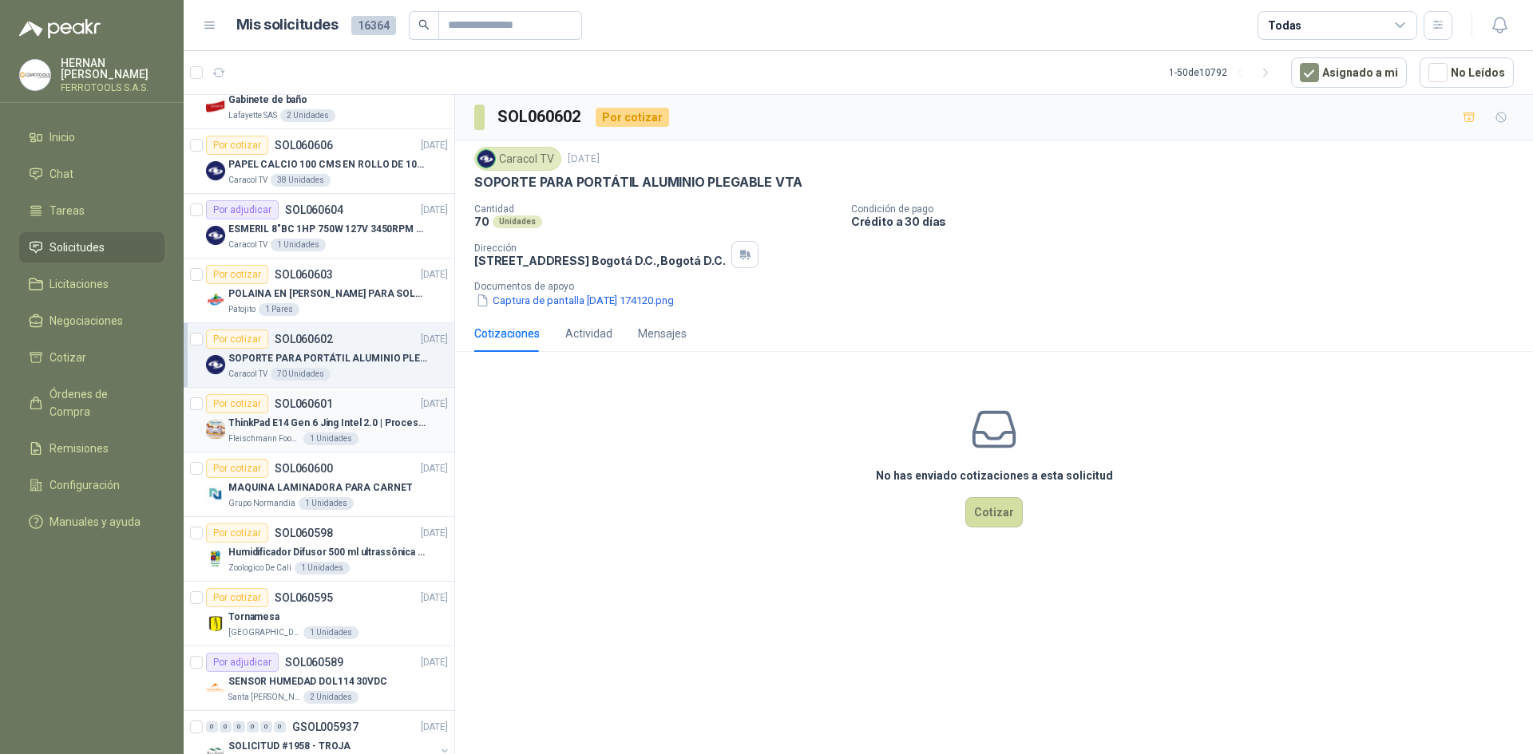
click at [393, 437] on div "Fleischmann Foods S.A. 1 Unidades" at bounding box center [338, 439] width 220 height 13
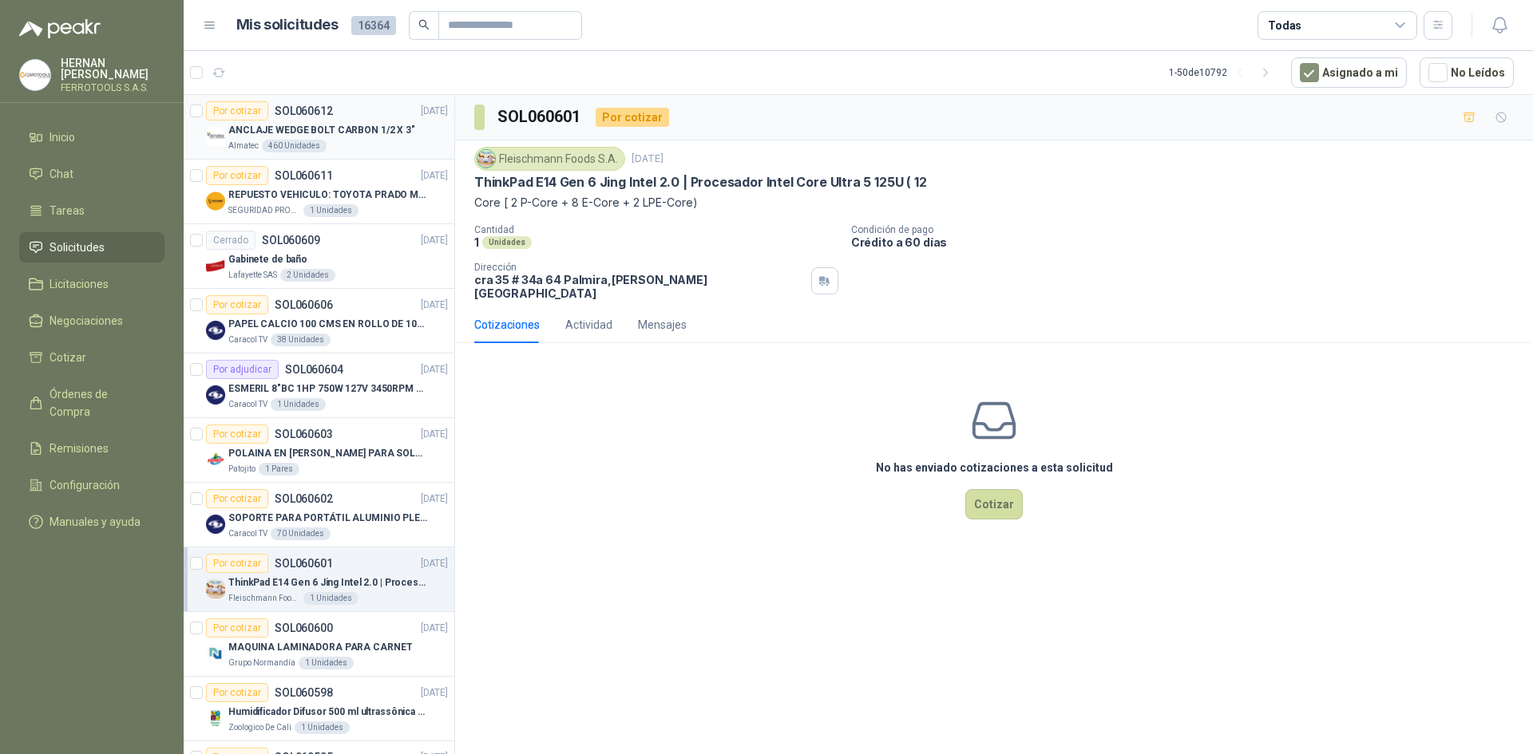
click at [383, 129] on p "ANCLAJE WEDGE BOLT CARBON 1/2 X 3"" at bounding box center [321, 130] width 187 height 15
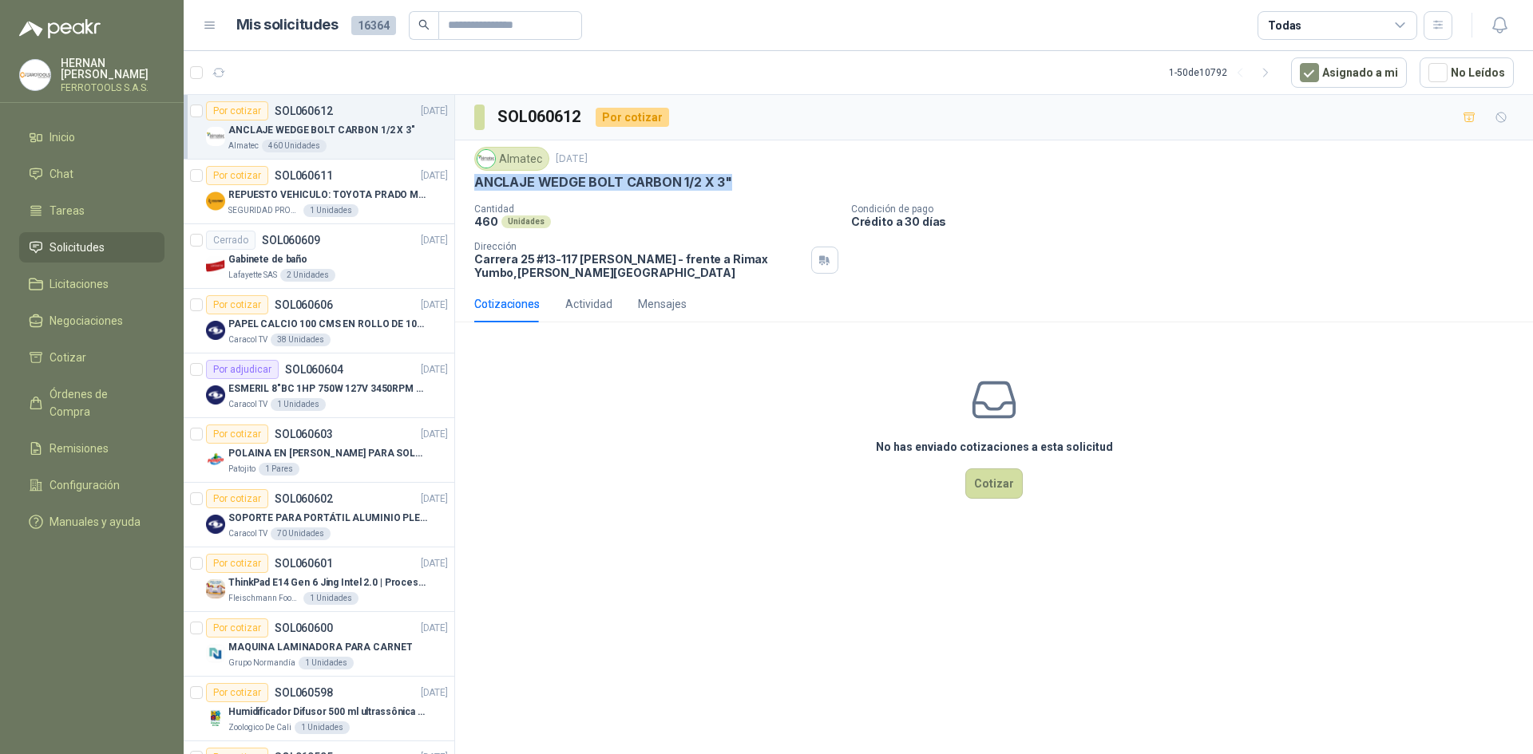
drag, startPoint x: 745, startPoint y: 179, endPoint x: 477, endPoint y: 180, distance: 268.2
click at [477, 180] on div "ANCLAJE WEDGE BOLT CARBON 1/2 X 3"" at bounding box center [993, 182] width 1039 height 17
copy p "ANCLAJE WEDGE BOLT CARBON 1/2 X 3""
click at [382, 218] on article "Por cotizar SOL060611 09/10/25 REPUESTO VEHICULO: TOYOTA PRADO MODELO 2013, CIL…" at bounding box center [319, 192] width 271 height 65
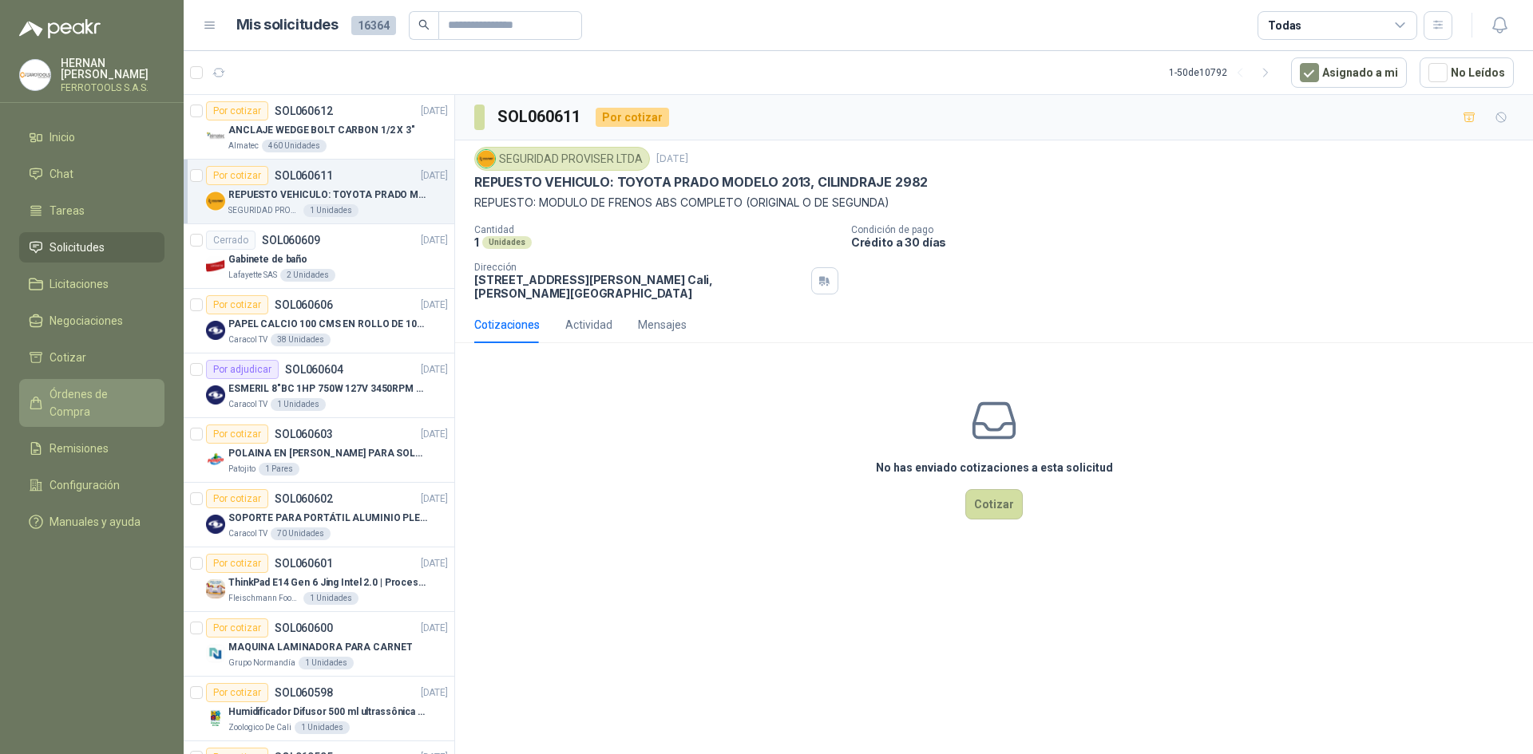
click at [105, 391] on span "Órdenes de Compra" at bounding box center [99, 403] width 100 height 35
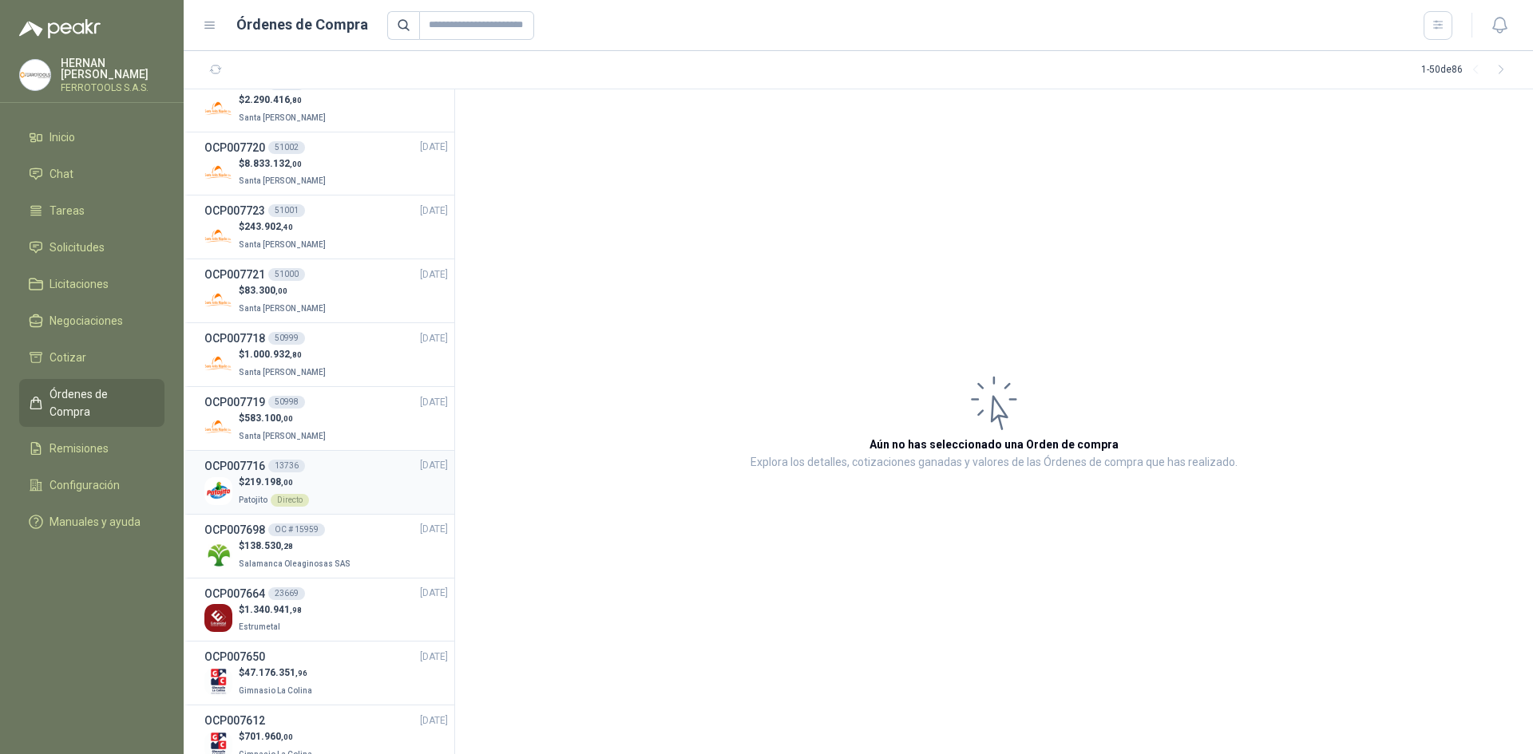
scroll to position [559, 0]
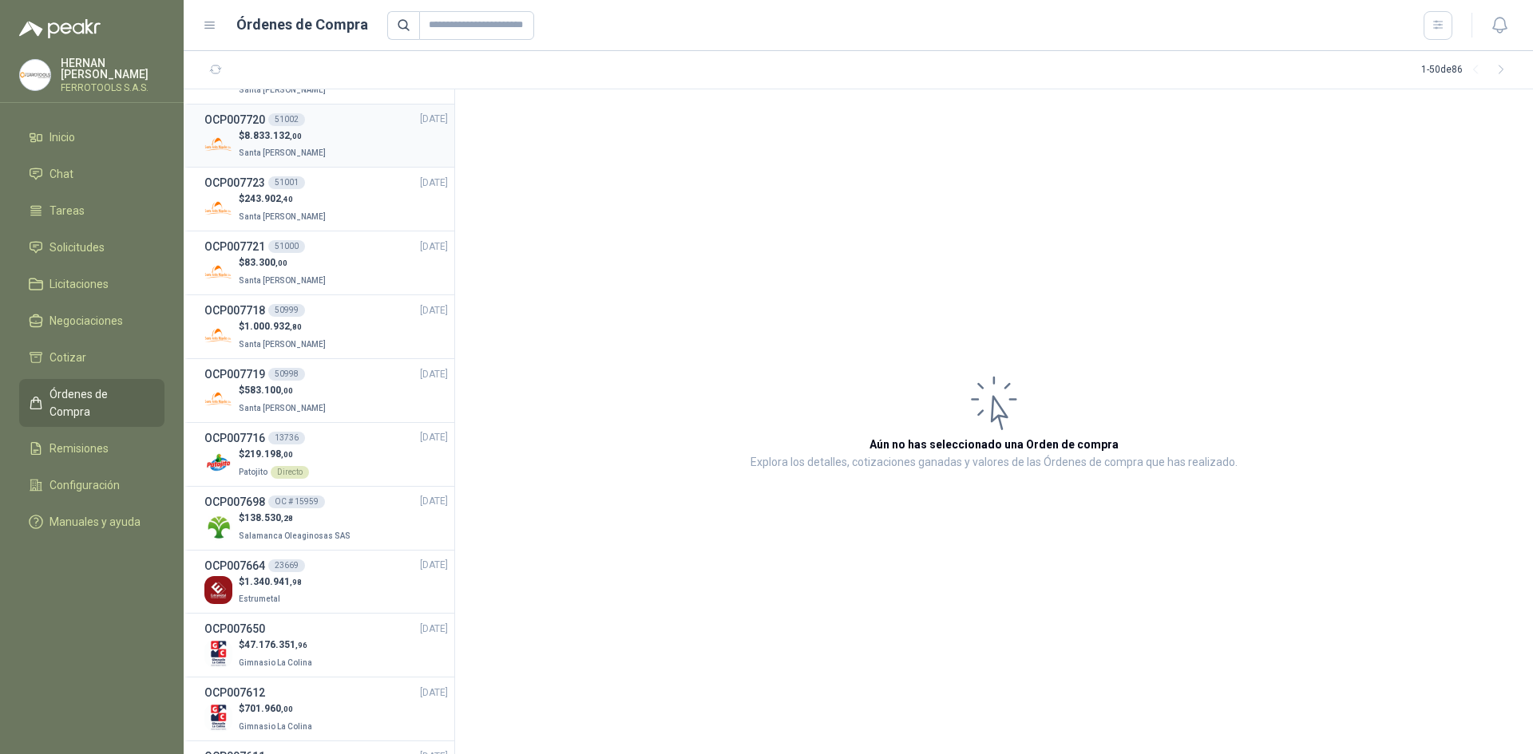
click at [376, 140] on div "$ 8.833.132 ,00 Santa [PERSON_NAME]" at bounding box center [325, 145] width 243 height 33
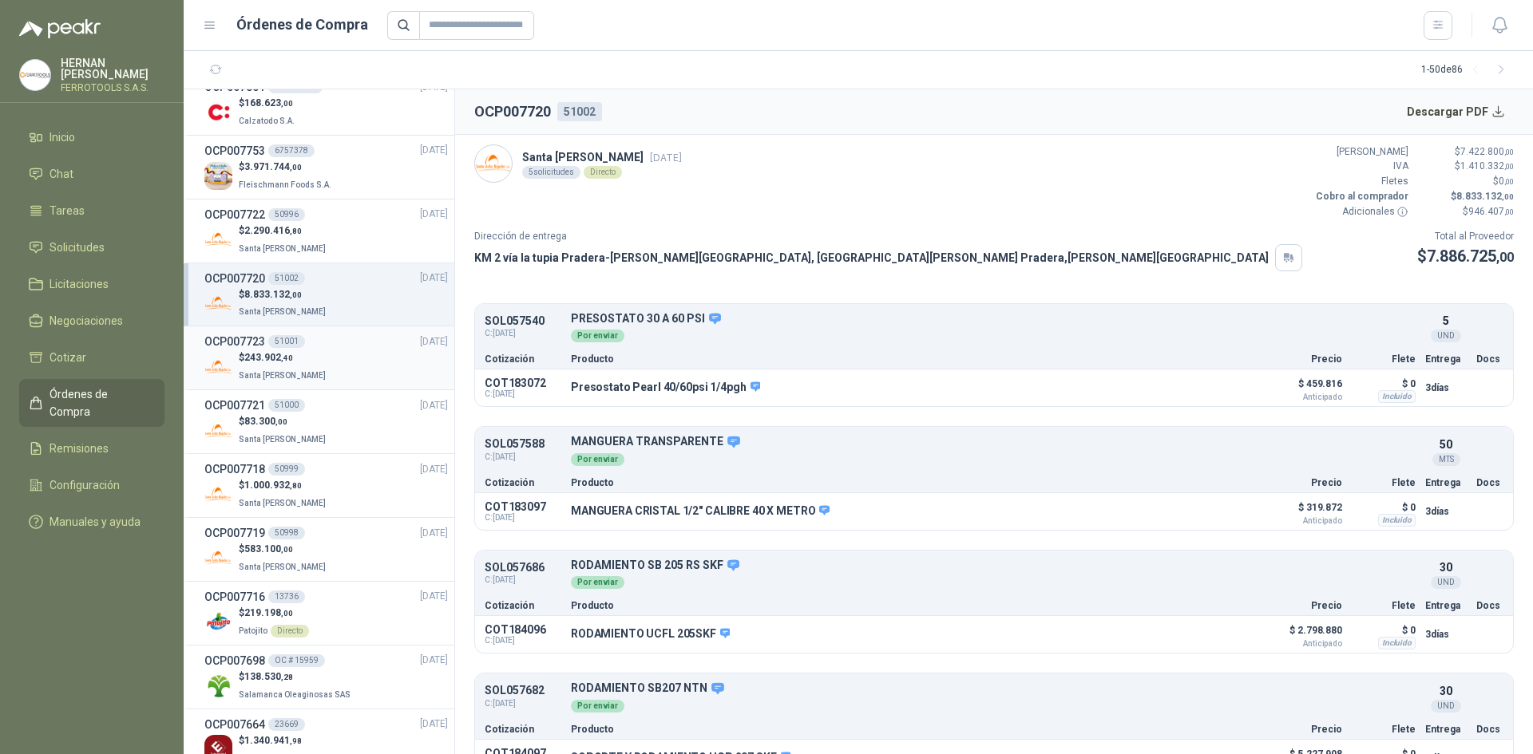
scroll to position [399, 0]
click at [338, 233] on div "$ 2.290.416 ,80 Santa [PERSON_NAME]" at bounding box center [325, 240] width 243 height 33
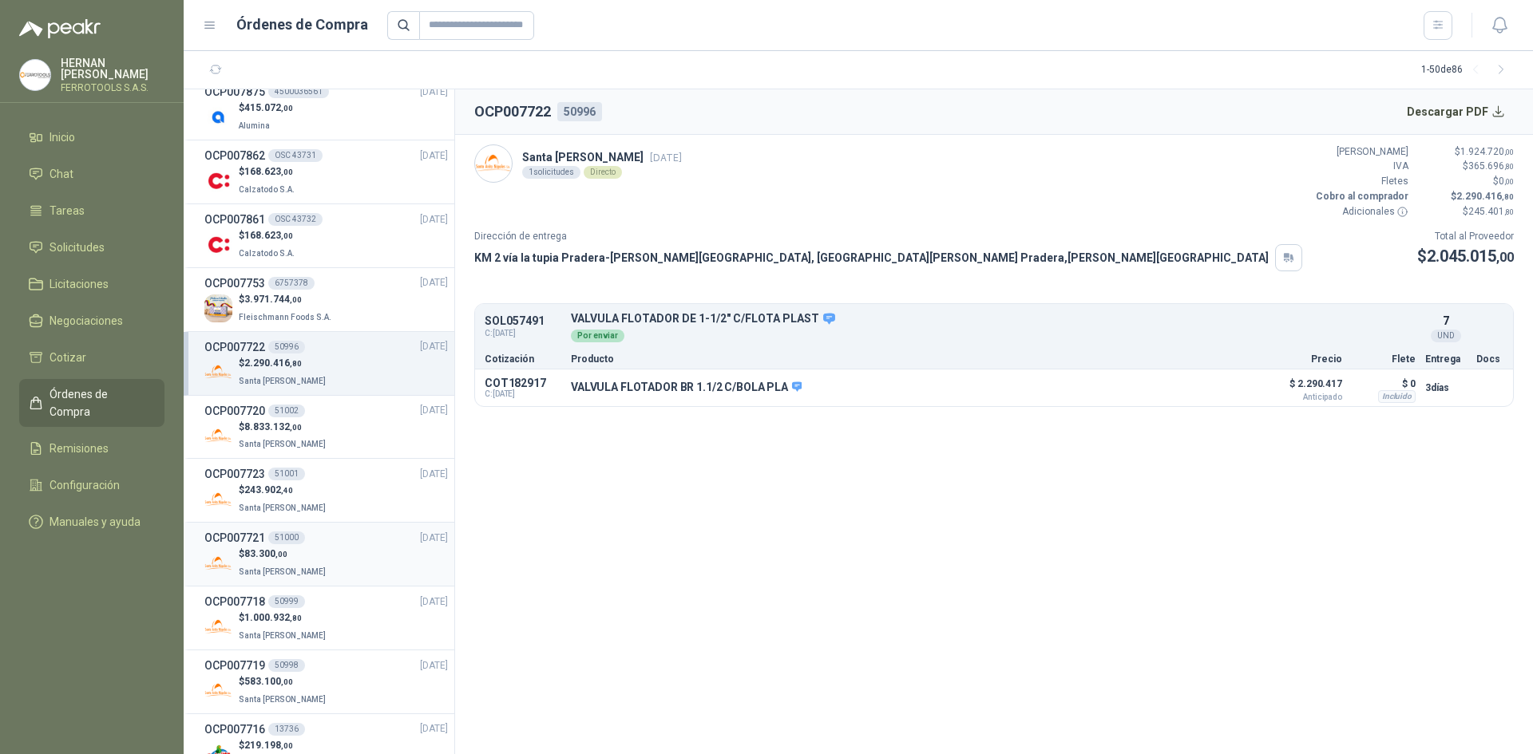
scroll to position [239, 0]
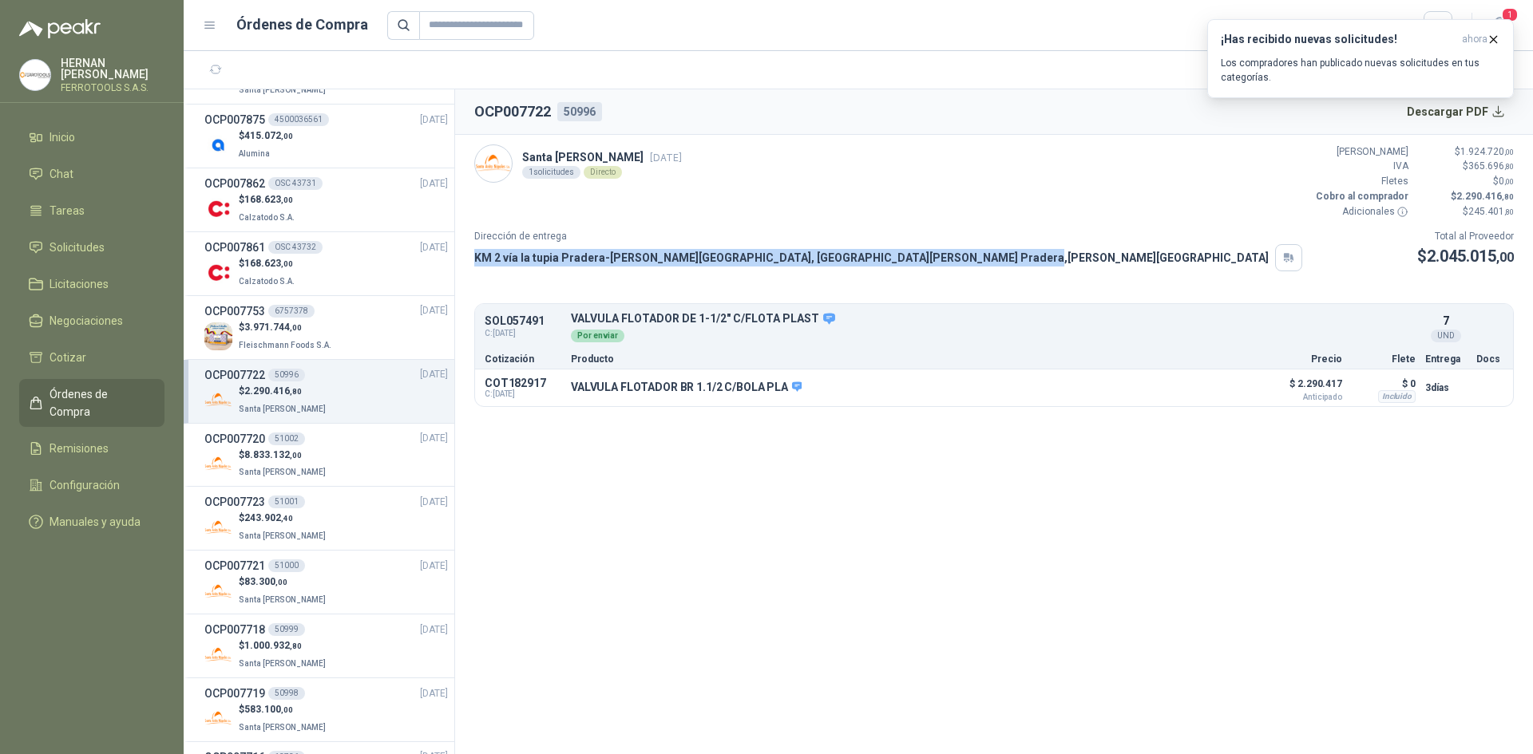
drag, startPoint x: 476, startPoint y: 255, endPoint x: 823, endPoint y: 255, distance: 347.3
click at [823, 255] on p "KM 2 vía la tupia Pradera-[PERSON_NAME][GEOGRAPHIC_DATA], [GEOGRAPHIC_DATA][PER…" at bounding box center [871, 258] width 794 height 18
copy p "KM 2 vía la tupia Pradera-[PERSON_NAME][GEOGRAPHIC_DATA], [GEOGRAPHIC_DATA][PER…"
click at [1221, 384] on button "Detalles" at bounding box center [1214, 389] width 75 height 22
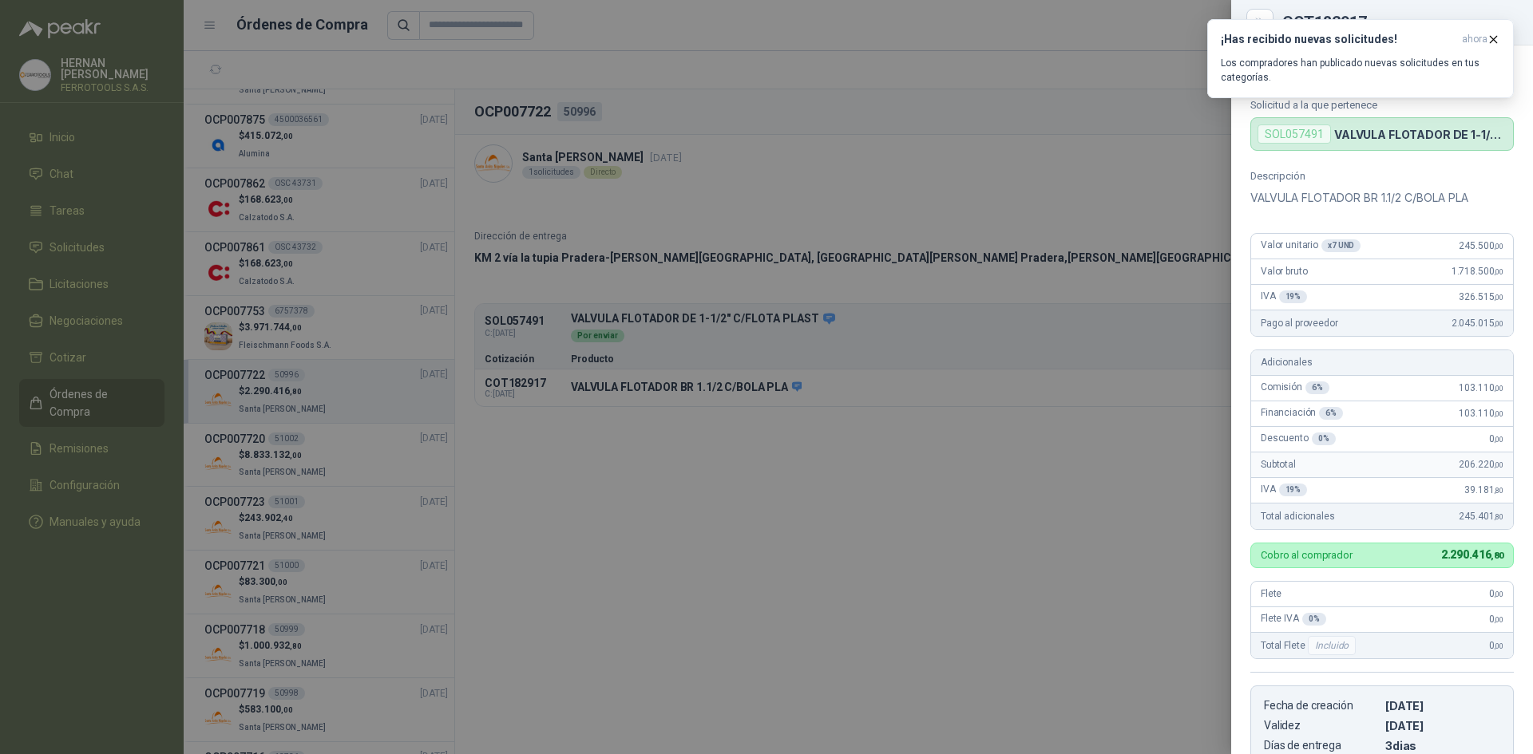
scroll to position [0, 0]
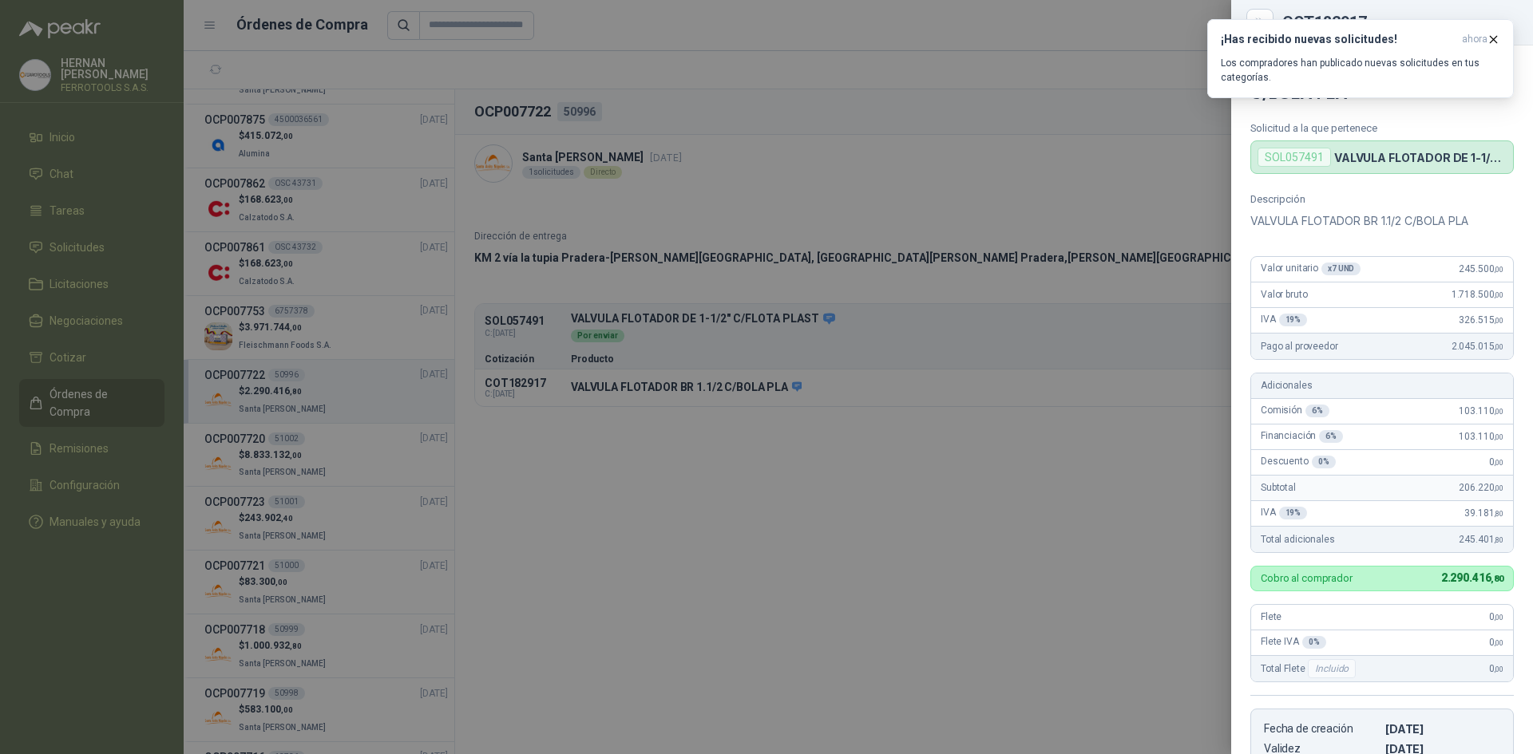
click at [974, 382] on div at bounding box center [766, 377] width 1533 height 754
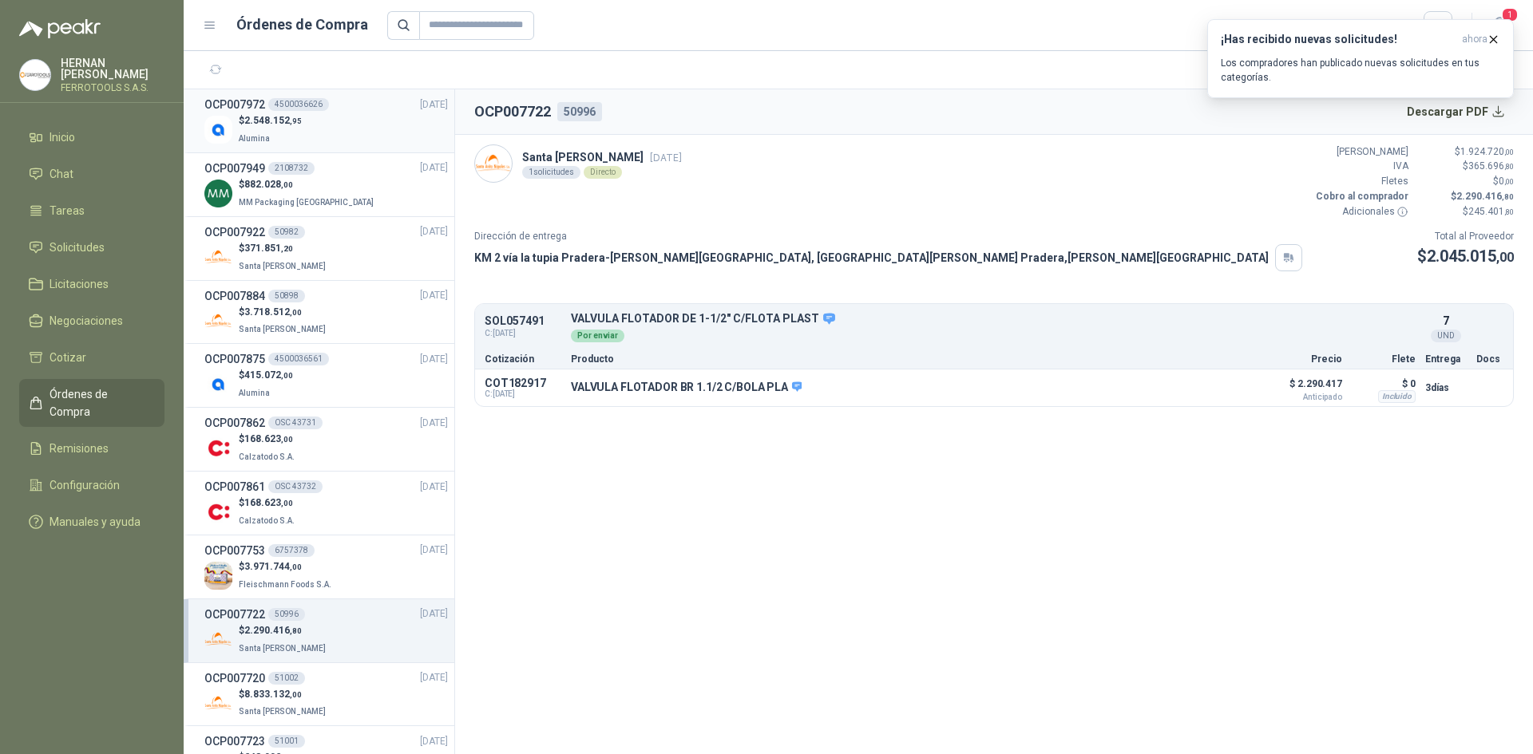
click at [345, 124] on div "$ 2.548.152 ,95 Alumina" at bounding box center [325, 129] width 243 height 33
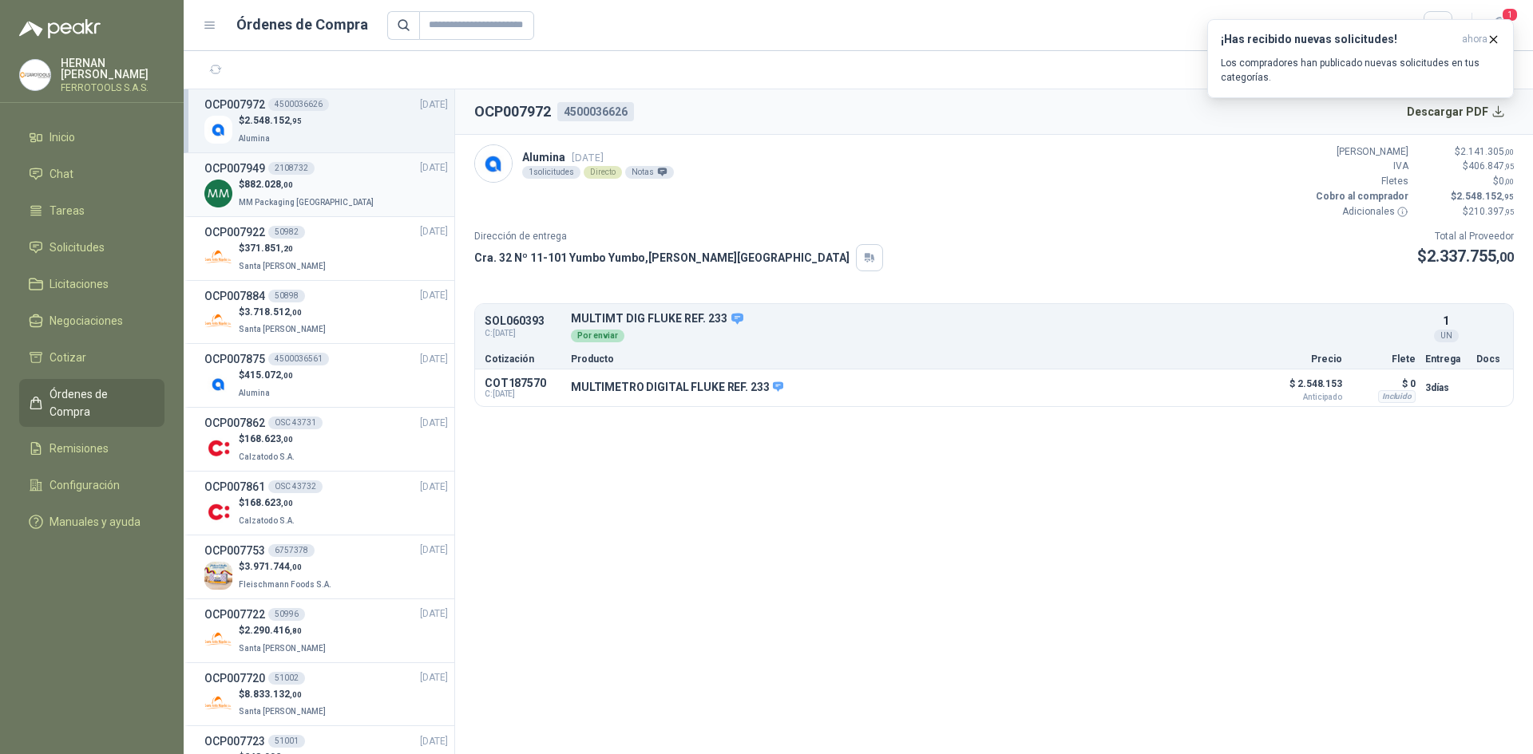
click at [345, 190] on div "$ 882.028 ,00 MM Packaging Colombia" at bounding box center [325, 193] width 243 height 33
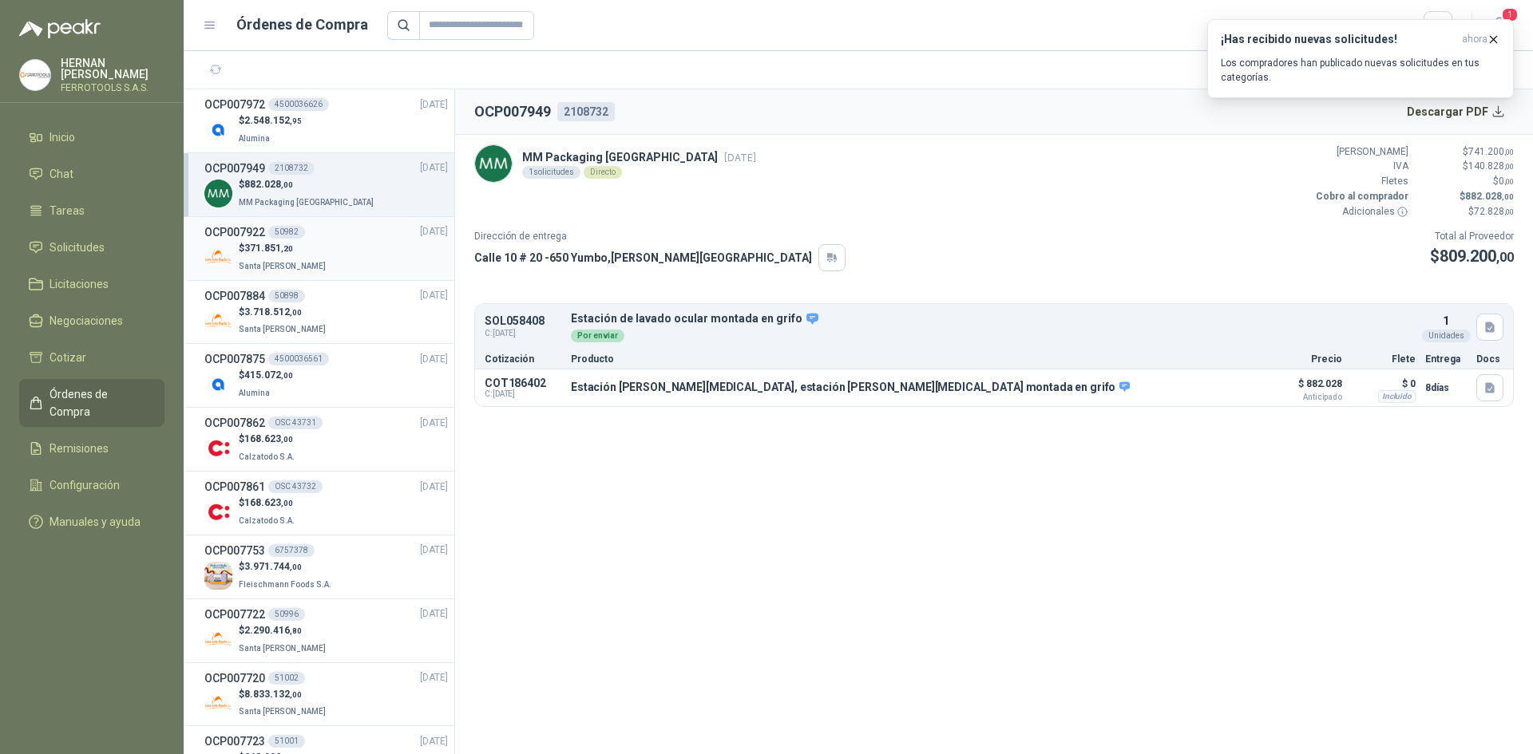
click at [315, 275] on li "OCP007922 50982 [DATE] $ 371.851 ,20 [GEOGRAPHIC_DATA][PERSON_NAME]" at bounding box center [319, 249] width 271 height 64
click at [338, 247] on div "$ 371.851 ,20 Santa [PERSON_NAME]" at bounding box center [325, 257] width 243 height 33
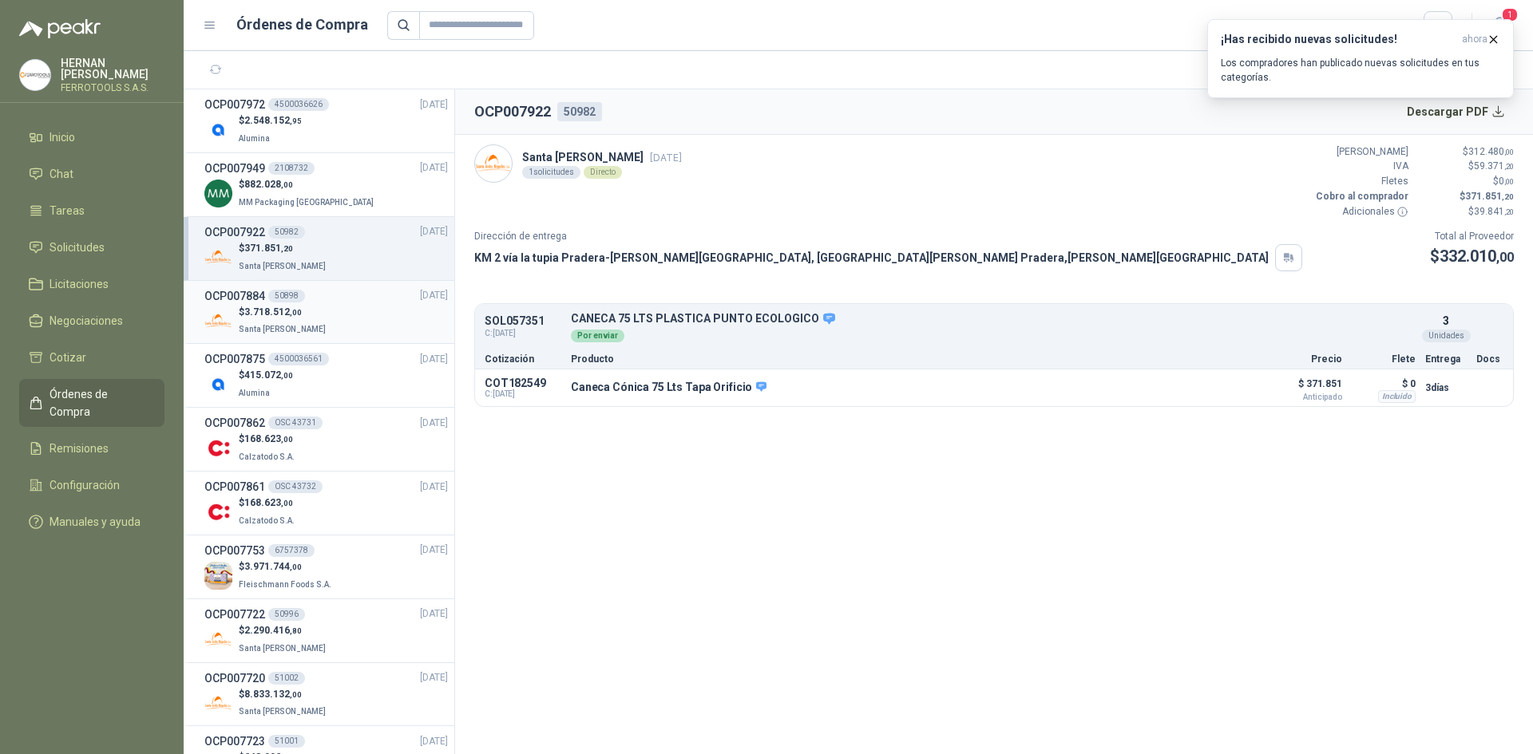
click at [335, 303] on div "OCP007884 50898 06/10/25" at bounding box center [325, 296] width 243 height 18
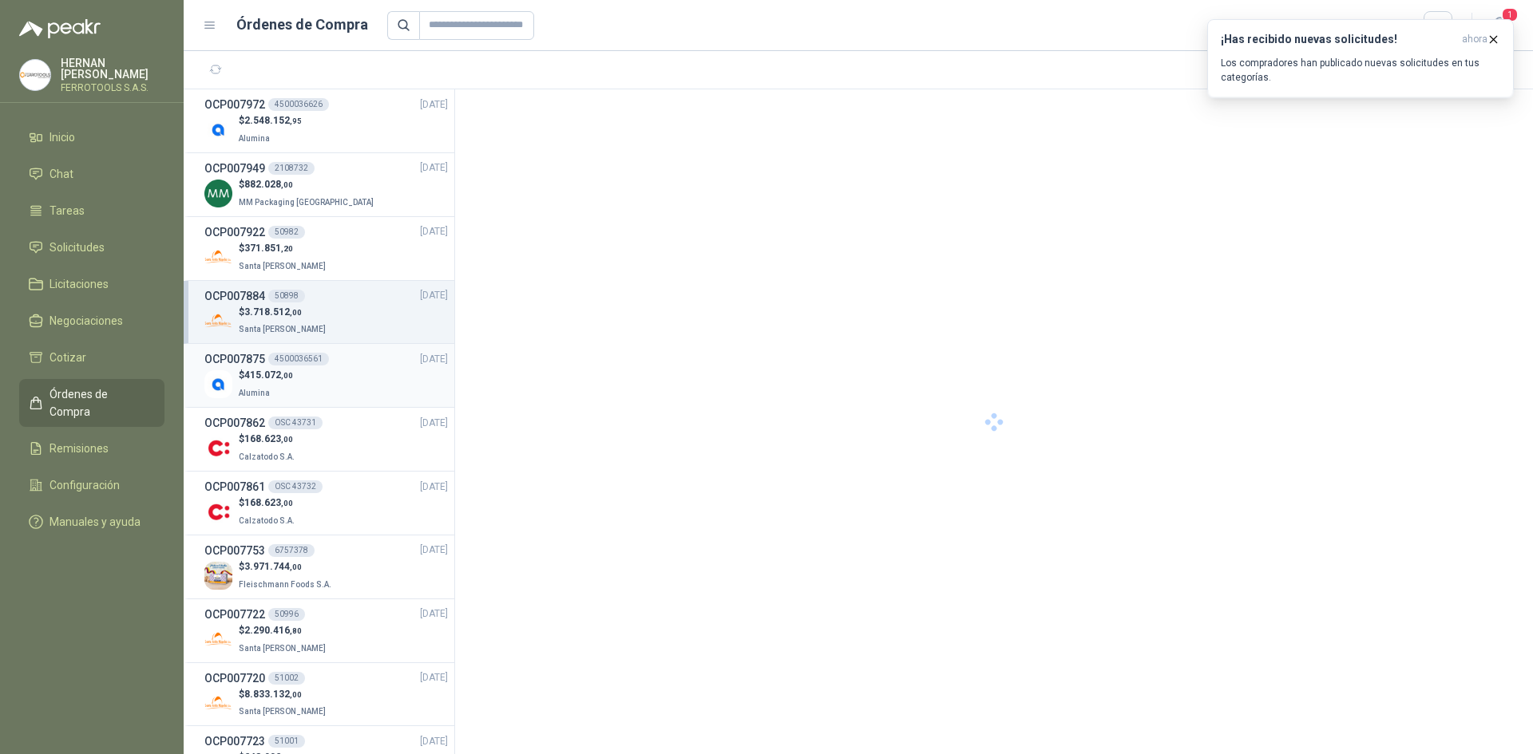
click at [339, 389] on div "$ 415.072 ,00 Alumina" at bounding box center [325, 384] width 243 height 33
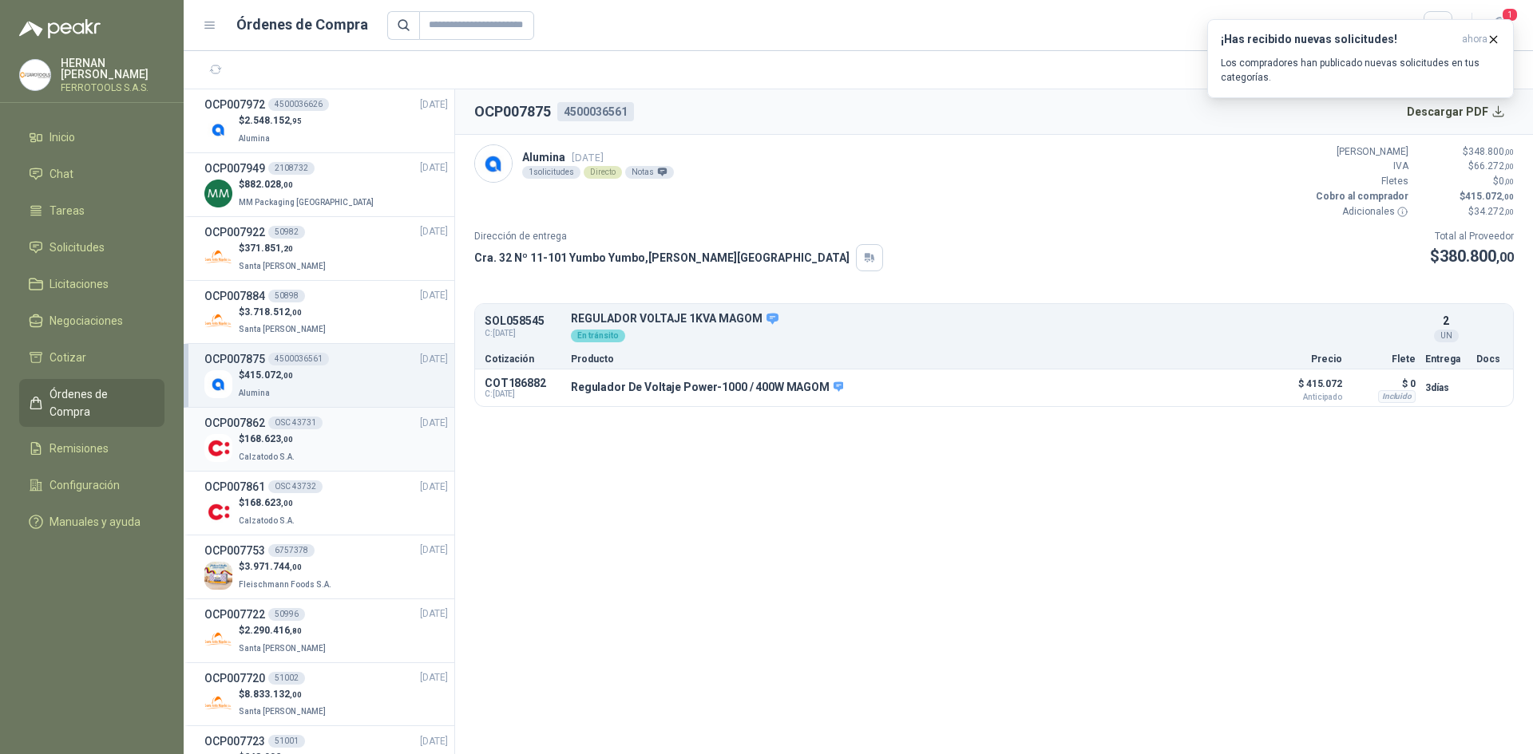
click at [354, 455] on div "$ 168.623 ,00 Calzatodo S.A." at bounding box center [325, 448] width 243 height 33
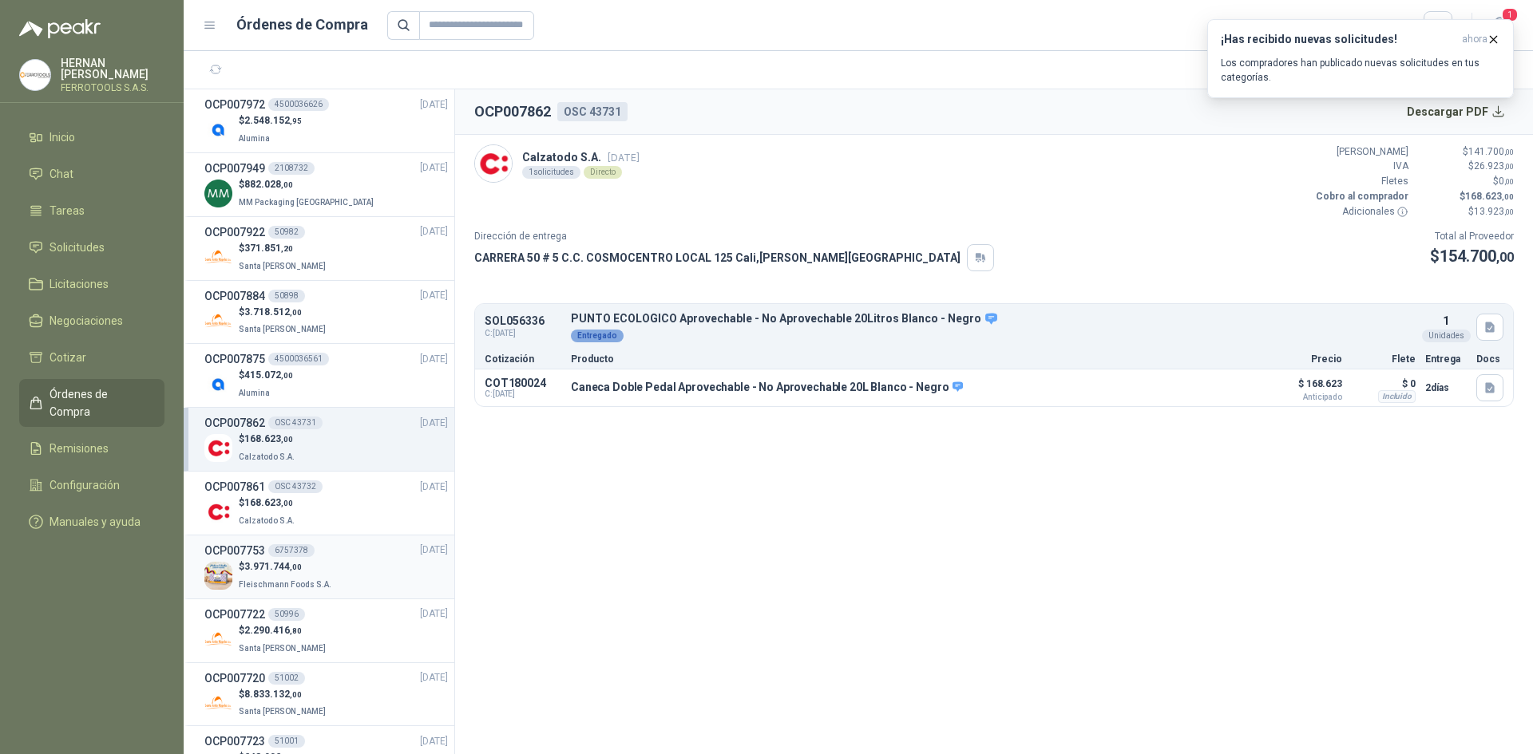
click at [374, 568] on div "$ 3.971.744 ,00 [PERSON_NAME] Foods S.A." at bounding box center [325, 576] width 243 height 33
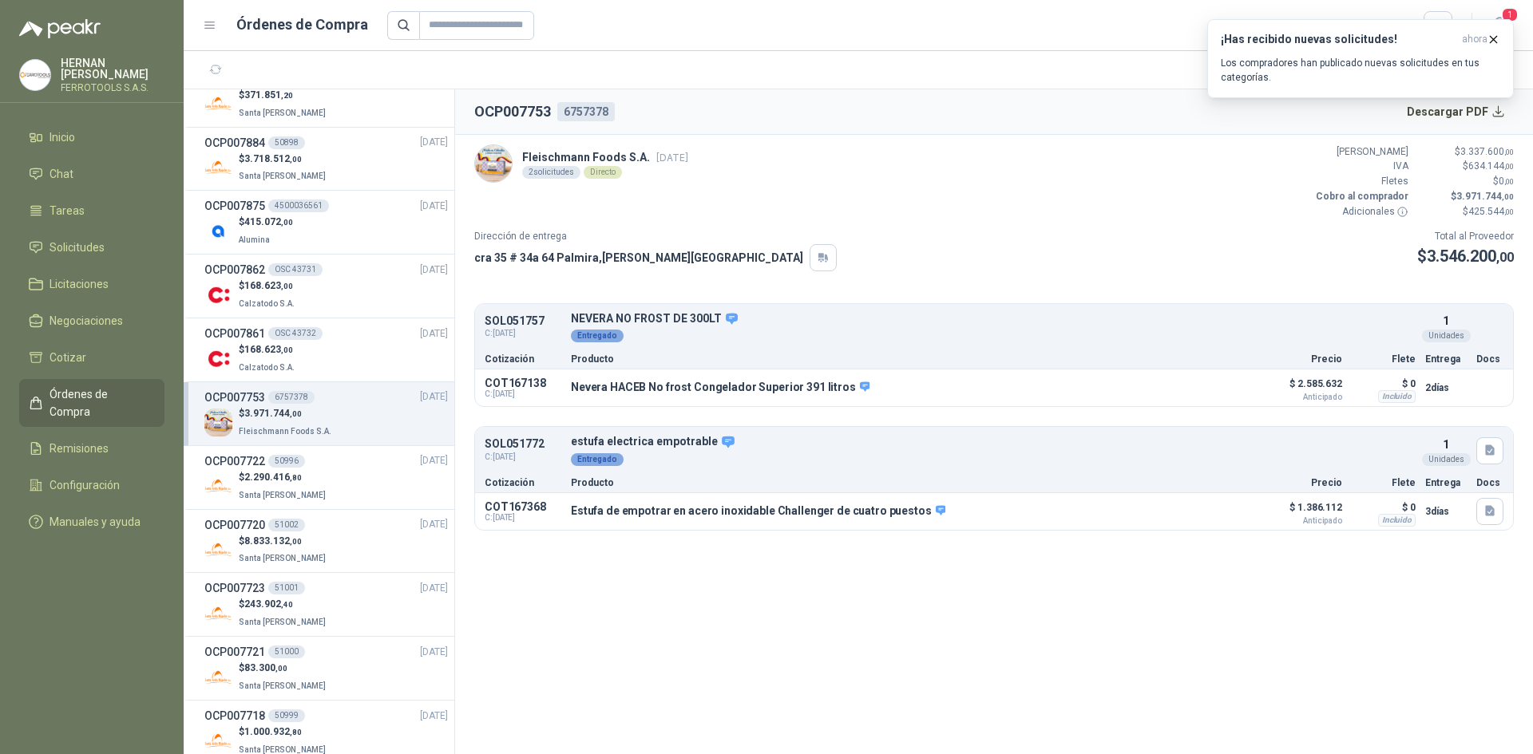
scroll to position [160, 0]
click at [359, 469] on div "$ 2.290.416 ,80 Santa [PERSON_NAME]" at bounding box center [325, 480] width 243 height 33
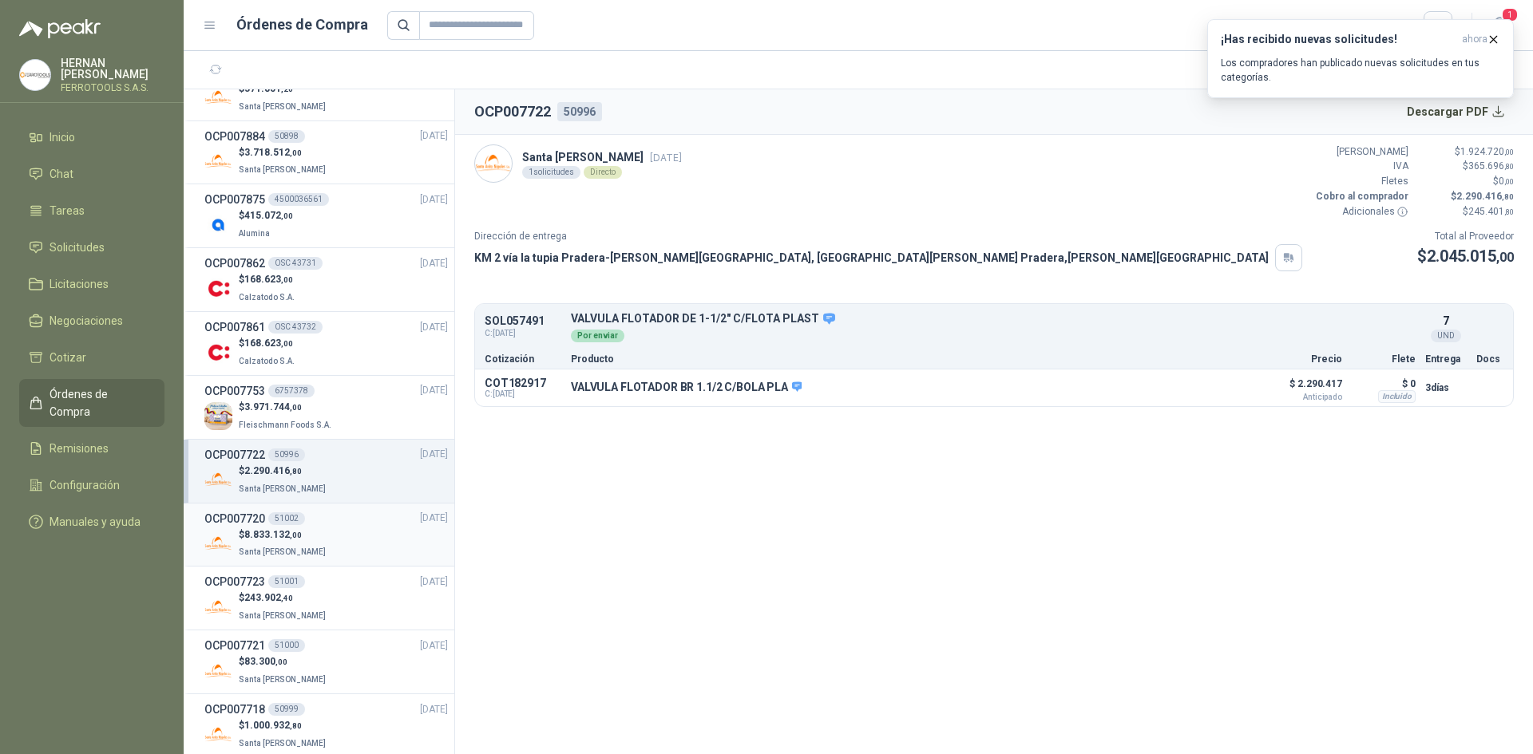
click at [359, 524] on div "OCP007720 51002 30/09/25" at bounding box center [325, 519] width 243 height 18
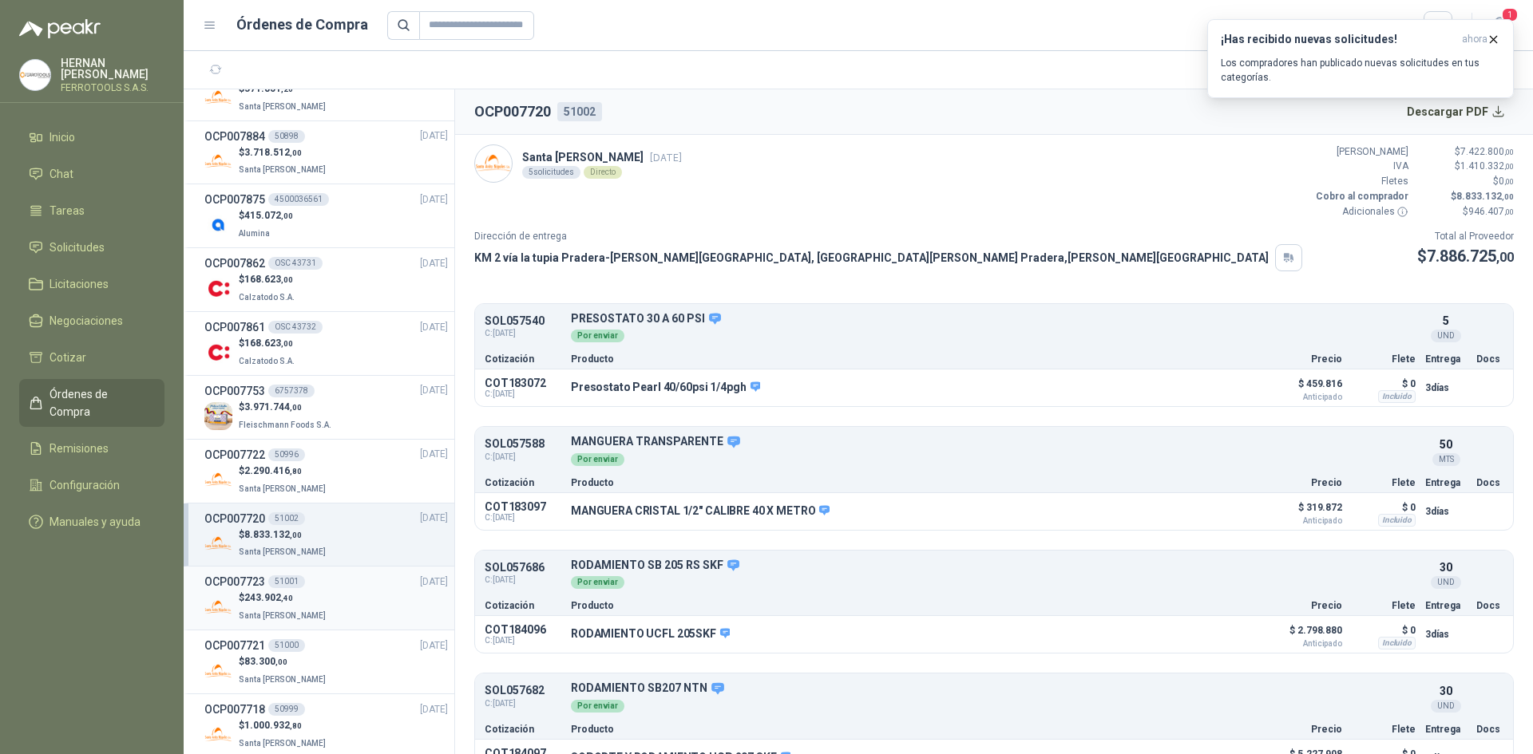
click at [365, 592] on div "$ 243.902 ,40 Santa [PERSON_NAME]" at bounding box center [325, 607] width 243 height 33
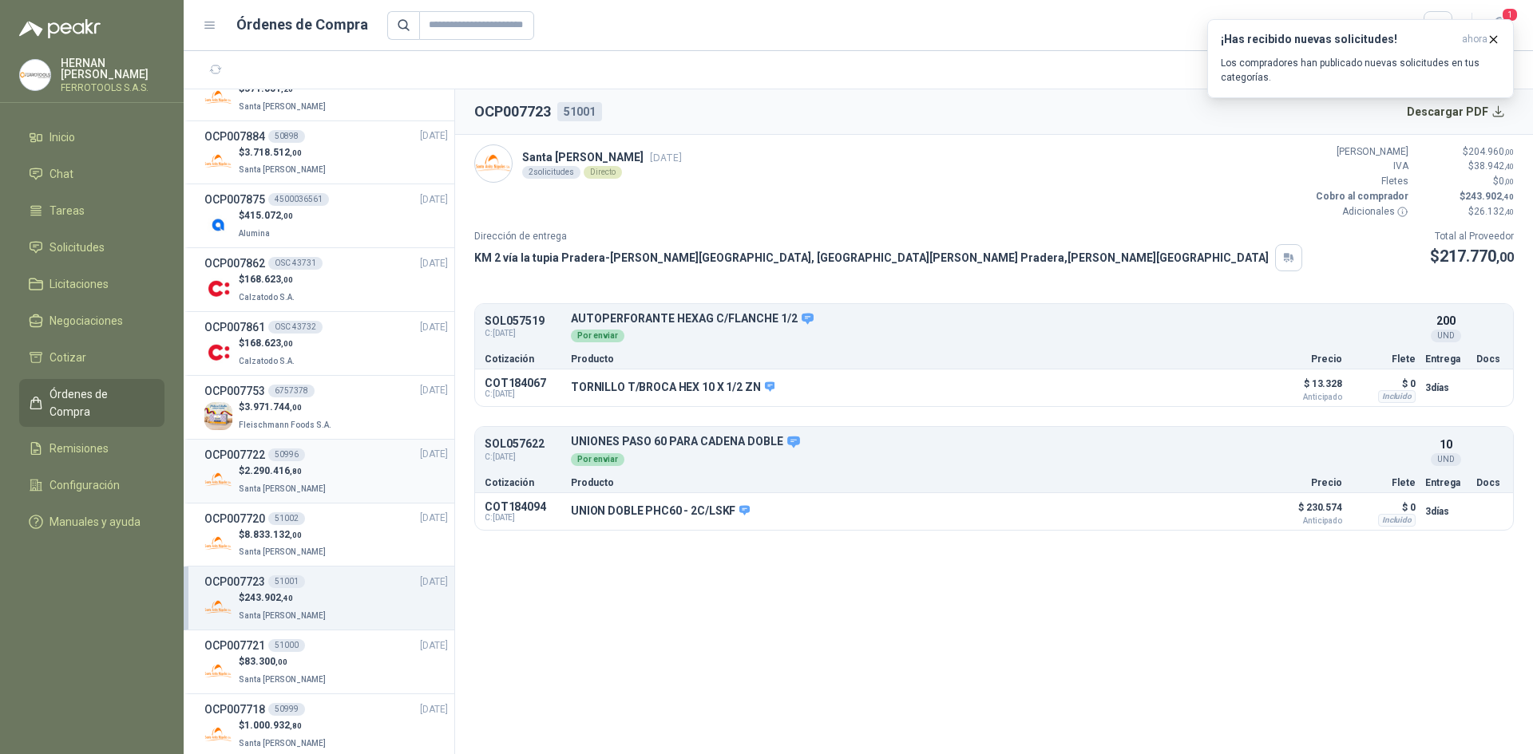
click at [346, 458] on div "OCP007722 50996 30/09/25" at bounding box center [325, 455] width 243 height 18
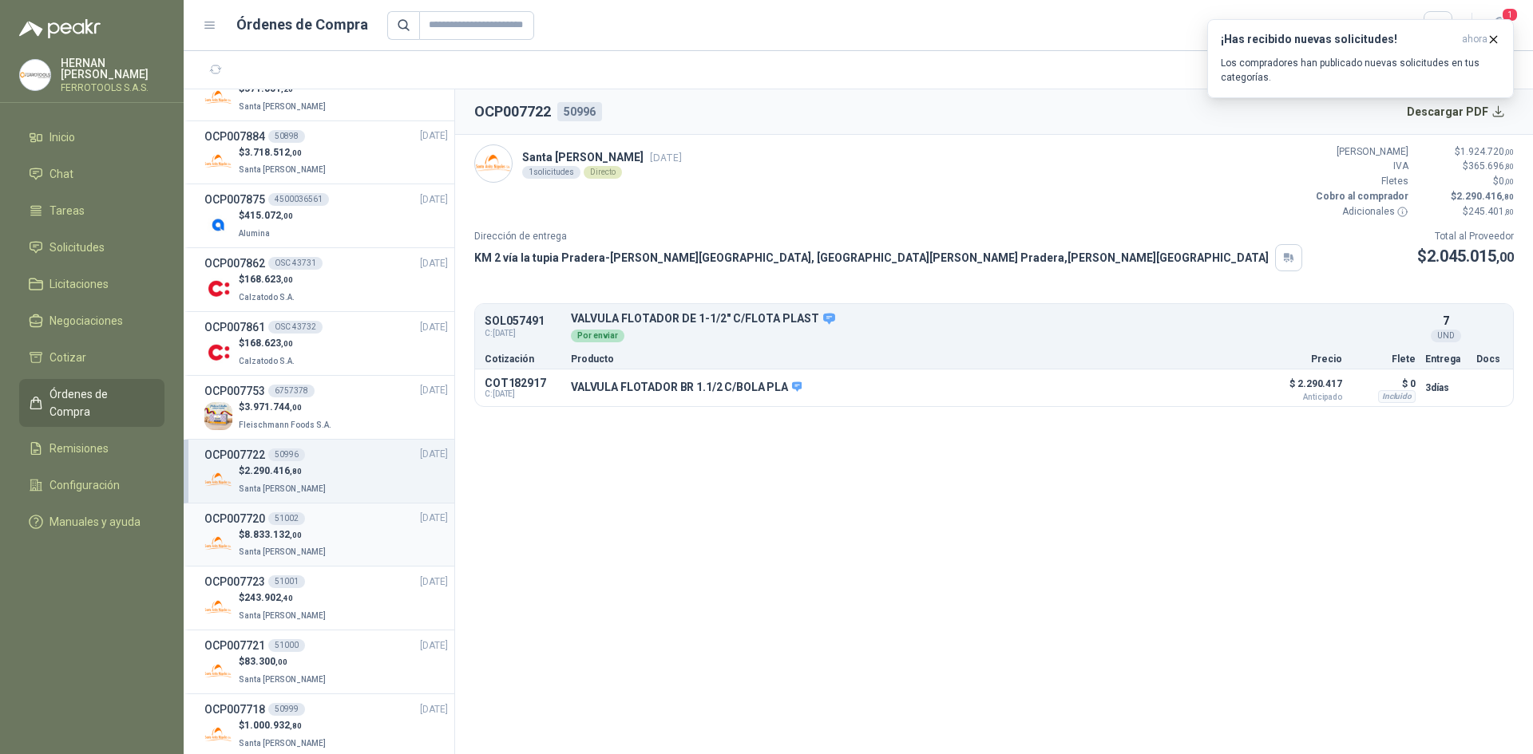
click at [349, 524] on div "OCP007720 51002 30/09/25" at bounding box center [325, 519] width 243 height 18
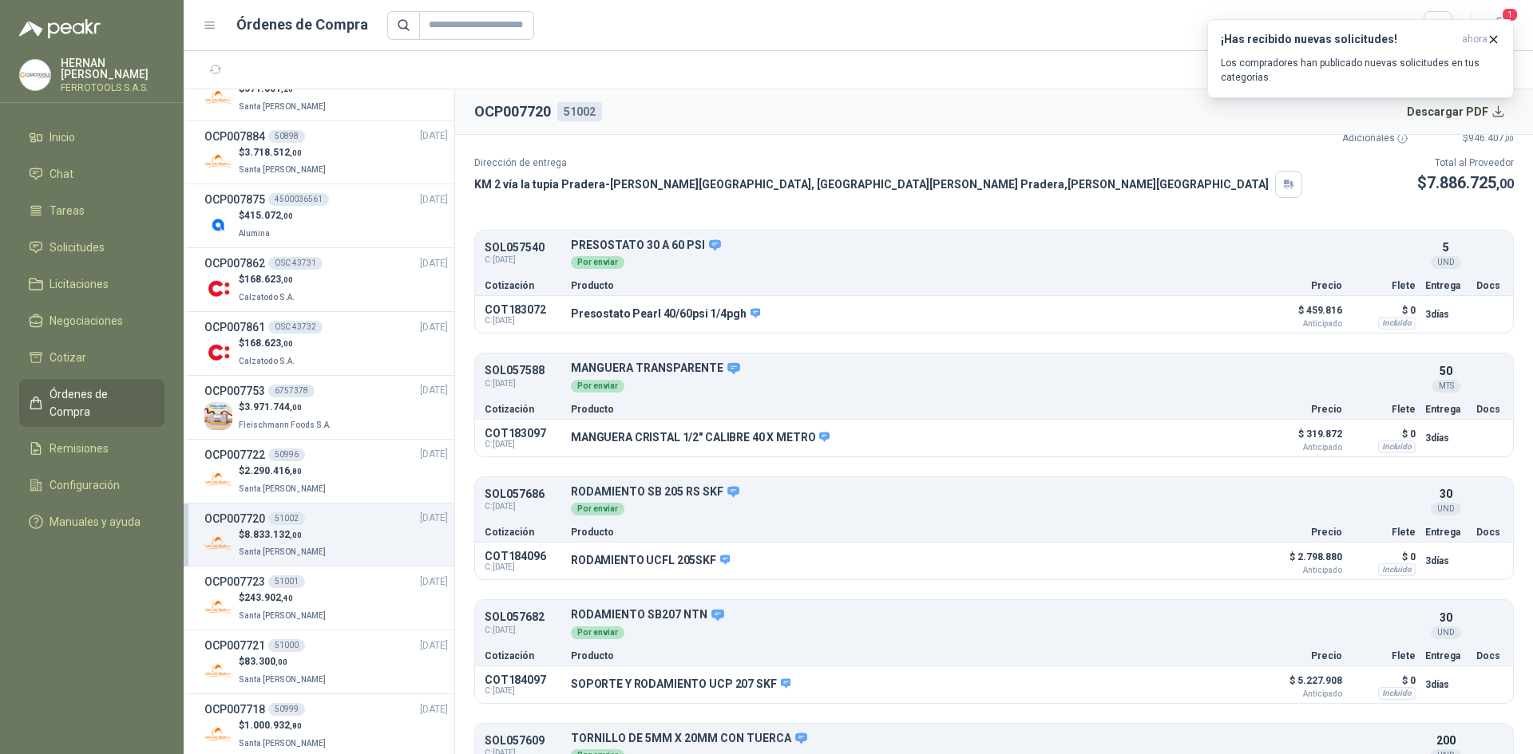
scroll to position [156, 0]
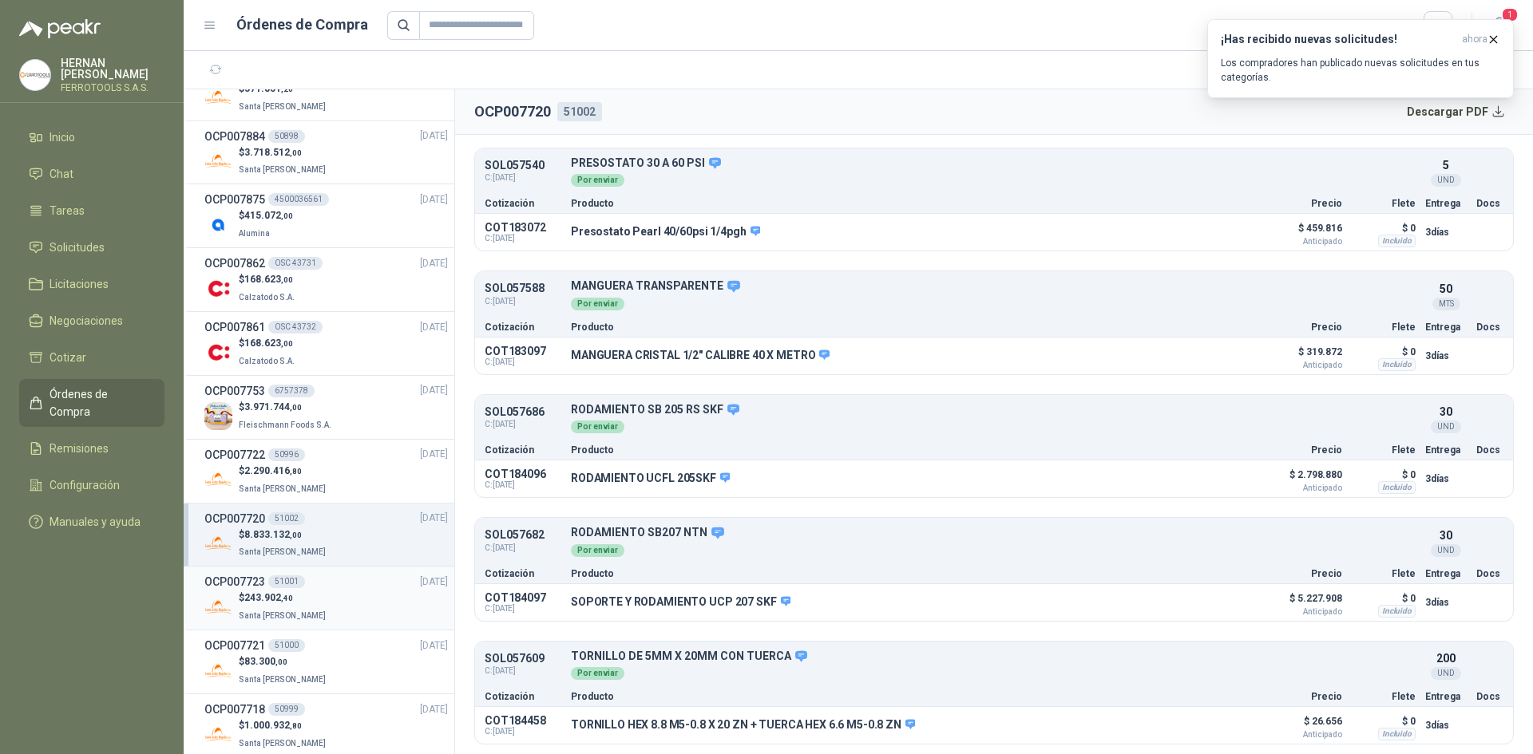
click at [384, 586] on div "OCP007723 51001 [DATE]" at bounding box center [325, 582] width 243 height 18
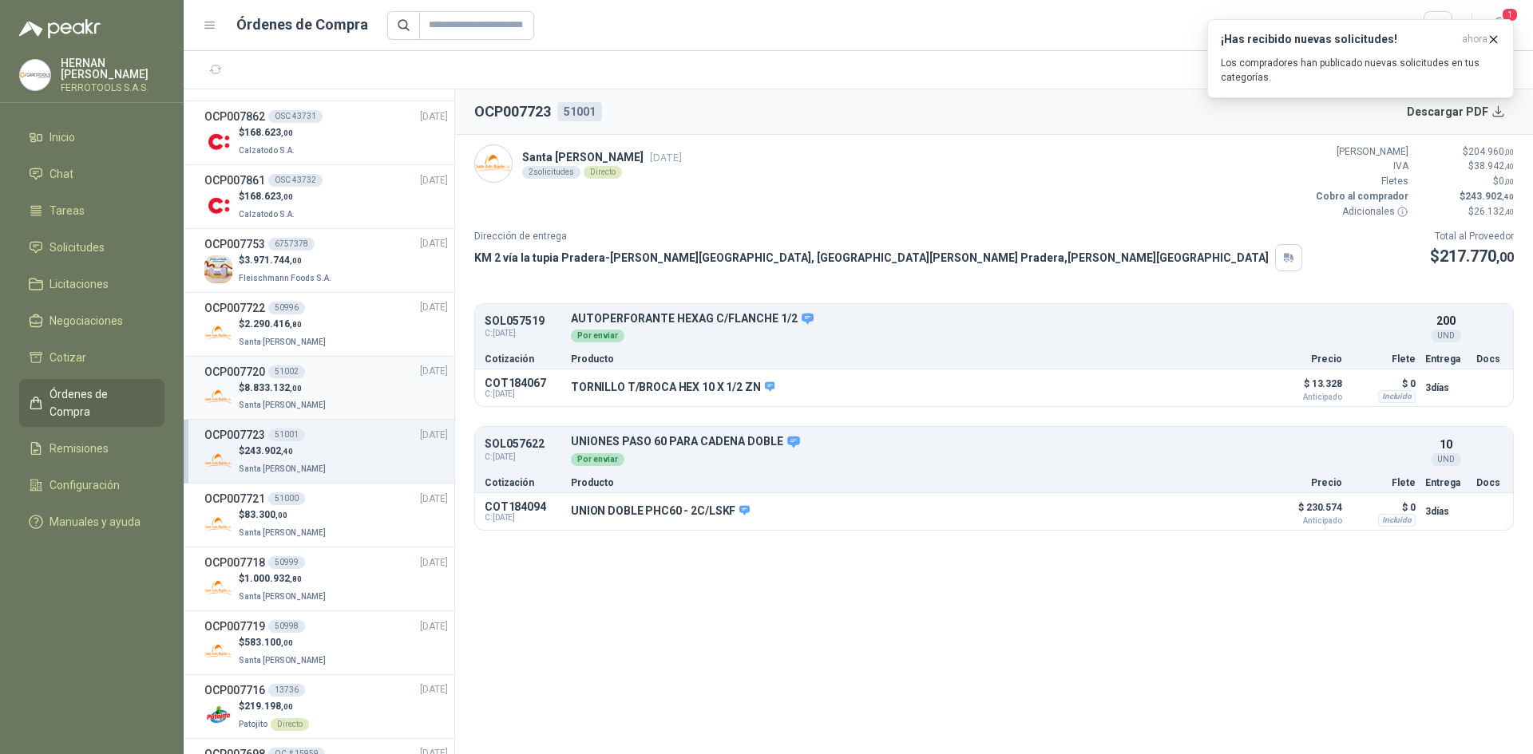
scroll to position [319, 0]
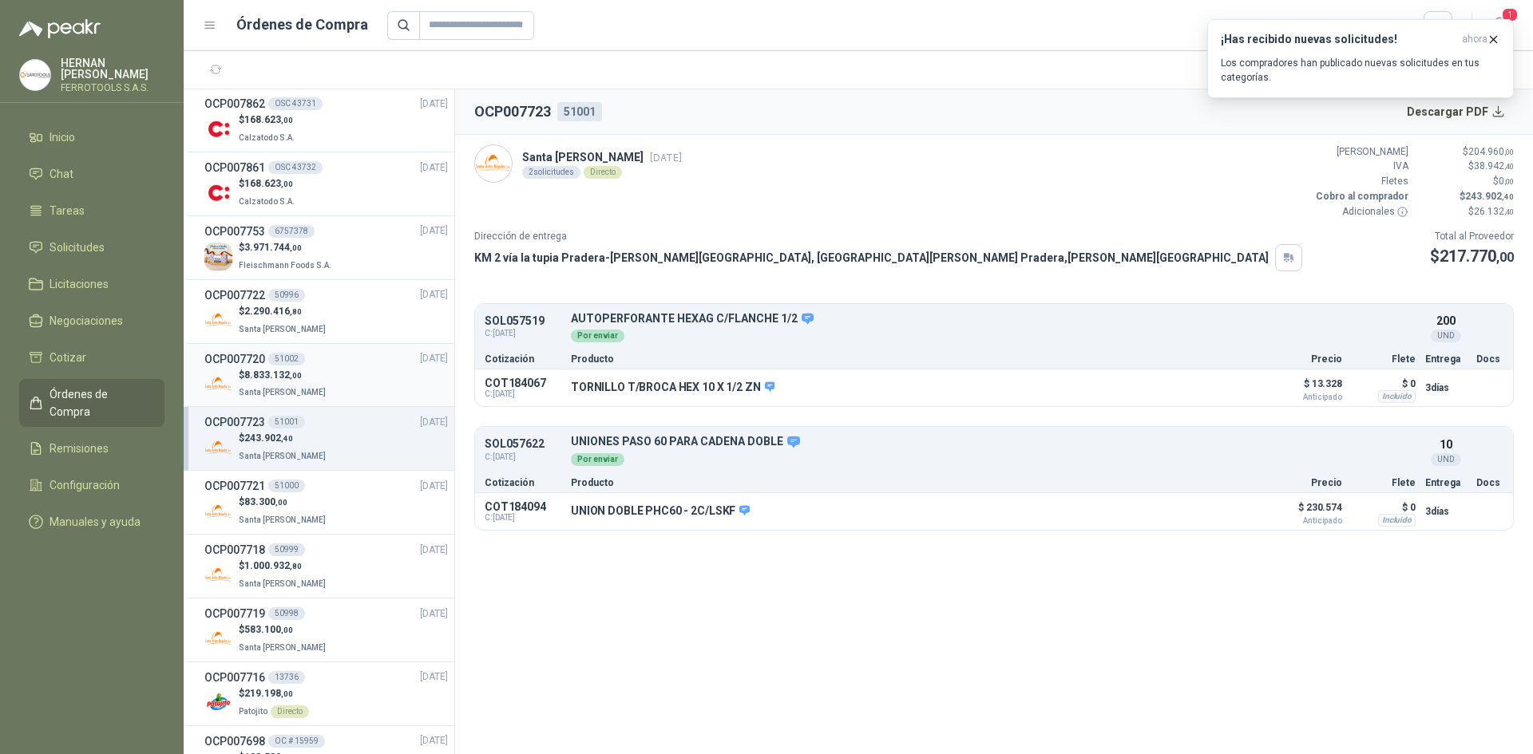
click at [358, 508] on div "$ 83.300 ,00 Santa [PERSON_NAME]" at bounding box center [325, 511] width 243 height 33
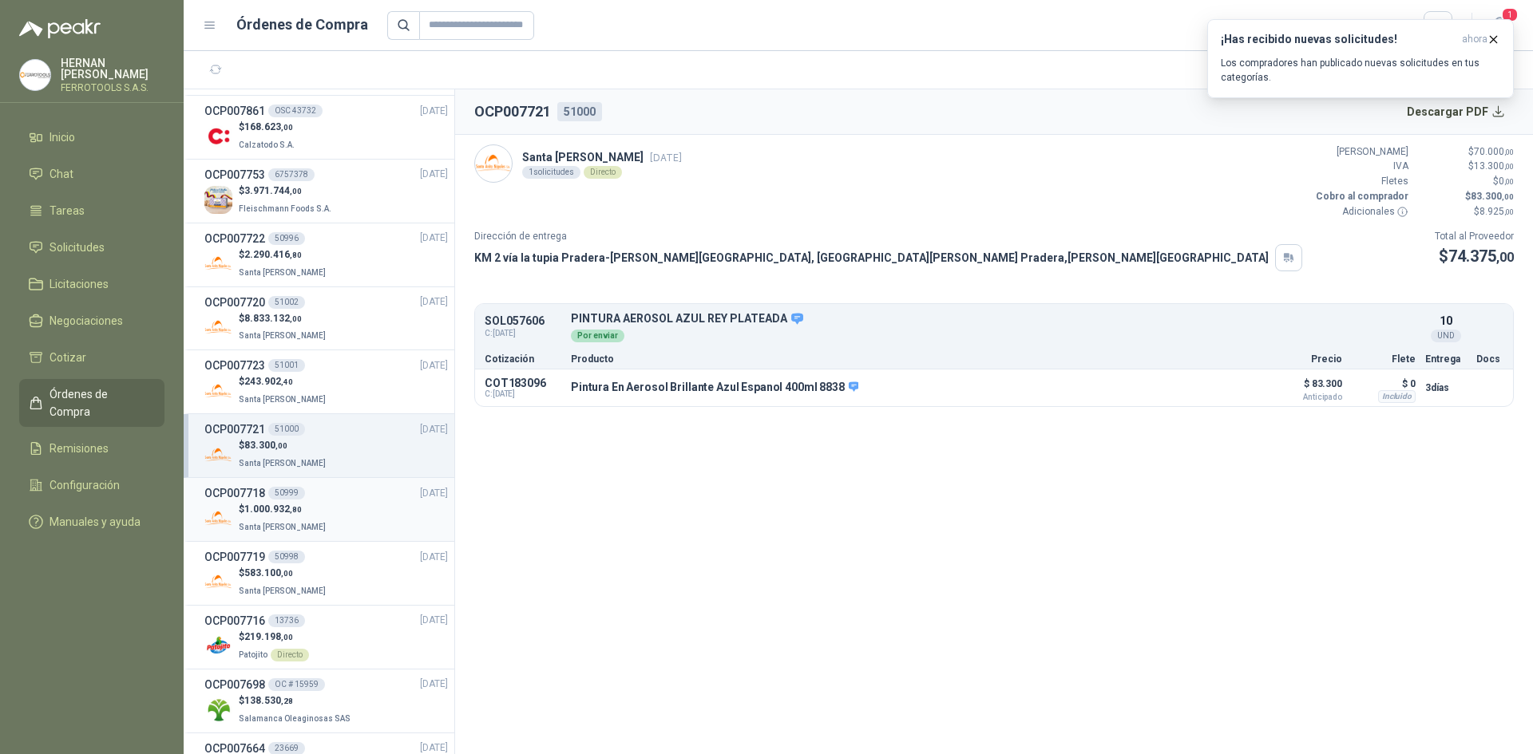
scroll to position [399, 0]
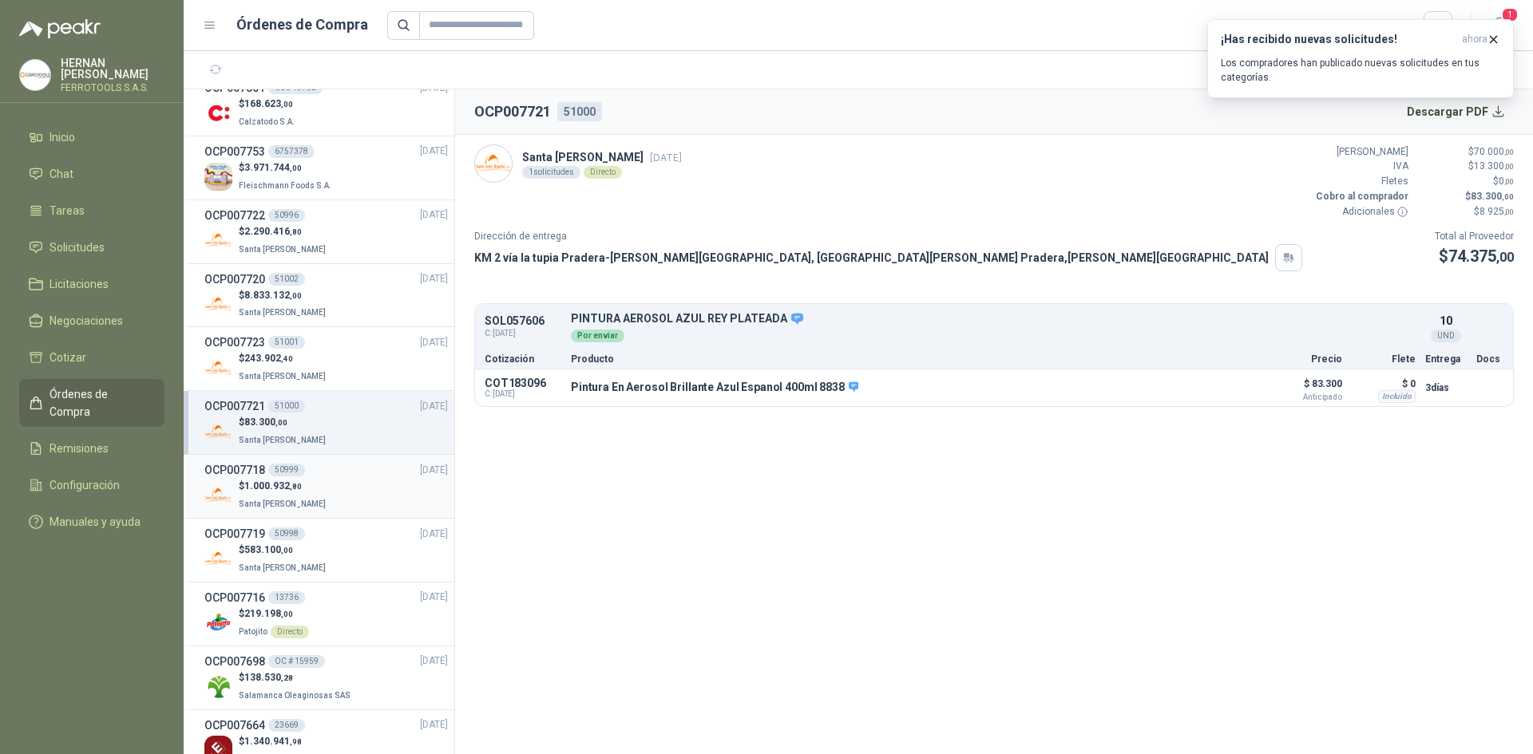
click at [326, 475] on div "OCP007718 50999 30/09/25" at bounding box center [325, 470] width 243 height 18
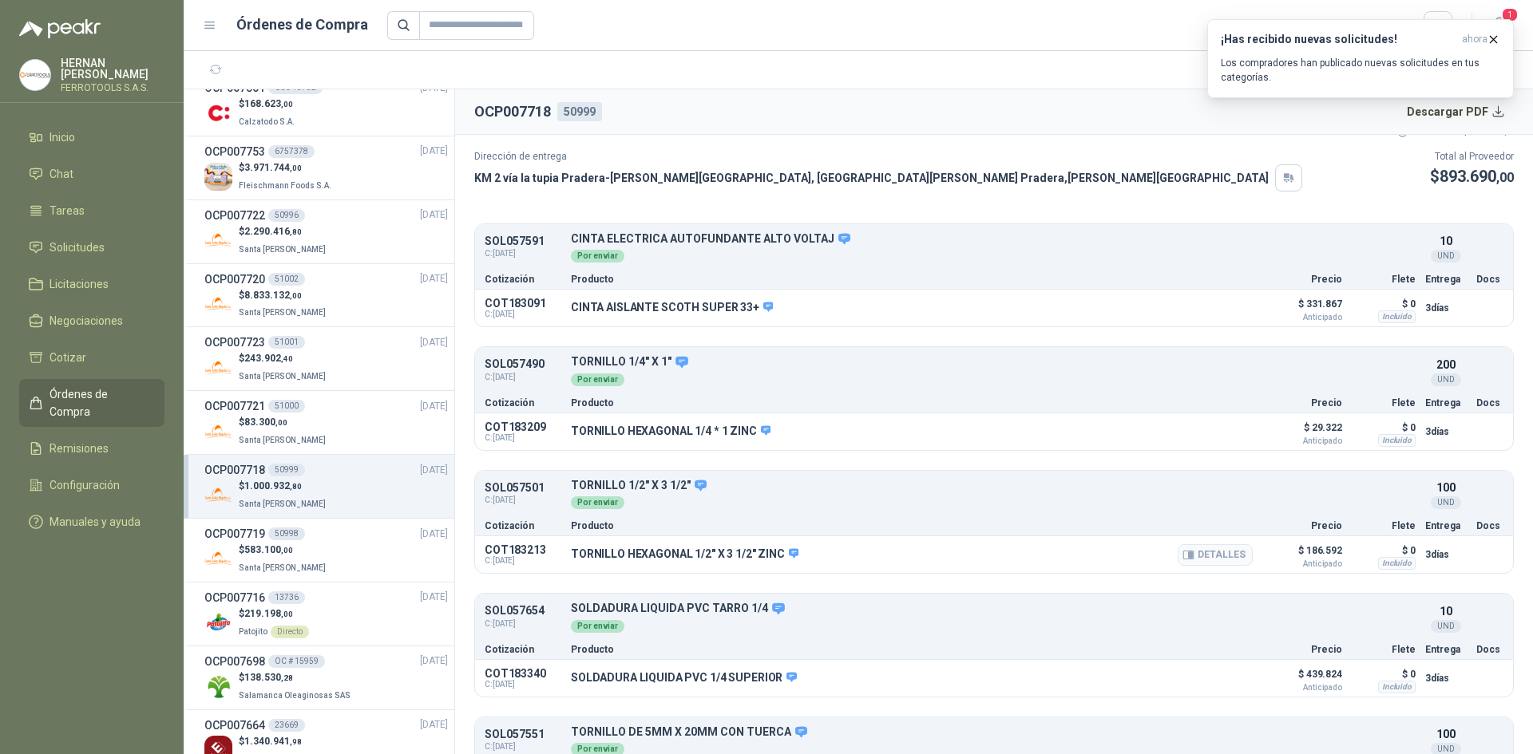
scroll to position [156, 0]
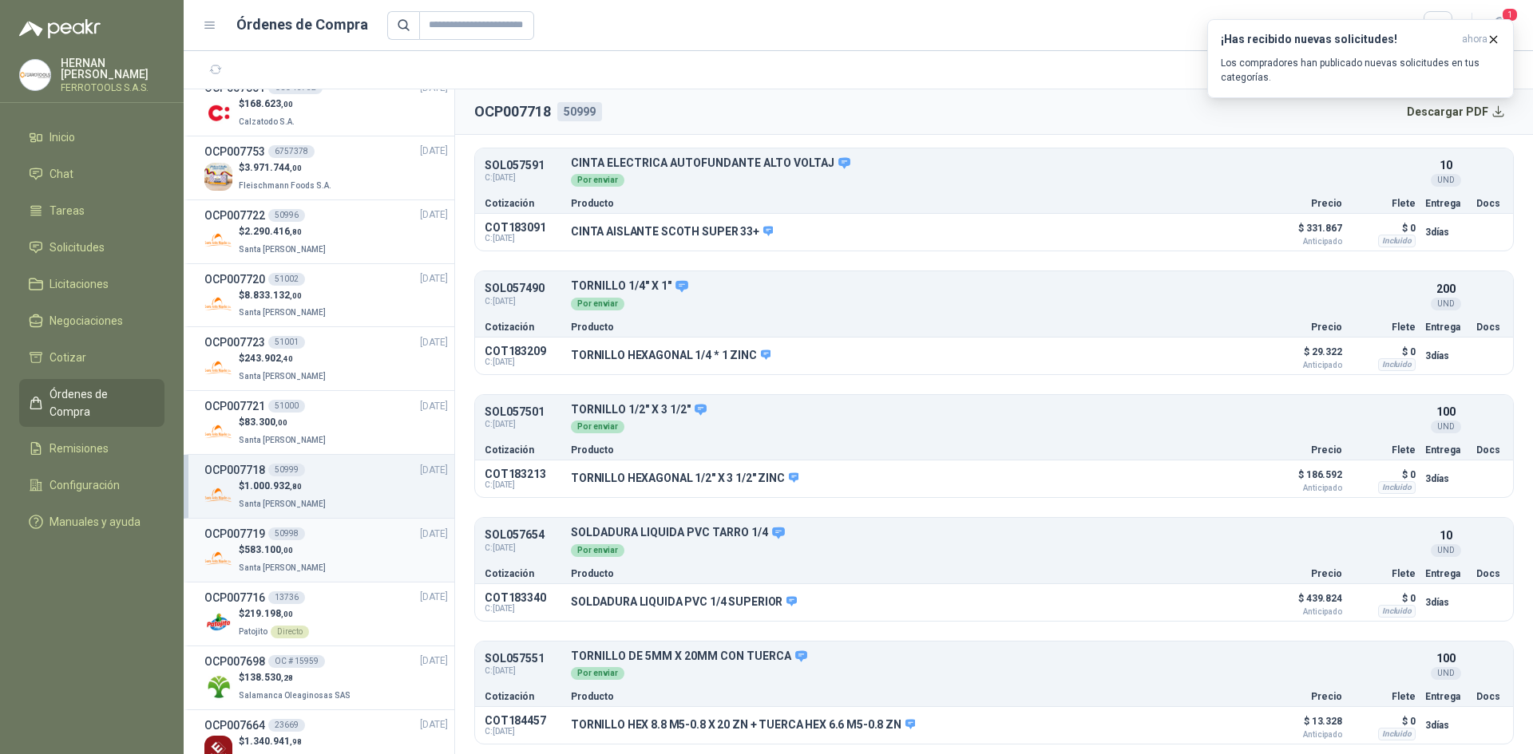
click at [349, 554] on div "$ 583.100 ,00 Santa [PERSON_NAME]" at bounding box center [325, 559] width 243 height 33
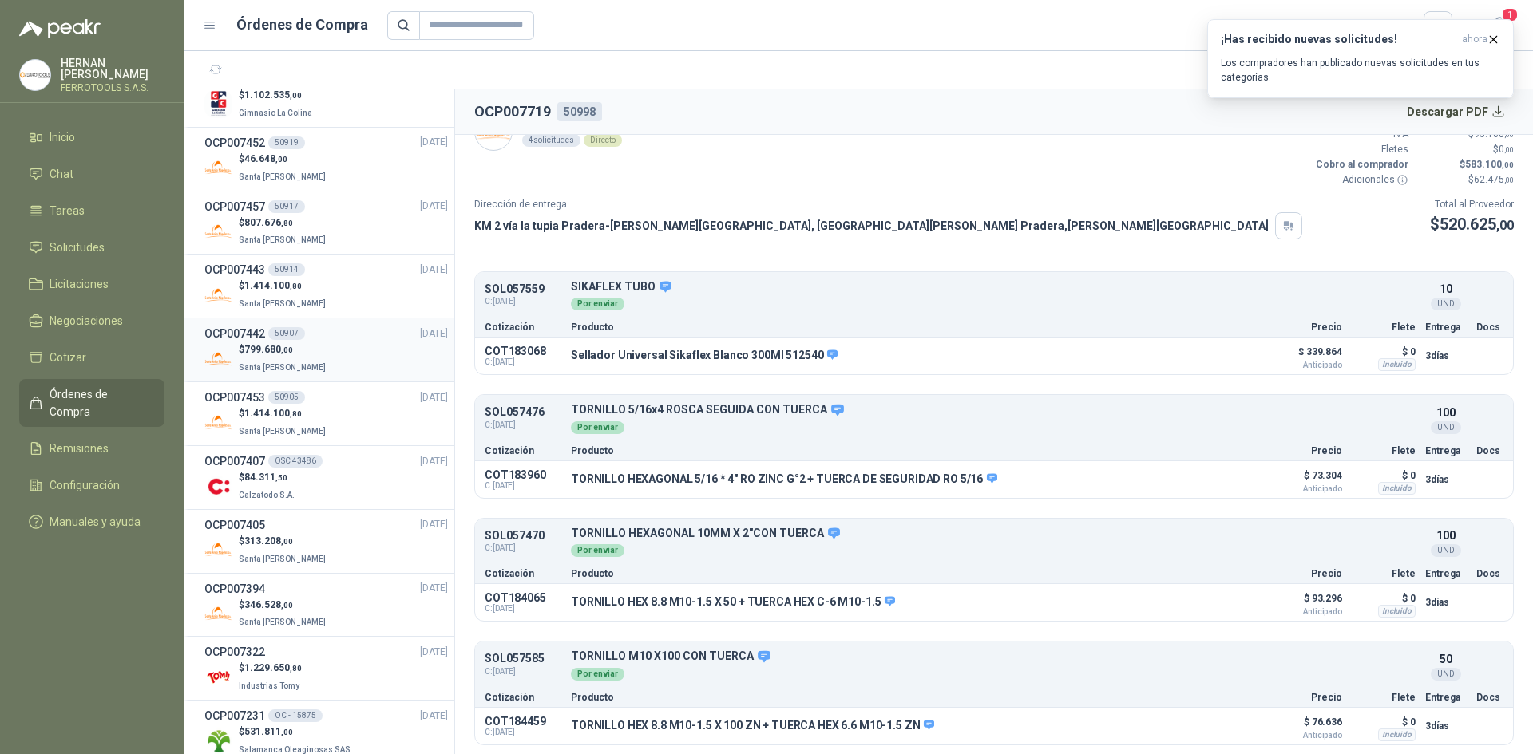
scroll to position [1517, 0]
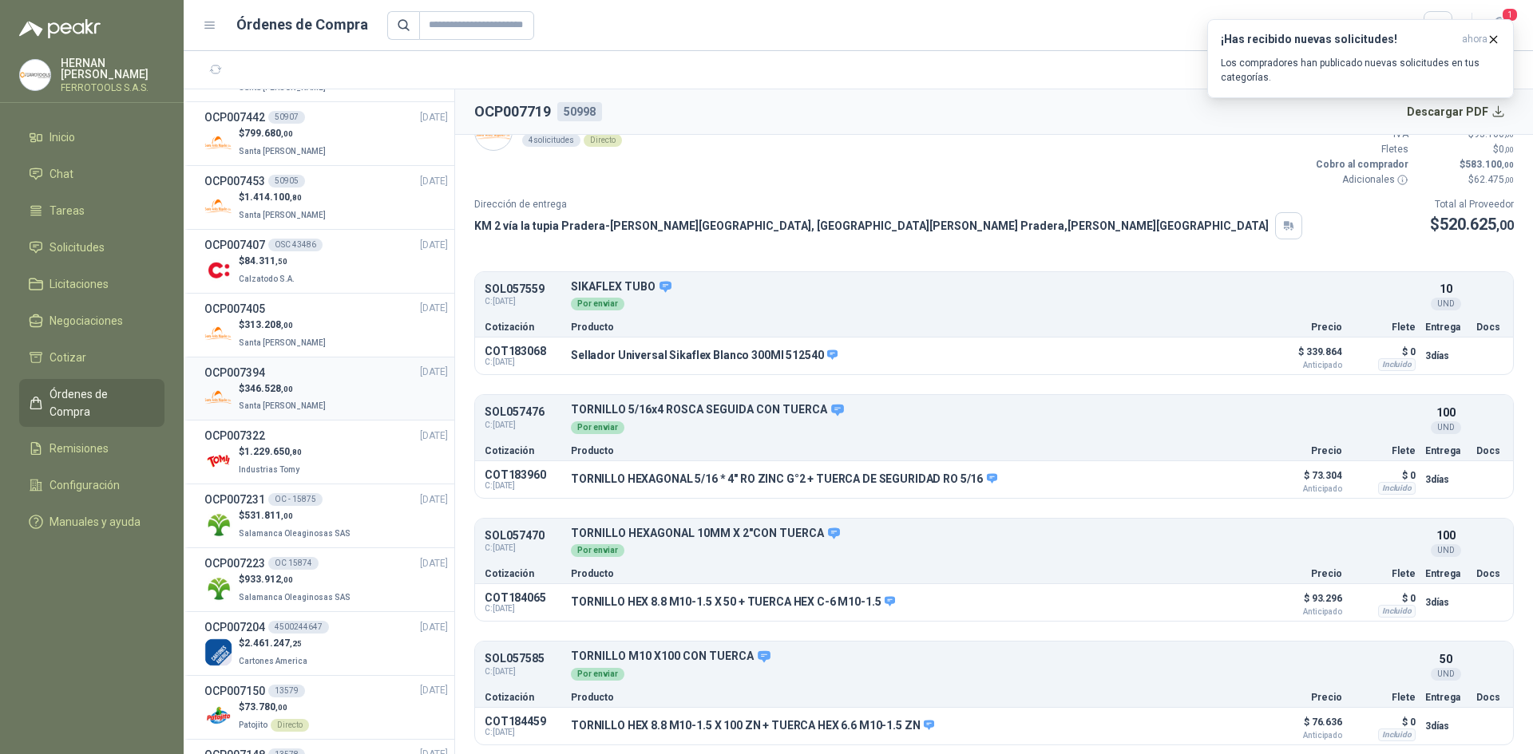
click at [329, 386] on div "$ 346.528 ,00 Santa Anita Napoles" at bounding box center [325, 398] width 243 height 33
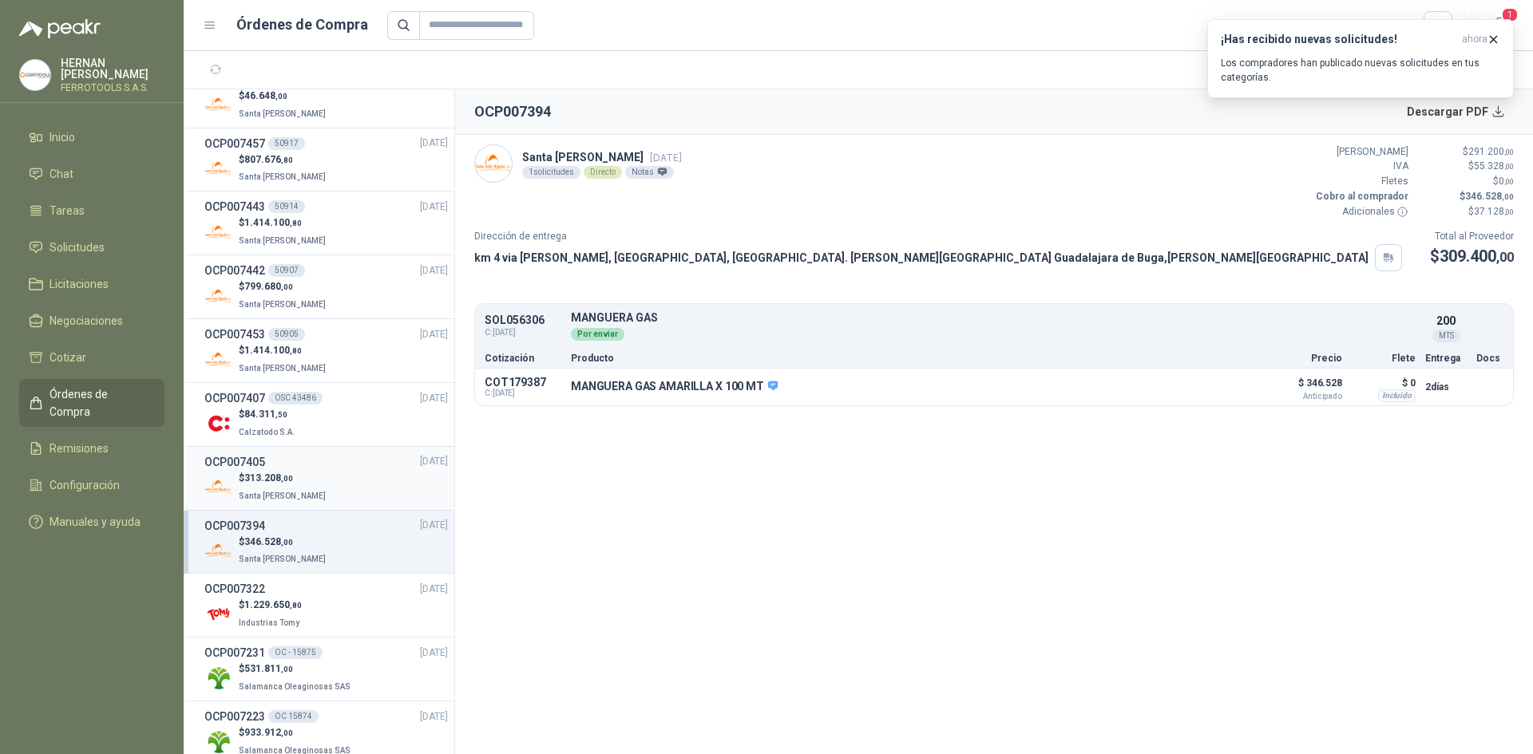
scroll to position [1357, 0]
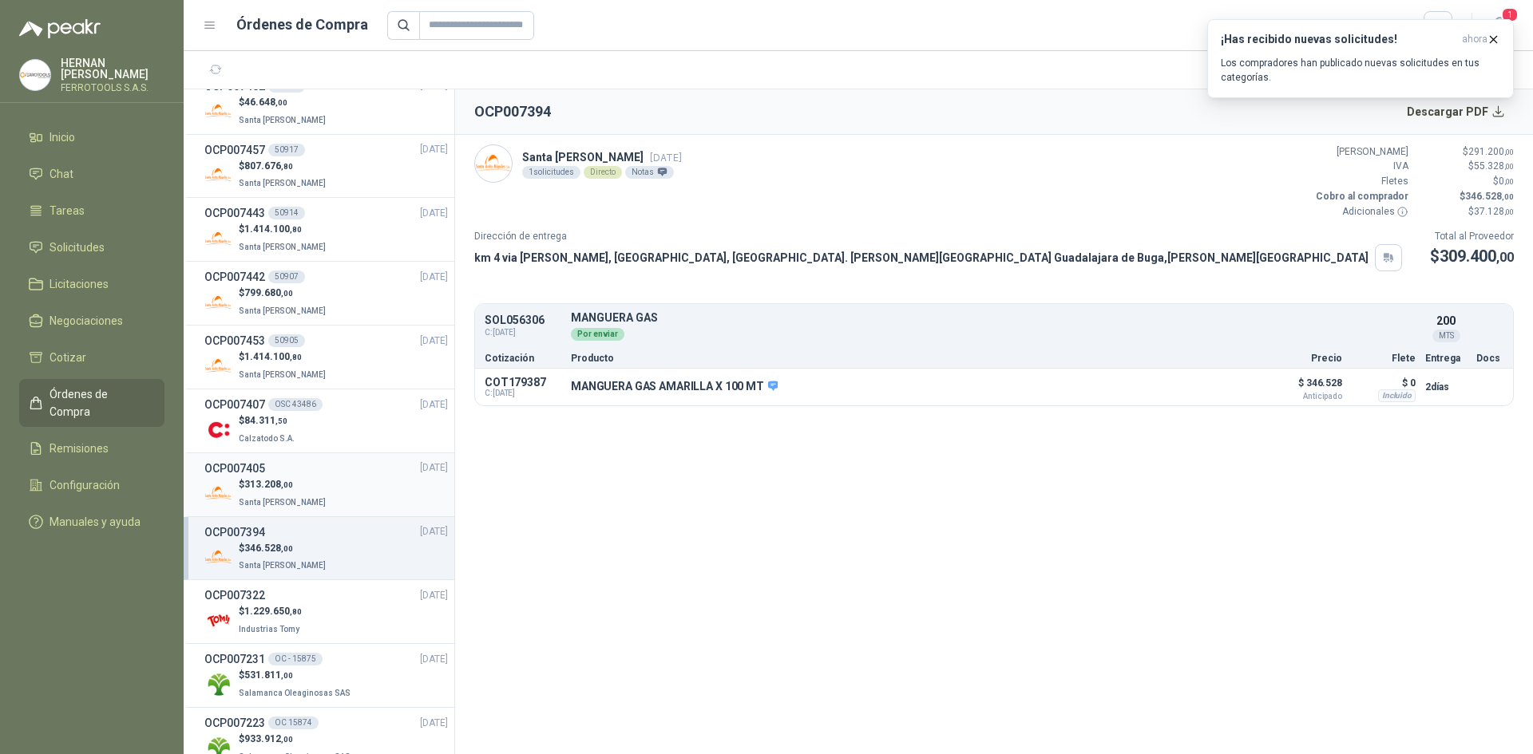
click at [340, 473] on div "OCP007405 17/09/25" at bounding box center [325, 469] width 243 height 18
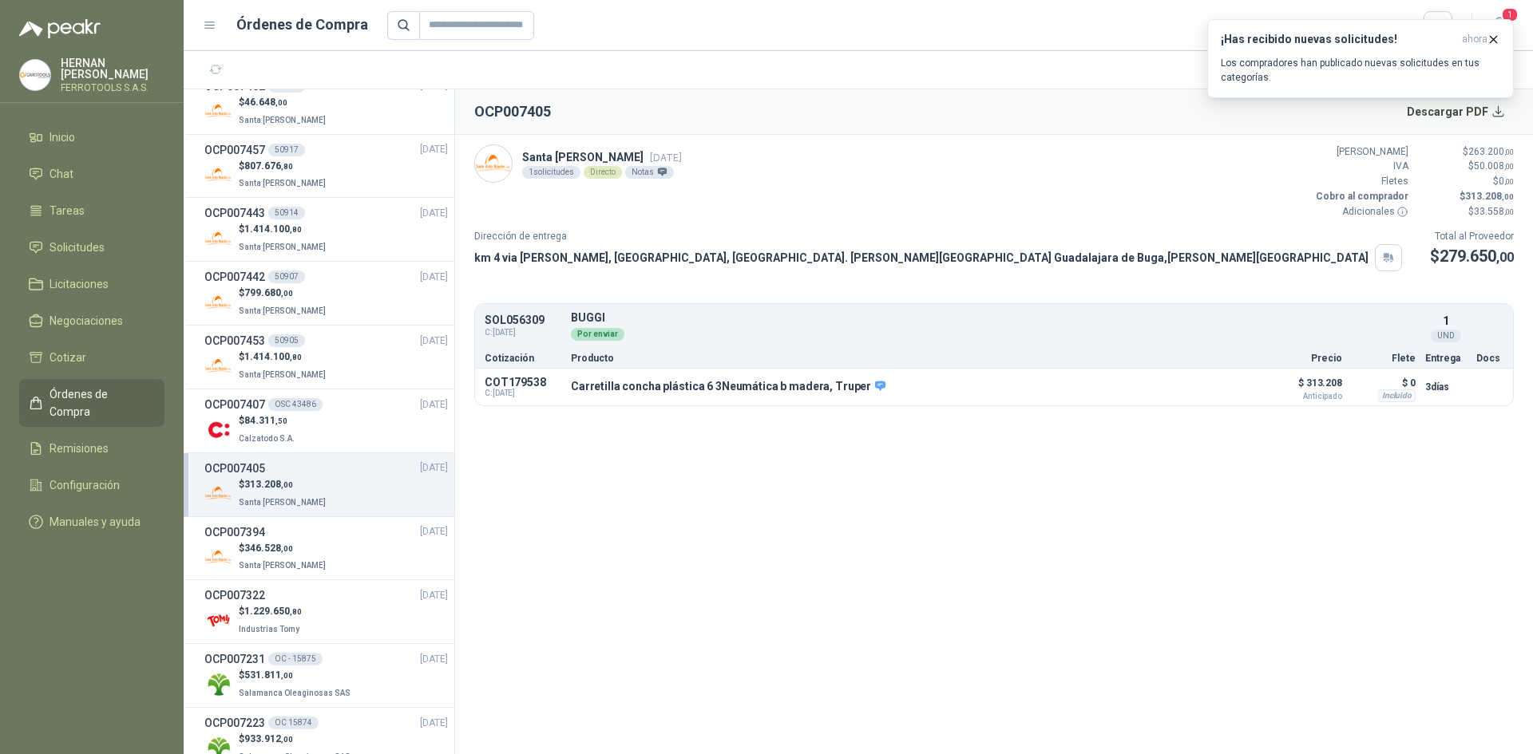
scroll to position [1277, 0]
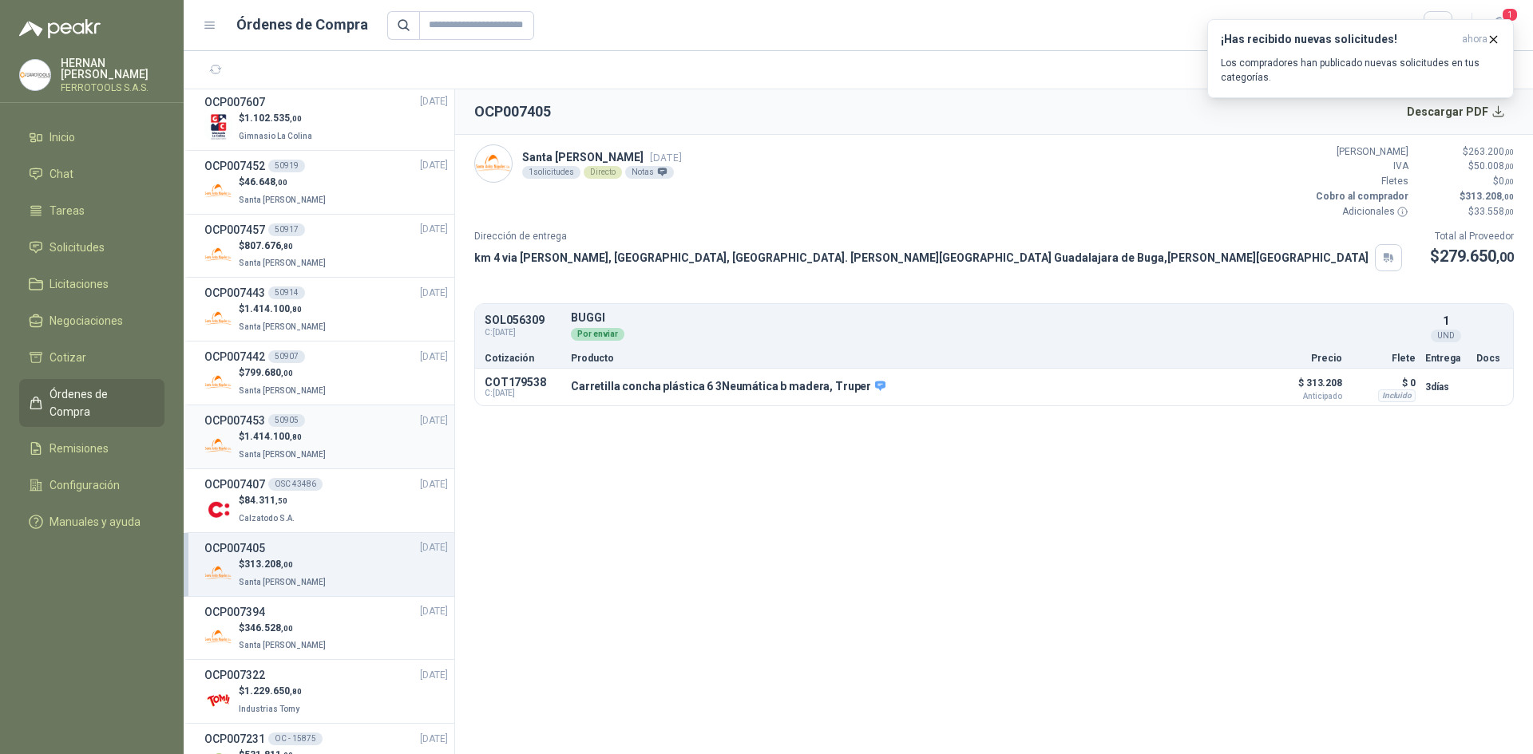
click at [344, 460] on div "$ 1.414.100 ,80 Santa [PERSON_NAME]" at bounding box center [325, 445] width 243 height 33
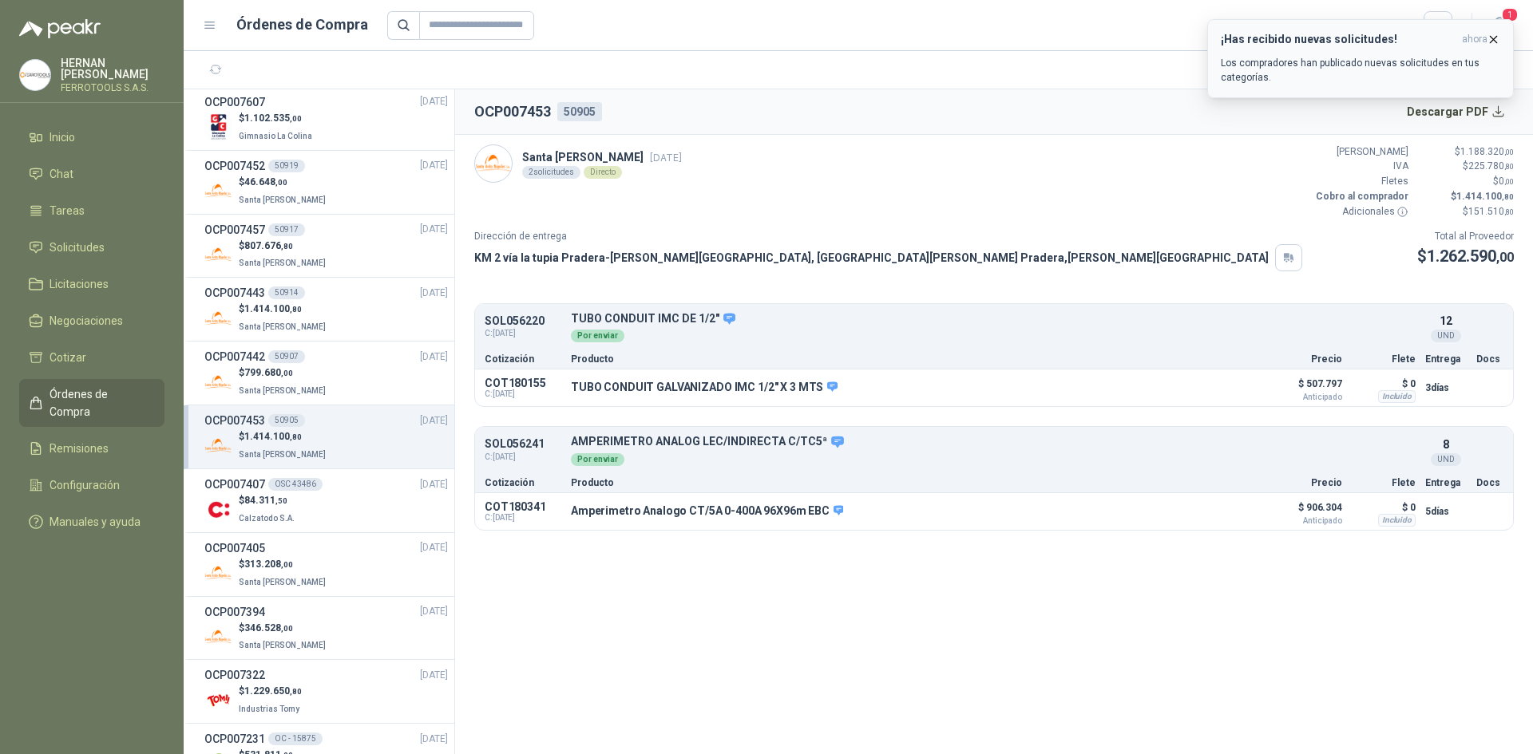
click at [1495, 42] on icon "button" at bounding box center [1493, 40] width 14 height 14
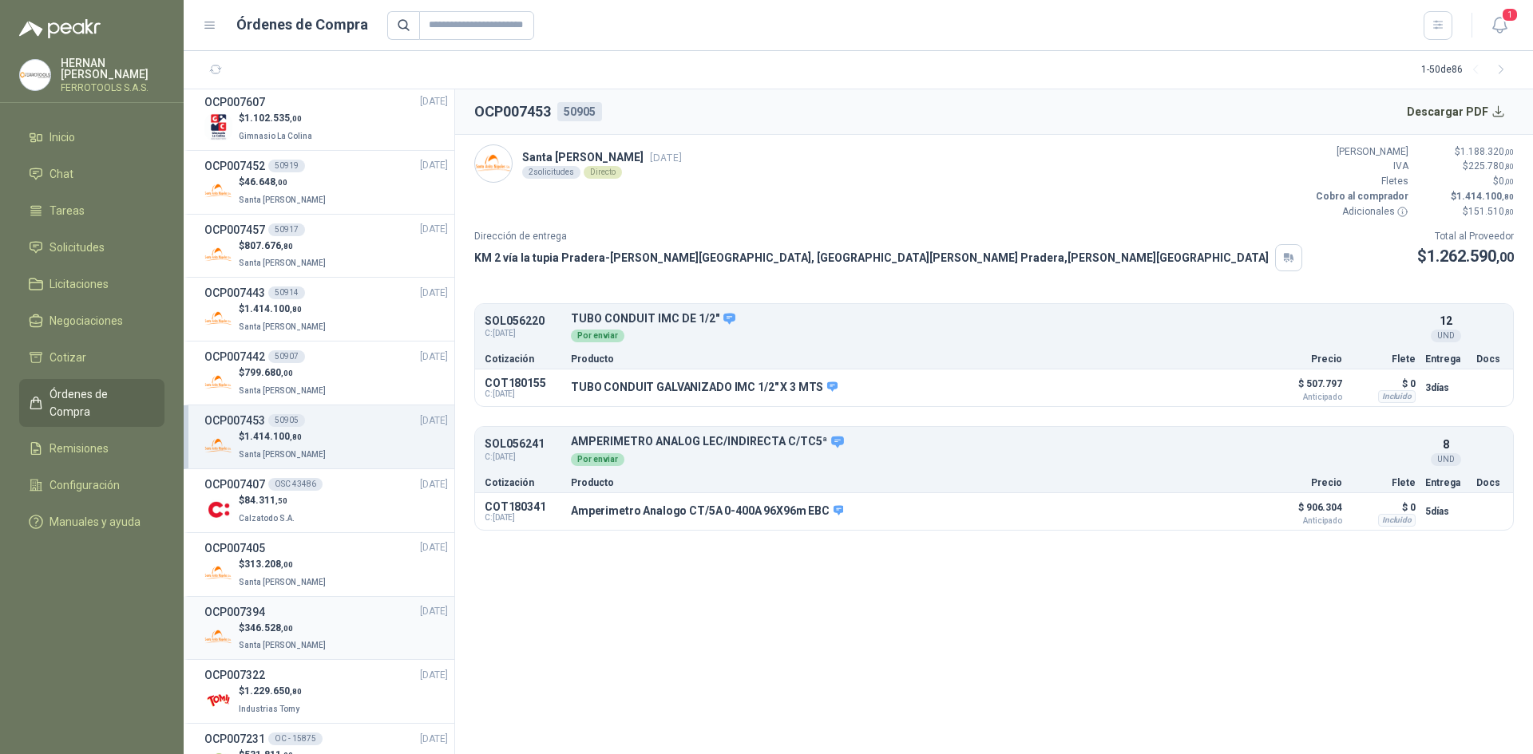
click at [319, 627] on div "$ 346.528 ,00 Santa Anita Napoles" at bounding box center [325, 637] width 243 height 33
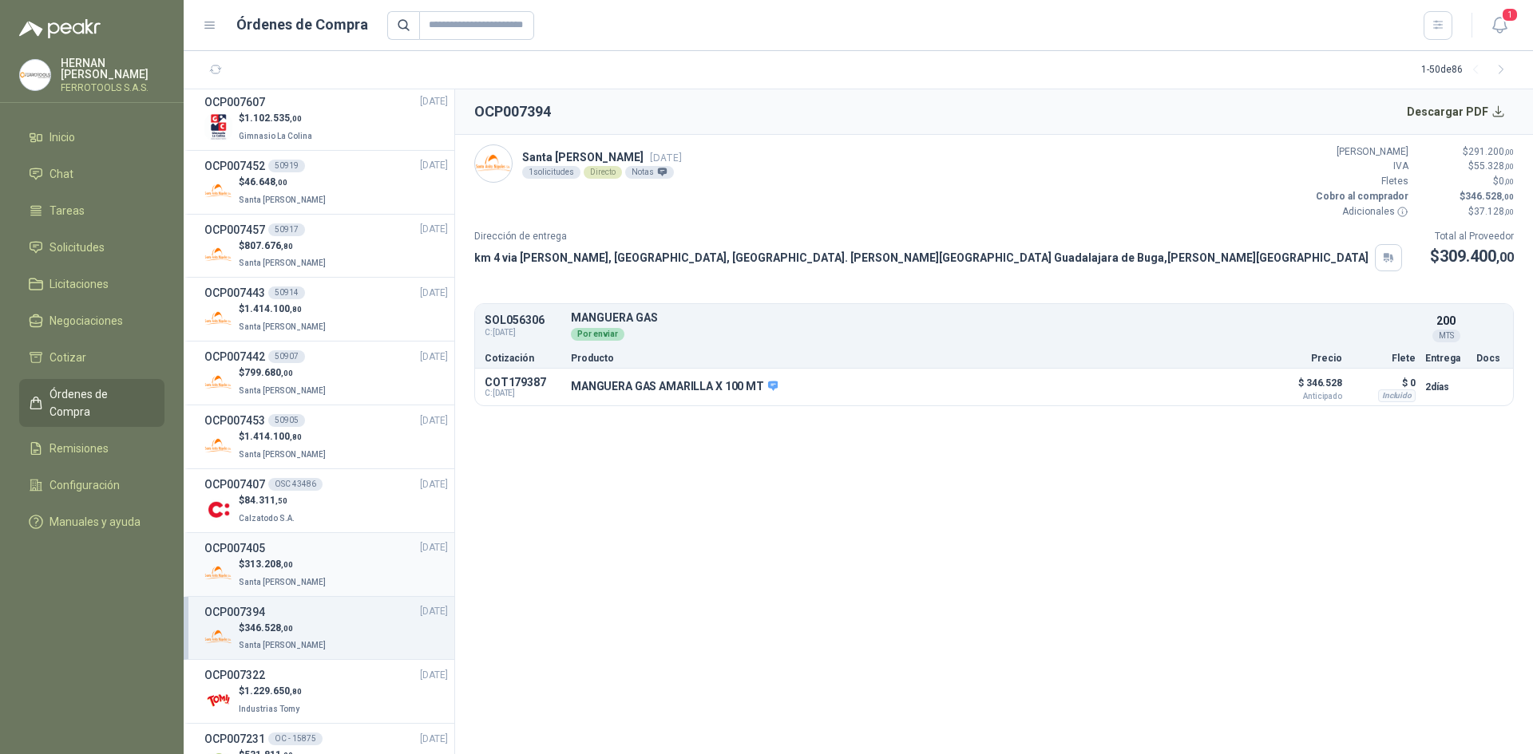
click at [319, 561] on div "$ 313.208 ,00 Santa [PERSON_NAME]" at bounding box center [325, 573] width 243 height 33
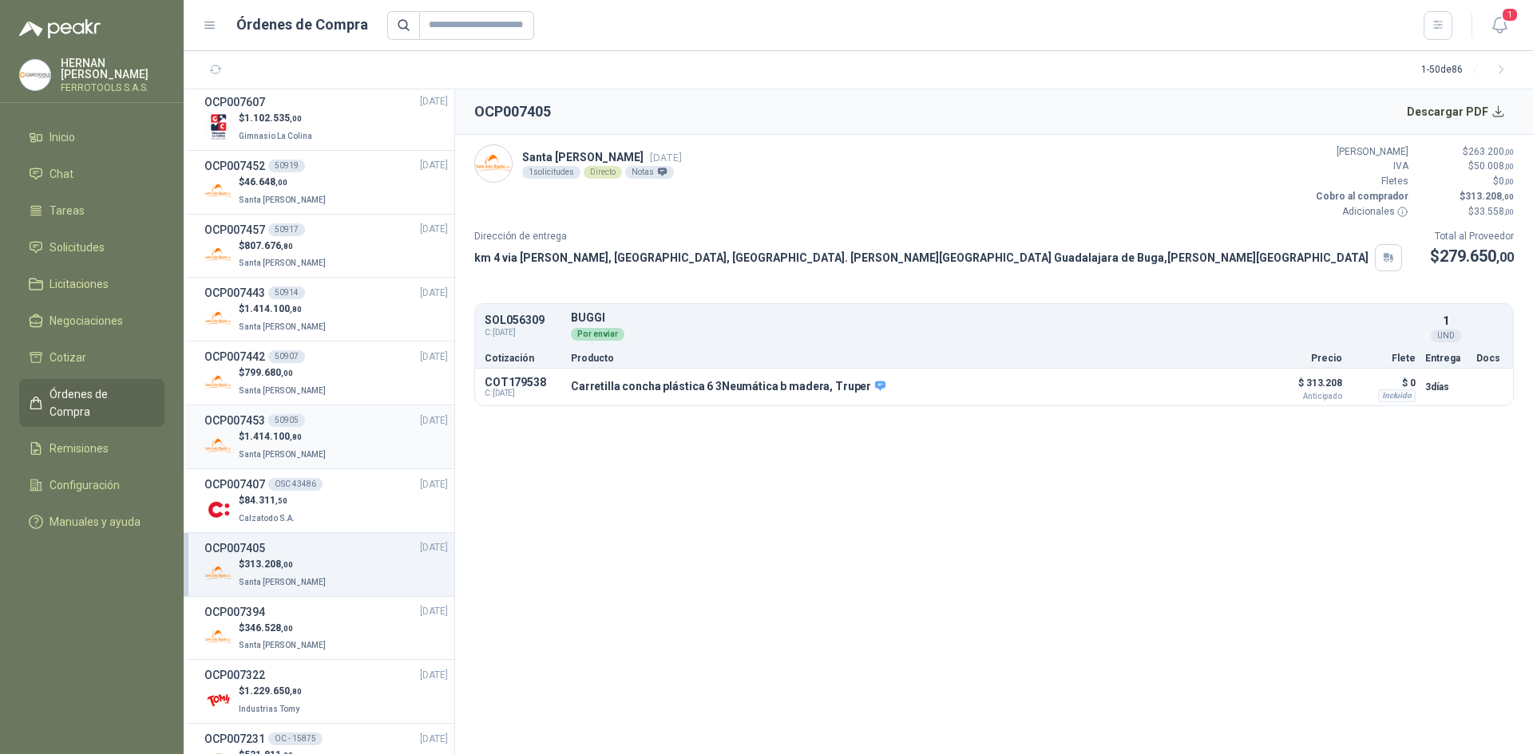
click at [340, 440] on div "$ 1.414.100 ,80 Santa [PERSON_NAME]" at bounding box center [325, 445] width 243 height 33
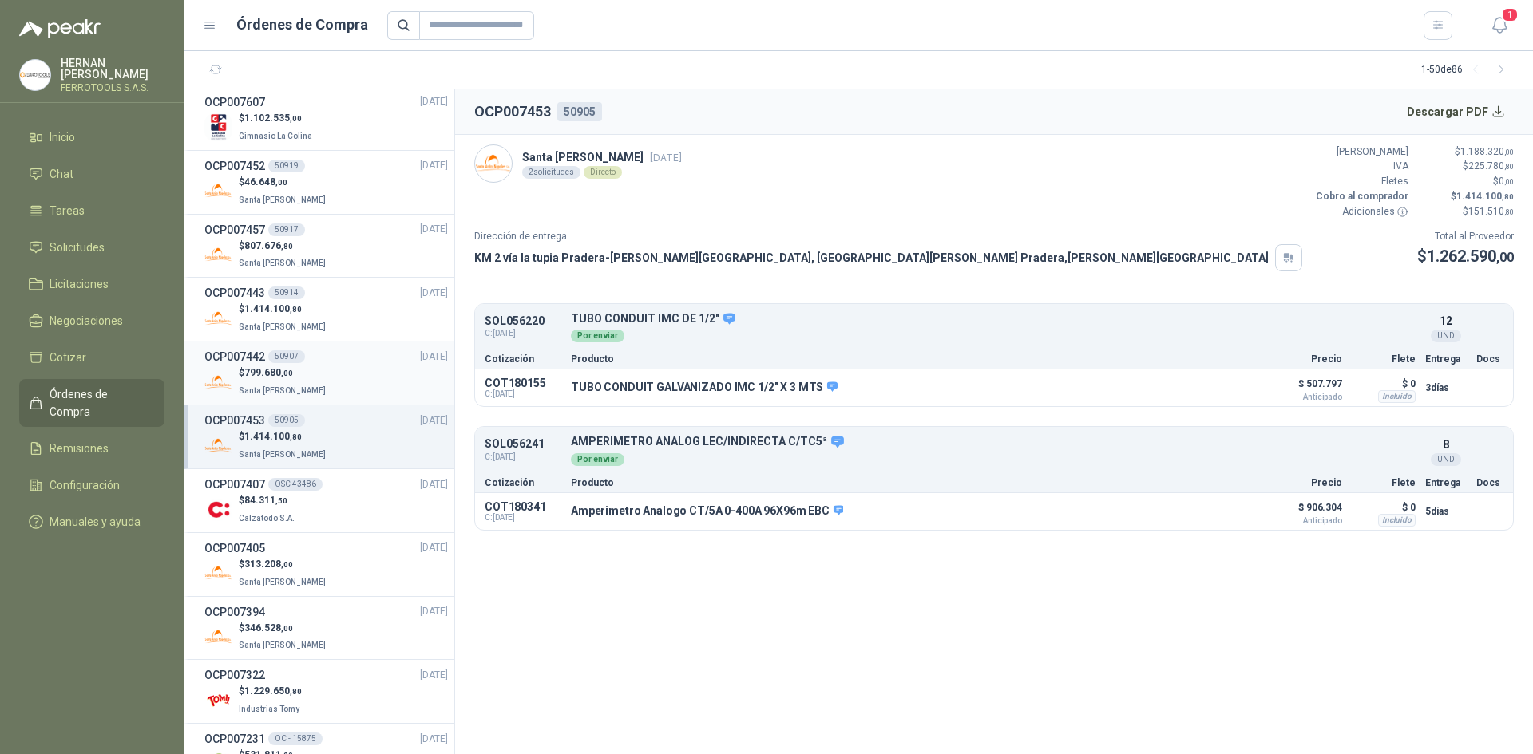
click at [335, 360] on div "OCP007442 50907 18/09/25" at bounding box center [325, 357] width 243 height 18
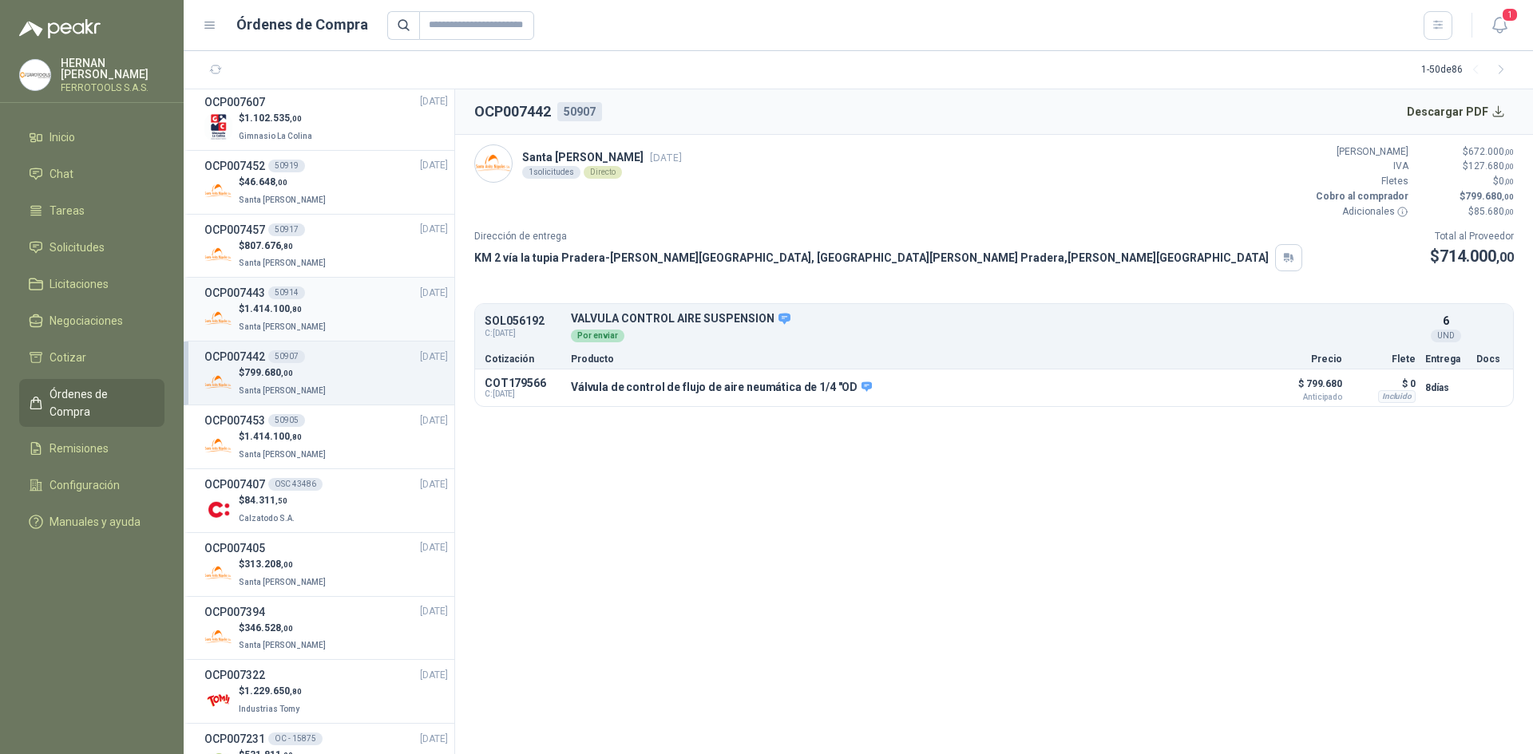
click at [368, 319] on div "$ 1.414.100 ,80 Santa [PERSON_NAME]" at bounding box center [325, 318] width 243 height 33
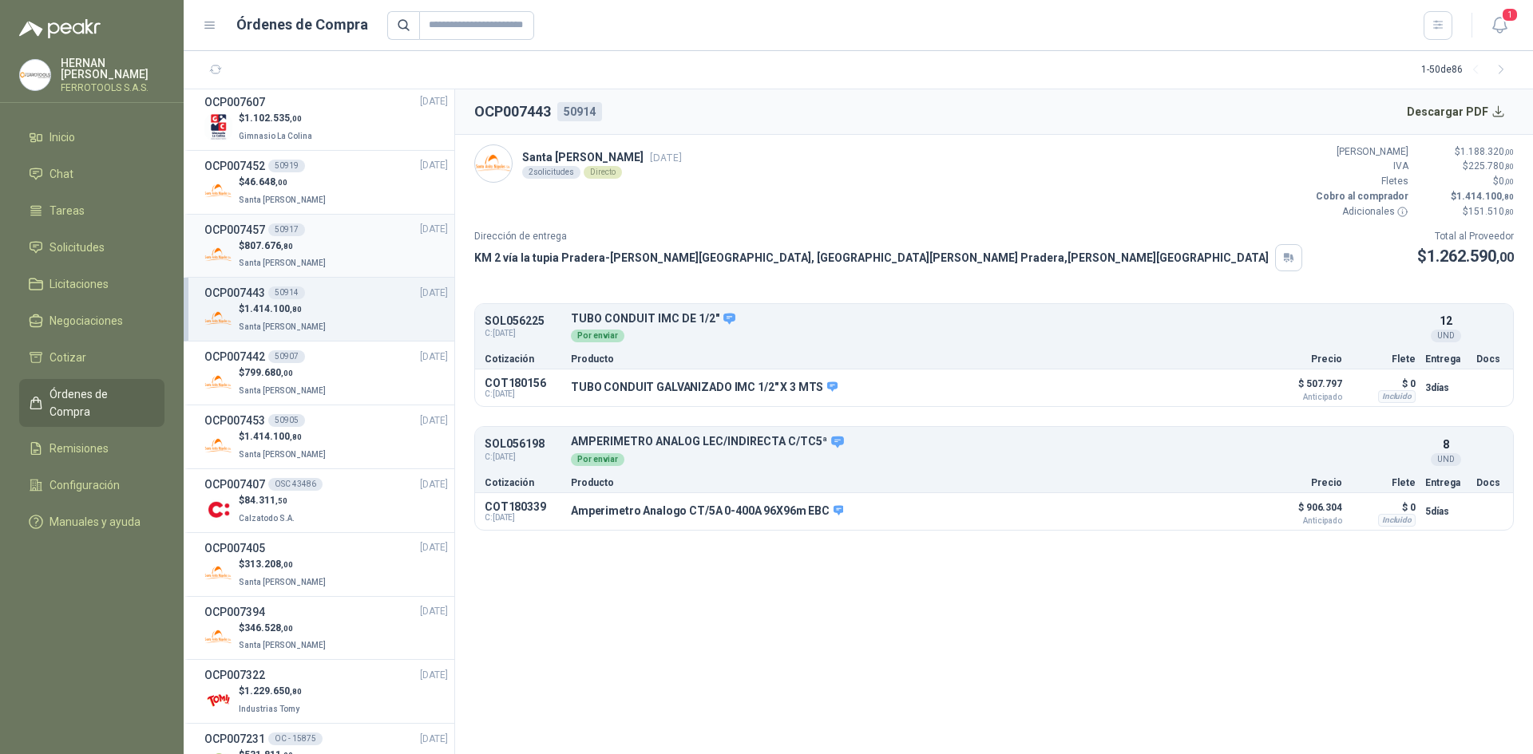
click at [347, 246] on div "$ 807.676 ,80 [GEOGRAPHIC_DATA][PERSON_NAME]" at bounding box center [325, 255] width 243 height 33
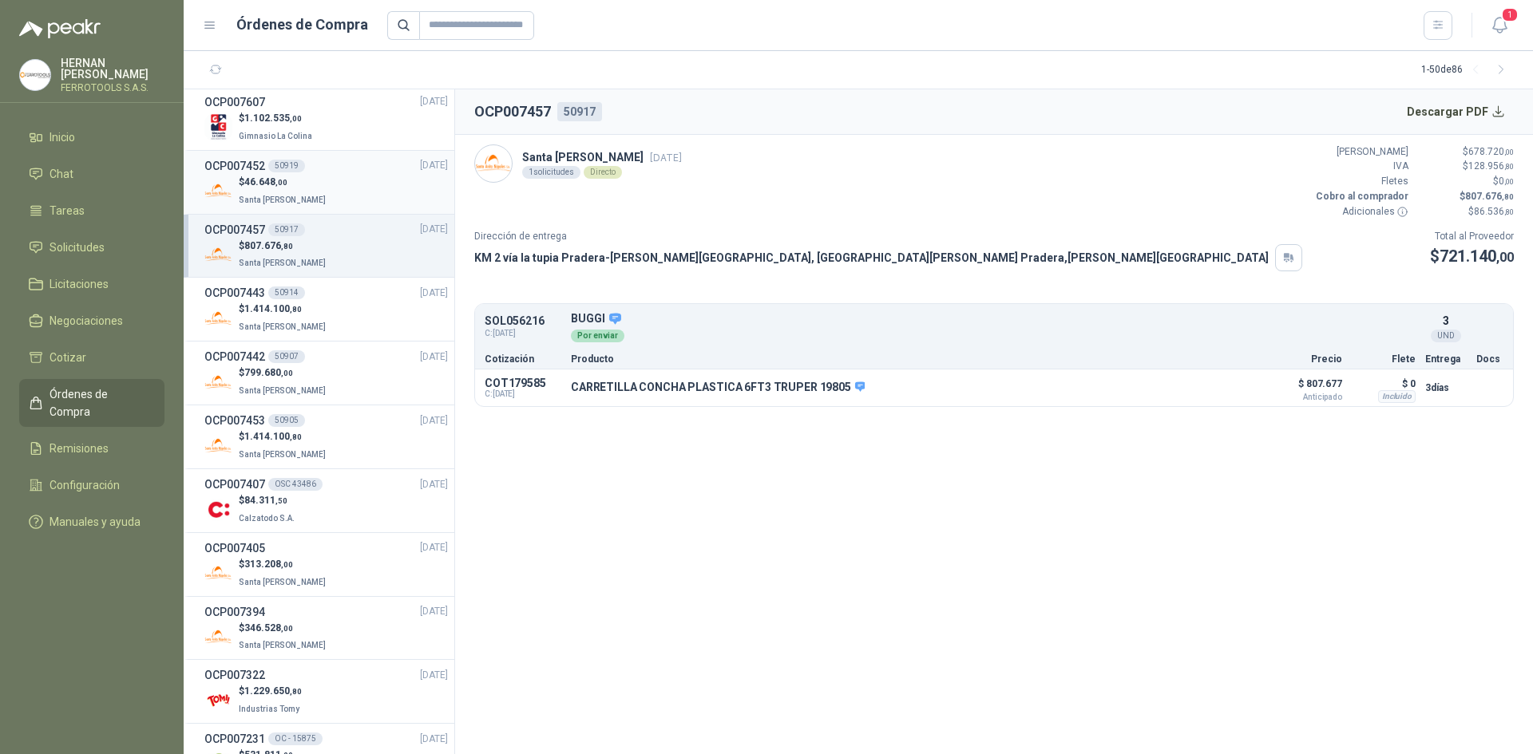
click at [318, 193] on div "$ 46.648 ,00 Santa [PERSON_NAME]" at bounding box center [325, 191] width 243 height 33
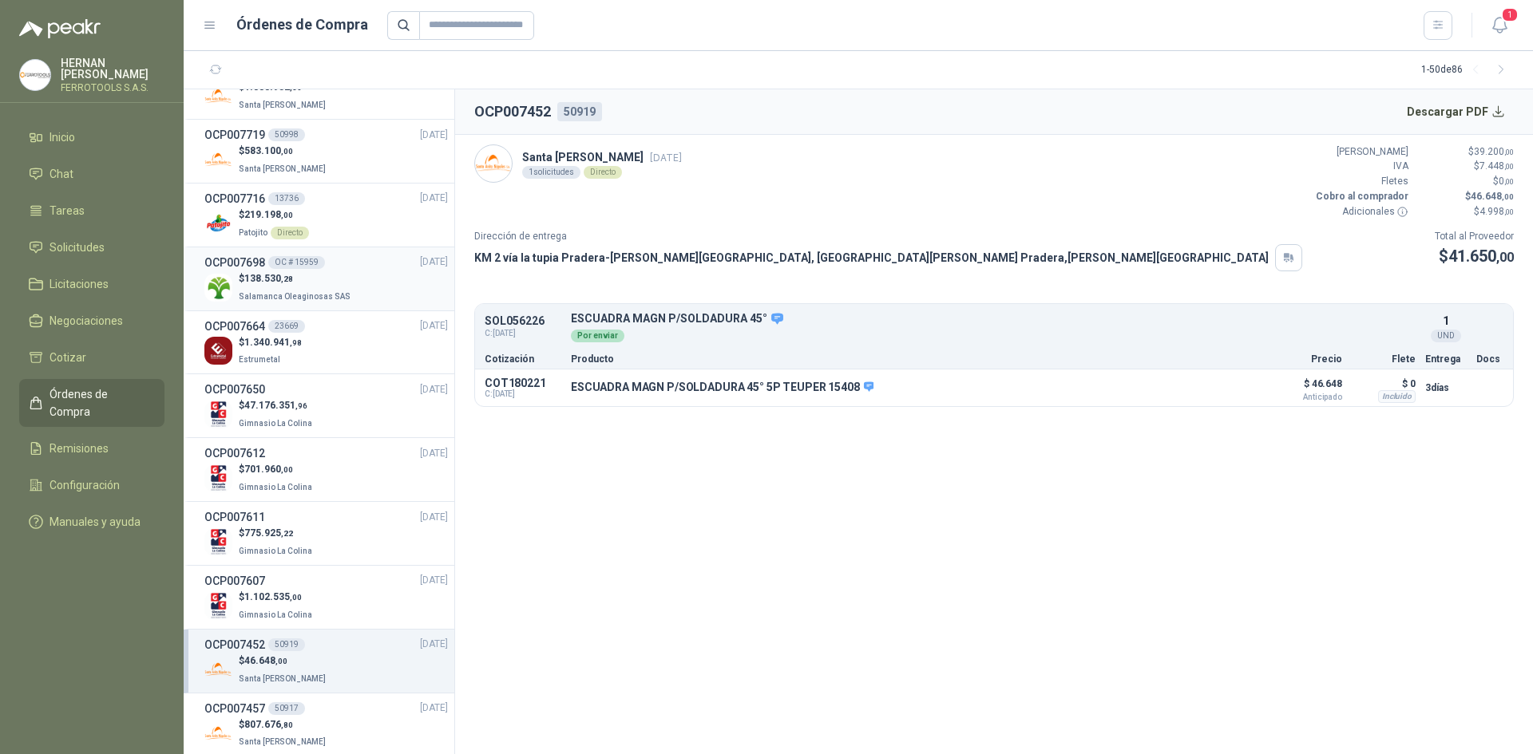
scroll to position [718, 0]
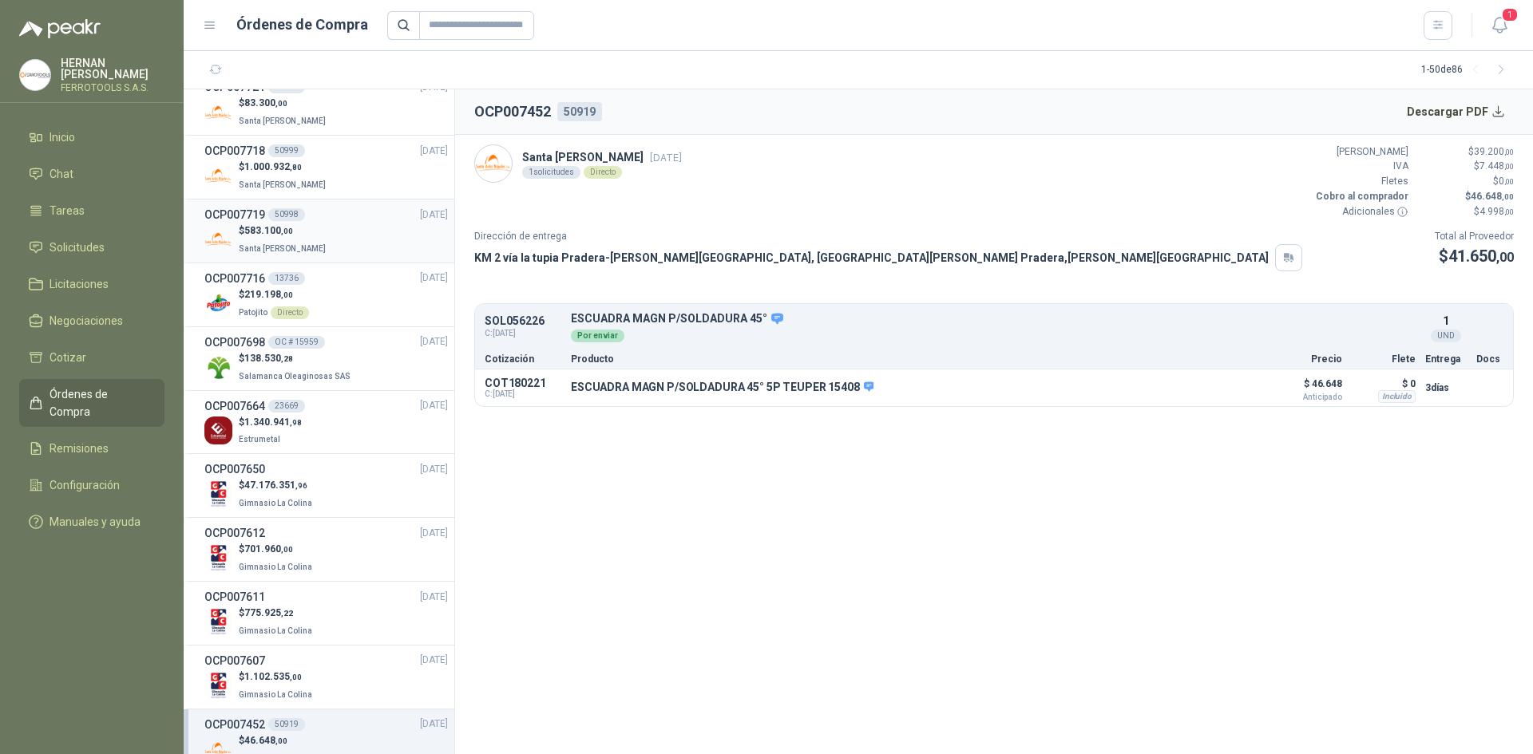
click at [354, 238] on div "$ 583.100 ,00 Santa [PERSON_NAME]" at bounding box center [325, 240] width 243 height 33
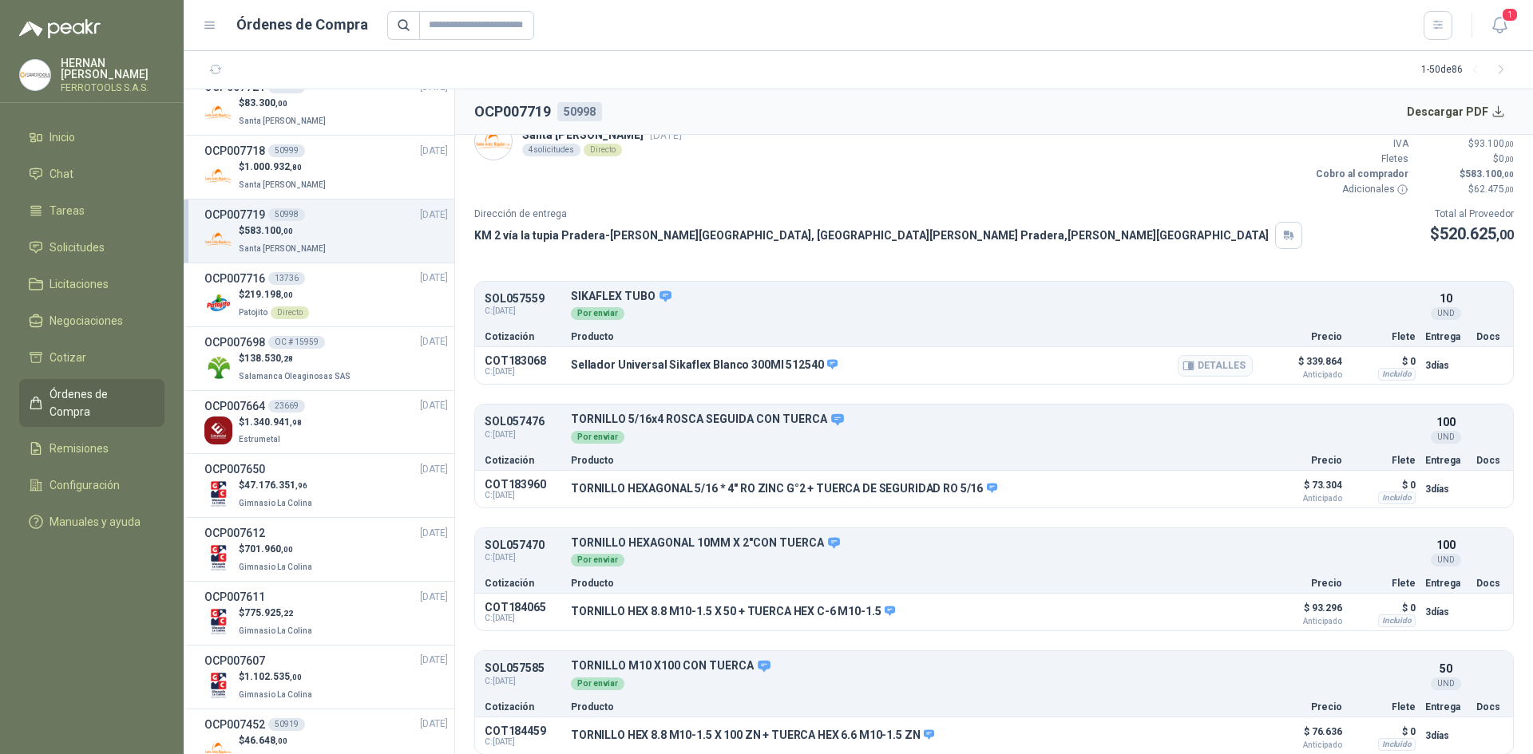
scroll to position [32, 0]
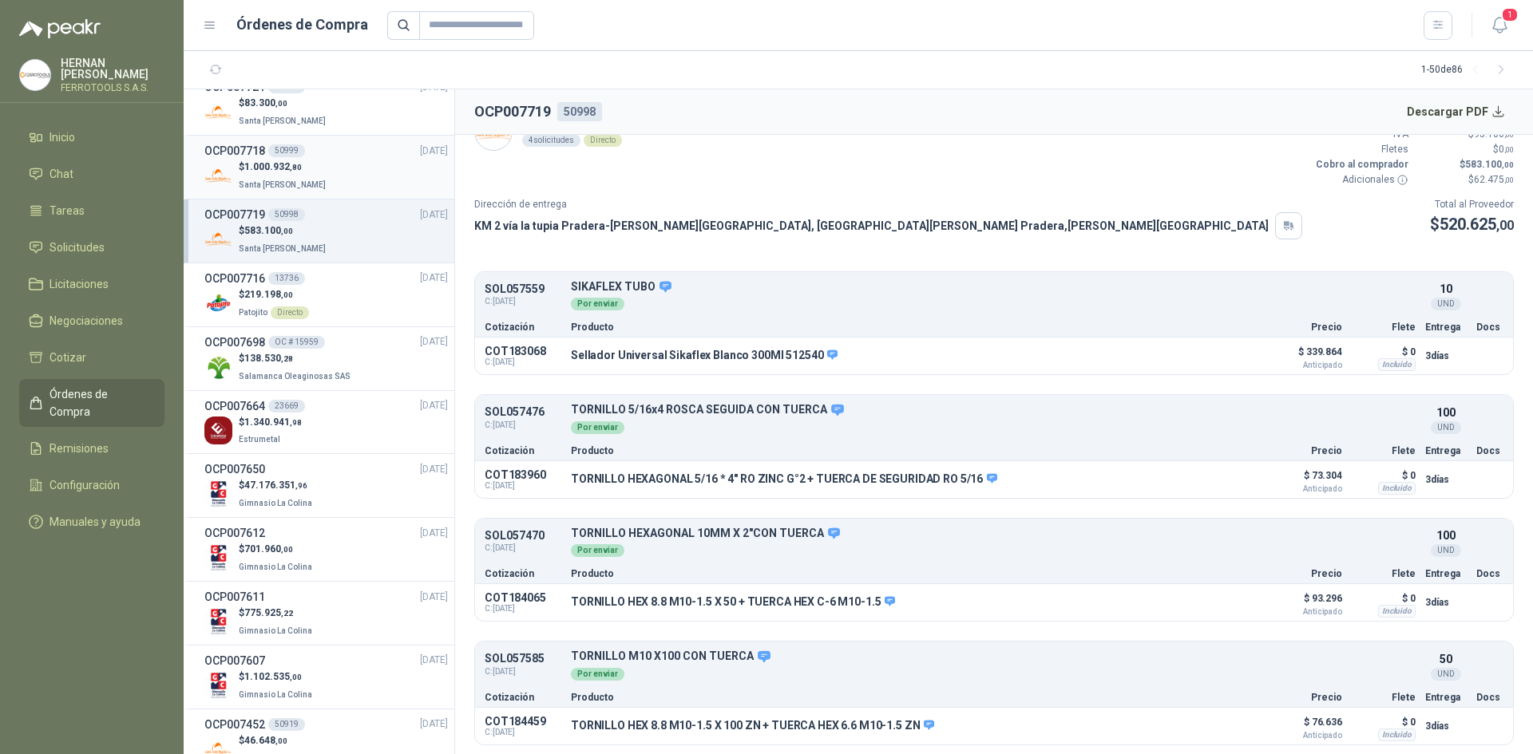
click at [350, 178] on div "$ 1.000.932 ,80 Santa [PERSON_NAME]" at bounding box center [325, 176] width 243 height 33
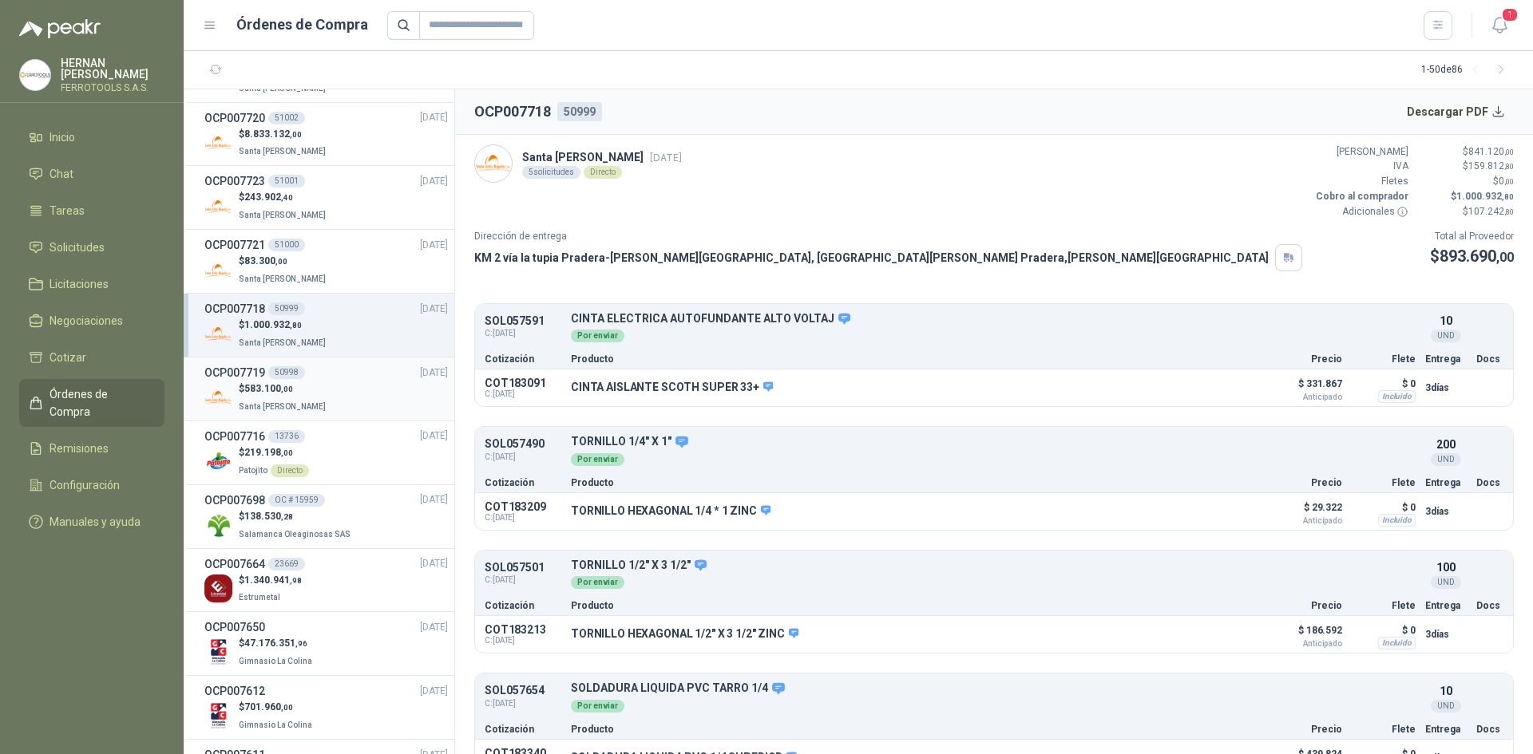
scroll to position [559, 0]
click at [350, 273] on div "$ 83.300 ,00 Santa [PERSON_NAME]" at bounding box center [325, 271] width 243 height 33
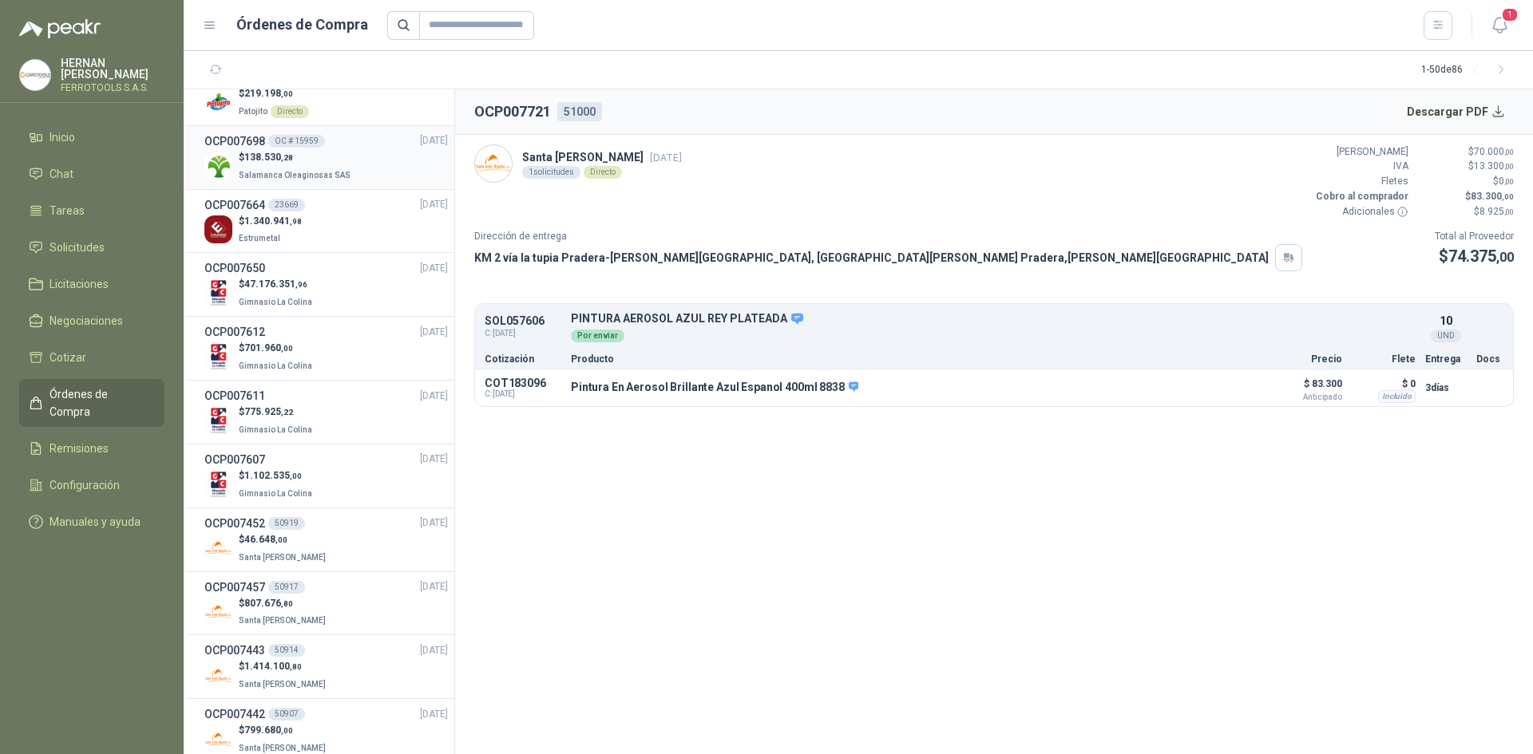
scroll to position [958, 0]
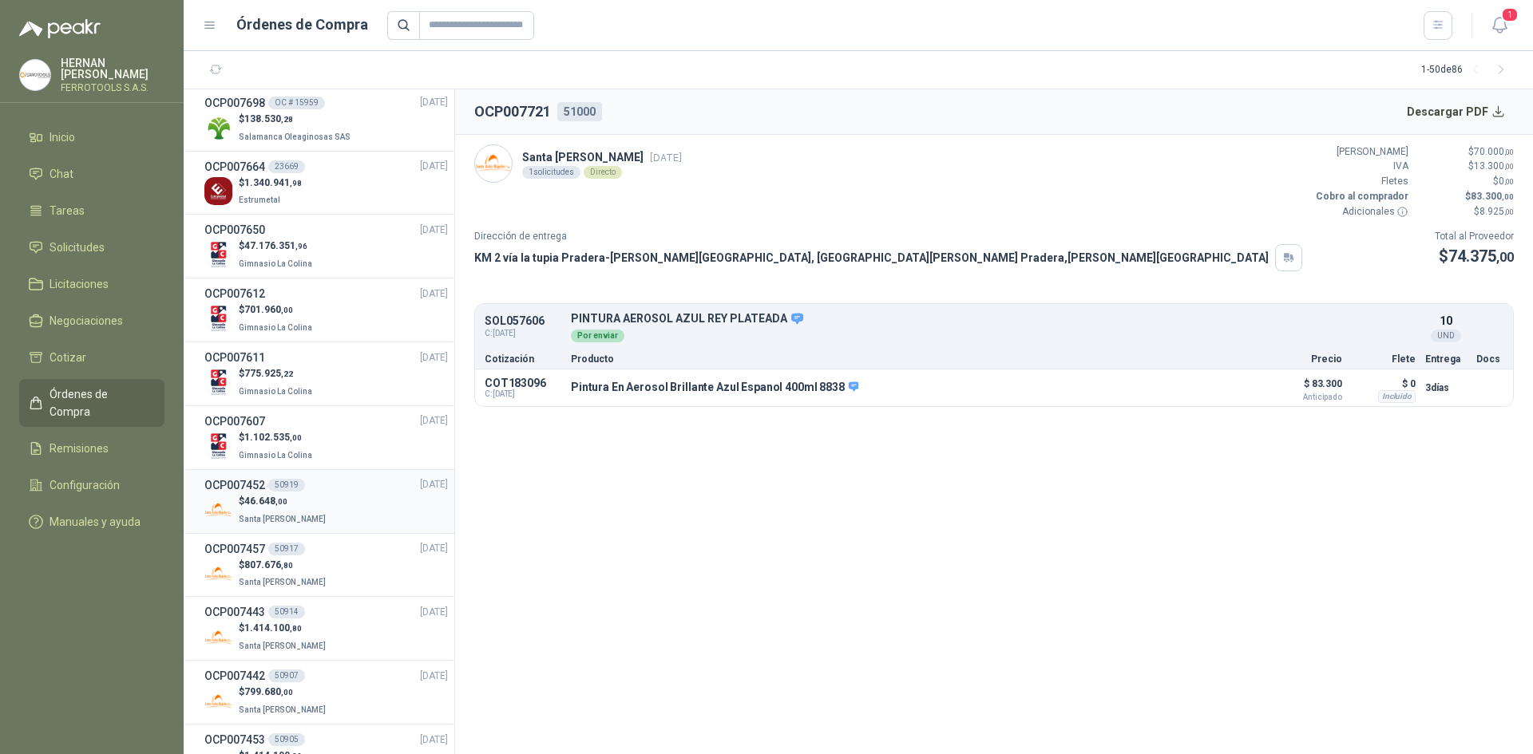
click at [306, 505] on p "$ 46.648 ,00" at bounding box center [284, 501] width 90 height 15
click at [324, 683] on div "OCP007442 50907 18/09/25" at bounding box center [325, 676] width 243 height 18
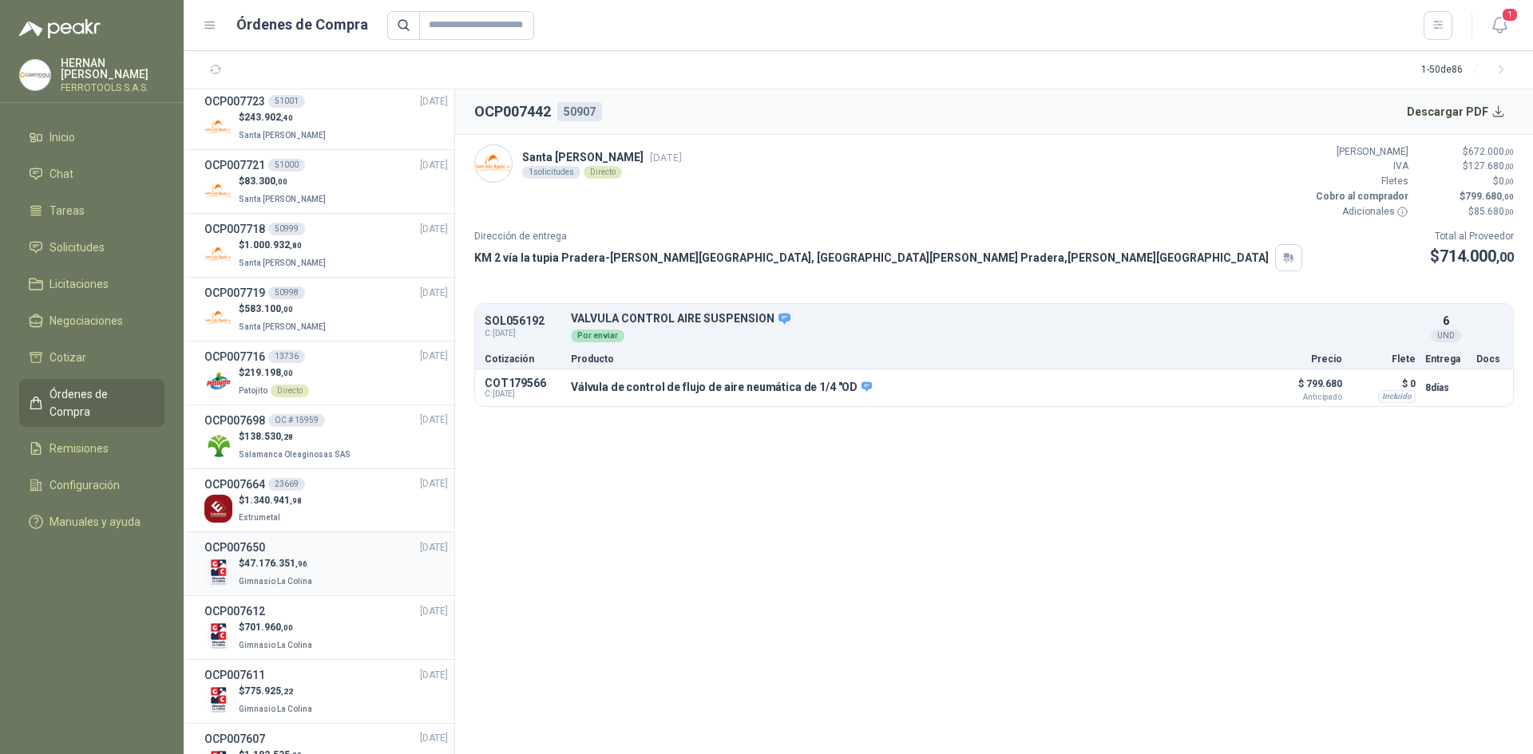
scroll to position [639, 0]
click at [344, 342] on li "OCP007719 50998 [DATE] $ 583.100 ,00 Santa [PERSON_NAME]" at bounding box center [319, 311] width 271 height 64
click at [369, 307] on div "$ 583.100 ,00 Santa [PERSON_NAME]" at bounding box center [325, 319] width 243 height 33
